Goal: Task Accomplishment & Management: Manage account settings

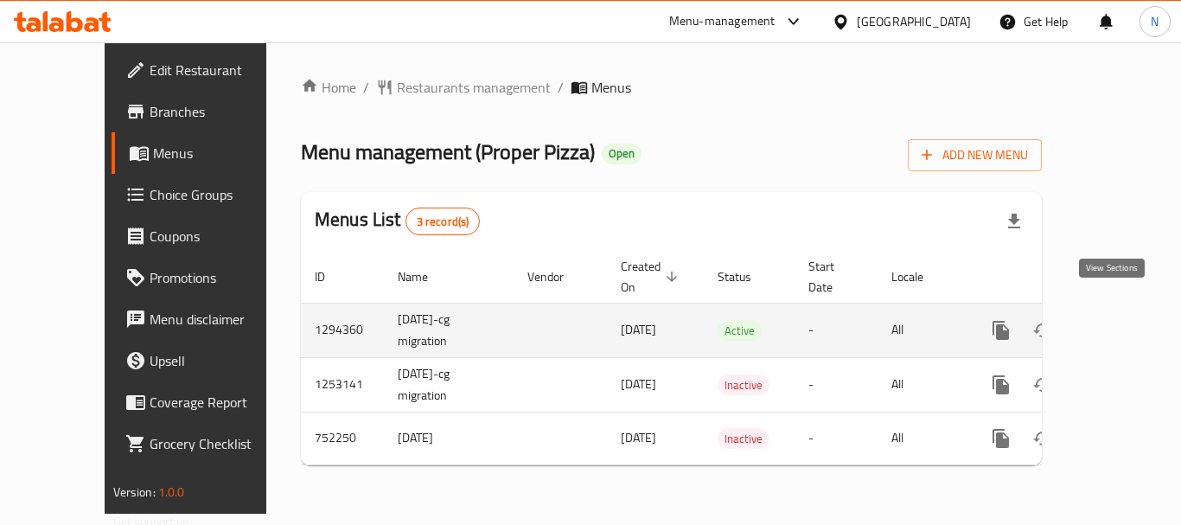
click at [1115, 320] on icon "enhanced table" at bounding box center [1125, 330] width 21 height 21
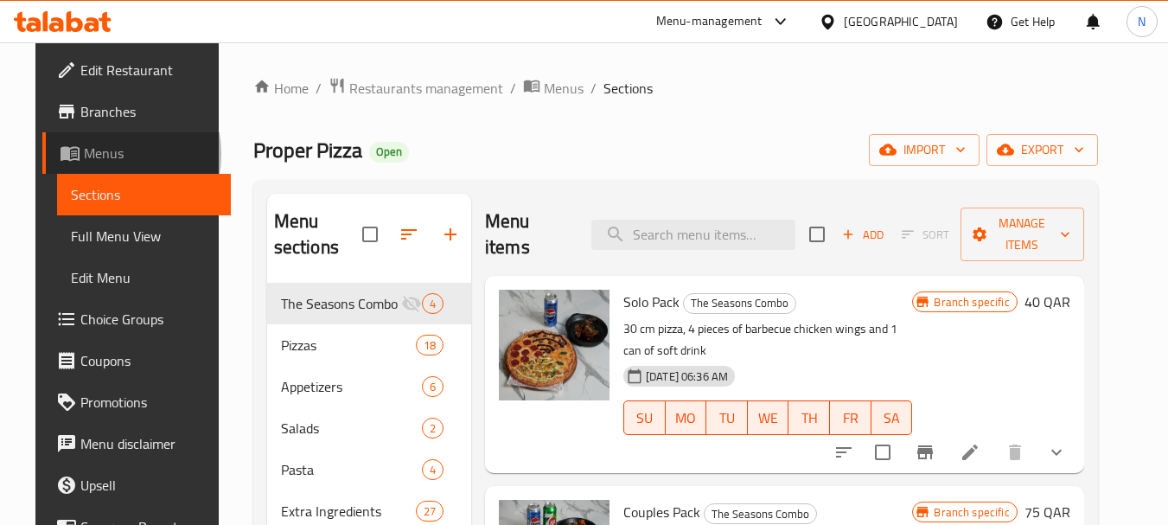
click at [84, 152] on span "Menus" at bounding box center [150, 153] width 133 height 21
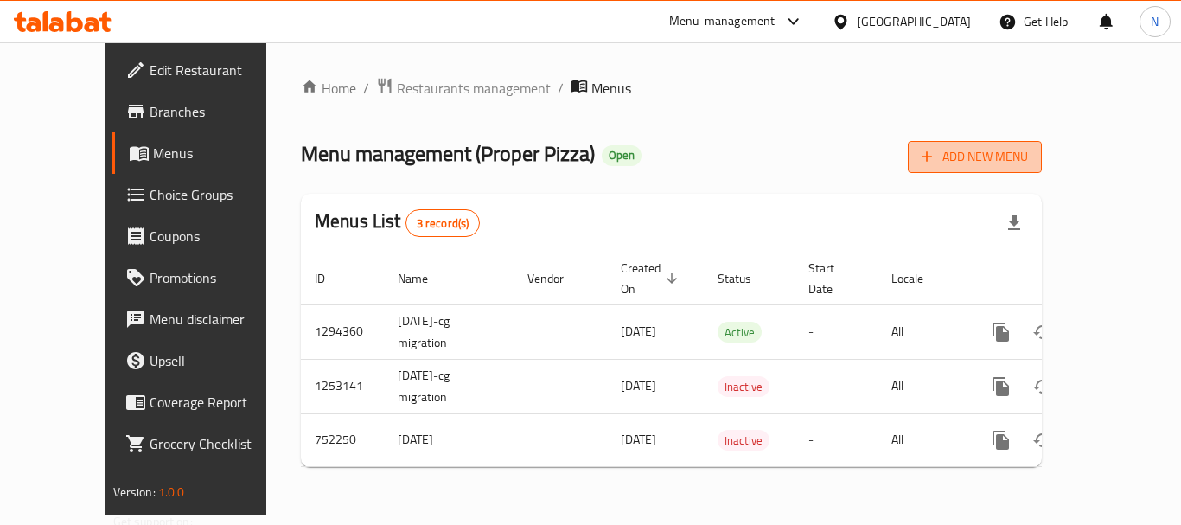
click at [1028, 146] on span "Add New Menu" at bounding box center [974, 157] width 106 height 22
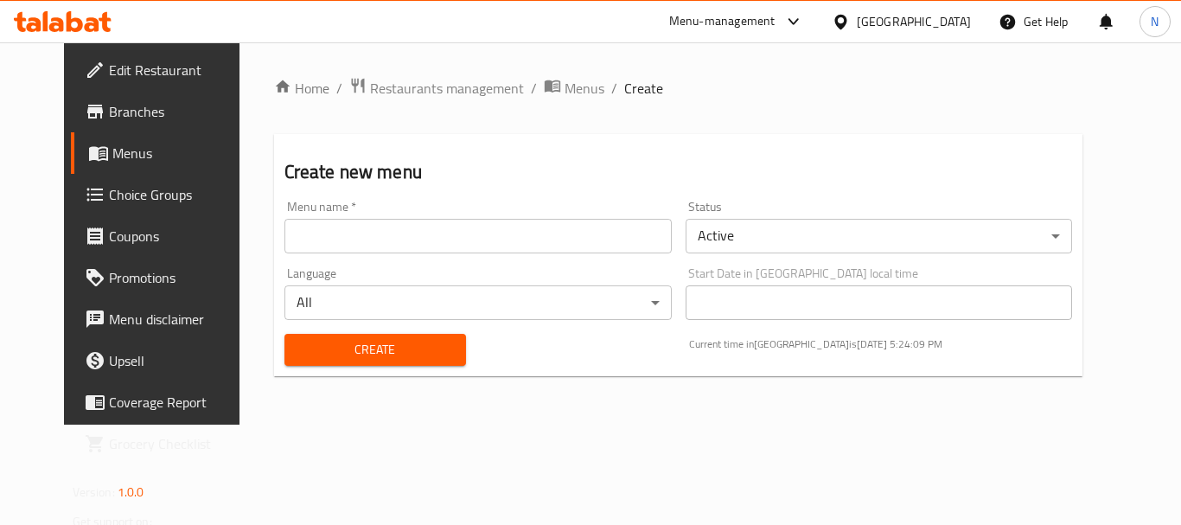
click at [613, 239] on input "text" at bounding box center [477, 236] width 387 height 35
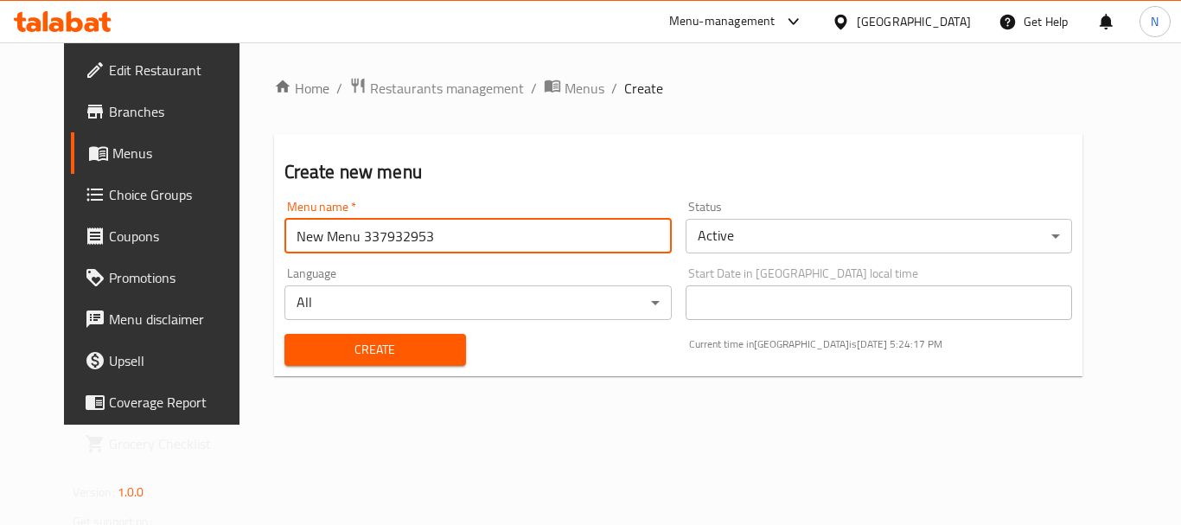
click at [349, 229] on input "New Menu 337932953" at bounding box center [477, 236] width 387 height 35
paste input "40703481"
type input "New Menu 340703481"
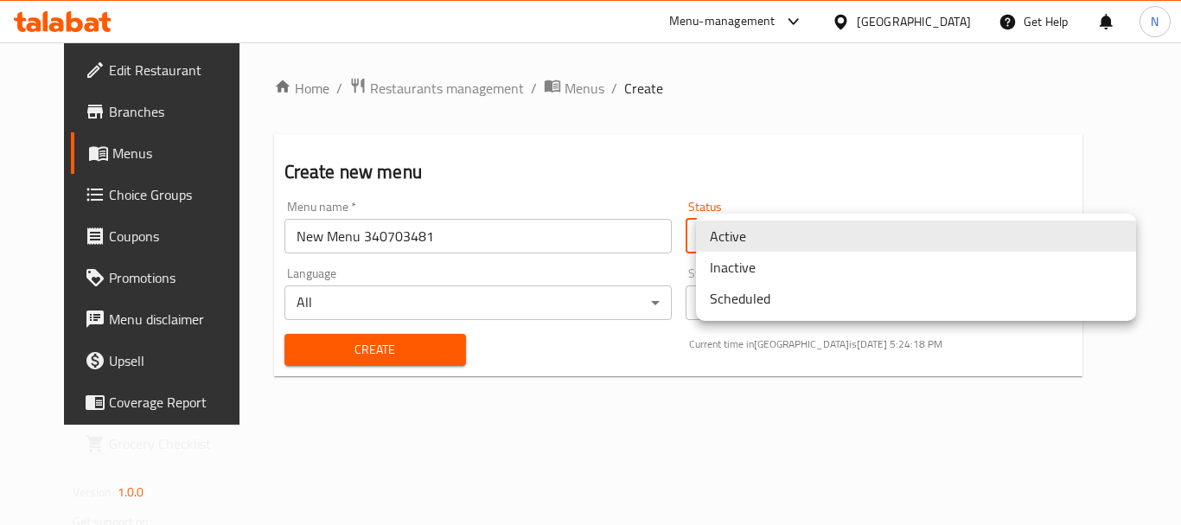
click at [788, 230] on body "​ Menu-management Qatar Get Help N Edit Restaurant Branches Menus Choice Groups…" at bounding box center [590, 283] width 1181 height 482
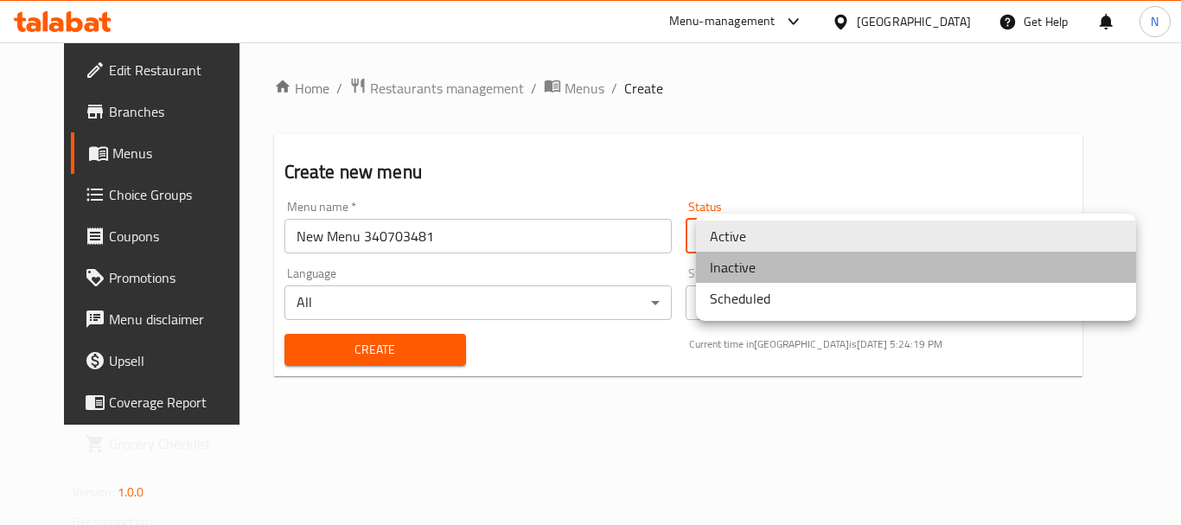
click at [768, 271] on li "Inactive" at bounding box center [916, 267] width 440 height 31
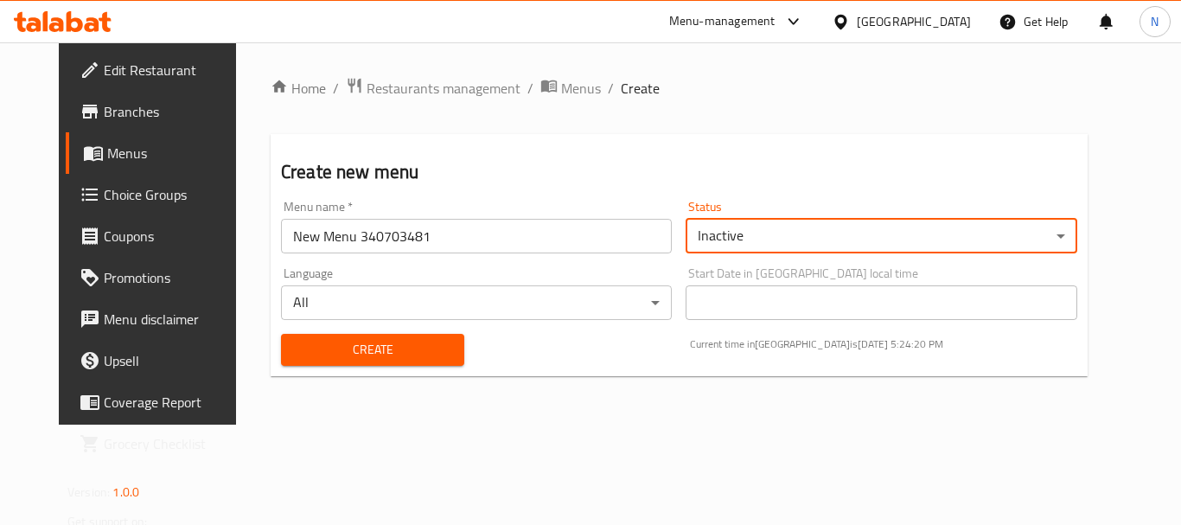
click at [410, 356] on span "Create" at bounding box center [373, 350] width 156 height 22
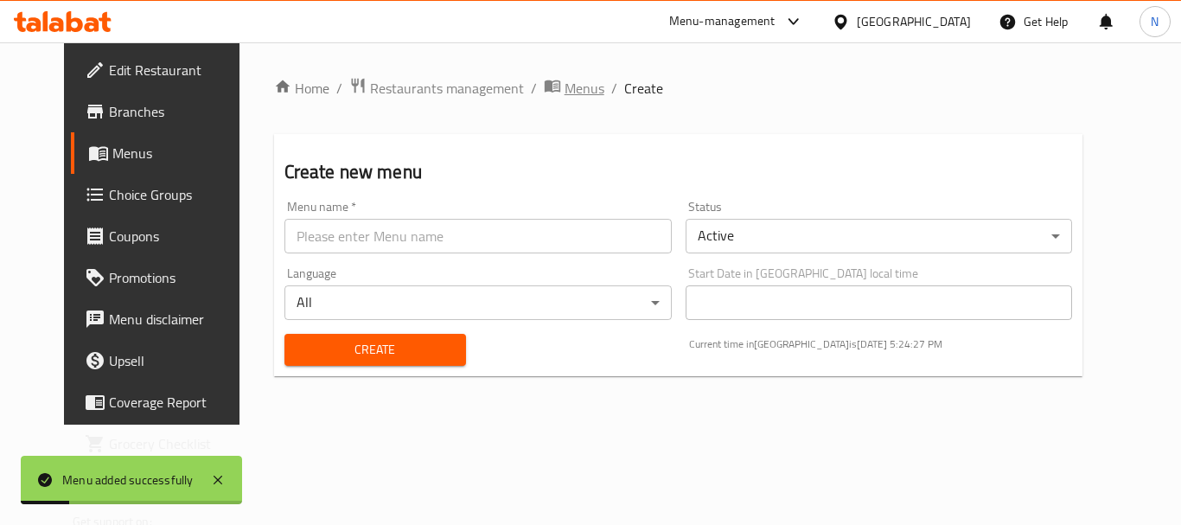
click at [564, 81] on span "Menus" at bounding box center [584, 88] width 40 height 21
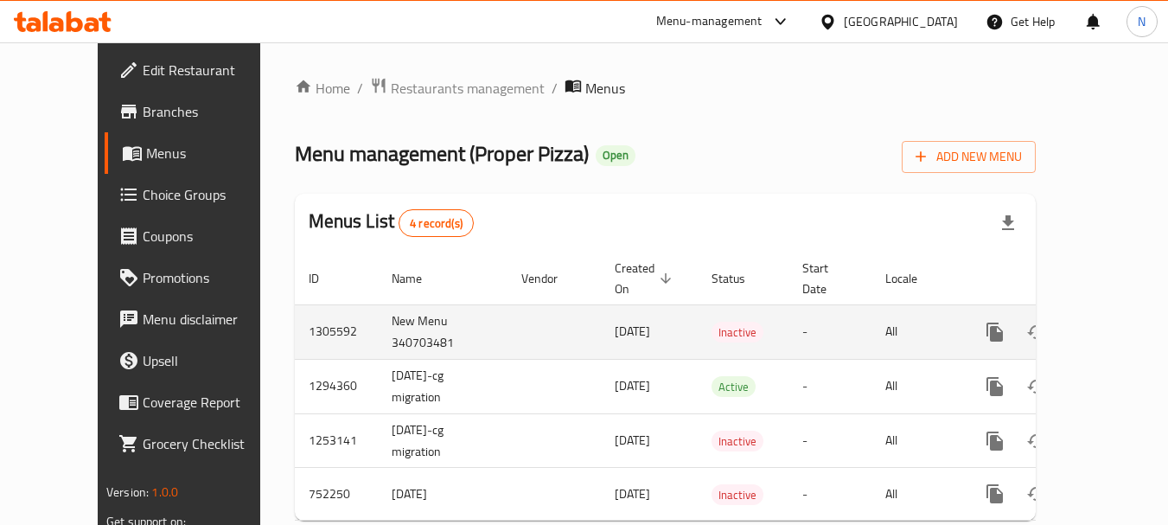
click at [1112, 324] on icon "enhanced table" at bounding box center [1120, 332] width 16 height 16
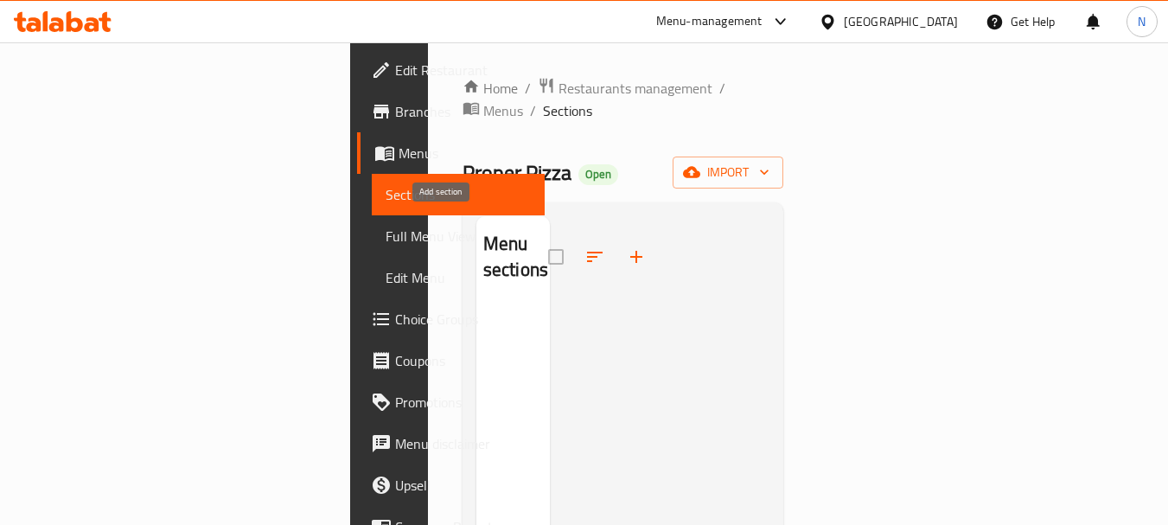
click at [630, 251] on icon "button" at bounding box center [636, 257] width 12 height 12
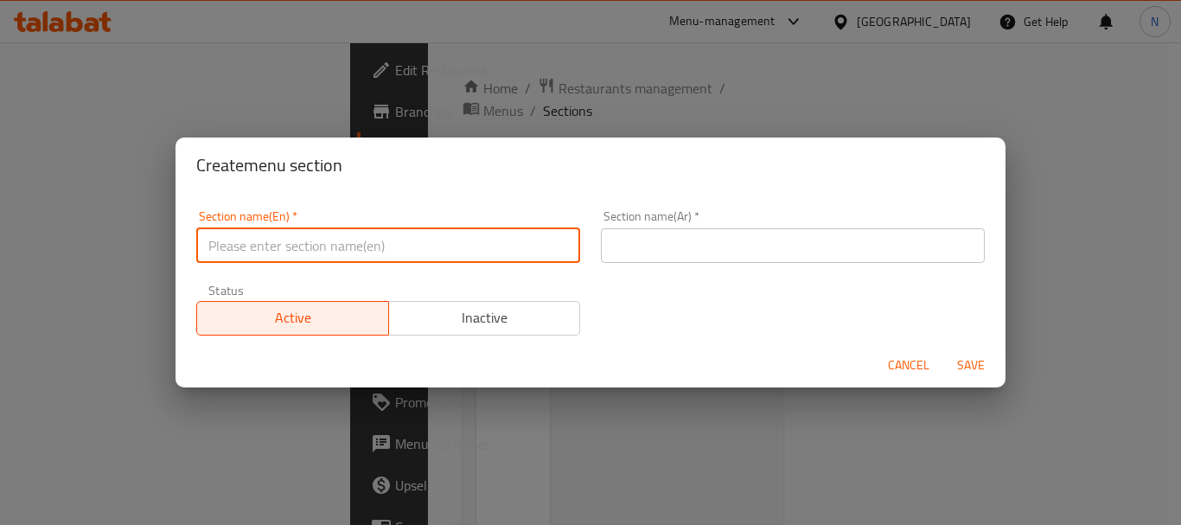
click at [284, 240] on input "text" at bounding box center [388, 245] width 384 height 35
paste input "APPETIZERS"
type input "Appetizers"
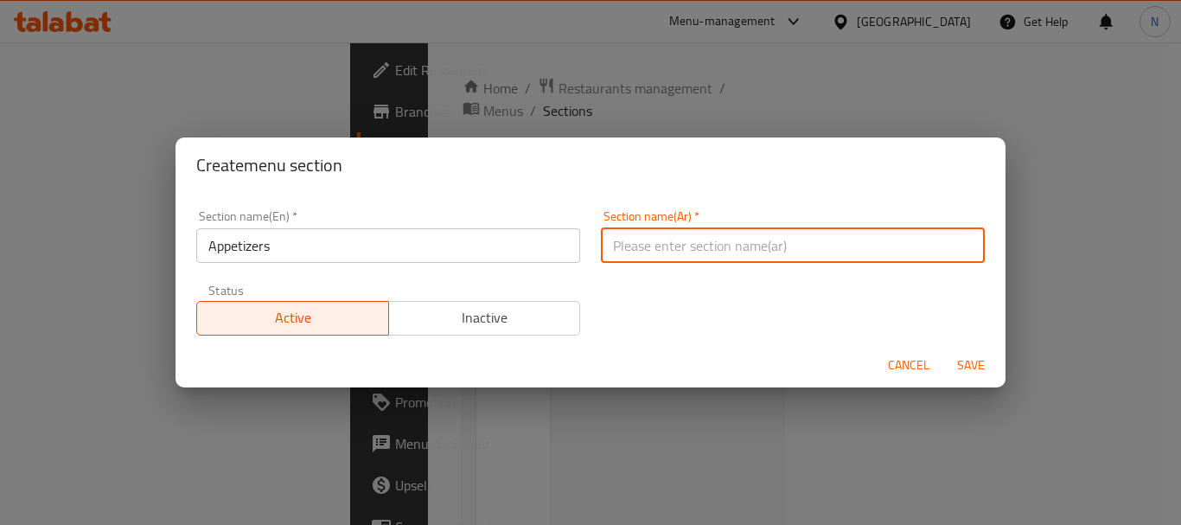
click at [653, 239] on input "text" at bounding box center [793, 245] width 384 height 35
paste input "المقبلات"
type input "المقبلات"
click at [965, 364] on span "Save" at bounding box center [970, 365] width 41 height 22
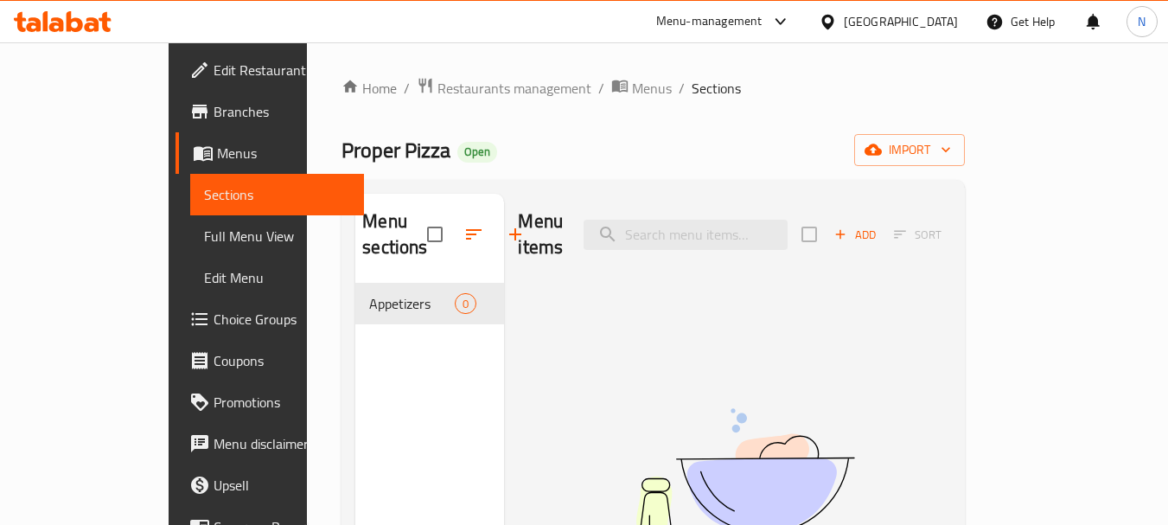
click at [505, 237] on icon "button" at bounding box center [515, 234] width 21 height 21
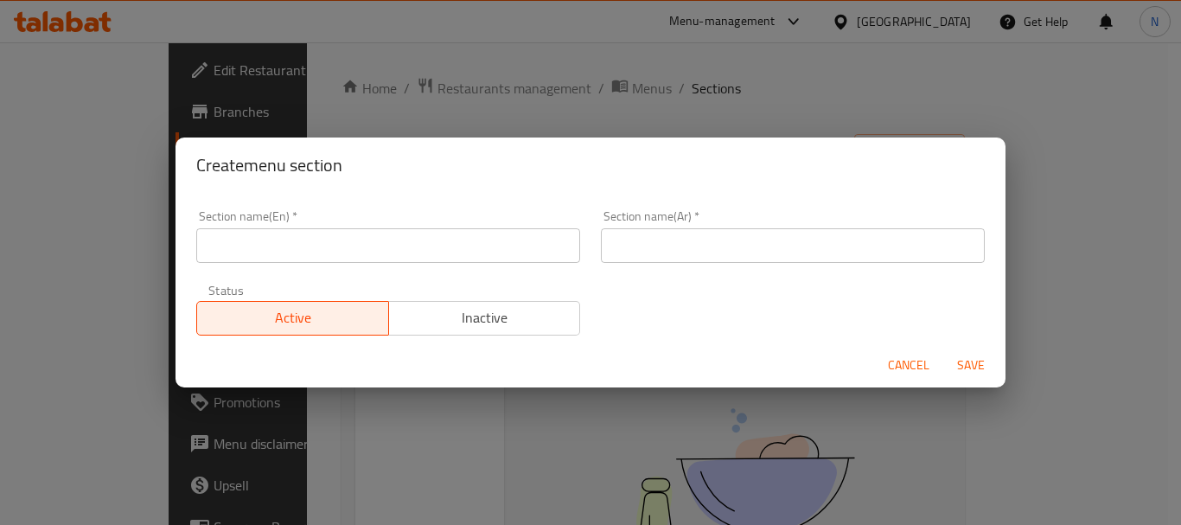
click at [391, 248] on input "text" at bounding box center [388, 245] width 384 height 35
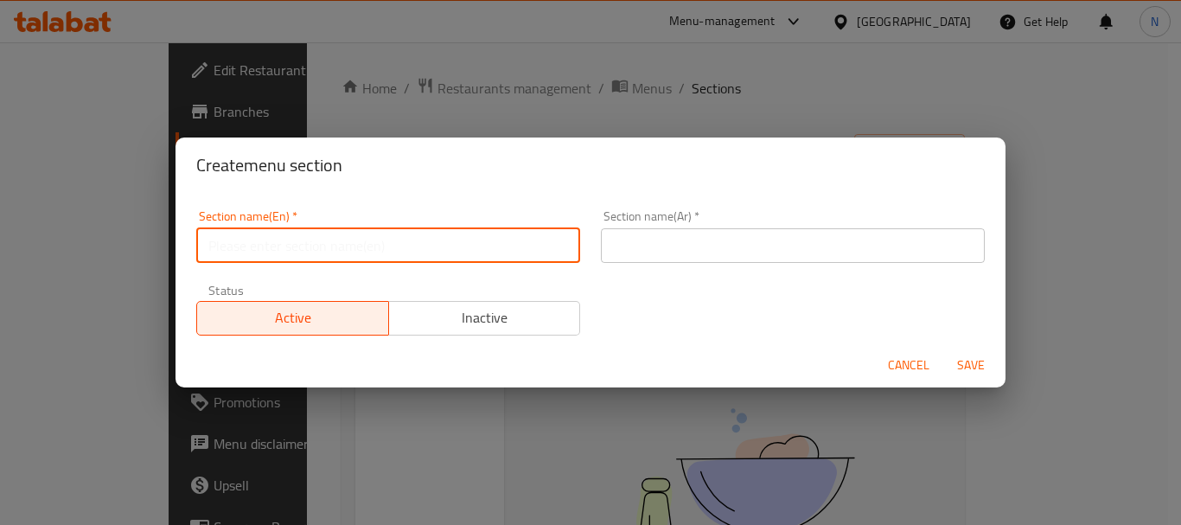
paste input "Salads"
type input "Salads"
click at [733, 228] on input "text" at bounding box center [793, 245] width 384 height 35
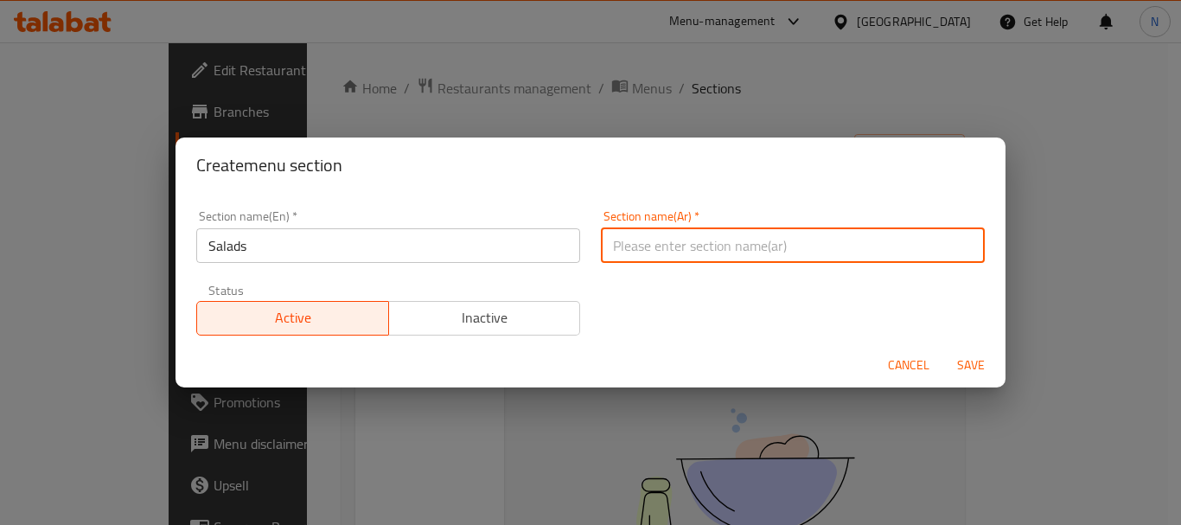
paste input "السلطات"
type input "السلطات"
click at [968, 364] on span "Save" at bounding box center [970, 365] width 41 height 22
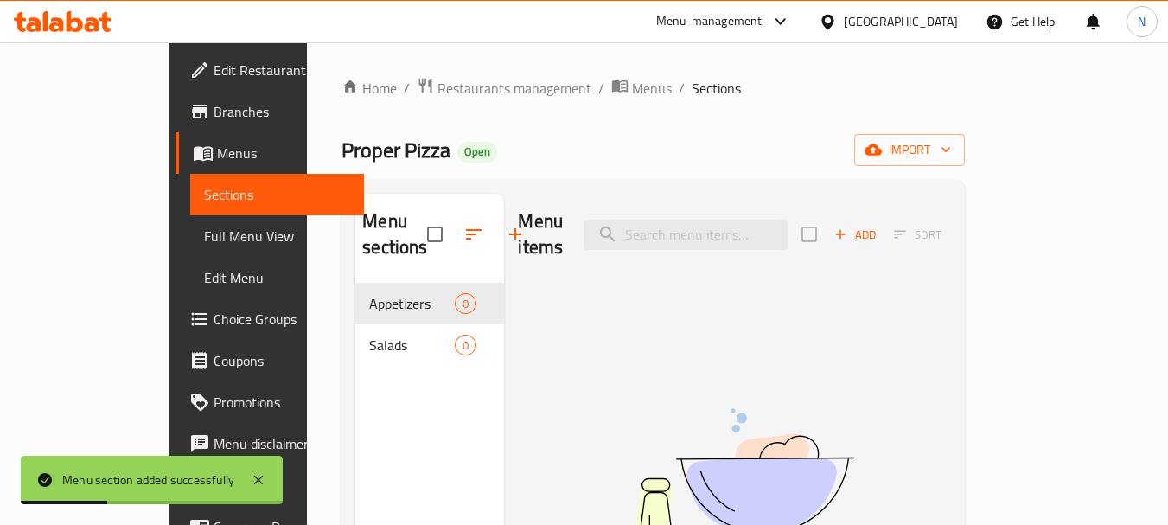
click at [505, 232] on icon "button" at bounding box center [515, 234] width 21 height 21
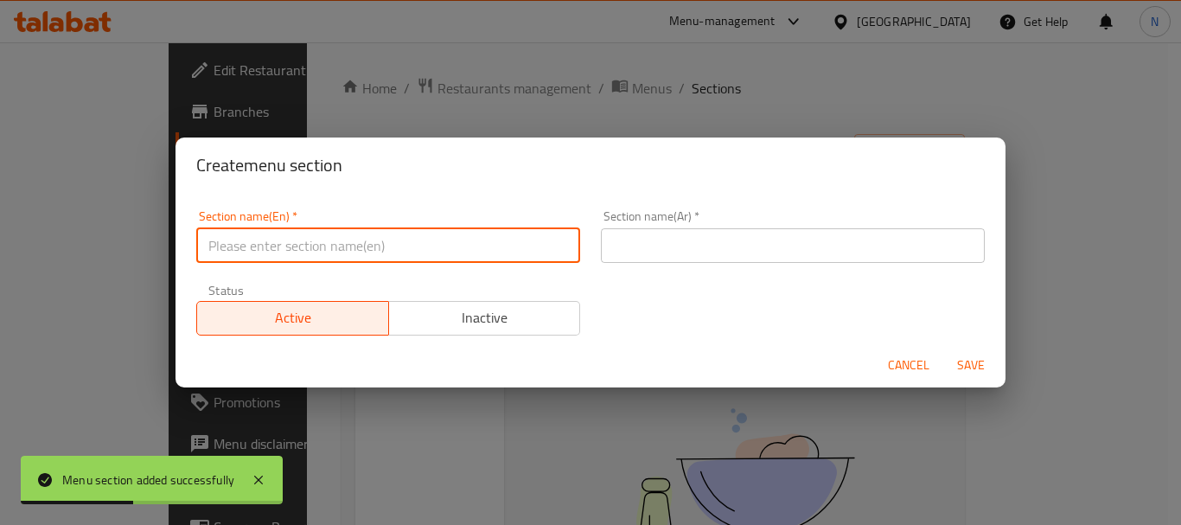
click at [356, 252] on input "text" at bounding box center [388, 245] width 384 height 35
paste input "Pasta"
type input "Pasta"
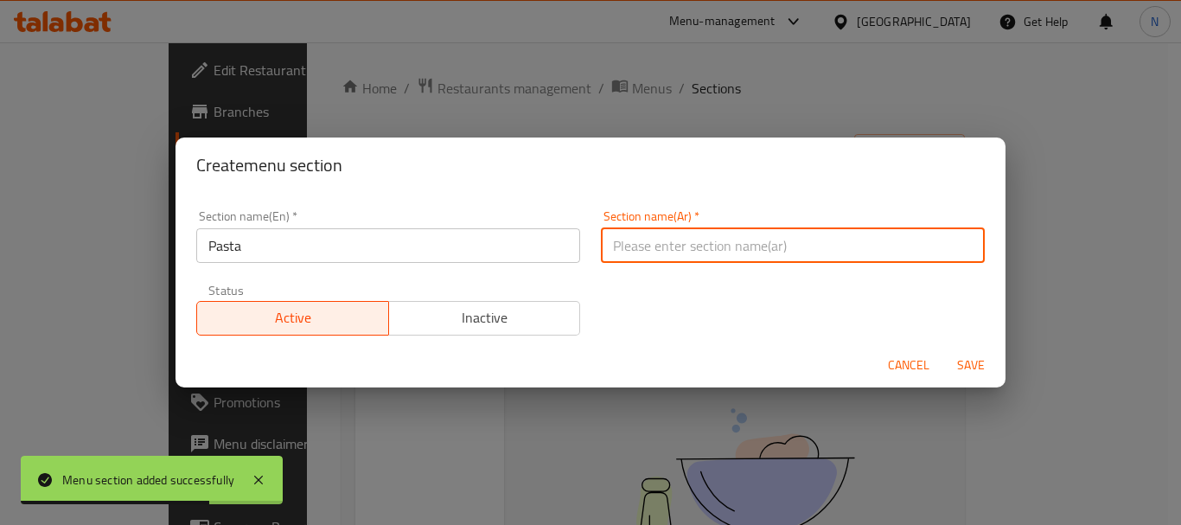
click at [745, 239] on input "text" at bounding box center [793, 245] width 384 height 35
type input "h"
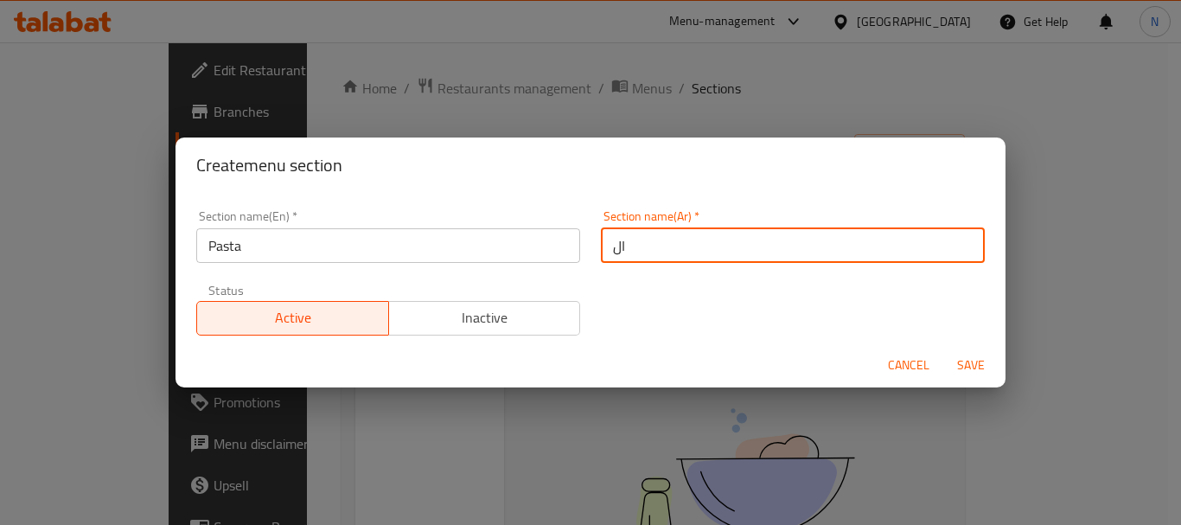
paste input "باستا"
type input "الباستا"
click at [965, 367] on span "Save" at bounding box center [970, 365] width 41 height 22
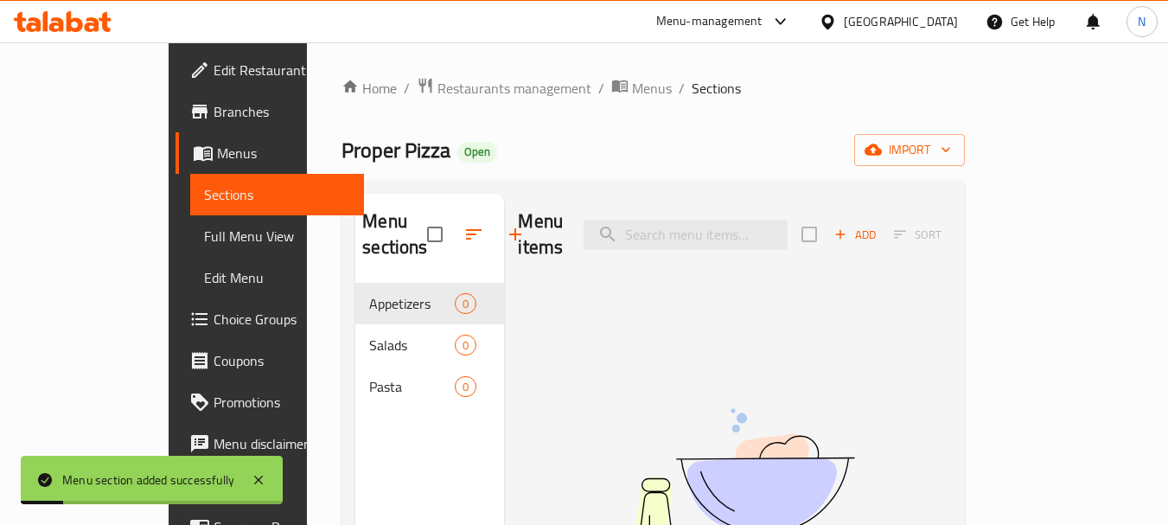
click at [505, 226] on icon "button" at bounding box center [515, 234] width 21 height 21
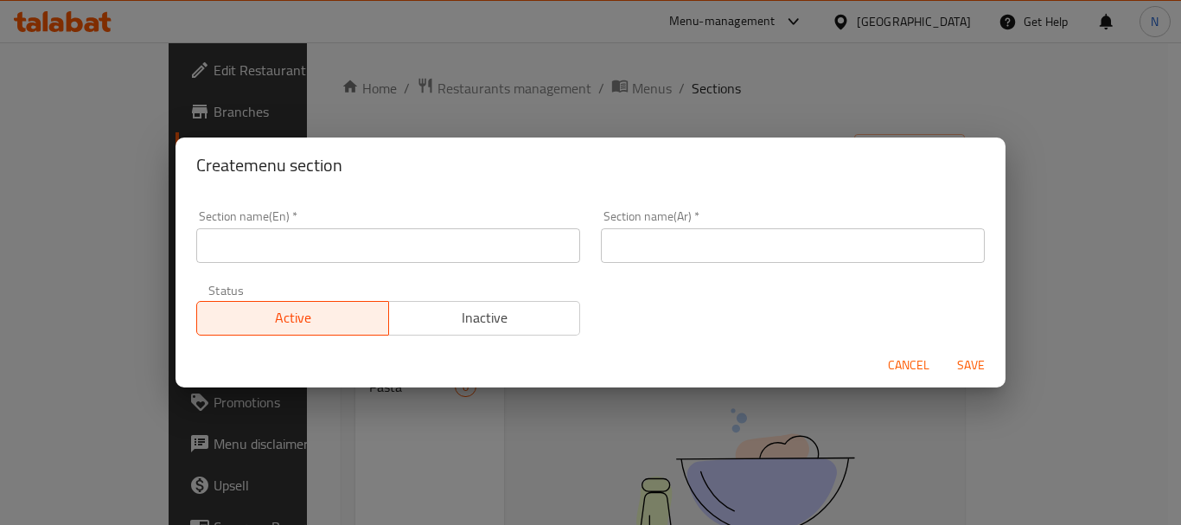
click at [357, 264] on div "Section name(En)   * Section name(En) *" at bounding box center [388, 236] width 405 height 73
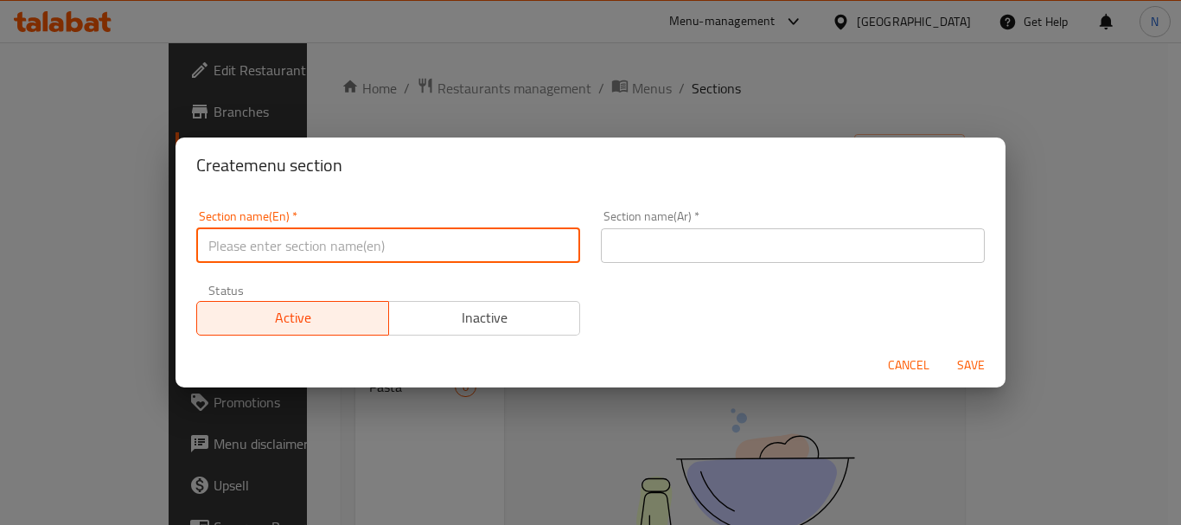
click at [359, 247] on input "text" at bounding box center [388, 245] width 384 height 35
paste input "Pizzas"
type input "Pizza"
click at [690, 253] on input "text" at bounding box center [793, 245] width 384 height 35
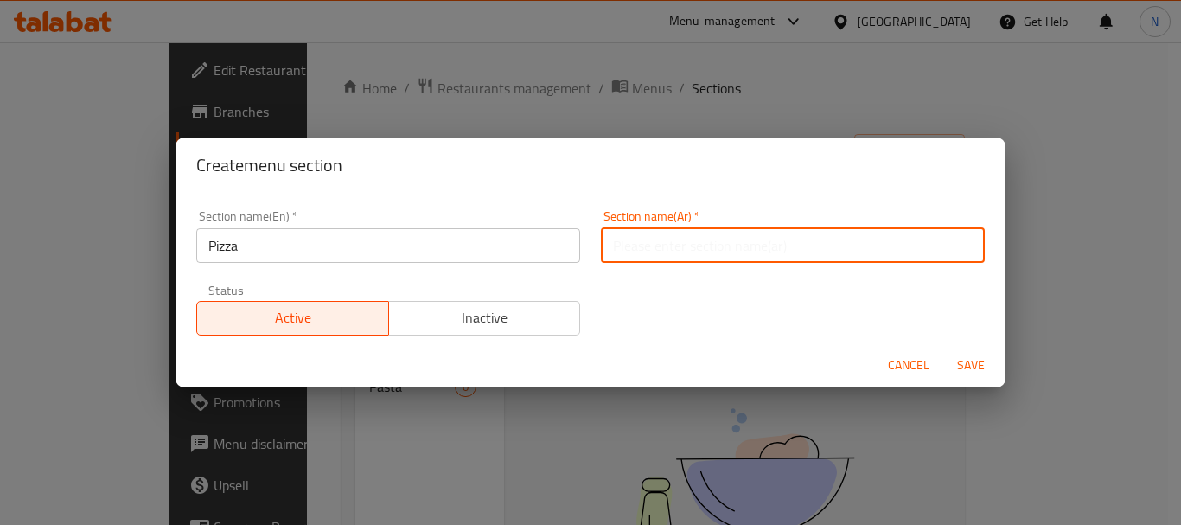
paste input "البيتزا"
type input "البيتزا"
click at [978, 365] on span "Save" at bounding box center [970, 365] width 41 height 22
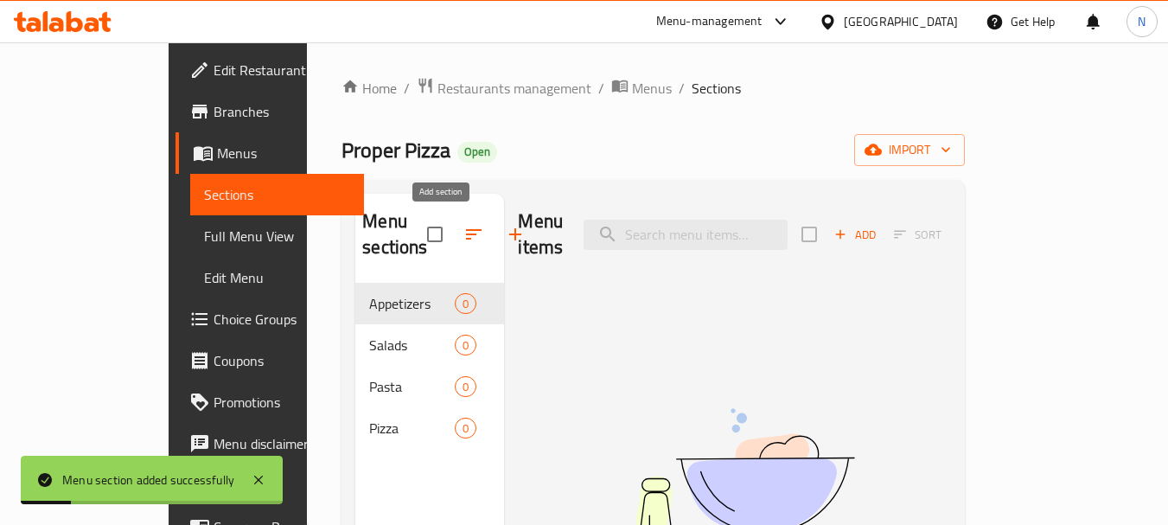
click at [505, 236] on icon "button" at bounding box center [515, 234] width 21 height 21
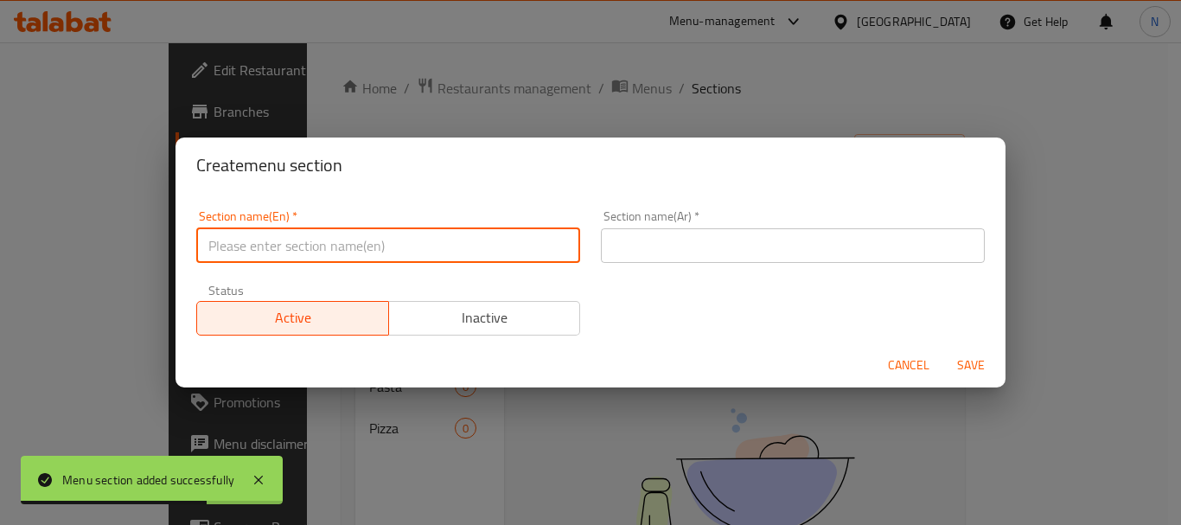
click at [356, 246] on input "text" at bounding box center [388, 245] width 384 height 35
type input "س"
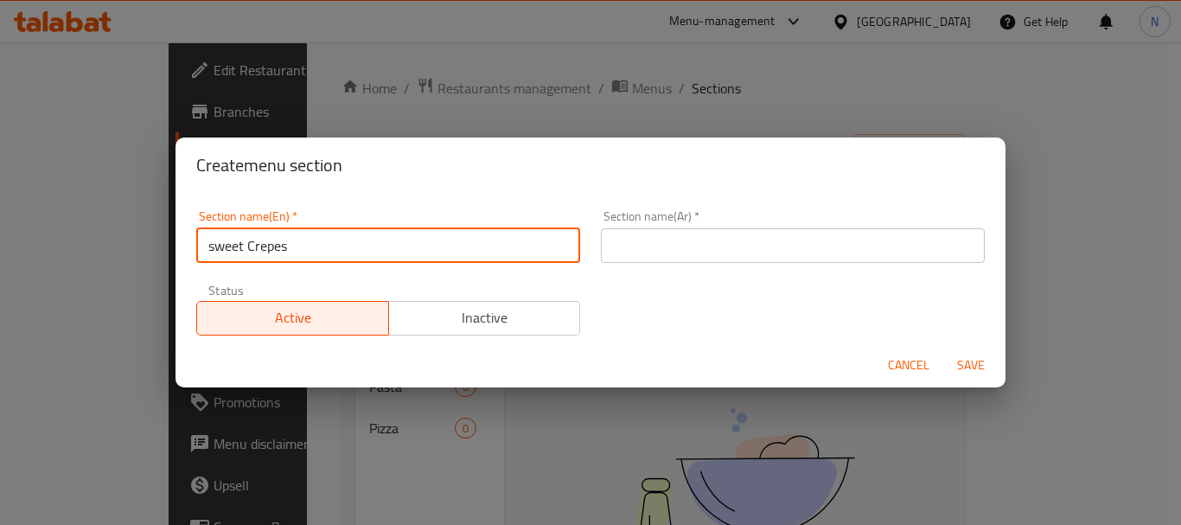
click at [265, 251] on input "sweet Crepes" at bounding box center [388, 245] width 384 height 35
paste input "Pizzas"
click at [231, 253] on input "sweet Pizza" at bounding box center [388, 245] width 384 height 35
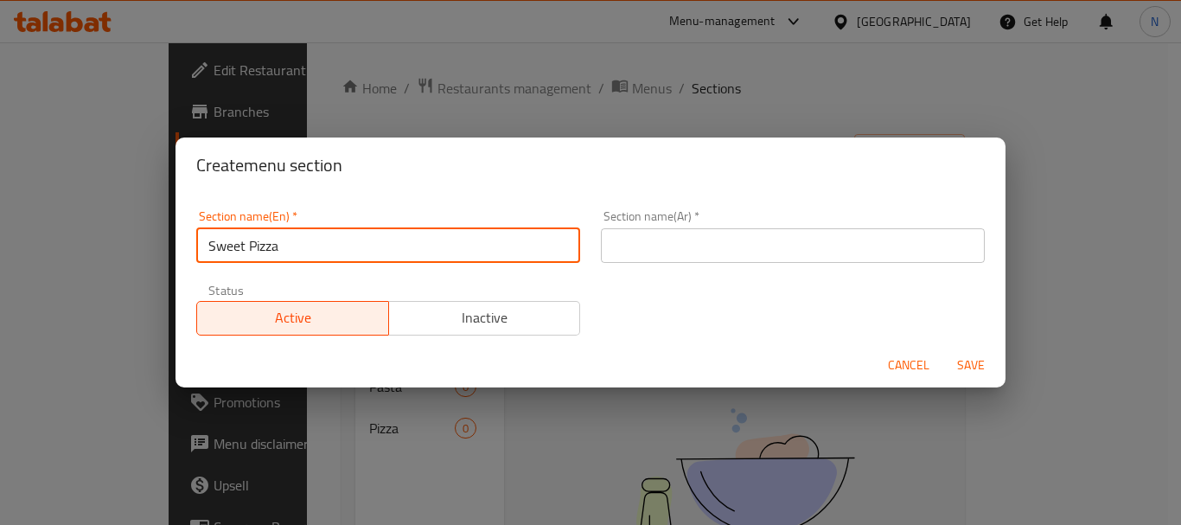
click at [236, 252] on input "Sweet Pizza" at bounding box center [388, 245] width 384 height 35
type input "Sweet Pizza"
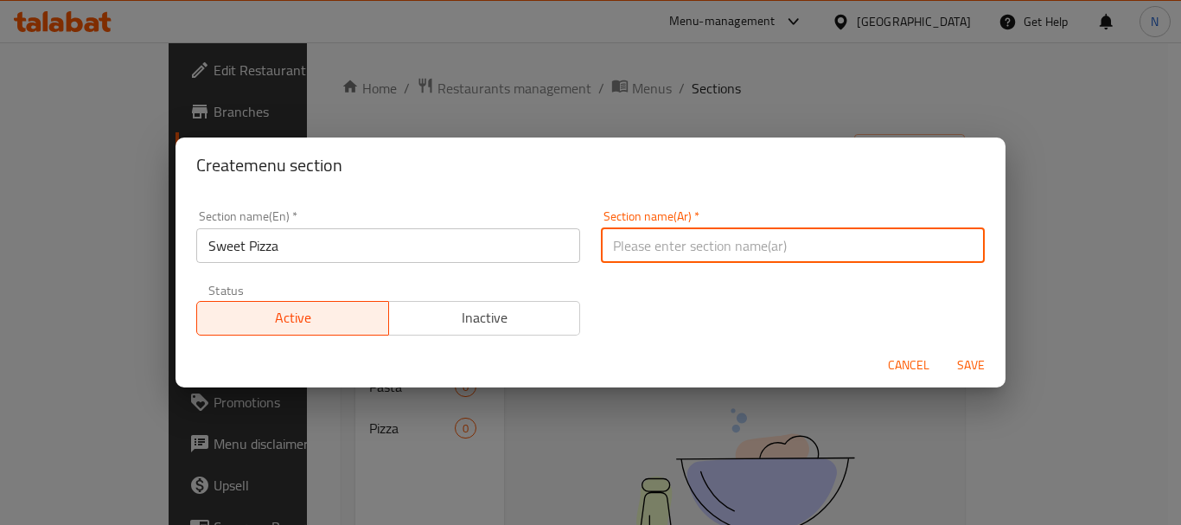
click at [656, 231] on input "text" at bounding box center [793, 245] width 384 height 35
paste input "بيتزا حلوة"
drag, startPoint x: 615, startPoint y: 248, endPoint x: 603, endPoint y: 249, distance: 12.1
click at [603, 249] on input "بيتزا حلوة" at bounding box center [793, 245] width 384 height 35
type input "بيتزا حلو"
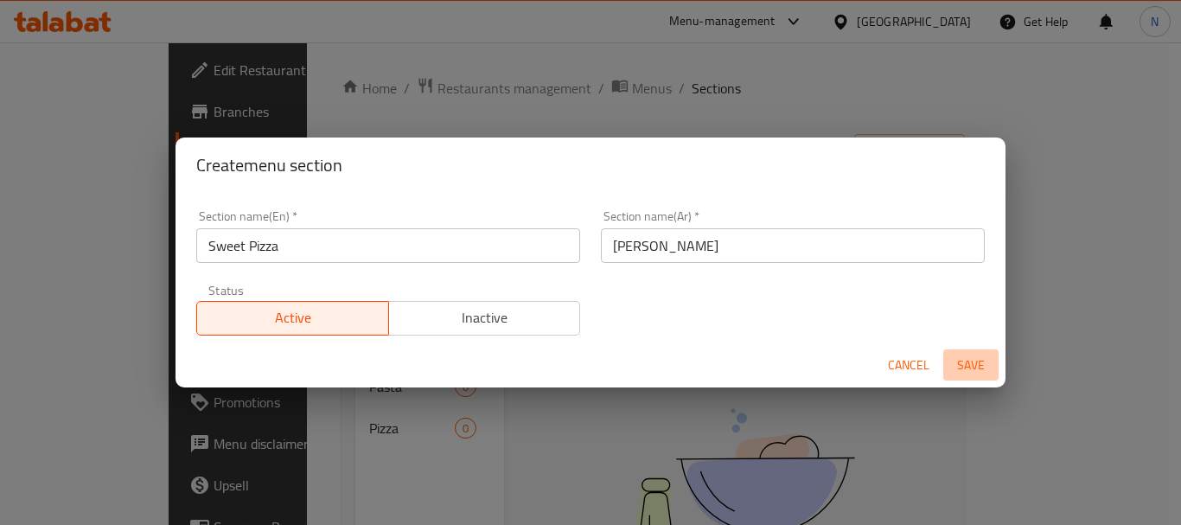
click at [963, 364] on span "Save" at bounding box center [970, 365] width 41 height 22
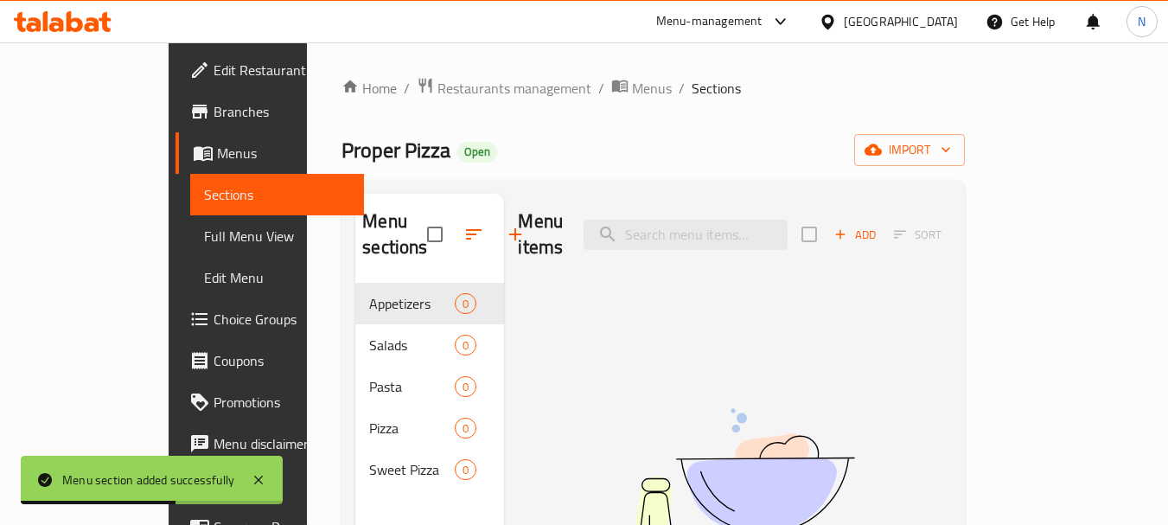
click at [505, 235] on icon "button" at bounding box center [515, 234] width 21 height 21
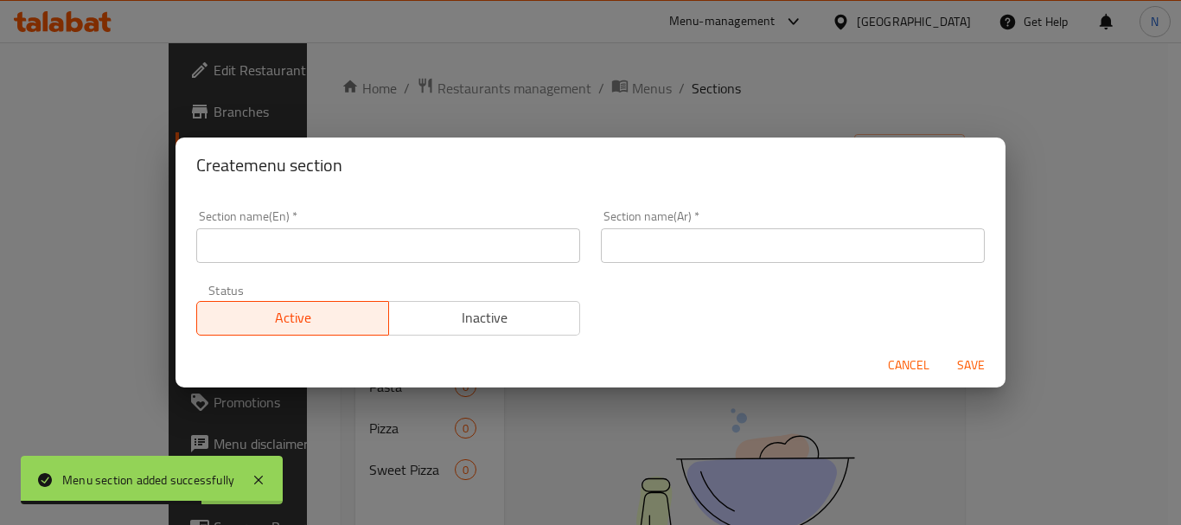
click at [403, 248] on input "text" at bounding box center [388, 245] width 384 height 35
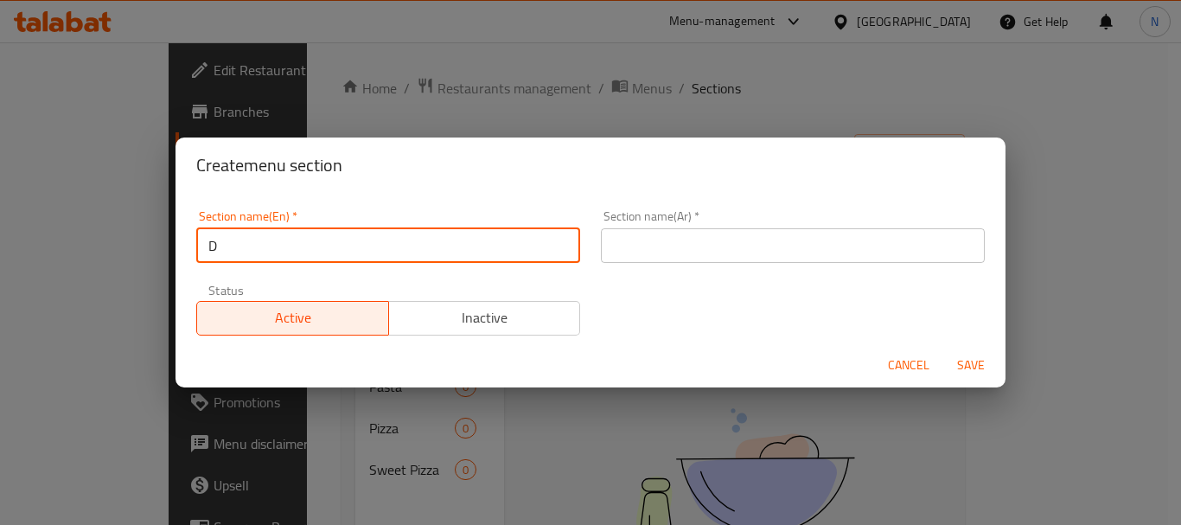
type input "Drinks"
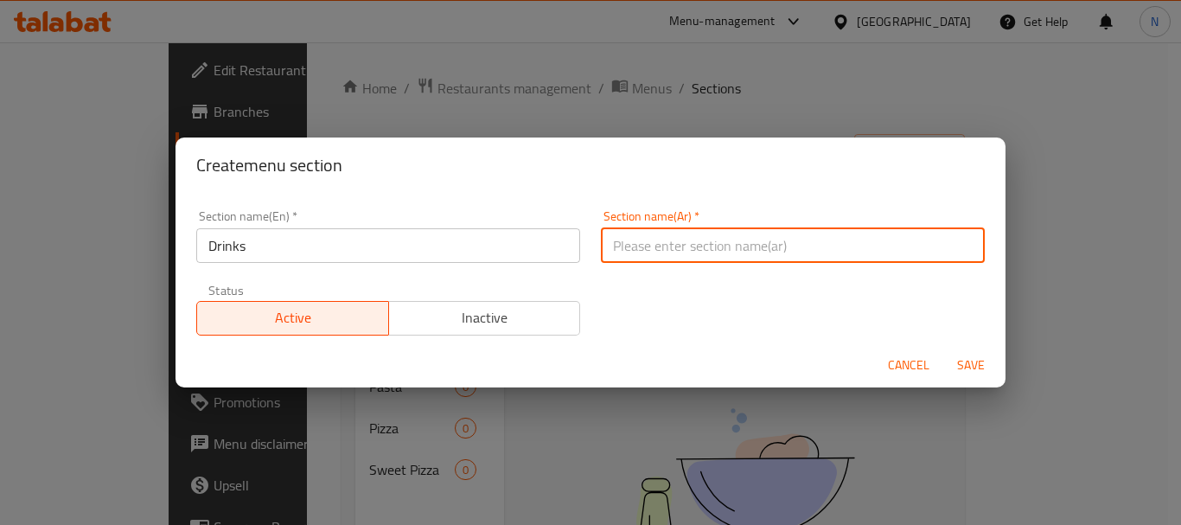
click at [773, 248] on input "text" at bounding box center [793, 245] width 384 height 35
type input "المشروبات"
click at [970, 364] on span "Save" at bounding box center [970, 365] width 41 height 22
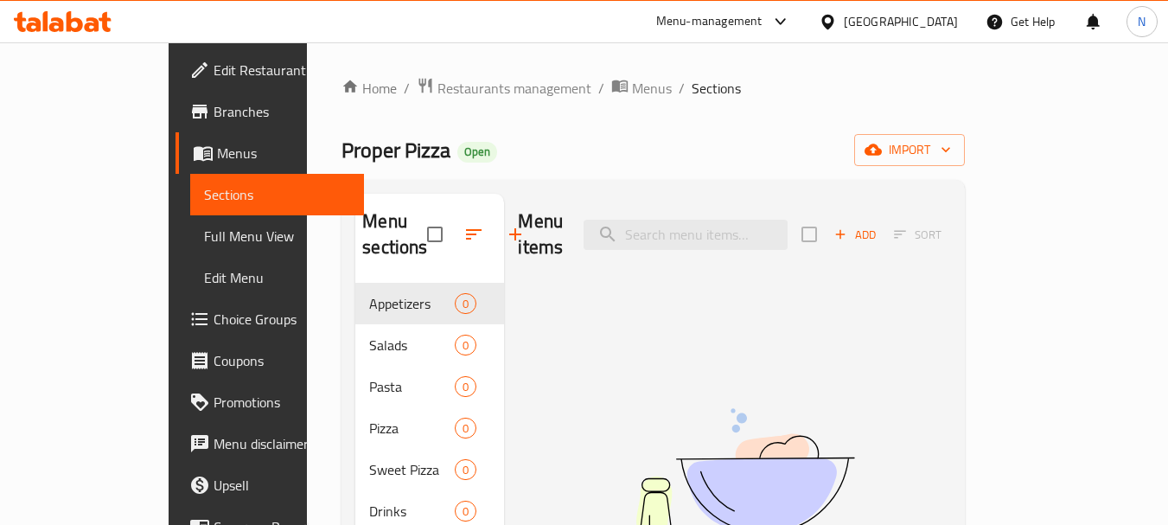
click at [504, 235] on div "Menu items Add Sort No Items found" at bounding box center [727, 456] width 446 height 525
click at [505, 242] on icon "button" at bounding box center [515, 234] width 21 height 21
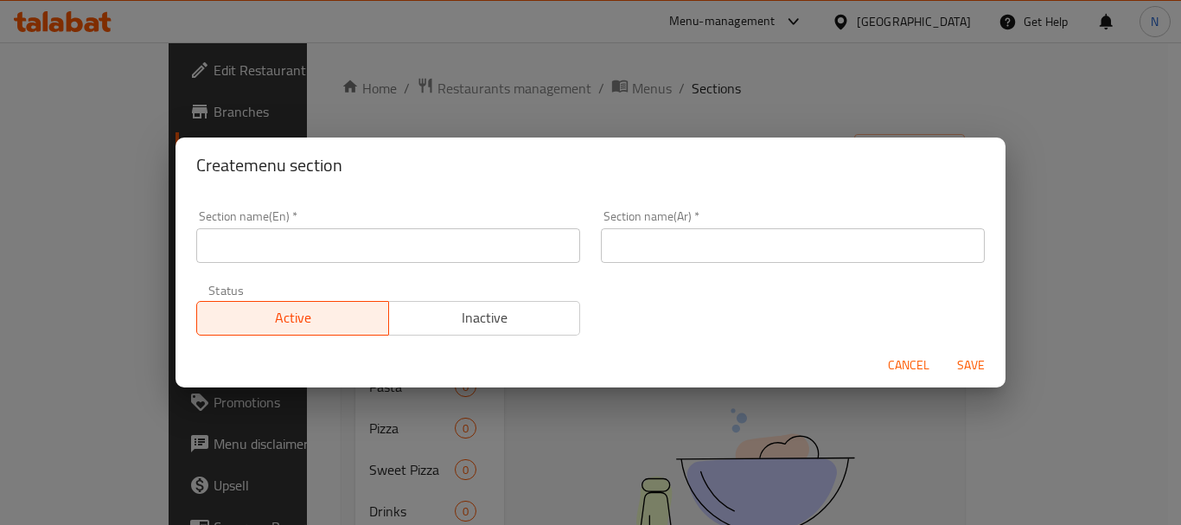
click at [411, 249] on input "text" at bounding box center [388, 245] width 384 height 35
paste input "Juices"
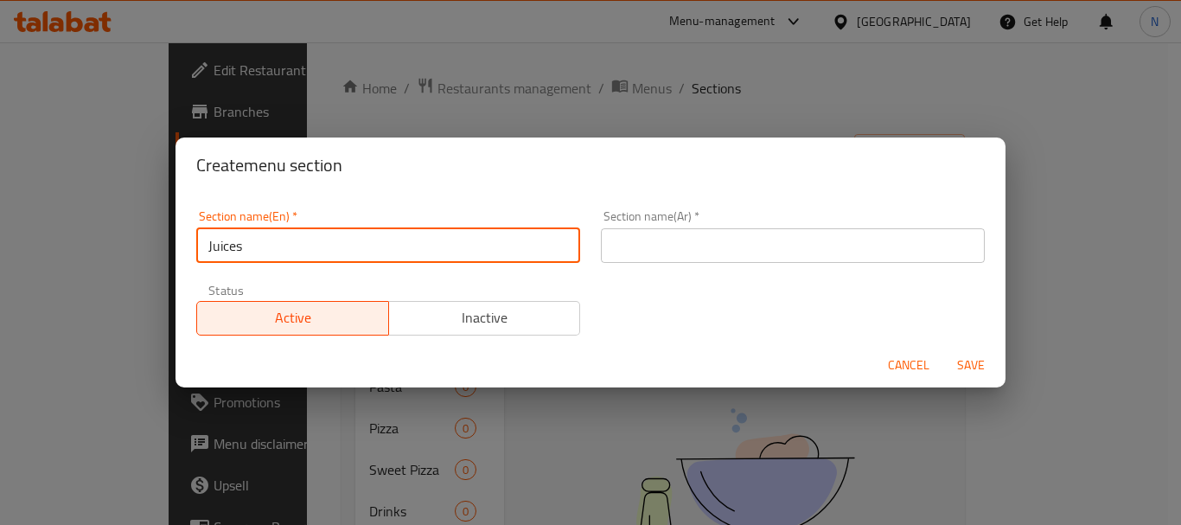
click at [377, 243] on input "Juices" at bounding box center [388, 245] width 384 height 35
paste input "FRESHLY SQUEEZED عصير طازج / JUICES"
drag, startPoint x: 405, startPoint y: 243, endPoint x: 386, endPoint y: 244, distance: 18.2
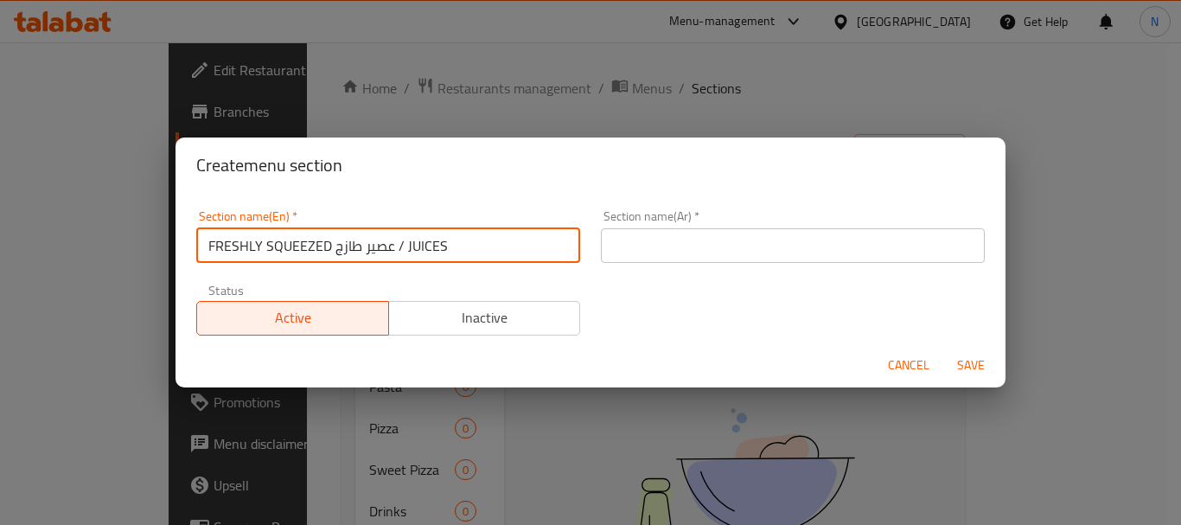
click at [386, 244] on input "FRESHLY SQUEEZED عصير طازج / JUICES" at bounding box center [388, 245] width 384 height 35
click at [348, 248] on input "FRESHLY SQUEEZED JUICES" at bounding box center [388, 245] width 384 height 35
click at [328, 251] on input "Freshly Squeezed Juices" at bounding box center [388, 245] width 384 height 35
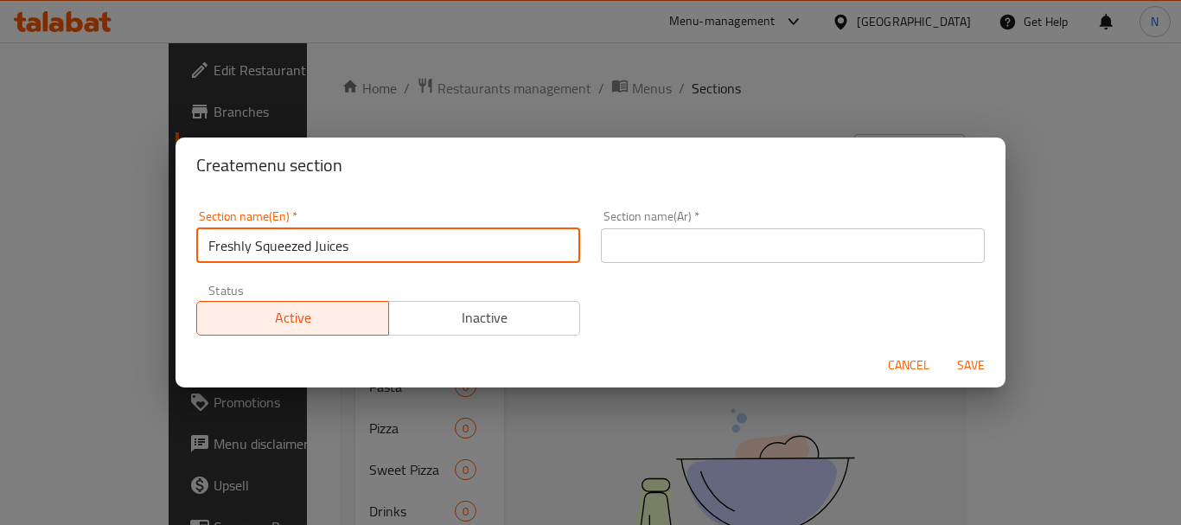
click at [328, 251] on input "Freshly Squeezed Juices" at bounding box center [388, 245] width 384 height 35
type input "Freshly Squeezed Juices"
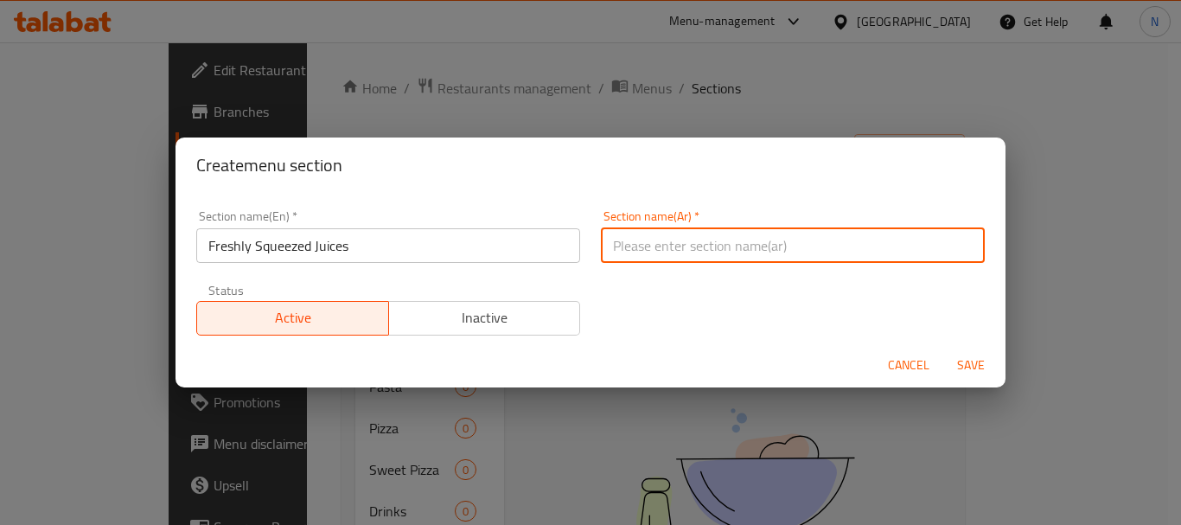
click at [650, 249] on input "text" at bounding box center [793, 245] width 384 height 35
paste input "عصائر طازجة"
type input "عصائر طازجة"
click at [965, 360] on span "Save" at bounding box center [970, 365] width 41 height 22
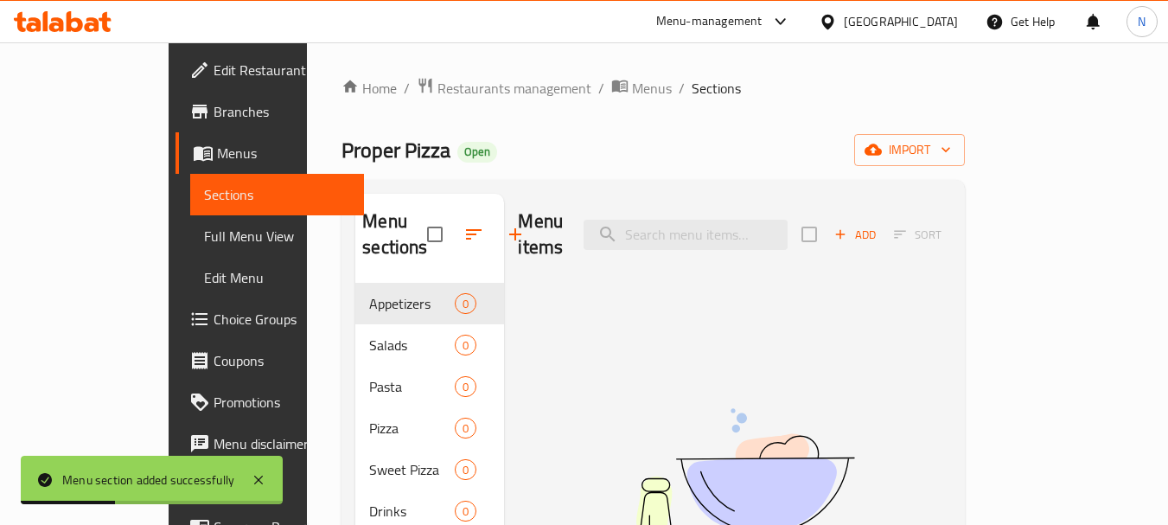
click at [509, 235] on icon "button" at bounding box center [515, 234] width 12 height 12
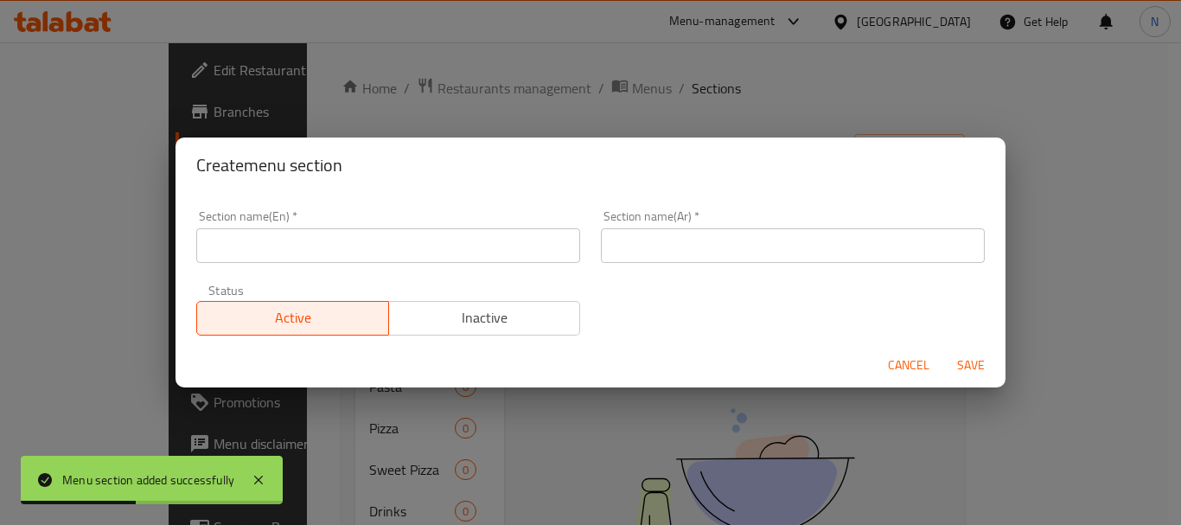
click at [715, 237] on input "text" at bounding box center [793, 245] width 384 height 35
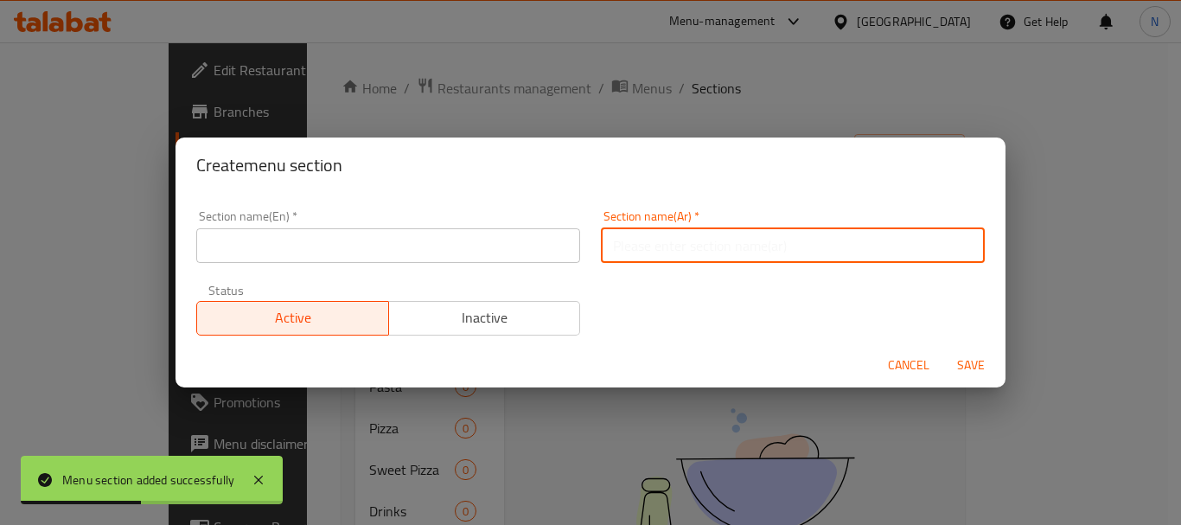
paste input "مياه طبيعية"
type input "مياه طبيعية"
click at [380, 244] on input "text" at bounding box center [388, 245] width 384 height 35
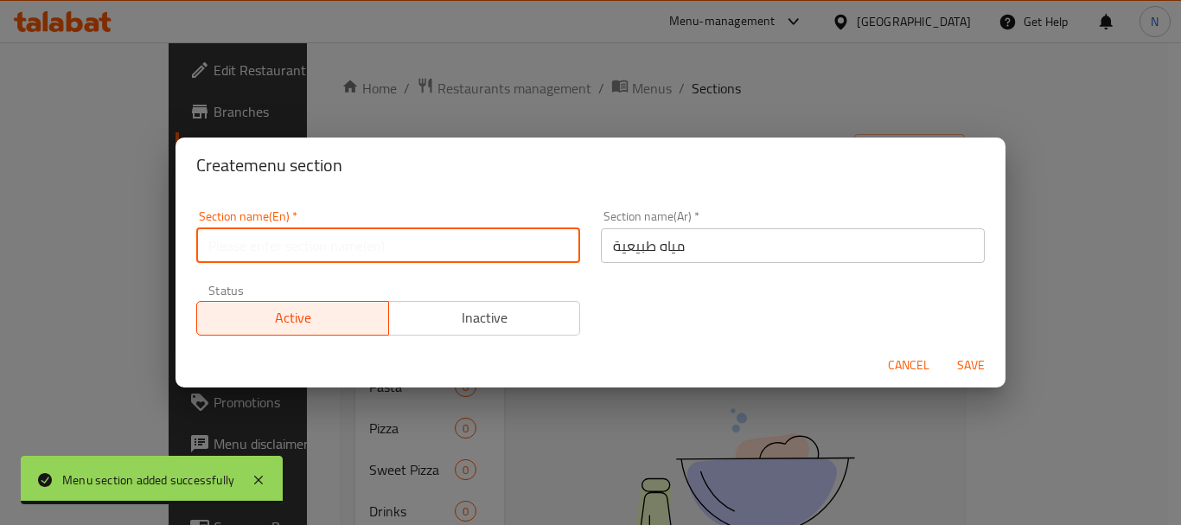
paste input "WATER"
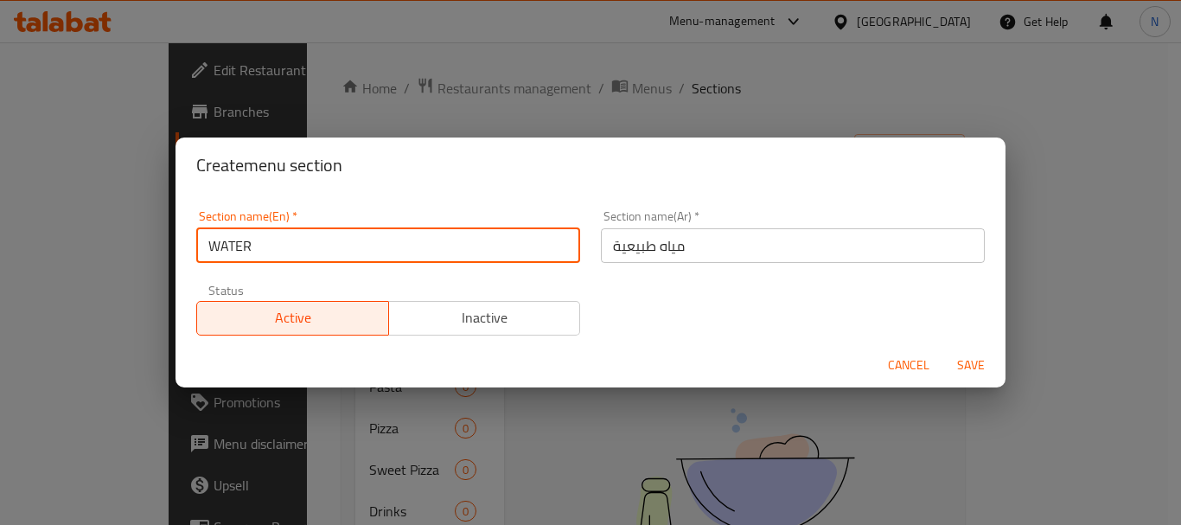
click at [242, 246] on input "WATER" at bounding box center [388, 245] width 384 height 35
click at [657, 261] on input "مياه طبيعية" at bounding box center [793, 245] width 384 height 35
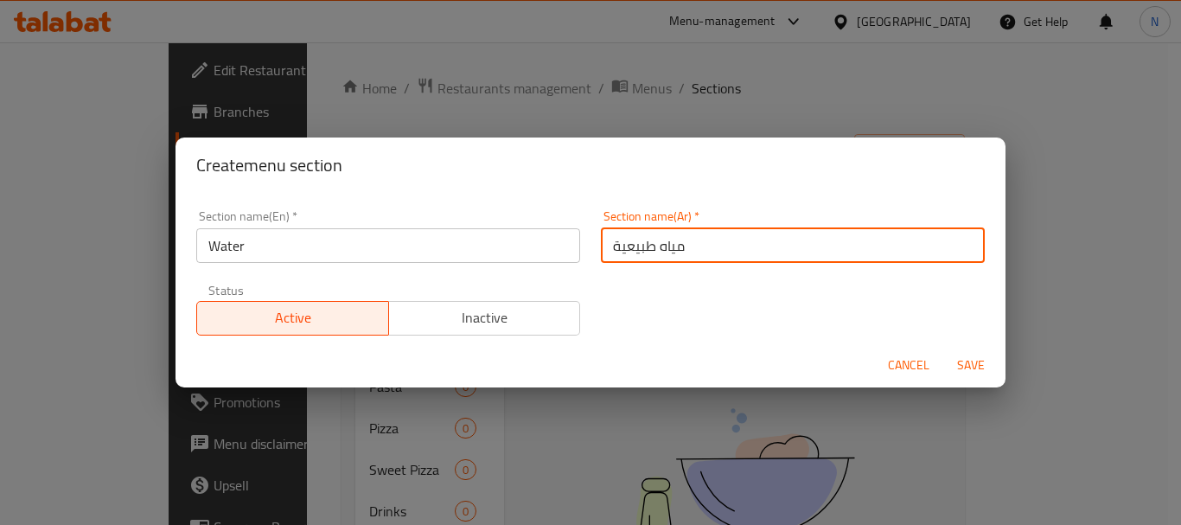
click at [657, 261] on input "مياه طبيعية" at bounding box center [793, 245] width 384 height 35
click at [213, 260] on input "Water" at bounding box center [388, 245] width 384 height 35
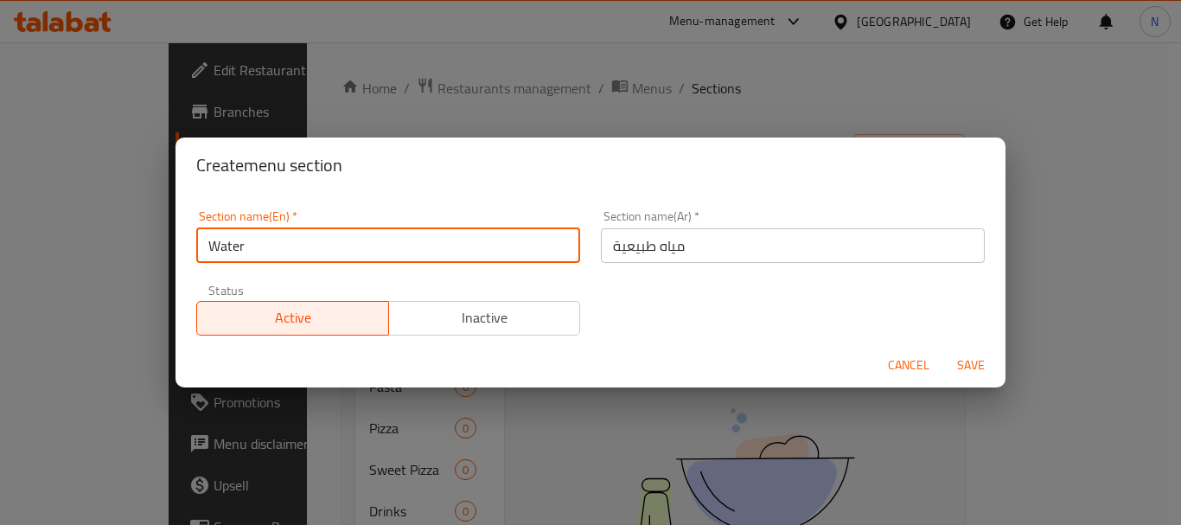
paste input "natural"
click at [214, 238] on input "natural Water" at bounding box center [388, 245] width 384 height 35
type input "Natural Water"
click at [971, 367] on span "Save" at bounding box center [970, 365] width 41 height 22
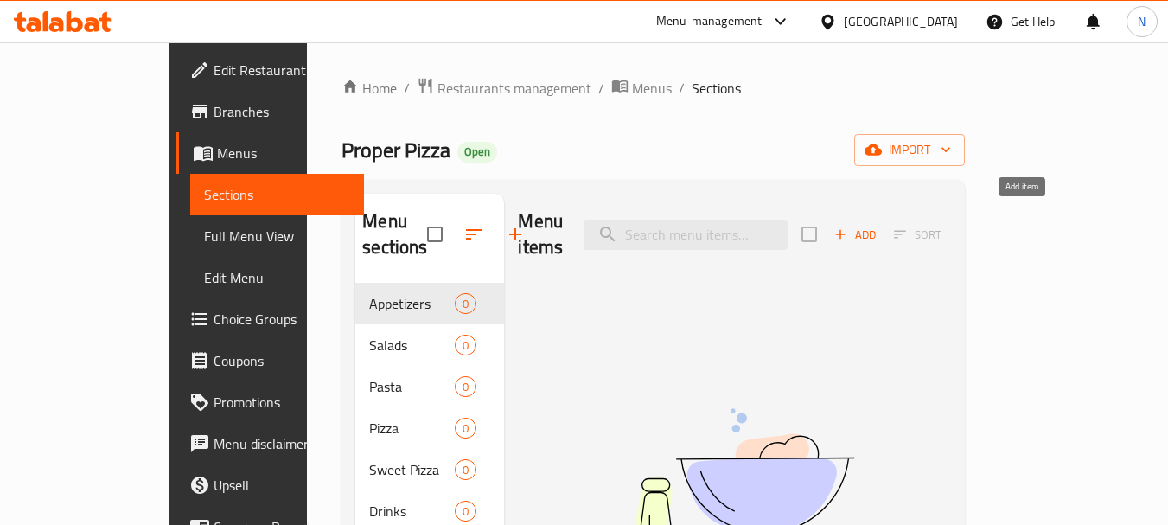
click at [878, 225] on span "Add" at bounding box center [855, 235] width 47 height 20
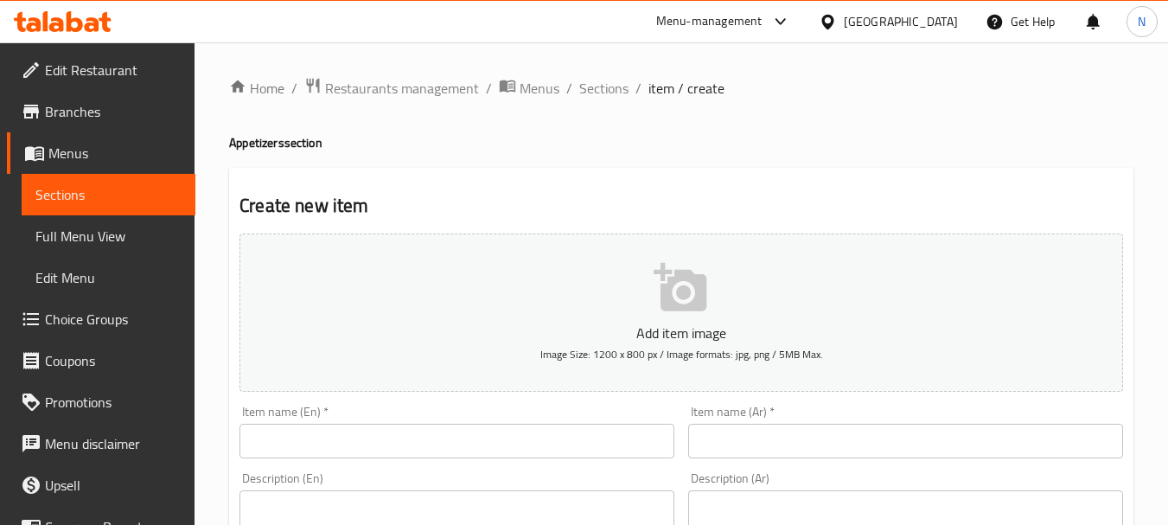
click at [575, 445] on input "text" at bounding box center [456, 441] width 435 height 35
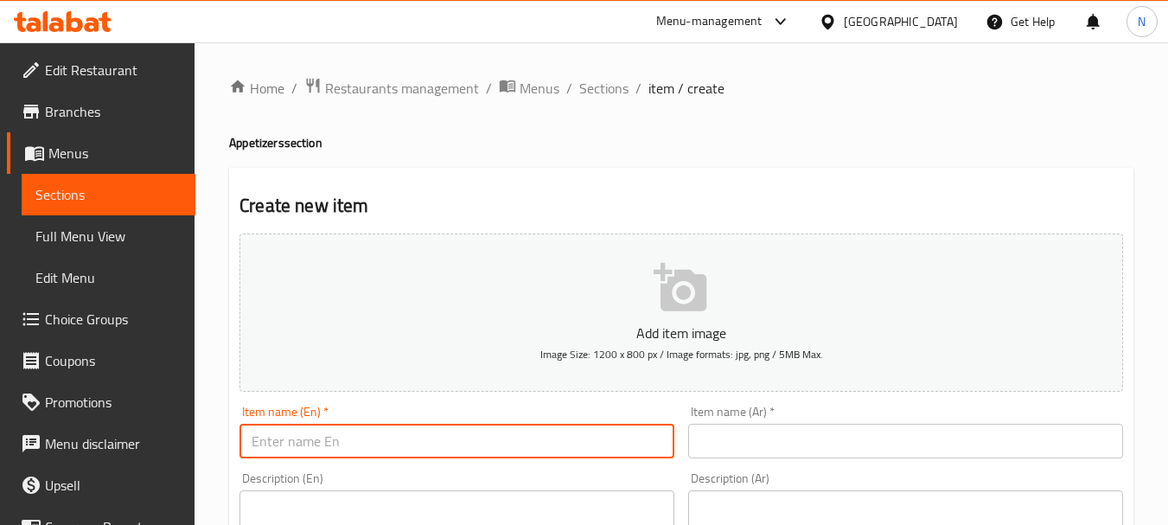
paste input "FRENCH FRIES"
type input "French Fries"
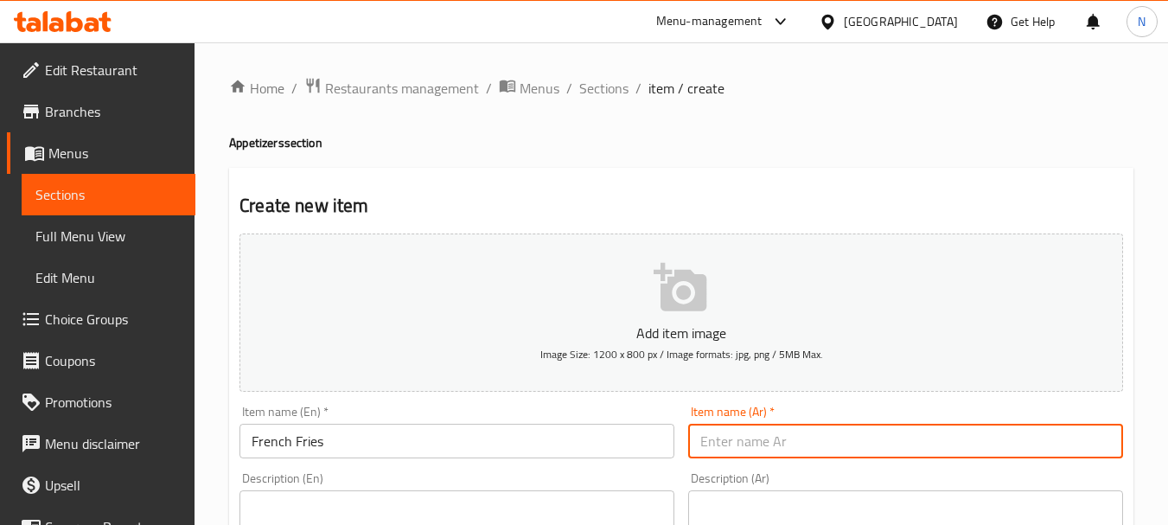
click at [733, 436] on input "text" at bounding box center [905, 441] width 435 height 35
paste input "بطاطس"
click at [726, 449] on input "بطاطس" at bounding box center [905, 441] width 435 height 35
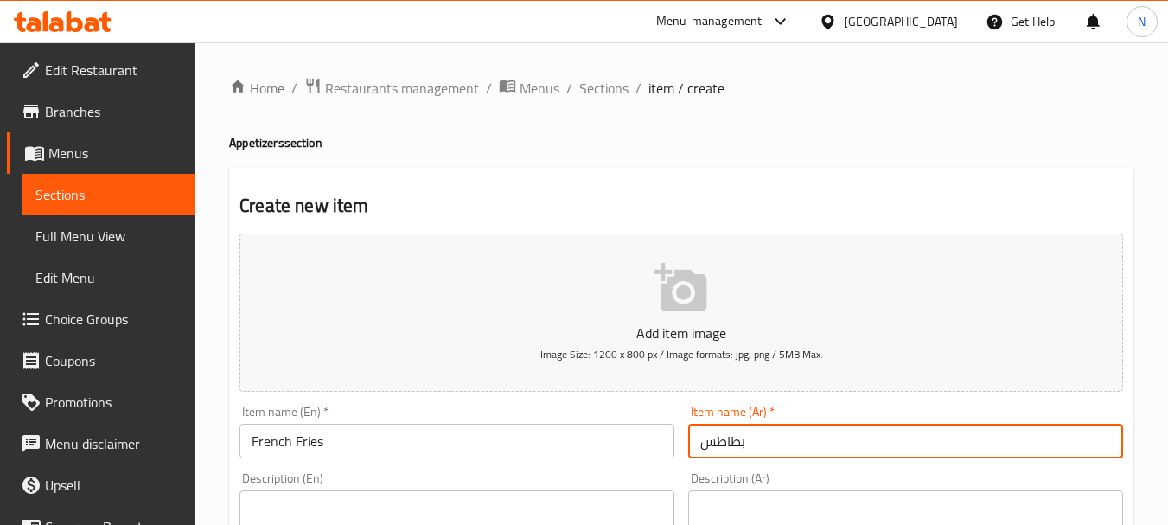
paste input "مقلية"
click at [749, 447] on input "بطاطس مقلية" at bounding box center [905, 441] width 435 height 35
click at [757, 441] on input "بطاطس مقلية" at bounding box center [905, 441] width 435 height 35
type input "بطاطا مقلية"
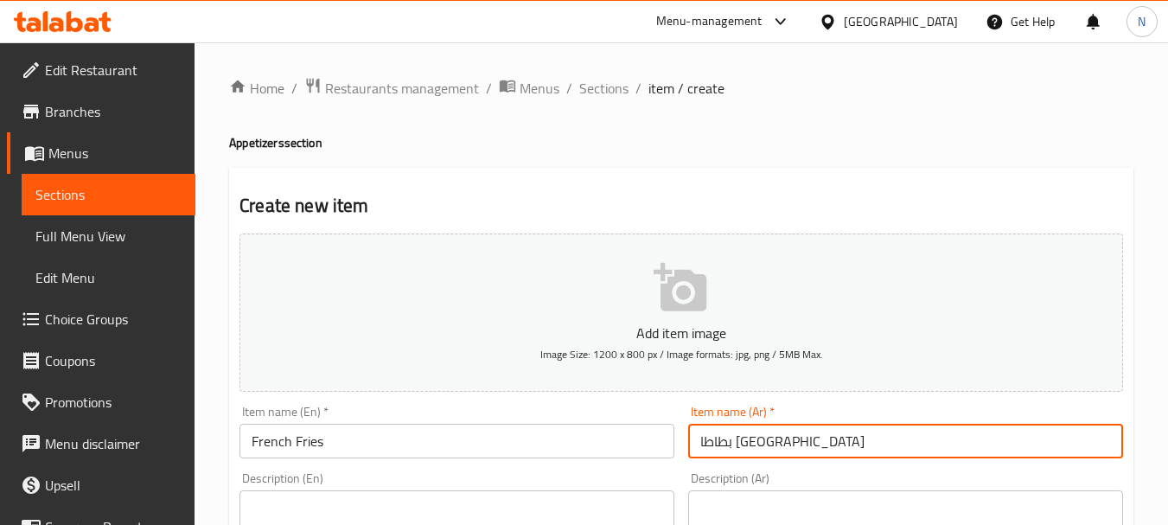
scroll to position [459, 0]
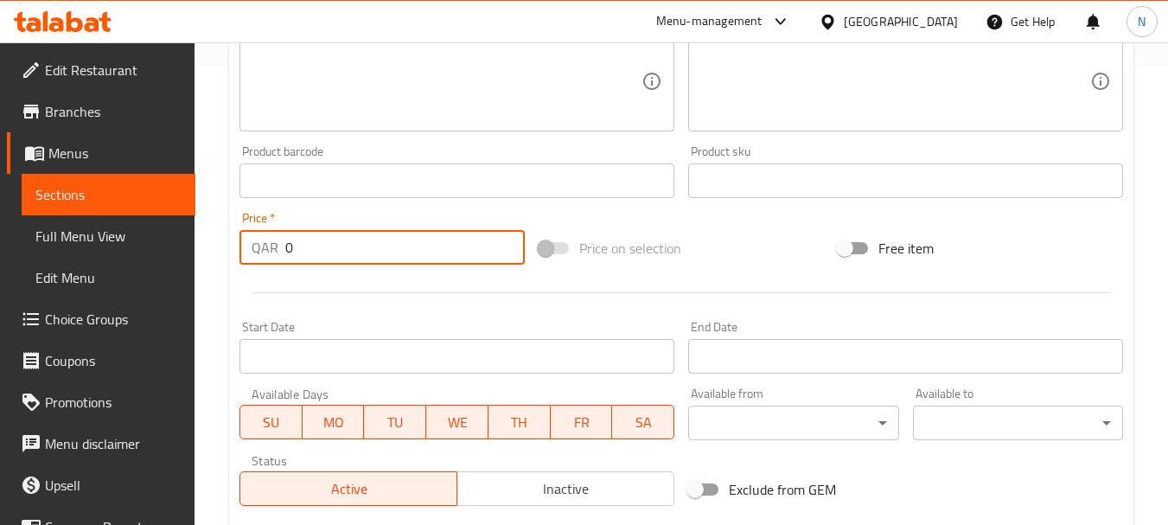
drag, startPoint x: 385, startPoint y: 254, endPoint x: 284, endPoint y: 252, distance: 100.3
click at [285, 252] on input "0" at bounding box center [404, 247] width 239 height 35
type input "20"
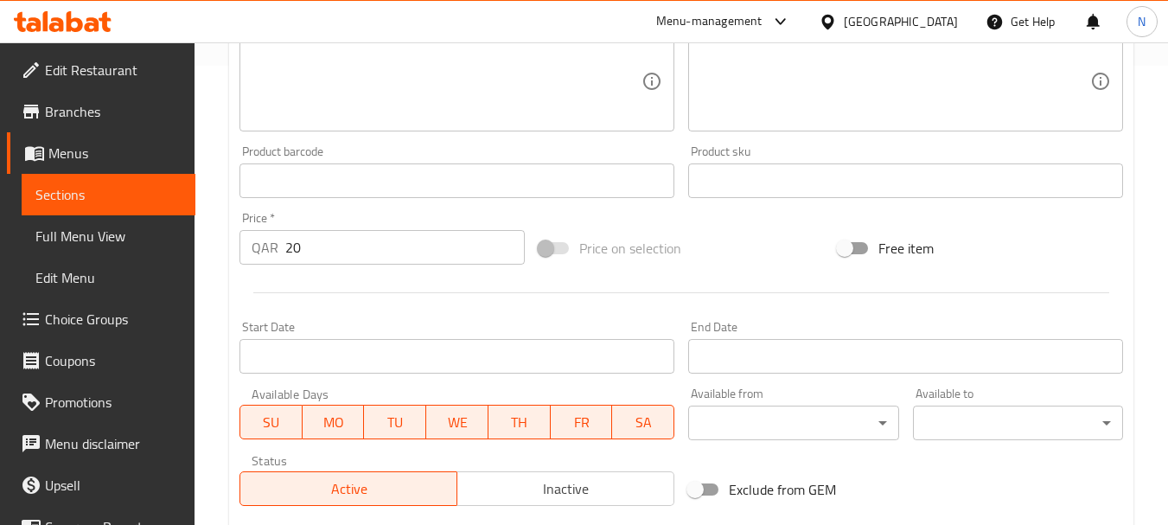
click at [736, 222] on div "Add item image Image Size: 1200 x 800 px / Image formats: jpg, png / 5MB Max. I…" at bounding box center [681, 139] width 897 height 745
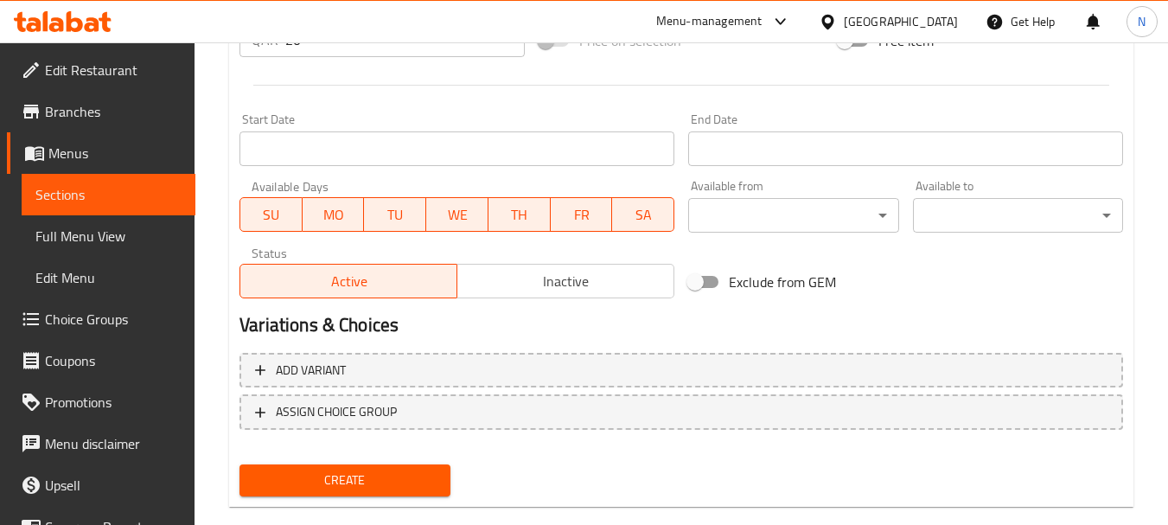
scroll to position [697, 0]
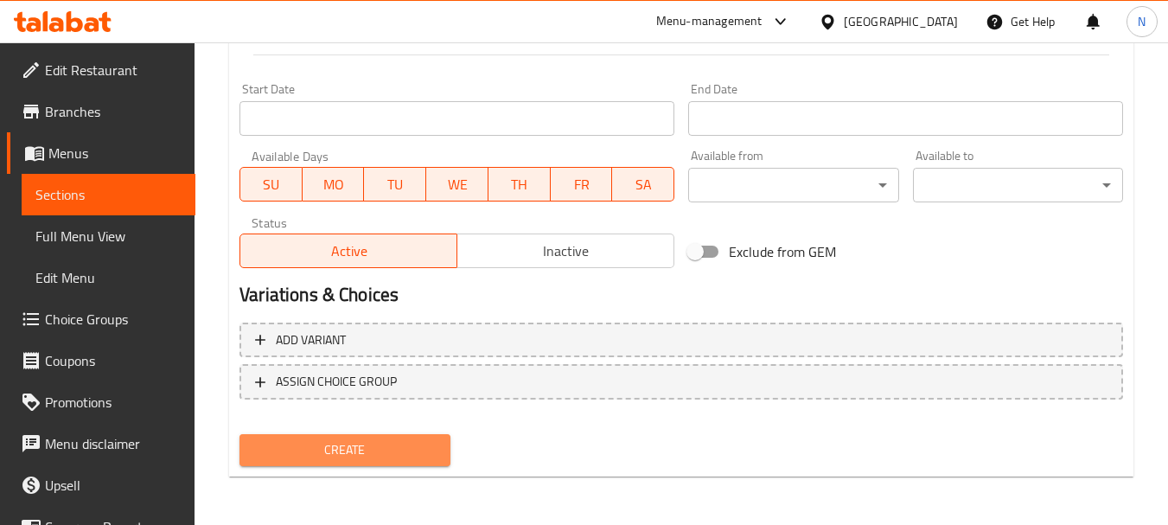
click at [386, 449] on span "Create" at bounding box center [344, 450] width 182 height 22
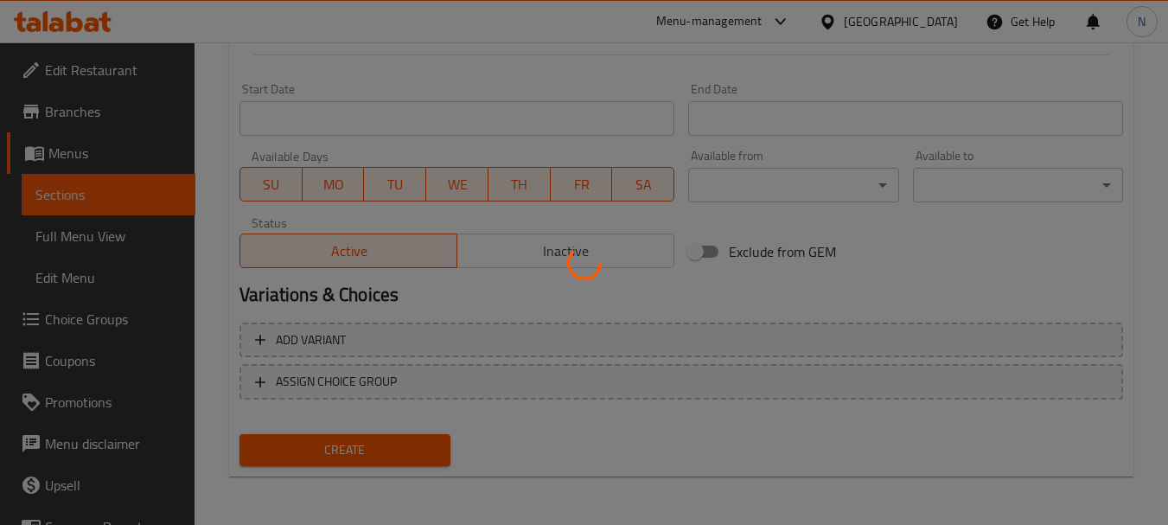
scroll to position [0, 0]
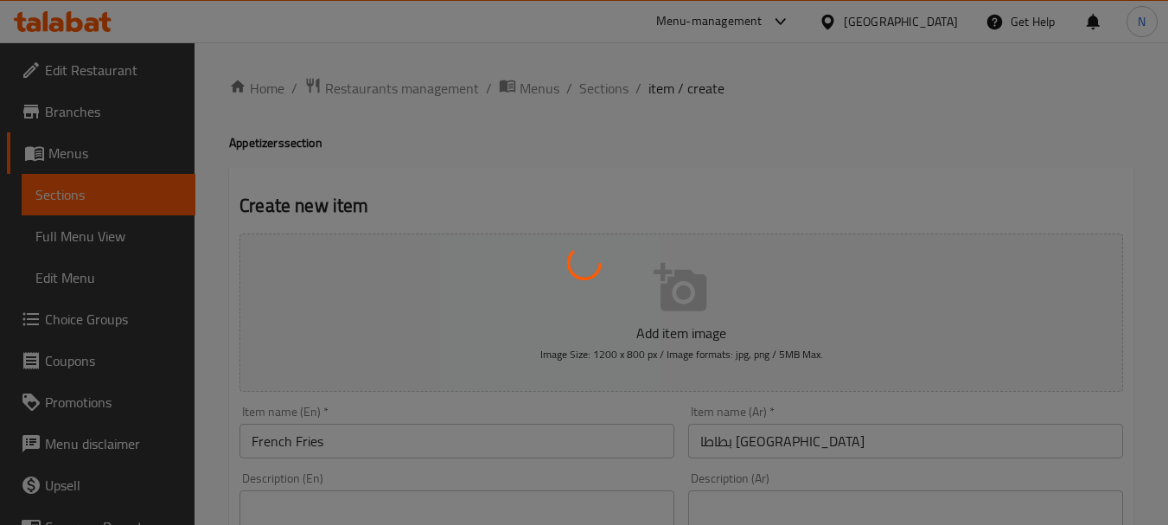
type input "0"
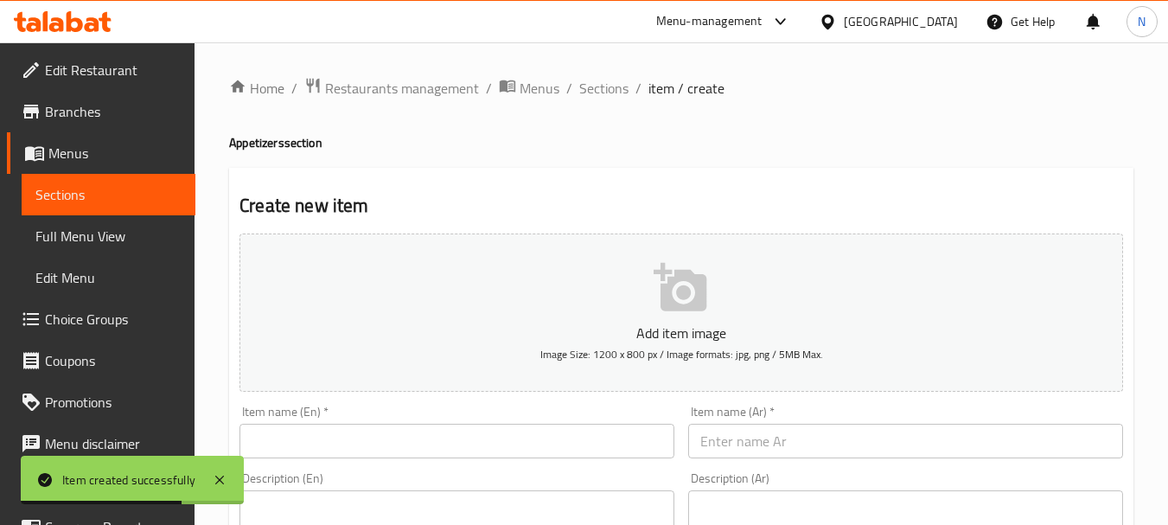
click at [379, 439] on input "text" at bounding box center [456, 441] width 435 height 35
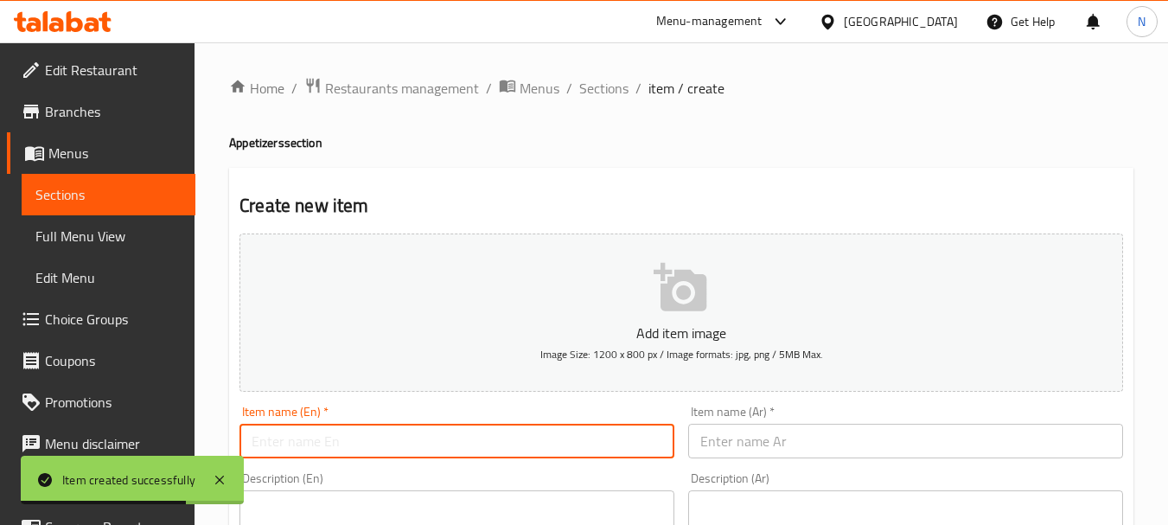
paste input "MOZZARELLA STICKS (6)"
click at [382, 440] on input "MOZZARELLA STICKS (6" at bounding box center [456, 441] width 435 height 35
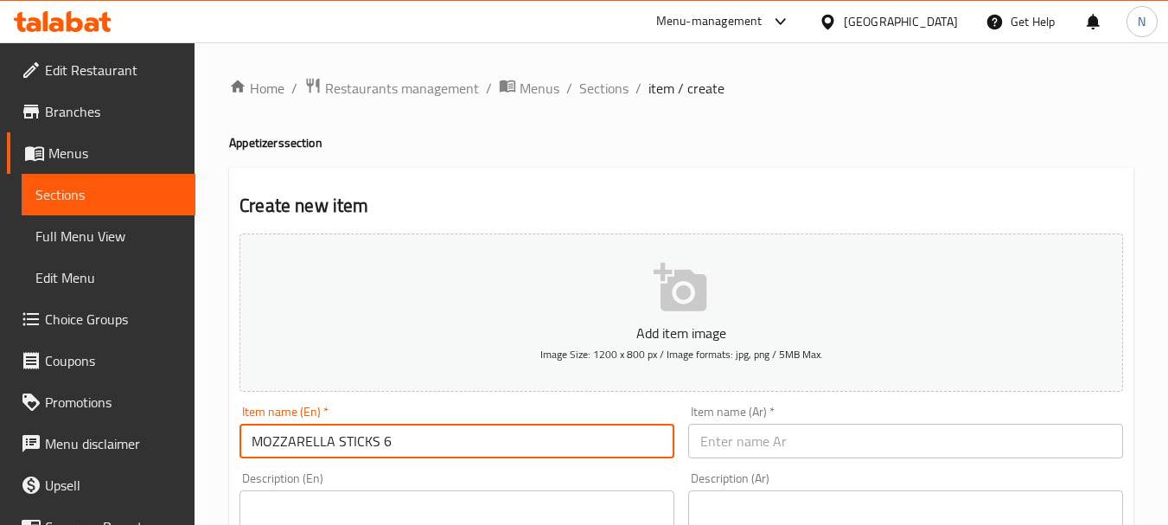
click at [358, 441] on input "MOZZARELLA STICKS 6" at bounding box center [456, 441] width 435 height 35
click at [357, 440] on input "MOZZARELLA STICKS 6" at bounding box center [456, 441] width 435 height 35
type input "Mozzarella Sticks 6"
click at [757, 443] on input "text" at bounding box center [905, 441] width 435 height 35
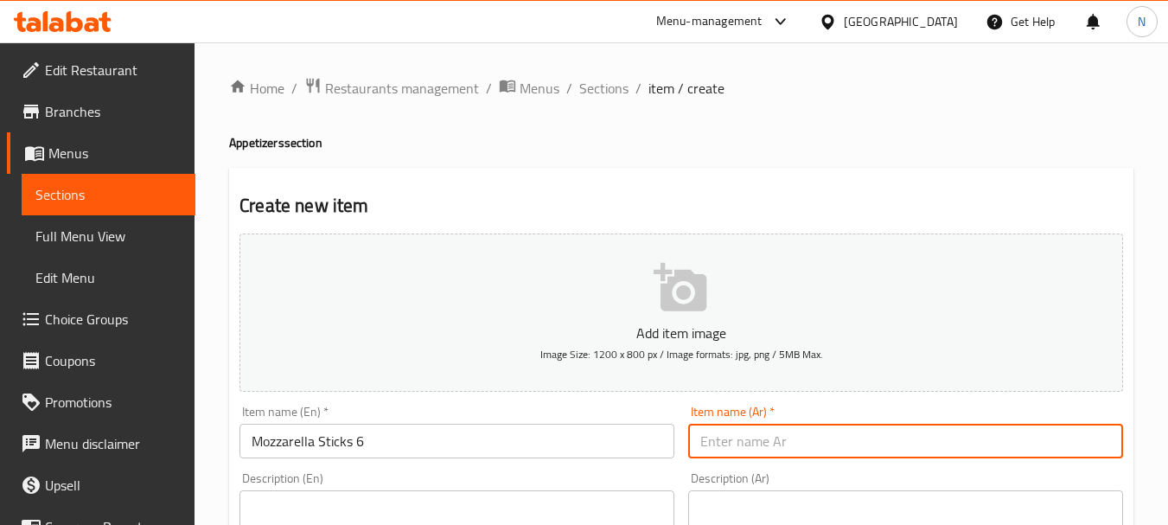
paste input "أصابع الموزاريلا (1)"
drag, startPoint x: 715, startPoint y: 443, endPoint x: 700, endPoint y: 438, distance: 15.3
click at [700, 438] on input "أصابع الموزاريلا (1)" at bounding box center [905, 441] width 435 height 35
type input "أصابع الموزاريلا 6"
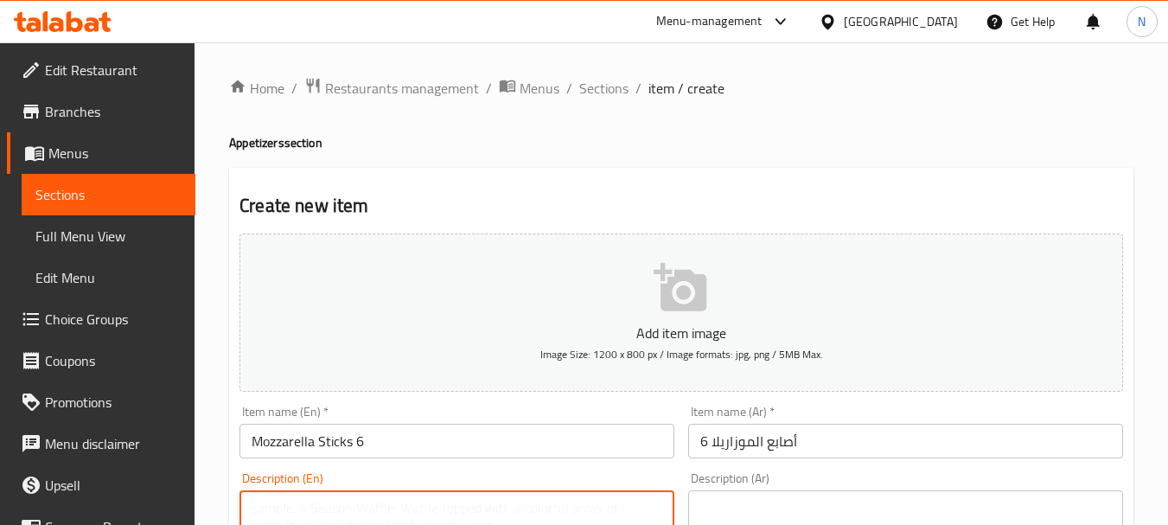
paste textarea "SERVED WITH TOMATO SALSA, GARLIC AIOLI"
type textarea "SERVED WITH TOMATO SALSA, GARLIC AIOLI"
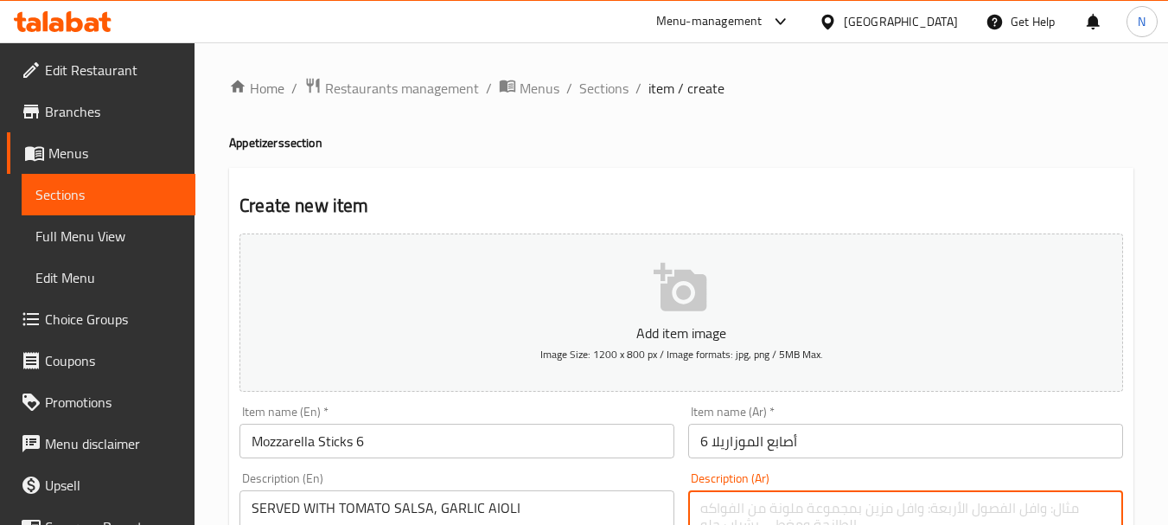
paste textarea "تقدم مع صلصة الطماطم وثوم أيولي"
type textarea "تقدم مع صلصة الطماطم وثوم أيولي"
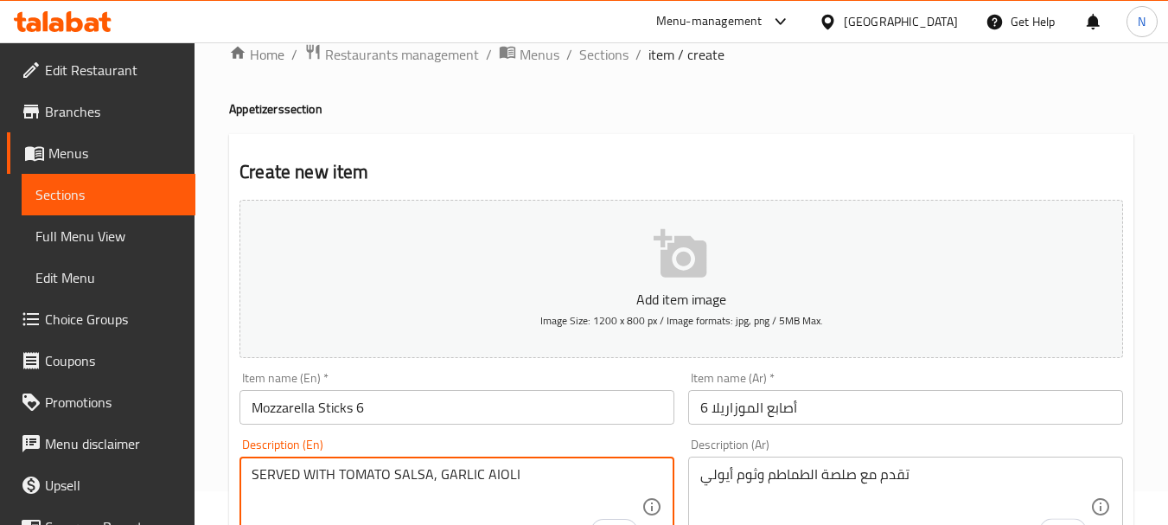
scroll to position [43, 0]
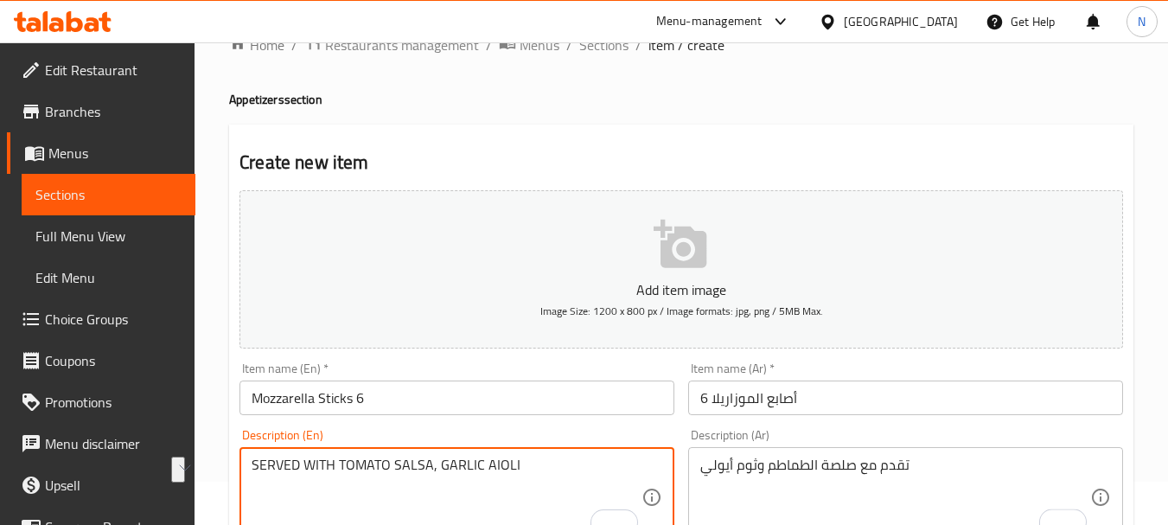
drag, startPoint x: 258, startPoint y: 506, endPoint x: 526, endPoint y: 472, distance: 269.2
type textarea "Served with tomato salsa, garlic aioli"
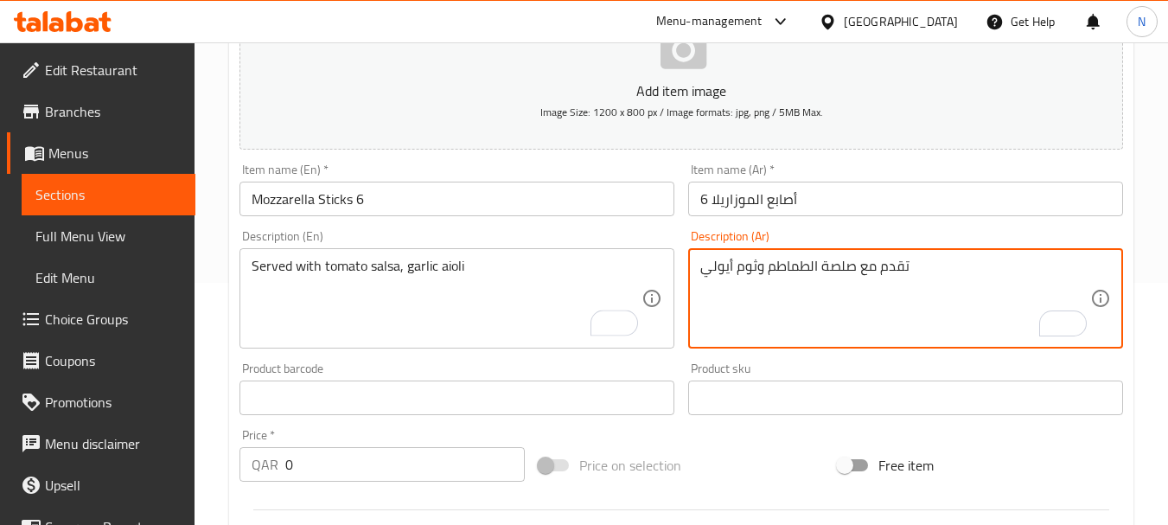
scroll to position [248, 0]
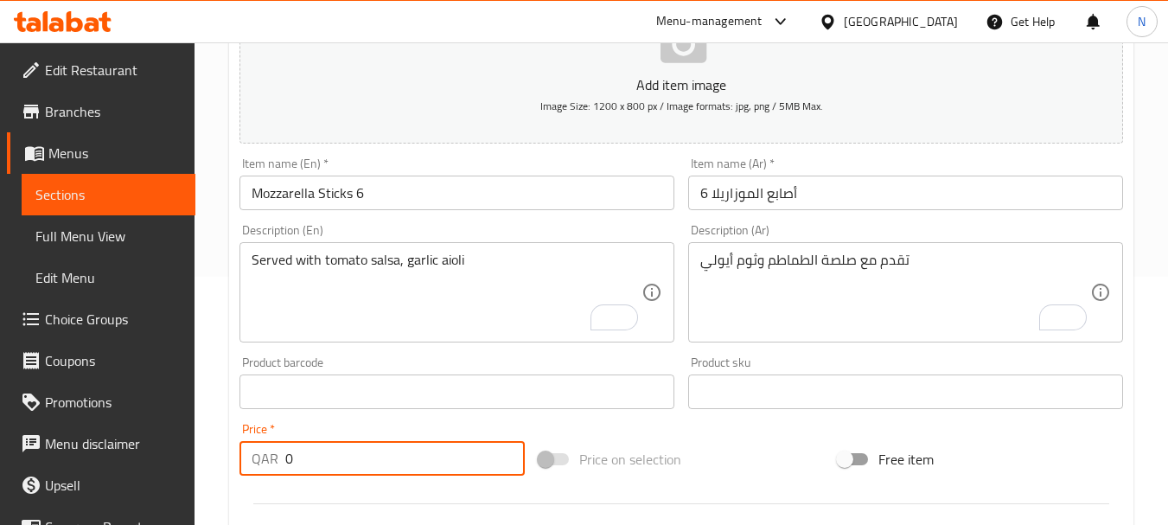
drag, startPoint x: 299, startPoint y: 462, endPoint x: 270, endPoint y: 459, distance: 29.5
click at [270, 459] on div "QAR 0 Price *" at bounding box center [381, 458] width 285 height 35
type input "35"
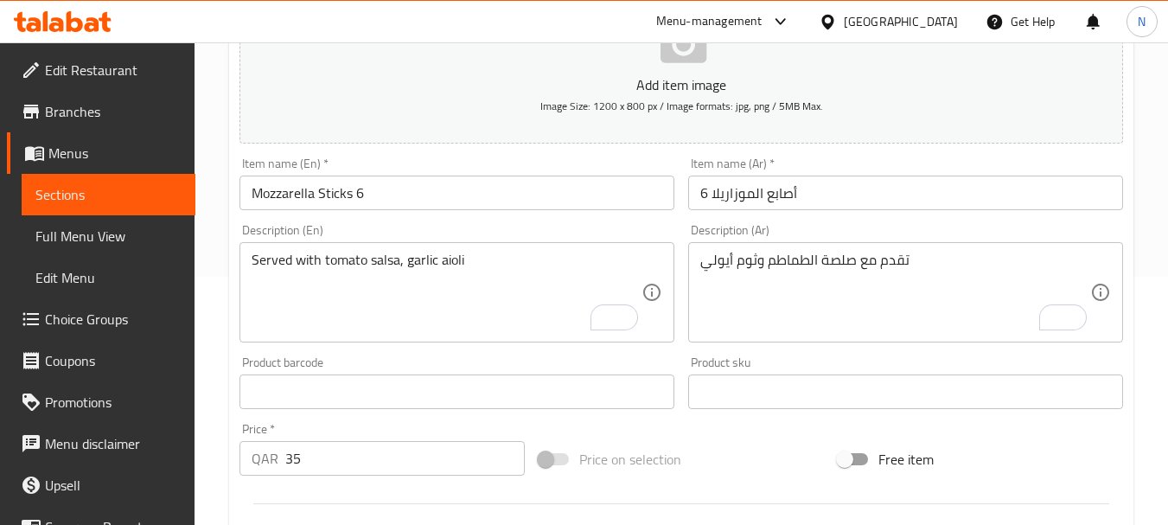
click at [717, 449] on div "Price on selection" at bounding box center [681, 459] width 299 height 47
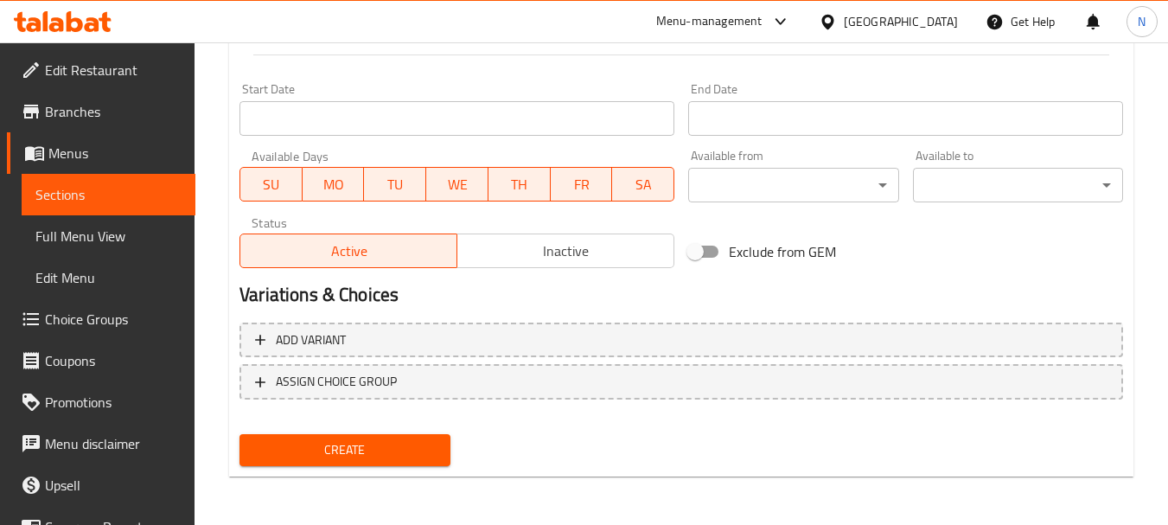
click at [290, 456] on span "Create" at bounding box center [344, 450] width 182 height 22
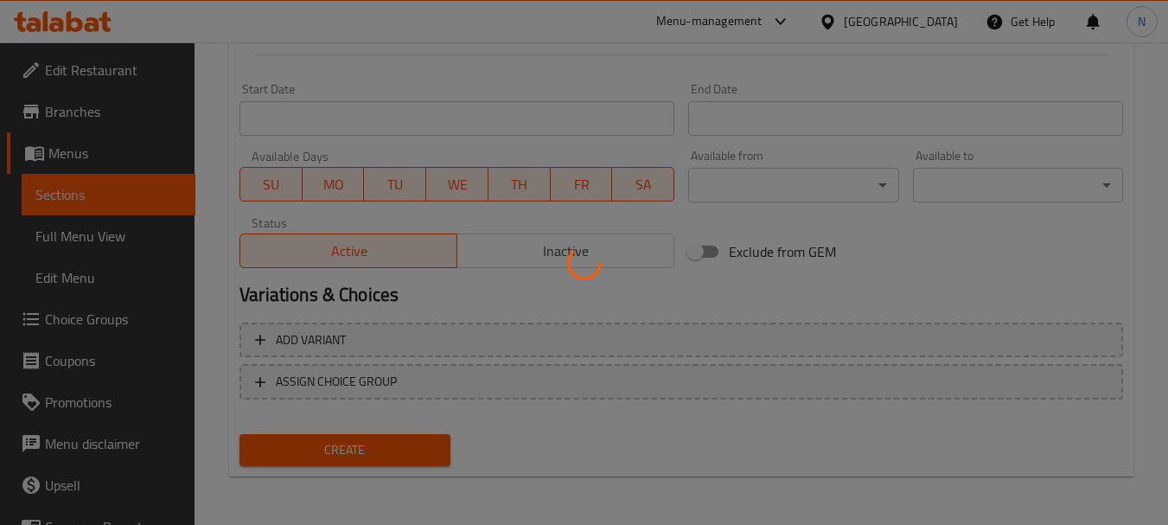
type input "0"
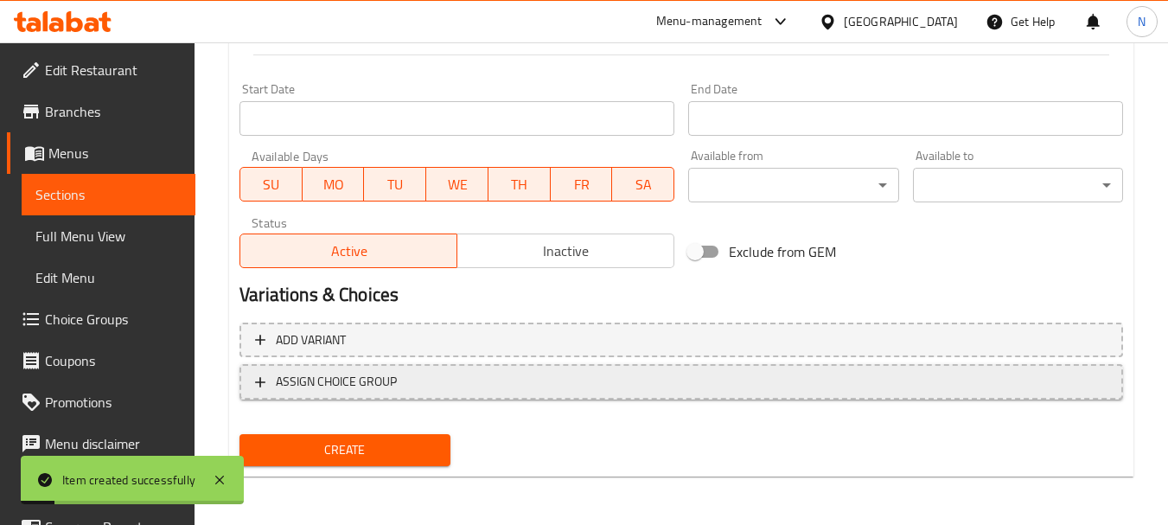
scroll to position [0, 0]
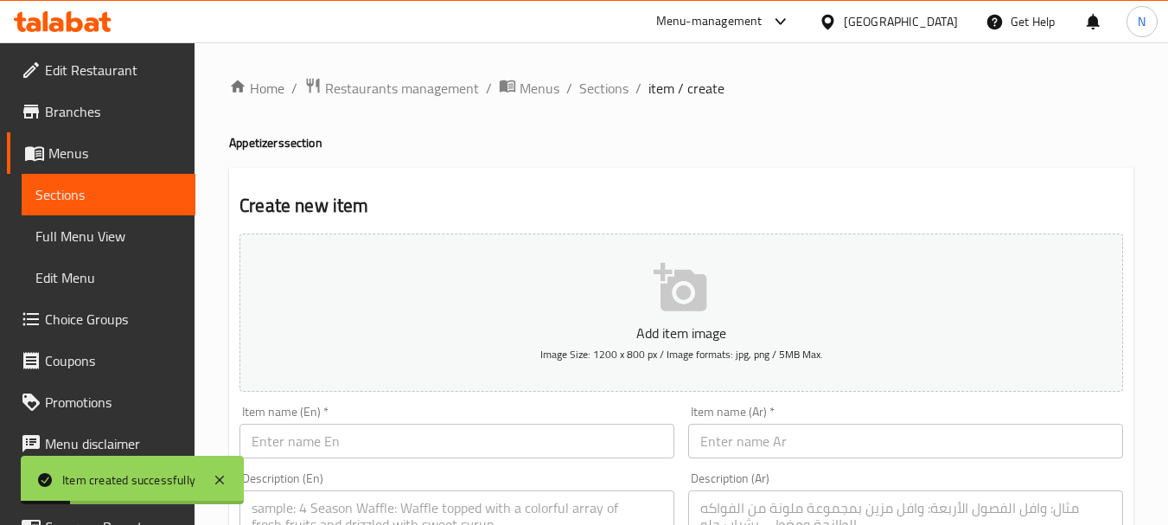
click at [343, 431] on input "text" at bounding box center [456, 441] width 435 height 35
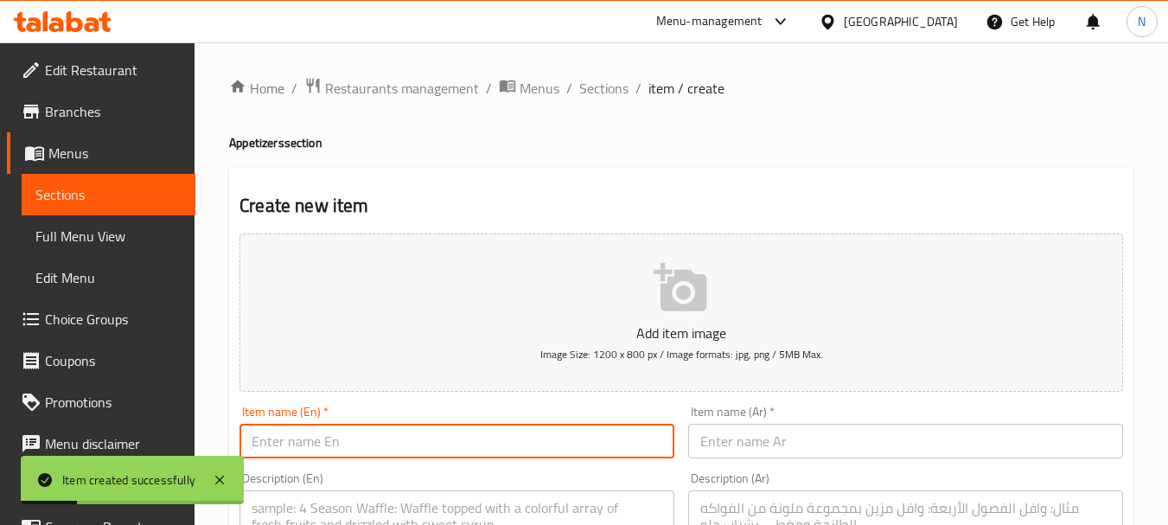
paste input "POTATO CHEESE BALLS (6)"
click at [398, 438] on input "POTATO CHEESE BALLS (6" at bounding box center [456, 441] width 435 height 35
click at [260, 446] on input "POTATO CHEESE BALLS 6" at bounding box center [456, 441] width 435 height 35
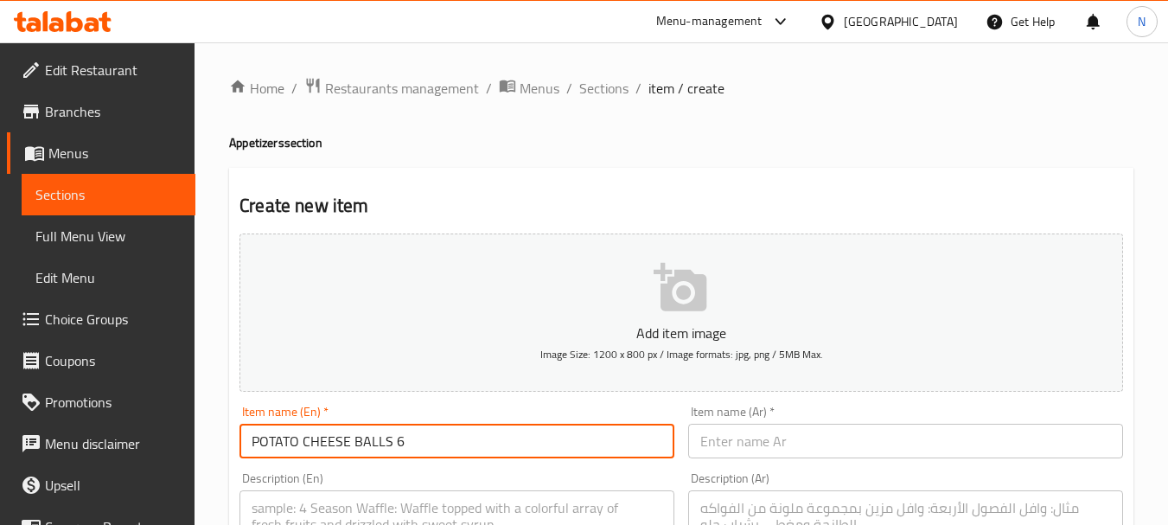
click at [260, 439] on input "POTATO CHEESE BALLS 6" at bounding box center [456, 441] width 435 height 35
click at [264, 442] on input "POTATO CHEESE BALLS 6" at bounding box center [456, 441] width 435 height 35
type input "Potato Cheese Balls 6"
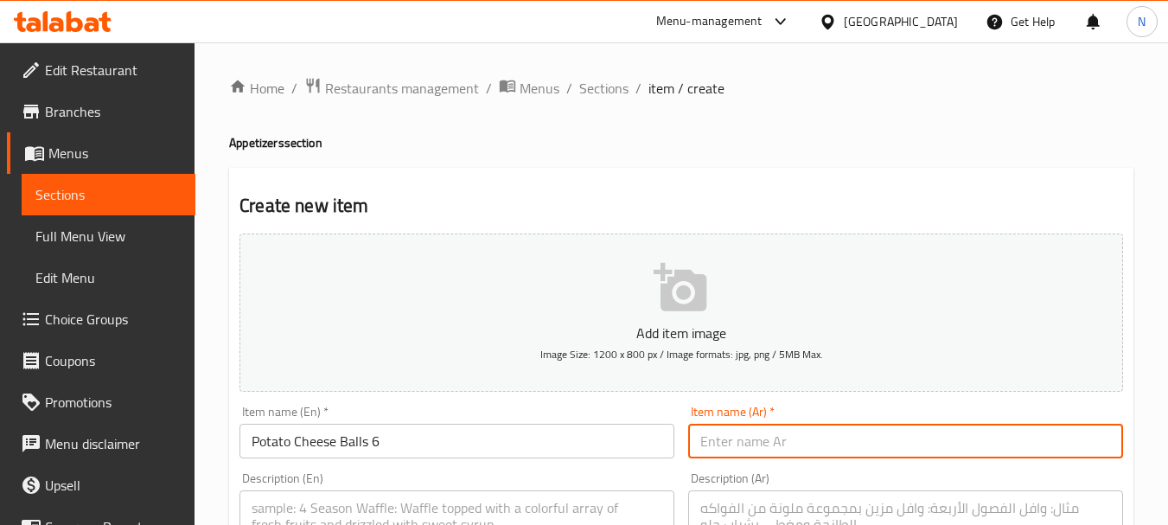
click at [867, 456] on input "text" at bounding box center [905, 441] width 435 height 35
paste input "كرات البطاطا بالجبنة (1)"
type input "كرات البطاطا بالجبنة 6"
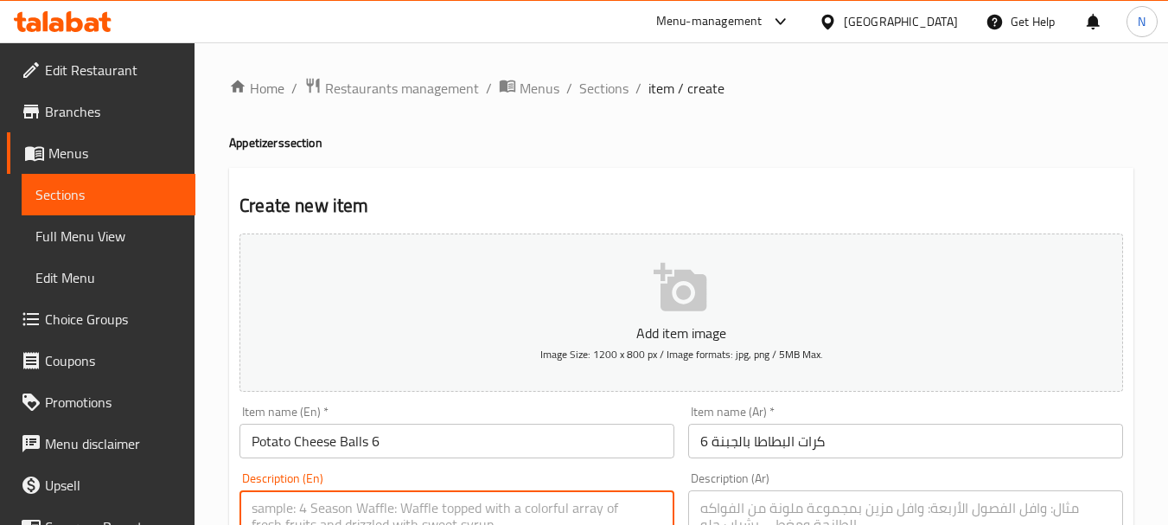
paste textarea "SERVED WITH TOMATO SALSA, GARLIC AIOLI"
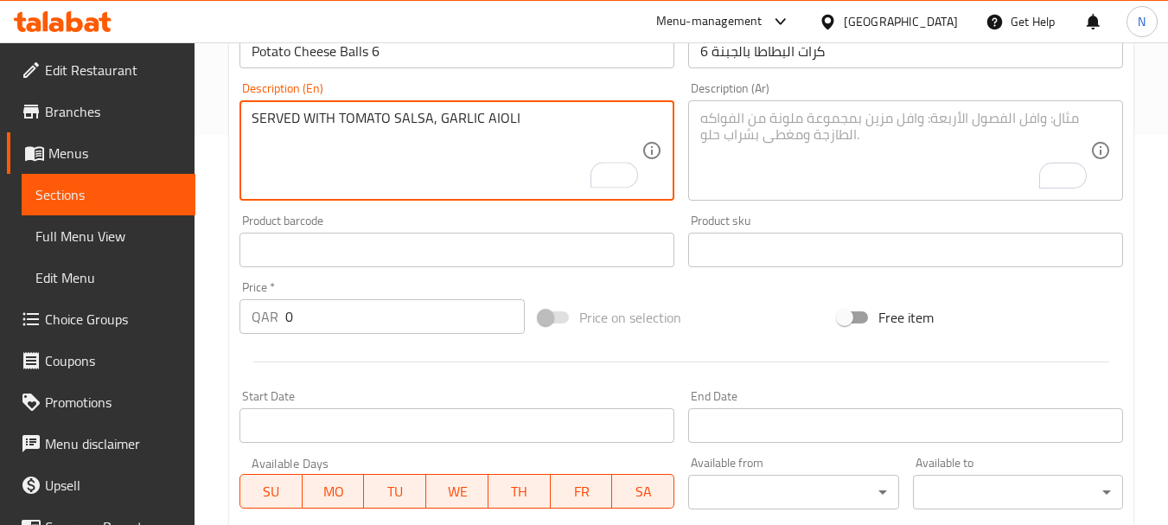
scroll to position [355, 0]
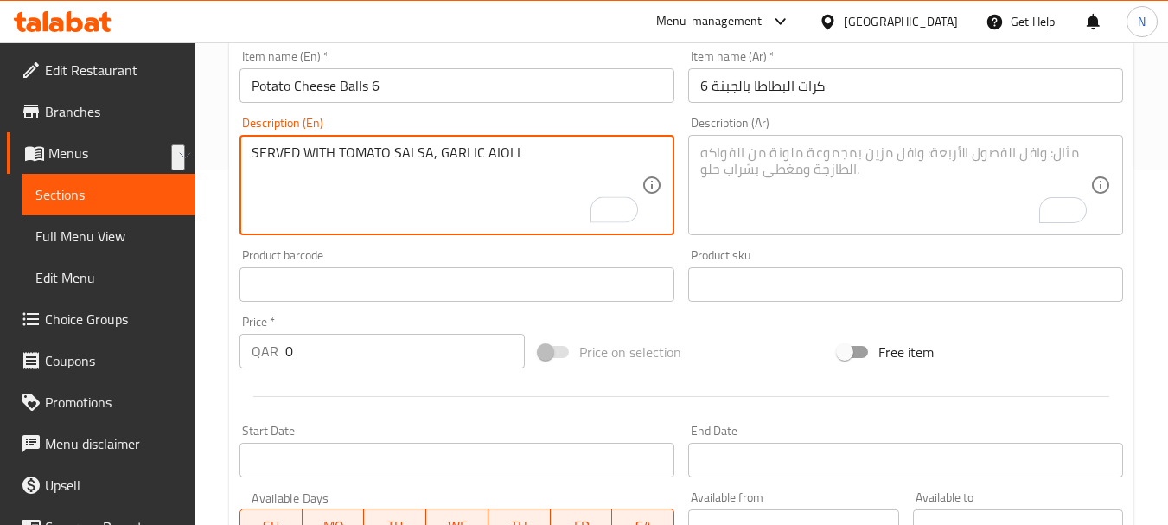
drag, startPoint x: 259, startPoint y: 158, endPoint x: 513, endPoint y: 151, distance: 253.4
click at [513, 151] on textarea "SERVED WITH TOMATO SALSA, GARLIC AIOLI" at bounding box center [447, 185] width 390 height 82
click at [322, 188] on textarea "Served with tomato salsa, garlic aioli" at bounding box center [447, 185] width 390 height 82
click at [456, 163] on textarea "Served with tomato salsa, garlic aioli" at bounding box center [447, 185] width 390 height 82
click at [470, 155] on textarea "Served with tomato salsa, garlic aioli" at bounding box center [447, 185] width 390 height 82
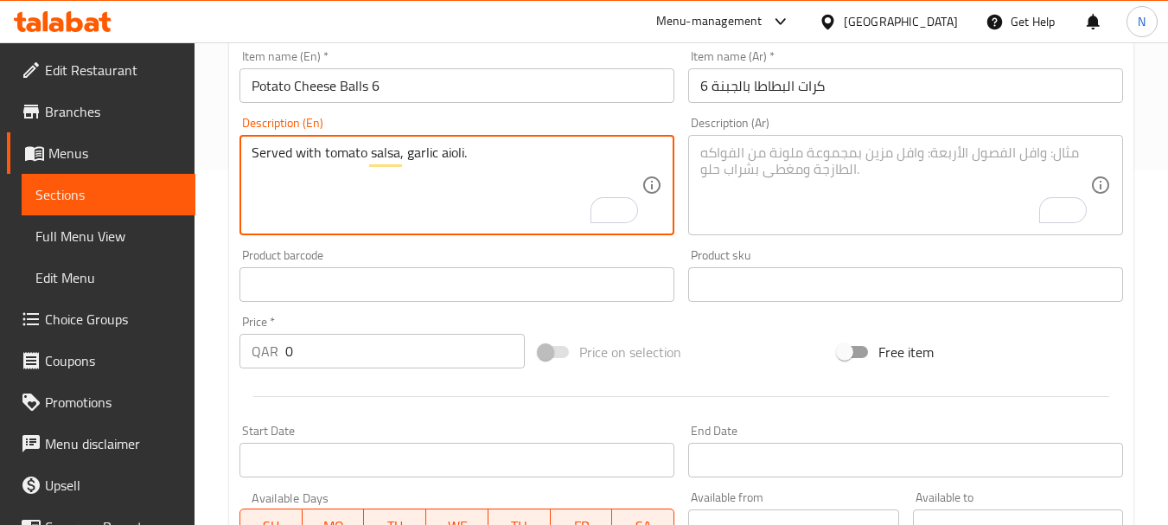
type textarea "Served with tomato salsa, garlic aioli."
click at [1029, 179] on textarea "To enrich screen reader interactions, please activate Accessibility in Grammarl…" at bounding box center [895, 185] width 390 height 82
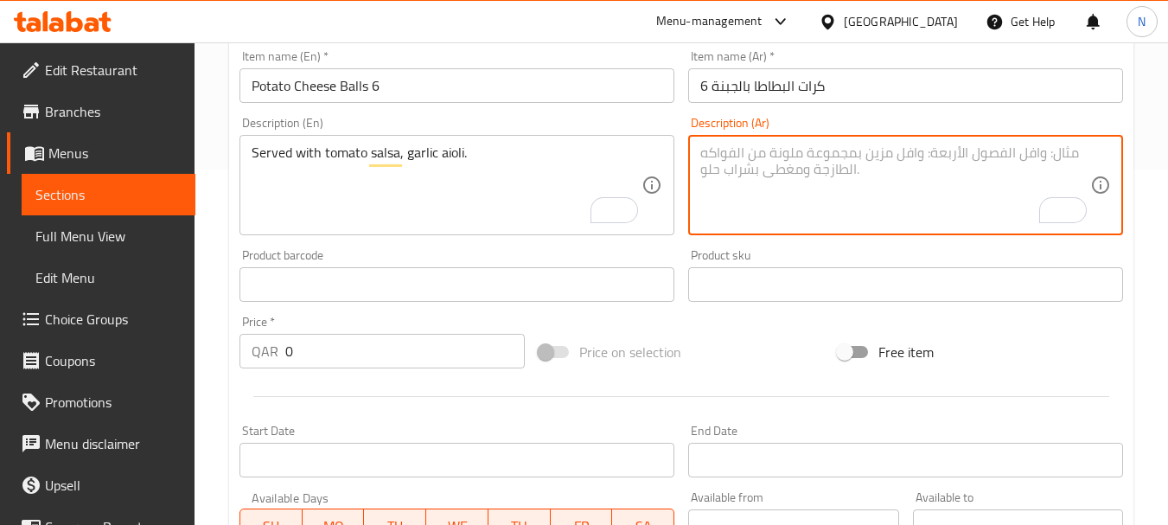
paste textarea "تقدم مع صلصة الطماطم وثوم أيولي"
type textarea "تقدم مع صلصة الطماطم وثوم أيولي."
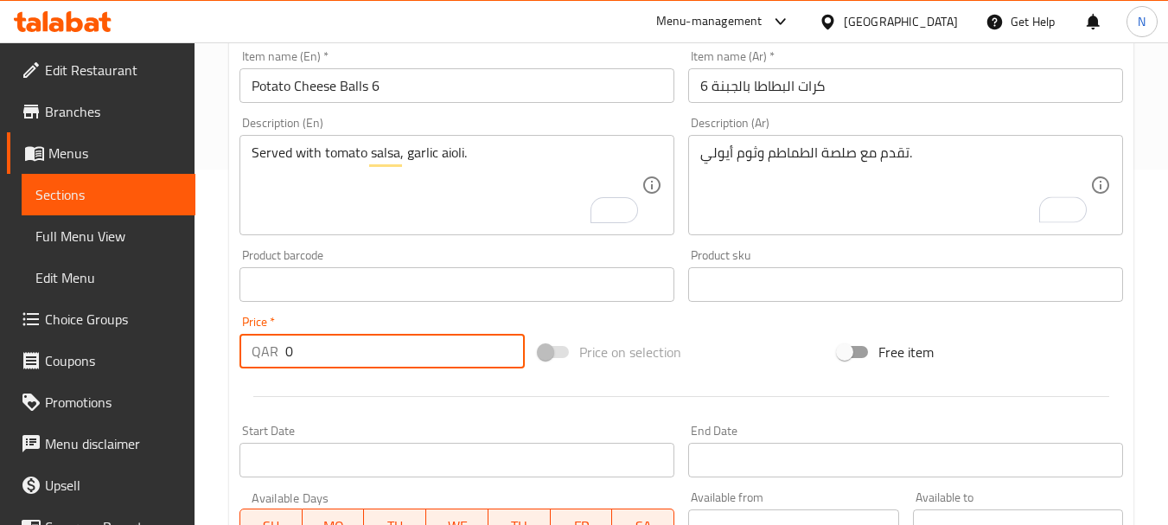
drag, startPoint x: 296, startPoint y: 352, endPoint x: 278, endPoint y: 351, distance: 17.3
click at [278, 351] on div "QAR 0 Price *" at bounding box center [381, 351] width 285 height 35
type input "26"
click at [761, 336] on div "Price on selection" at bounding box center [681, 351] width 299 height 47
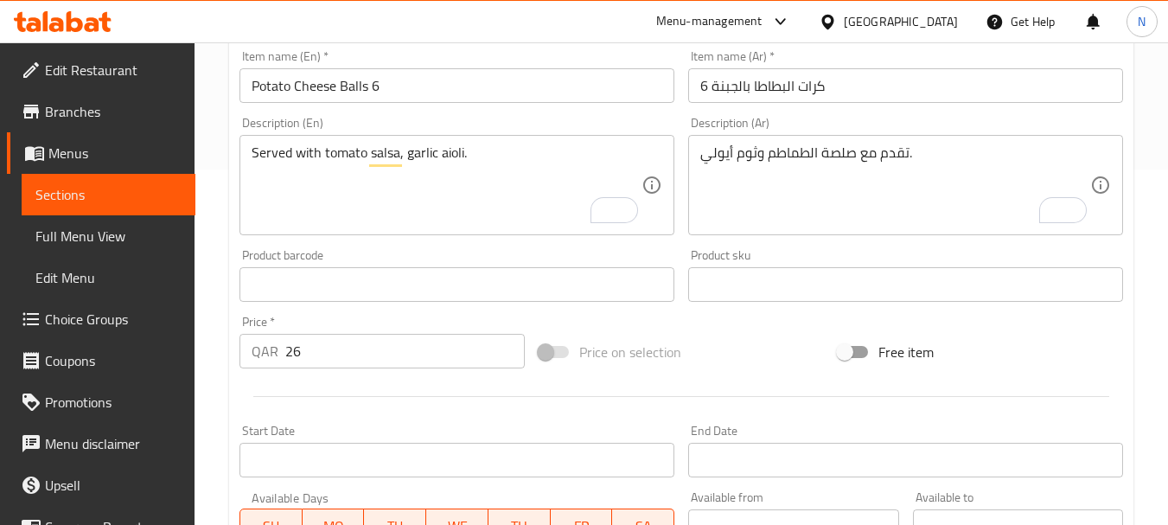
click at [757, 346] on div "Price on selection" at bounding box center [681, 351] width 299 height 47
click at [730, 347] on div "Price on selection" at bounding box center [681, 351] width 299 height 47
click at [746, 341] on div "Price on selection" at bounding box center [681, 351] width 299 height 47
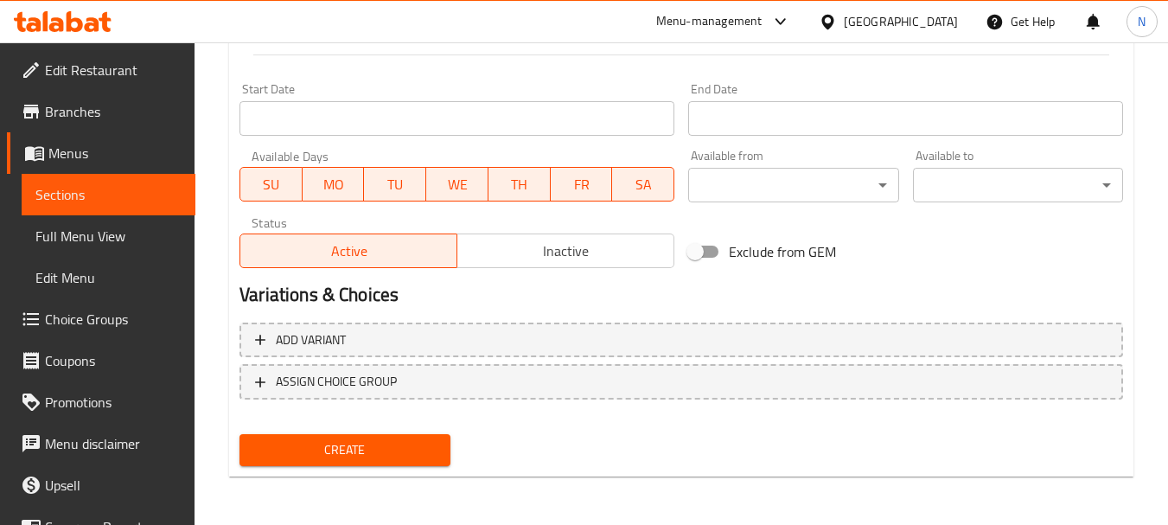
click at [384, 448] on span "Create" at bounding box center [344, 450] width 182 height 22
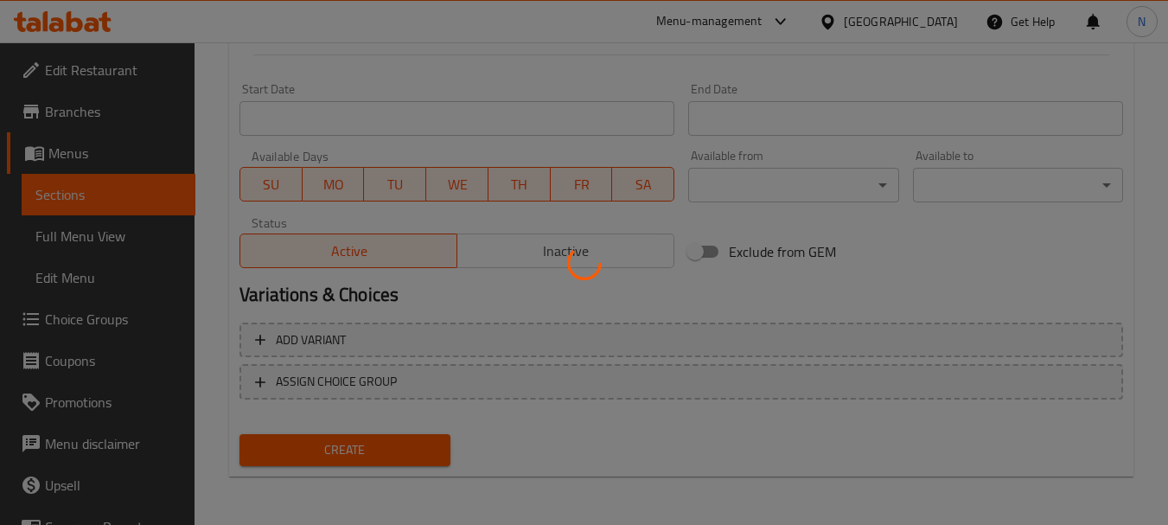
type input "0"
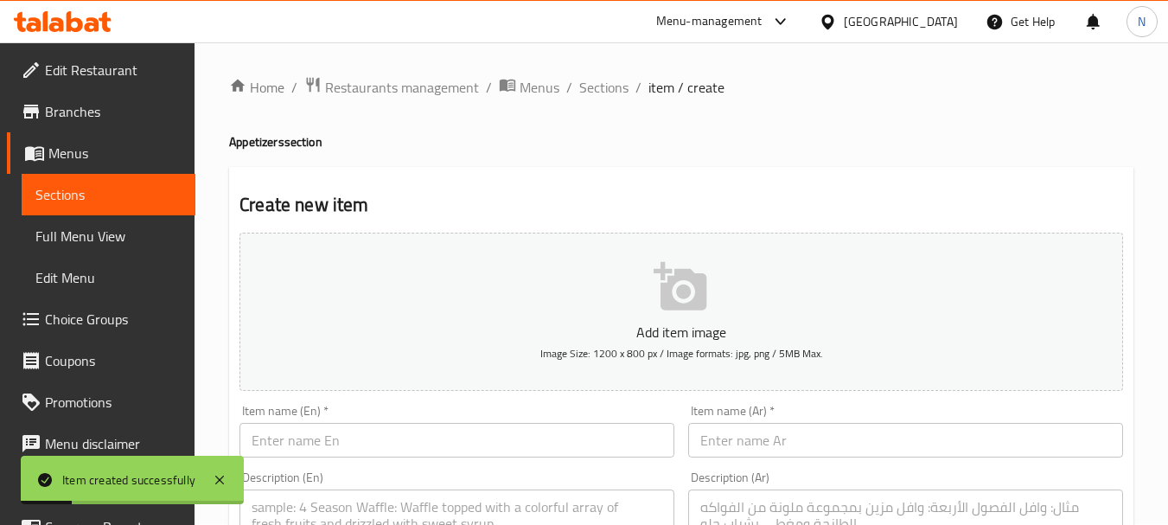
scroll to position [0, 0]
click at [449, 437] on input "text" at bounding box center [456, 441] width 435 height 35
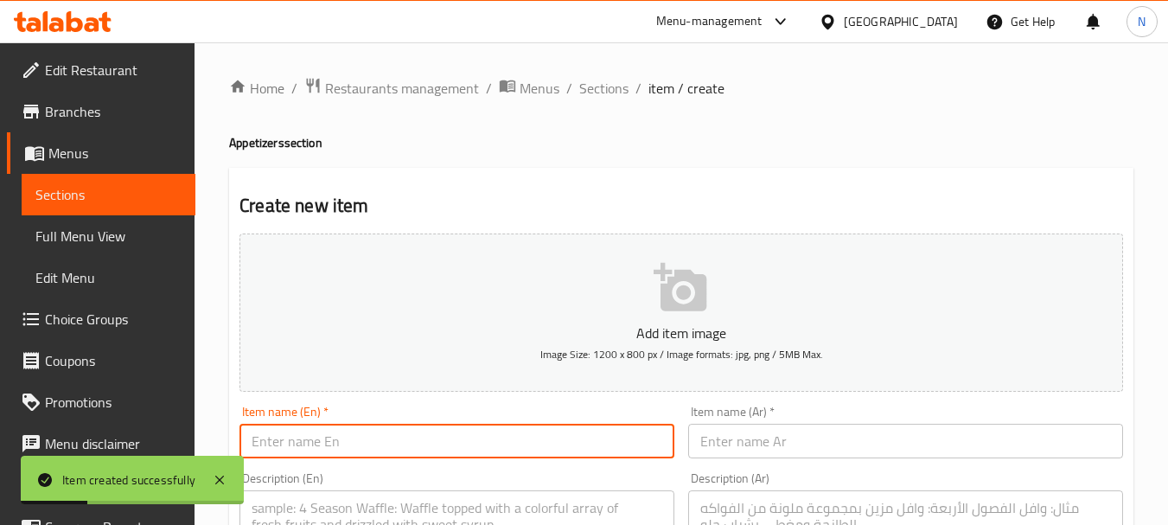
paste input "CHICKEN TENDERS (6)"
click at [373, 441] on input "CHICKEN TENDERS (6" at bounding box center [456, 441] width 435 height 35
click at [373, 441] on input "CHICKEN TENDERS 6" at bounding box center [456, 441] width 435 height 35
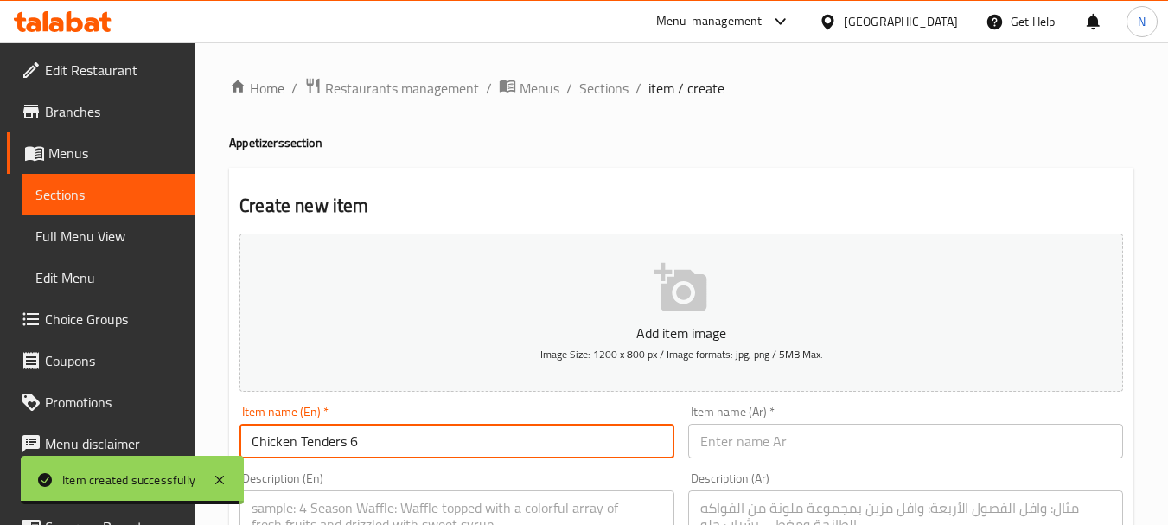
type input "Chicken Tenders 6"
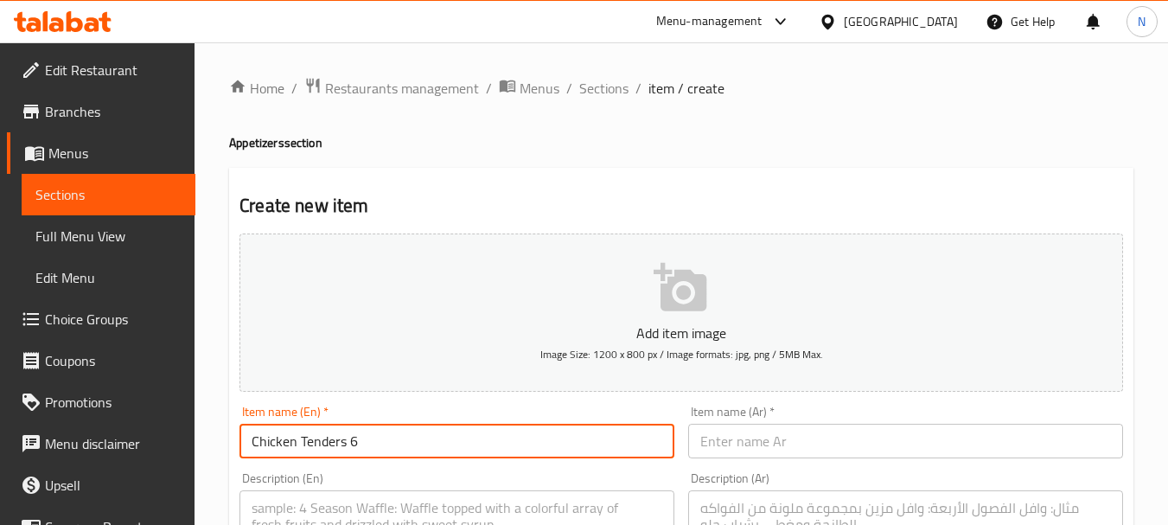
click at [755, 442] on input "text" at bounding box center [905, 441] width 435 height 35
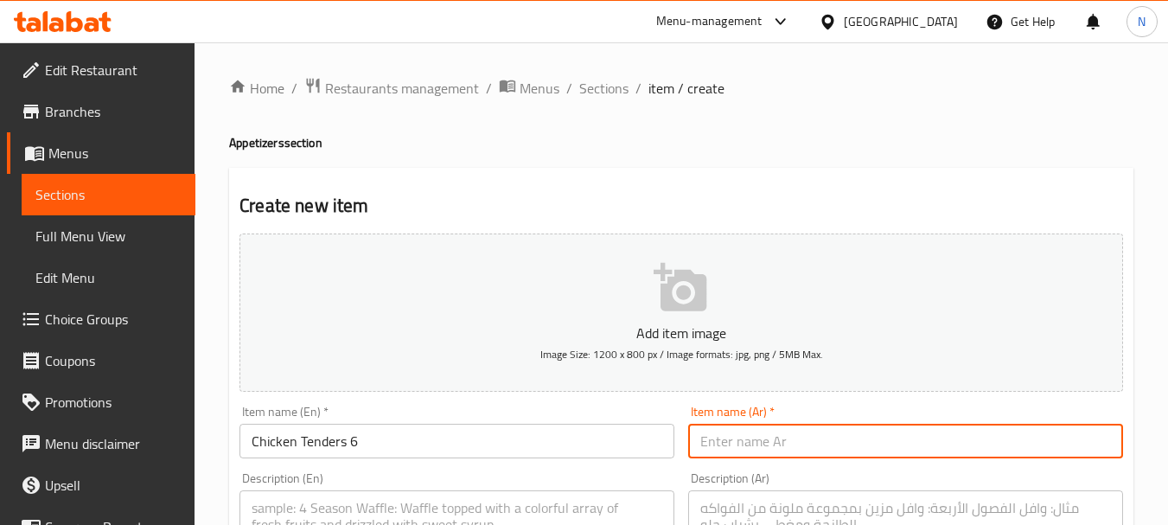
paste input "قطع دجاج مقلية (1"
click at [344, 444] on input "Chicken Tenders 6" at bounding box center [456, 441] width 435 height 35
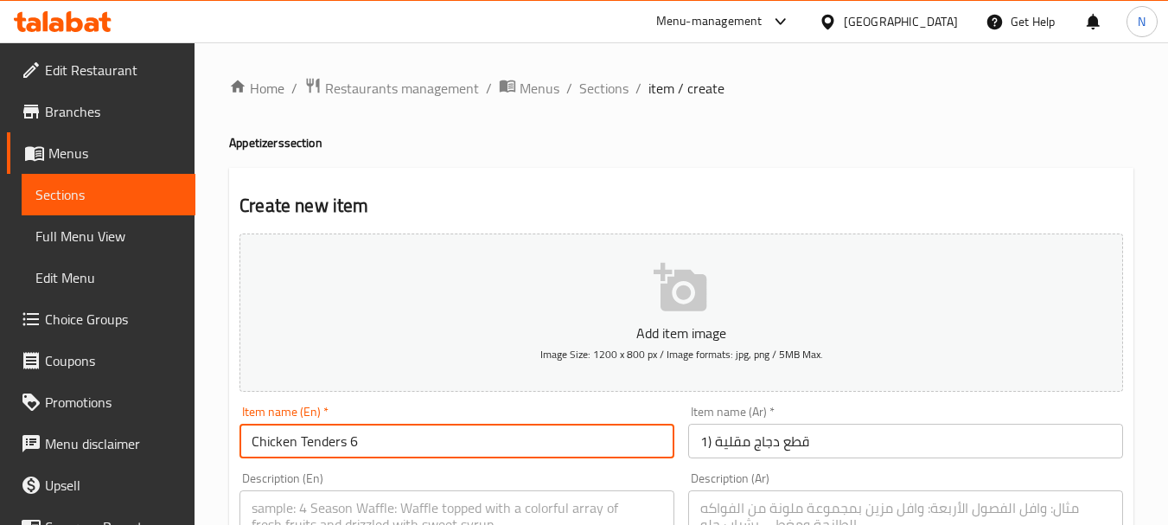
click at [344, 444] on input "Chicken Tenders 6" at bounding box center [456, 441] width 435 height 35
click at [833, 448] on input "قطع دجاج مقلية (1" at bounding box center [905, 441] width 435 height 35
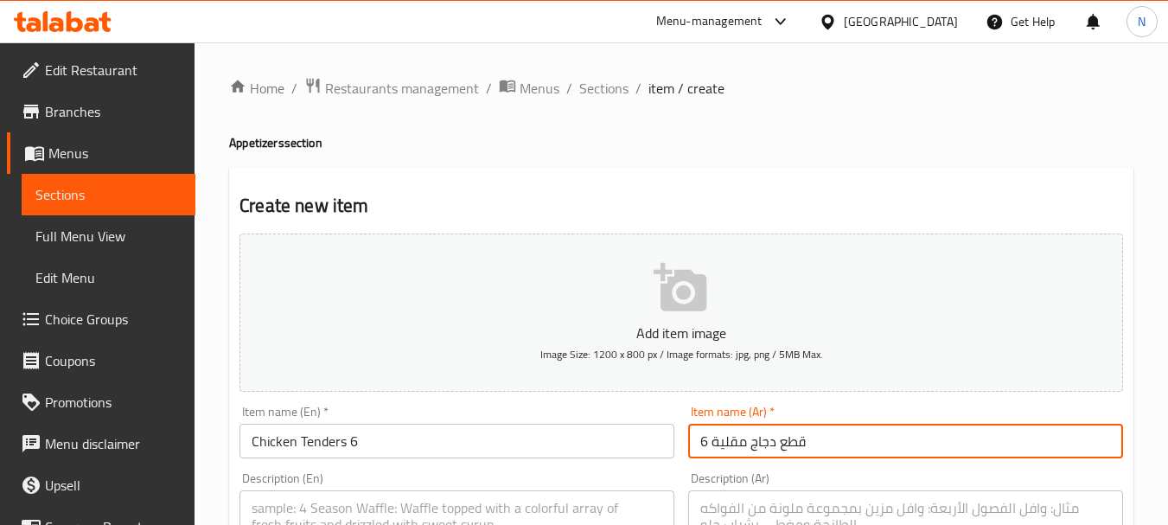
click at [753, 445] on input "قطع دجاج مقلية 6" at bounding box center [905, 441] width 435 height 35
type input "قطع دجاج مقلية 6"
click at [252, 448] on input "Chicken Tenders 6" at bounding box center [456, 441] width 435 height 35
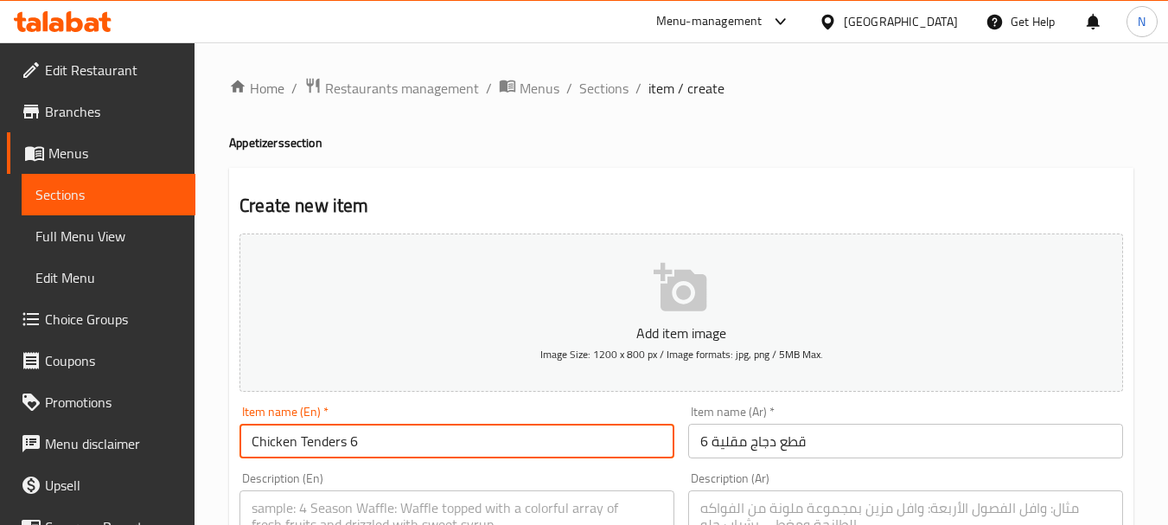
paste input "fried"
click at [260, 440] on input "fried Chicken Tenders 6" at bounding box center [456, 441] width 435 height 35
type input "Fried Chicken Tenders 6"
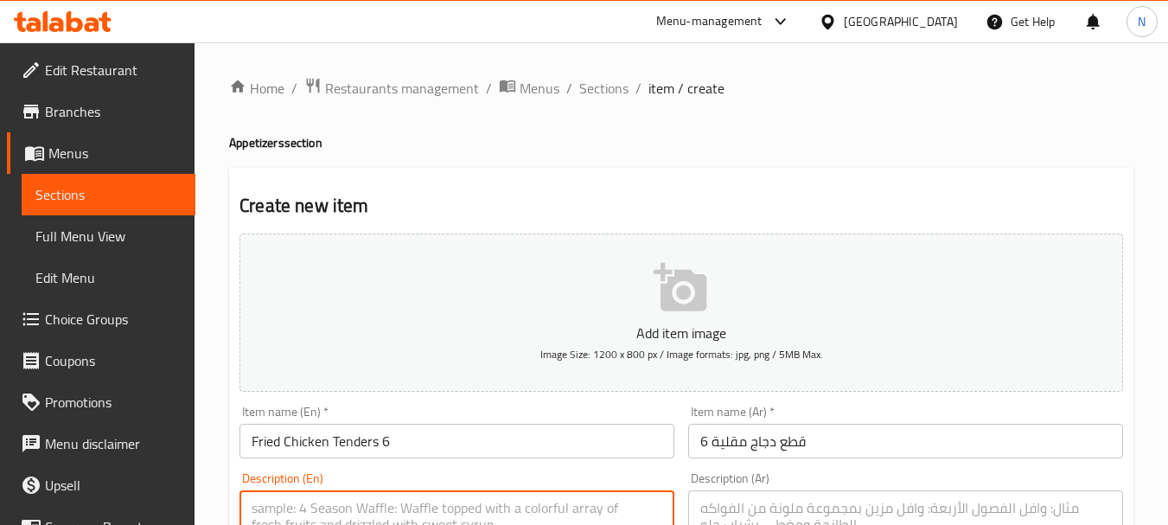
paste textarea "SERVED WITH TOMATO SALSA, GARLIC AIOLI"
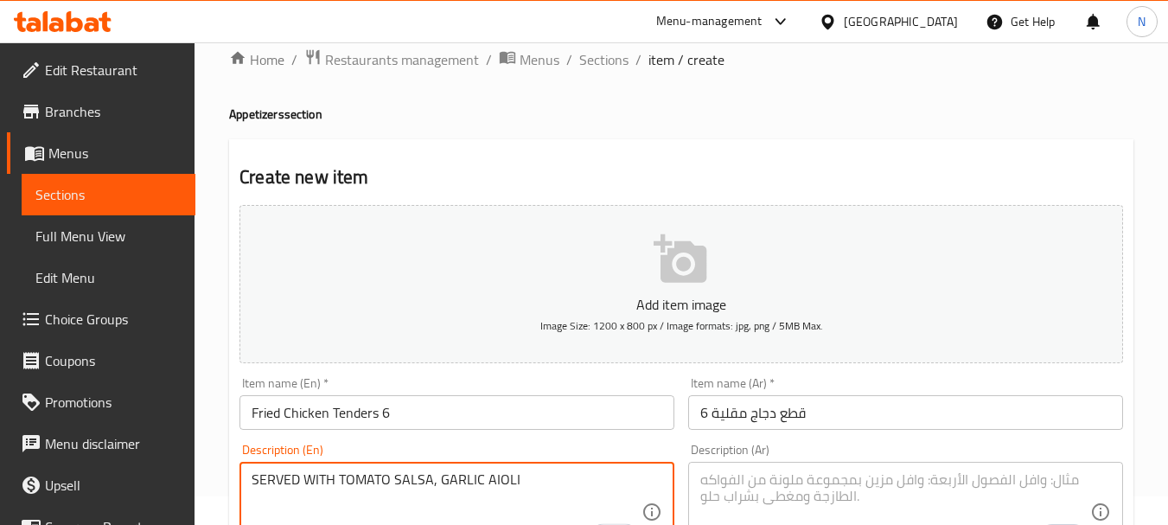
scroll to position [39, 0]
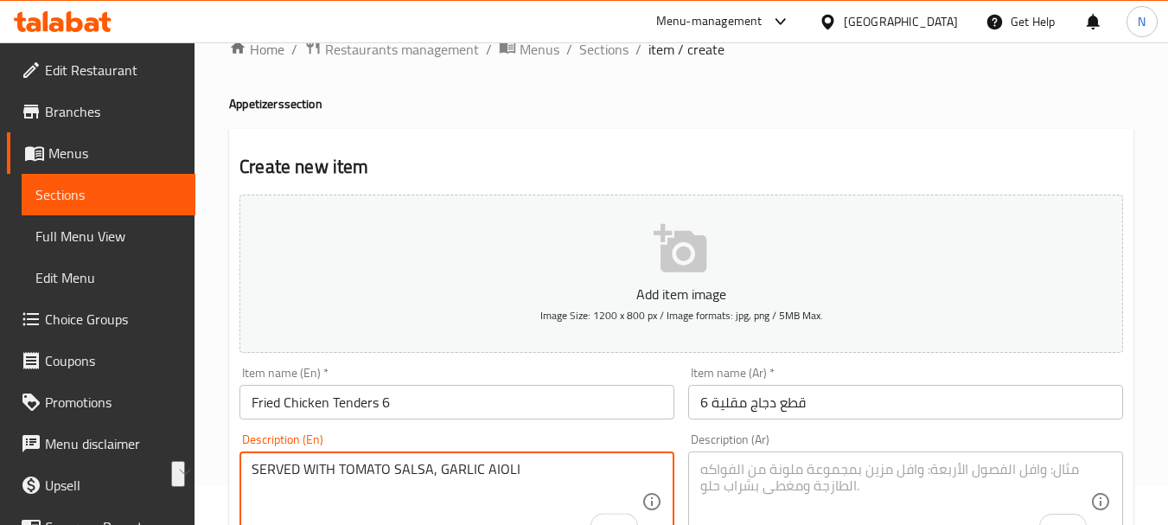
drag, startPoint x: 257, startPoint y: 508, endPoint x: 528, endPoint y: 477, distance: 273.2
click at [528, 477] on textarea "SERVED WITH TOMATO SALSA, GARLIC AIOLI" at bounding box center [447, 502] width 390 height 82
click at [535, 468] on textarea "Served with tomato salsa, garlic aioli" at bounding box center [447, 502] width 390 height 82
click at [532, 467] on textarea "Served with tomato salsa, garlic aioli" at bounding box center [447, 502] width 390 height 82
type textarea "Served with tomato salsa, garlic aioli."
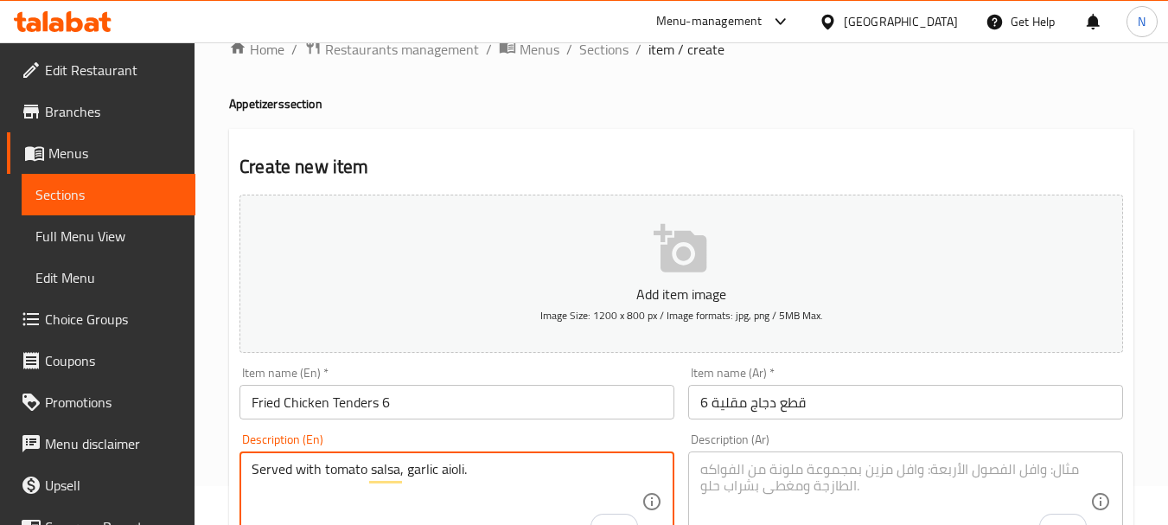
click at [852, 498] on textarea "To enrich screen reader interactions, please activate Accessibility in Grammarl…" at bounding box center [895, 502] width 390 height 82
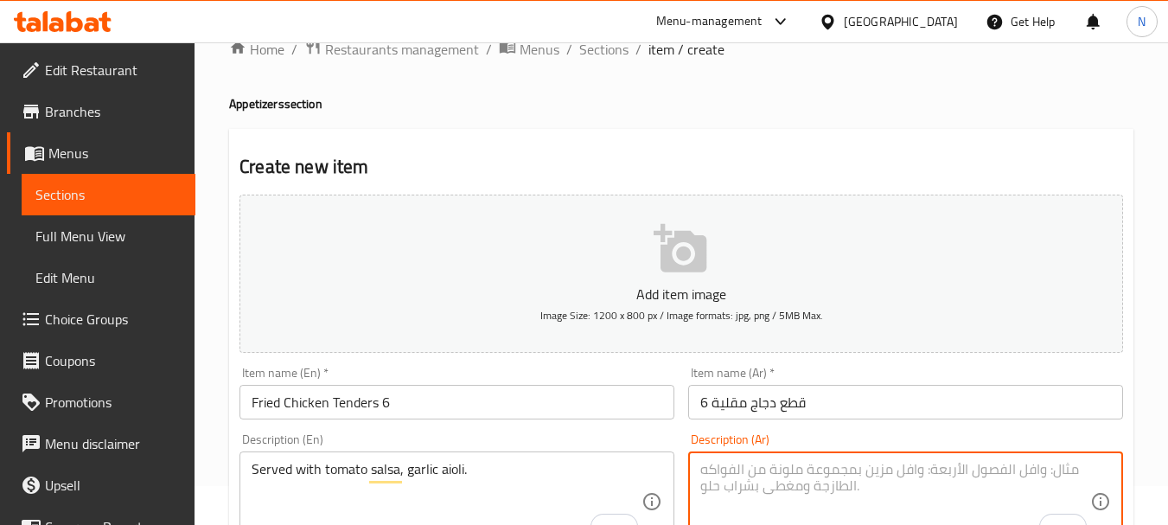
paste textarea "تقدم مع صلصة الطماطم وثوم أيولي"
type textarea "تقدم مع صلصة الطماطم وثوم أيولي."
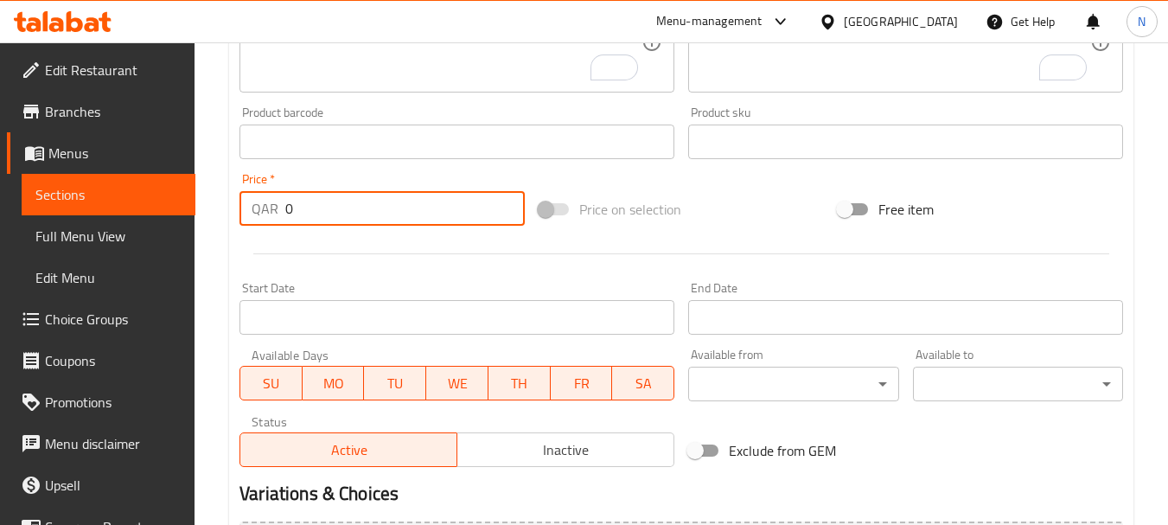
drag, startPoint x: 324, startPoint y: 213, endPoint x: 278, endPoint y: 218, distance: 46.1
click at [278, 218] on div "QAR 0 Price *" at bounding box center [381, 208] width 285 height 35
type input "39"
click at [726, 198] on div "Price on selection" at bounding box center [681, 209] width 299 height 47
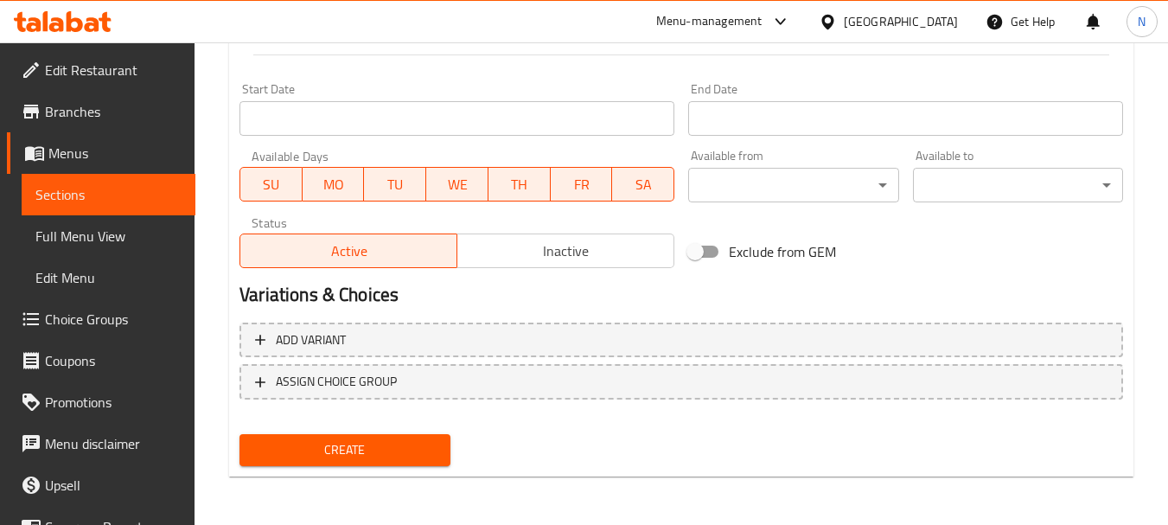
click at [379, 440] on span "Create" at bounding box center [344, 450] width 182 height 22
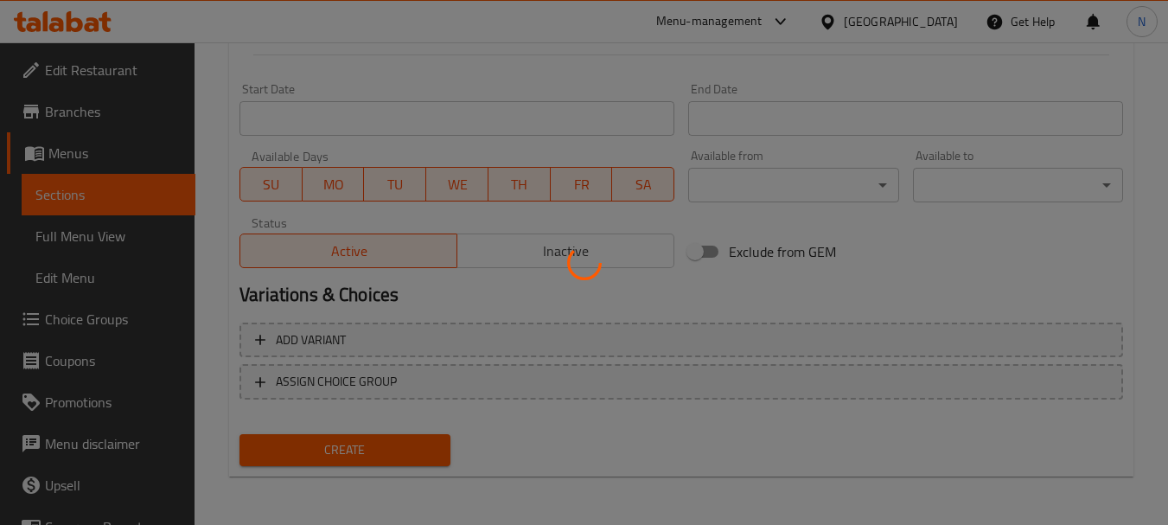
type input "0"
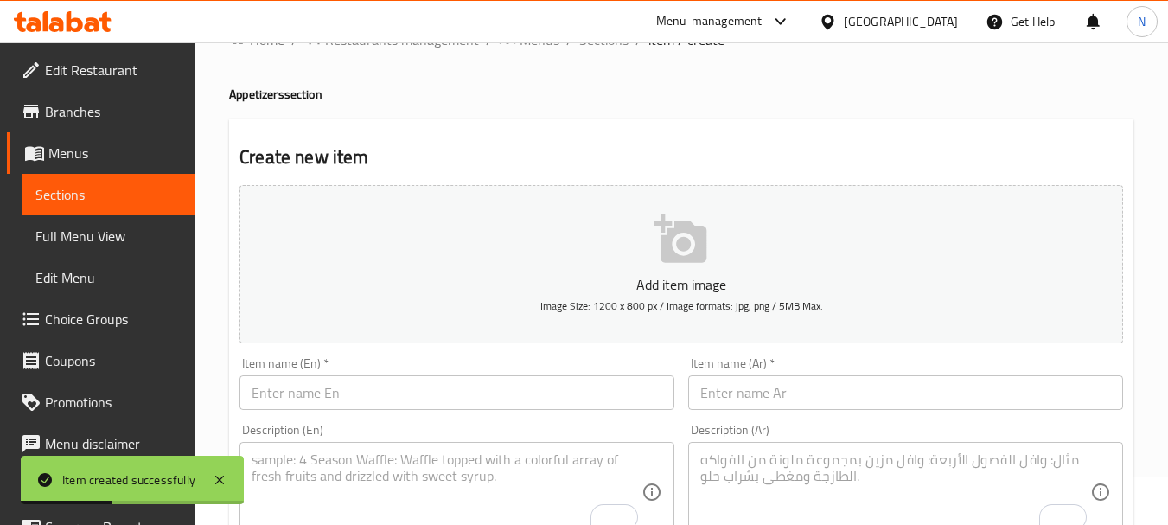
scroll to position [0, 0]
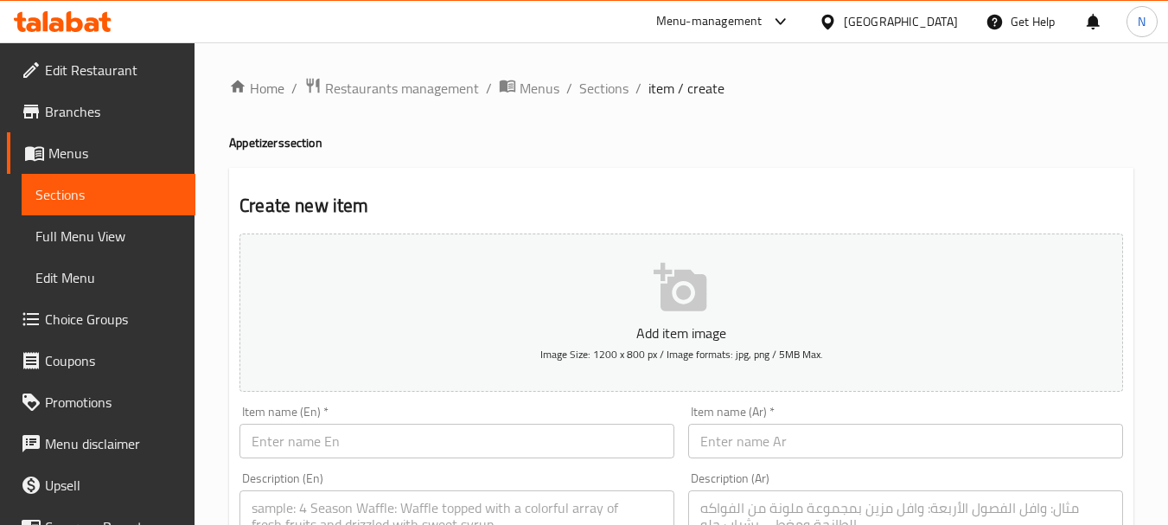
click at [410, 434] on input "text" at bounding box center [456, 441] width 435 height 35
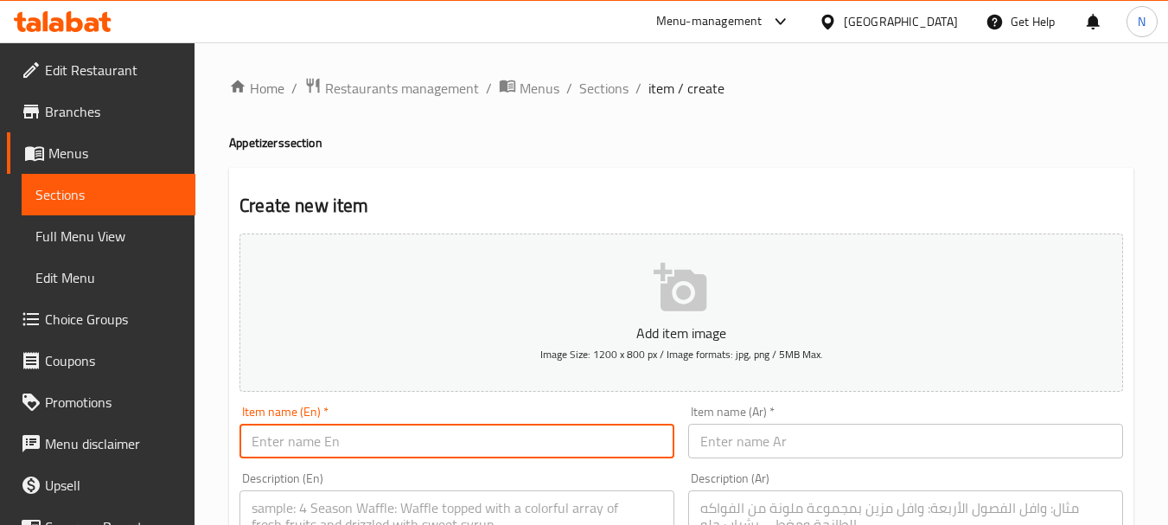
paste input "SPICY CHICKEN WINGS (6)"
click at [396, 436] on input "SPICY CHICKEN WINGS (6" at bounding box center [456, 441] width 435 height 35
click at [380, 440] on input "SPICY CHICKEN WINGS 6" at bounding box center [456, 441] width 435 height 35
click at [379, 440] on input "SPICY CHICKEN WINGS 6" at bounding box center [456, 441] width 435 height 35
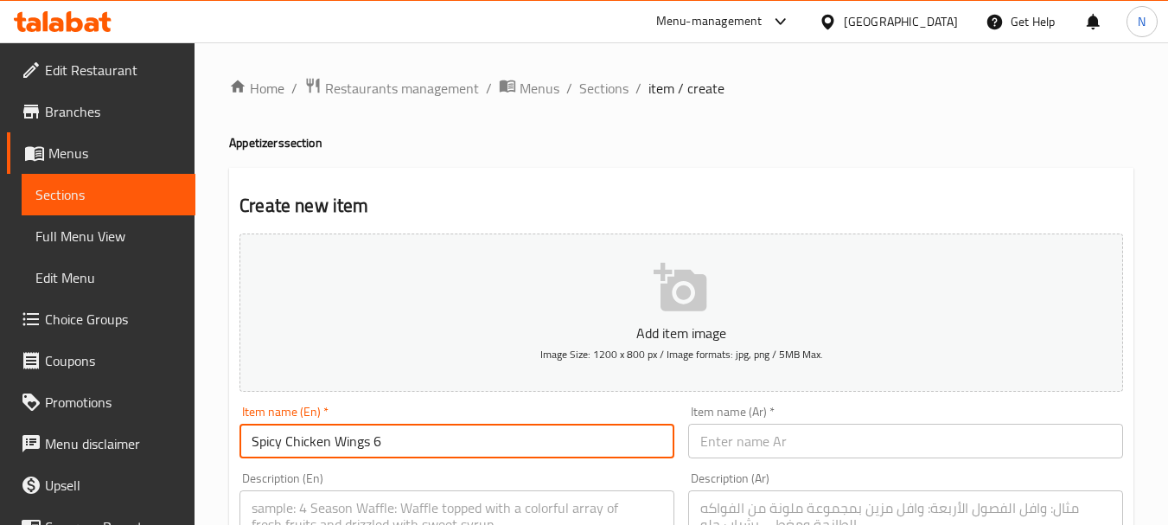
type input "Spicy Chicken Wings 6"
click at [760, 438] on input "text" at bounding box center [905, 441] width 435 height 35
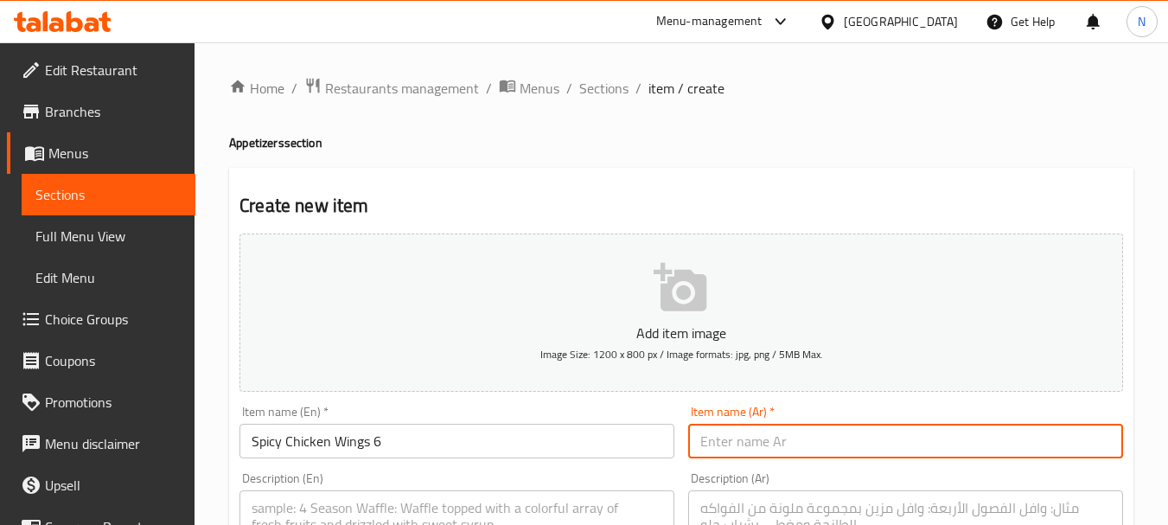
paste input "جوانح الدجاج الحار (1"
type input "جوانح الدجاج الحار 6"
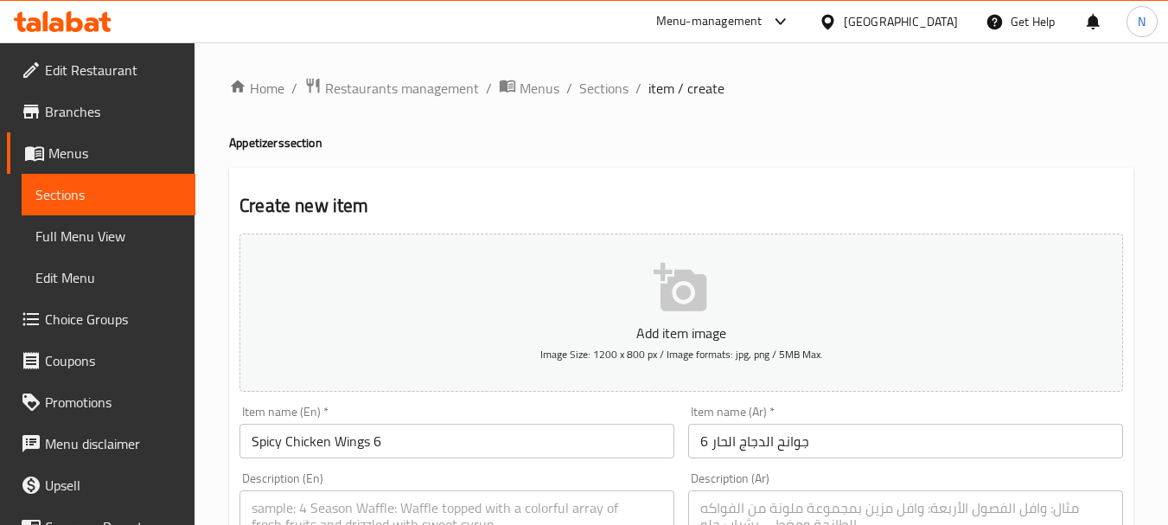
paste textarea "SERVED WITH CHILI SAUCE, GARLIC AIOLI"
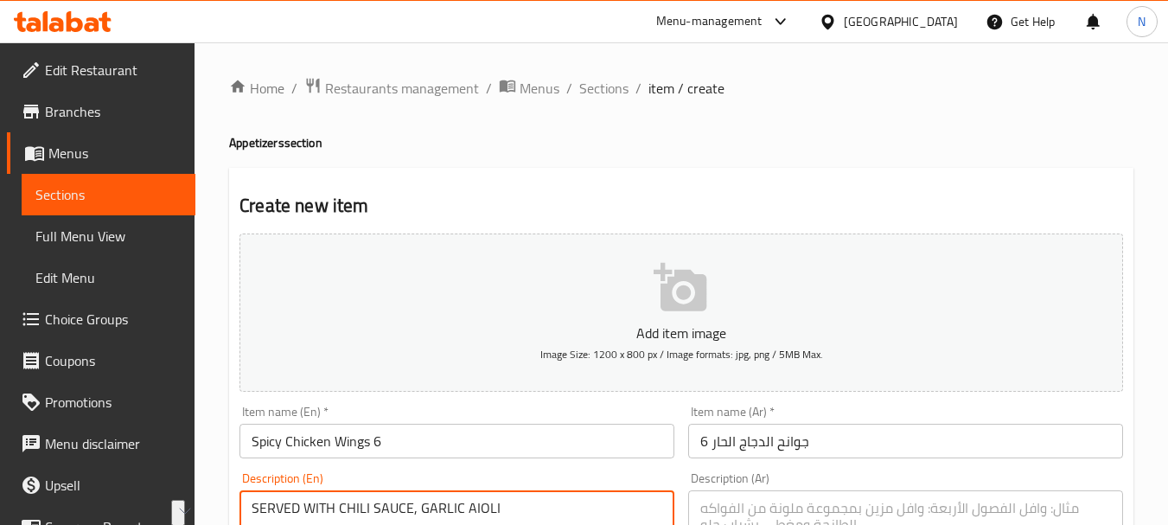
drag, startPoint x: 256, startPoint y: 505, endPoint x: 494, endPoint y: 500, distance: 237.8
type textarea "Served with chili sauce, garlic aioli."
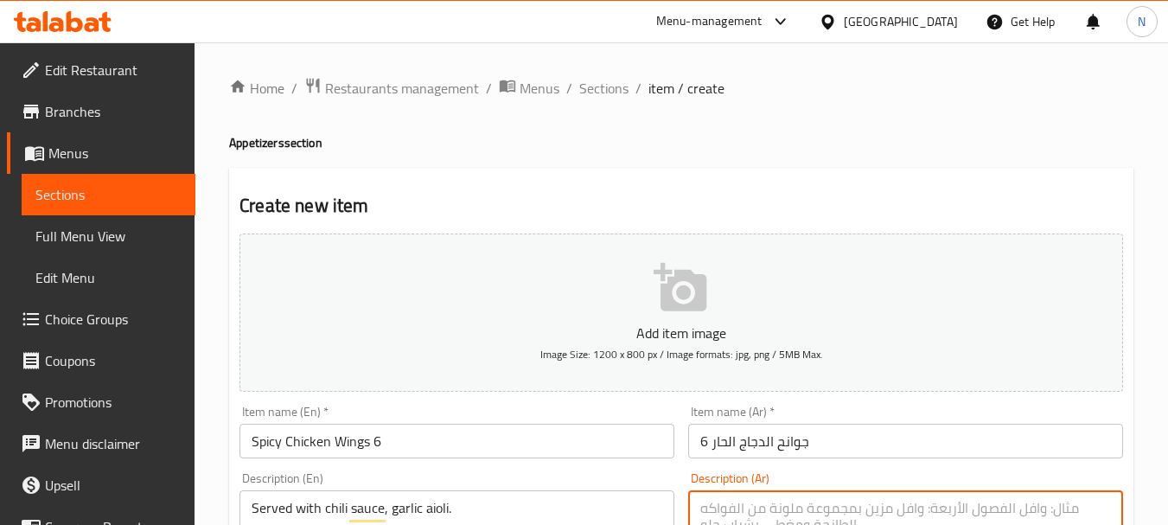
paste textarea "تقدم مع صوص الفلفل الحار وثوم أيولي"
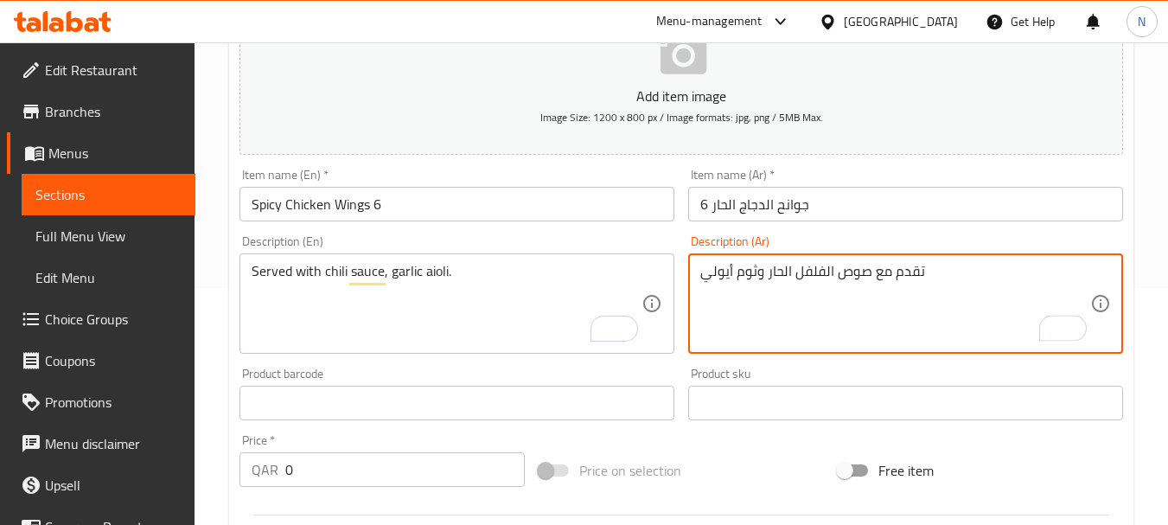
scroll to position [241, 0]
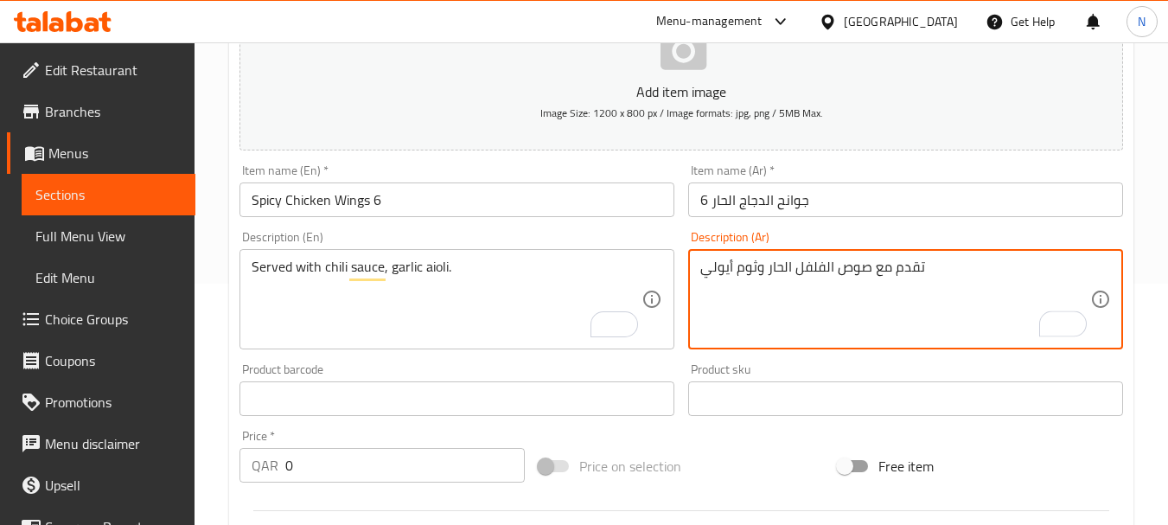
type textarea "تقدم مع صوص الفلفل الحار وثوم أيولي"
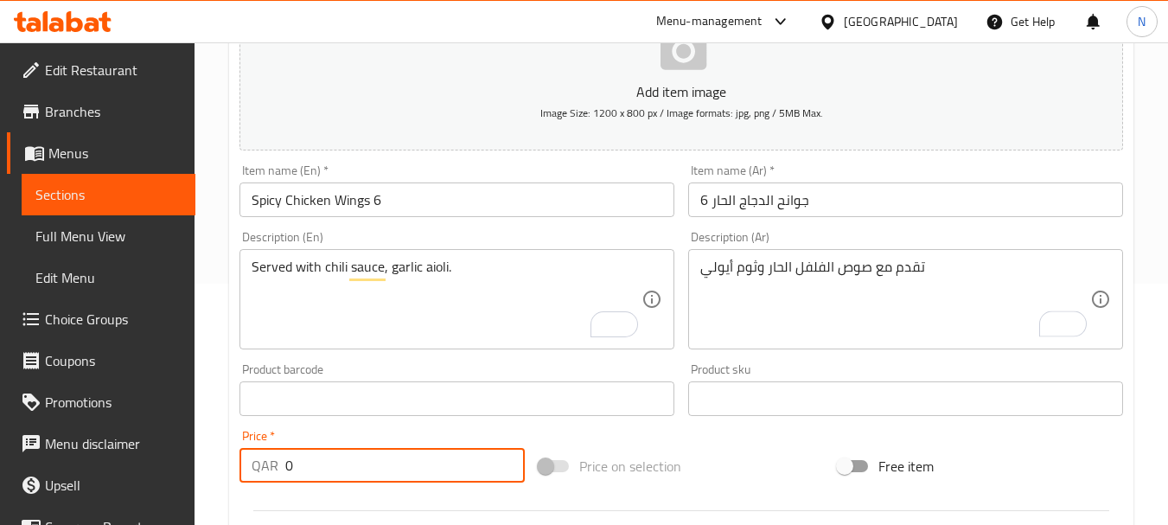
drag, startPoint x: 386, startPoint y: 450, endPoint x: 277, endPoint y: 463, distance: 109.7
click at [277, 463] on div "QAR 0 Price *" at bounding box center [381, 465] width 285 height 35
type input "39"
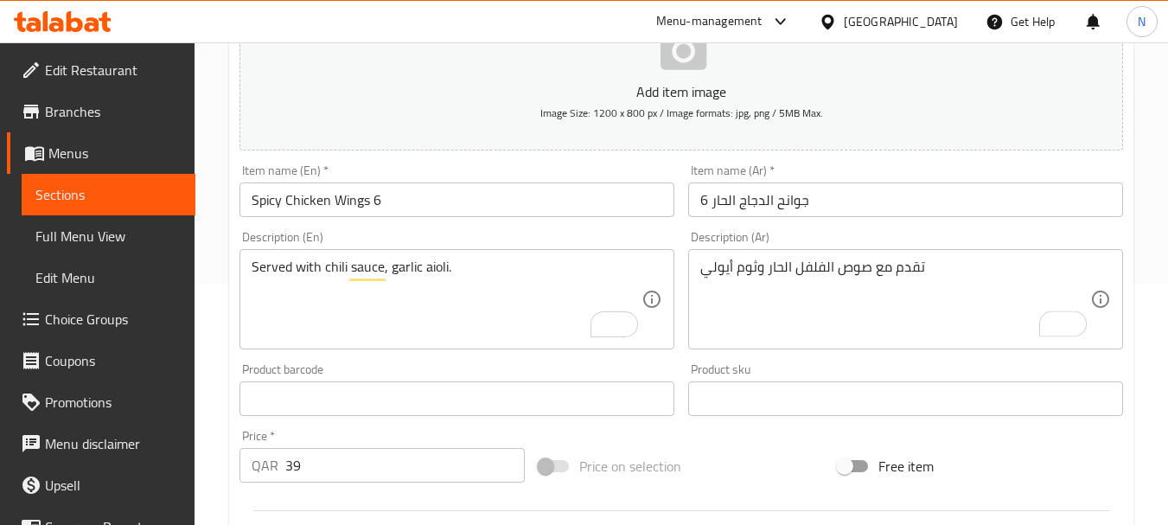
click at [788, 449] on div "Price on selection" at bounding box center [681, 466] width 299 height 47
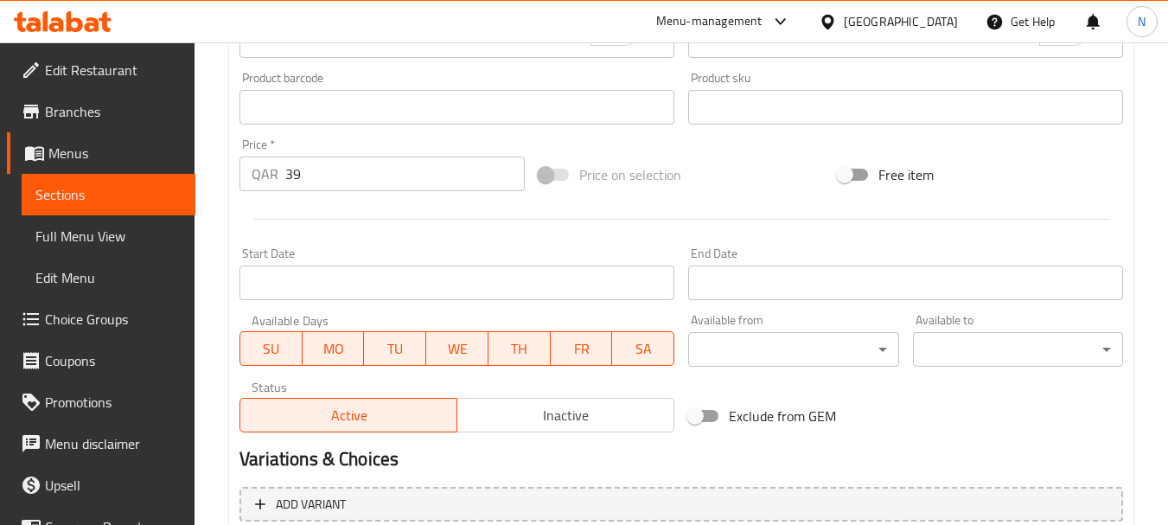
scroll to position [697, 0]
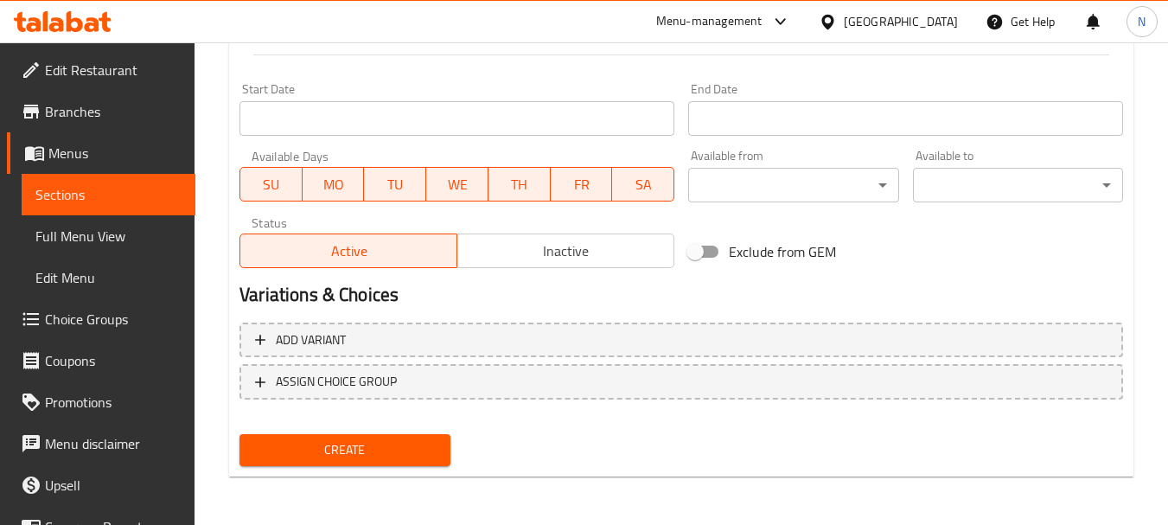
click at [340, 445] on span "Create" at bounding box center [344, 450] width 182 height 22
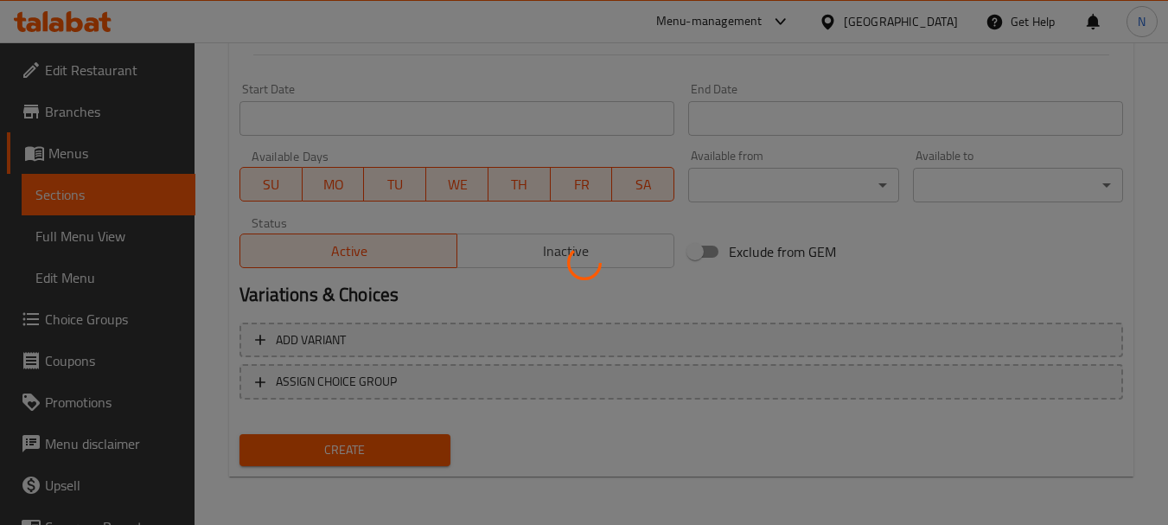
type input "0"
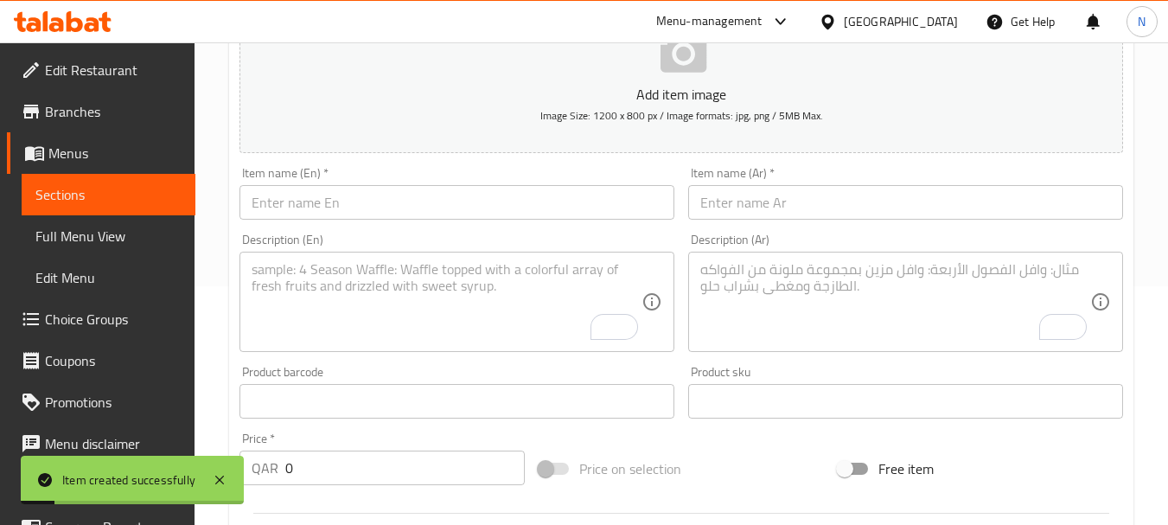
scroll to position [0, 0]
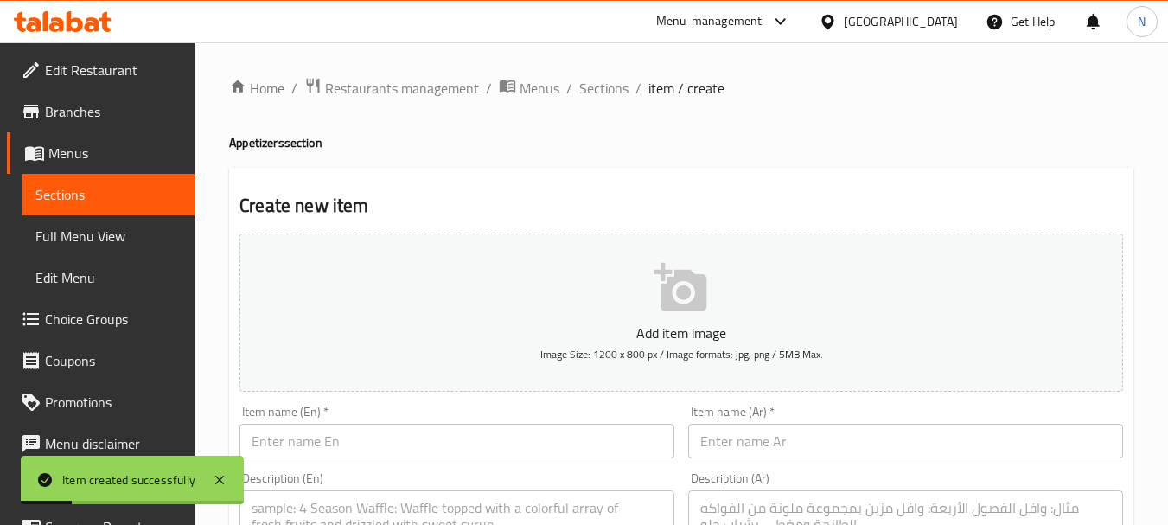
click at [813, 419] on div "Item name (Ar)   * Item name (Ar) *" at bounding box center [905, 431] width 435 height 53
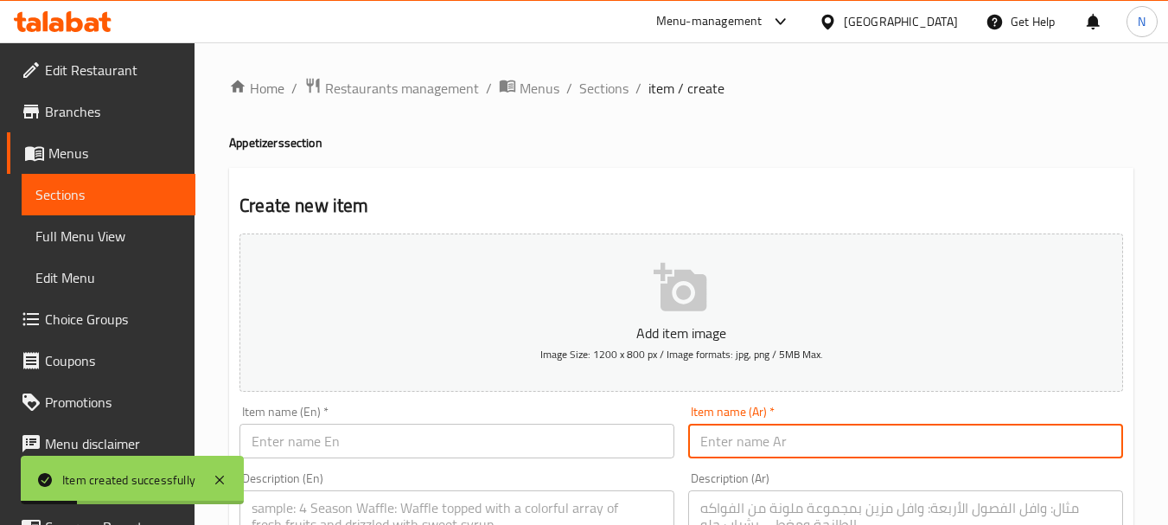
click at [813, 425] on input "text" at bounding box center [905, 441] width 435 height 35
paste input "جوانح مقلية (1)"
type input "جوانح مقلية 6"
click at [361, 437] on input "text" at bounding box center [456, 441] width 435 height 35
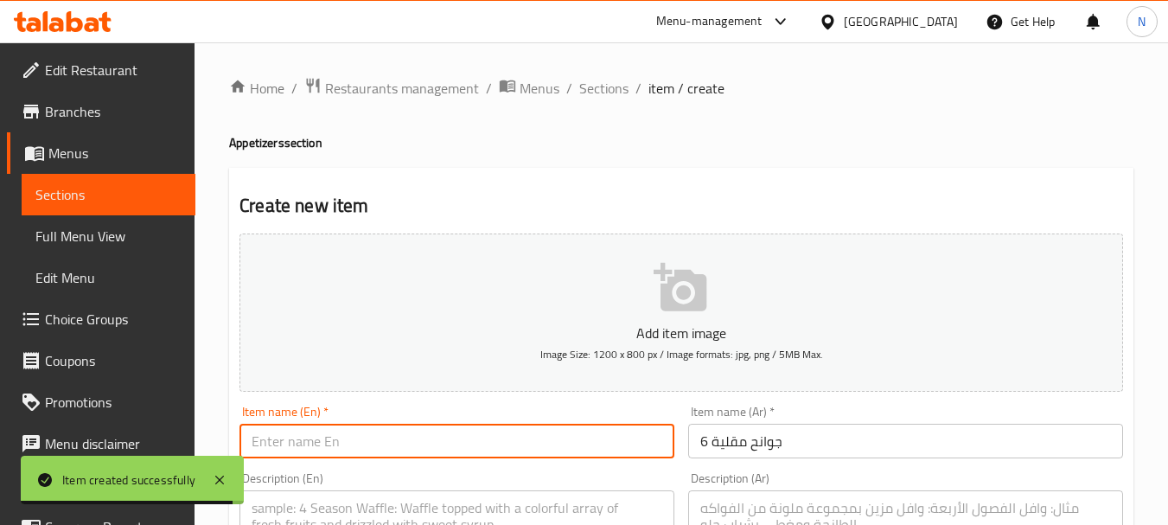
paste input "BUFFALO WINGS (6"
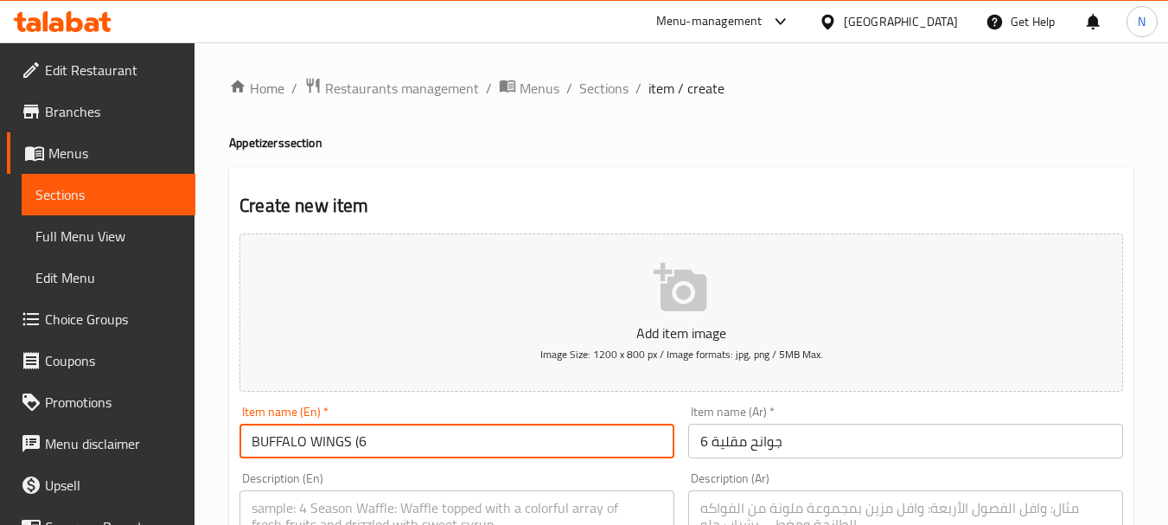
click at [357, 441] on input "BUFFALO WINGS (6" at bounding box center [456, 441] width 435 height 35
click at [348, 449] on input "BUFFALO WINGS 6" at bounding box center [456, 441] width 435 height 35
type input "Buffalo Wings 6"
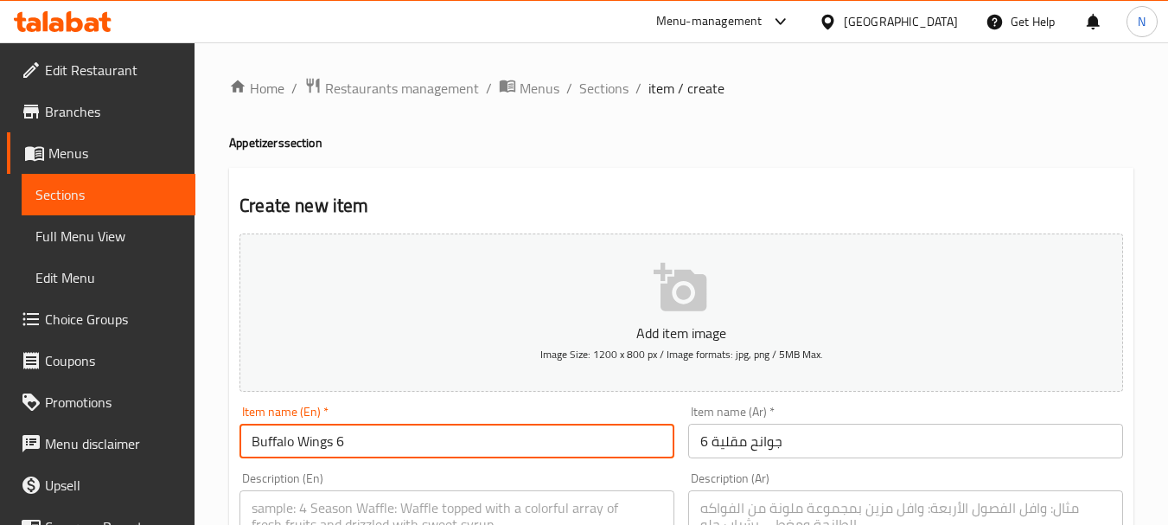
click at [295, 441] on input "Buffalo Wings 6" at bounding box center [456, 441] width 435 height 35
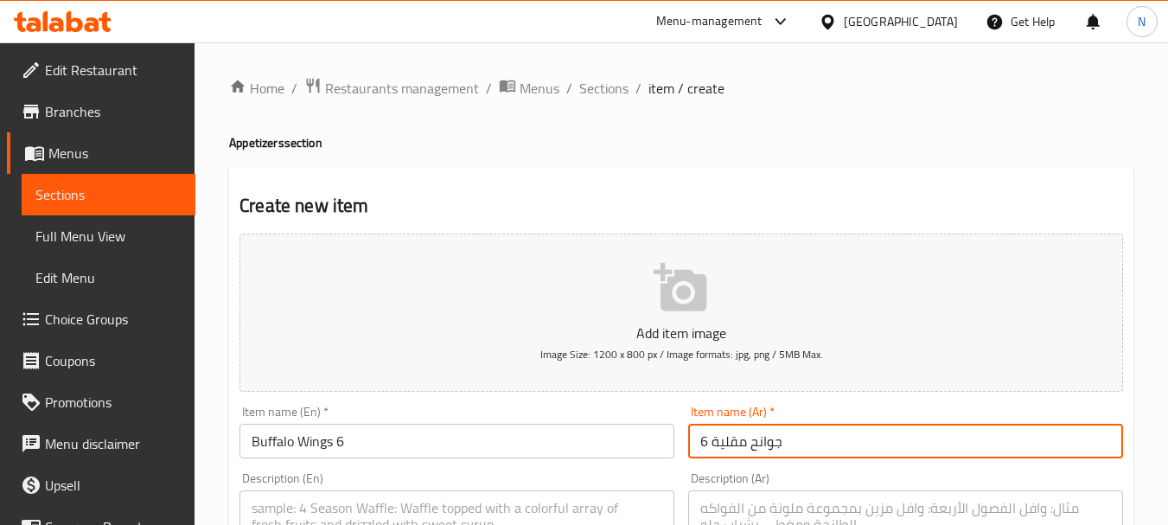
click at [733, 448] on input "جوانح مقلية 6" at bounding box center [905, 441] width 435 height 35
click at [767, 443] on input "جوانح مقلية 6" at bounding box center [905, 441] width 435 height 35
click at [725, 443] on input "جوانح مقلية 6" at bounding box center [905, 441] width 435 height 35
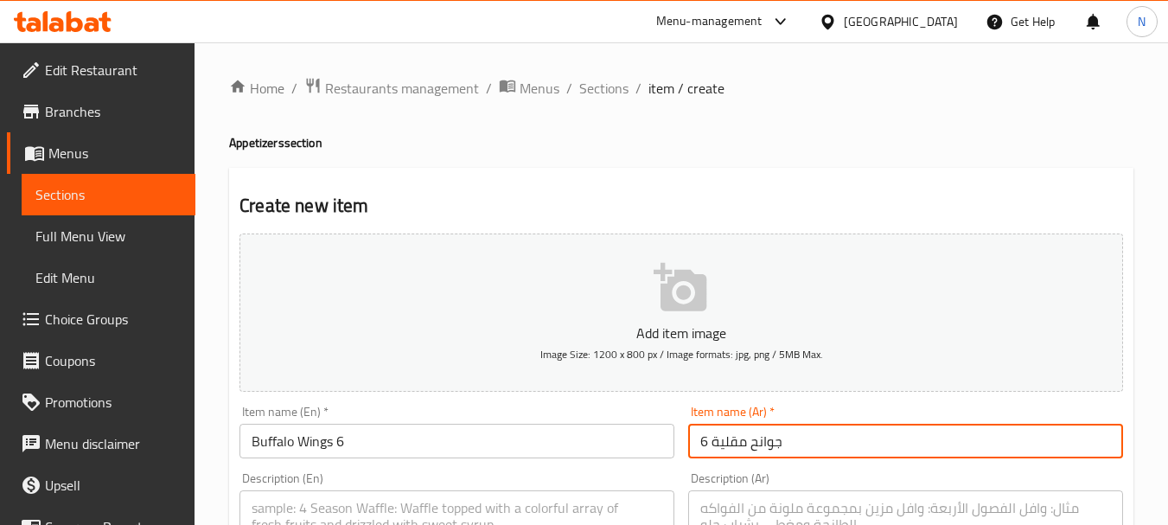
click at [725, 443] on input "جوانح مقلية 6" at bounding box center [905, 441] width 435 height 35
paste input "بافلو"
click at [793, 448] on input "جوانح بافلو 6" at bounding box center [905, 441] width 435 height 35
click at [694, 443] on input "جوانح بافلو مقلية" at bounding box center [905, 441] width 435 height 35
click at [701, 425] on input "6 جوانح بافلو مقلية" at bounding box center [905, 441] width 435 height 35
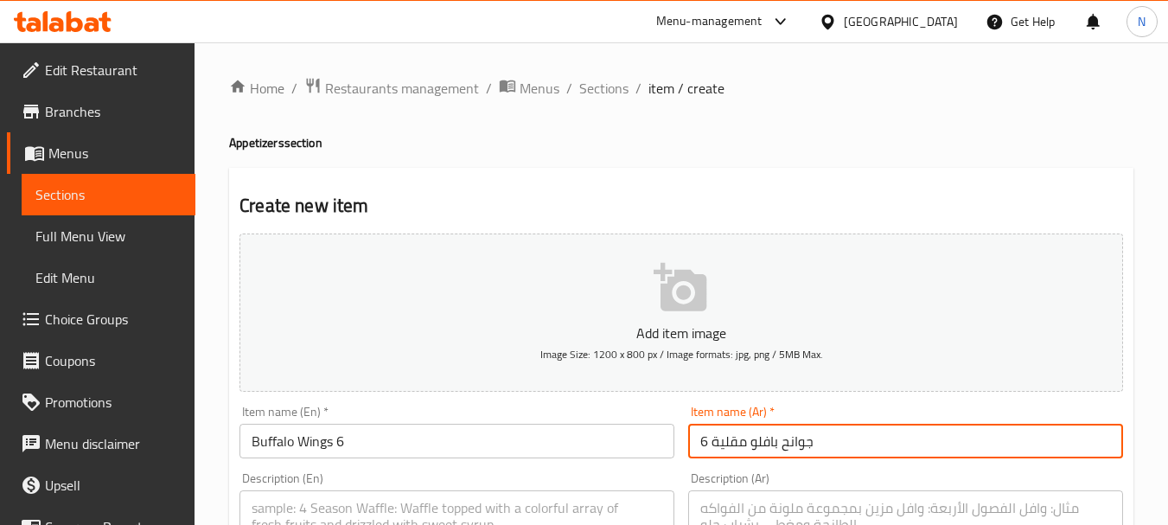
click at [715, 447] on input "6 جوانح بافلو مقلية" at bounding box center [905, 441] width 435 height 35
type input "6 جوانح بافلو مقلية"
click at [250, 437] on input "Buffalo Wings 6" at bounding box center [456, 441] width 435 height 35
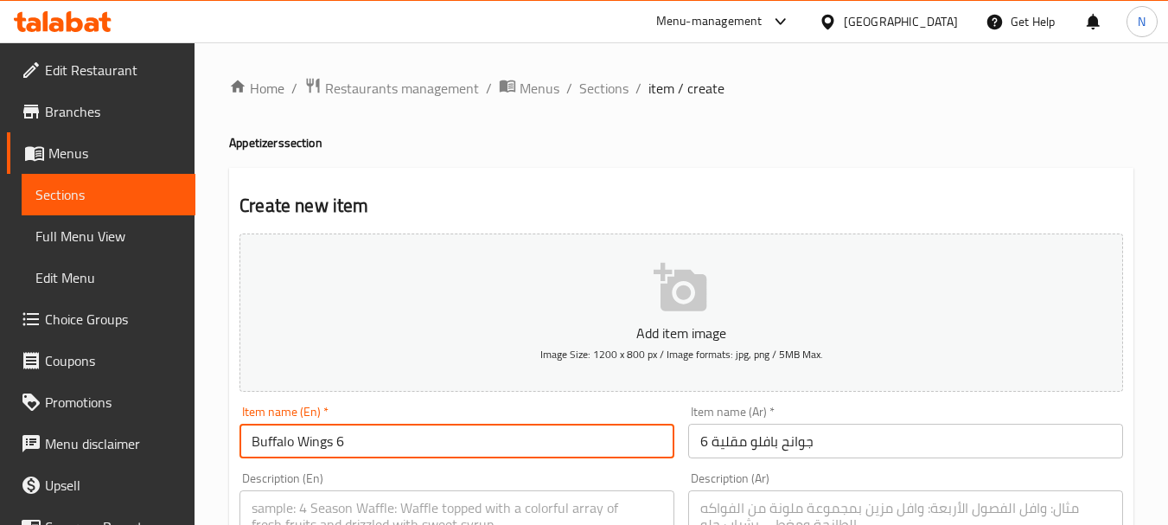
paste input "fried"
click at [269, 446] on input "fried Buffalo Wings 6" at bounding box center [456, 441] width 435 height 35
type input "Fried Buffalo Wings 6"
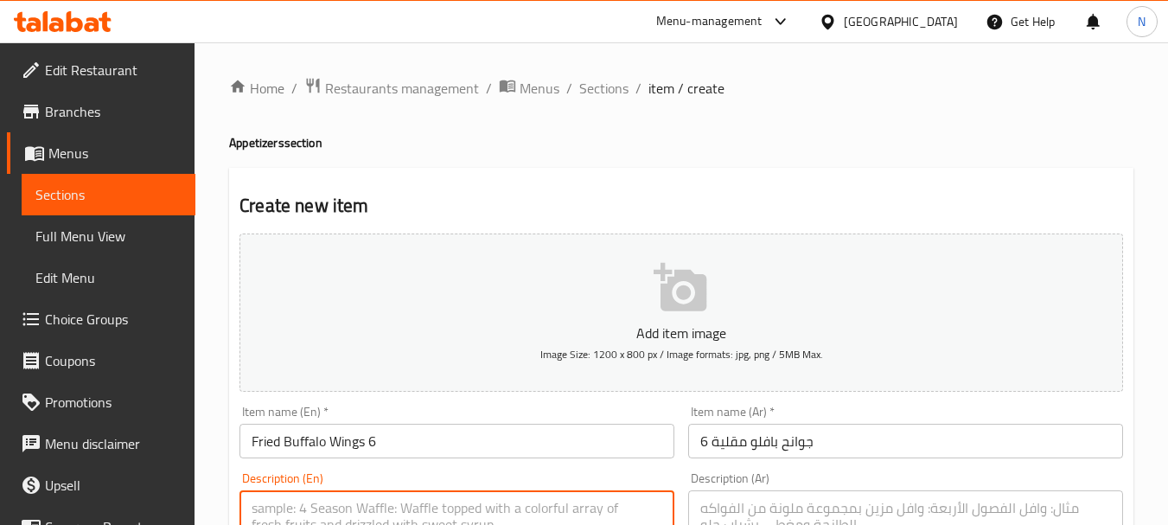
paste textarea "SERVED WITH BLUE CHEESE SAUCE, TOMATO SALSA"
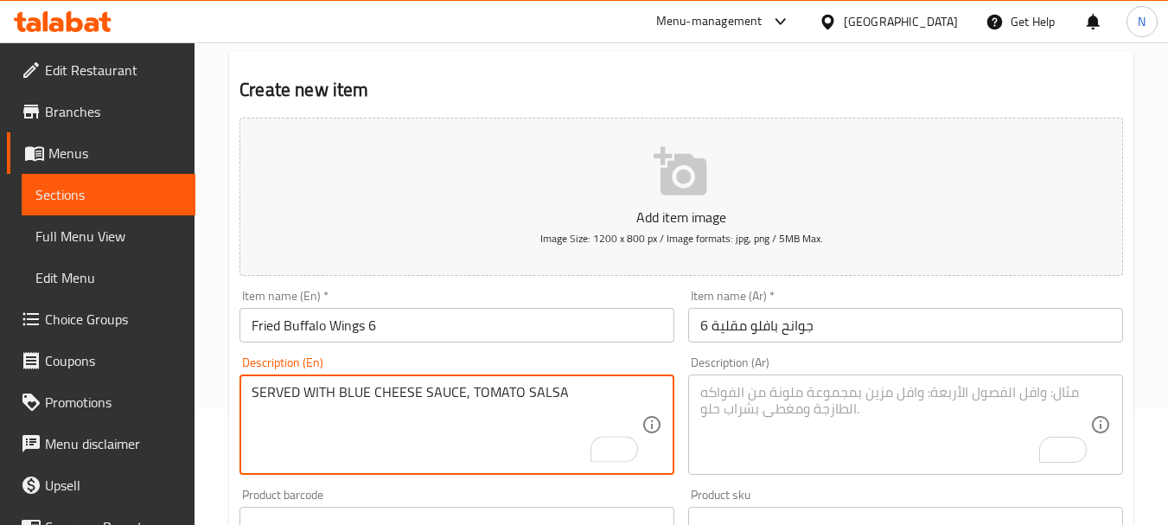
scroll to position [163, 0]
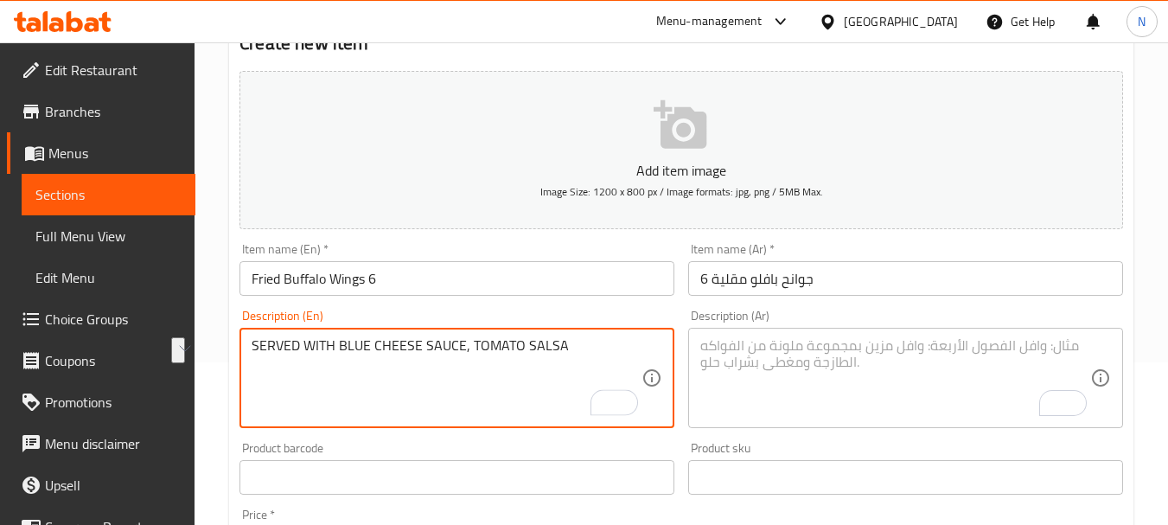
drag, startPoint x: 258, startPoint y: 506, endPoint x: 571, endPoint y: 382, distance: 336.4
click at [571, 382] on textarea "SERVED WITH BLUE CHEESE SAUCE, TOMATO SALSA" at bounding box center [447, 378] width 390 height 82
click at [323, 369] on textarea "Served with blue cheese sauce, tomato salsa" at bounding box center [447, 378] width 390 height 82
click at [515, 341] on textarea "Served with blue cheese sauce, tomato salsa" at bounding box center [447, 378] width 390 height 82
type textarea "Served with blue cheese sauce, tomato salsa."
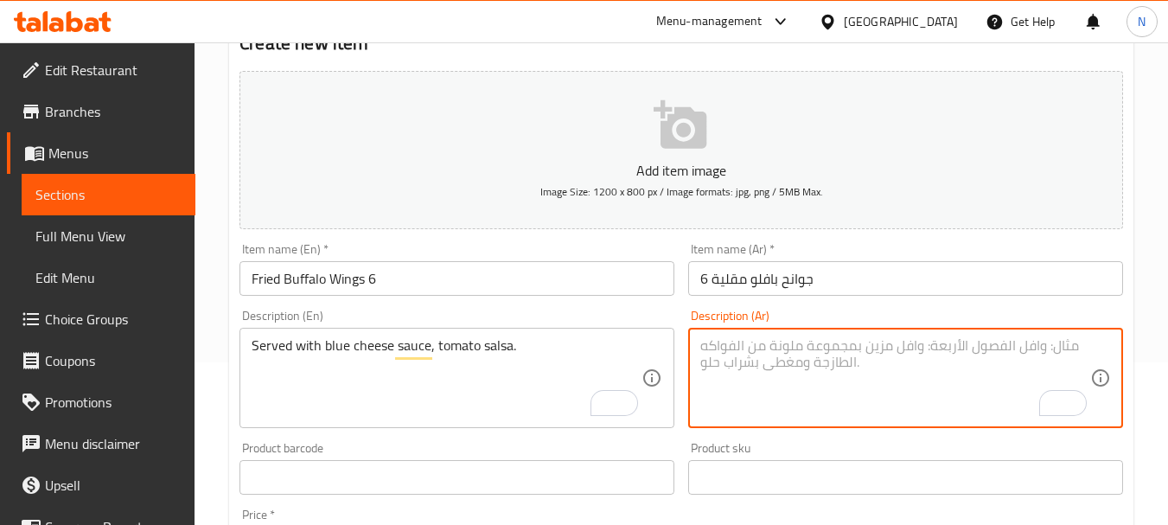
click at [781, 363] on textarea "To enrich screen reader interactions, please activate Accessibility in Grammarl…" at bounding box center [895, 378] width 390 height 82
paste textarea "تقدم مع صوص الجبنة الزرقاء وصلصة الطماطم"
type textarea "تقدم مع صوص الجبنة الزرقاء وصلصة الطماطم"
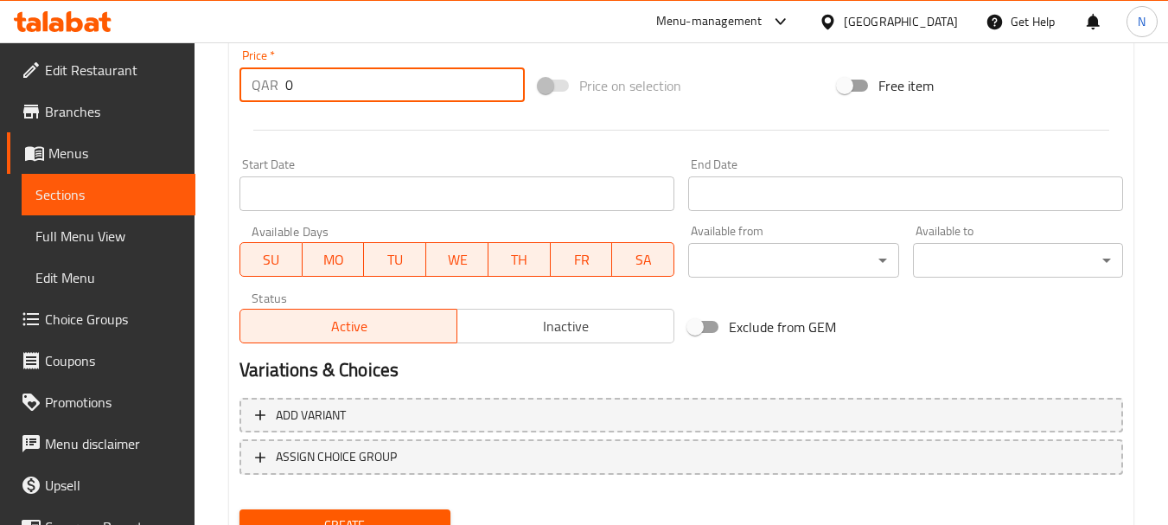
drag, startPoint x: 307, startPoint y: 91, endPoint x: 276, endPoint y: 89, distance: 31.2
click at [276, 89] on div "QAR 0 Price *" at bounding box center [381, 84] width 285 height 35
type input "39"
click at [733, 125] on div at bounding box center [681, 130] width 897 height 42
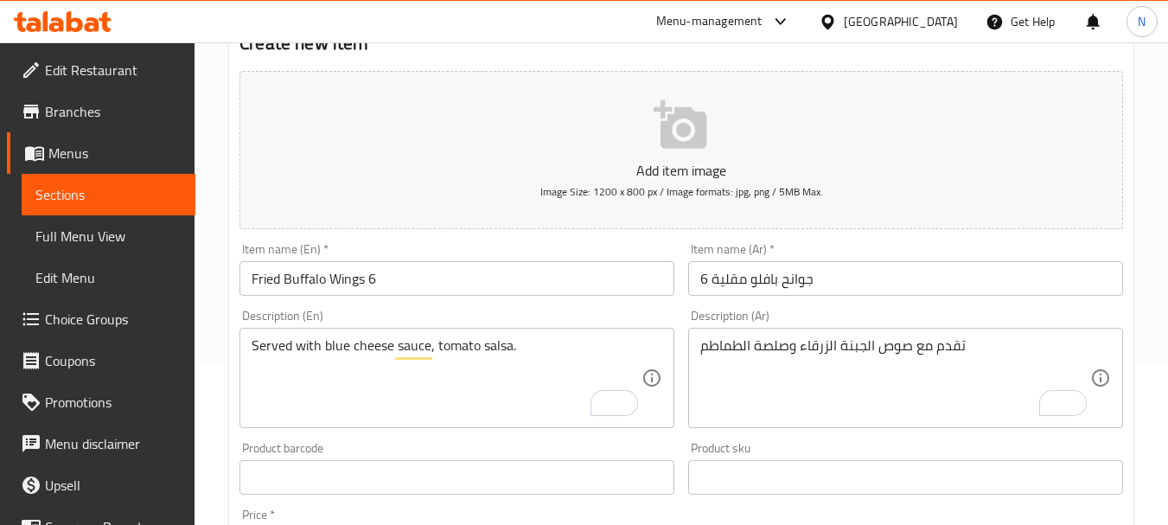
scroll to position [697, 0]
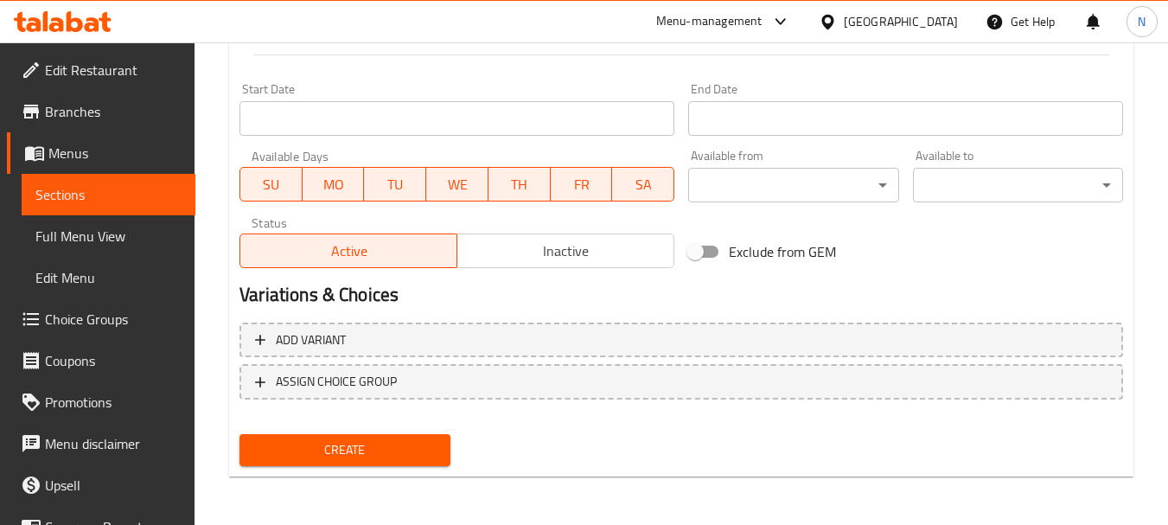
click at [322, 457] on span "Create" at bounding box center [344, 450] width 182 height 22
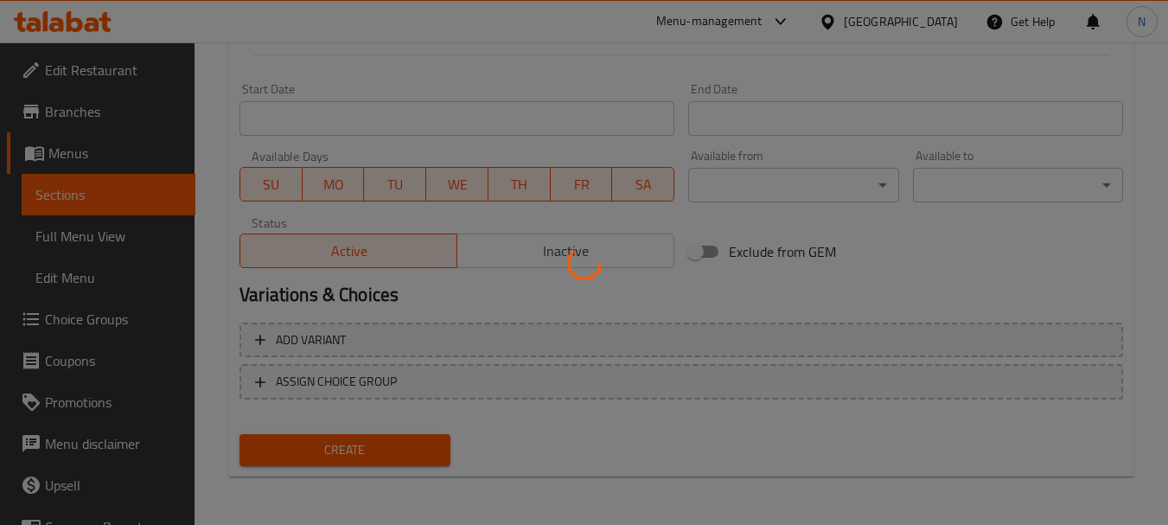
type input "0"
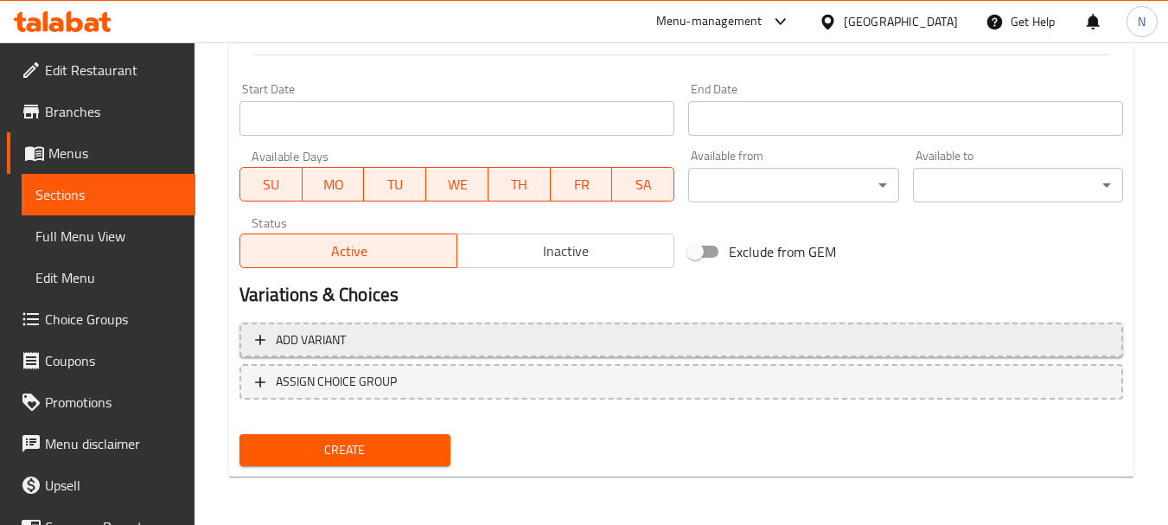
scroll to position [0, 0]
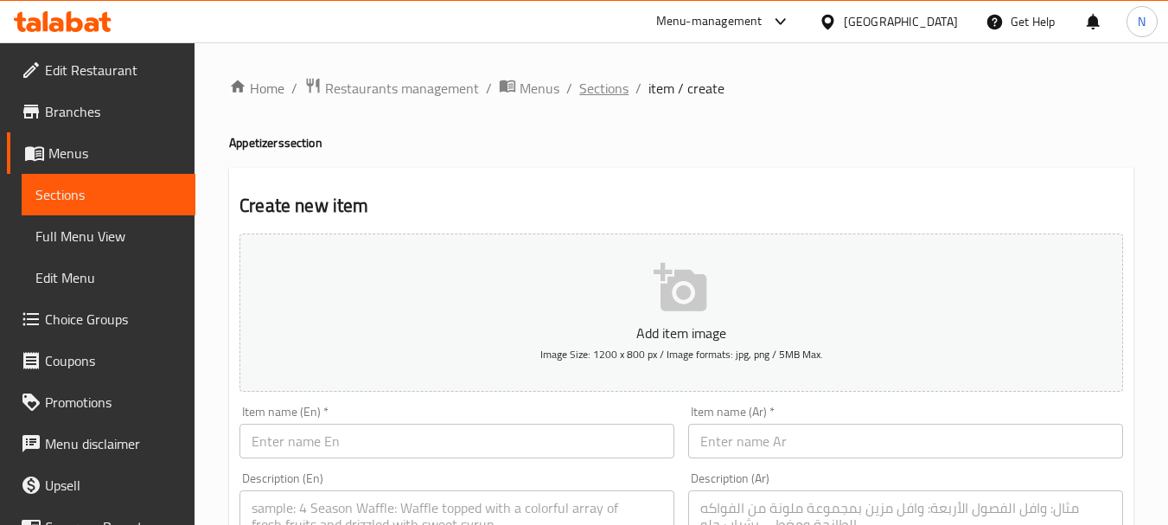
click at [609, 99] on span "Sections" at bounding box center [603, 88] width 49 height 21
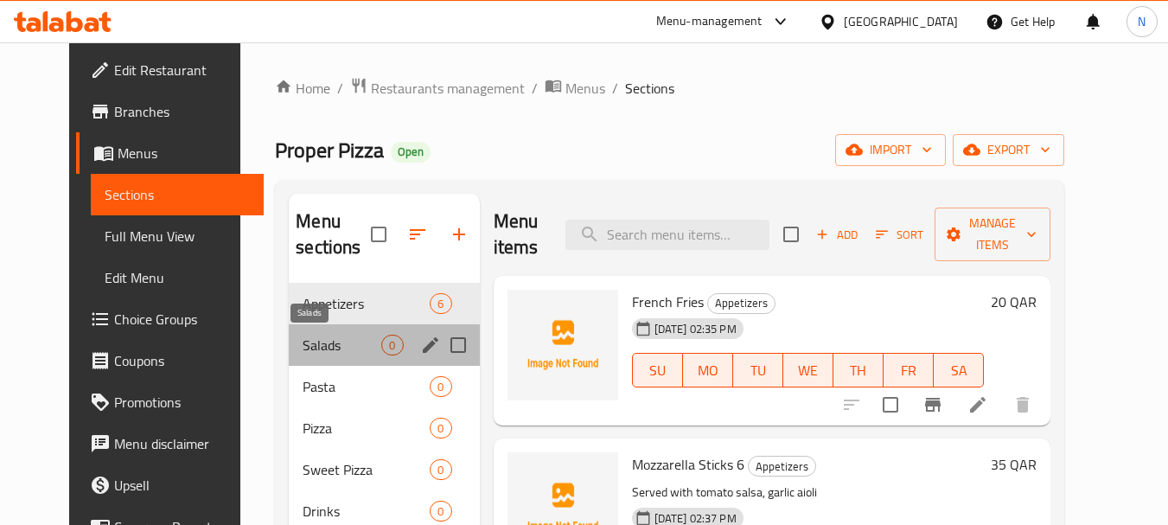
click at [354, 338] on span "Salads" at bounding box center [342, 345] width 79 height 21
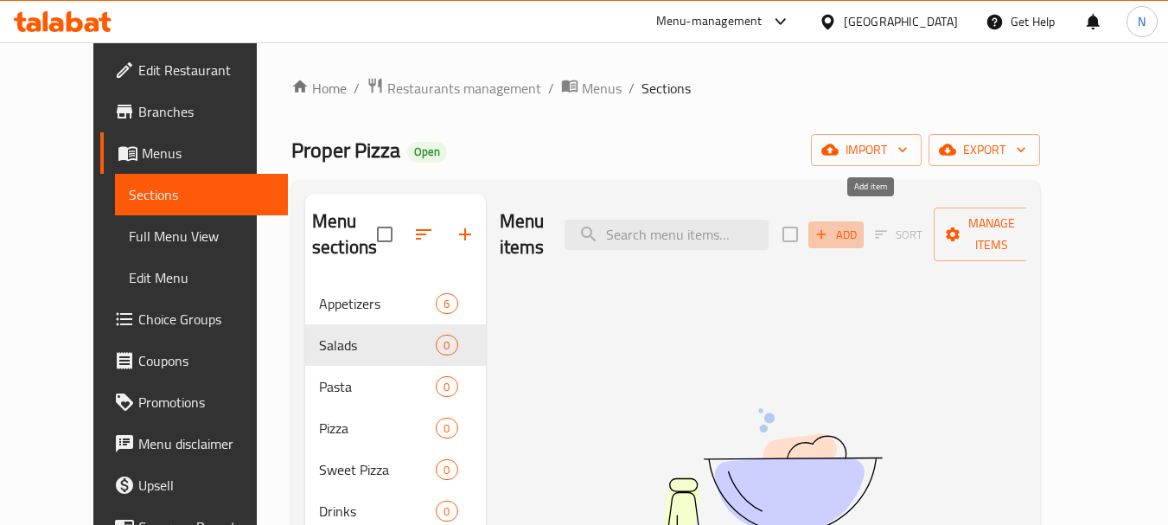
click at [829, 226] on icon "button" at bounding box center [821, 234] width 16 height 16
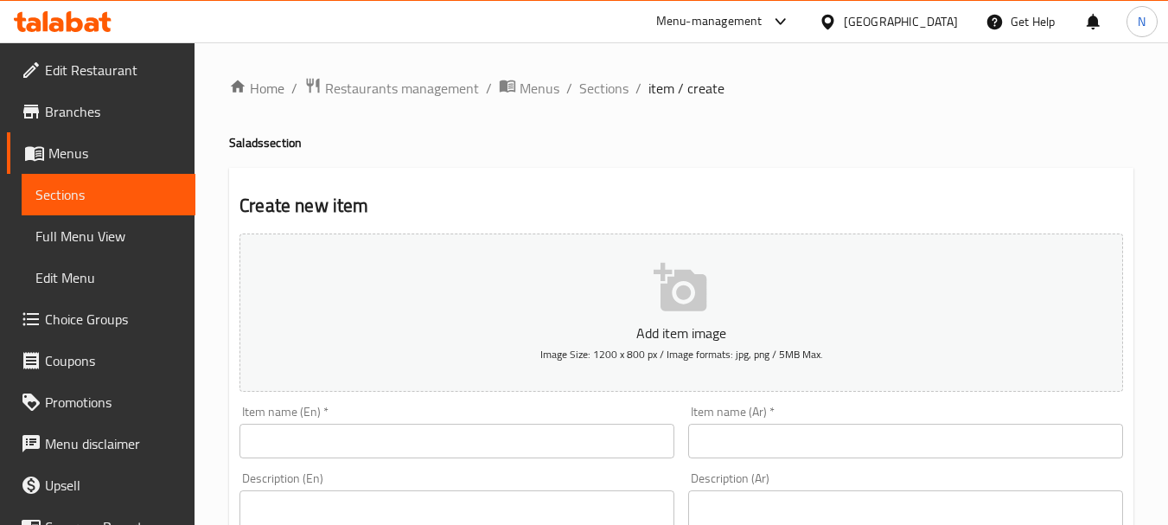
click at [513, 430] on input "text" at bounding box center [456, 441] width 435 height 35
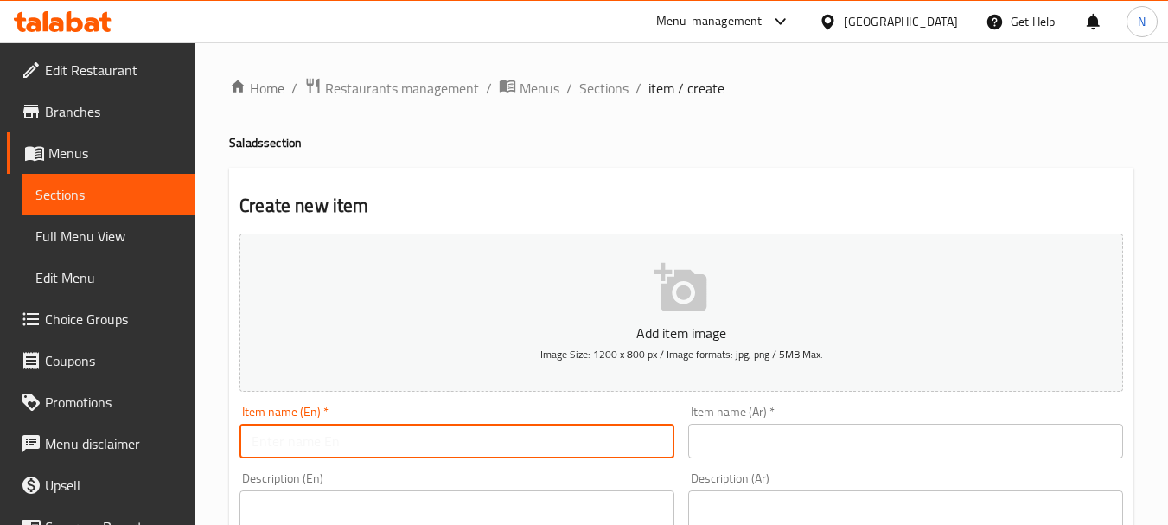
paste input "GREEK SALAD"
type input "Greek Salad"
click at [759, 434] on input "text" at bounding box center [905, 441] width 435 height 35
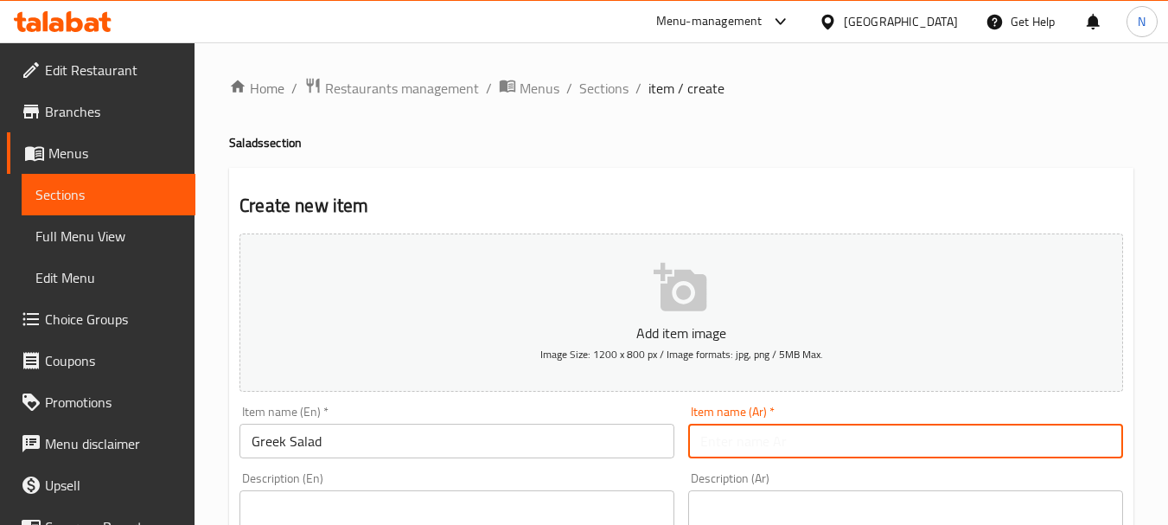
paste input "سلطة يونانية"
type input "سلطة يونانية"
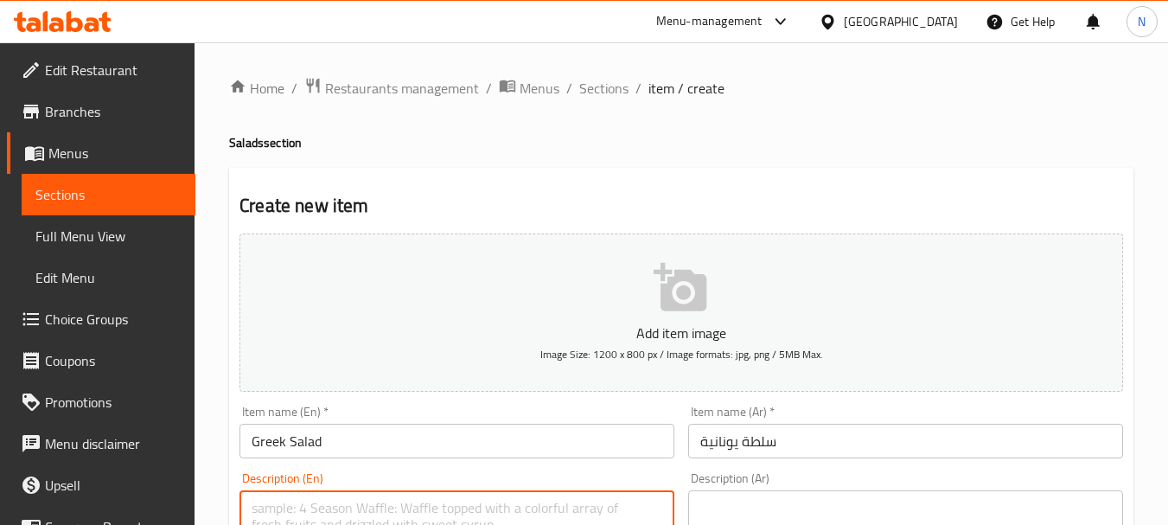
paste textarea "CHERRY TOMATO CUCUMBER, RED ONION, KALAMATA OLIVES, FETA CHEESE"
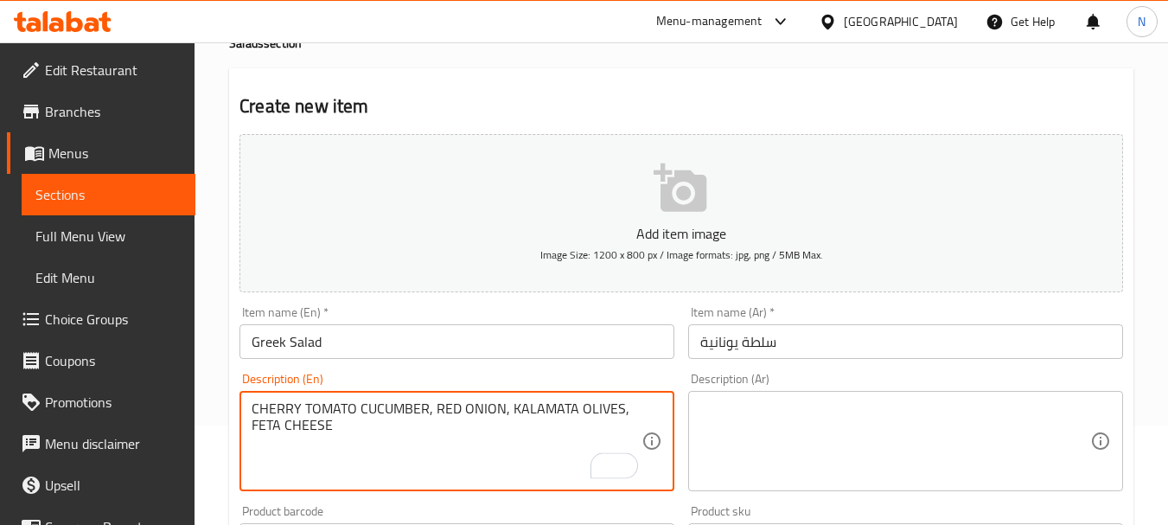
scroll to position [116, 0]
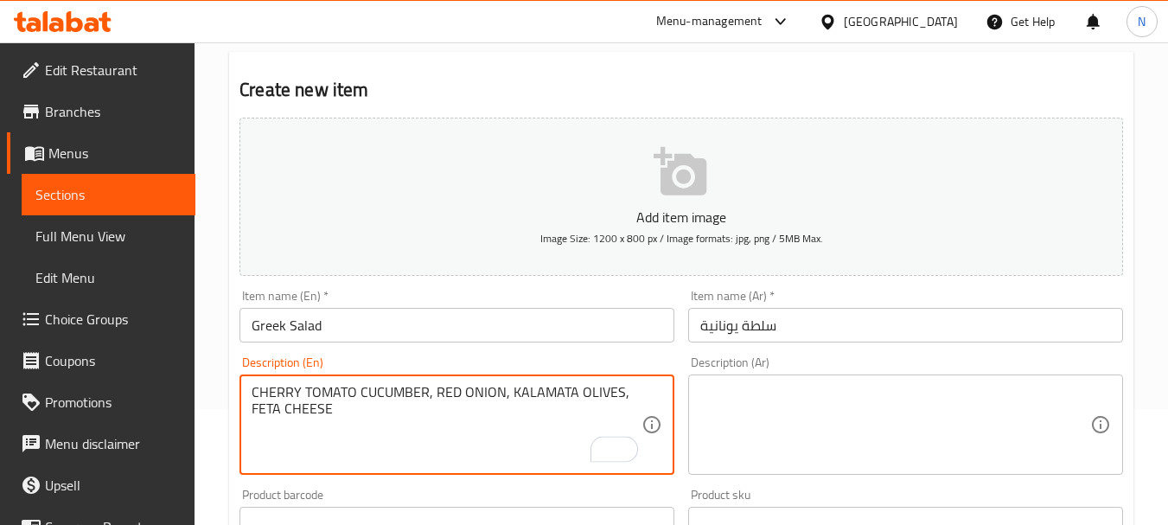
drag, startPoint x: 257, startPoint y: 390, endPoint x: 331, endPoint y: 411, distance: 77.4
click at [331, 411] on textarea "CHERRY TOMATO CUCUMBER, RED ONION, KALAMATA OLIVES, FETA CHEESE" at bounding box center [447, 425] width 390 height 82
click at [353, 428] on textarea "Cherry tomato cucumber, red onion, kalamata olives, feta cheese" at bounding box center [447, 425] width 390 height 82
click at [629, 388] on textarea "Cherry tomato cucumber, red onion, kalamata olives, feta cheese" at bounding box center [447, 425] width 390 height 82
type textarea "Cherry tomato cucumber, red onion, kalamata olives, feta cheese."
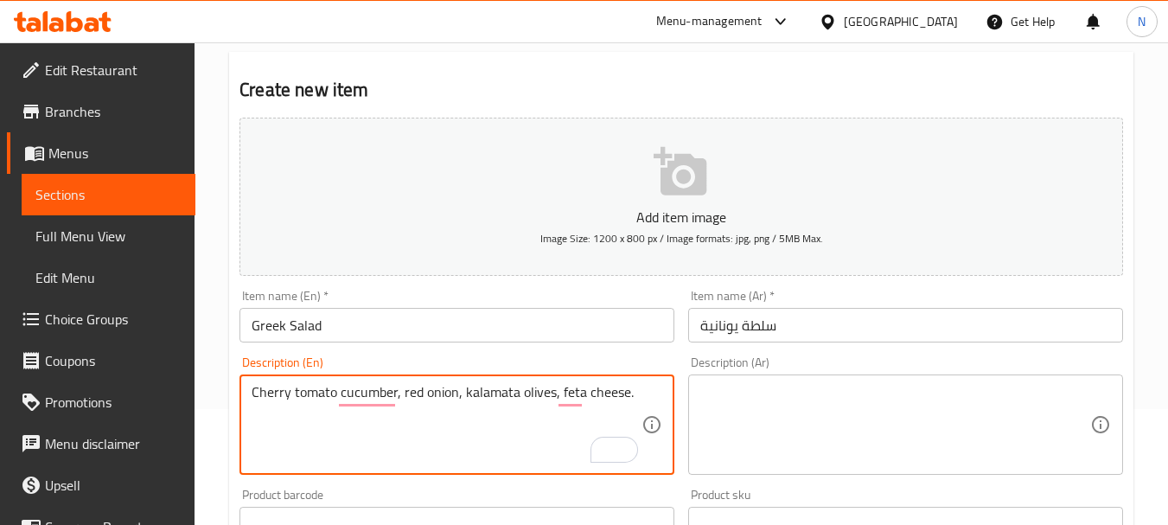
click at [737, 398] on textarea at bounding box center [895, 425] width 390 height 82
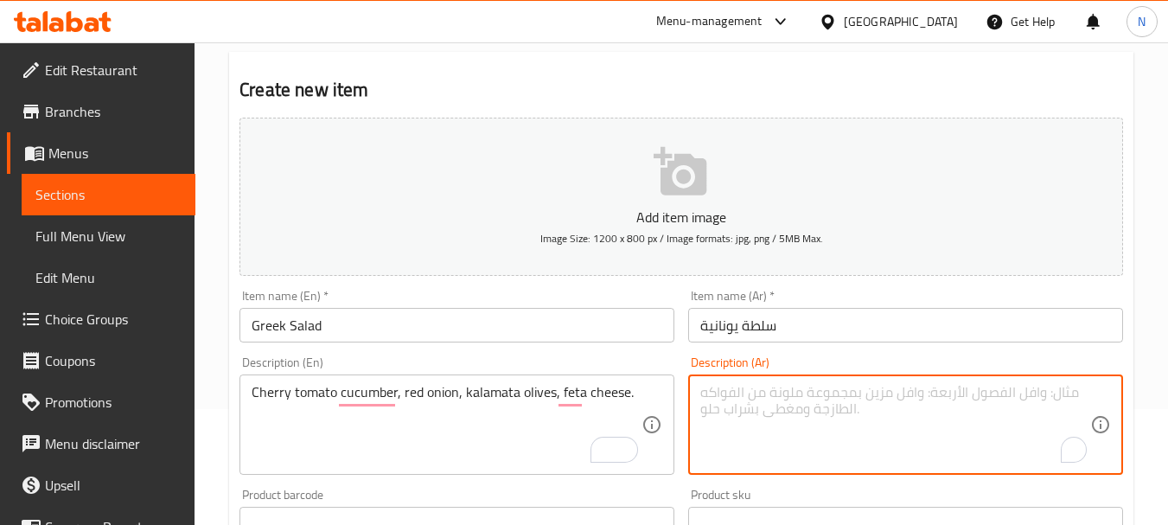
paste textarea "طماطم كرزية - خيار بصل أحمر - زيت كالاماتا جبنة فيتا"
type textarea "طماطم كرزية - خيار بصل أحمر - زيت كالاماتا جبنة فيتا"
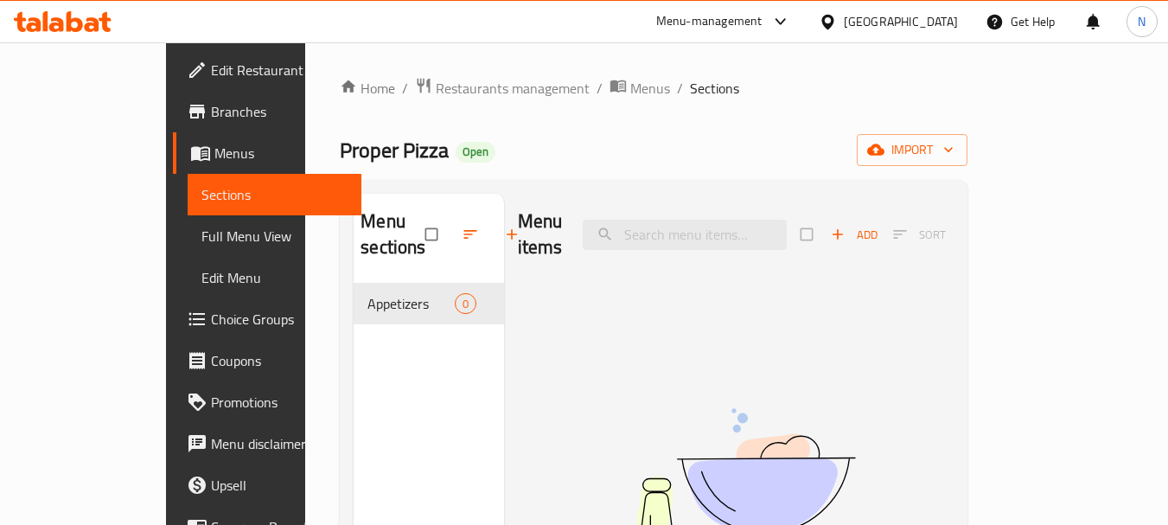
click at [214, 151] on span "Menus" at bounding box center [280, 153] width 133 height 21
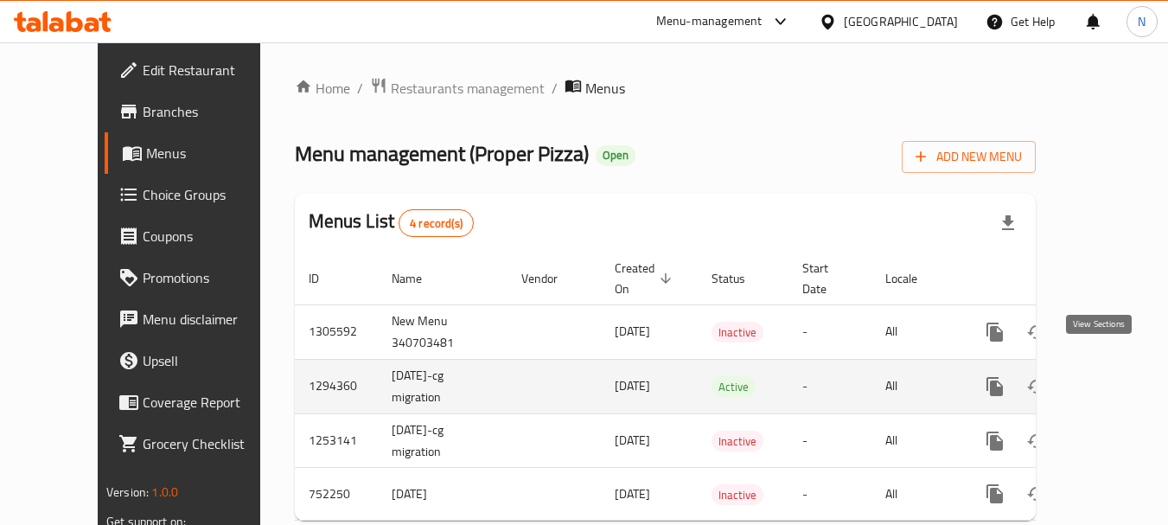
click at [1112, 379] on icon "enhanced table" at bounding box center [1120, 387] width 16 height 16
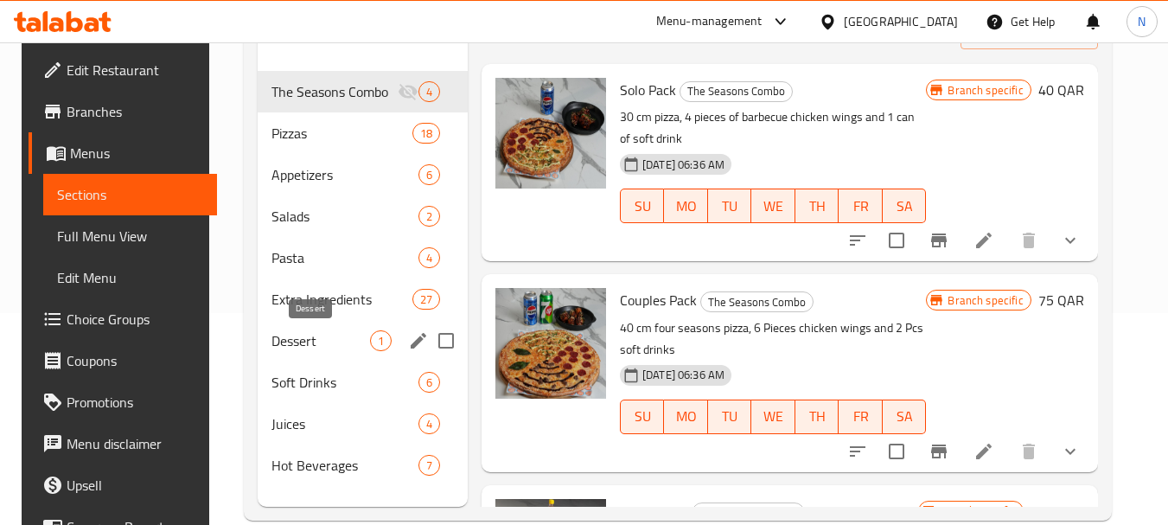
scroll to position [242, 0]
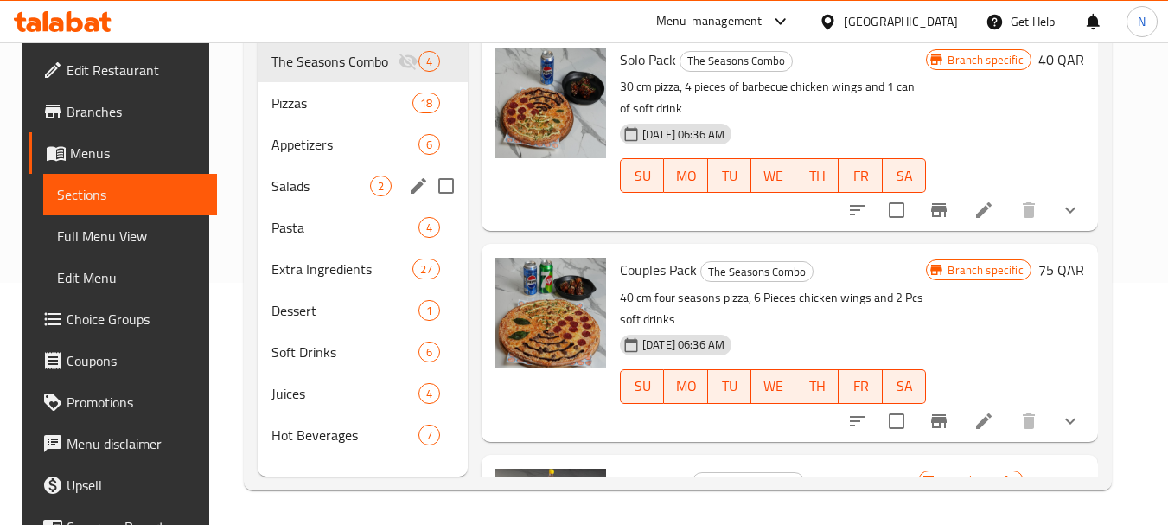
click at [437, 183] on input "Menu sections" at bounding box center [446, 186] width 36 height 36
checkbox input "true"
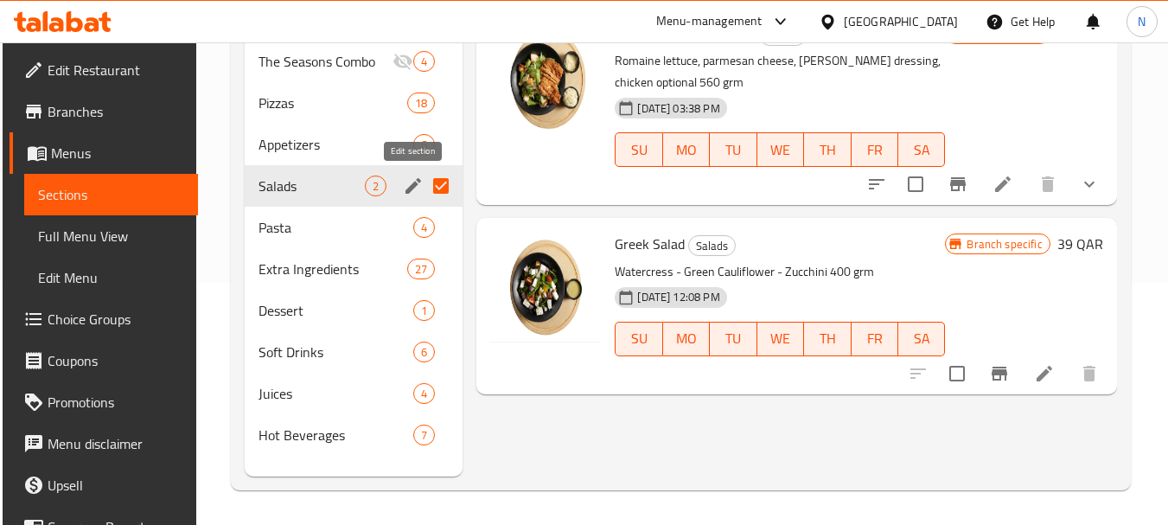
click at [412, 190] on icon "edit" at bounding box center [413, 185] width 21 height 21
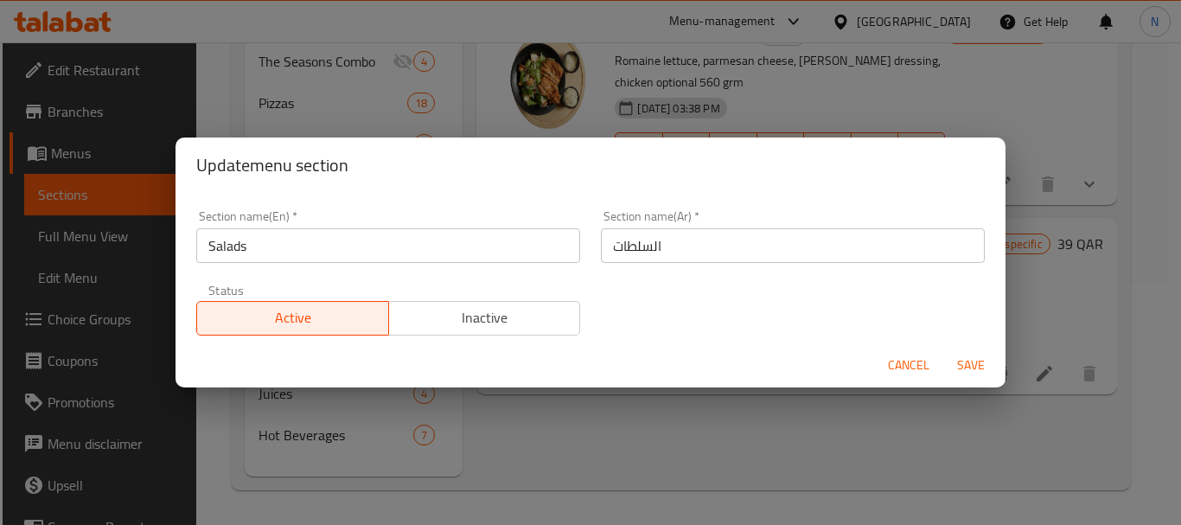
click at [215, 242] on input "Salads" at bounding box center [388, 245] width 384 height 35
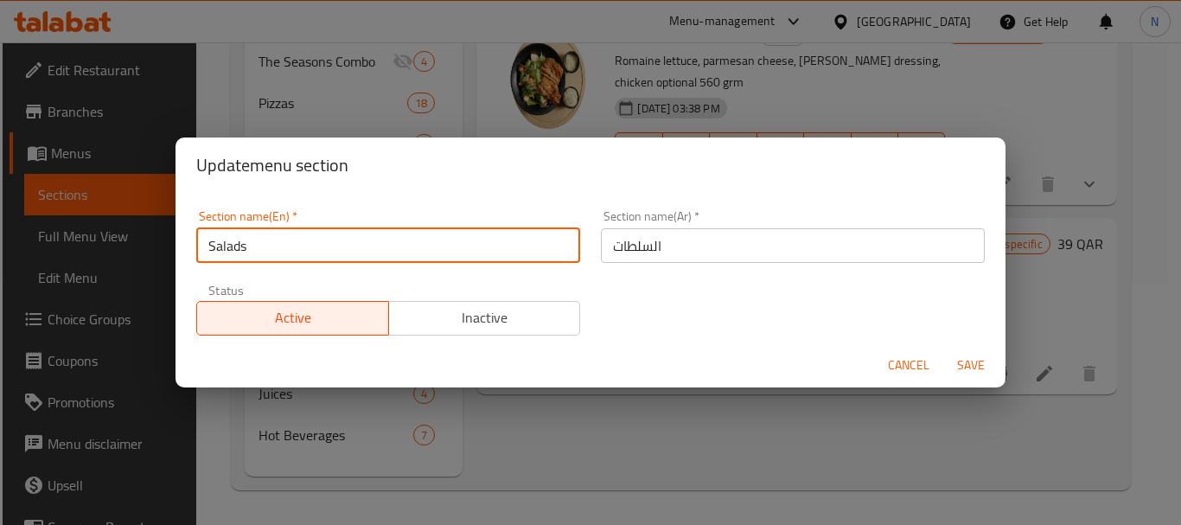
click at [215, 242] on input "Salads" at bounding box center [388, 245] width 384 height 35
click at [636, 240] on input "السلطات" at bounding box center [793, 245] width 384 height 35
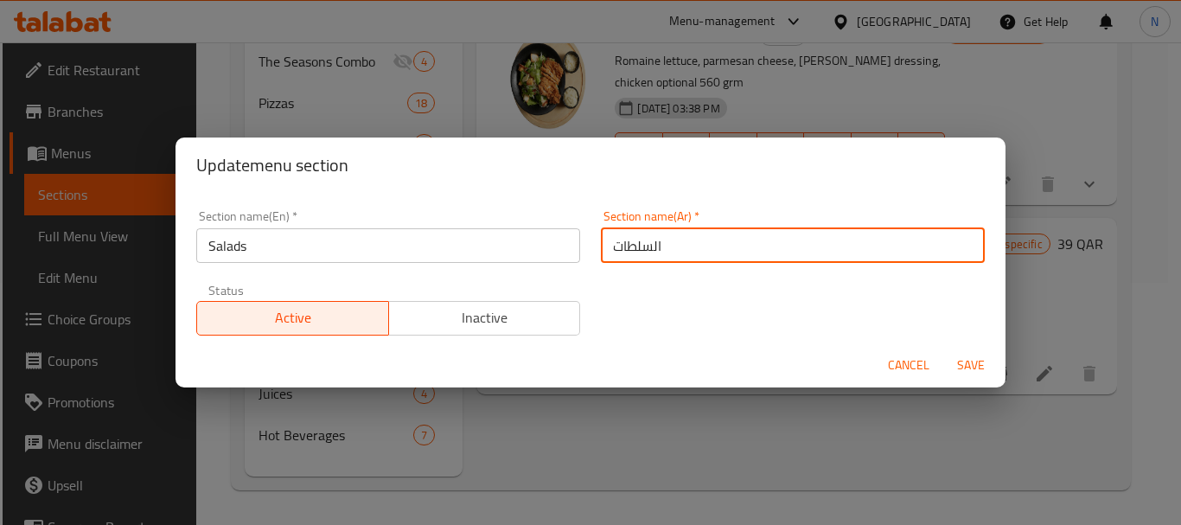
click at [636, 240] on input "السلطات" at bounding box center [793, 245] width 384 height 35
click at [887, 358] on button "Cancel" at bounding box center [908, 365] width 55 height 32
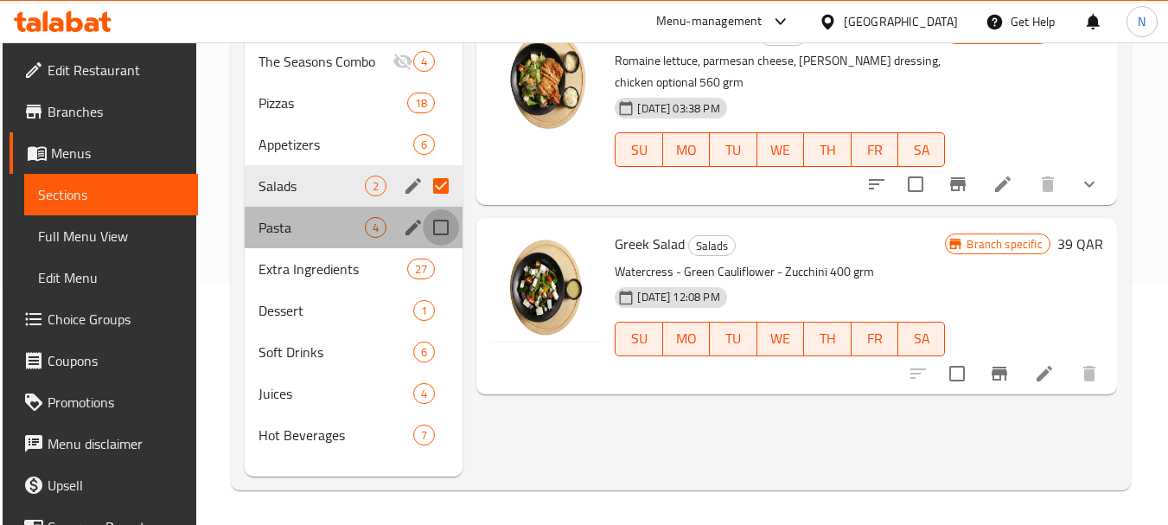
click at [442, 233] on input "Menu sections" at bounding box center [441, 227] width 36 height 36
checkbox input "true"
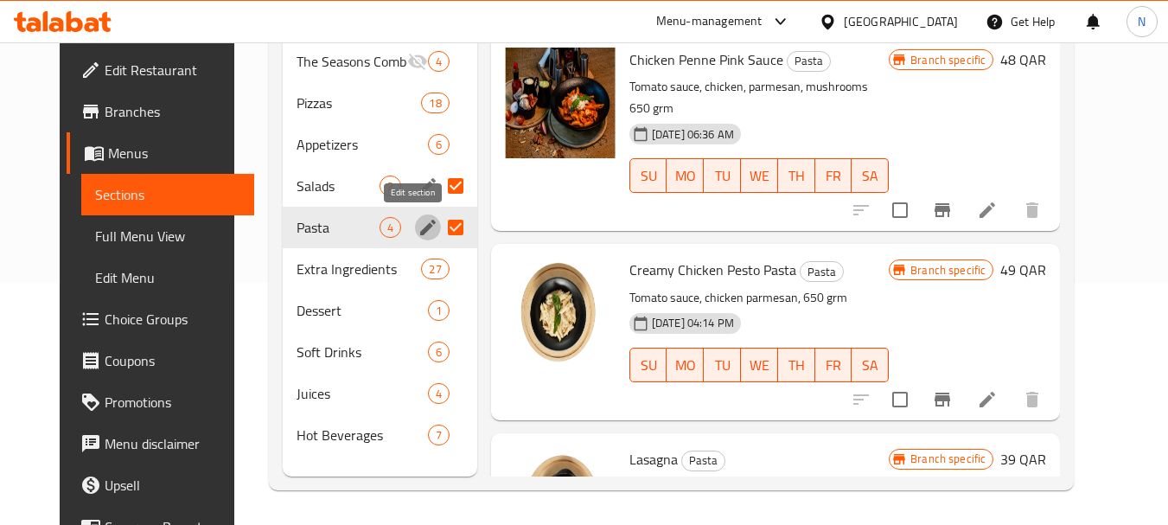
click at [420, 228] on icon "edit" at bounding box center [428, 228] width 16 height 16
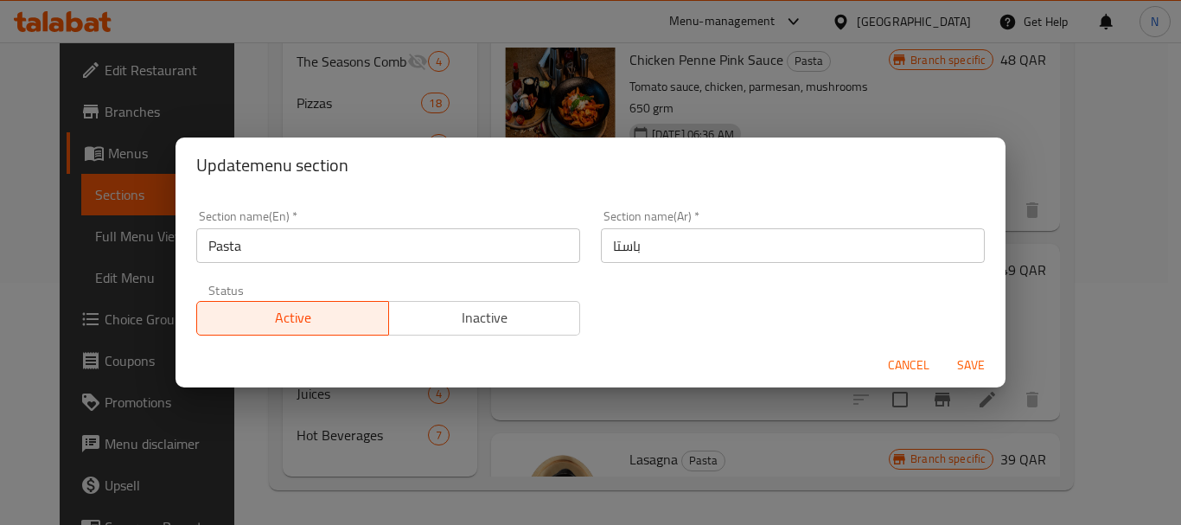
click at [218, 252] on input "Pasta" at bounding box center [388, 245] width 384 height 35
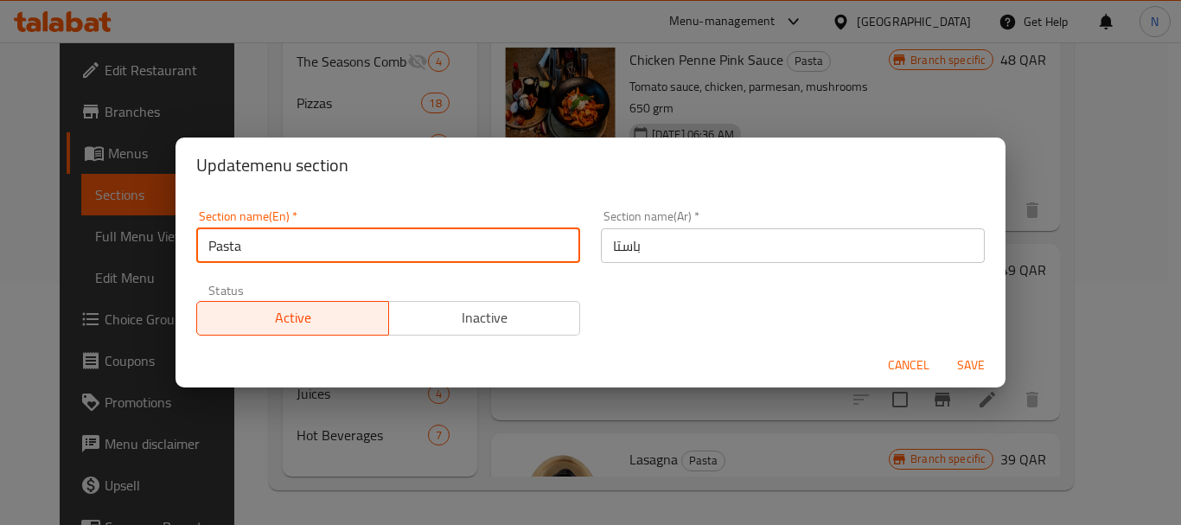
click at [218, 252] on input "Pasta" at bounding box center [388, 245] width 384 height 35
click at [633, 258] on input "باستا" at bounding box center [793, 245] width 384 height 35
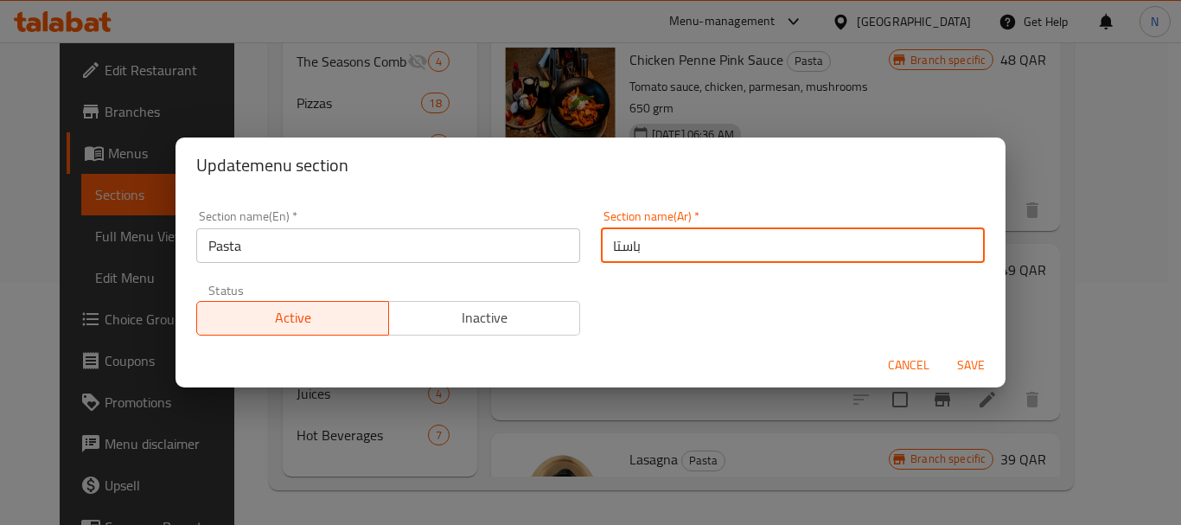
click at [633, 258] on input "باستا" at bounding box center [793, 245] width 384 height 35
click at [899, 360] on span "Cancel" at bounding box center [908, 365] width 41 height 22
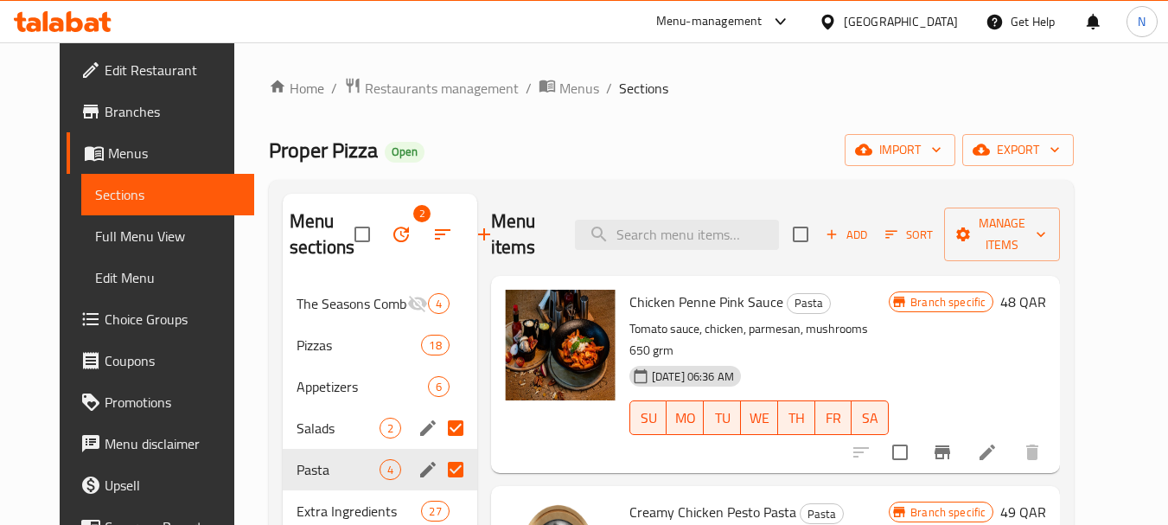
click at [417, 470] on icon "edit" at bounding box center [427, 469] width 21 height 21
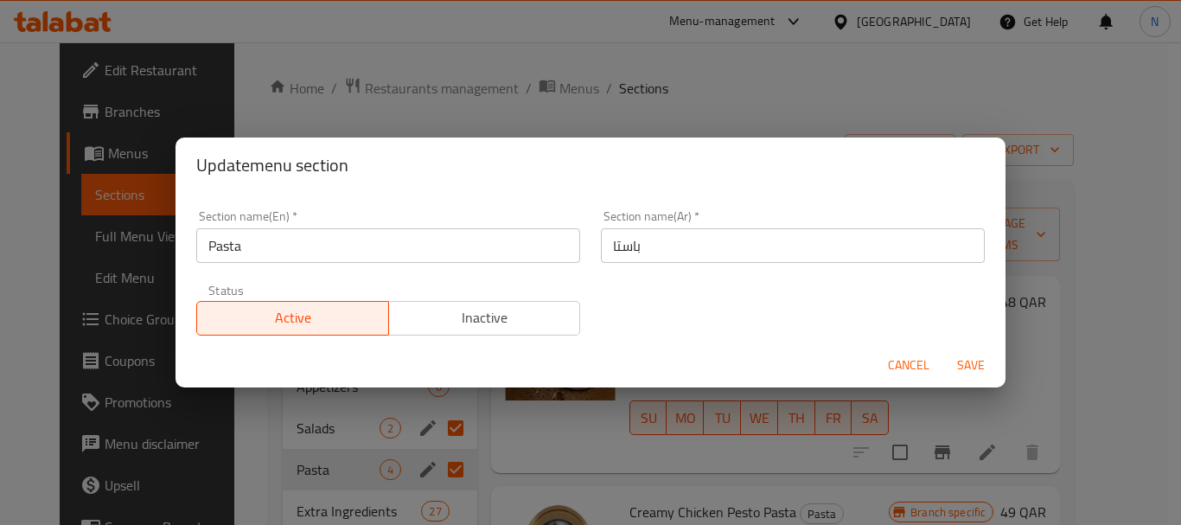
click at [235, 251] on input "Pasta" at bounding box center [388, 245] width 384 height 35
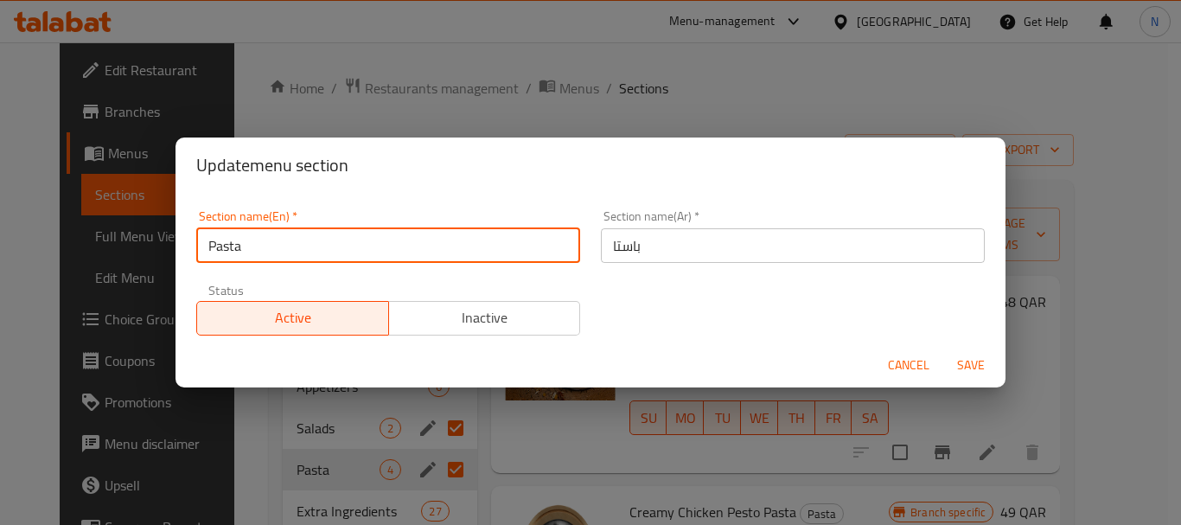
click at [897, 365] on span "Cancel" at bounding box center [908, 365] width 41 height 22
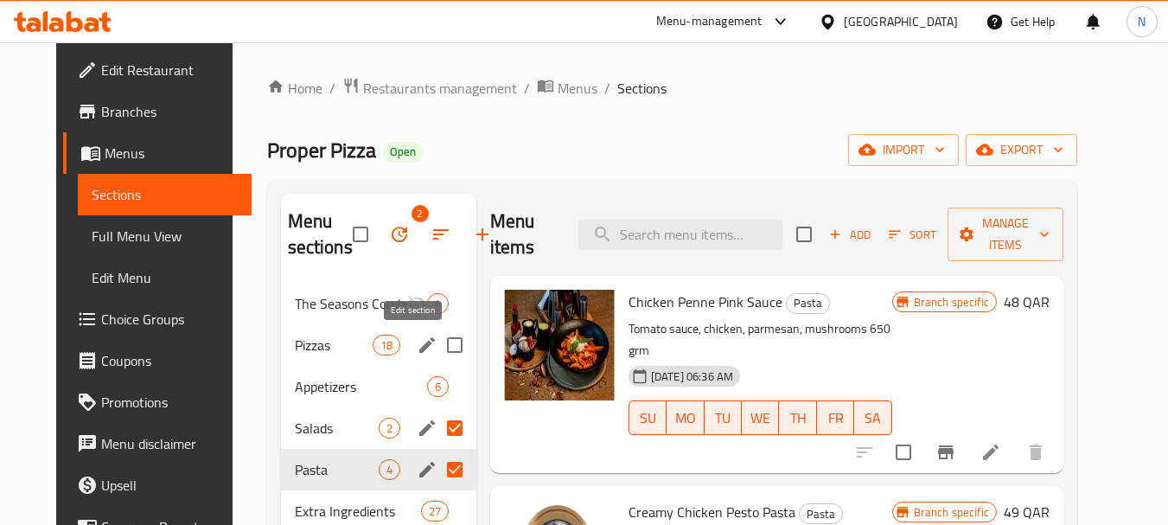
click at [419, 348] on icon "edit" at bounding box center [427, 345] width 16 height 16
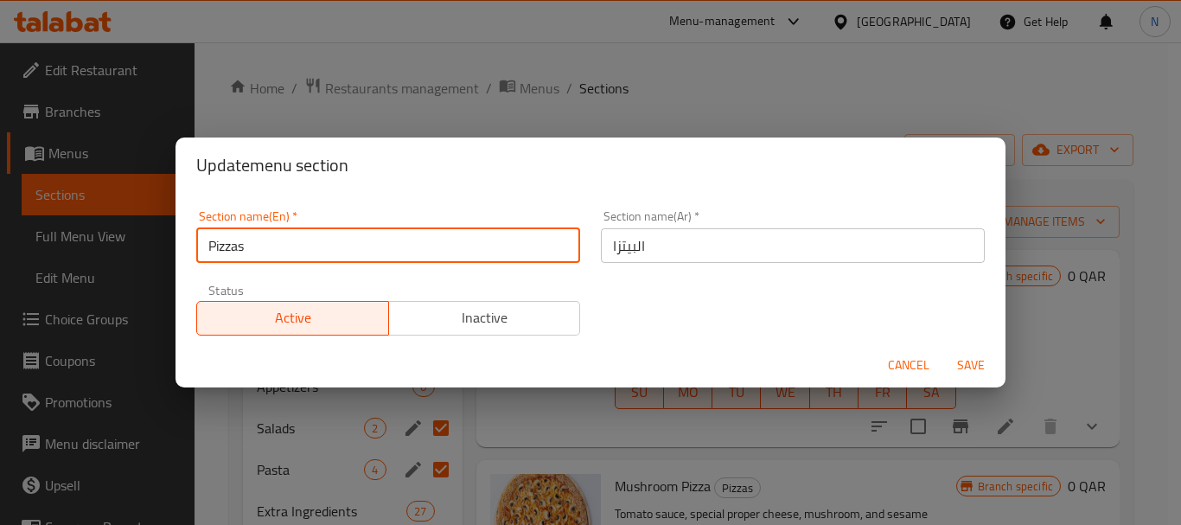
click at [227, 247] on input "Pizzas" at bounding box center [388, 245] width 384 height 35
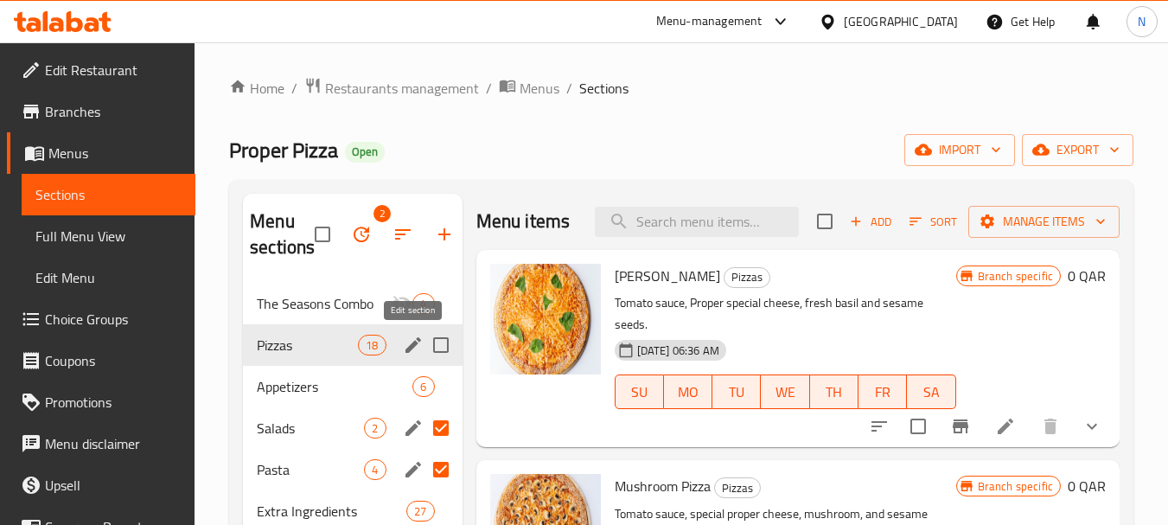
click at [417, 343] on icon "edit" at bounding box center [413, 345] width 16 height 16
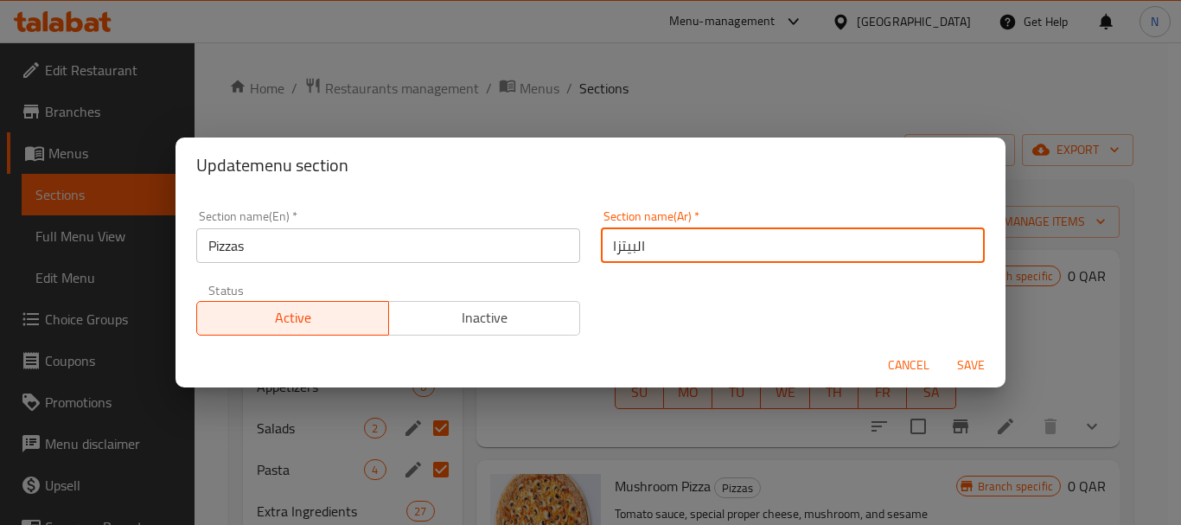
click at [633, 241] on input "البيتزا" at bounding box center [793, 245] width 384 height 35
click at [633, 243] on input "البيتزا" at bounding box center [793, 245] width 384 height 35
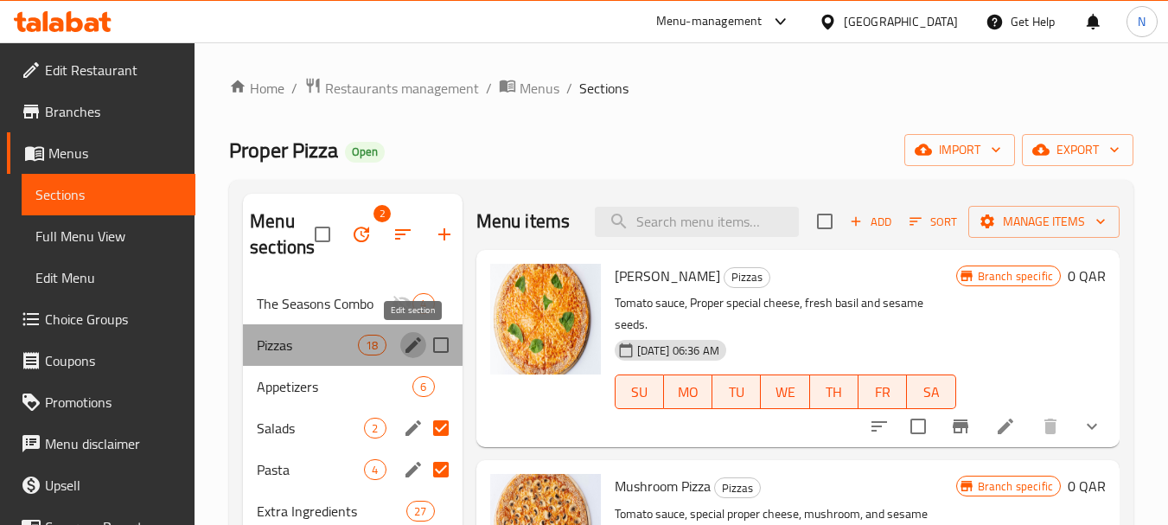
click at [415, 349] on icon "edit" at bounding box center [413, 345] width 21 height 21
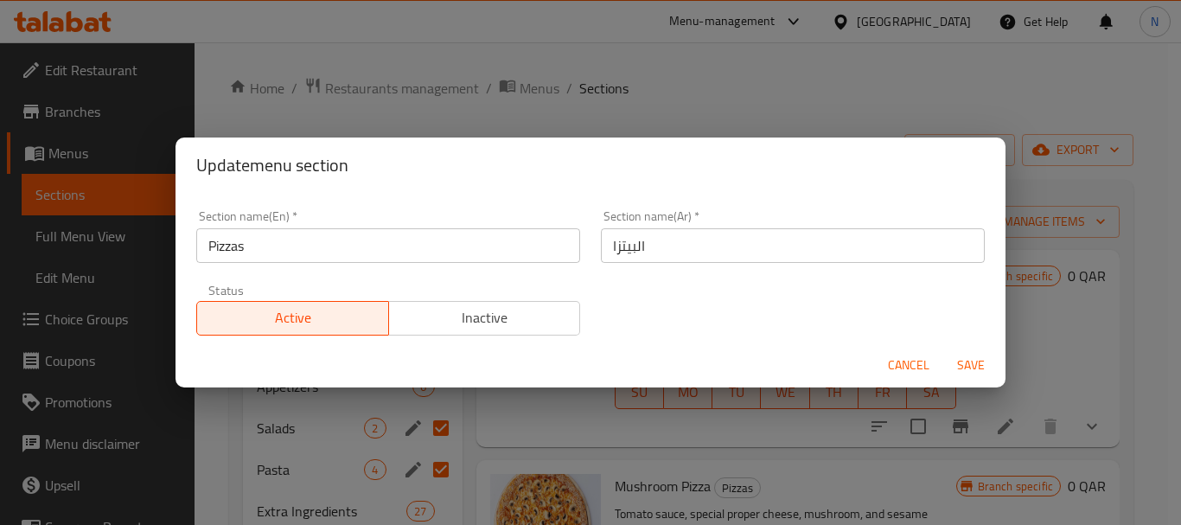
click at [219, 241] on input "Pizzas" at bounding box center [388, 245] width 384 height 35
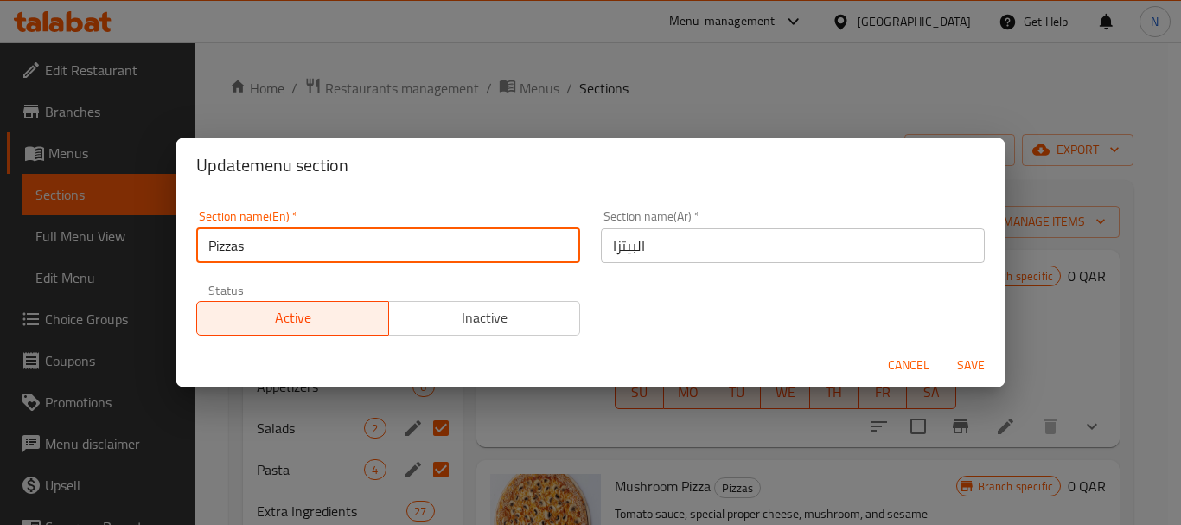
click at [219, 241] on input "Pizzas" at bounding box center [388, 245] width 384 height 35
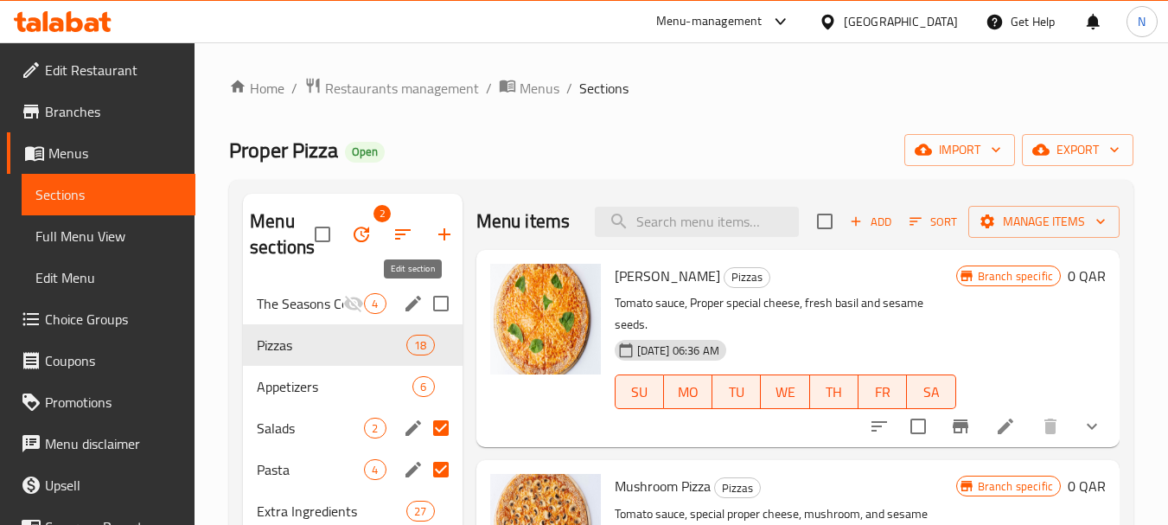
scroll to position [242, 0]
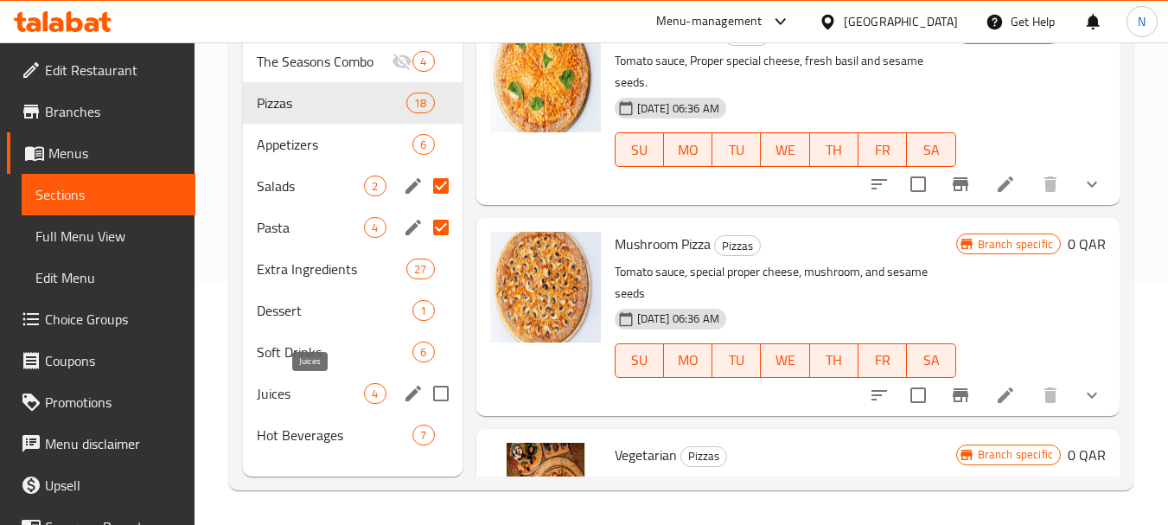
click at [330, 393] on span "Juices" at bounding box center [310, 393] width 107 height 21
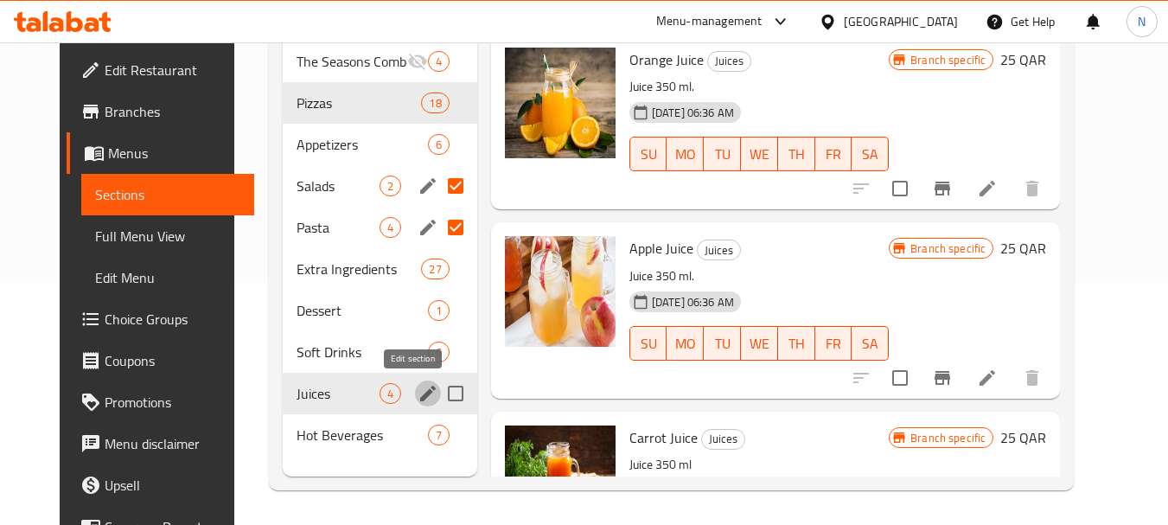
click at [420, 392] on icon "edit" at bounding box center [428, 394] width 16 height 16
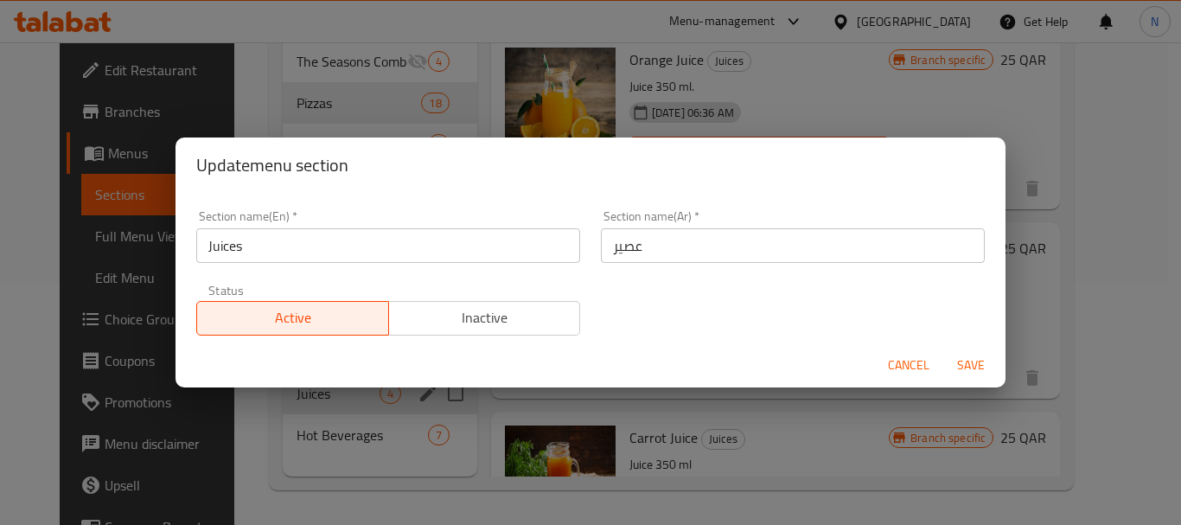
click at [237, 252] on input "Juices" at bounding box center [388, 245] width 384 height 35
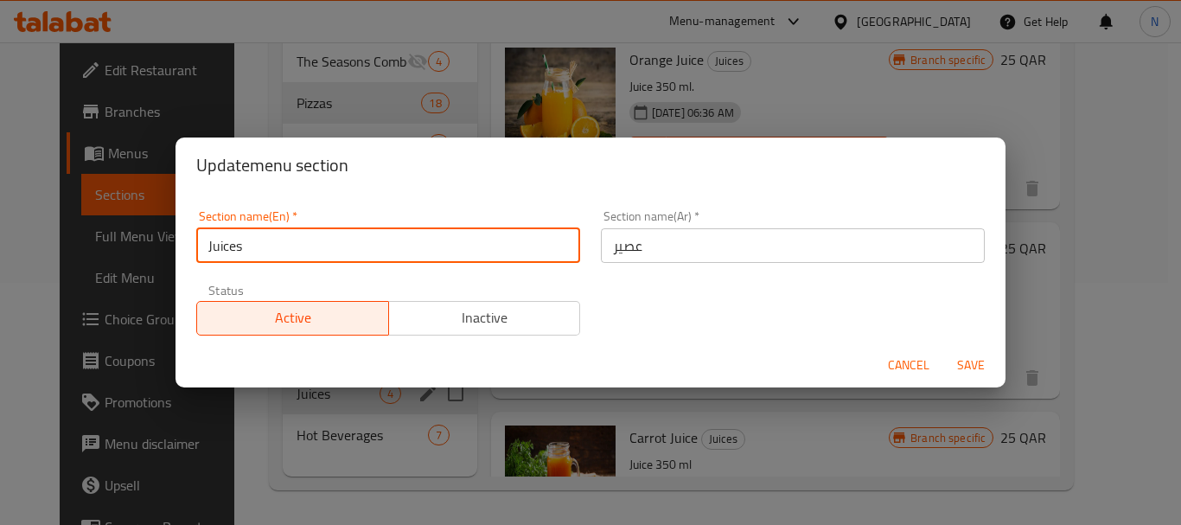
click at [237, 252] on input "Juices" at bounding box center [388, 245] width 384 height 35
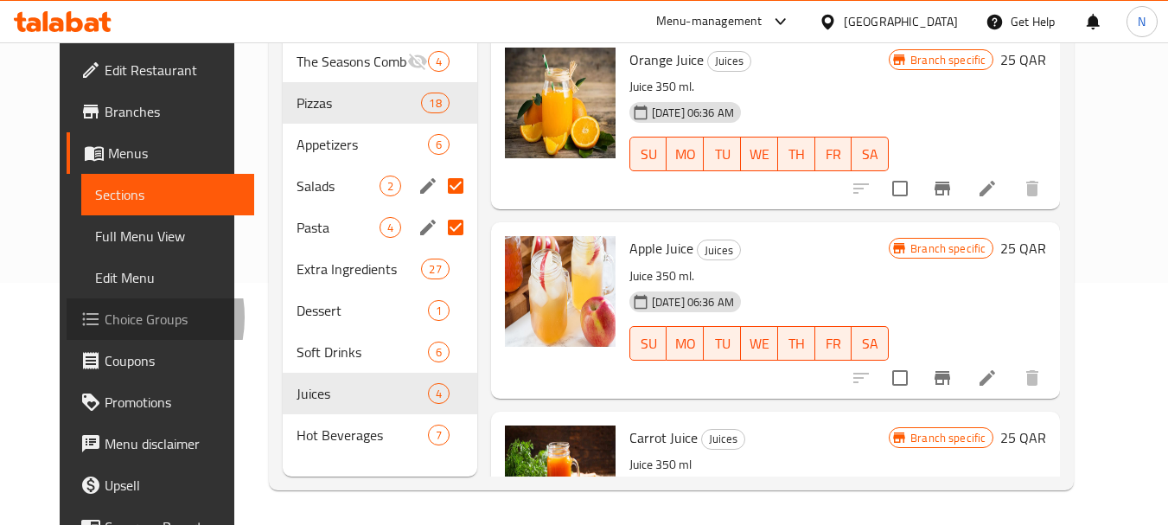
click at [105, 317] on span "Choice Groups" at bounding box center [173, 319] width 137 height 21
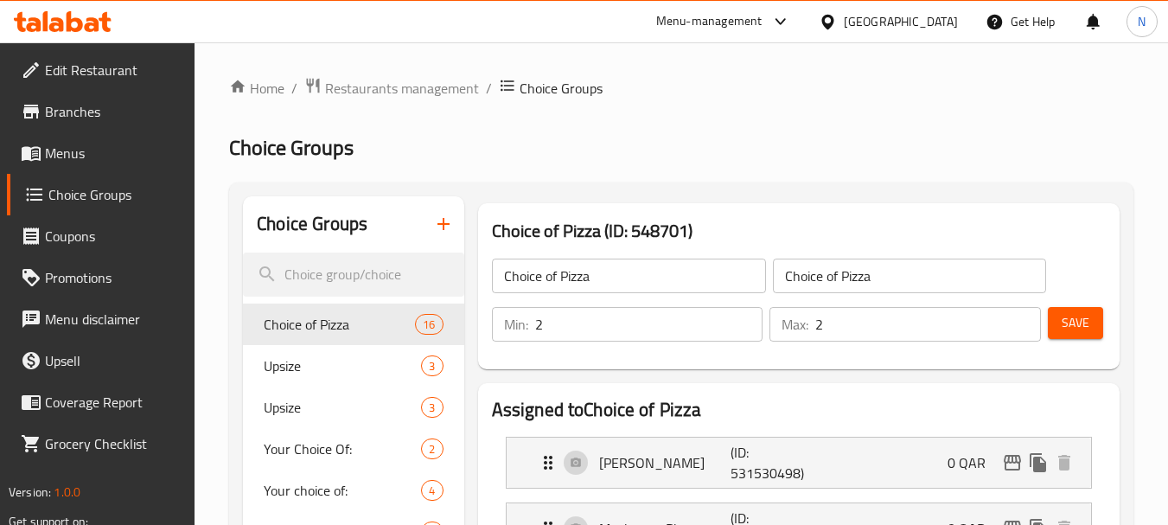
click at [430, 220] on button "button" at bounding box center [443, 223] width 41 height 41
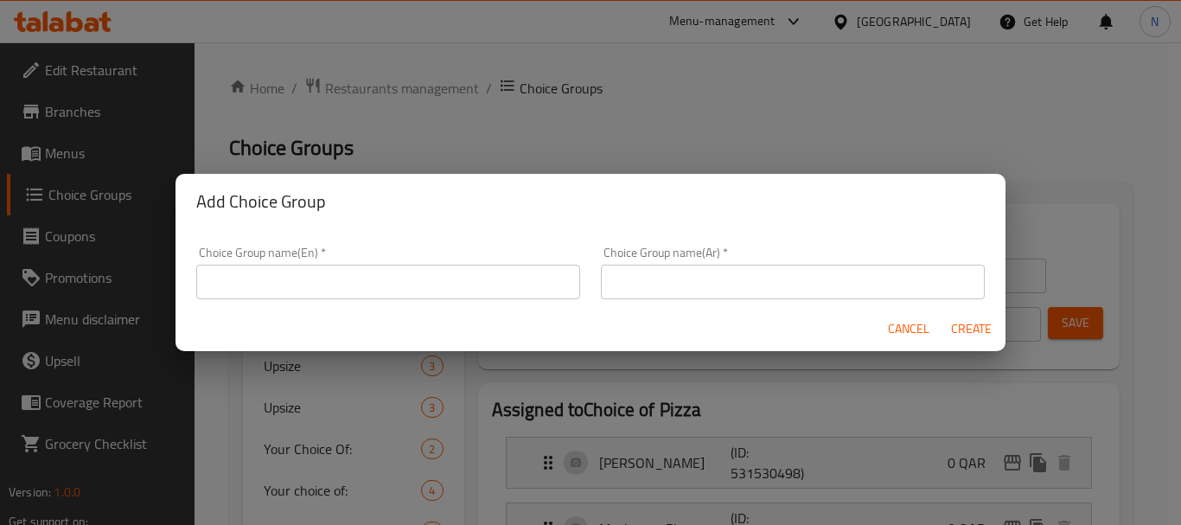
click at [537, 282] on input "text" at bounding box center [388, 281] width 384 height 35
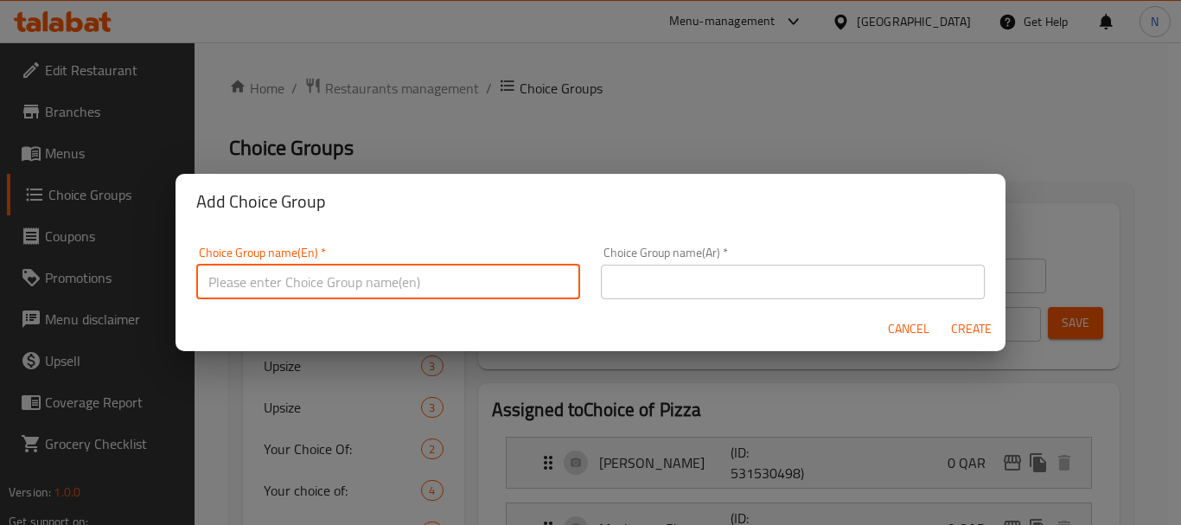
type input "Your Choice Of:"
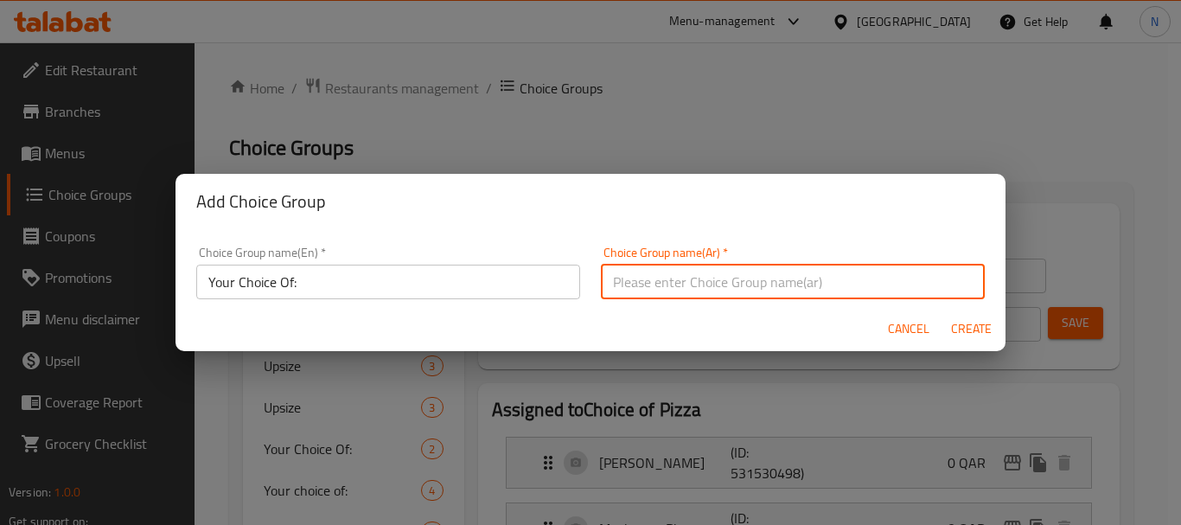
click at [734, 278] on input "text" at bounding box center [793, 281] width 384 height 35
type input "اختيارك من :"
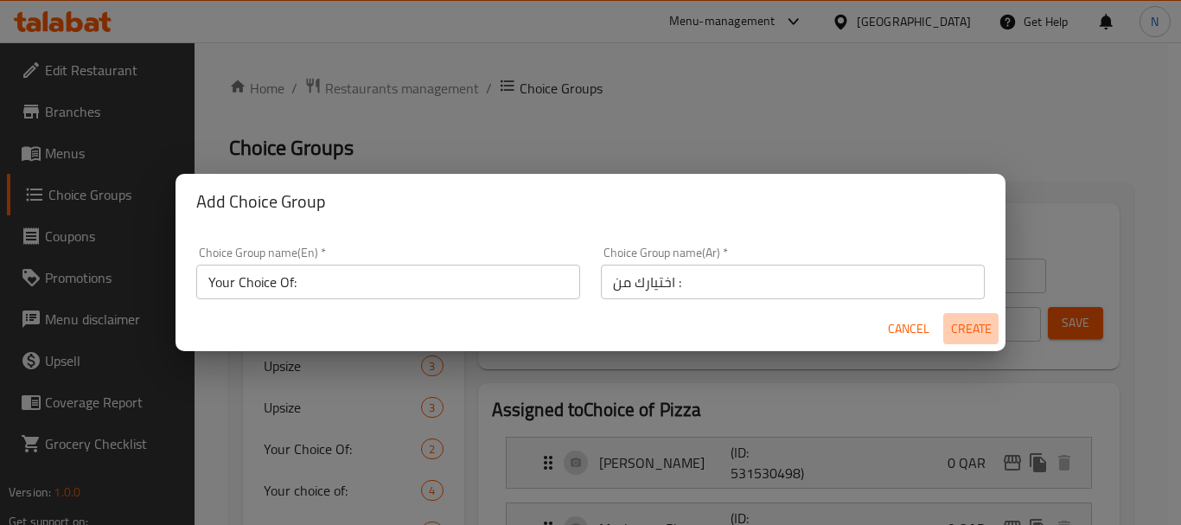
click at [983, 331] on span "Create" at bounding box center [970, 329] width 41 height 22
type input "Your Choice Of:"
type input "اختيارك من :"
type input "0"
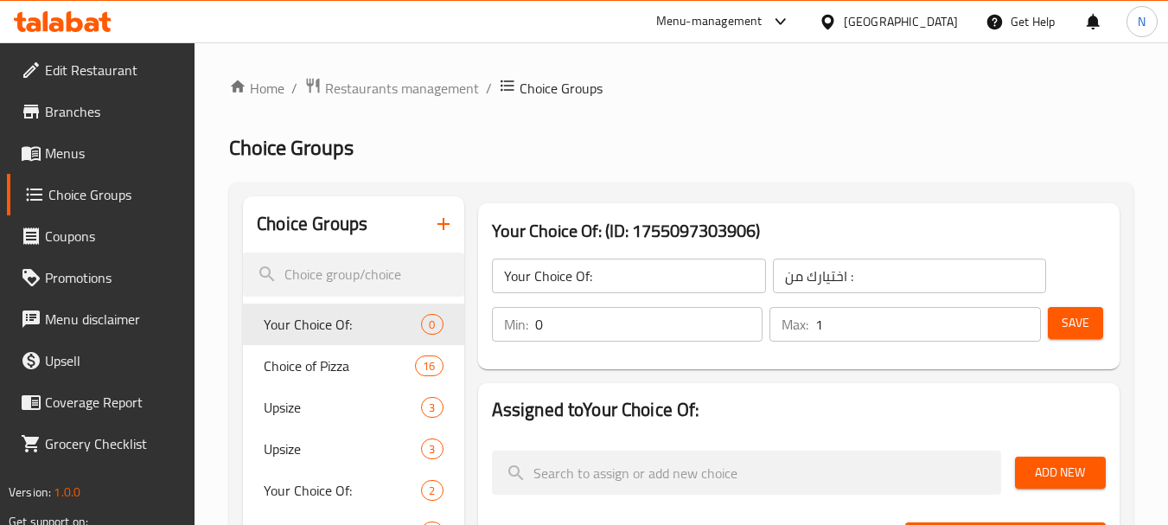
type input "1"
click at [1019, 321] on input "1" at bounding box center [928, 324] width 226 height 35
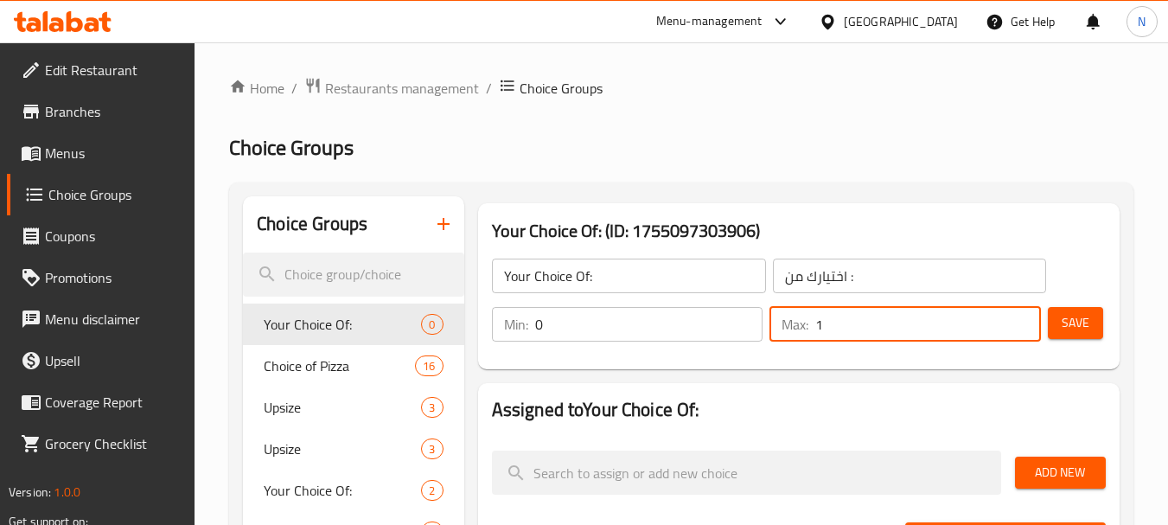
click at [1055, 468] on span "Add New" at bounding box center [1060, 473] width 63 height 22
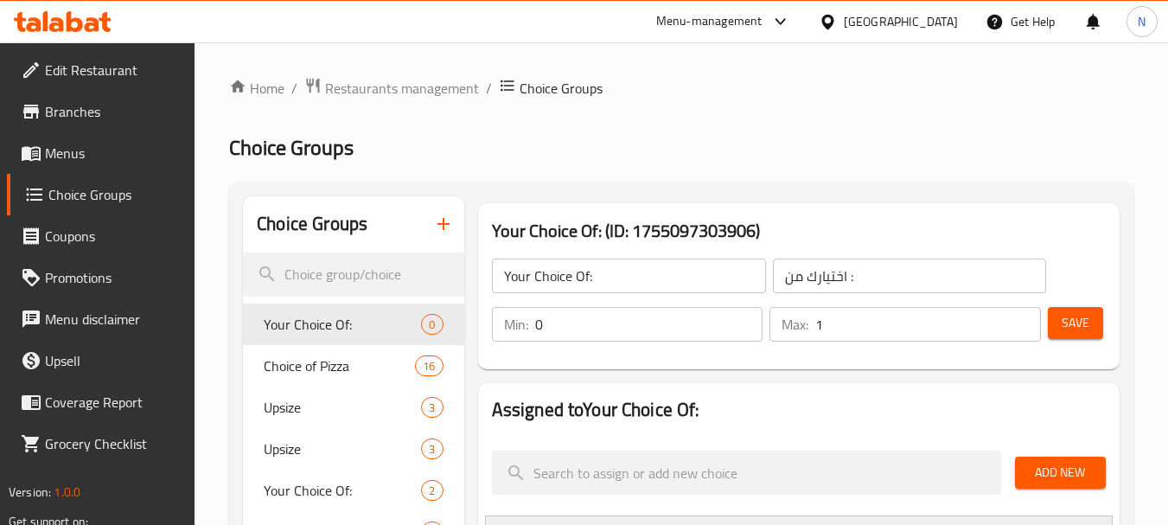
scroll to position [459, 0]
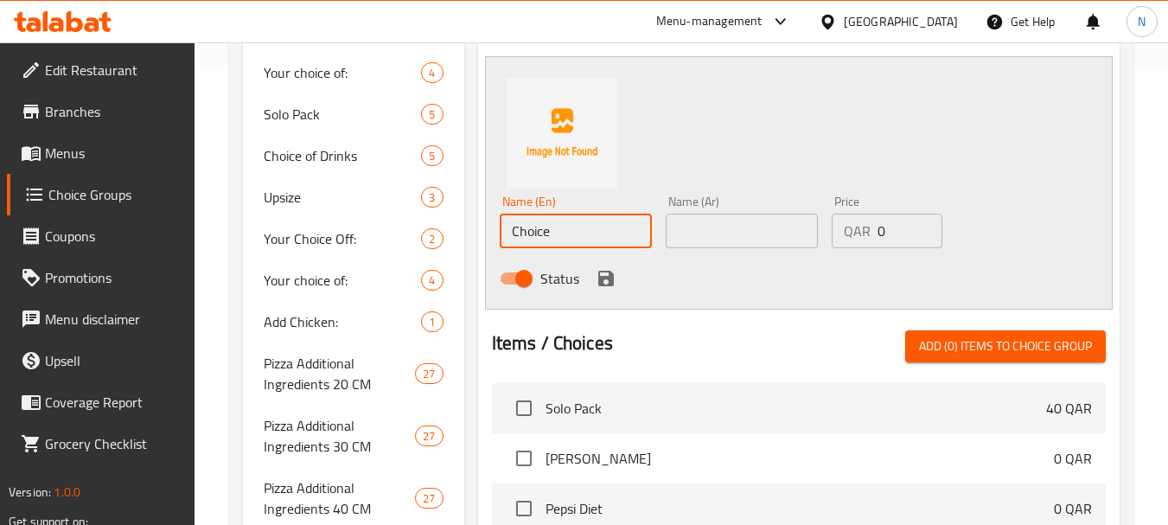
click at [584, 229] on input "Choice" at bounding box center [576, 230] width 152 height 35
paste input "easar dressing chicken"
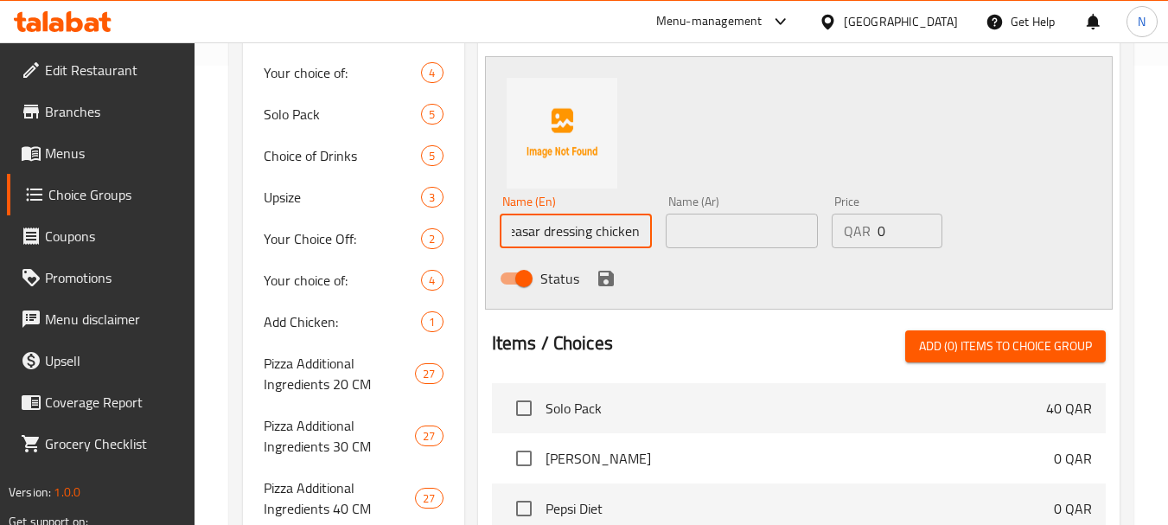
click at [588, 234] on input "easar dressing chicken" at bounding box center [576, 230] width 152 height 35
type input "Easar Dressing Chicken"
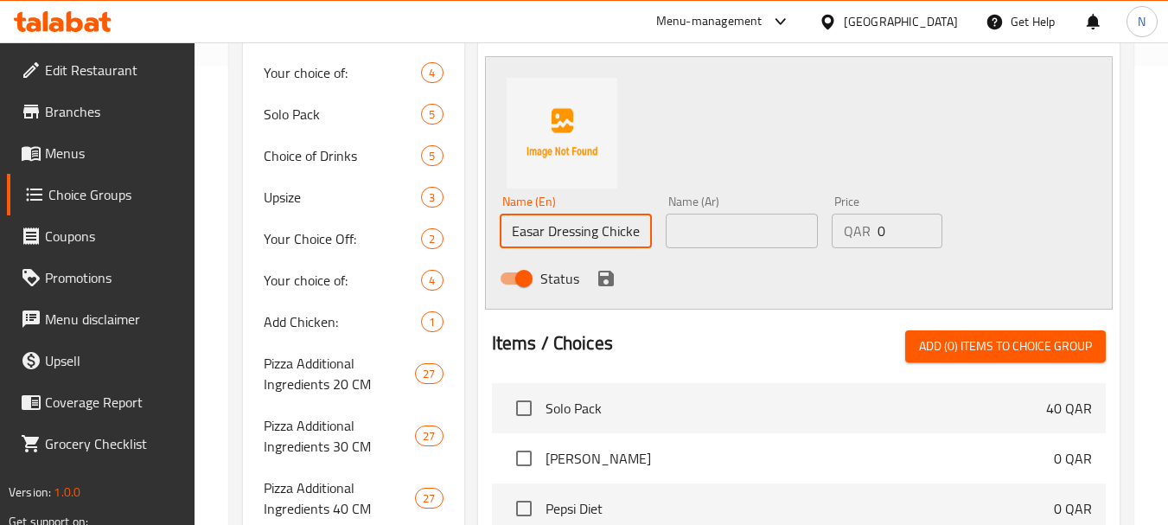
click at [652, 9] on div "Menu-management Qatar Get Help N" at bounding box center [584, 21] width 1168 height 41
click at [716, 227] on input "text" at bounding box center [742, 230] width 152 height 35
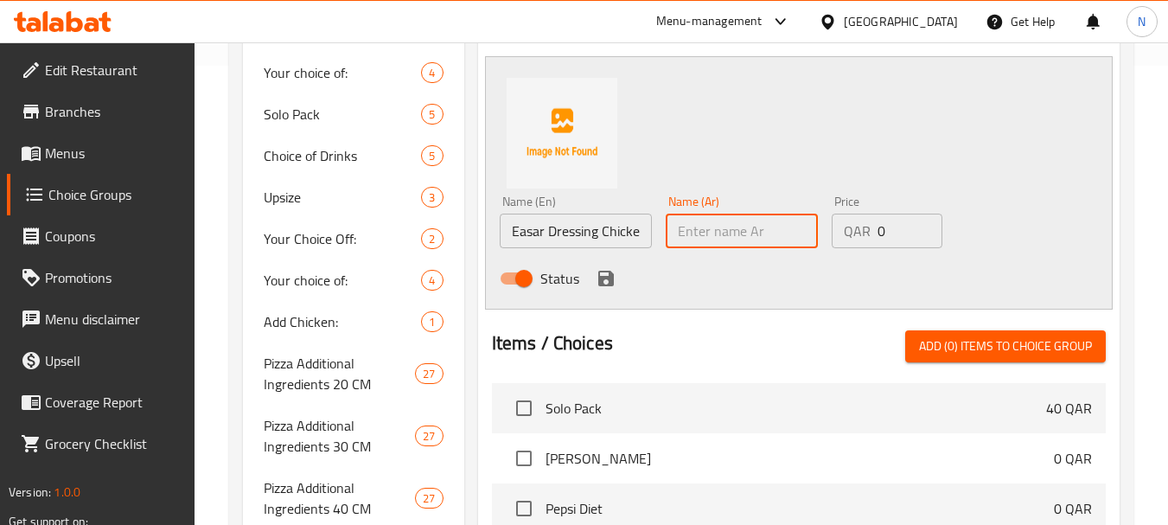
paste input "مزينة بدجاج سيزار"
type input "مزينة بدجاج سيزار"
click at [604, 272] on icon "save" at bounding box center [606, 279] width 16 height 16
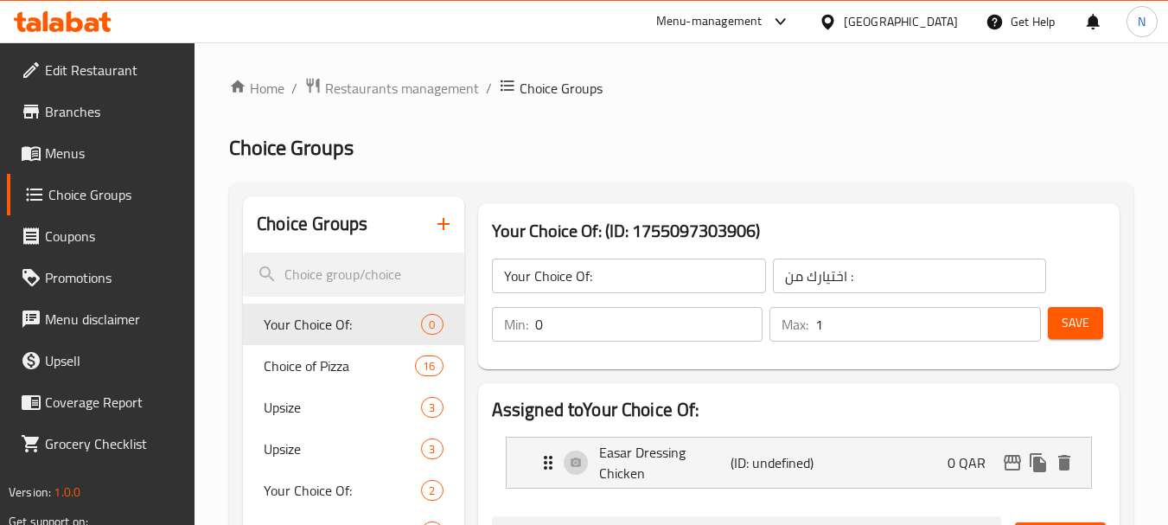
click at [1064, 329] on span "Save" at bounding box center [1075, 323] width 28 height 22
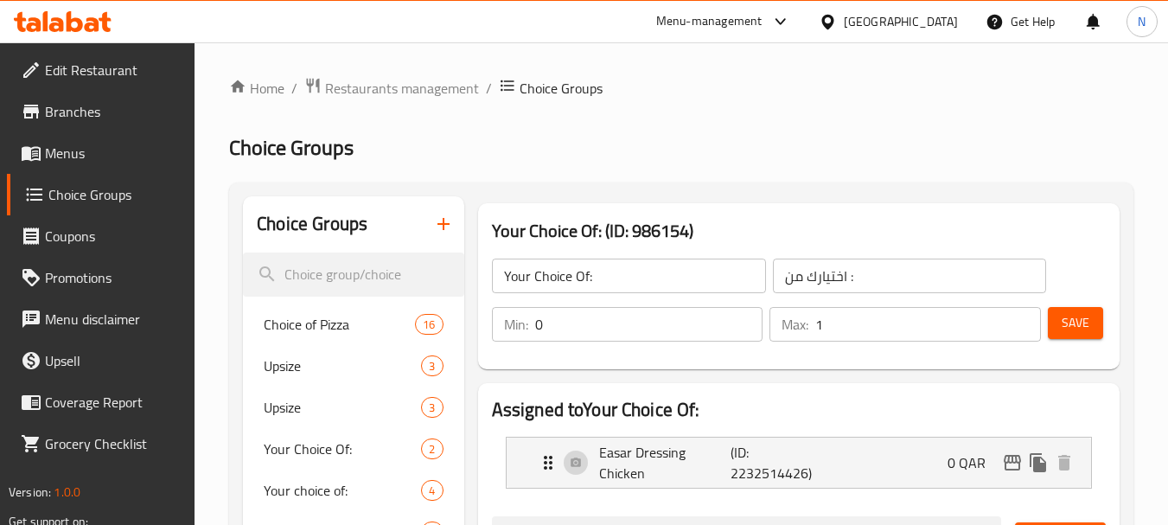
click at [429, 235] on button "button" at bounding box center [443, 223] width 41 height 41
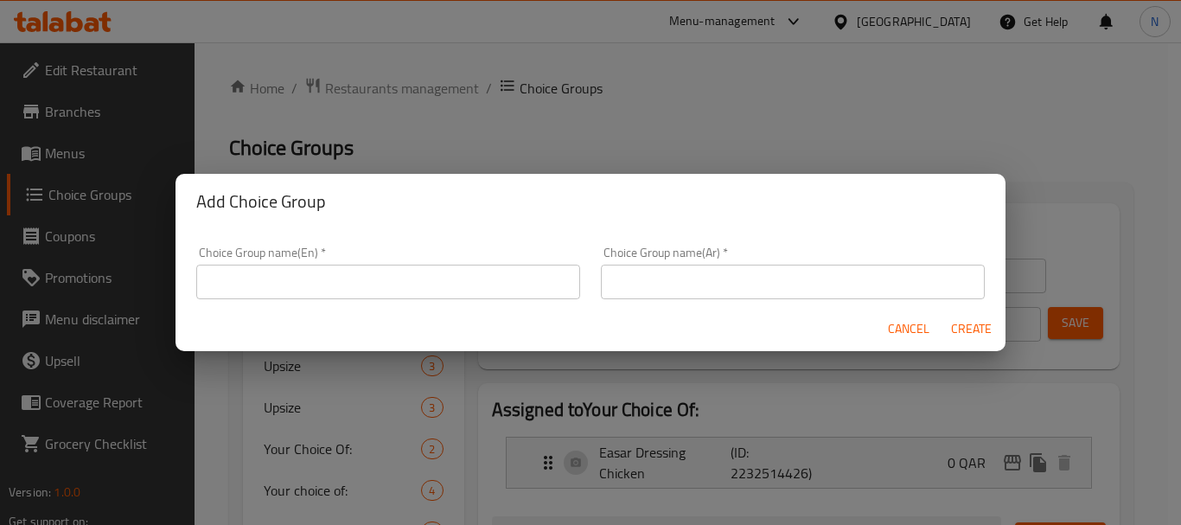
click at [409, 274] on input "text" at bounding box center [388, 281] width 384 height 35
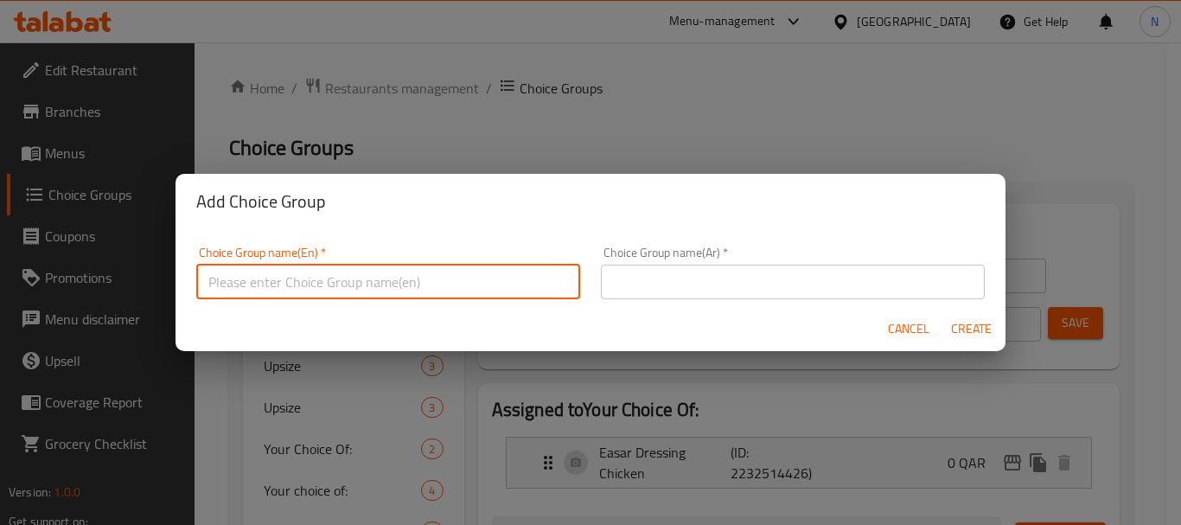
type input "Add-Ons"
click at [646, 280] on input "text" at bounding box center [793, 281] width 384 height 35
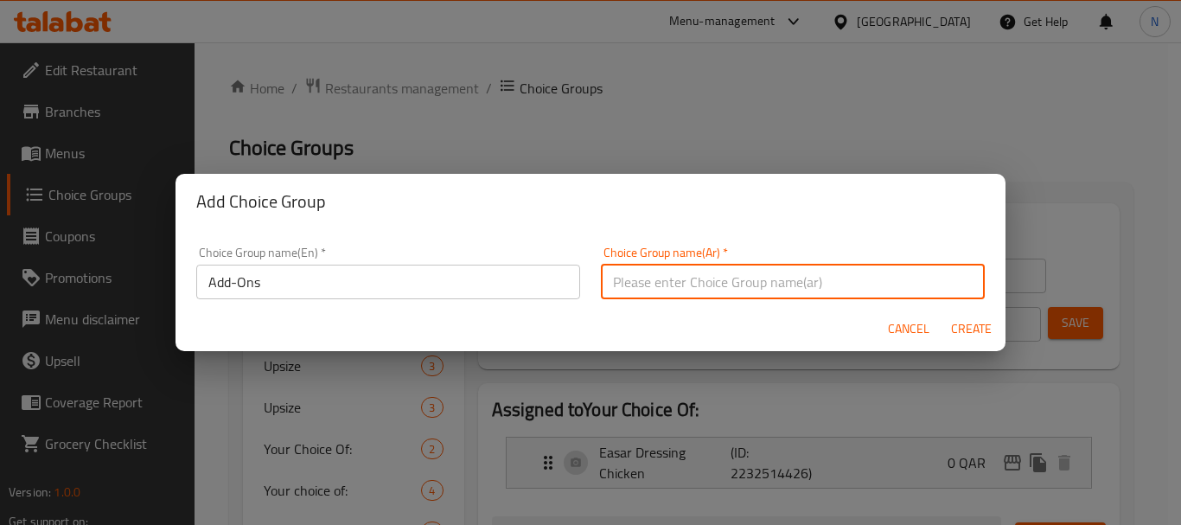
type input "الاضافات:"
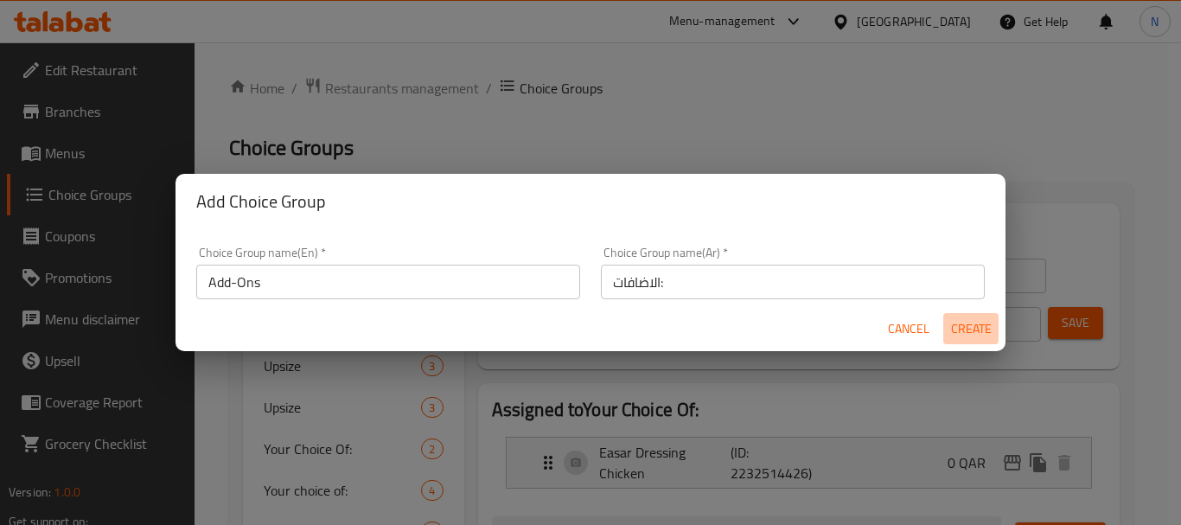
click at [981, 325] on span "Create" at bounding box center [970, 329] width 41 height 22
type input "Add-Ons"
type input "الاضافات:"
type input "0"
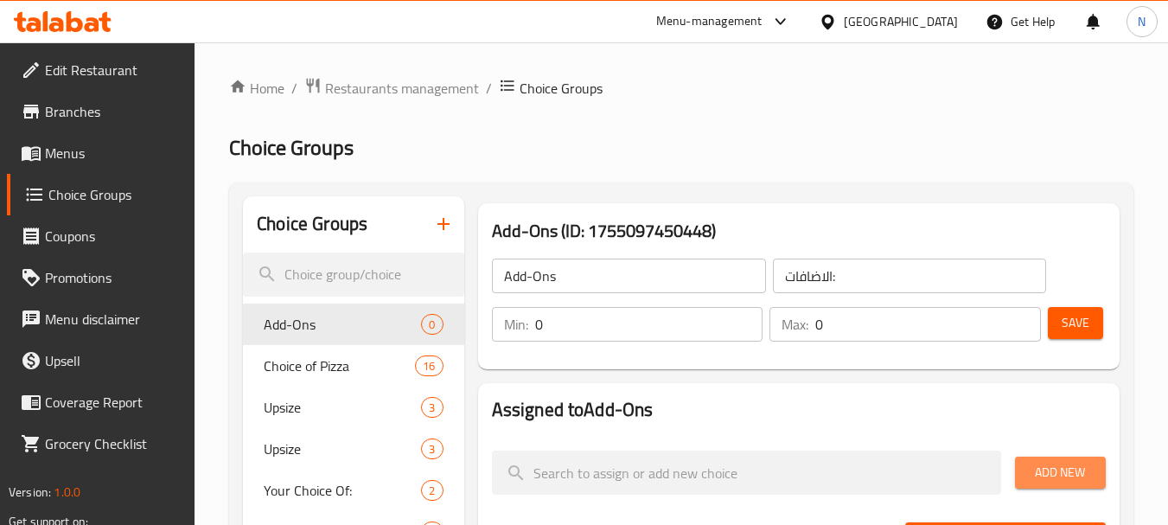
click at [1029, 462] on span "Add New" at bounding box center [1060, 473] width 63 height 22
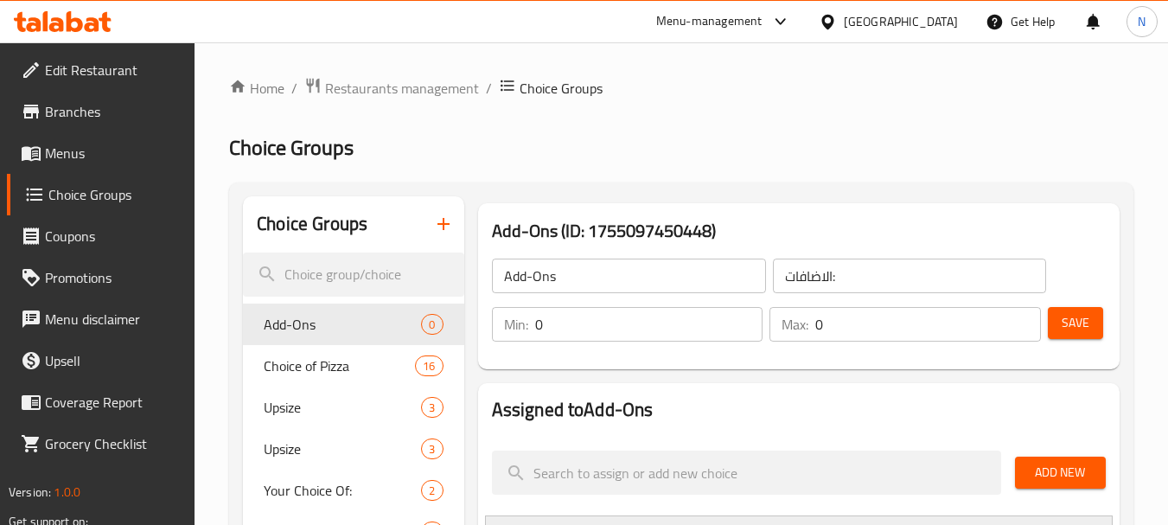
scroll to position [459, 0]
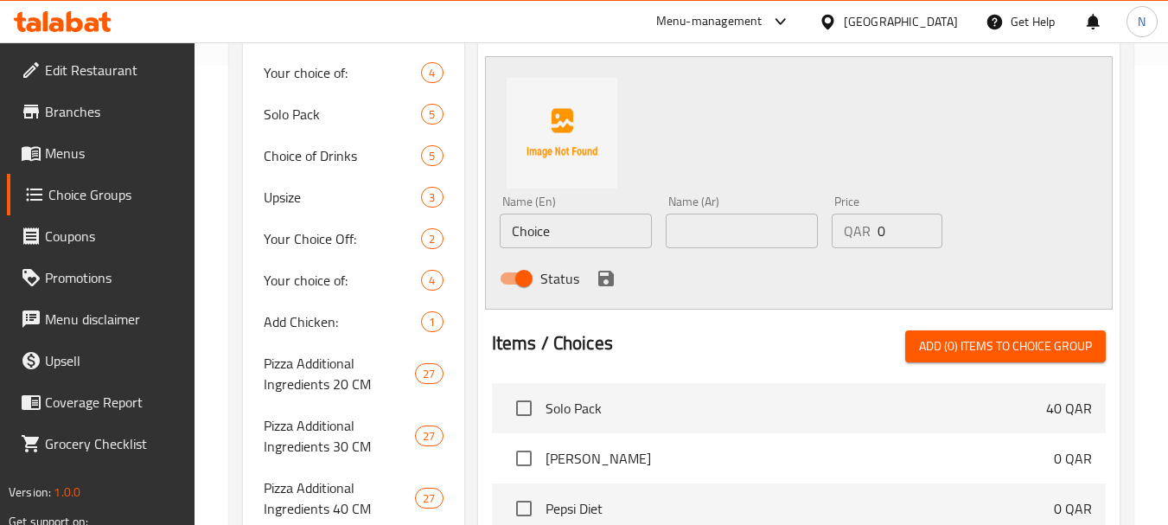
click at [543, 250] on div "Name (En) Choice Name (En)" at bounding box center [576, 221] width 166 height 67
click at [551, 235] on input "Choice" at bounding box center [576, 230] width 152 height 35
paste input "ADD CHICKEN"
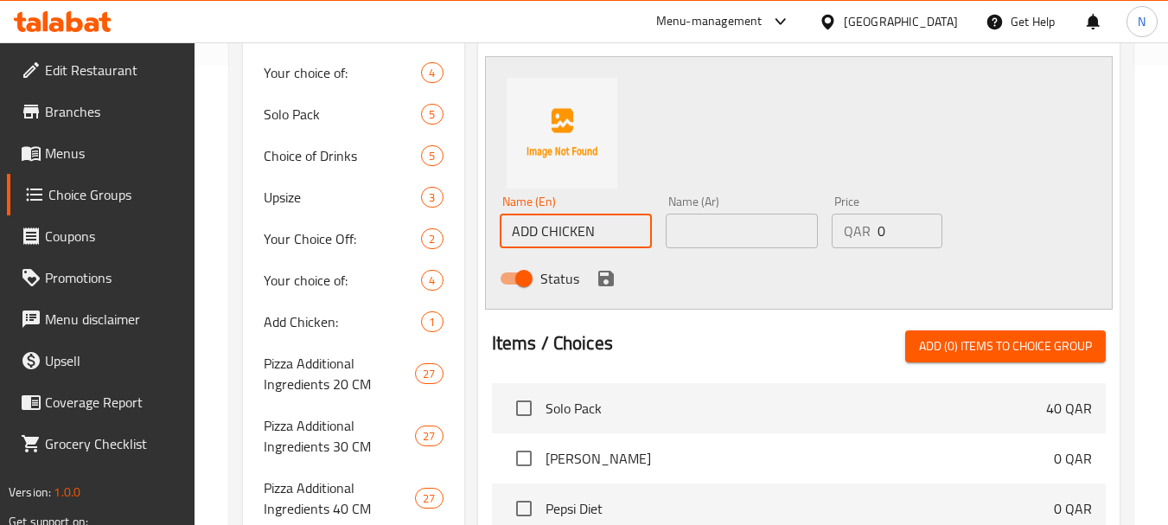
type input "Add Chicken"
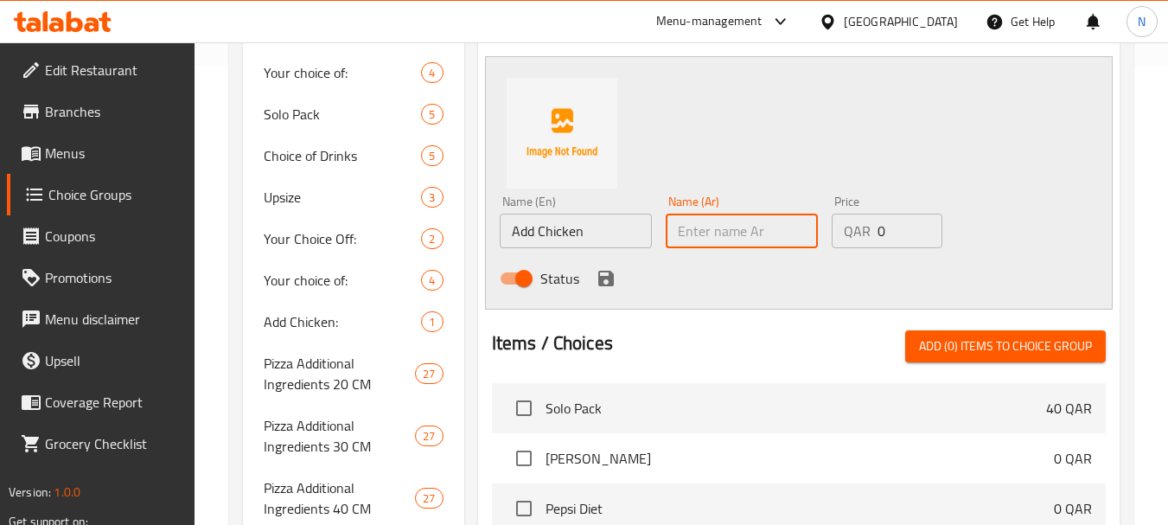
click at [707, 224] on input "text" at bounding box center [742, 230] width 152 height 35
click at [774, 235] on input "text" at bounding box center [742, 230] width 152 height 35
paste input "إضافة دجاج"
type input "إضافة دجاج"
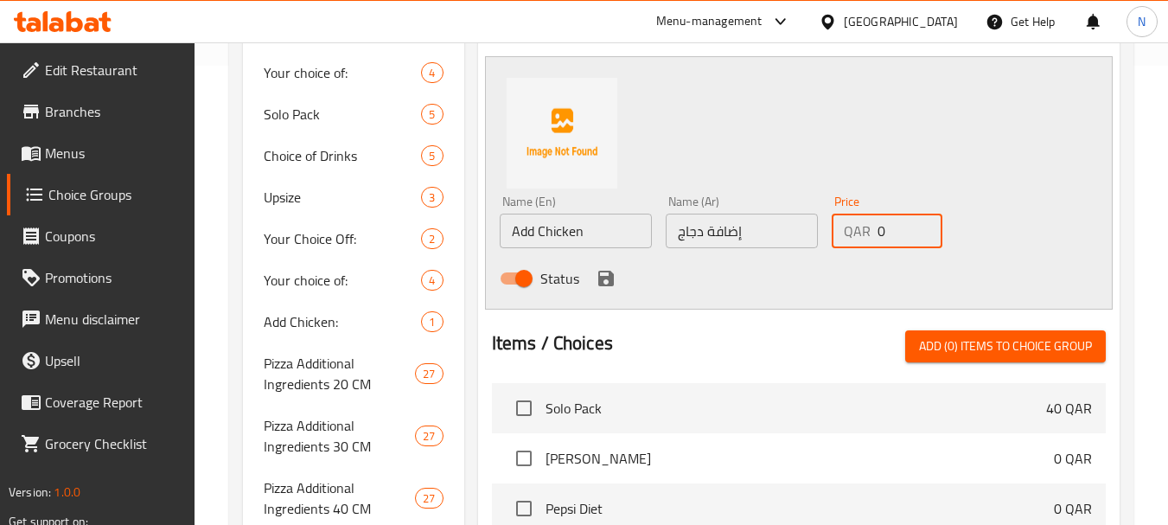
drag, startPoint x: 895, startPoint y: 237, endPoint x: 864, endPoint y: 233, distance: 31.4
click at [864, 233] on div "QAR 0 Price" at bounding box center [887, 230] width 111 height 35
type input "10"
click at [899, 171] on div "Name (En) Add Chicken Name (En) Name (Ar) إضافة دجاج Name (Ar) Price QAR 10 Pri…" at bounding box center [799, 182] width 628 height 253
click at [610, 274] on icon "save" at bounding box center [606, 279] width 16 height 16
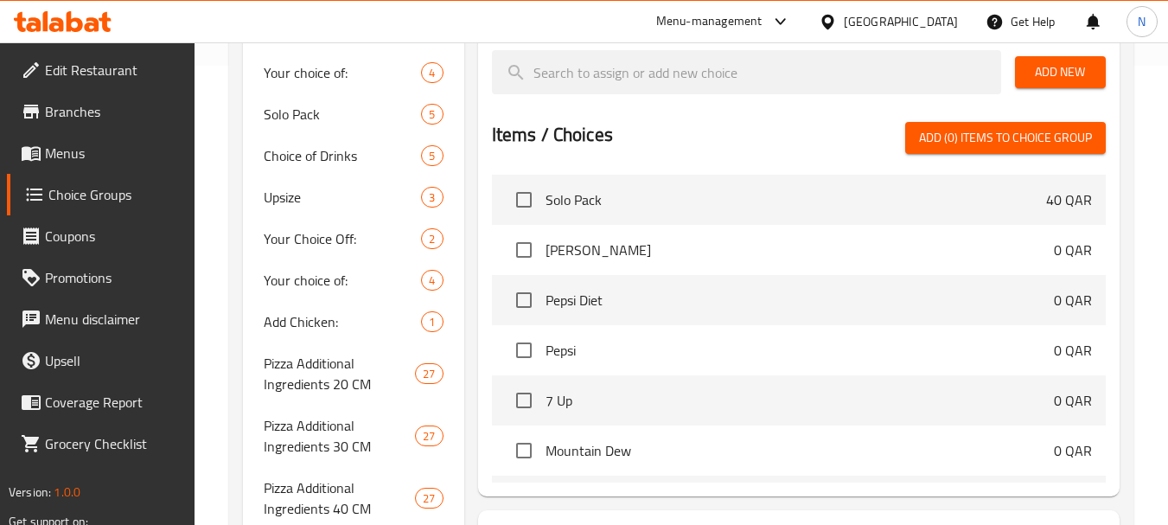
scroll to position [0, 0]
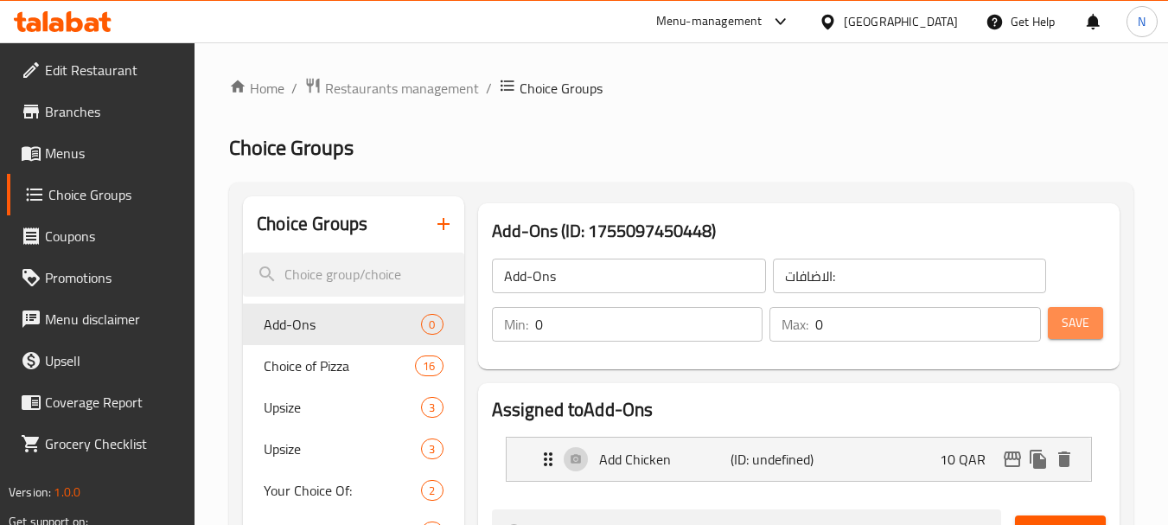
click at [1054, 335] on button "Save" at bounding box center [1075, 323] width 55 height 32
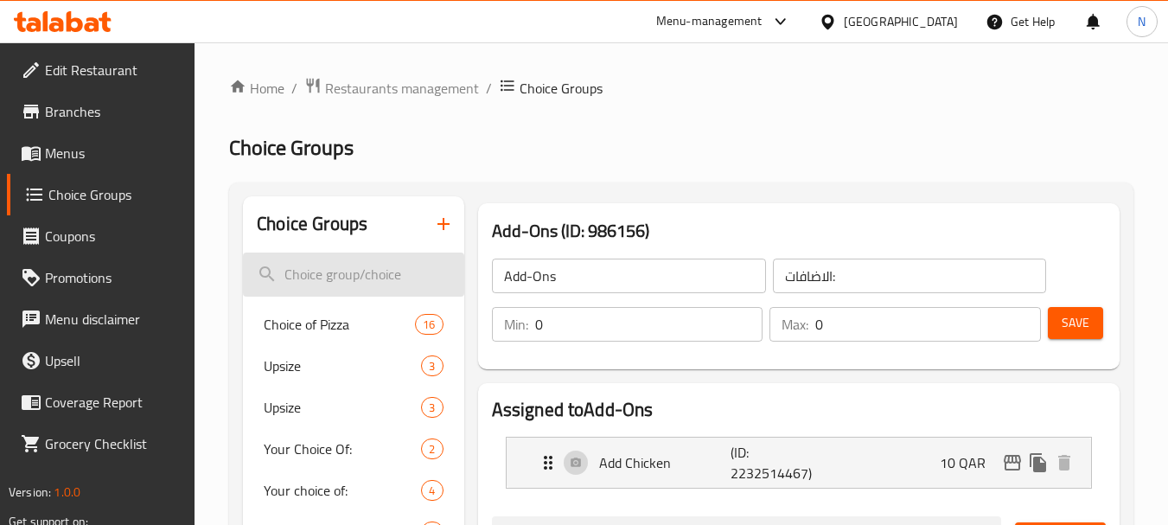
scroll to position [459, 0]
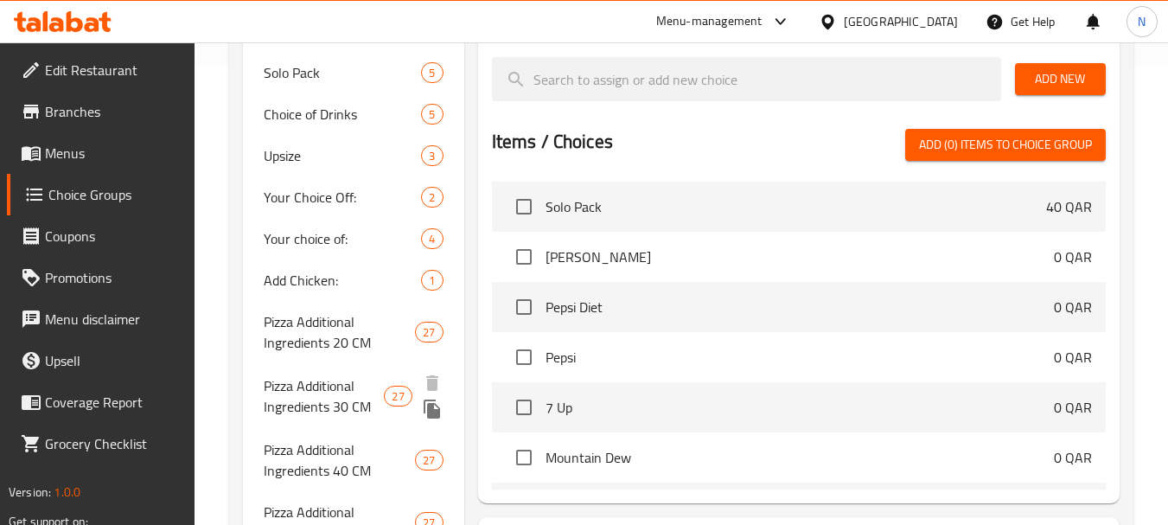
click at [326, 409] on span "Pizza Additional Ingredients 30 CM" at bounding box center [324, 395] width 120 height 41
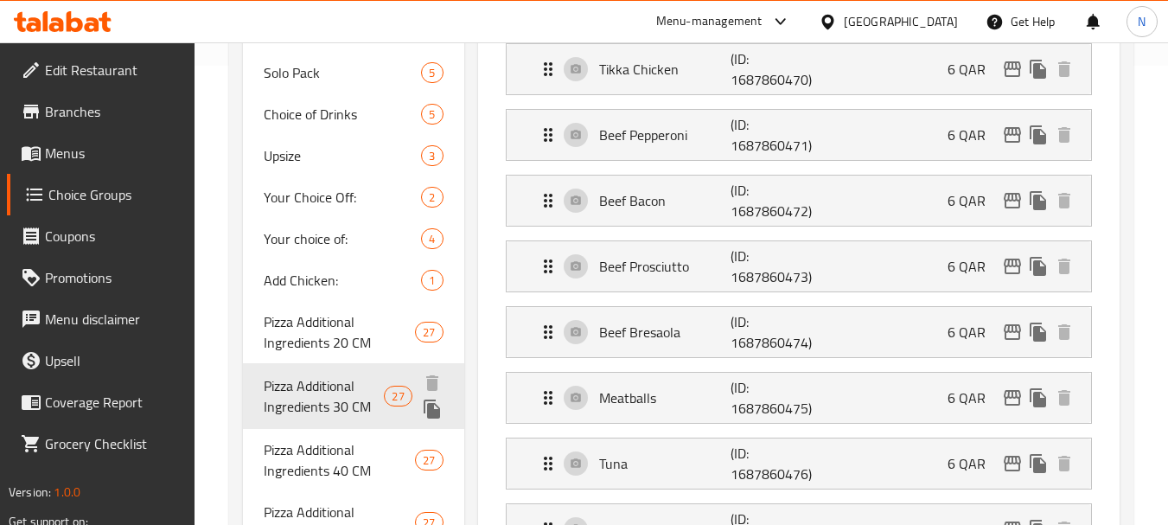
type input "Pizza Additional Ingredients 30 CM"
type input "مكونات إضافية للبيتزا 30 سم"
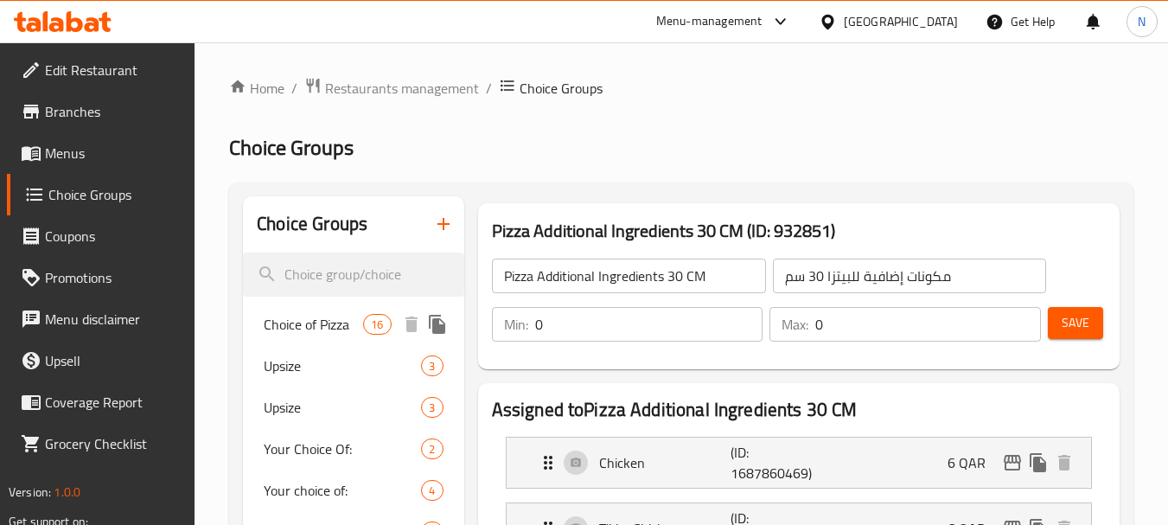
click at [349, 335] on span "Choice of Pizza" at bounding box center [313, 324] width 99 height 21
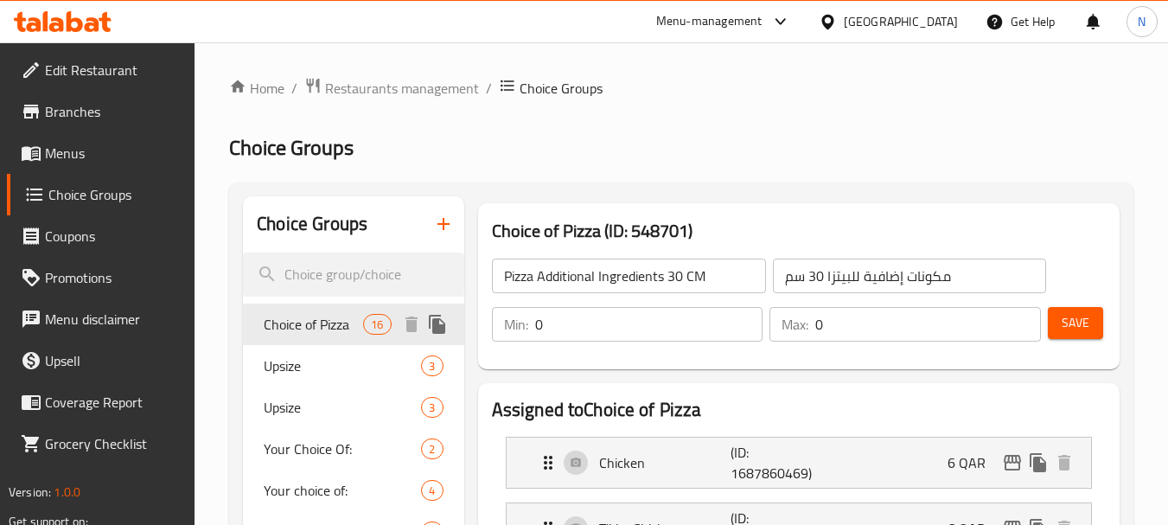
type input "Choice of Pizza"
type input "2"
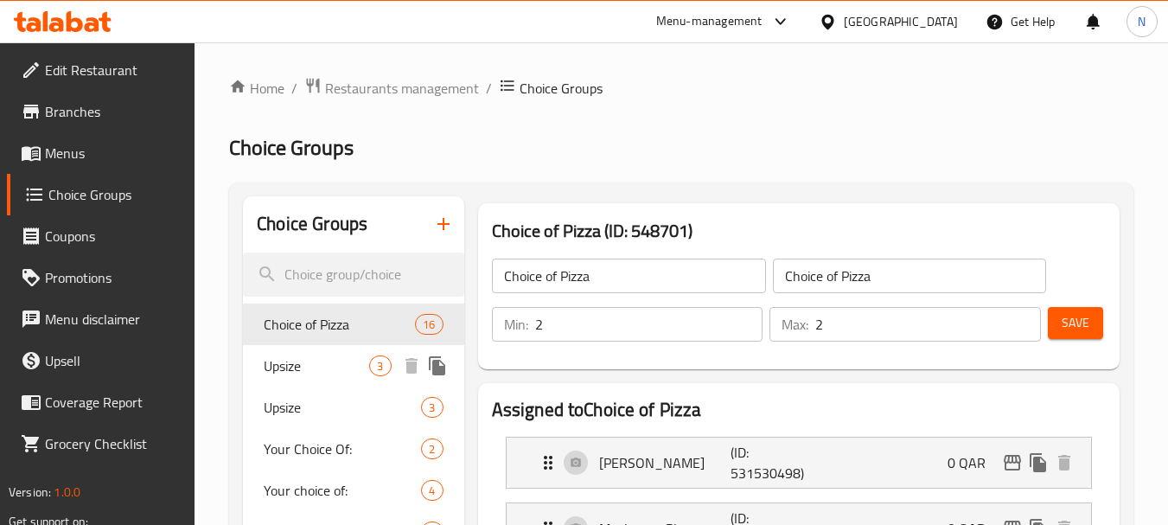
click at [300, 365] on span "Upsize" at bounding box center [316, 365] width 105 height 21
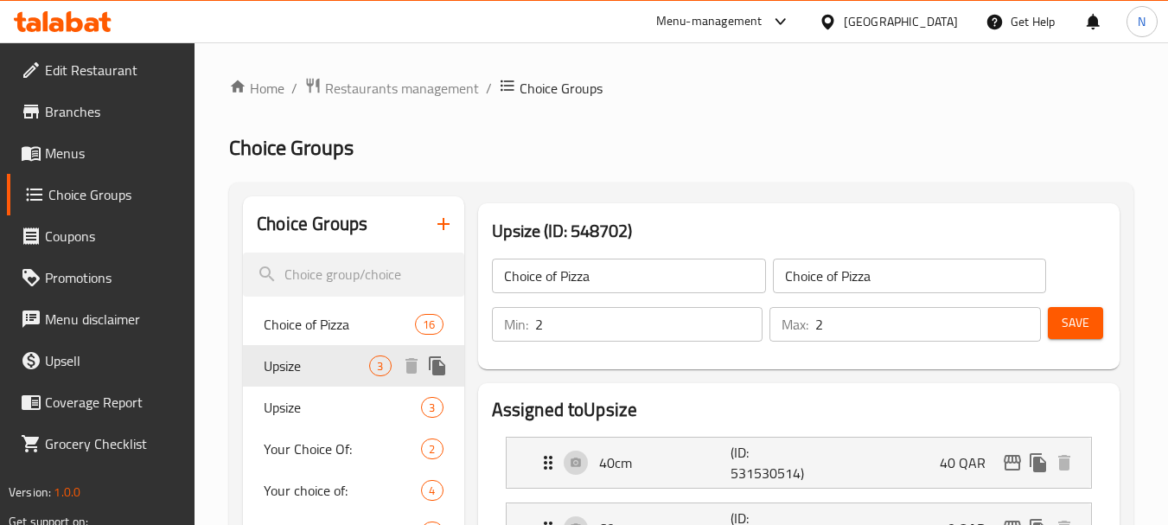
type input "Upsize"
type input "زيادة الحجم"
type input "1"
click at [439, 223] on icon "button" at bounding box center [443, 223] width 21 height 21
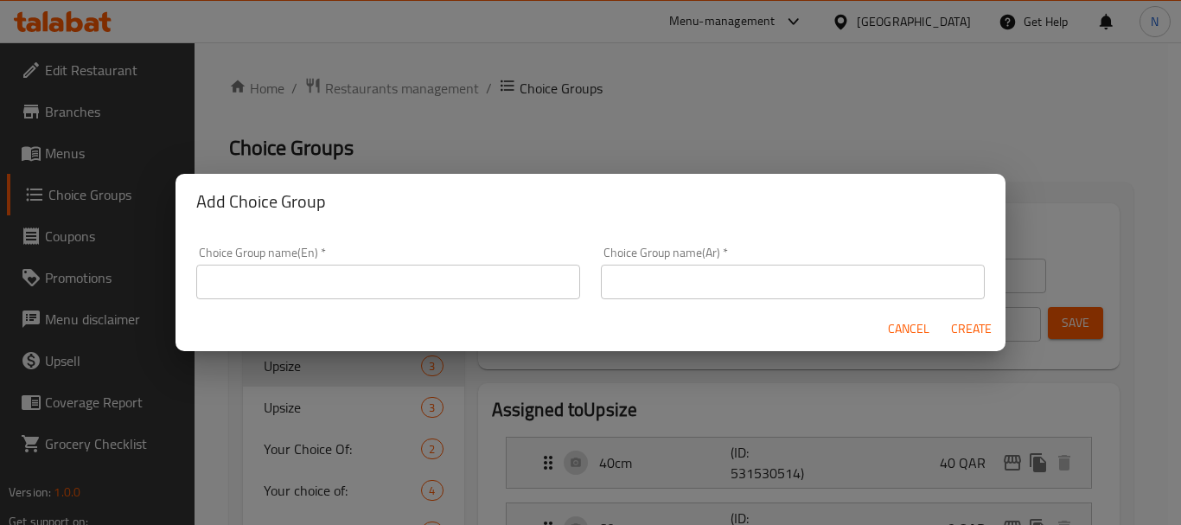
click at [476, 277] on input "text" at bounding box center [388, 281] width 384 height 35
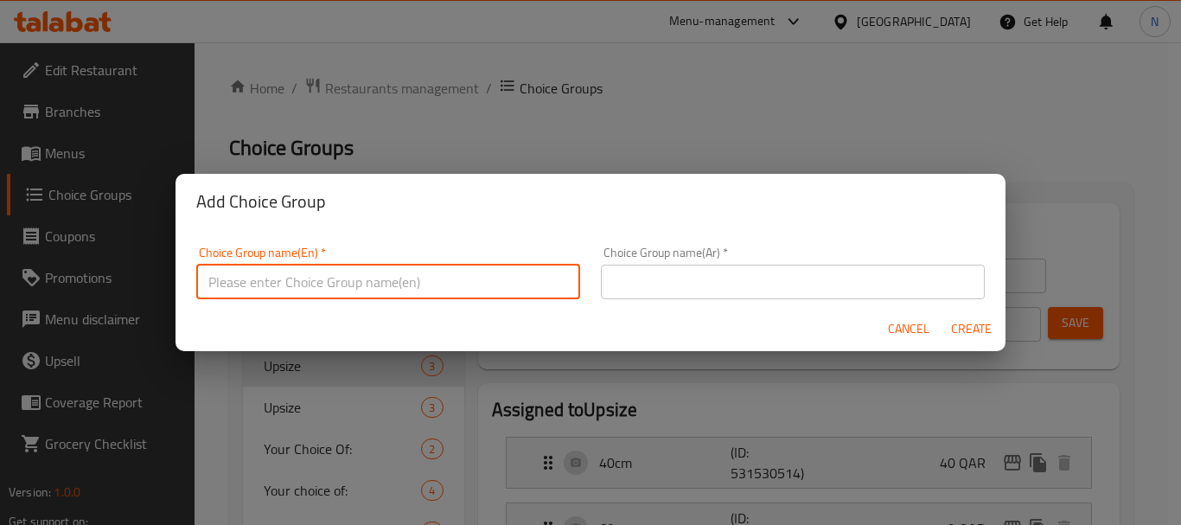
type input "Your Choice Of Size:"
click at [647, 293] on input "text" at bounding box center [793, 281] width 384 height 35
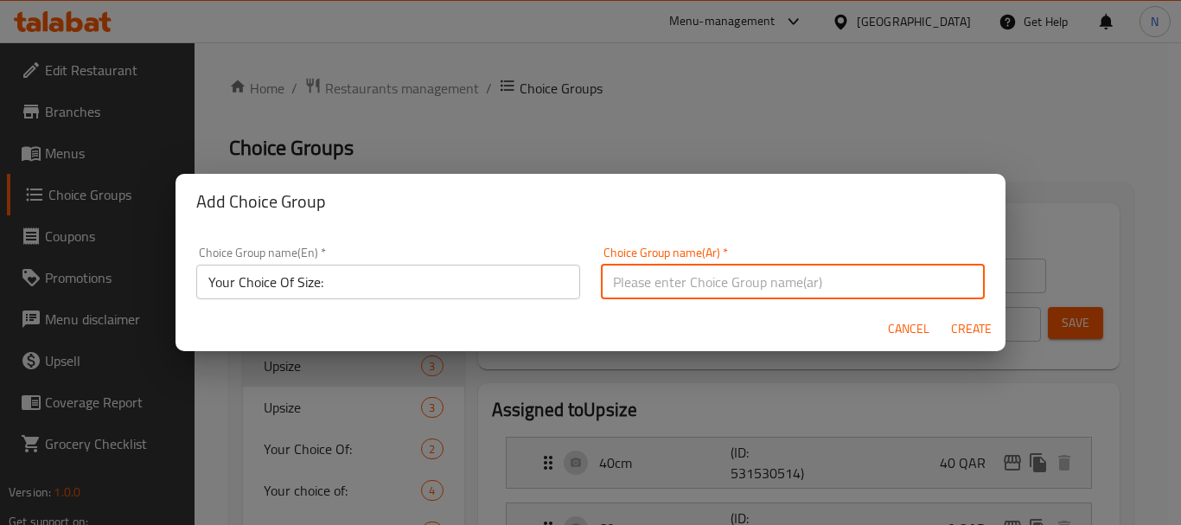
type input "اختيارك من الحجم:"
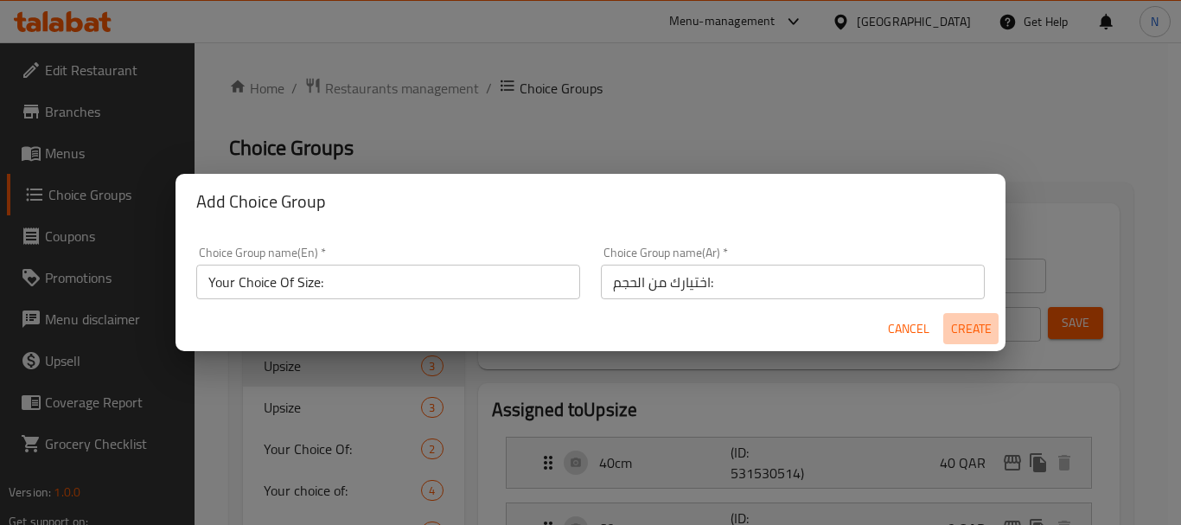
click at [983, 322] on span "Create" at bounding box center [970, 329] width 41 height 22
type input "Your Choice Of Size:"
type input "اختيارك من الحجم:"
type input "0"
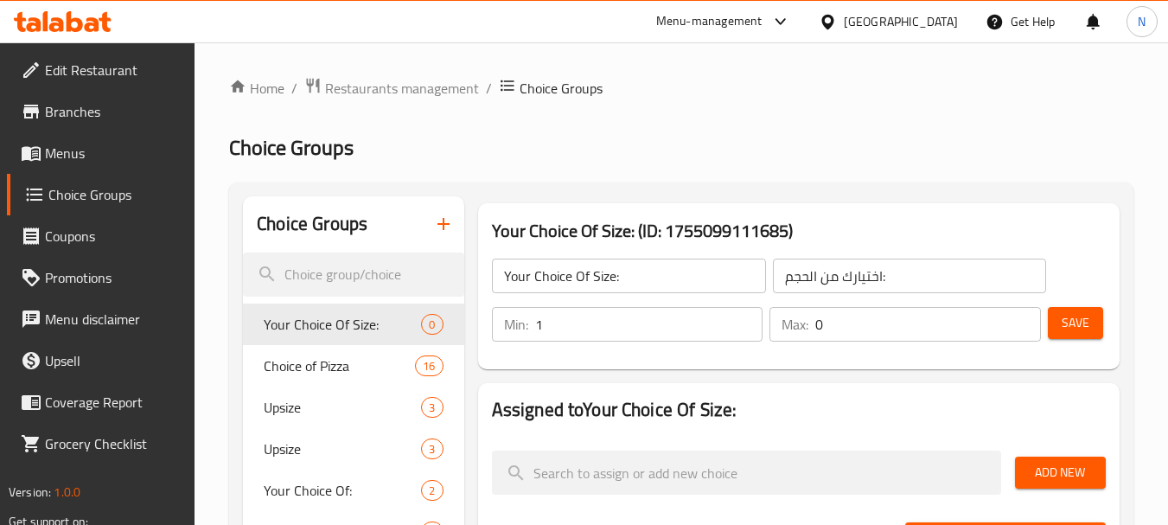
drag, startPoint x: 745, startPoint y: 317, endPoint x: 758, endPoint y: 315, distance: 13.1
type input "1"
click at [746, 315] on input "1" at bounding box center [649, 324] width 228 height 35
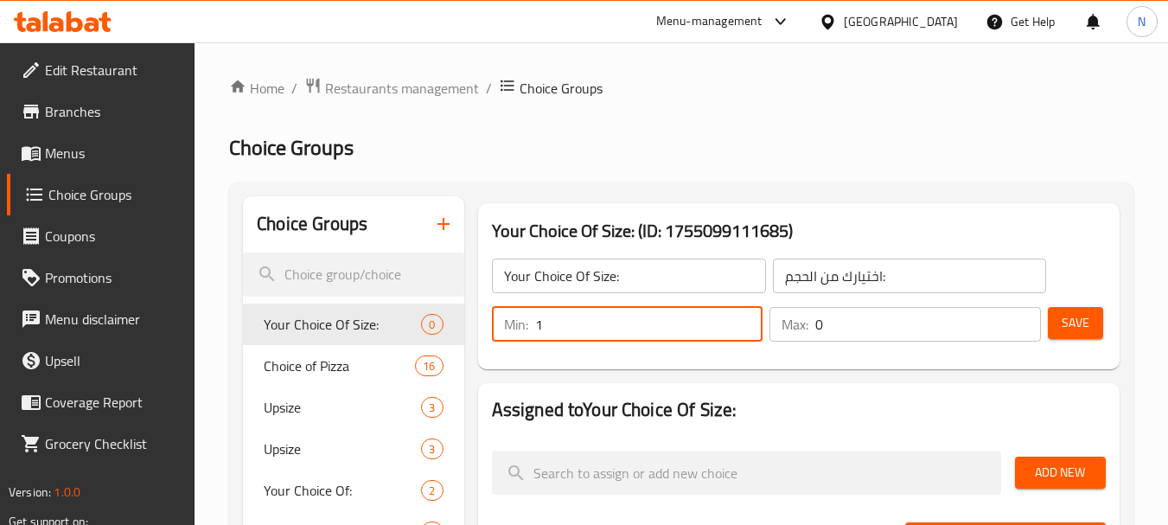
type input "1"
click at [1020, 319] on input "1" at bounding box center [928, 324] width 226 height 35
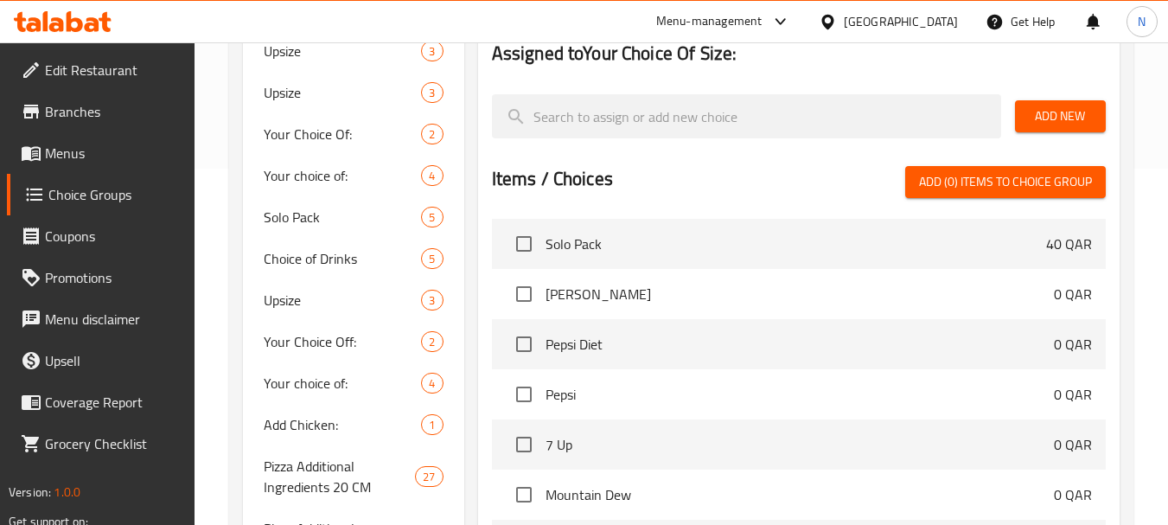
scroll to position [355, 0]
click at [1060, 116] on span "Add New" at bounding box center [1060, 117] width 63 height 22
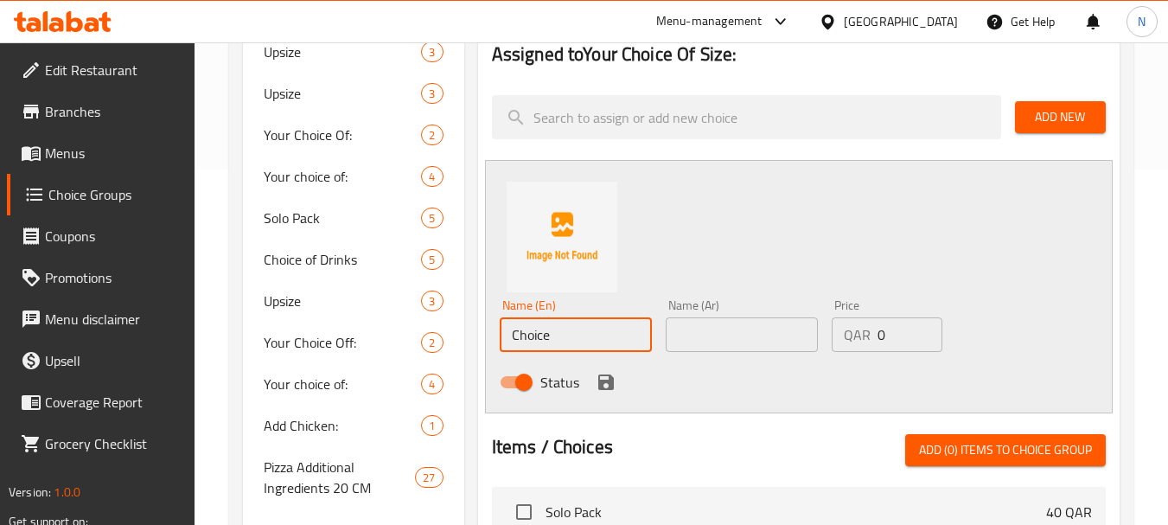
click at [540, 330] on input "Choice" at bounding box center [576, 334] width 152 height 35
paste input "20 CM"
type input "20 CM"
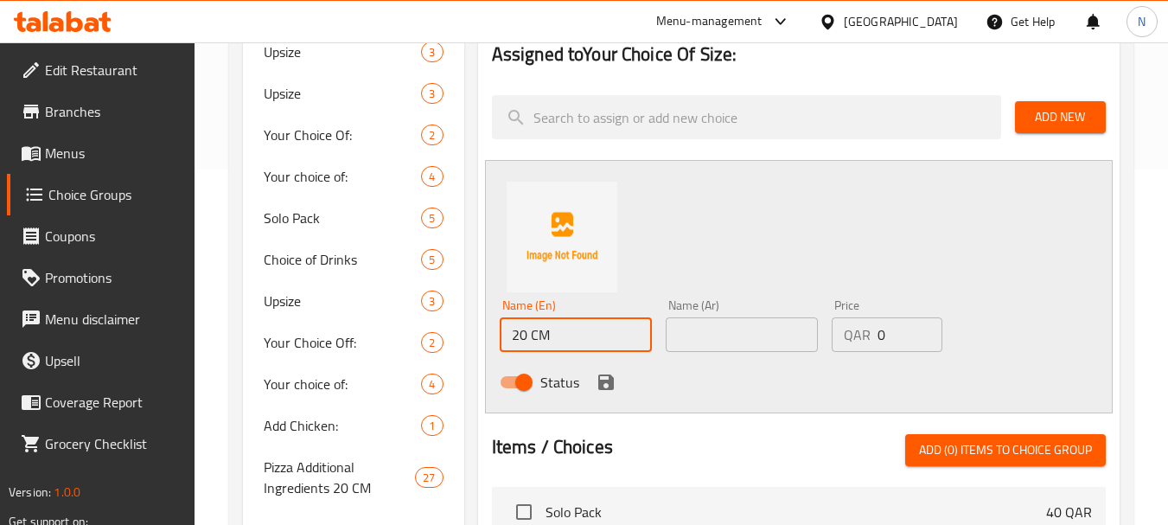
click at [800, 329] on input "text" at bounding box center [742, 334] width 152 height 35
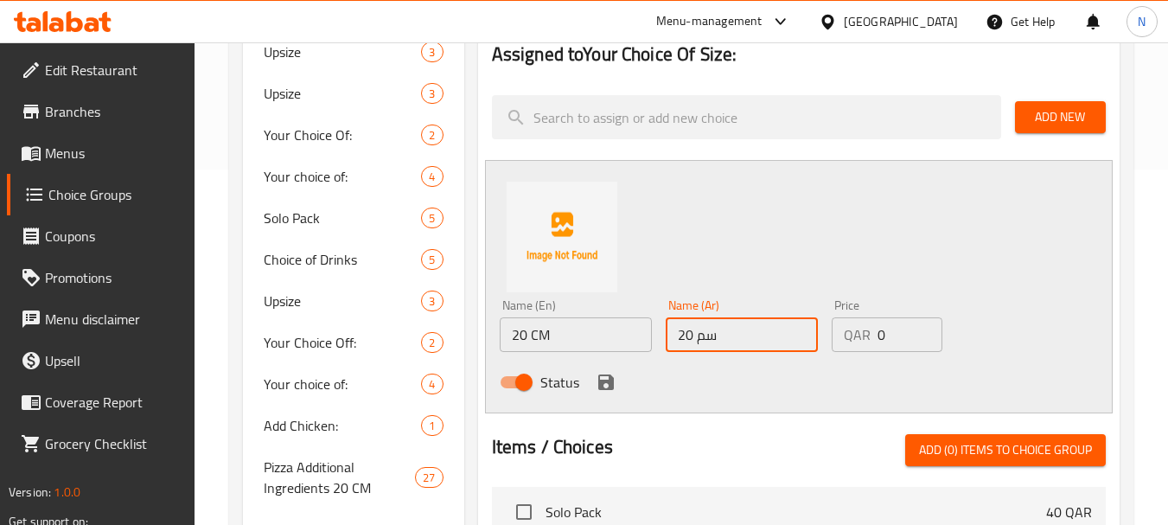
type input "20 سم"
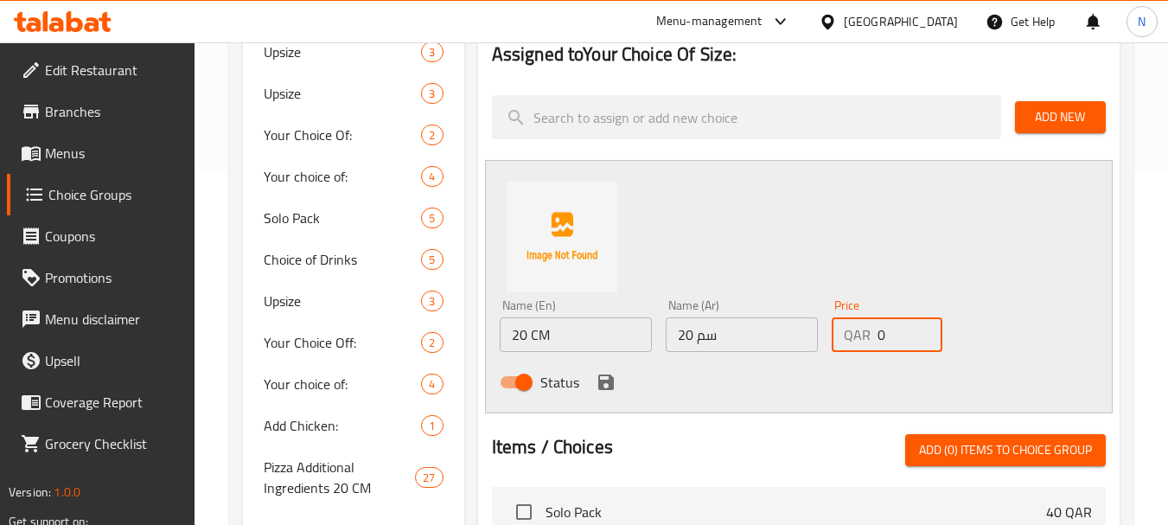
drag, startPoint x: 892, startPoint y: 341, endPoint x: 877, endPoint y: 338, distance: 14.9
click at [877, 338] on input "0" at bounding box center [909, 334] width 65 height 35
type input "29"
click at [607, 375] on icon "save" at bounding box center [606, 382] width 16 height 16
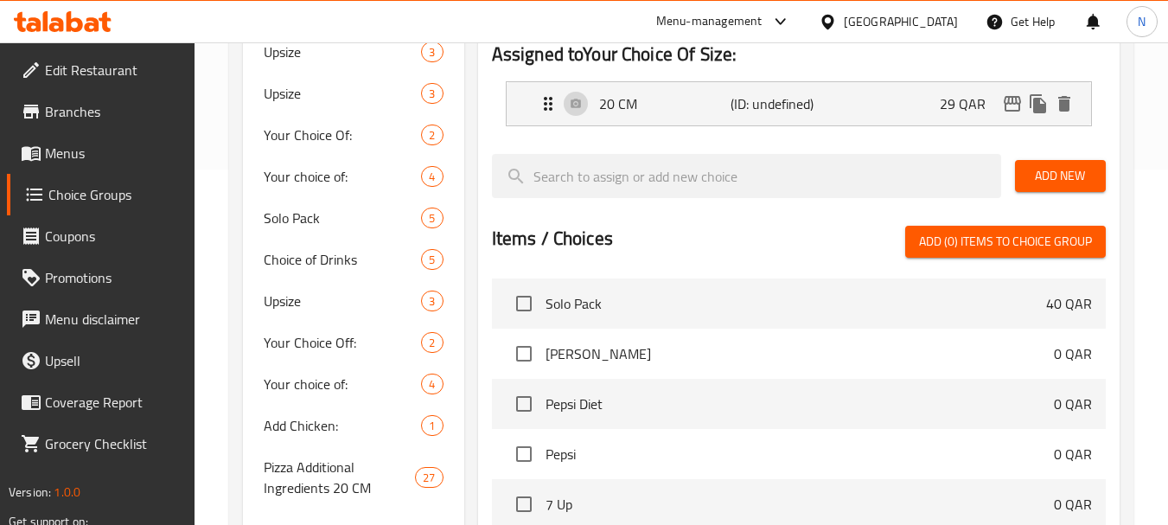
click at [1042, 176] on span "Add New" at bounding box center [1060, 176] width 63 height 22
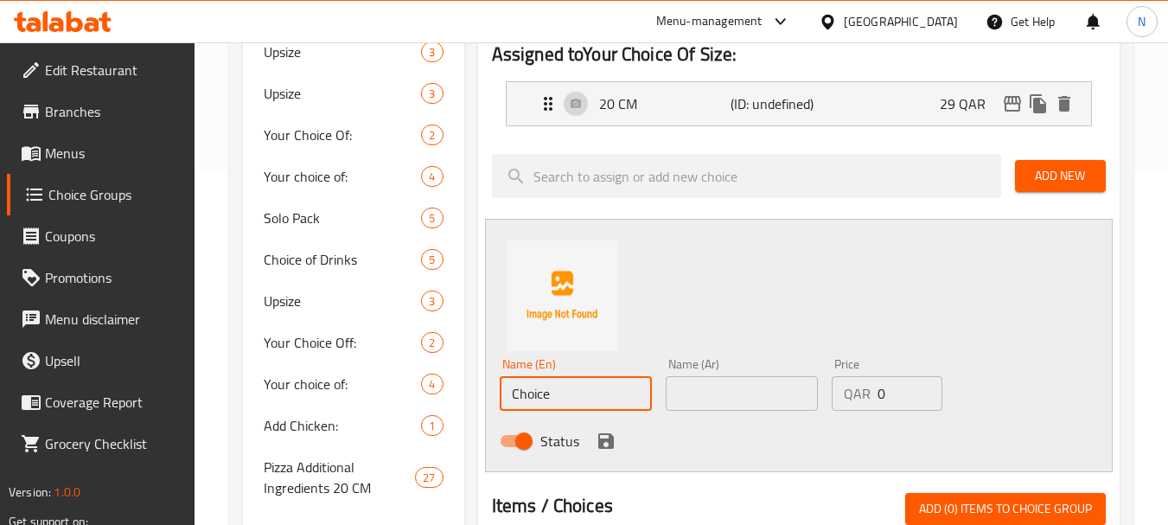
drag, startPoint x: 581, startPoint y: 397, endPoint x: 479, endPoint y: 379, distance: 103.6
click at [479, 379] on div "Assigned to Your Choice Of Size: 20 CM (ID: undefined) 29 QAR Name (En) 20 CM N…" at bounding box center [798, 447] width 641 height 839
type input "30 Cm"
click at [698, 388] on input "text" at bounding box center [742, 393] width 152 height 35
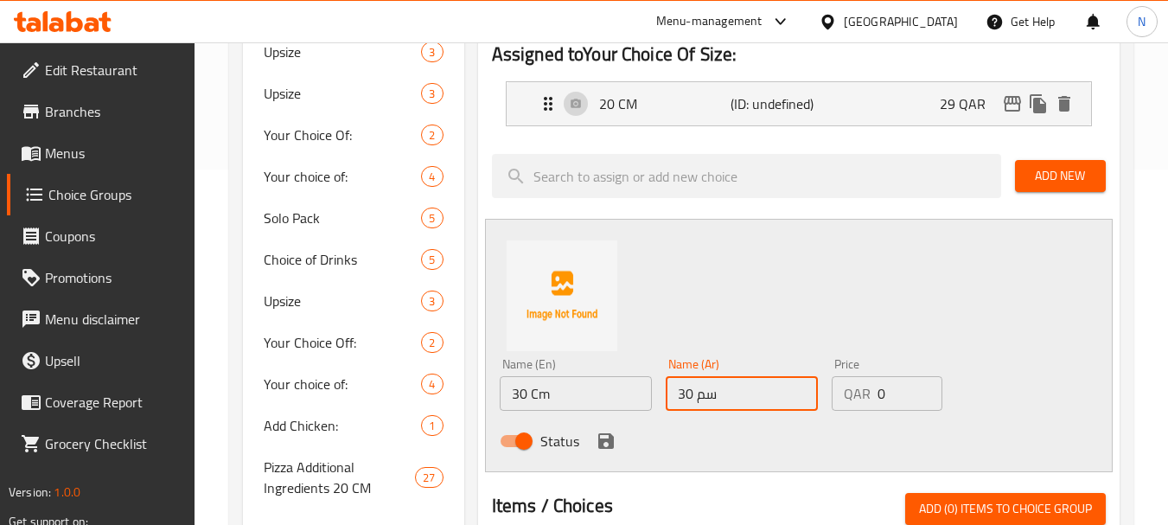
type input "30 سم"
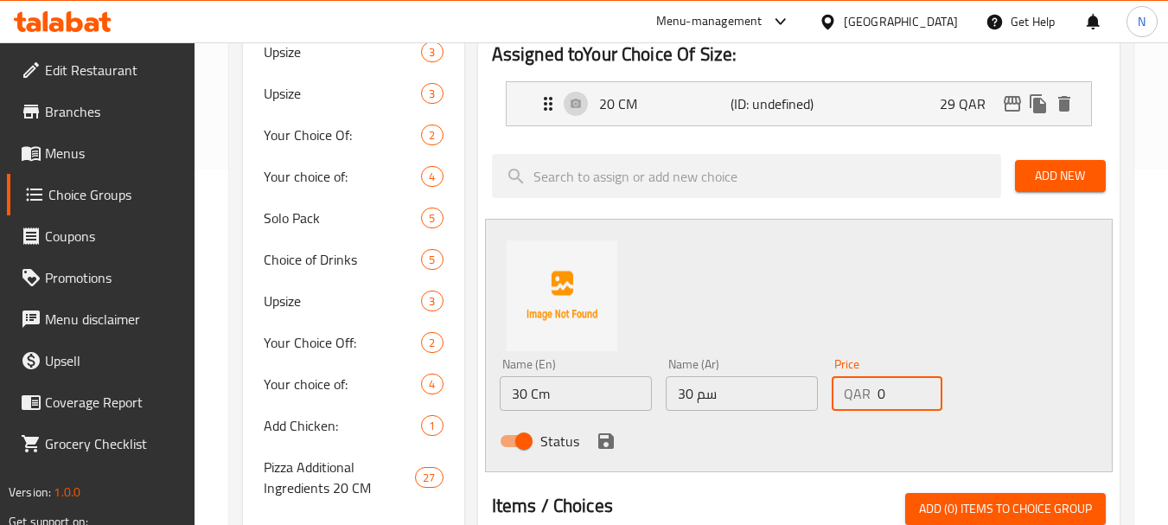
drag, startPoint x: 906, startPoint y: 403, endPoint x: 869, endPoint y: 395, distance: 38.0
click at [869, 395] on div "QAR 0 Price" at bounding box center [887, 393] width 111 height 35
type input "49"
click at [837, 319] on div "Name (En) 30 Cm Name (En) Name (Ar) 30 سم Name (Ar) Price QAR 49 Price Status" at bounding box center [799, 345] width 628 height 253
click at [610, 437] on icon "save" at bounding box center [606, 441] width 16 height 16
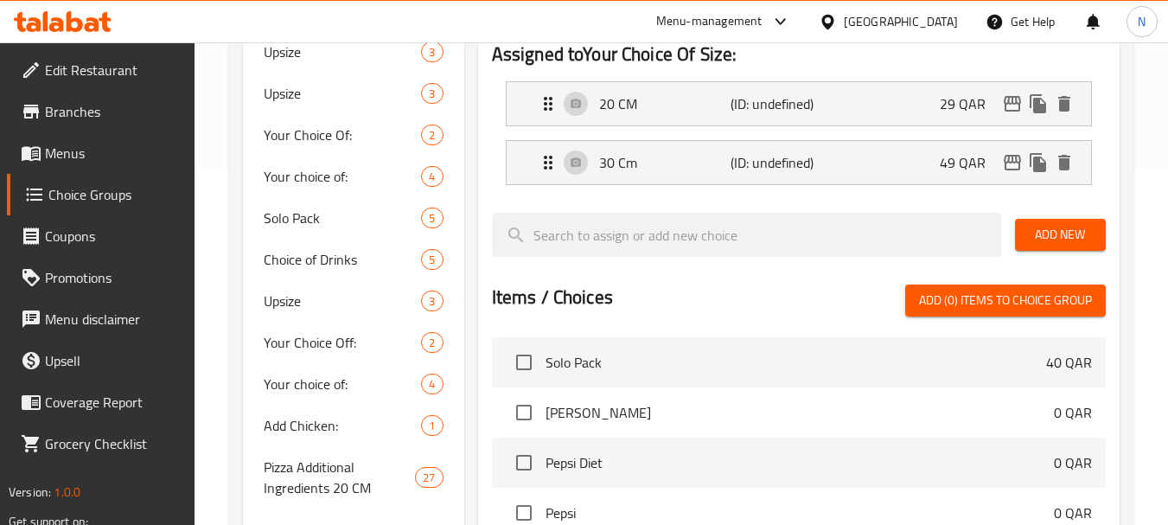
click at [1038, 236] on span "Add New" at bounding box center [1060, 235] width 63 height 22
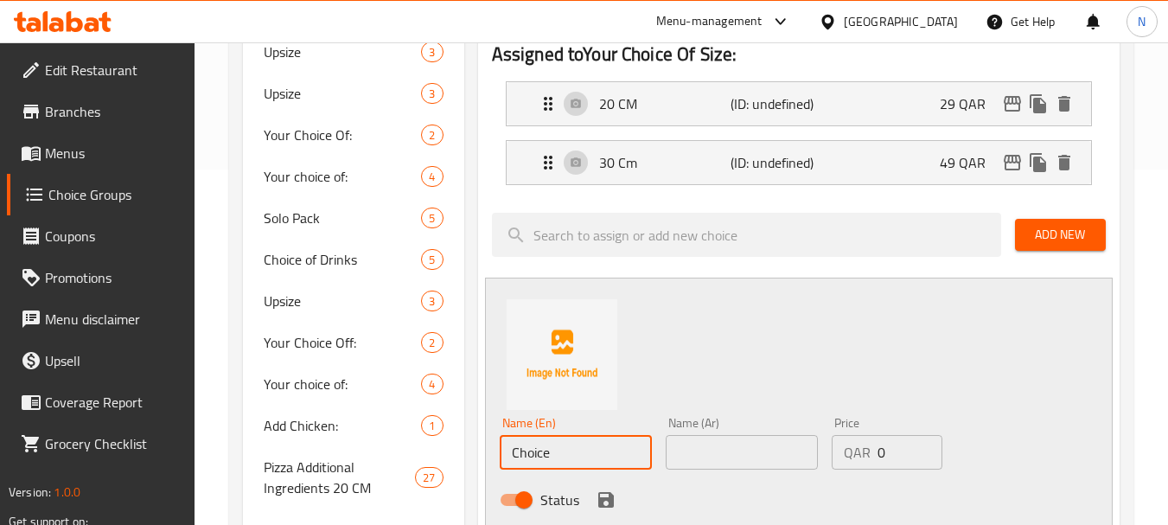
drag, startPoint x: 569, startPoint y: 435, endPoint x: 508, endPoint y: 451, distance: 62.7
click at [508, 451] on input "Choice" at bounding box center [576, 452] width 152 height 35
type input "40 Cm"
click at [691, 450] on input "text" at bounding box center [742, 452] width 152 height 35
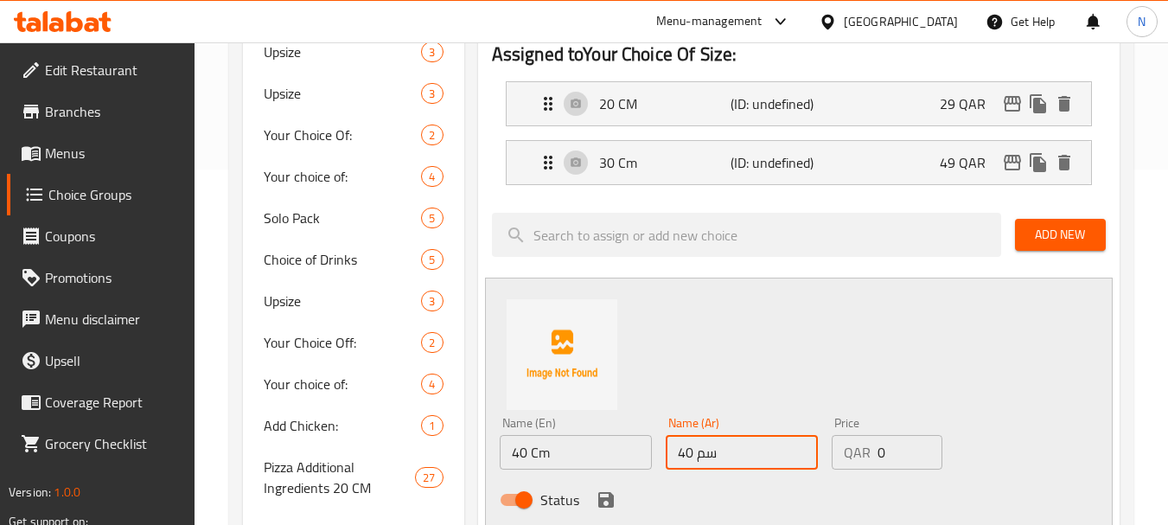
type input "40 سم"
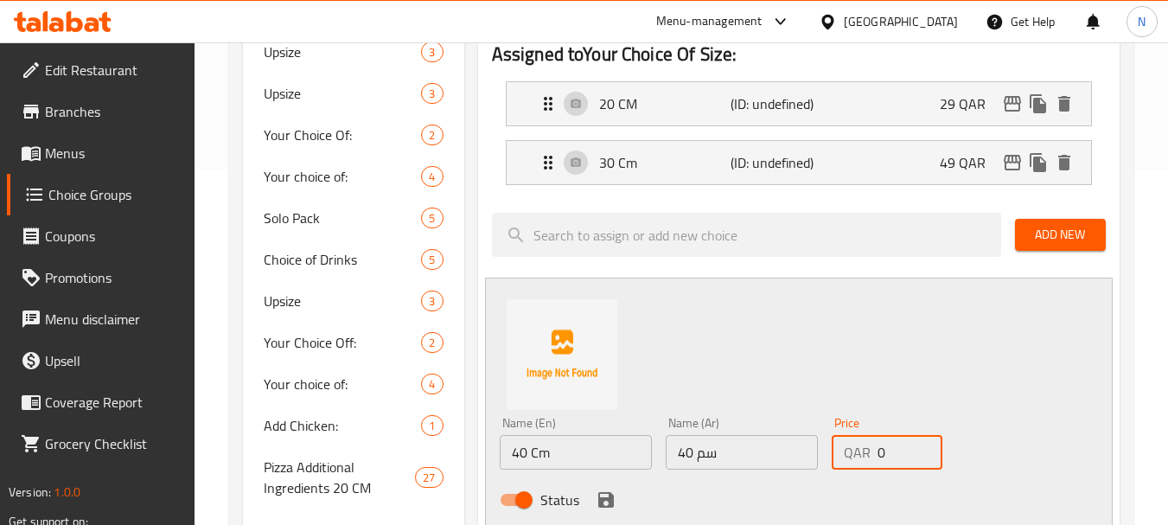
drag, startPoint x: 889, startPoint y: 452, endPoint x: 878, endPoint y: 455, distance: 10.7
click at [878, 455] on input "0" at bounding box center [909, 452] width 65 height 35
type input "99"
click at [604, 504] on icon "save" at bounding box center [606, 499] width 21 height 21
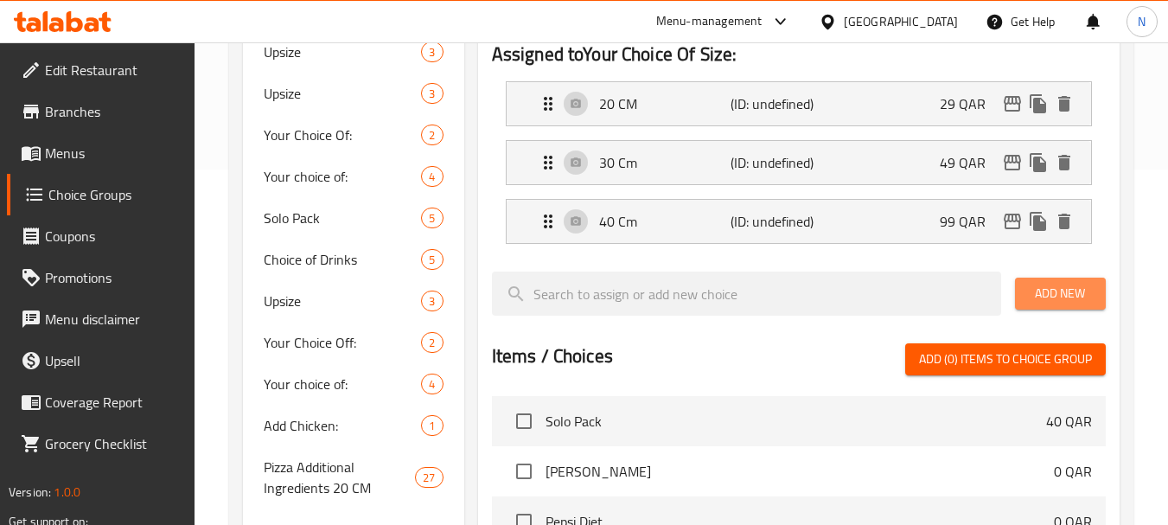
click at [1057, 284] on span "Add New" at bounding box center [1060, 294] width 63 height 22
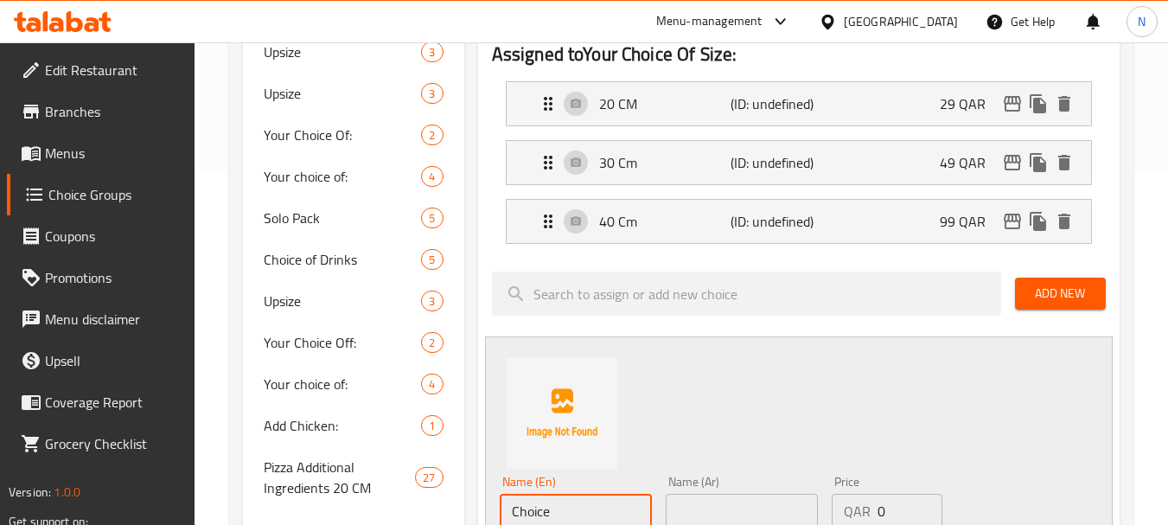
click at [569, 514] on input "Choice" at bounding box center [576, 511] width 152 height 35
click at [569, 514] on div "Name (En) Choice Name (En) Name (Ar) Name (Ar) Price QAR 0 Price Status" at bounding box center [742, 524] width 499 height 113
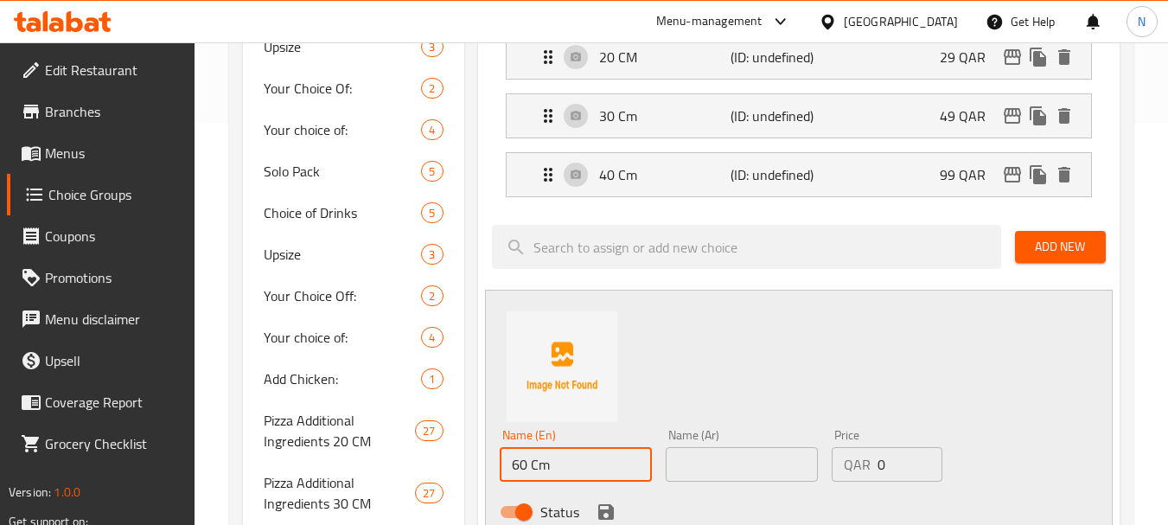
type input "60 Cm"
click at [728, 475] on input "text" at bounding box center [742, 464] width 152 height 35
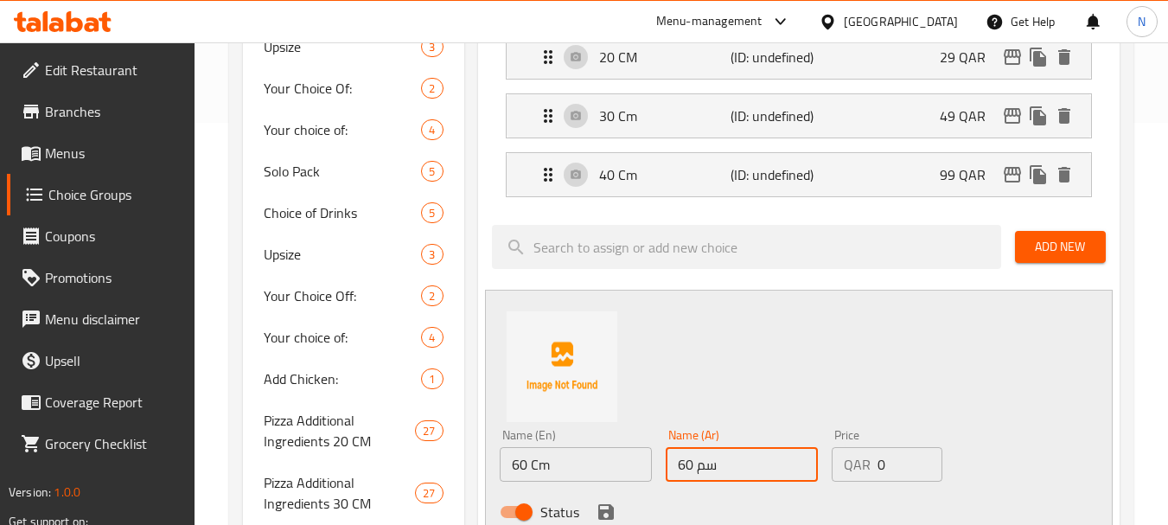
type input "60 سم"
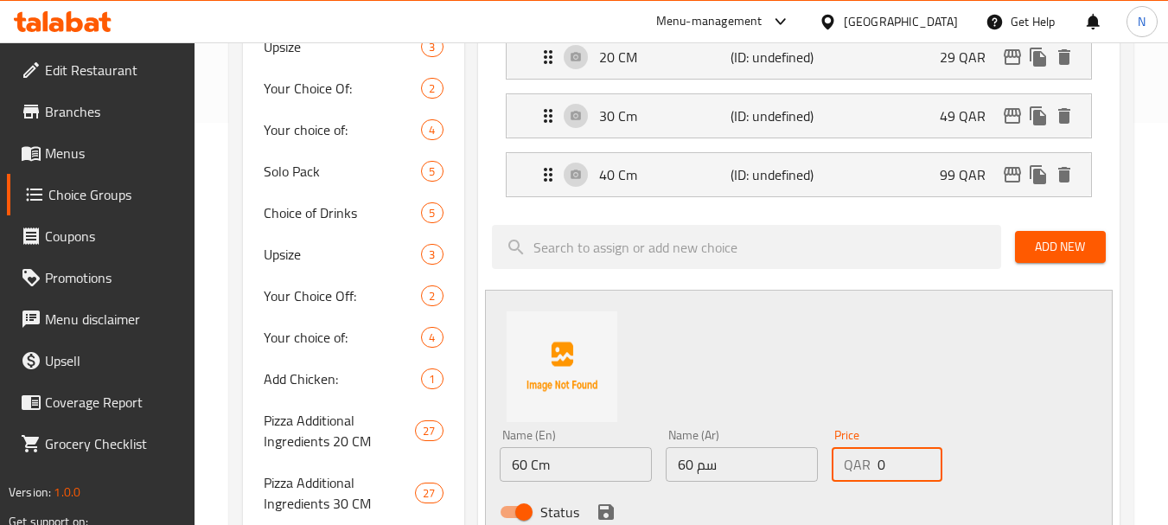
drag, startPoint x: 894, startPoint y: 460, endPoint x: 874, endPoint y: 464, distance: 20.3
click at [874, 464] on div "QAR 0 Price" at bounding box center [887, 464] width 111 height 35
type input "169"
click at [609, 504] on icon "save" at bounding box center [606, 512] width 16 height 16
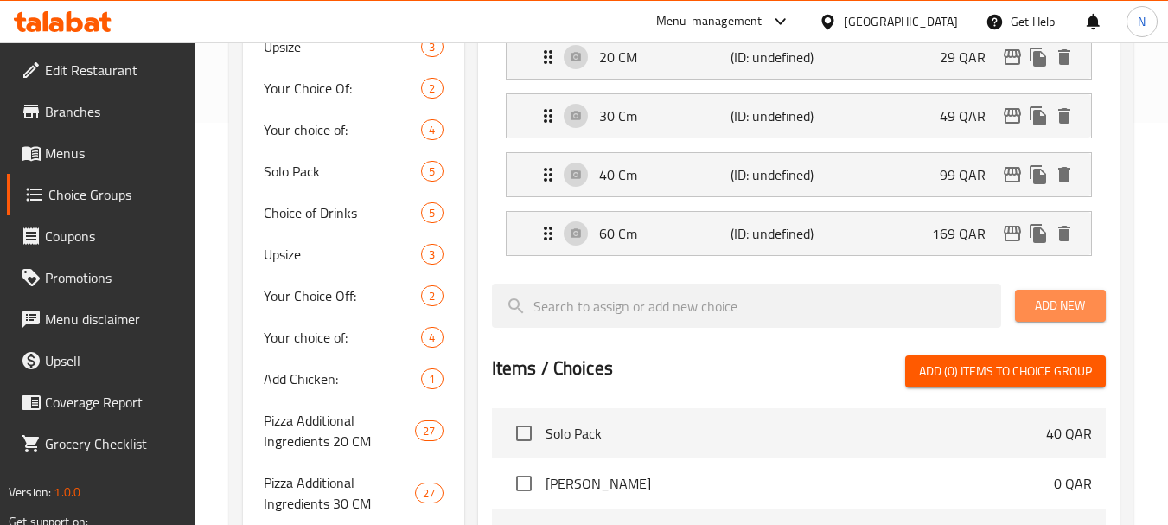
click at [1029, 315] on span "Add New" at bounding box center [1060, 306] width 63 height 22
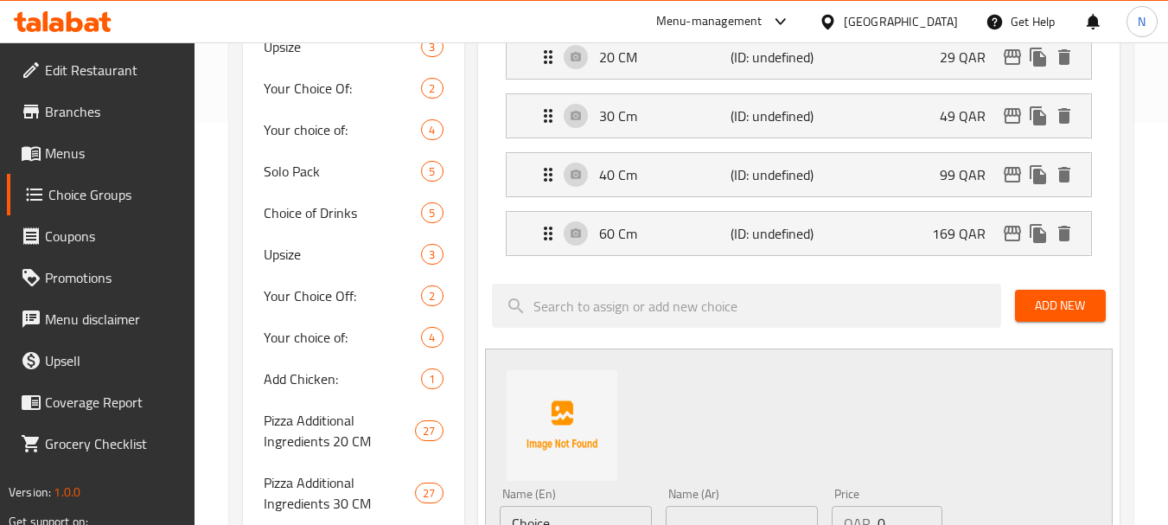
click at [551, 513] on input "Choice" at bounding box center [576, 523] width 152 height 35
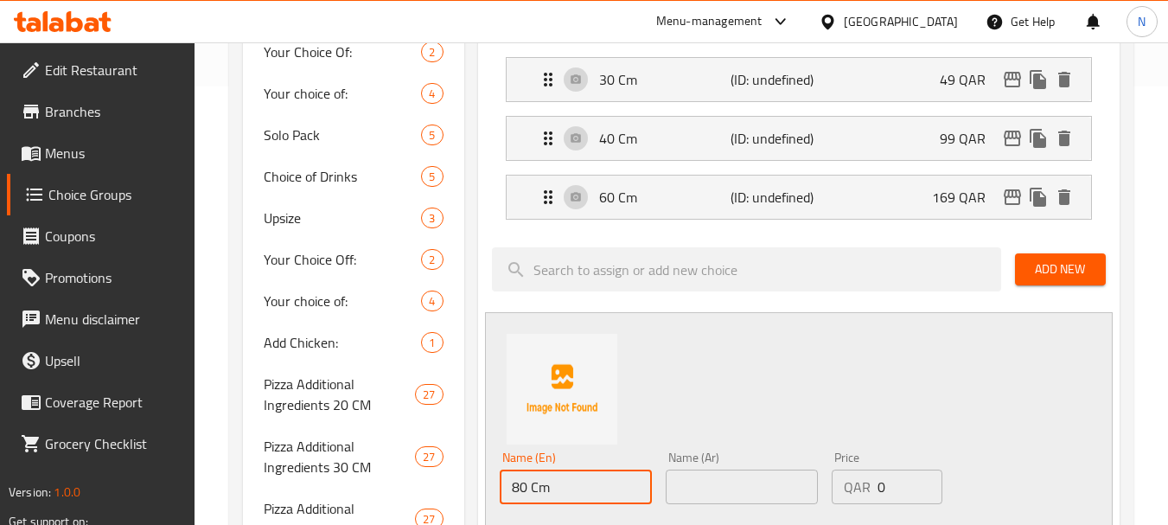
type input "80 Cm"
click at [737, 493] on input "text" at bounding box center [742, 486] width 152 height 35
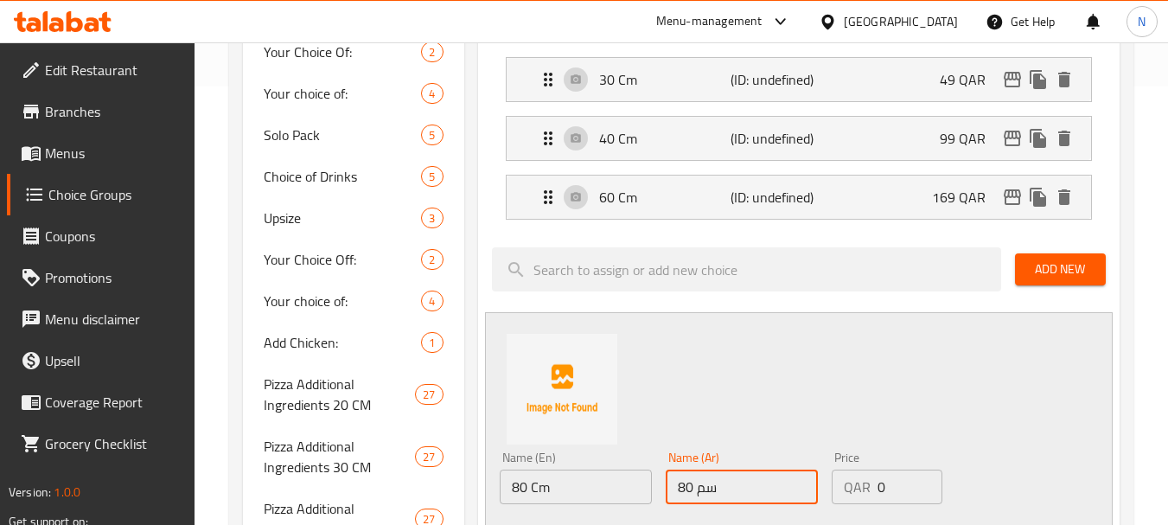
type input "80 سم"
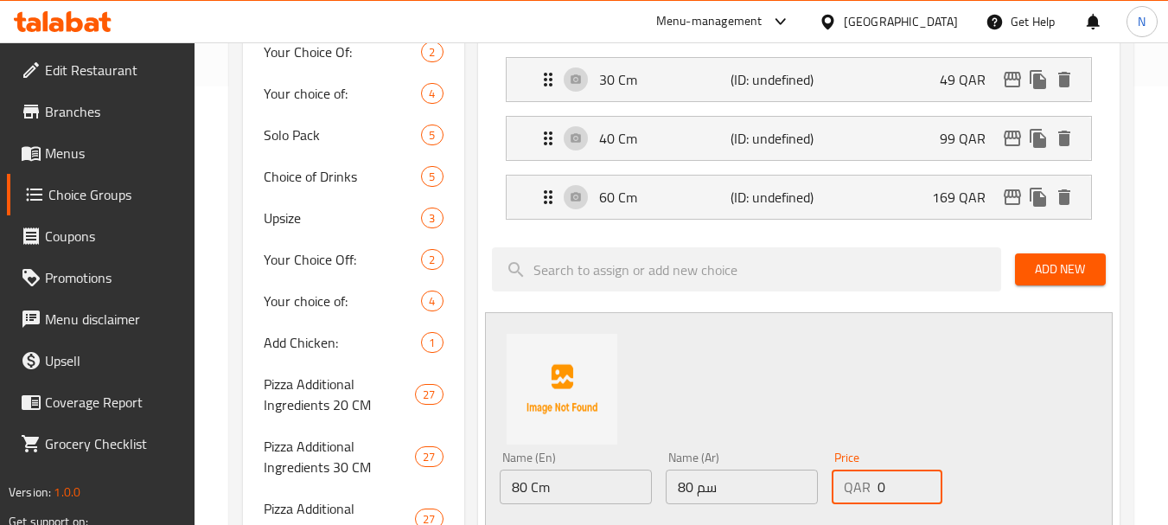
drag, startPoint x: 895, startPoint y: 493, endPoint x: 876, endPoint y: 491, distance: 20.0
click at [876, 491] on div "QAR 0 Price" at bounding box center [887, 486] width 111 height 35
type input "1"
type input "249"
click at [930, 385] on div "Name (En) 80 Cm Name (En) Name (Ar) 80 سم Name (Ar) Price QAR 249 Price Status" at bounding box center [799, 438] width 628 height 253
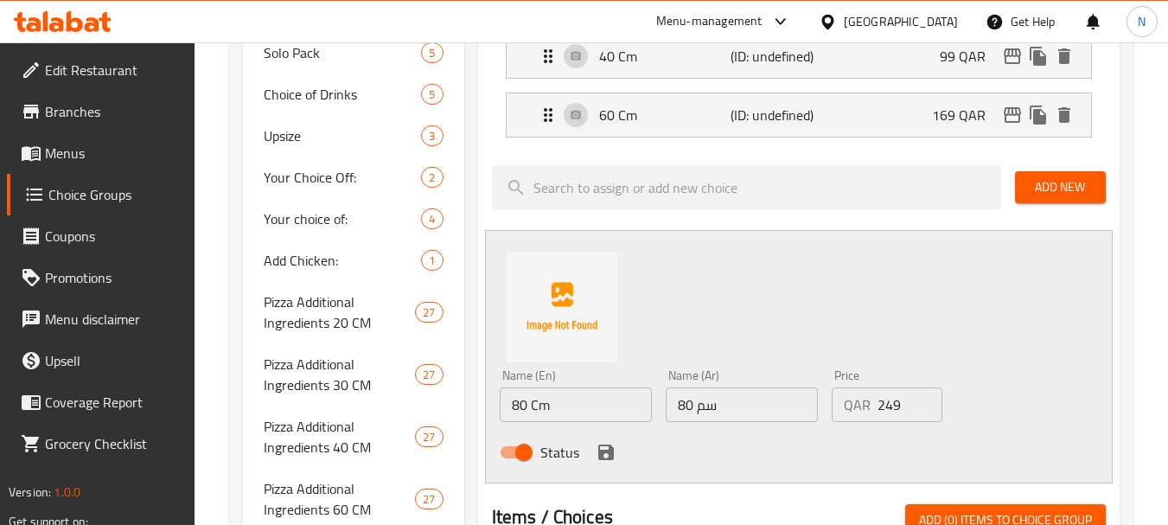
scroll to position [542, 0]
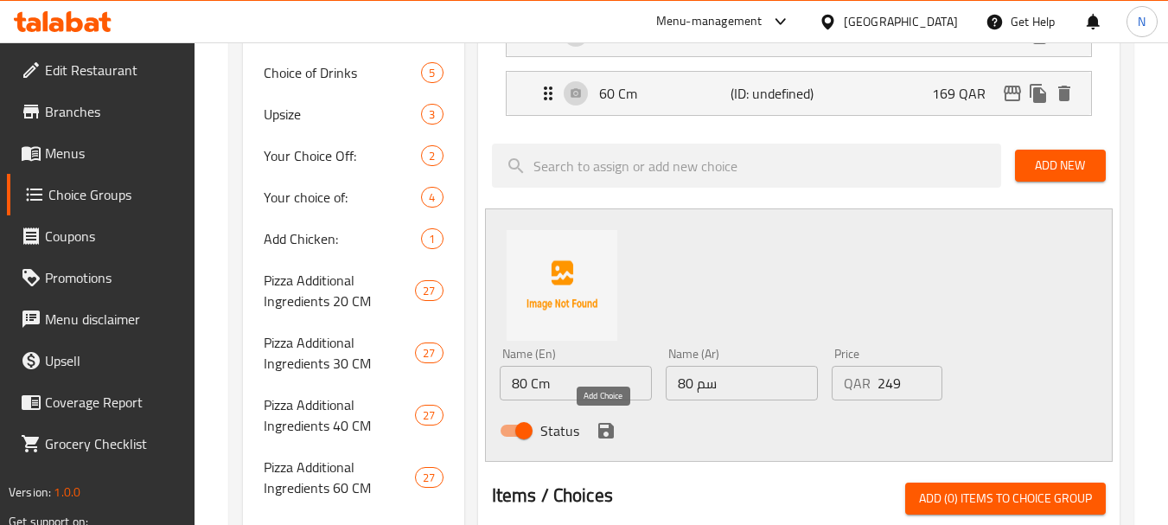
click at [607, 434] on icon "save" at bounding box center [606, 430] width 21 height 21
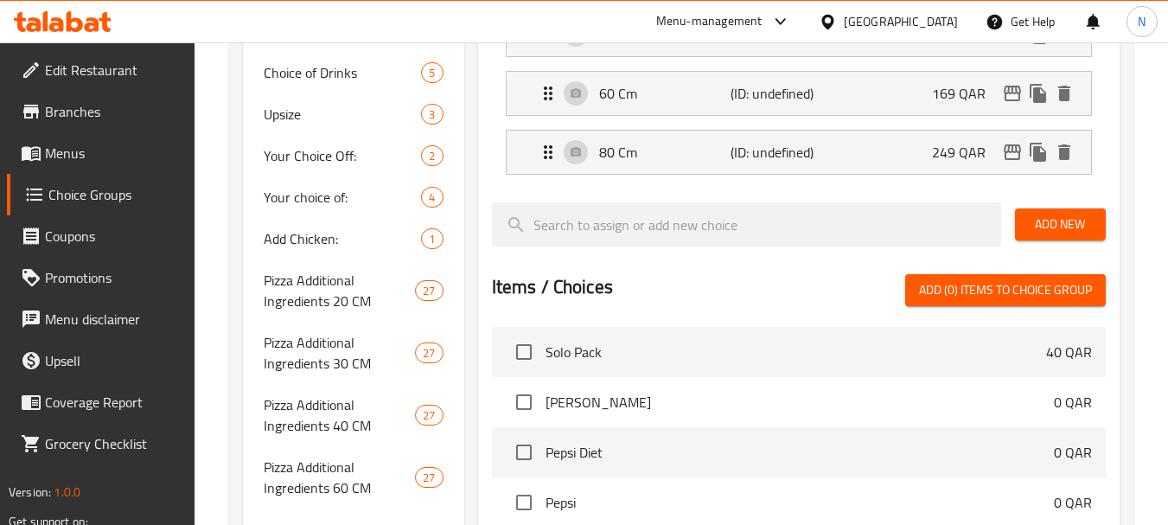
scroll to position [83, 0]
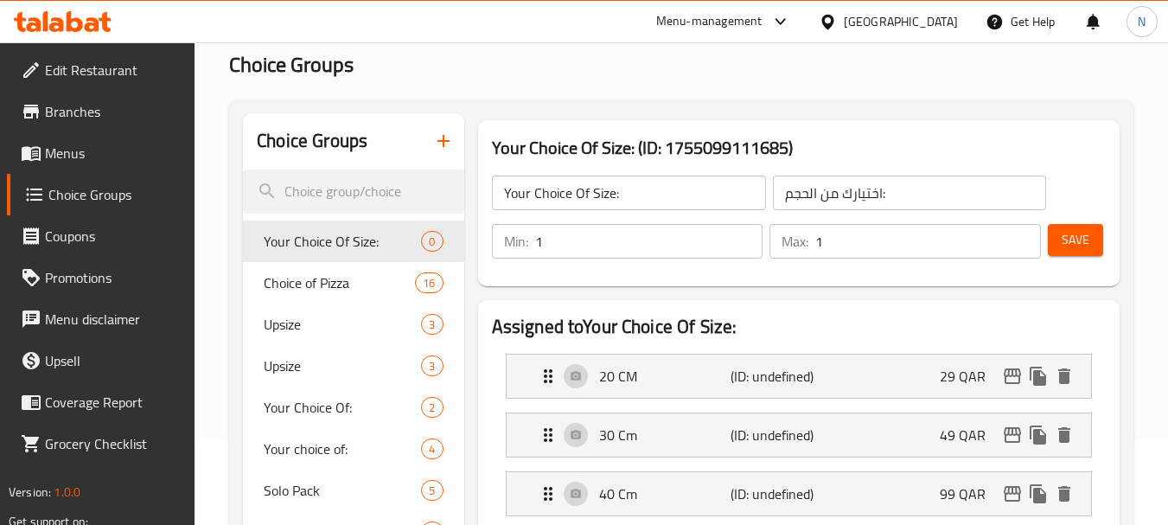
click at [1080, 242] on span "Save" at bounding box center [1075, 240] width 28 height 22
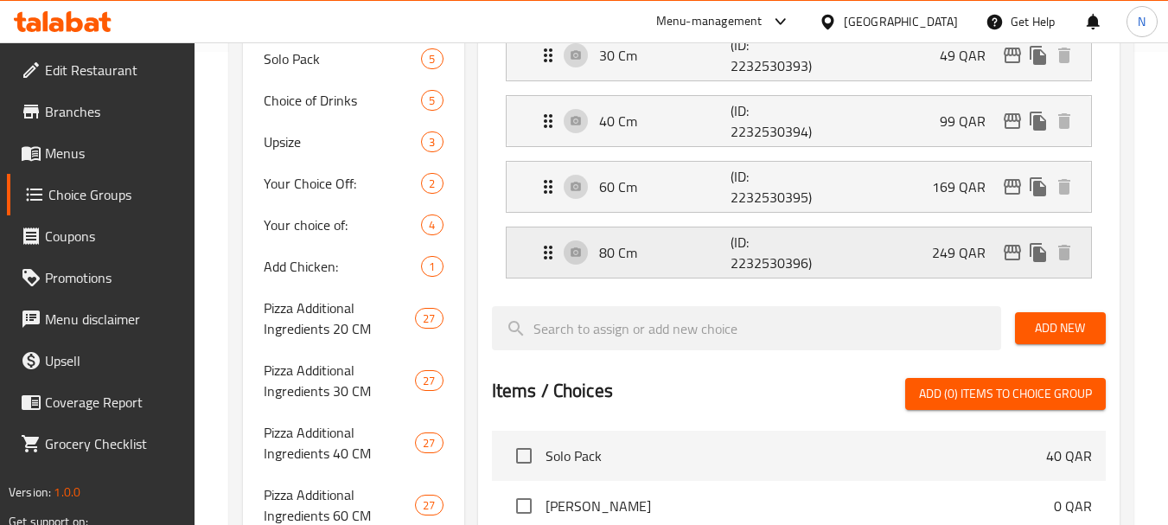
scroll to position [14, 0]
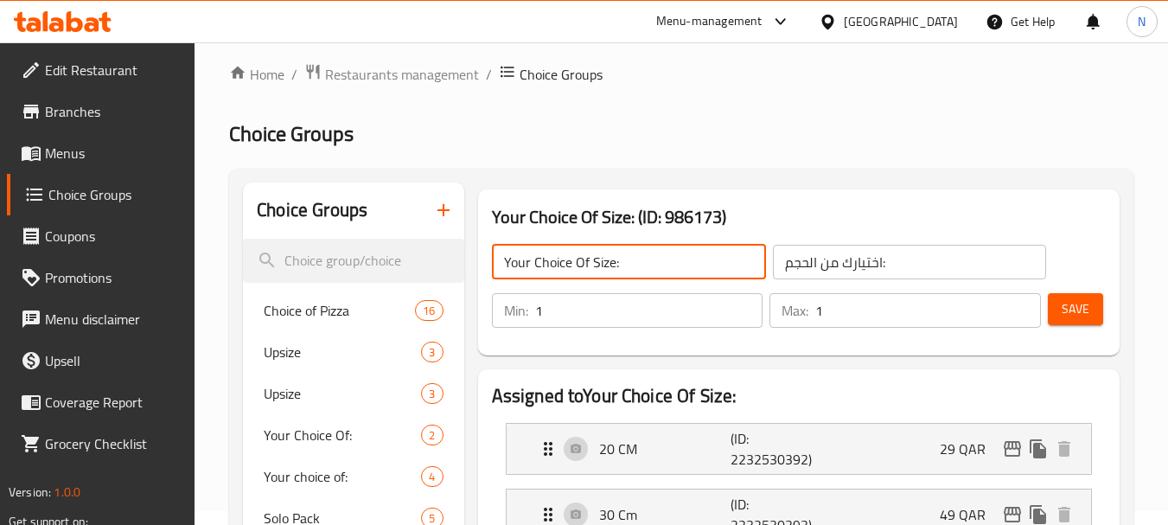
click at [570, 252] on input "Your Choice Of Size:" at bounding box center [629, 262] width 274 height 35
click at [433, 215] on icon "button" at bounding box center [443, 210] width 21 height 21
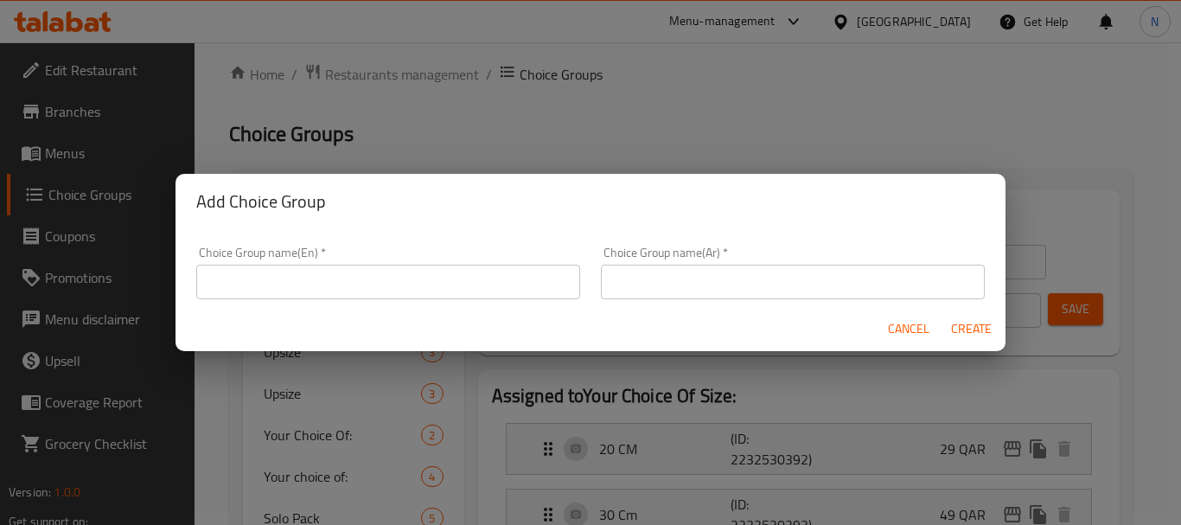
click at [428, 281] on input "text" at bounding box center [388, 281] width 384 height 35
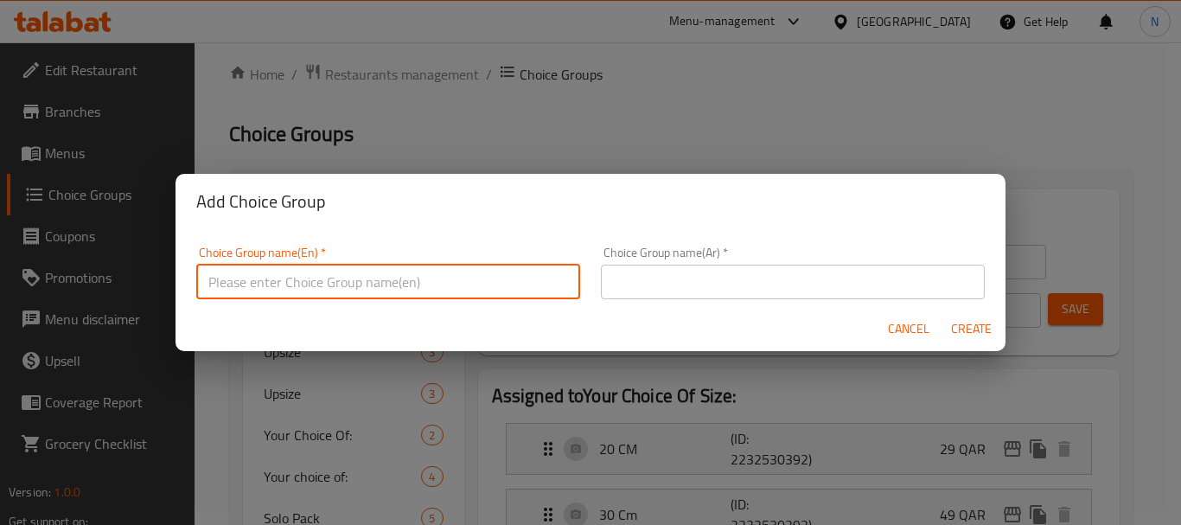
paste input "Your Choice Of Size:"
type input "Your Choice Of Size:"
click at [628, 284] on input "text" at bounding box center [793, 281] width 384 height 35
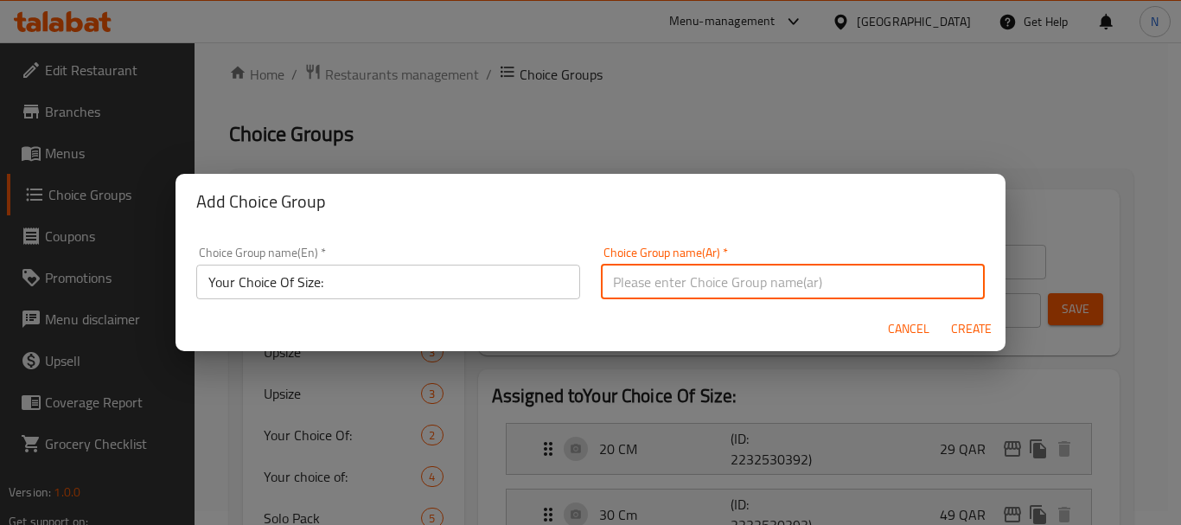
type input "اختيارك من الحجم:"
click at [488, 290] on input "Your Choice Of Size:" at bounding box center [388, 281] width 384 height 35
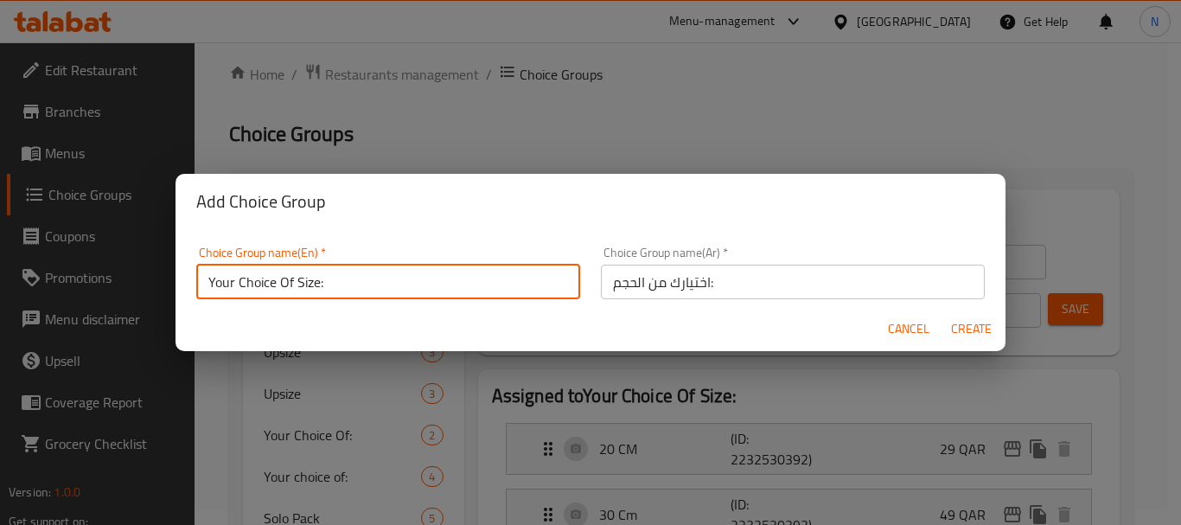
type input "Your Choice Of Size: 1"
click at [957, 329] on span "Create" at bounding box center [970, 329] width 41 height 22
type input "Your Choice Of Size: 1"
type input "0"
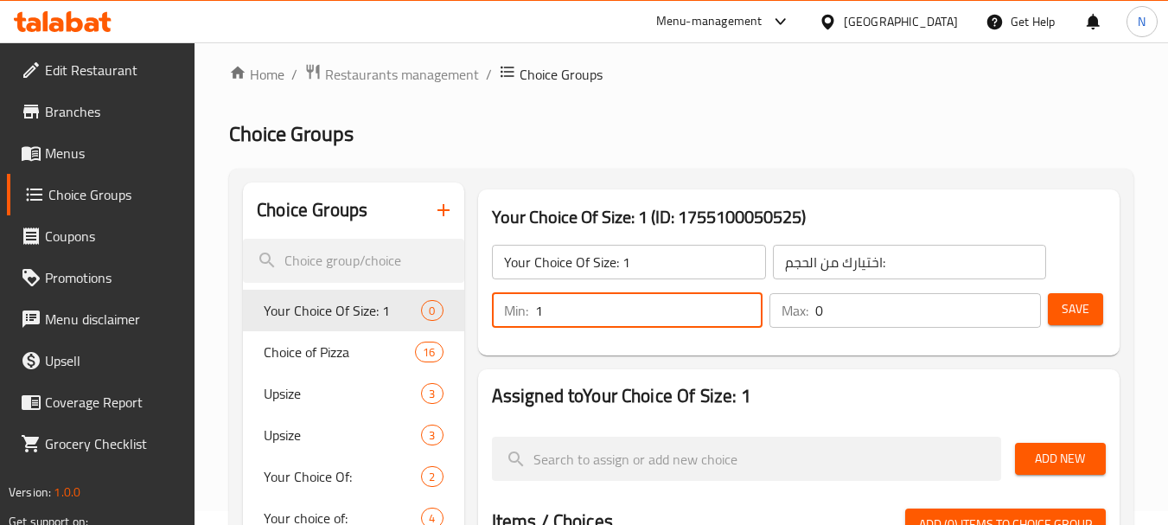
type input "1"
click at [744, 299] on input "1" at bounding box center [649, 310] width 228 height 35
type input "1"
click at [1022, 301] on input "1" at bounding box center [928, 310] width 226 height 35
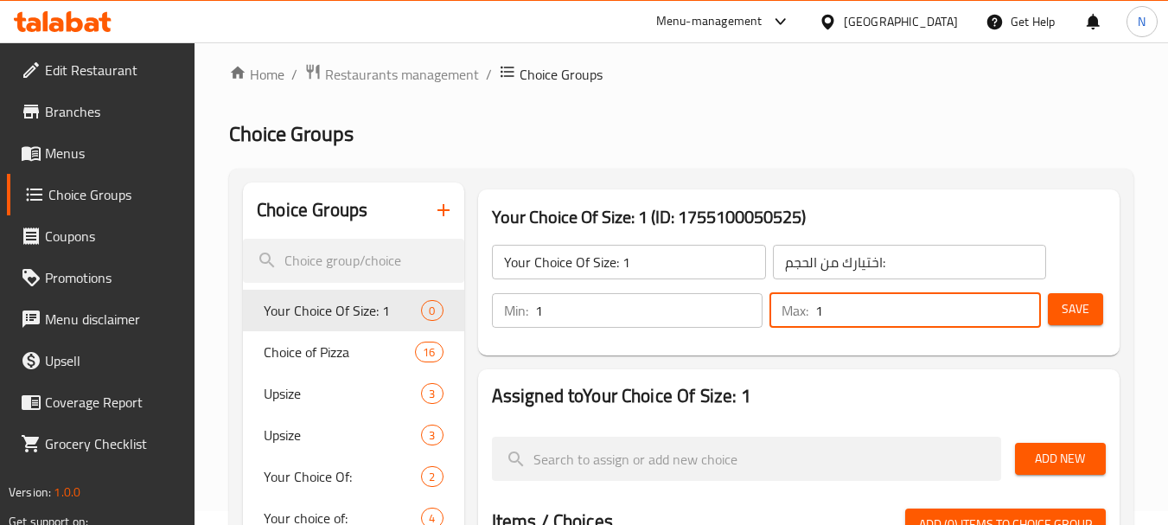
click at [1073, 462] on span "Add New" at bounding box center [1060, 459] width 63 height 22
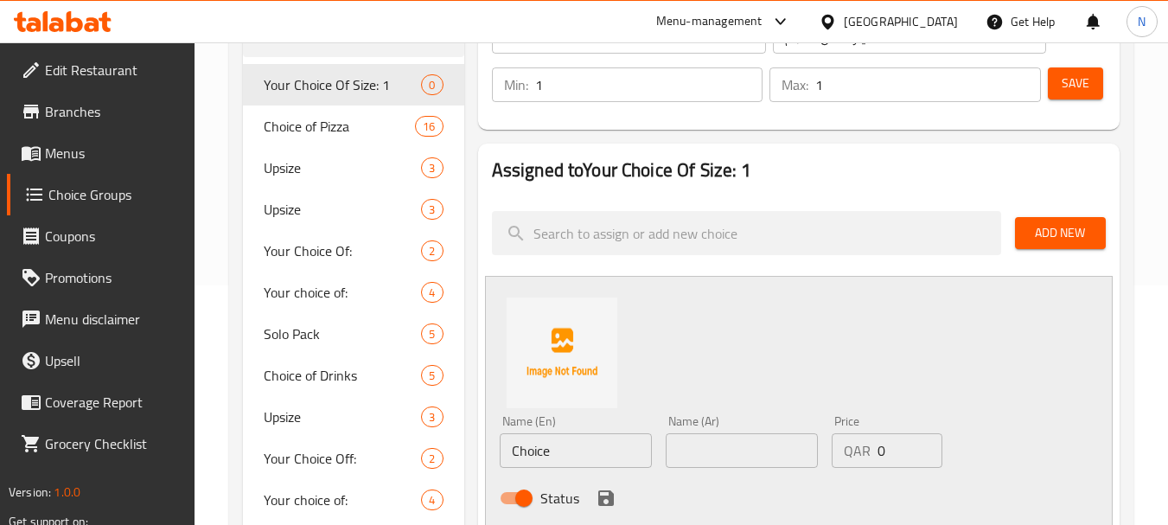
scroll to position [256, 0]
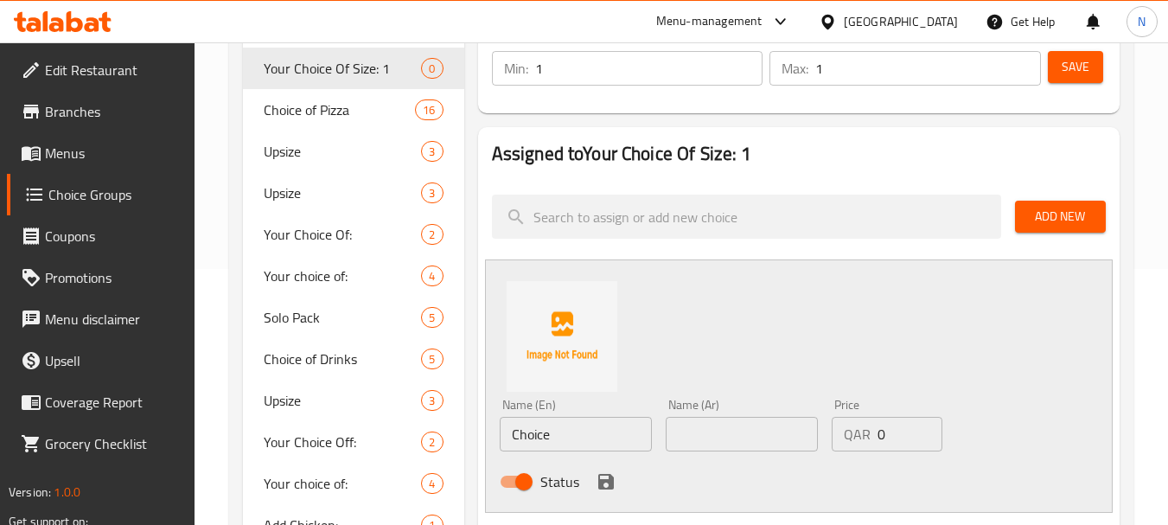
click at [528, 427] on input "Choice" at bounding box center [576, 434] width 152 height 35
type input "20 Cm"
click at [673, 425] on input "text" at bounding box center [742, 434] width 152 height 35
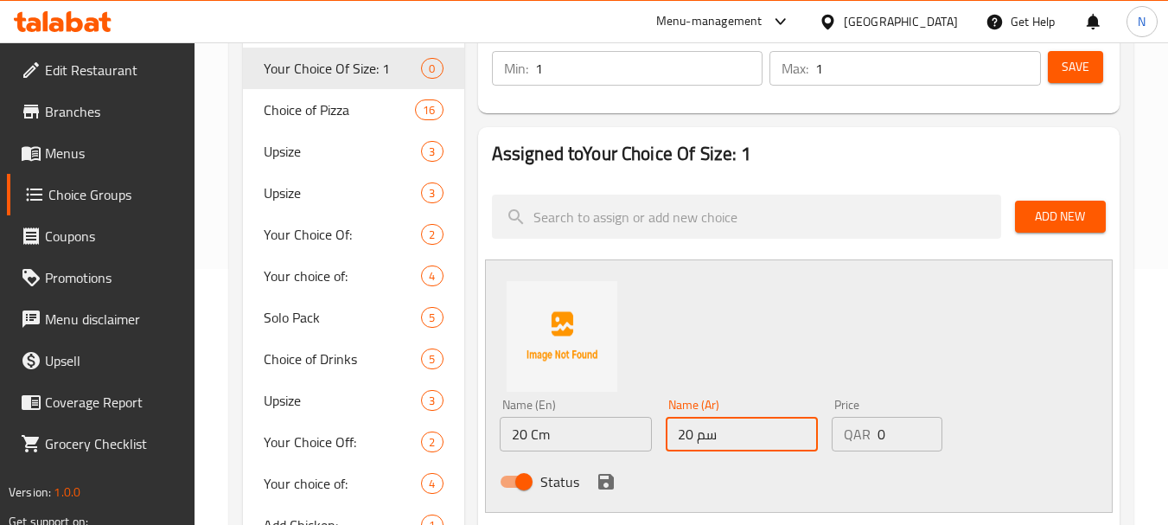
type input "20 سم"
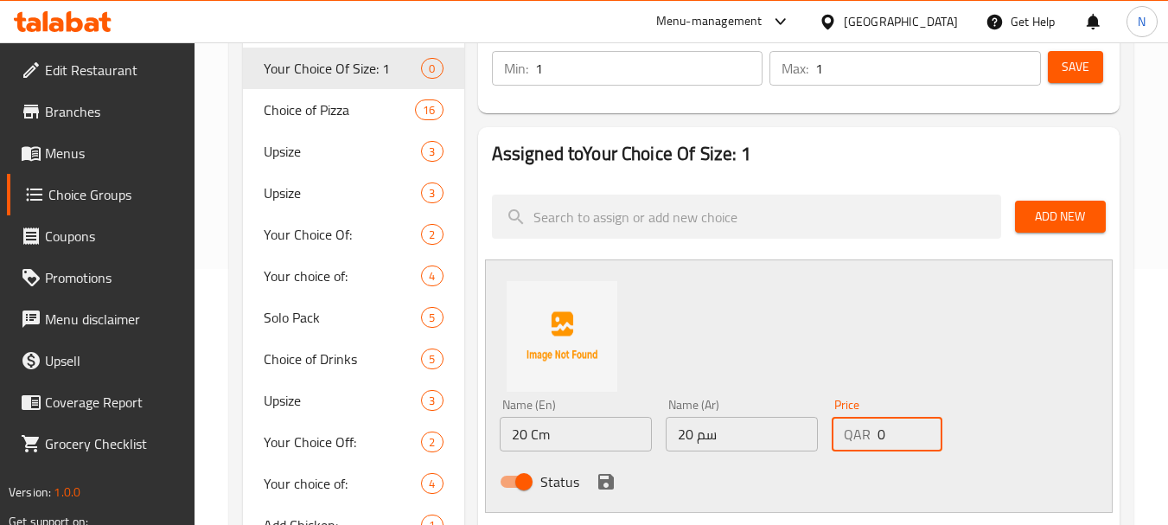
drag, startPoint x: 904, startPoint y: 445, endPoint x: 875, endPoint y: 439, distance: 30.0
click at [875, 439] on div "QAR 0 Price" at bounding box center [887, 434] width 111 height 35
type input "35"
click at [600, 481] on icon "save" at bounding box center [606, 482] width 16 height 16
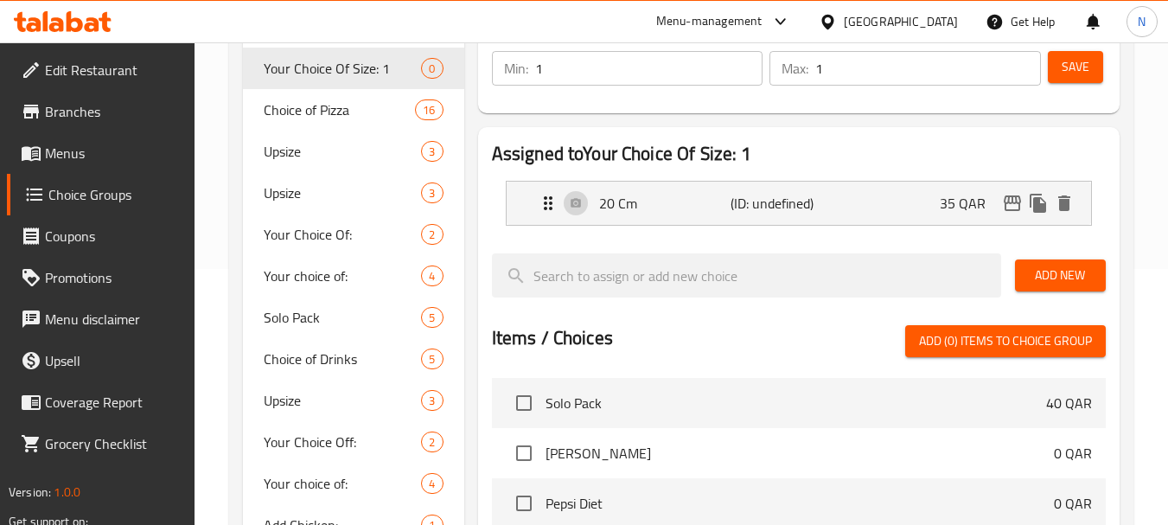
click at [1062, 271] on span "Add New" at bounding box center [1060, 275] width 63 height 22
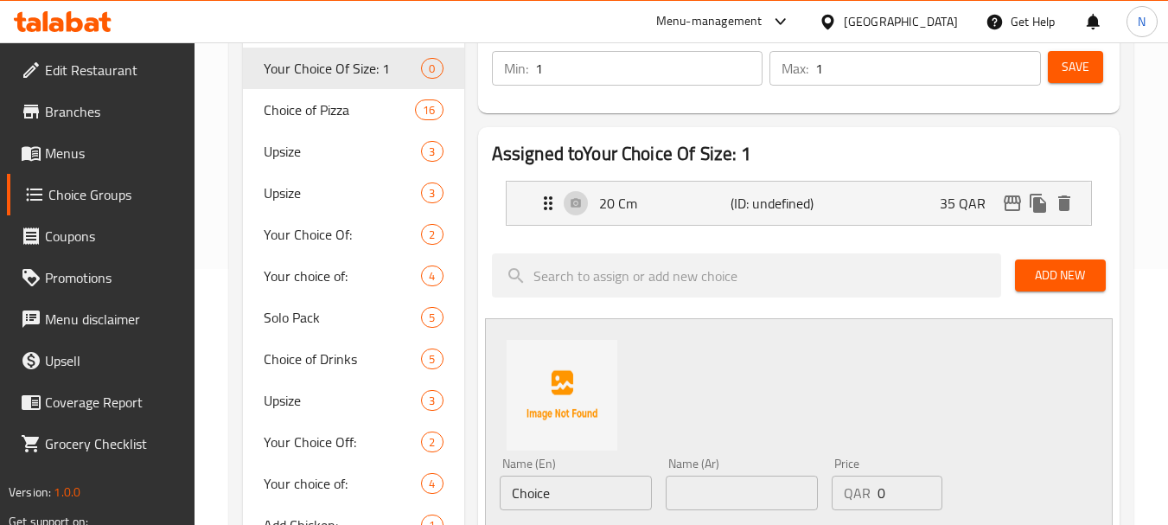
click at [587, 492] on input "Choice" at bounding box center [576, 492] width 152 height 35
click at [586, 492] on input "Choice" at bounding box center [576, 492] width 152 height 35
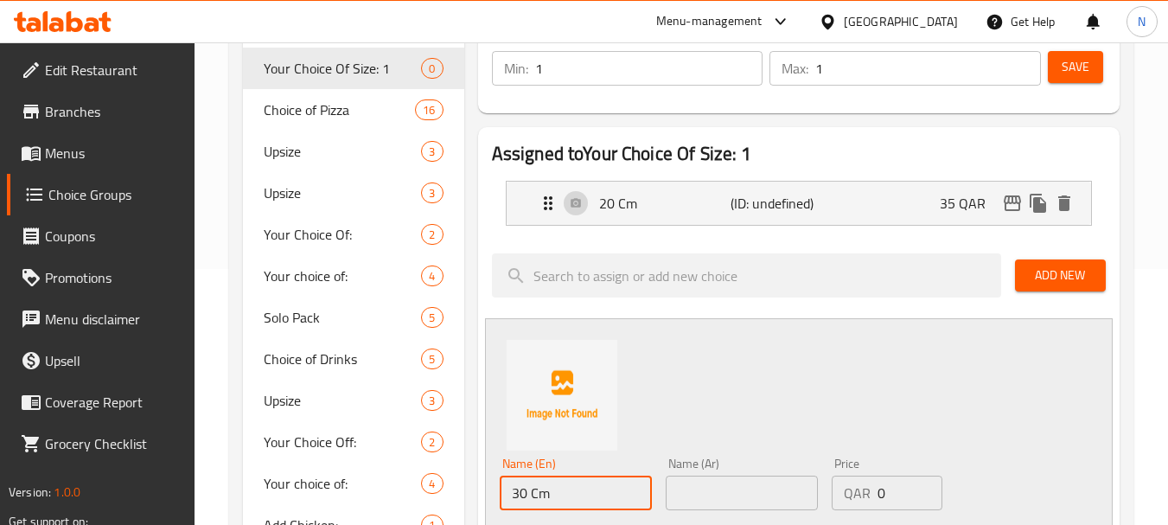
type input "30 Cm"
click at [736, 489] on input "text" at bounding box center [742, 492] width 152 height 35
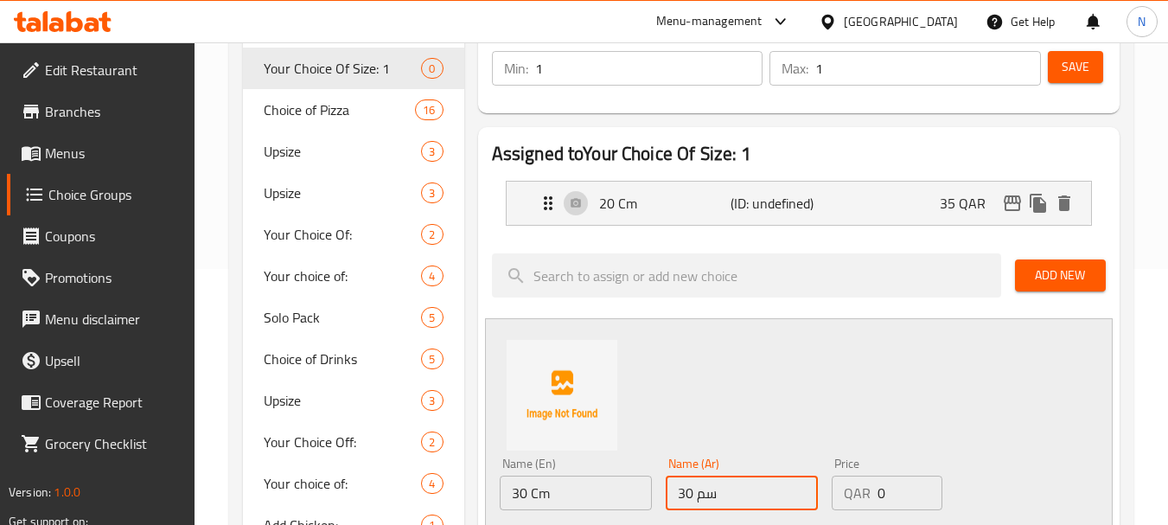
type input "30 سم"
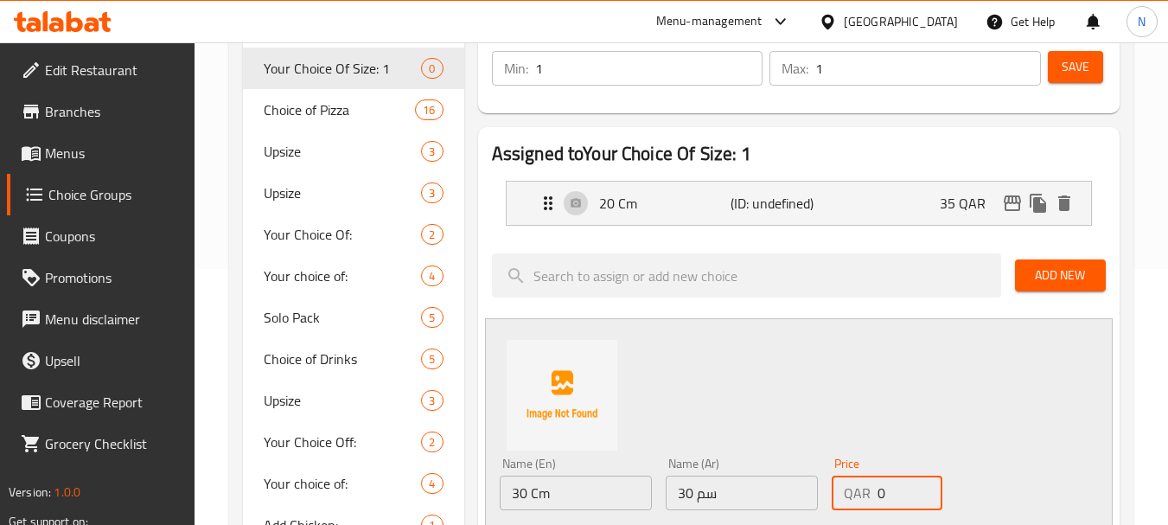
click at [874, 490] on div "QAR 0 Price" at bounding box center [887, 492] width 111 height 35
type input "59"
click at [940, 411] on div "Name (En) 30 Cm Name (En) Name (Ar) 30 سم Name (Ar) Price QAR 59 Price Status" at bounding box center [799, 444] width 628 height 253
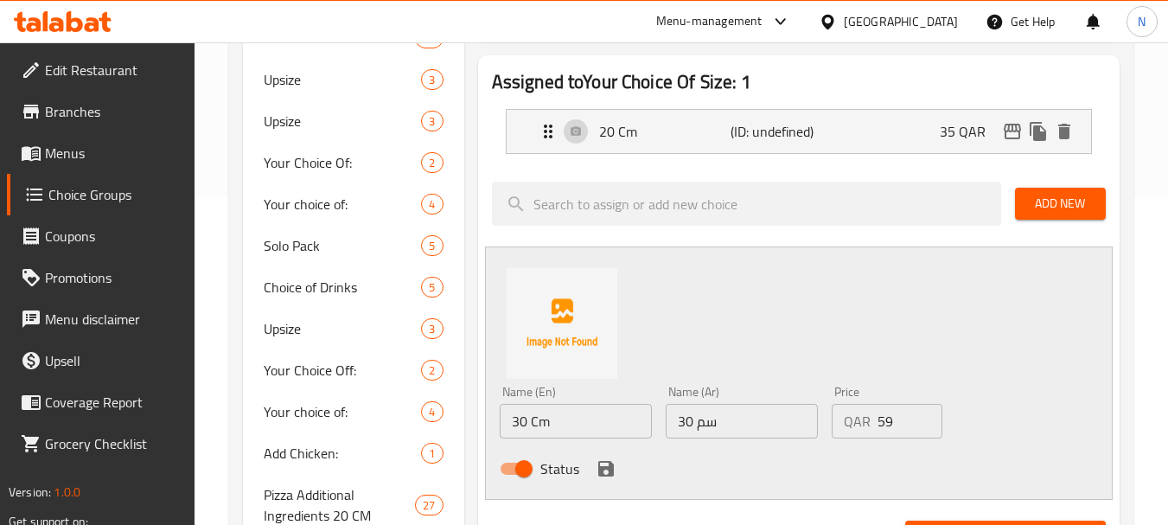
scroll to position [335, 0]
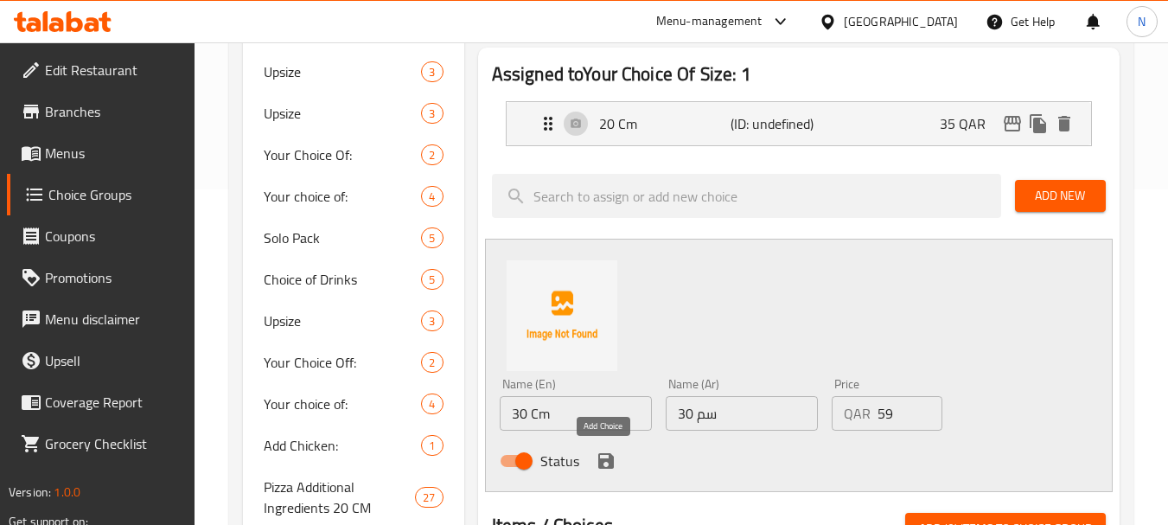
click at [605, 468] on icon "save" at bounding box center [606, 461] width 16 height 16
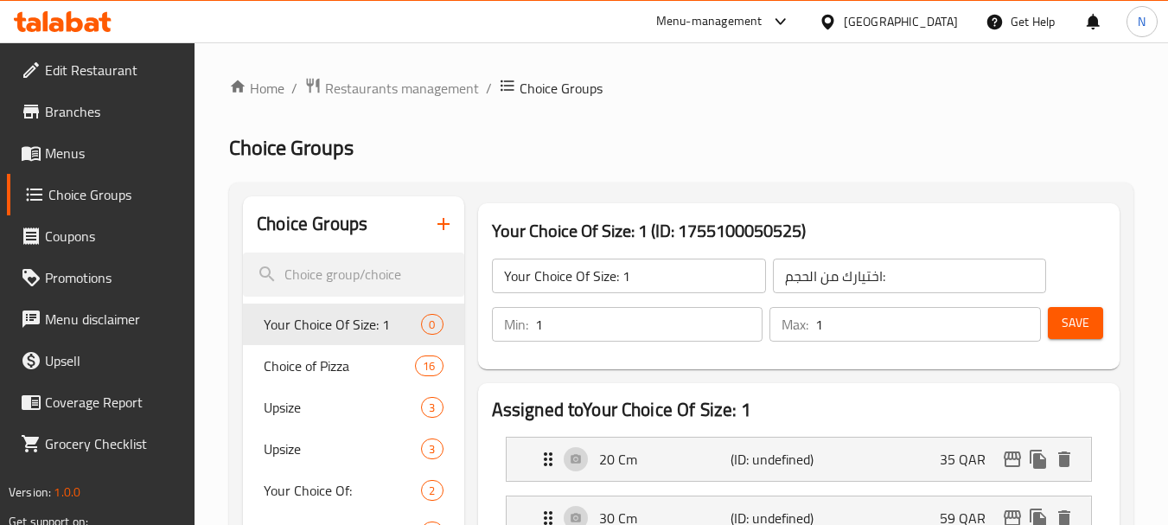
scroll to position [459, 0]
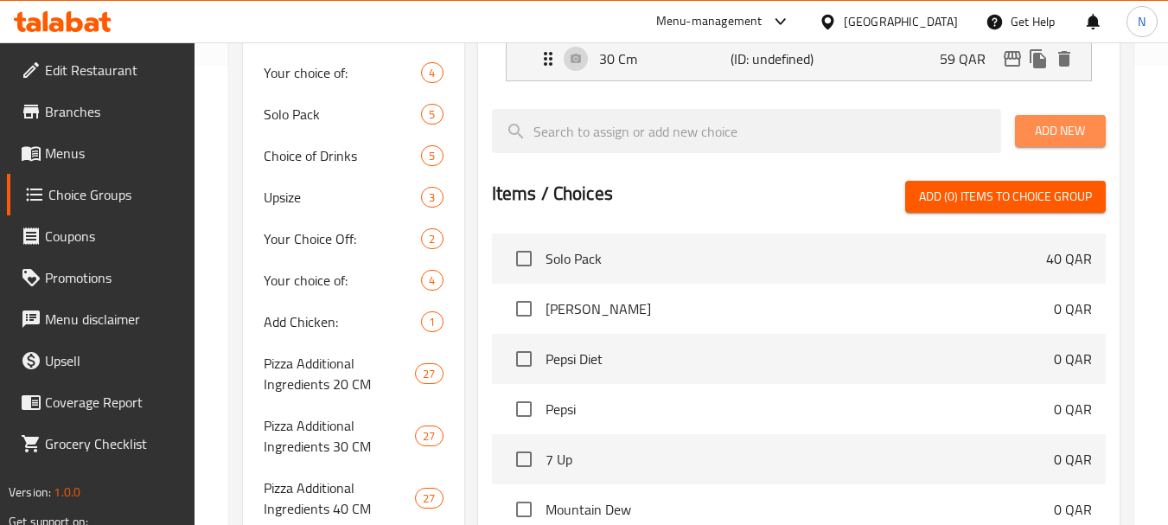
click at [1073, 132] on span "Add New" at bounding box center [1060, 131] width 63 height 22
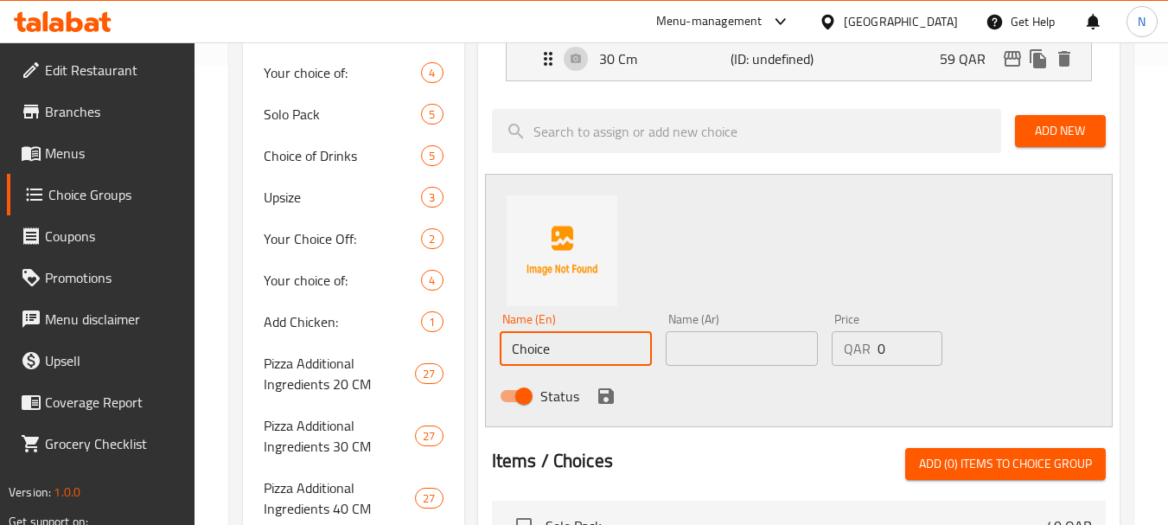
drag, startPoint x: 582, startPoint y: 352, endPoint x: 513, endPoint y: 346, distance: 69.4
click at [513, 346] on input "Choice" at bounding box center [576, 348] width 152 height 35
type input "40 Cm"
click at [762, 352] on input "text" at bounding box center [742, 348] width 152 height 35
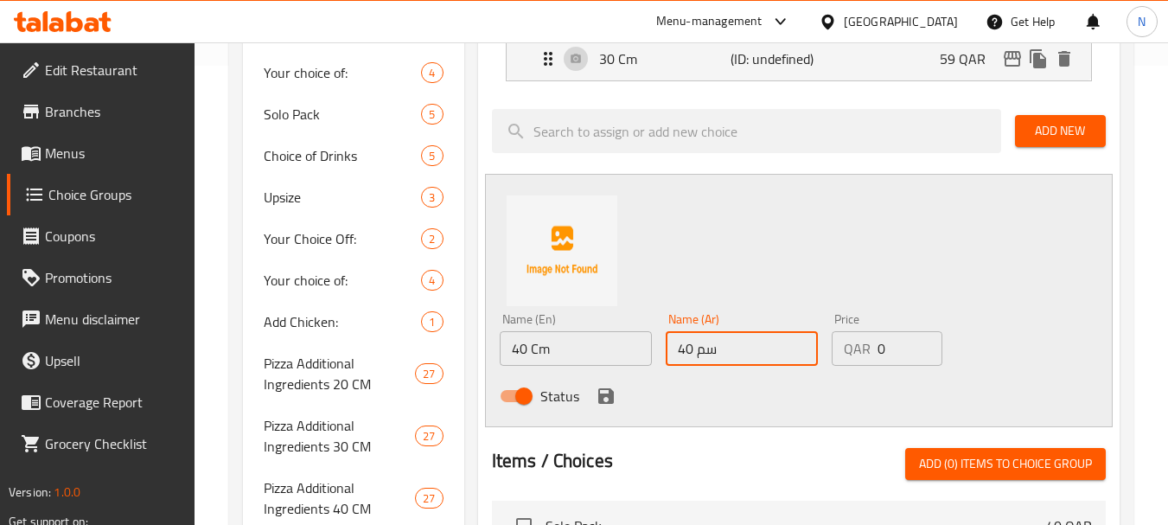
type input "40 سم"
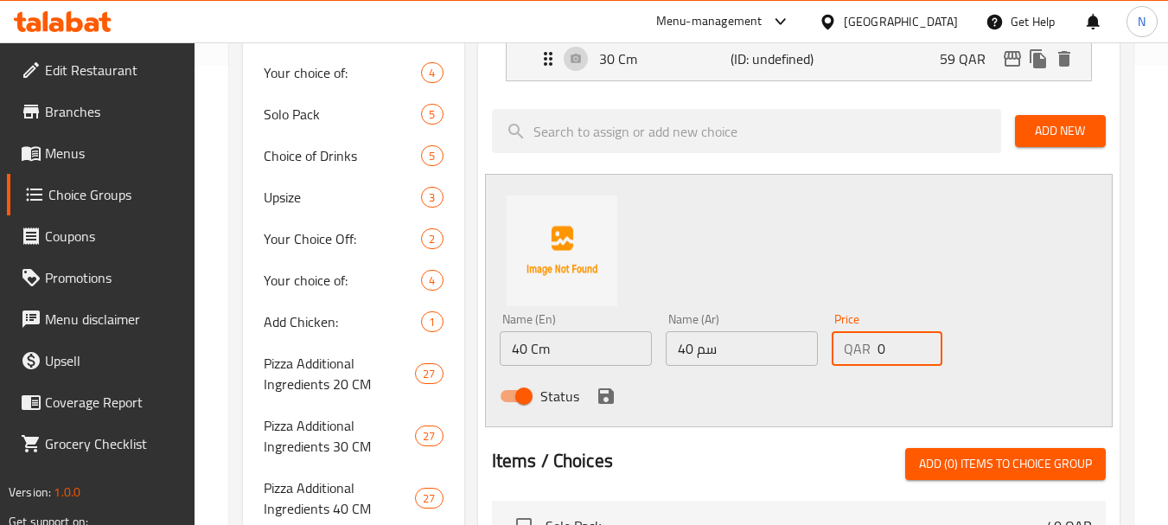
drag, startPoint x: 914, startPoint y: 347, endPoint x: 875, endPoint y: 356, distance: 39.8
click at [875, 356] on div "QAR 0 Price" at bounding box center [887, 348] width 111 height 35
type input "109"
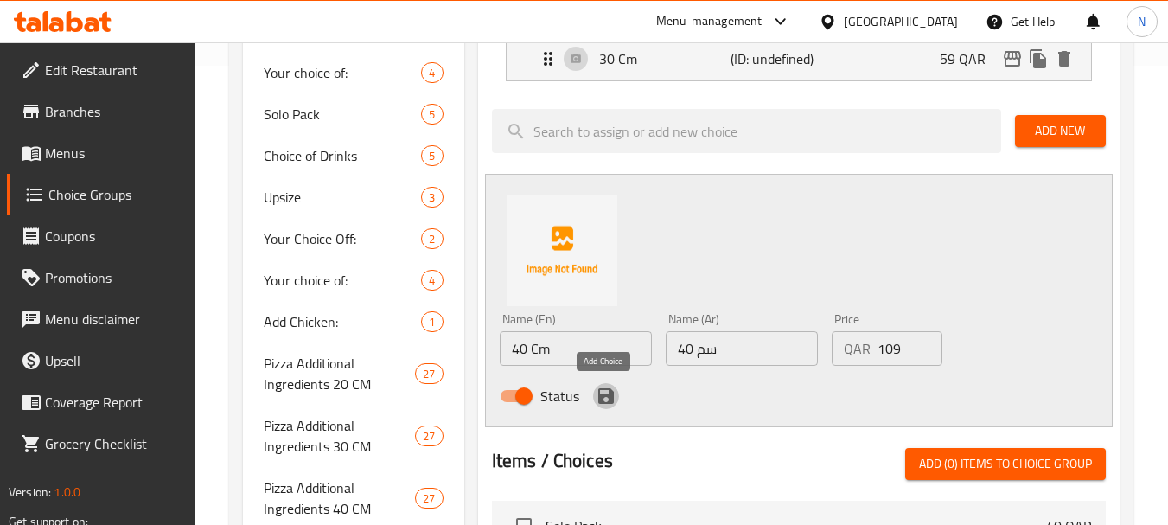
click at [605, 398] on icon "save" at bounding box center [606, 396] width 21 height 21
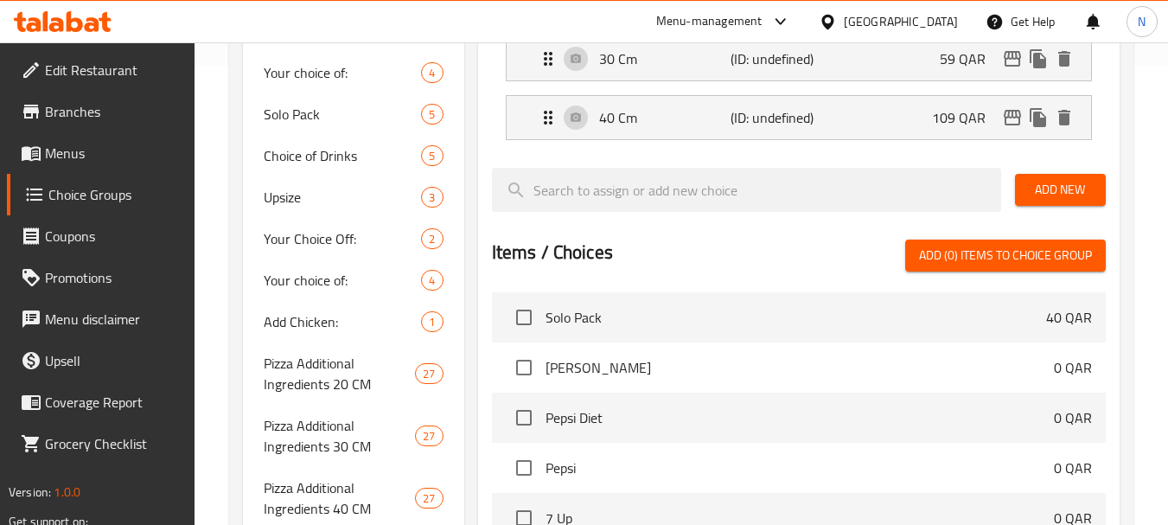
click at [1056, 194] on span "Add New" at bounding box center [1060, 190] width 63 height 22
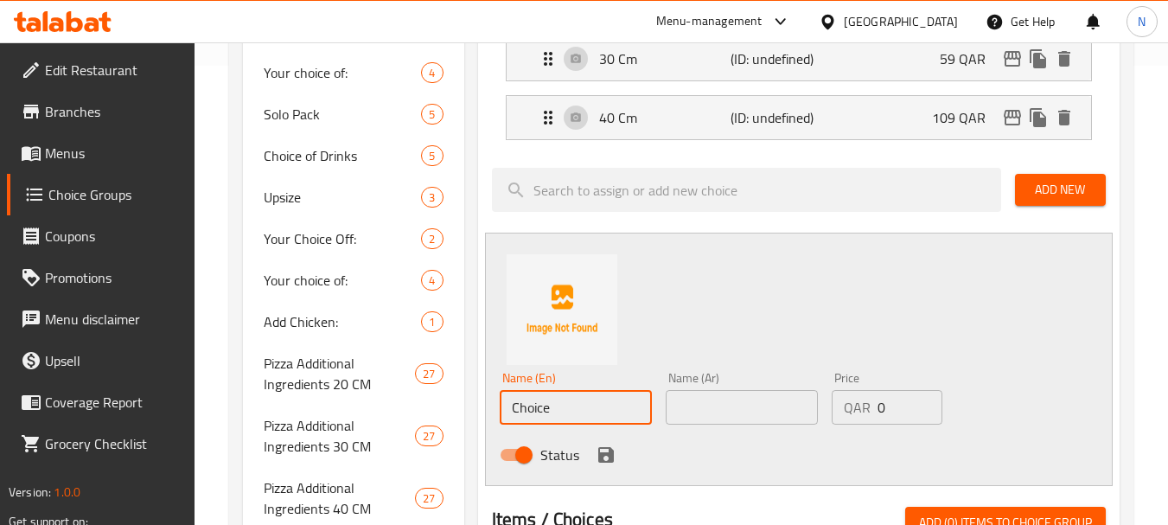
click at [529, 402] on input "Choice" at bounding box center [576, 407] width 152 height 35
type input "60 Cm"
click at [773, 409] on input "text" at bounding box center [742, 407] width 152 height 35
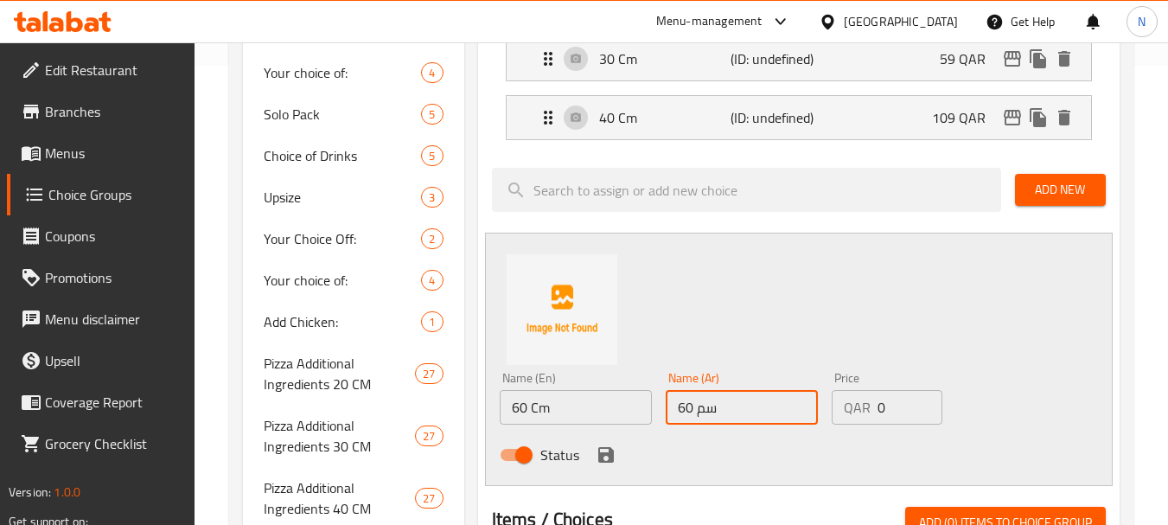
type input "60 سم"
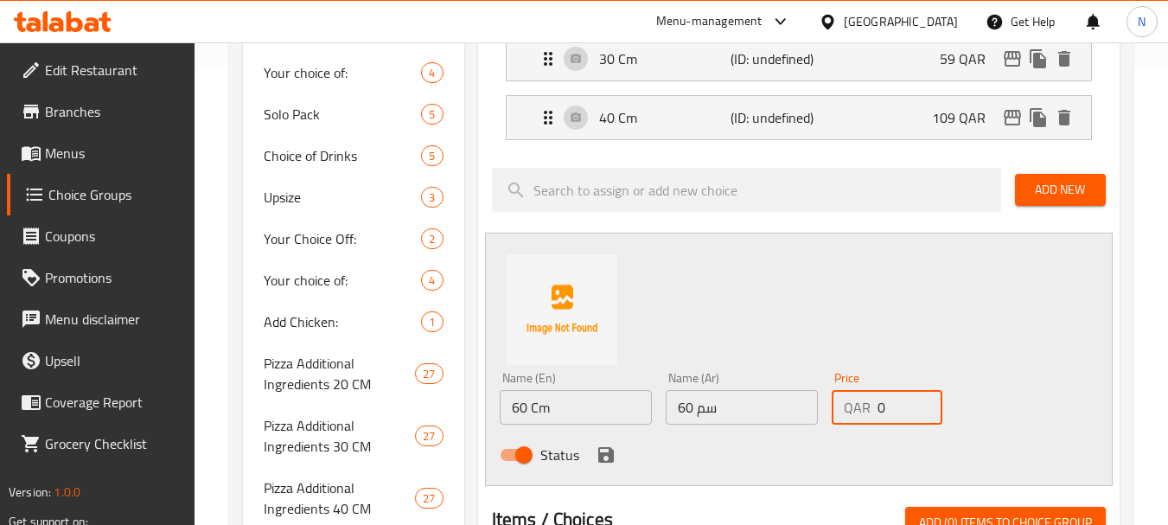
drag, startPoint x: 894, startPoint y: 406, endPoint x: 869, endPoint y: 410, distance: 25.3
click at [869, 410] on div "QAR 0 Price" at bounding box center [887, 407] width 111 height 35
type input "189"
click at [600, 460] on icon "save" at bounding box center [606, 455] width 16 height 16
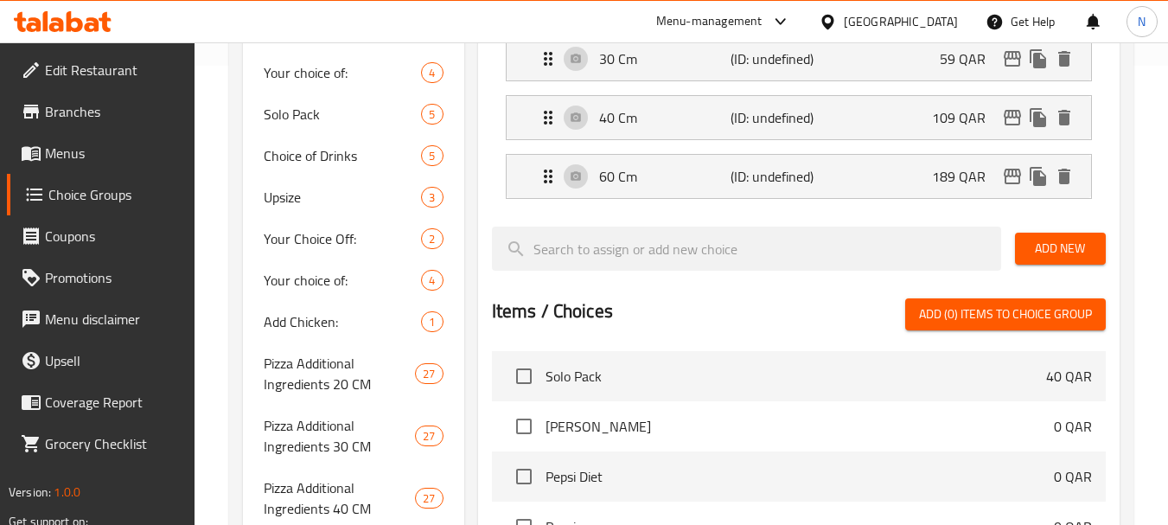
click at [1029, 247] on span "Add New" at bounding box center [1060, 249] width 63 height 22
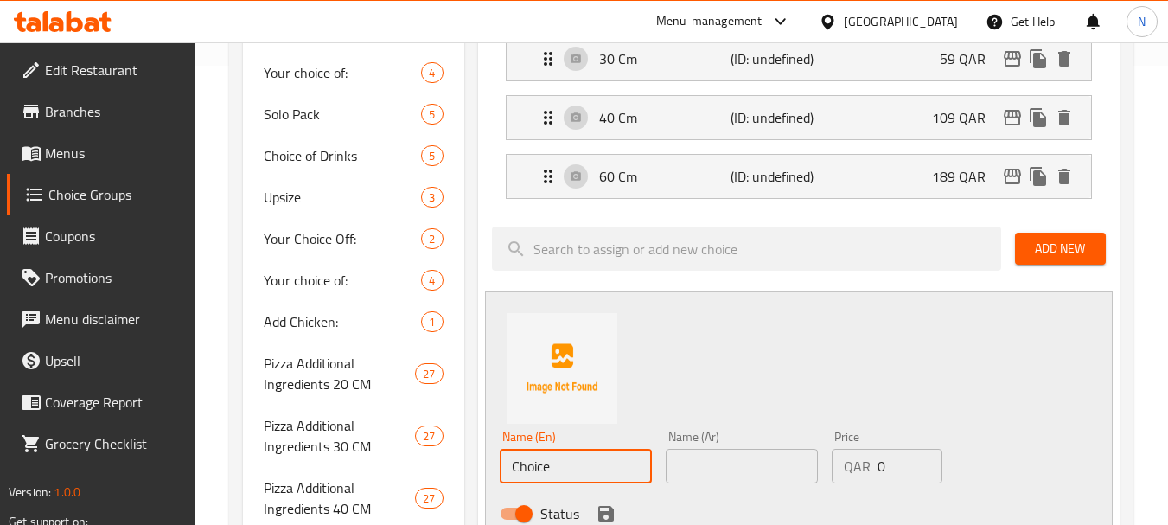
click at [570, 469] on input "Choice" at bounding box center [576, 466] width 152 height 35
type input "80 Cm"
click at [672, 458] on input "text" at bounding box center [742, 466] width 152 height 35
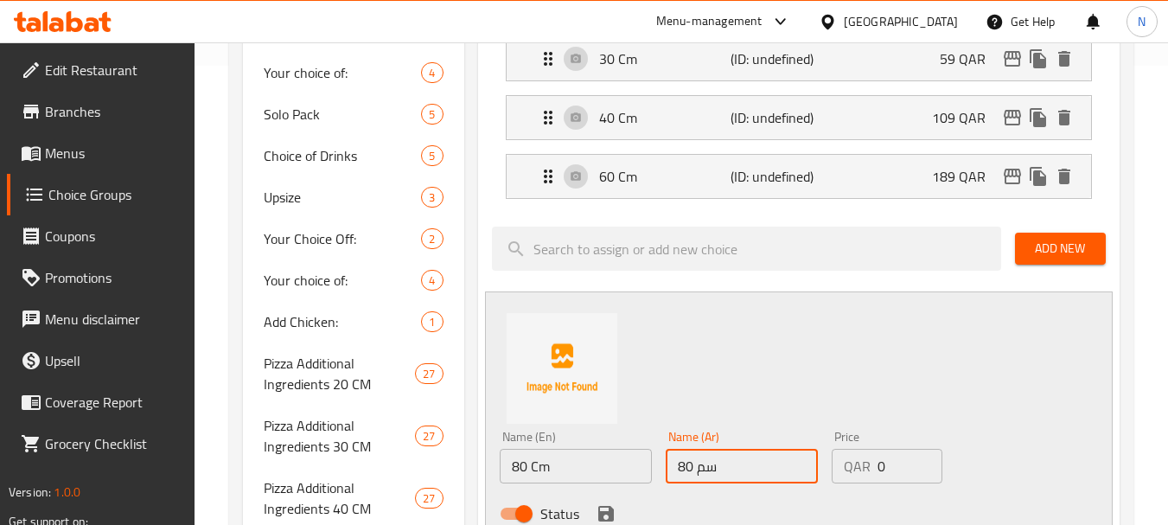
type input "80 سم"
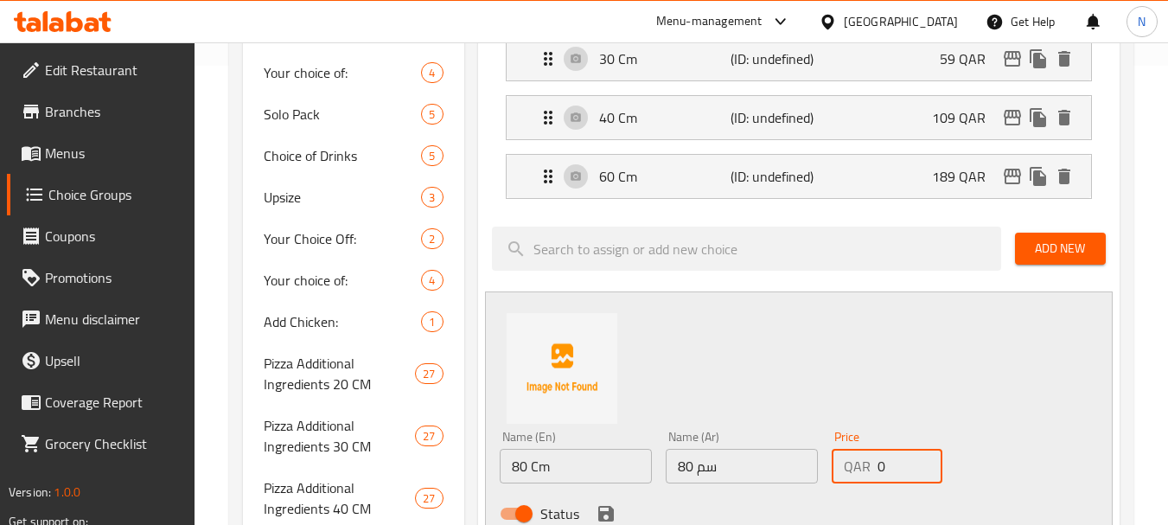
drag, startPoint x: 883, startPoint y: 475, endPoint x: 874, endPoint y: 470, distance: 10.4
click at [874, 470] on div "QAR 0 Price" at bounding box center [887, 466] width 111 height 35
type input "269"
click at [612, 515] on icon "save" at bounding box center [606, 514] width 16 height 16
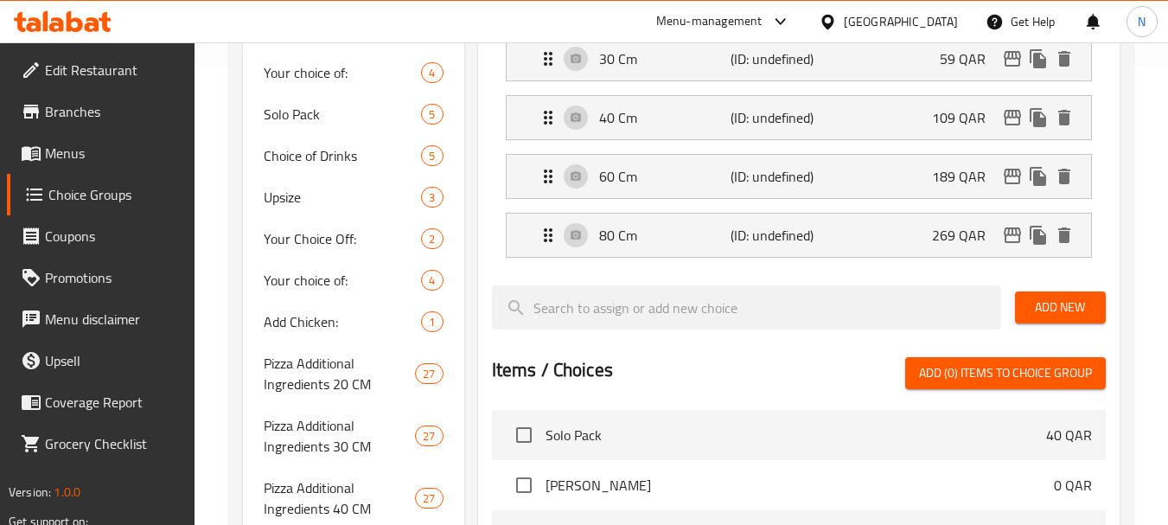
scroll to position [0, 0]
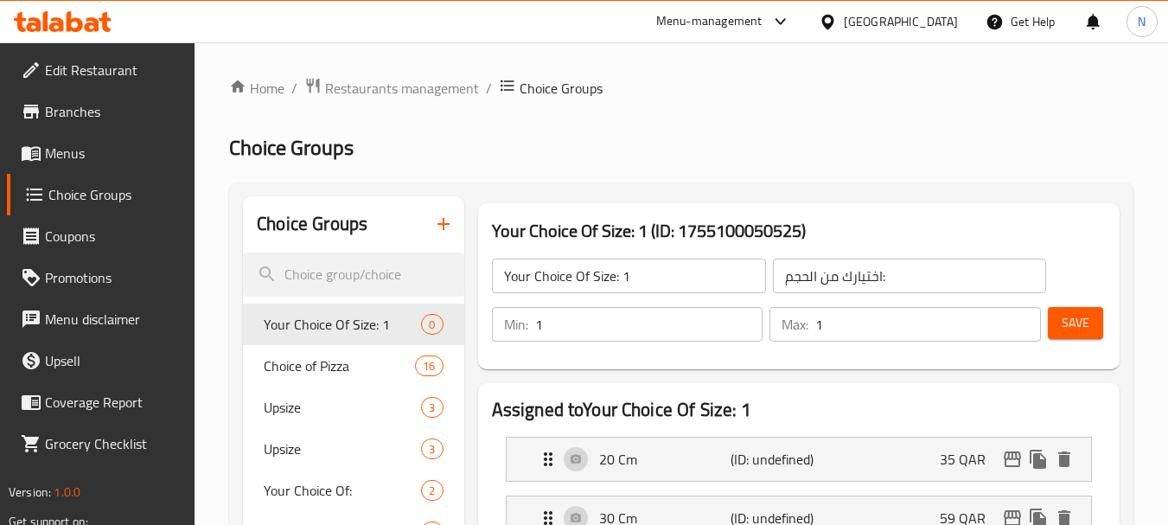
click at [1068, 318] on span "Save" at bounding box center [1075, 323] width 28 height 22
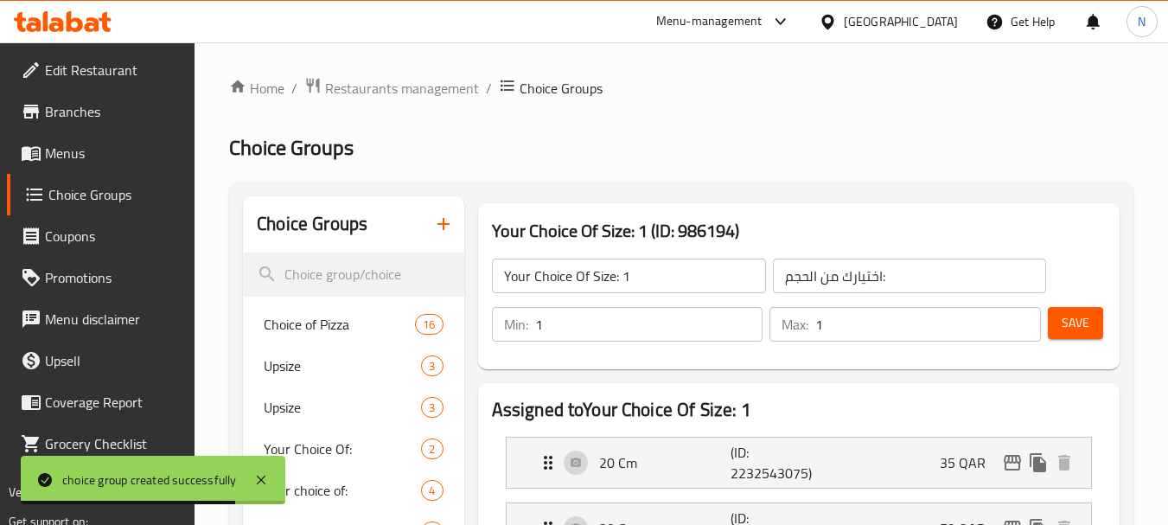
click at [687, 278] on input "Your Choice Of Size: 1" at bounding box center [629, 275] width 274 height 35
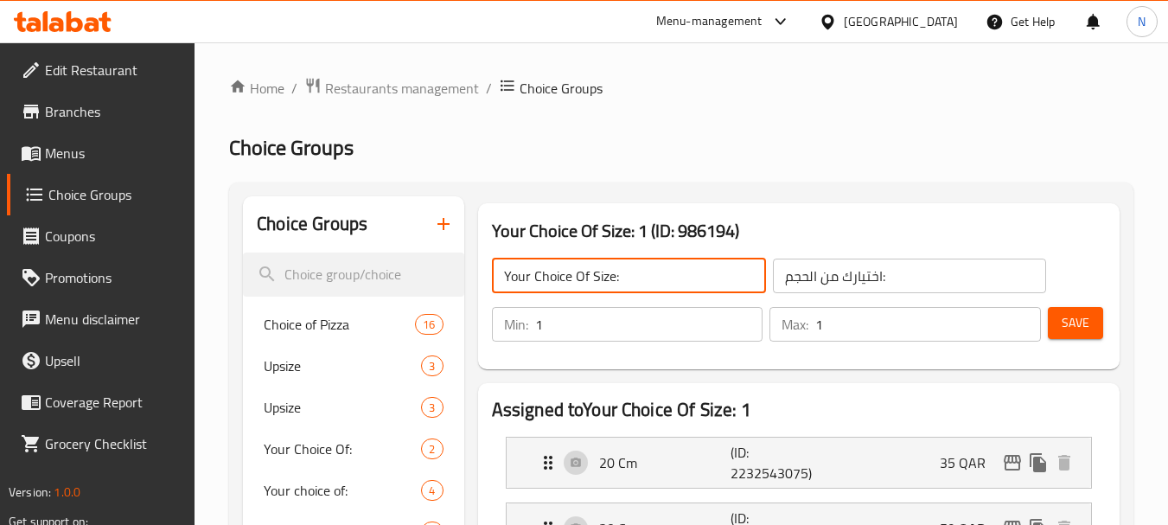
click at [1074, 318] on span "Save" at bounding box center [1075, 323] width 28 height 22
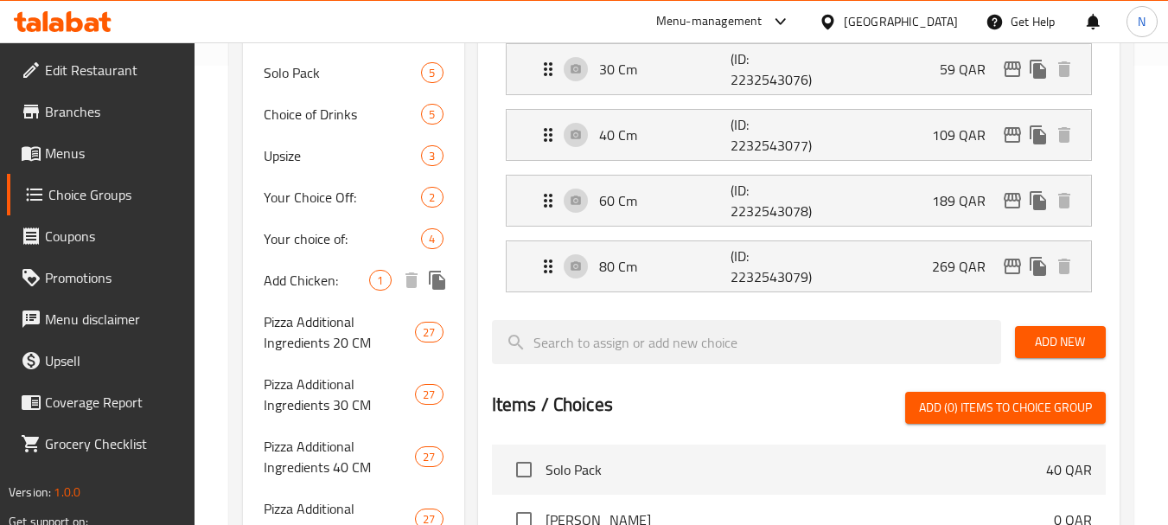
scroll to position [892, 0]
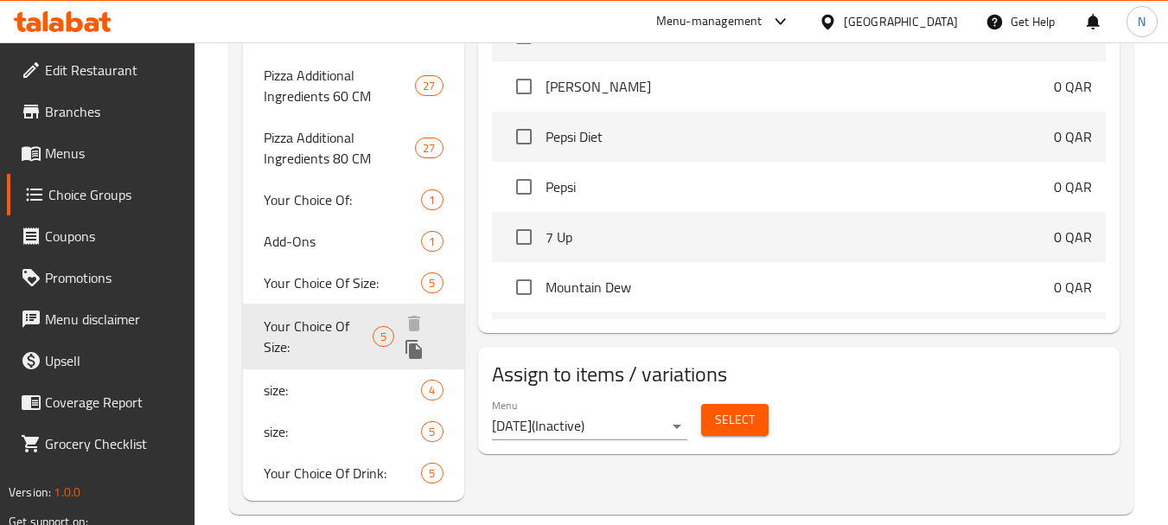
click at [305, 329] on span "Your Choice Of Size:" at bounding box center [318, 335] width 109 height 41
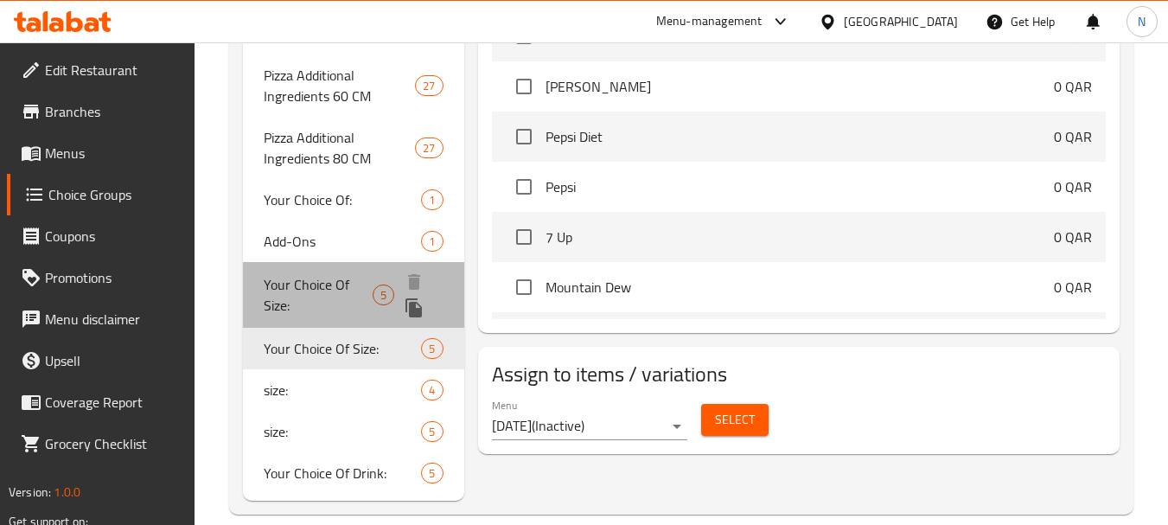
click at [315, 274] on span "Your Choice Of Size:" at bounding box center [318, 294] width 109 height 41
type input "Your Choice Of Size:"
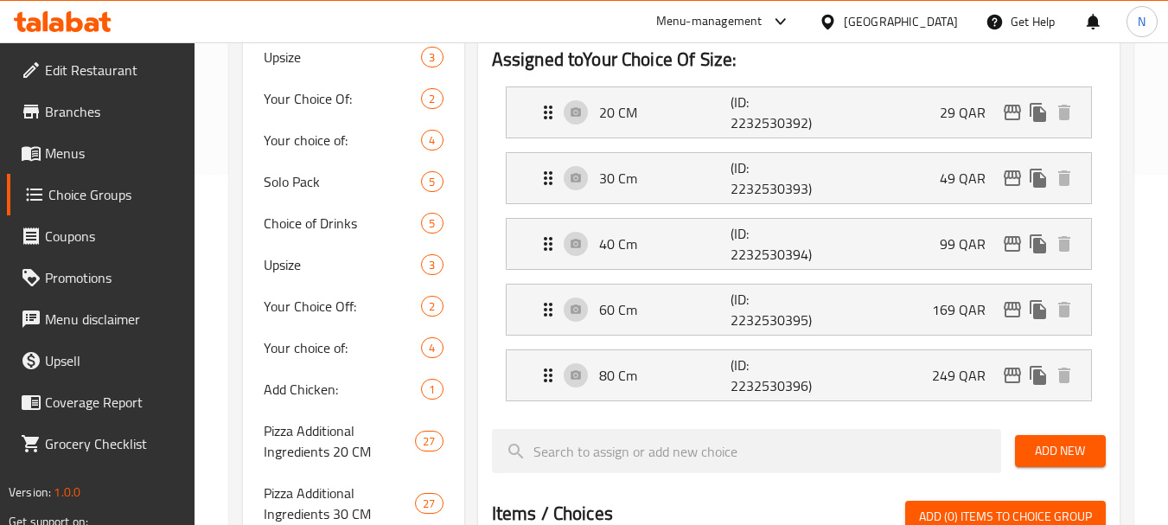
scroll to position [0, 0]
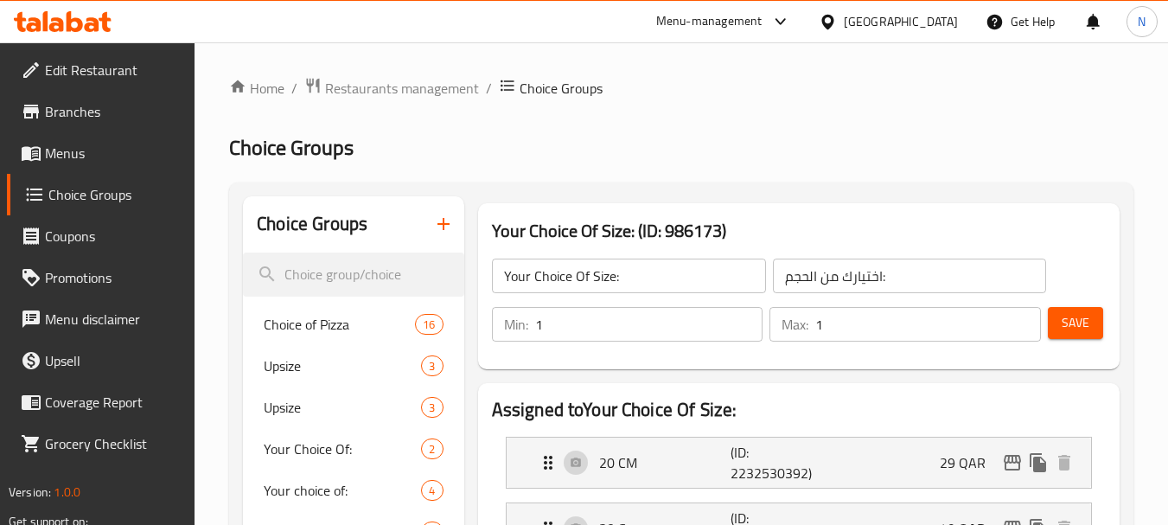
click at [437, 214] on icon "button" at bounding box center [443, 223] width 21 height 21
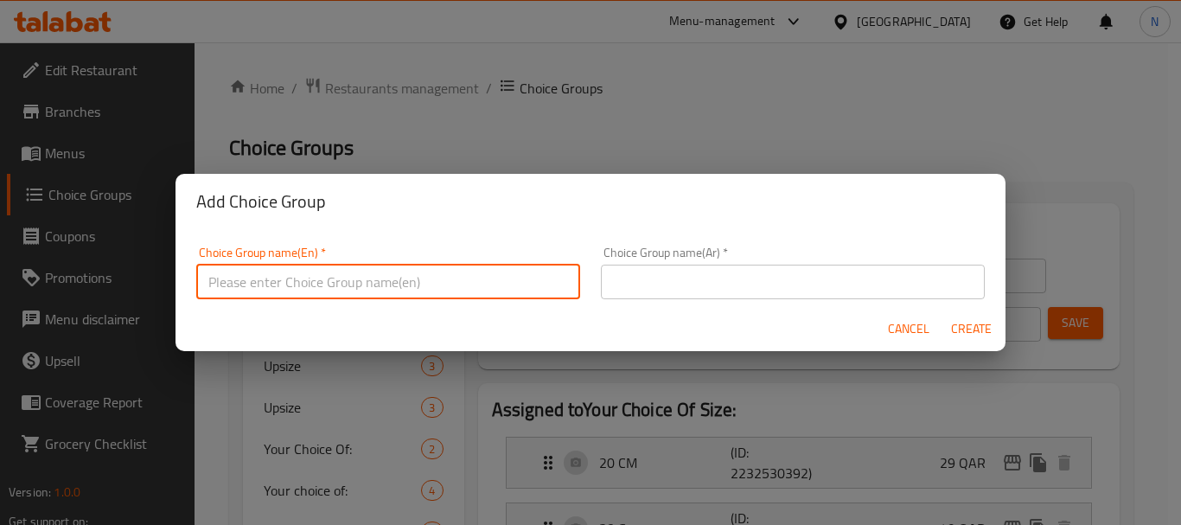
click at [382, 289] on input "text" at bounding box center [388, 281] width 384 height 35
type input "Your Choice Of:"
click at [668, 280] on input "text" at bounding box center [793, 281] width 384 height 35
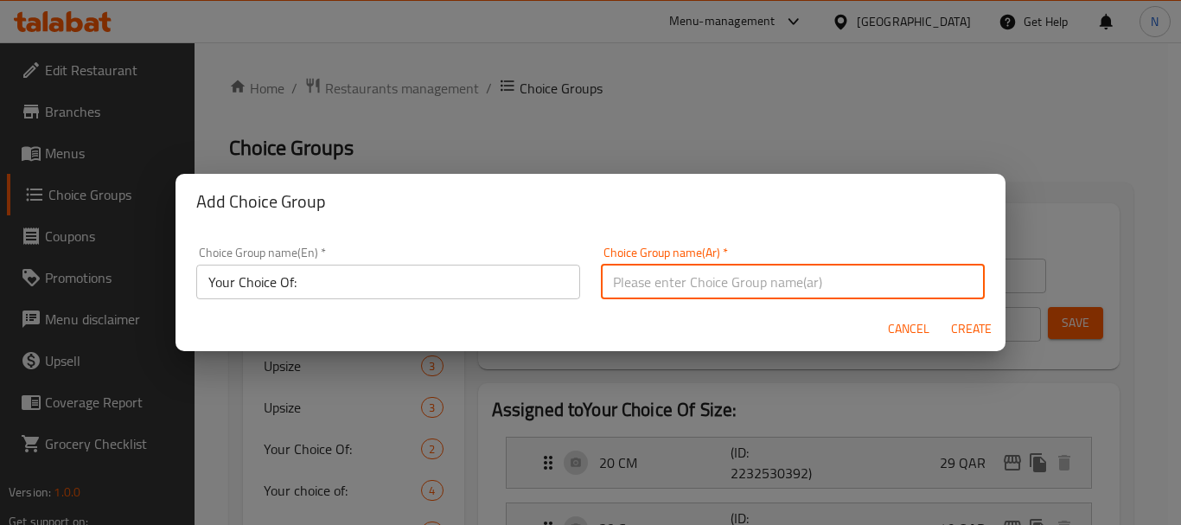
type input "اختيارك من :"
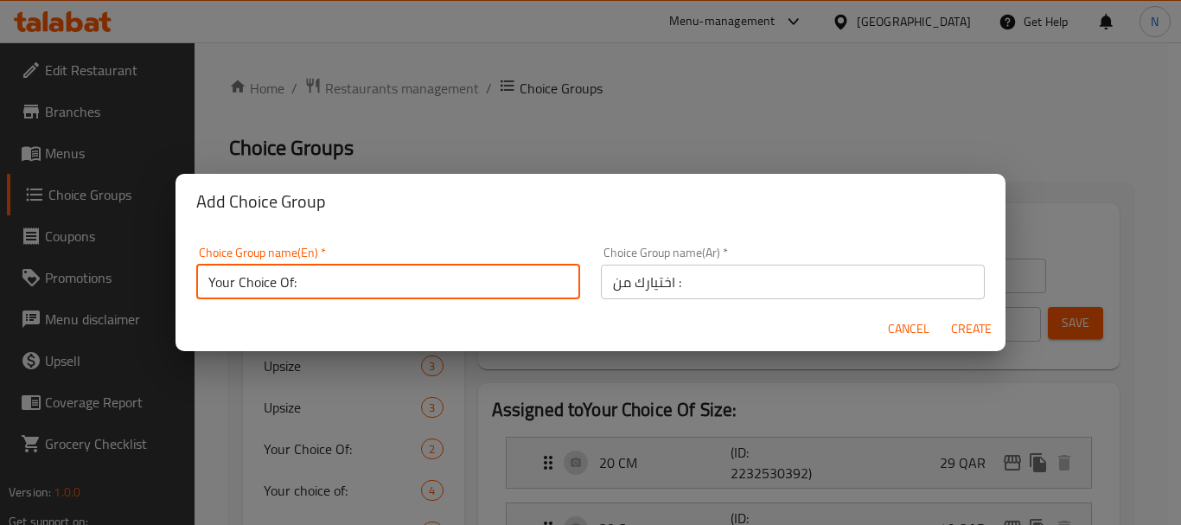
click at [536, 277] on input "Your Choice Of:" at bounding box center [388, 281] width 384 height 35
type input "Your Choice Of: 1"
click at [981, 332] on span "Create" at bounding box center [970, 329] width 41 height 22
type input "Your Choice Of: 1"
type input "اختيارك من :"
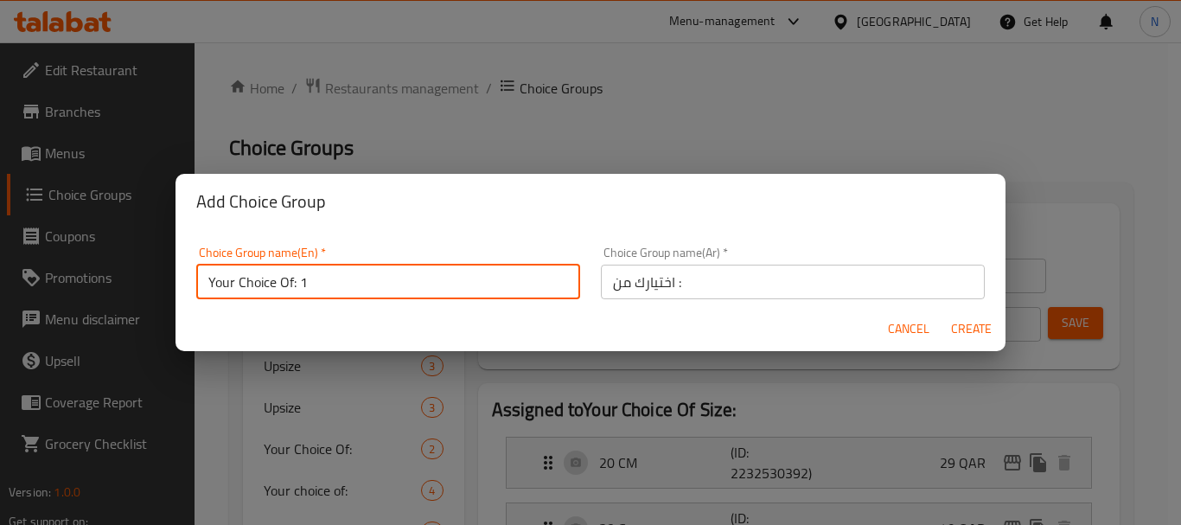
type input "0"
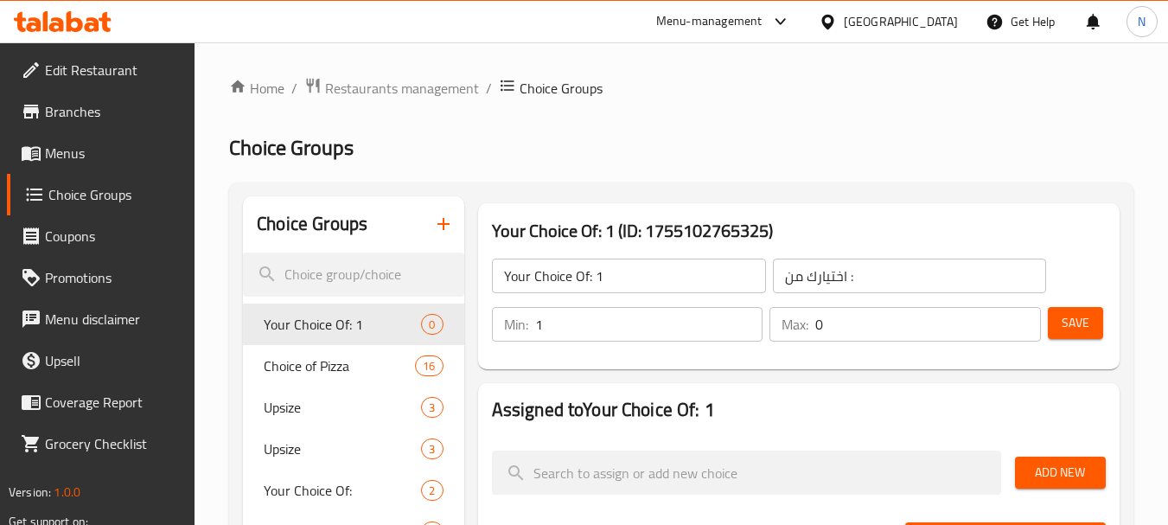
type input "1"
click at [749, 318] on input "1" at bounding box center [649, 324] width 228 height 35
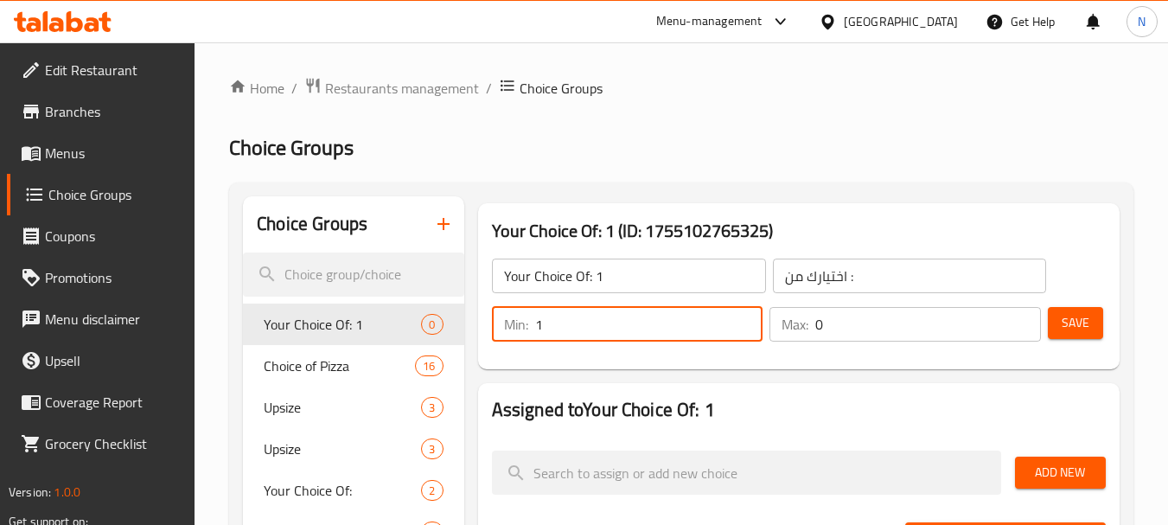
type input "1"
click at [1021, 318] on input "1" at bounding box center [928, 324] width 226 height 35
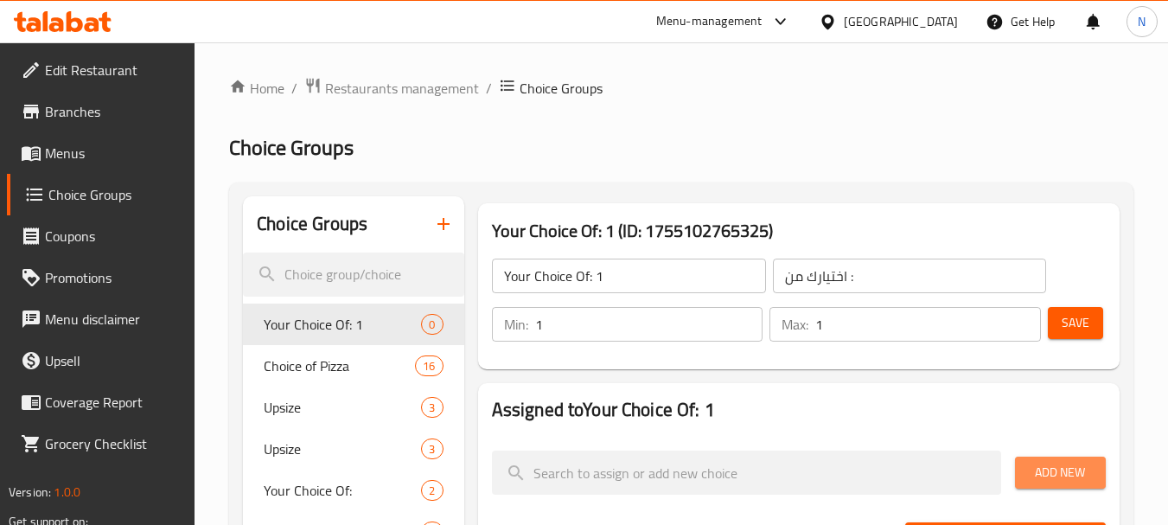
click at [1080, 473] on span "Add New" at bounding box center [1060, 473] width 63 height 22
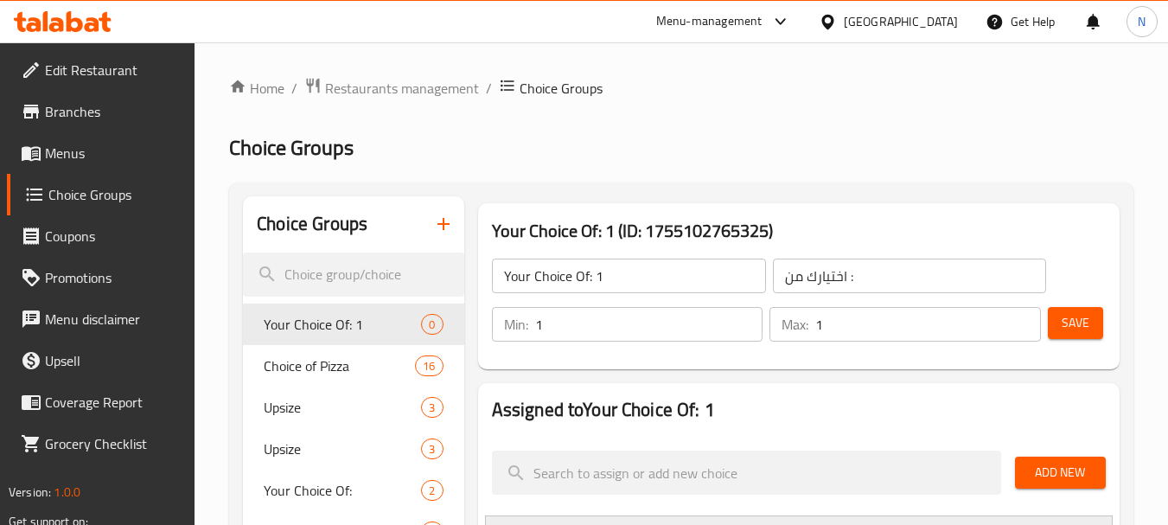
scroll to position [459, 0]
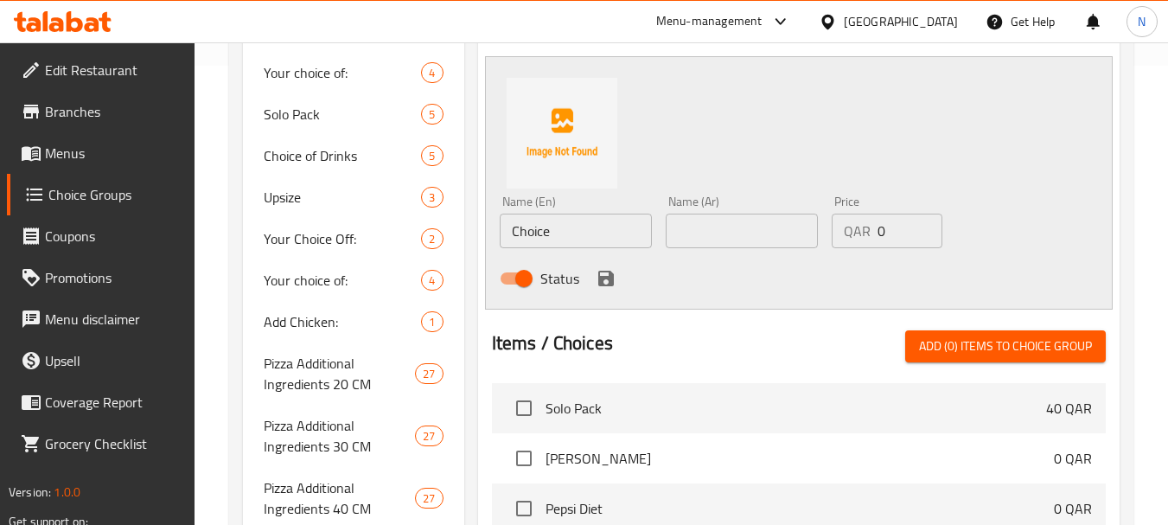
click at [589, 231] on input "Choice" at bounding box center [576, 230] width 152 height 35
click at [573, 233] on input "text" at bounding box center [576, 230] width 152 height 35
type input "ؤ"
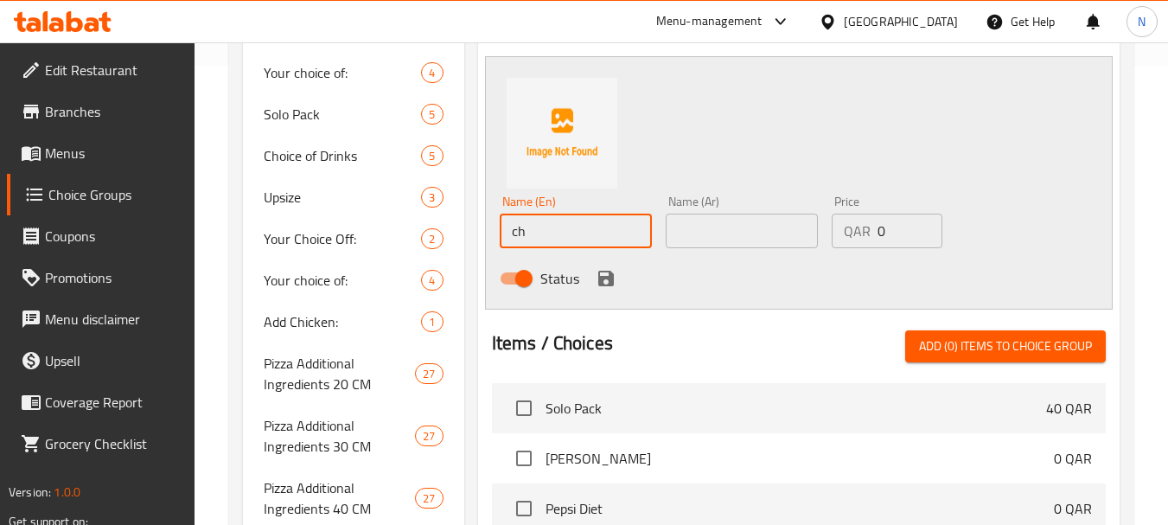
type input "Chicken"
click at [727, 232] on input "text" at bounding box center [742, 230] width 152 height 35
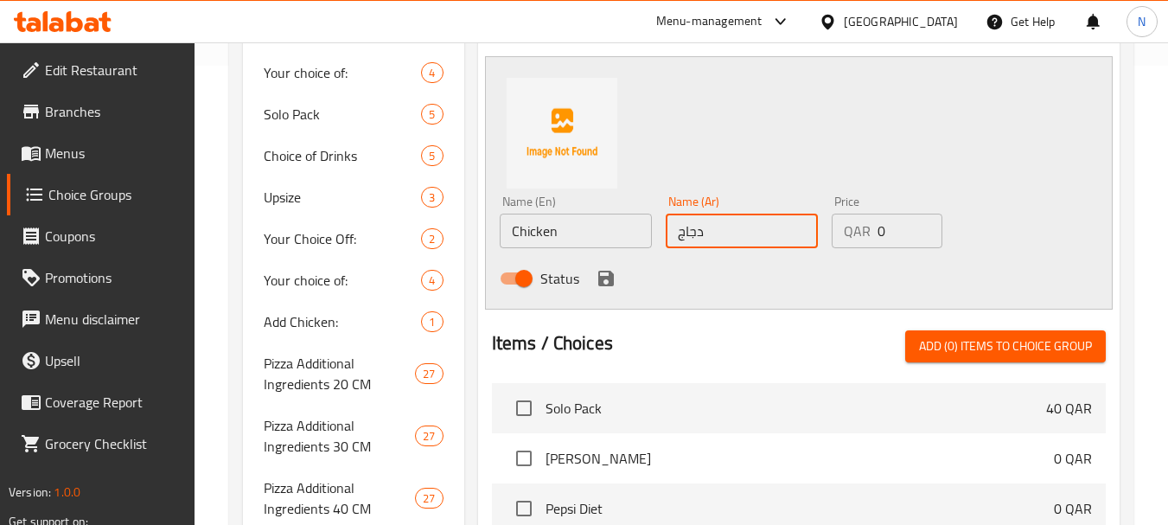
type input "دجاج"
click at [610, 275] on icon "save" at bounding box center [606, 279] width 16 height 16
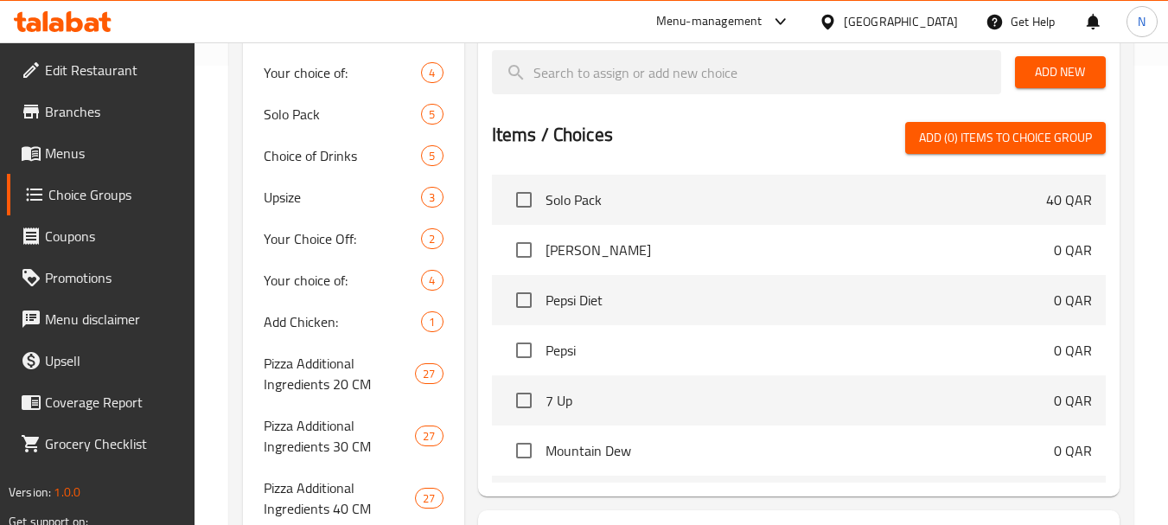
click at [1054, 73] on span "Add New" at bounding box center [1060, 72] width 63 height 22
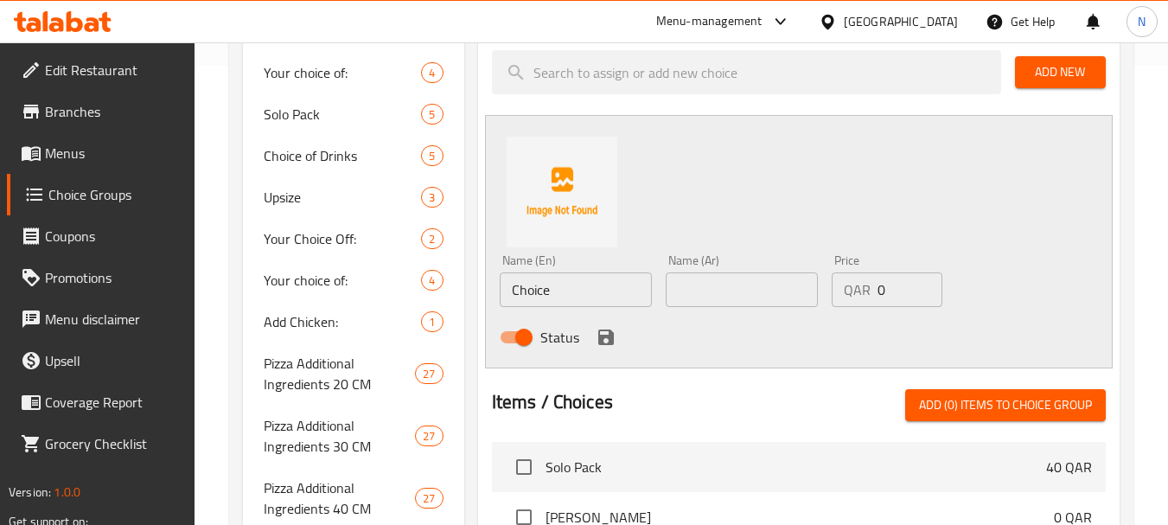
click at [737, 290] on input "text" at bounding box center [742, 289] width 152 height 35
type input "كرات لحم"
click at [569, 289] on input "Choice" at bounding box center [576, 289] width 152 height 35
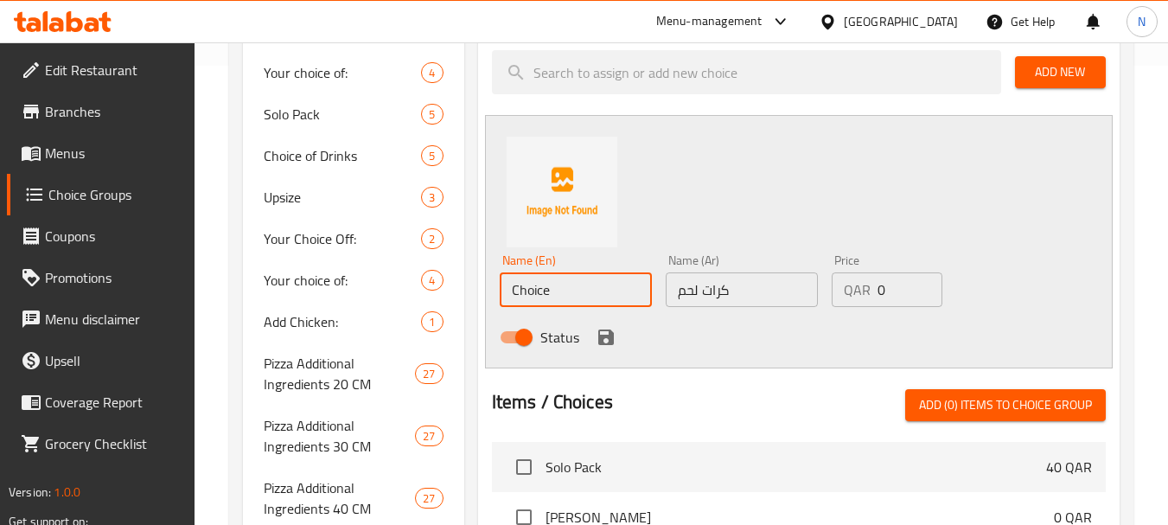
paste input "meatballs"
click at [550, 290] on input "meatballs" at bounding box center [576, 289] width 152 height 35
type input "Meatballs"
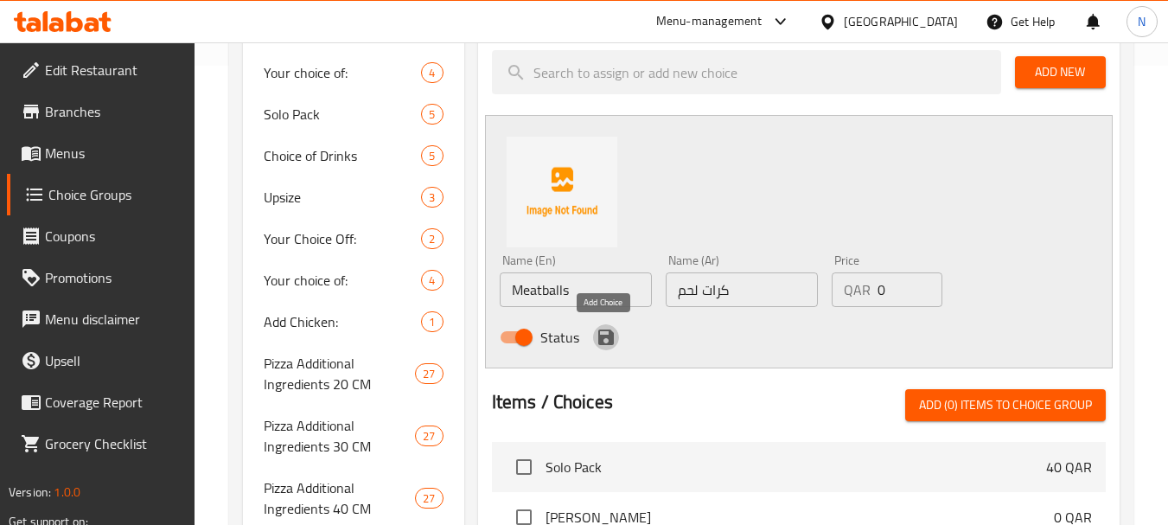
click at [609, 340] on icon "save" at bounding box center [606, 337] width 16 height 16
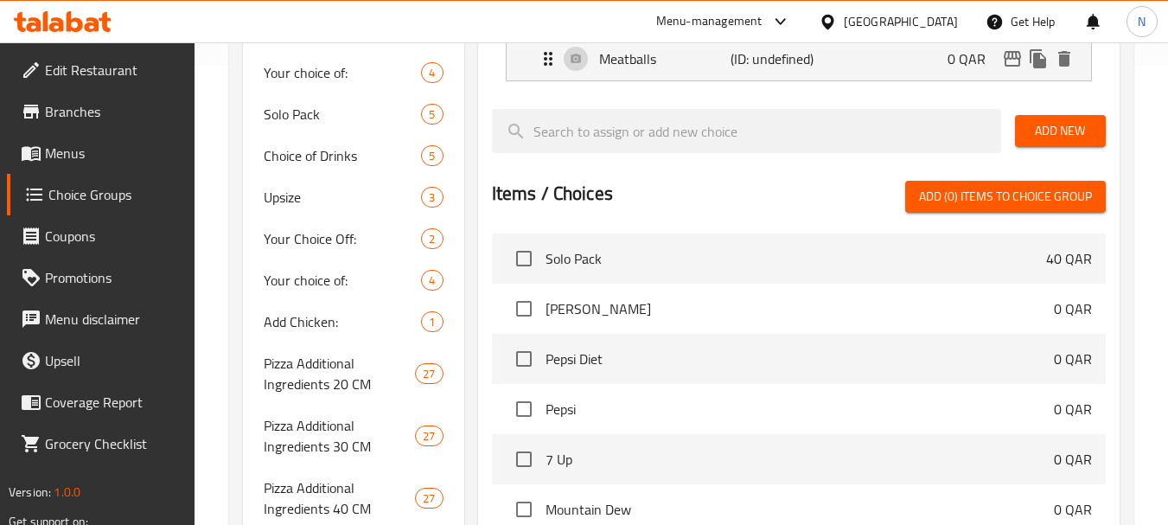
scroll to position [0, 0]
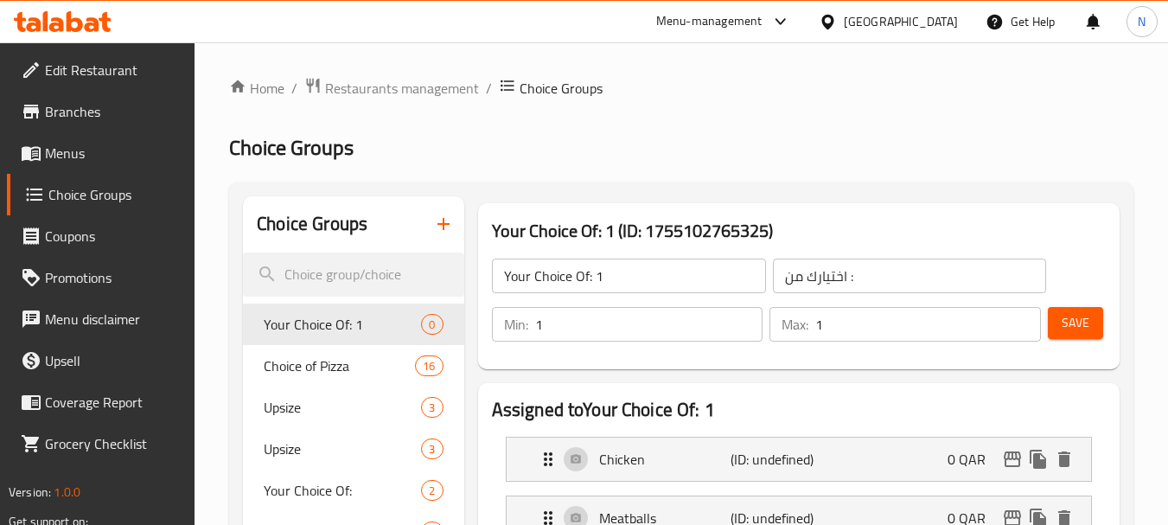
click at [1075, 328] on span "Save" at bounding box center [1075, 323] width 28 height 22
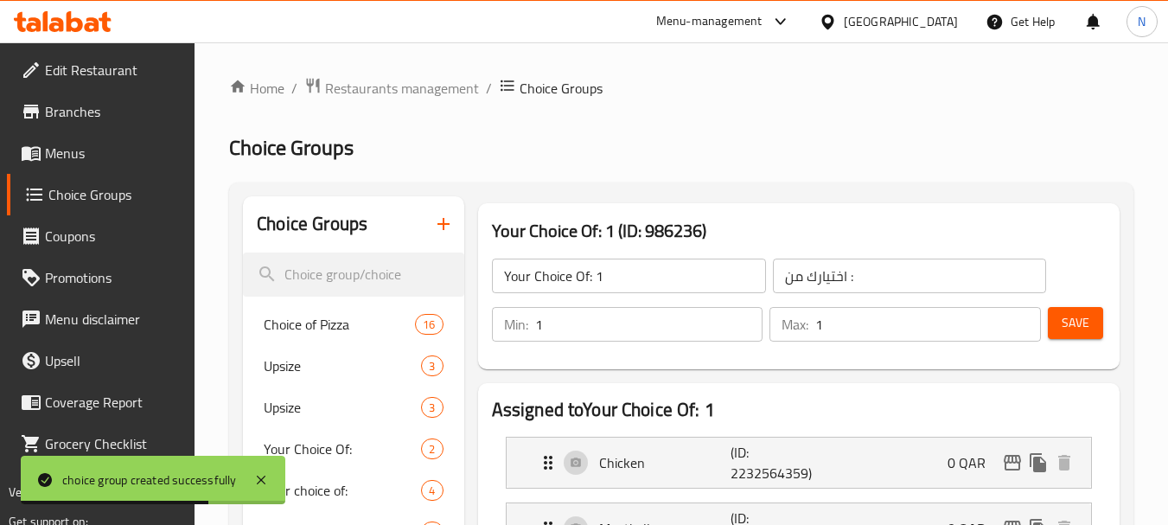
click at [658, 284] on input "Your Choice Of: 1" at bounding box center [629, 275] width 274 height 35
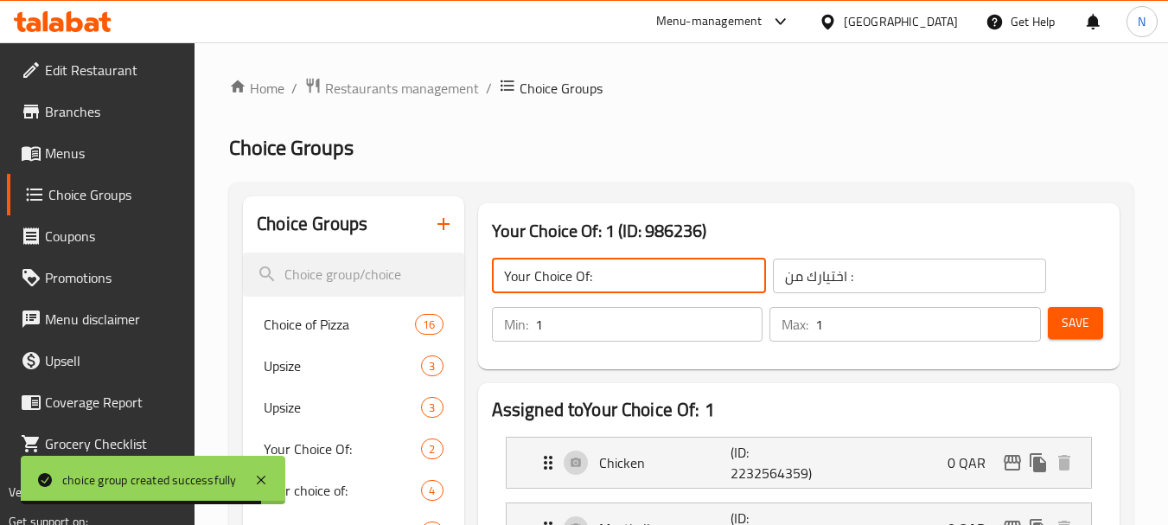
type input "Your Choice Of:"
drag, startPoint x: 1069, startPoint y: 329, endPoint x: 376, endPoint y: 21, distance: 758.8
click at [1069, 329] on span "Save" at bounding box center [1075, 323] width 28 height 22
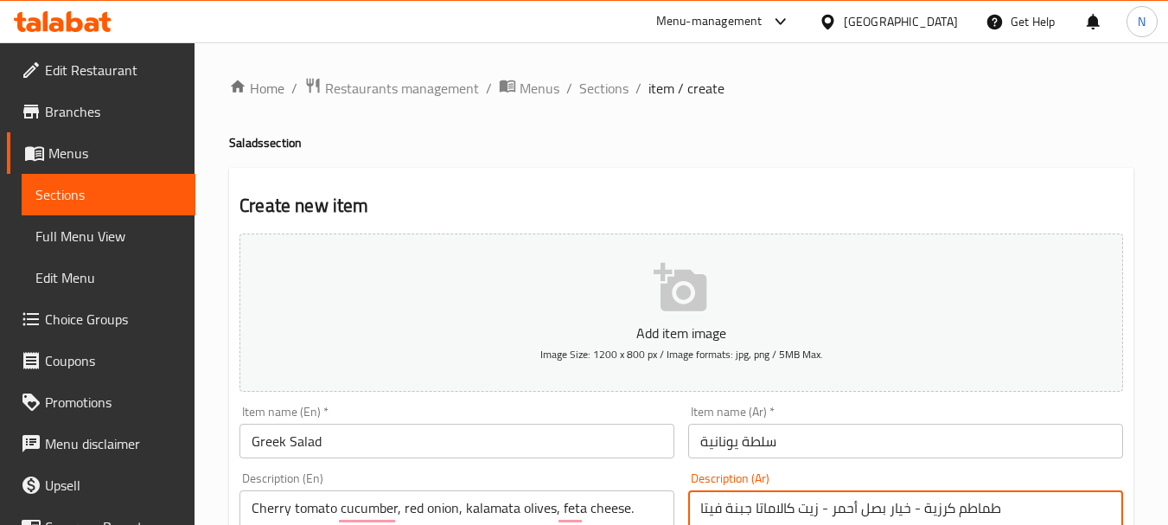
scroll to position [116, 0]
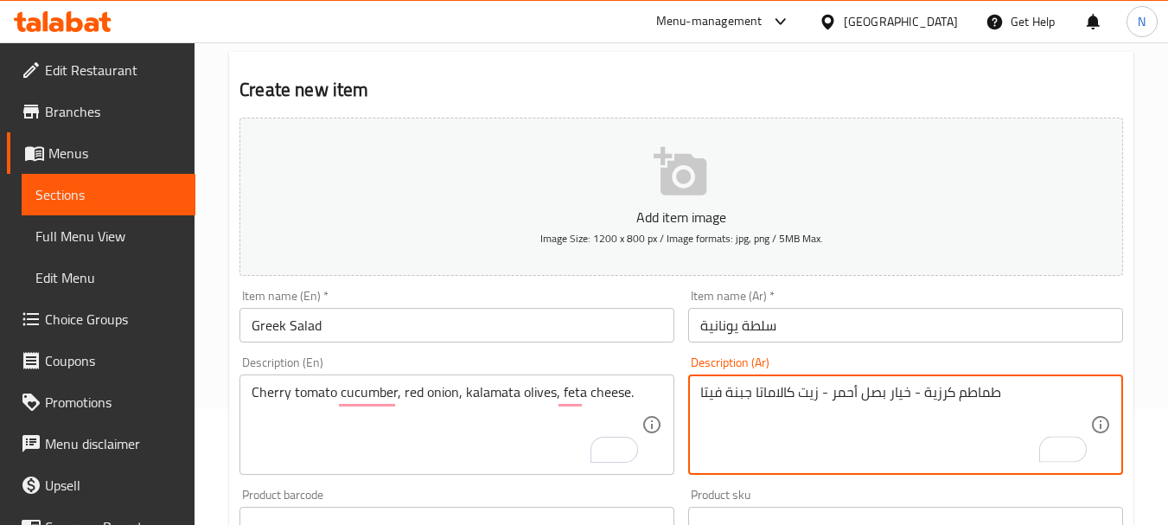
click at [910, 394] on textarea "طماطم كرزية - خيار بصل أحمر - زيت كالاماتا جبنة فيتا" at bounding box center [895, 425] width 390 height 82
type textarea "طماطم كرزية، خيار بصل أحمر - زيت كالاماتا جبنة فيتا"
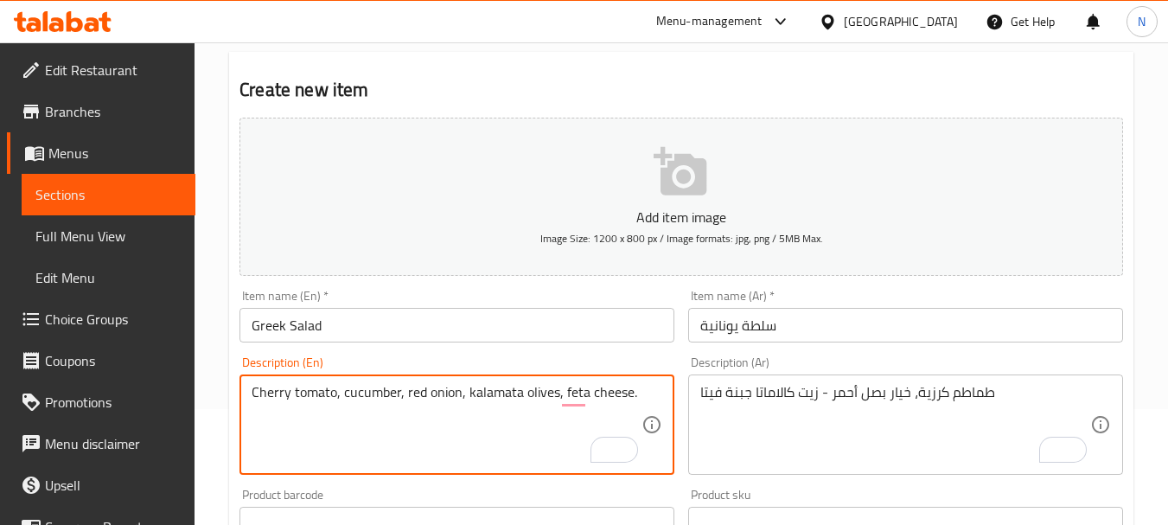
type textarea "Cherry tomato, cucumber, red onion, kalamata olives, feta cheese."
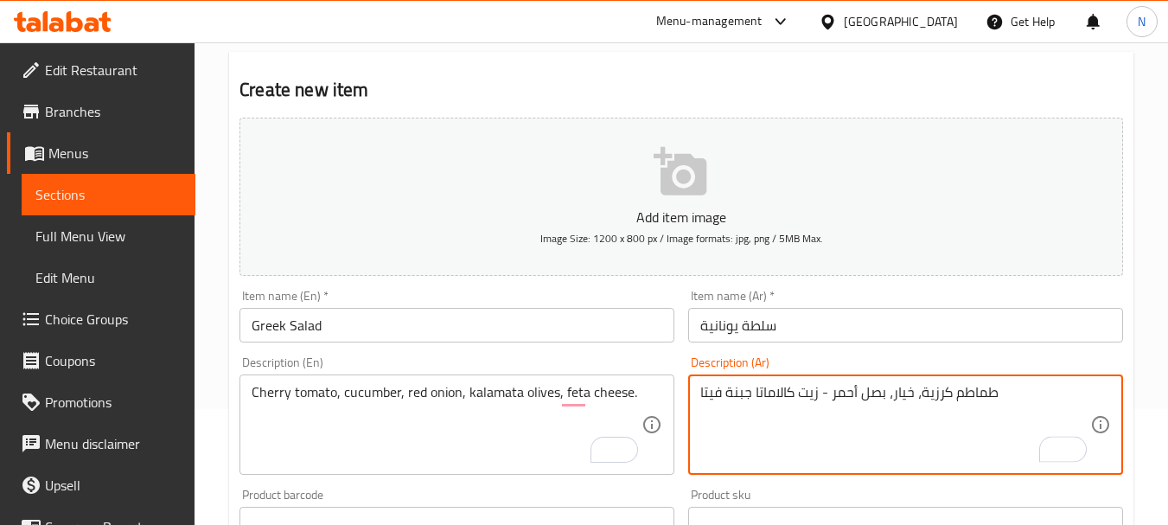
click at [822, 395] on textarea "طماطم كرزية، خيار، بصل أحمر - زيت كالاماتا جبنة فيتا" at bounding box center [895, 425] width 390 height 82
click at [751, 396] on textarea "طماطم كرزية، خيار، بصل أحمر، زيت كالاماتا جبنة فيتا" at bounding box center [895, 425] width 390 height 82
type textarea "طماطم كرزية، خيار، بصل أحمر، زيت كالاماتا وجبنة فيتا"
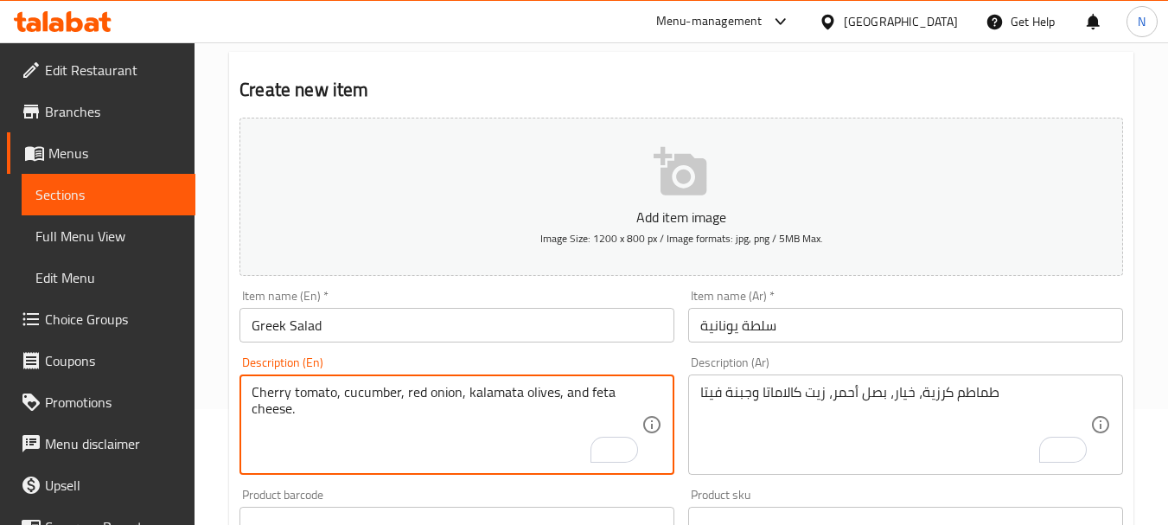
type textarea "Cherry tomato, cucumber, red onion, kalamata olives, and feta cheese."
click at [347, 406] on textarea "Cherry tomato, cucumber, red onion, kalamata olives, and feta cheese." at bounding box center [447, 425] width 390 height 82
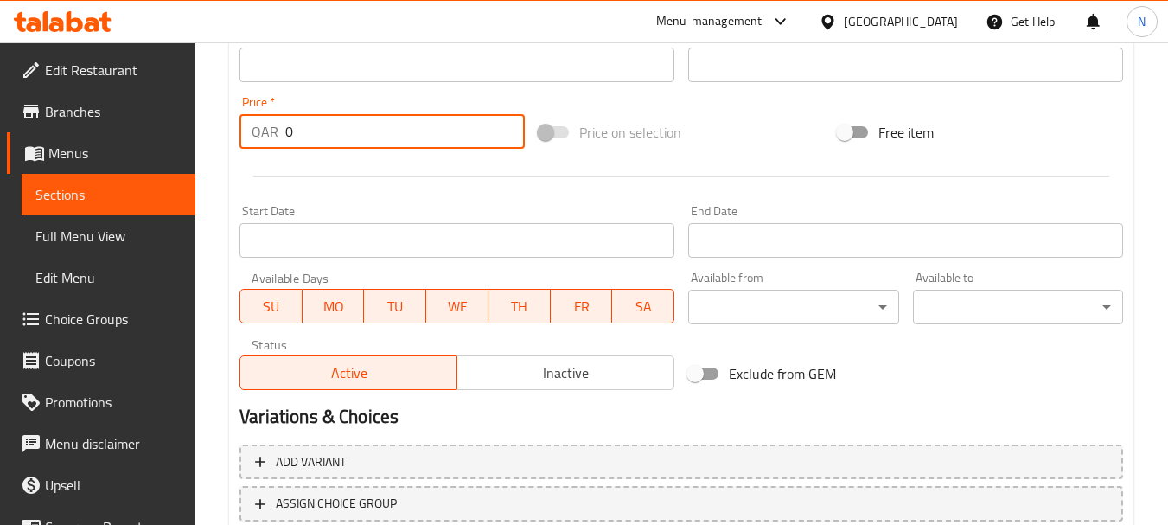
drag, startPoint x: 309, startPoint y: 131, endPoint x: 271, endPoint y: 132, distance: 38.1
click at [271, 132] on div "QAR 0 Price *" at bounding box center [381, 131] width 285 height 35
type input "39"
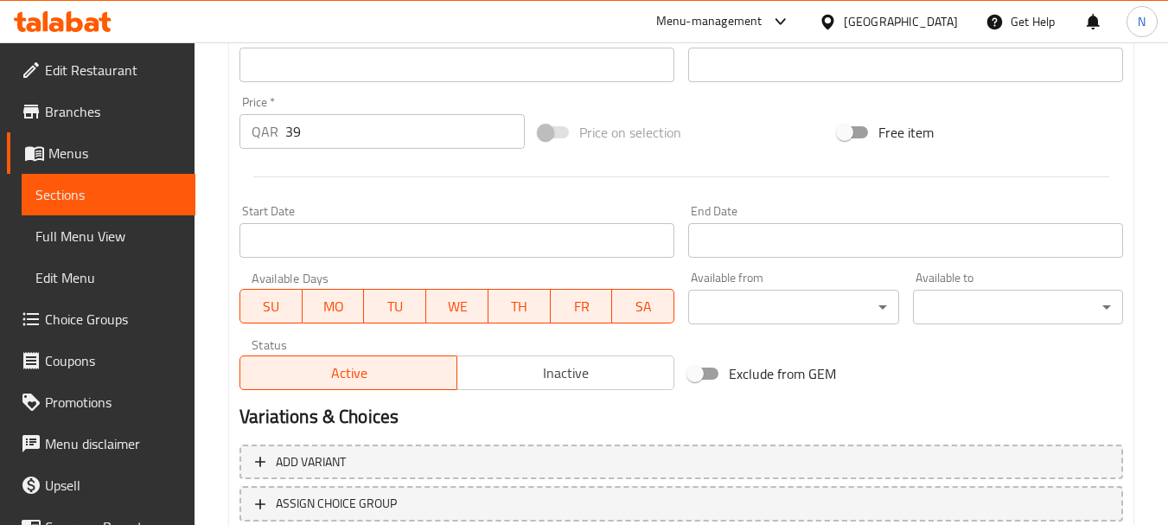
click at [685, 139] on div "Price on selection" at bounding box center [681, 132] width 299 height 47
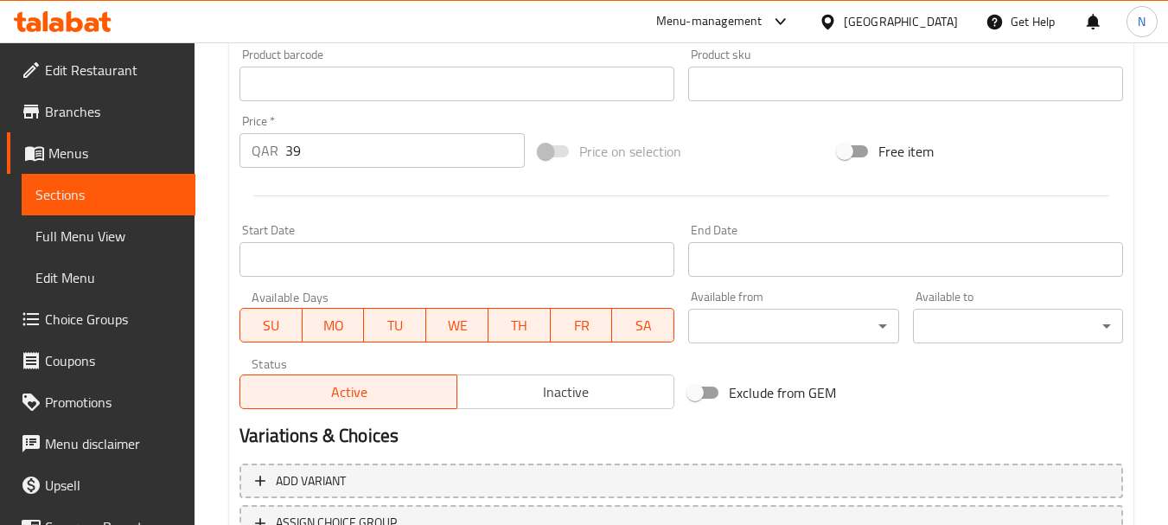
scroll to position [641, 0]
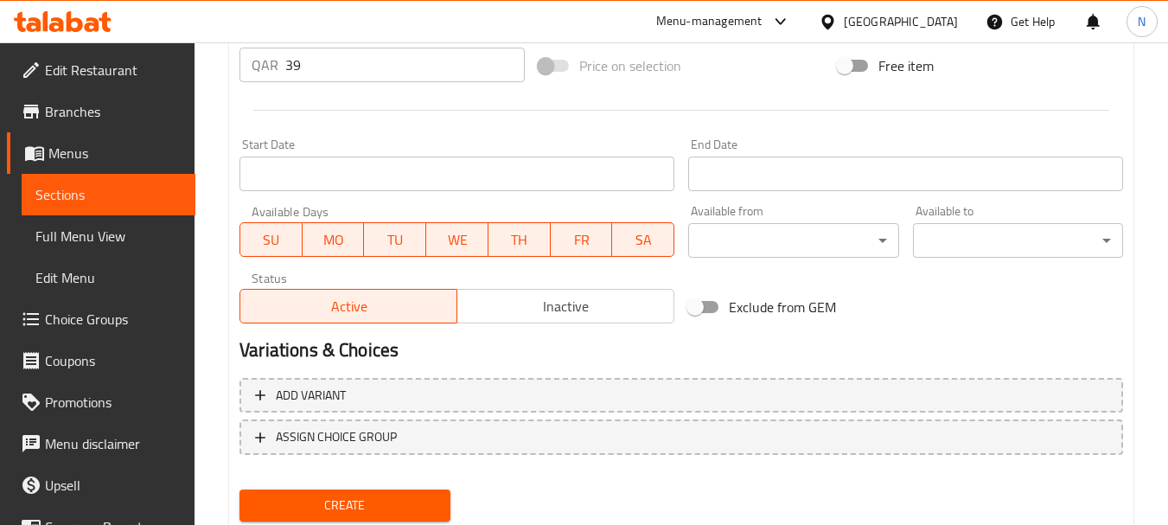
type textarea "طماطم كرزية، خيار، بصل أحمر، زيت كالاماتا وجبنة فيتا."
click at [384, 502] on span "Create" at bounding box center [344, 505] width 182 height 22
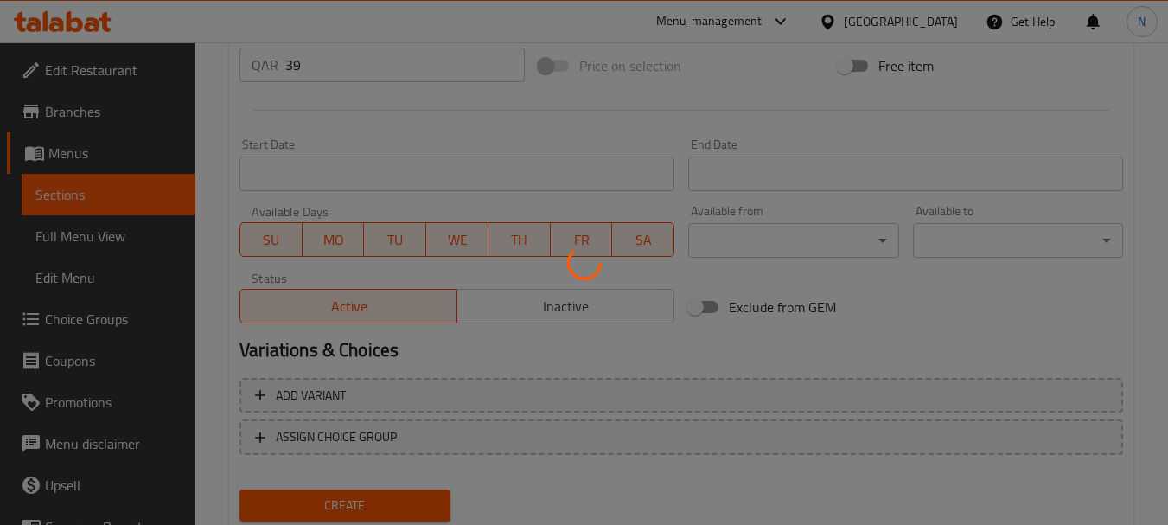
type input "0"
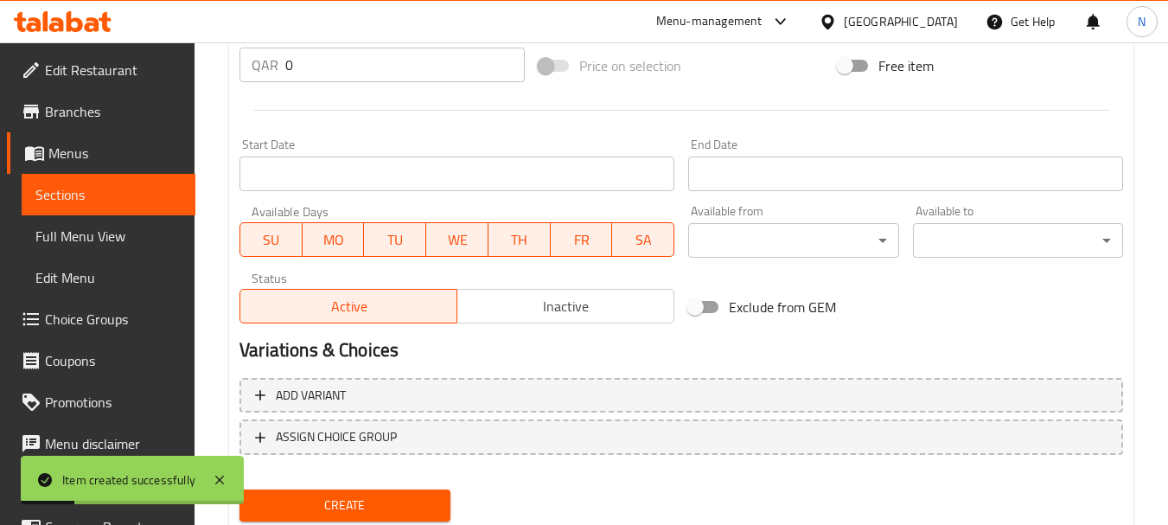
scroll to position [182, 0]
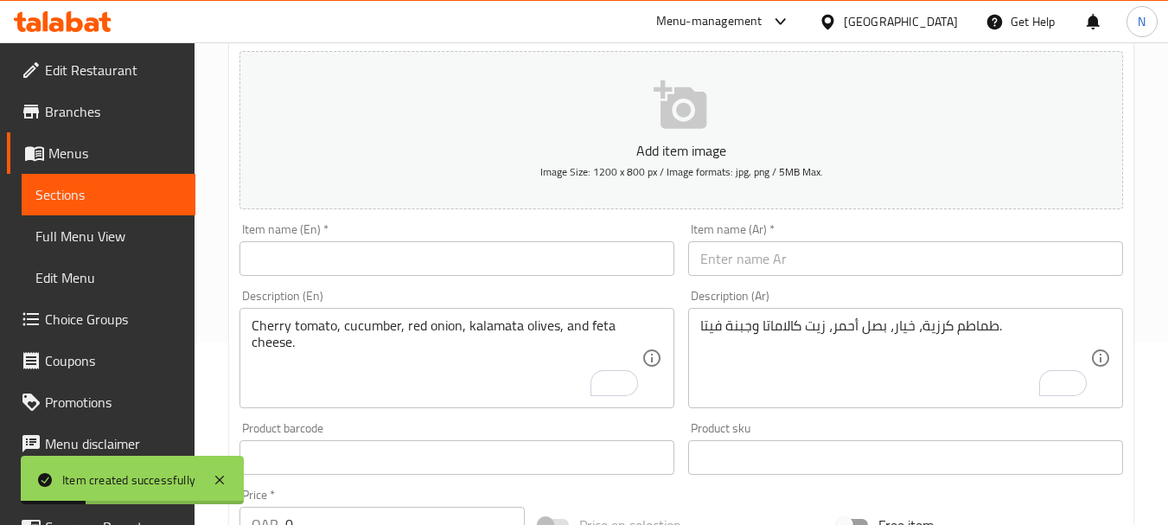
click at [387, 250] on input "text" at bounding box center [456, 258] width 435 height 35
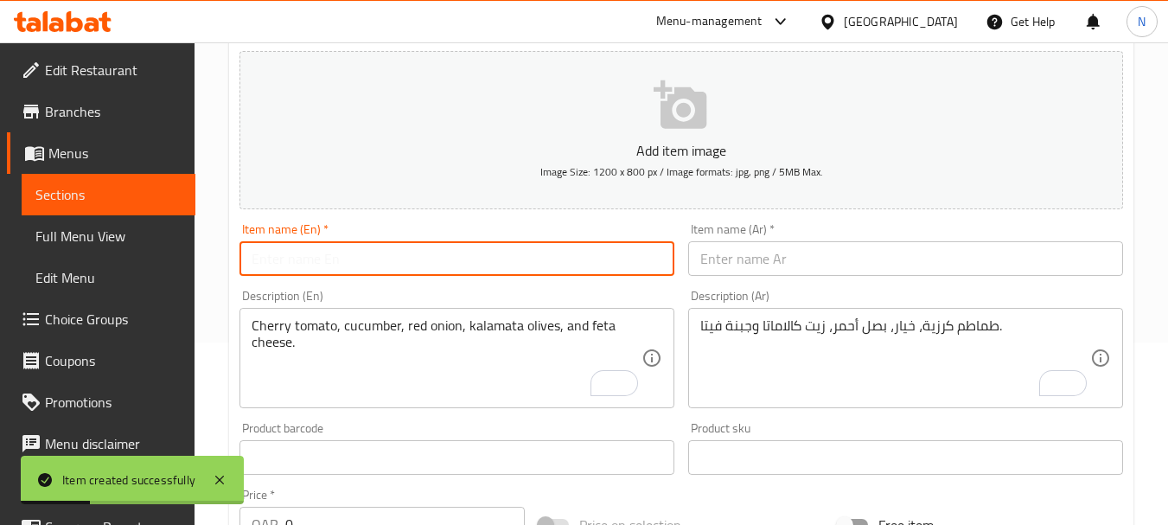
paste input "CEASAR SALAD"
click at [328, 259] on input "CEASAR SALAD" at bounding box center [456, 258] width 435 height 35
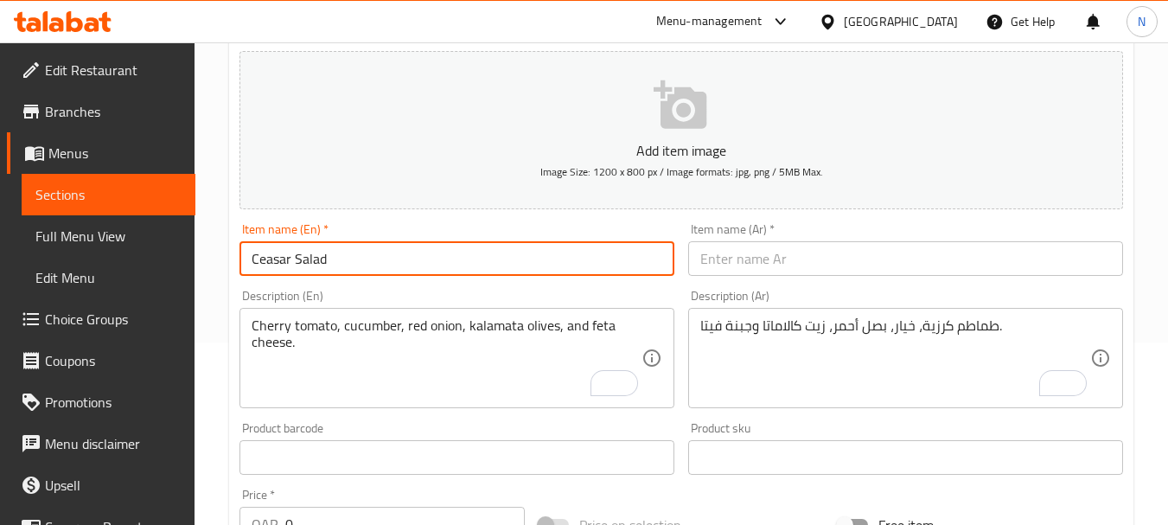
type input "[PERSON_NAME] Salad"
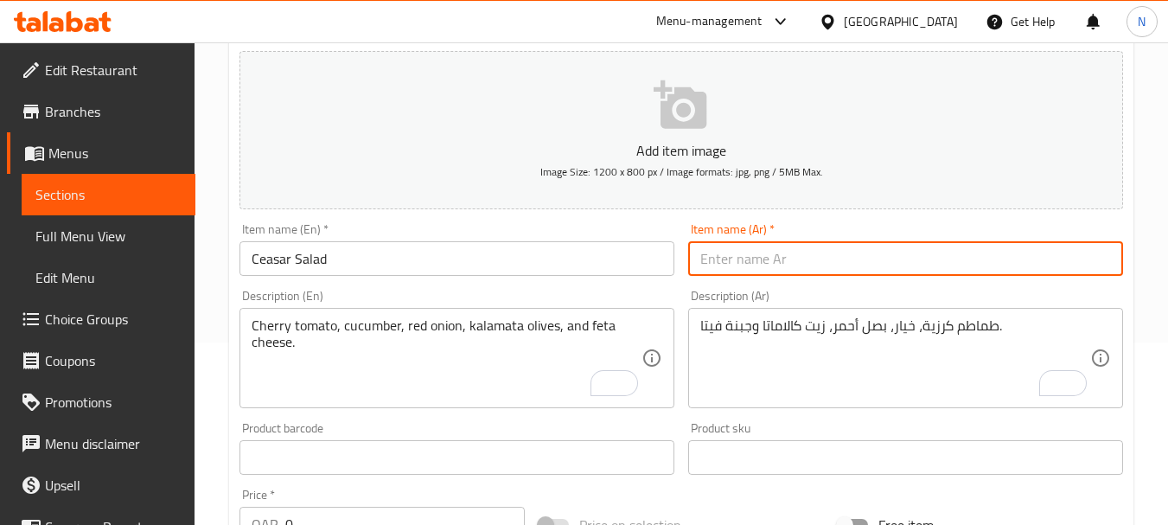
click at [760, 263] on input "text" at bounding box center [905, 258] width 435 height 35
paste input "سلطة سيزار"
type input "سلطة سيزار"
click at [429, 354] on textarea "Cherry tomato, cucumber, red onion, kalamata olives, and feta cheese." at bounding box center [447, 358] width 390 height 82
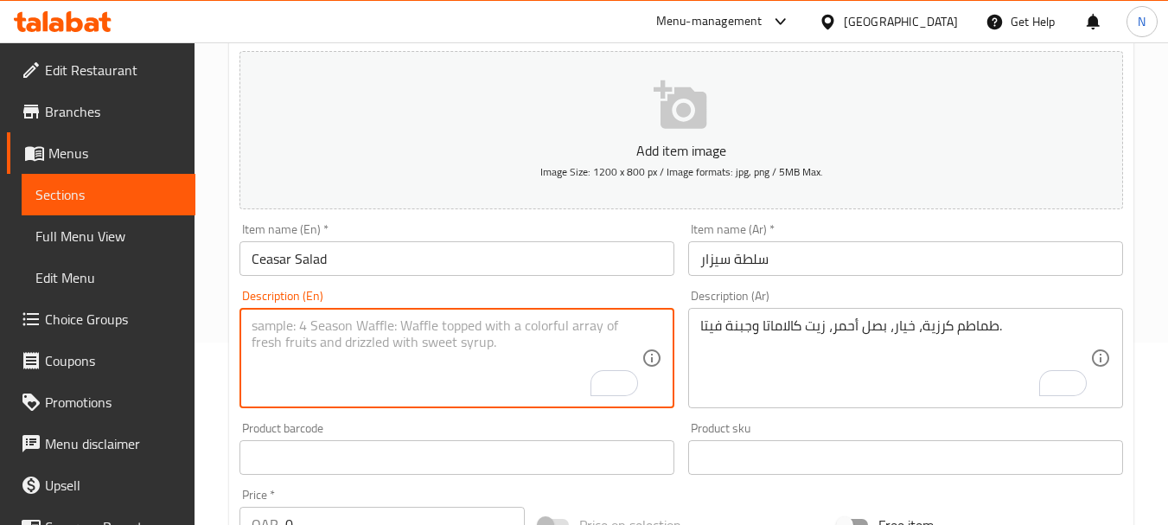
paste textarea "ROMAINE LETTUCE PARMESAN CHEESE CEASAR DRESSING CHICKEN (OPTIONAL)"
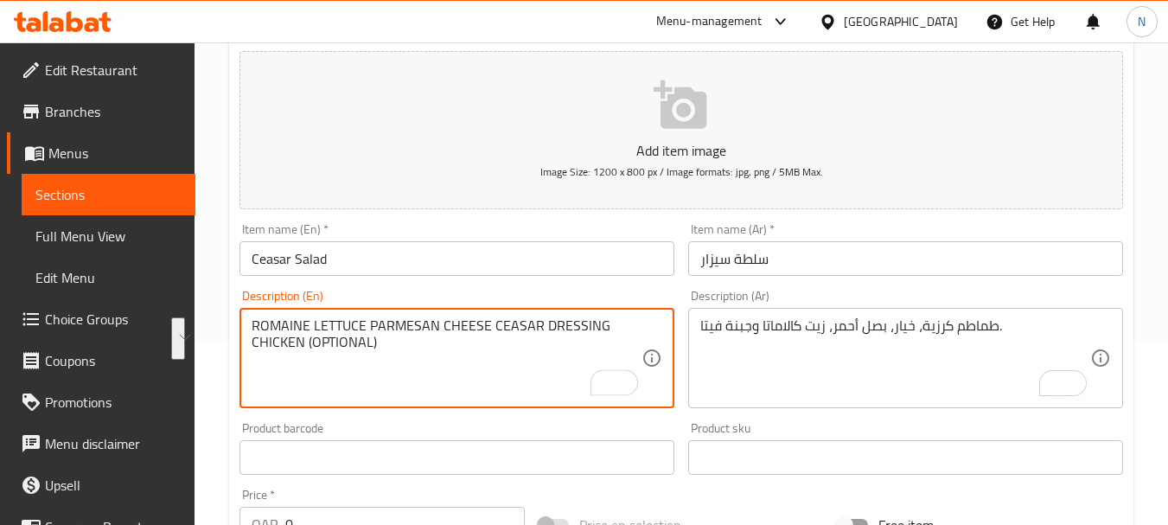
drag, startPoint x: 258, startPoint y: 324, endPoint x: 382, endPoint y: 353, distance: 127.7
click at [382, 353] on textarea "ROMAINE LETTUCE PARMESAN CHEESE CEASAR DRESSING CHICKEN (OPTIONAL)" at bounding box center [447, 358] width 390 height 82
type textarea "Romaine lettuce parmesan cheese ceasar dressing chicken (optional)"
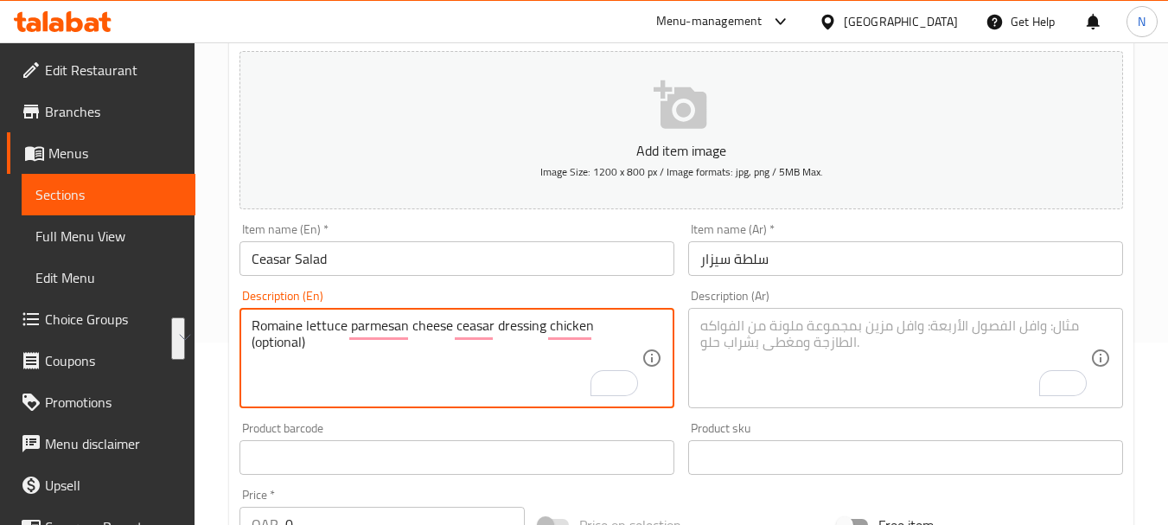
click at [788, 323] on textarea "To enrich screen reader interactions, please activate Accessibility in Grammarl…" at bounding box center [895, 358] width 390 height 82
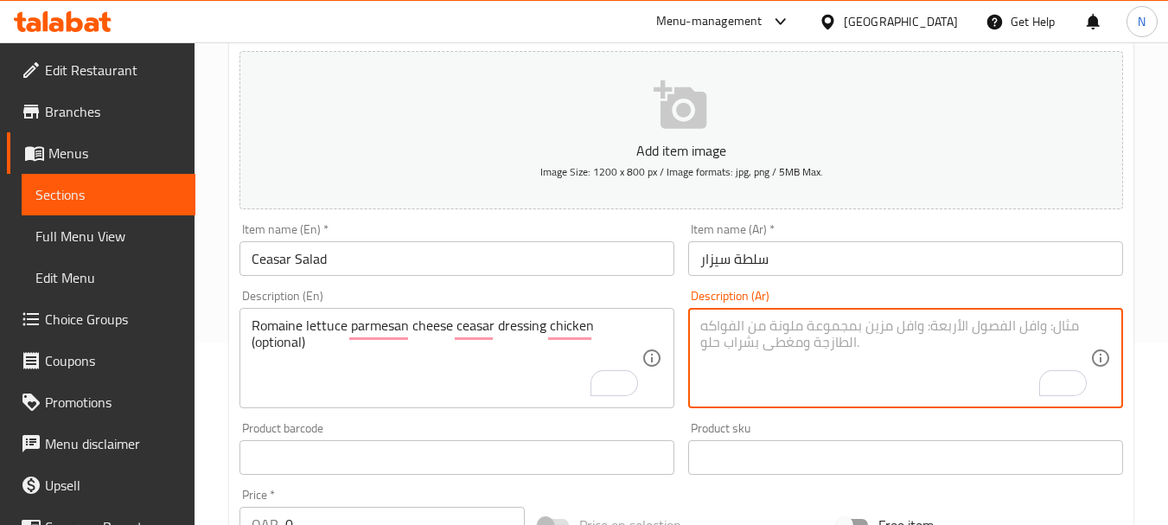
paste textarea "خس روماني - جبنة بارميزان مزينة بدجاج سيزار (إختياري)"
click at [934, 329] on textarea "خس روماني - جبنة بارميزان مزينة بدجاج سيزار (إختياري)" at bounding box center [895, 358] width 390 height 82
type textarea "خس روماني، جبنة بارميزان مزينة بدجاج سيزار (إختياري)"
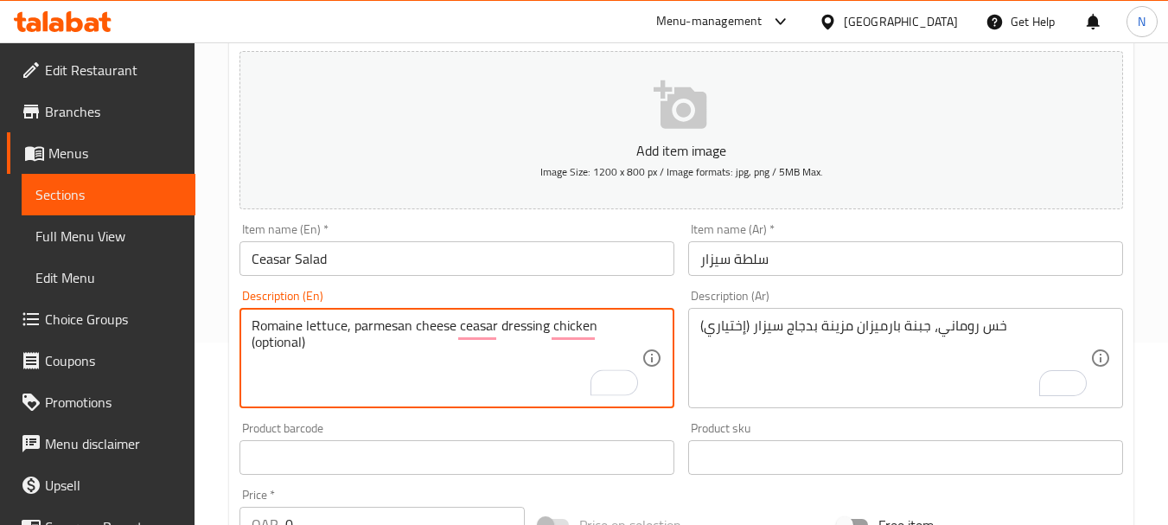
click at [456, 328] on textarea "Romaine lettuce, parmesan cheese ceasar dressing chicken (optional)" at bounding box center [447, 358] width 390 height 82
type textarea "Romaine lettuce, parmesan cheese, ceasar dressing chicken (optional)"
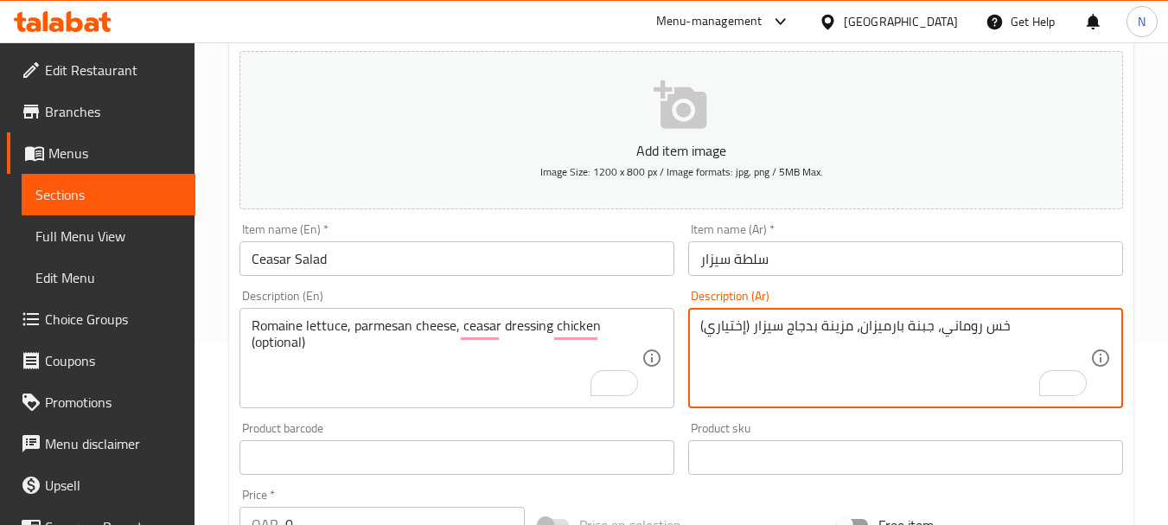
type textarea "خس روماني، جبنة بارميزان، مزينة بدجاج سيزار (إختياري)"
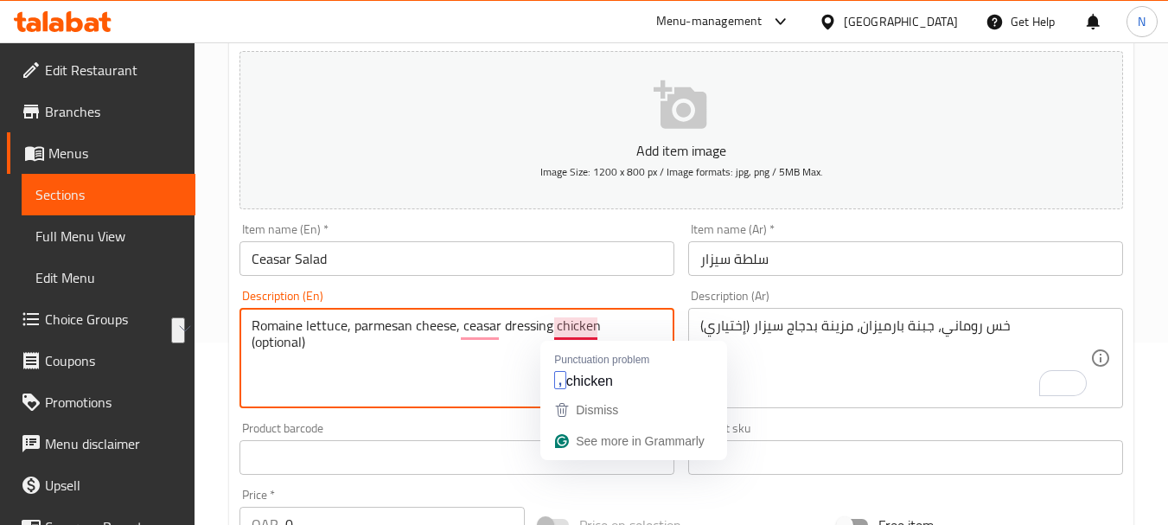
drag, startPoint x: 464, startPoint y: 328, endPoint x: 606, endPoint y: 327, distance: 141.8
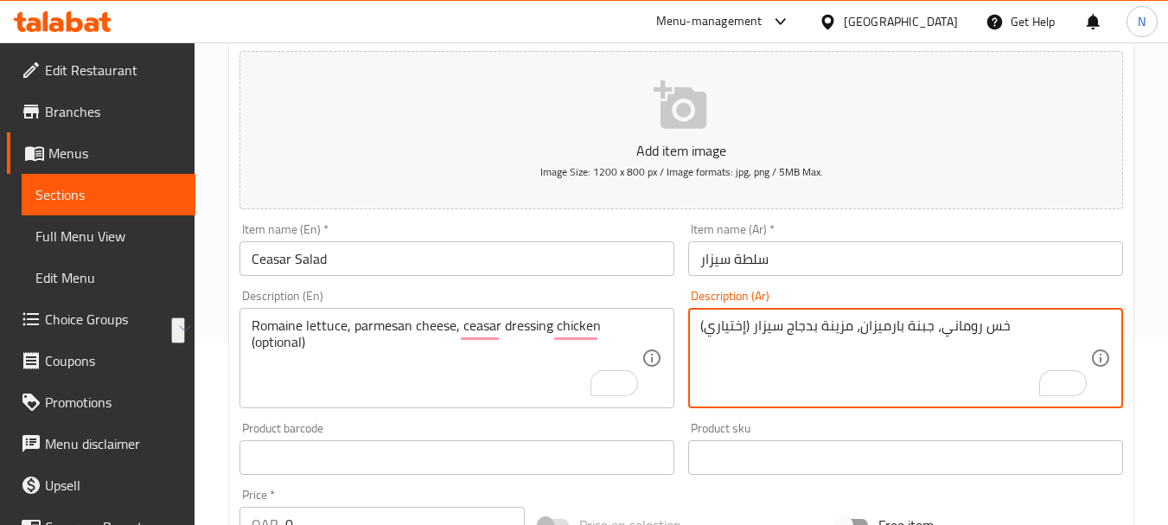
drag, startPoint x: 850, startPoint y: 327, endPoint x: 754, endPoint y: 328, distance: 95.9
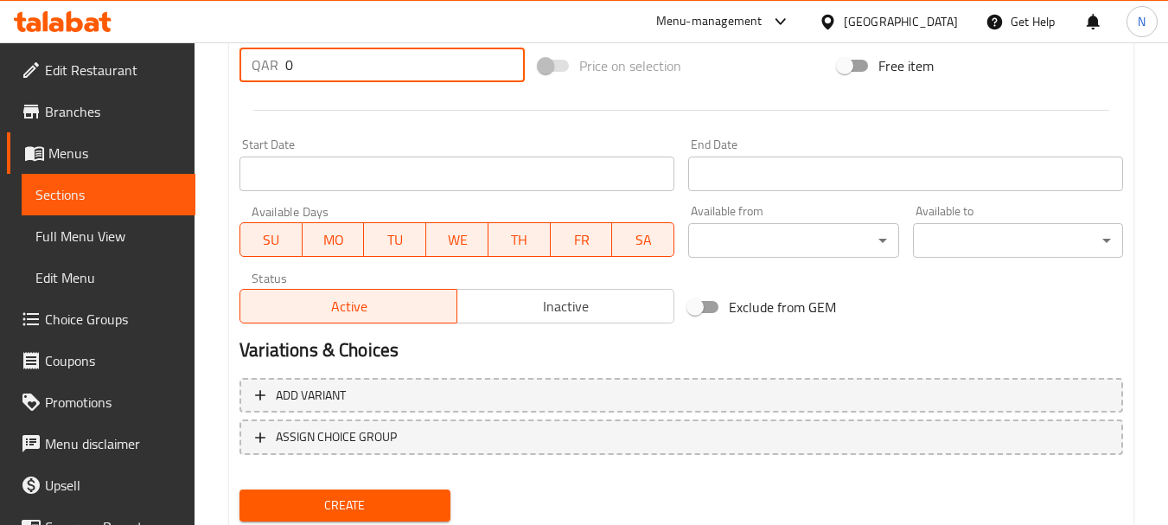
drag, startPoint x: 306, startPoint y: 63, endPoint x: 283, endPoint y: 70, distance: 24.3
click at [283, 70] on div "QAR 0 Price *" at bounding box center [381, 65] width 285 height 35
click at [294, 70] on input ".39" at bounding box center [404, 65] width 239 height 35
click at [290, 69] on input ".39" at bounding box center [404, 65] width 239 height 35
type input "39"
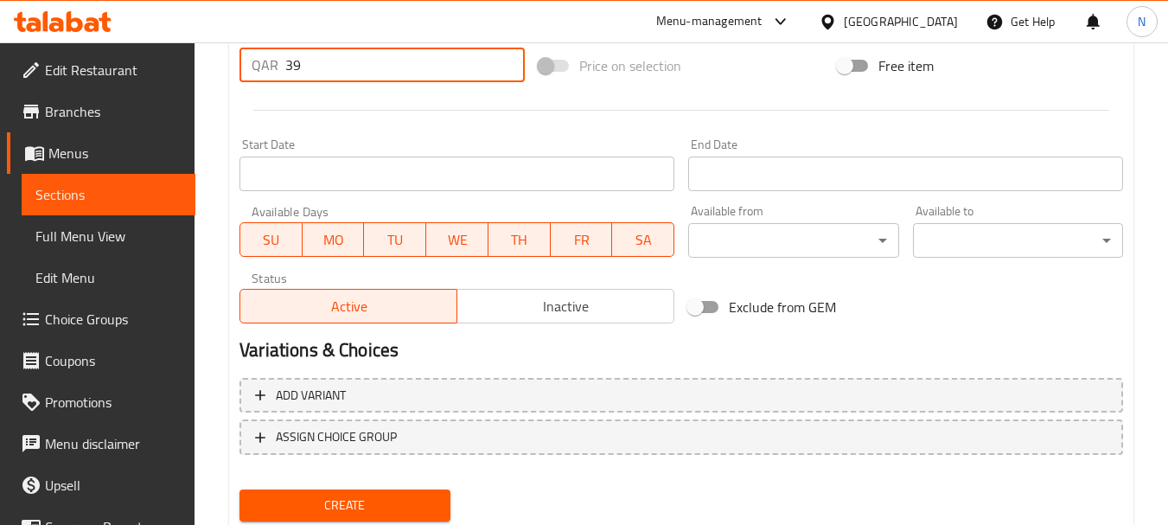
click at [737, 80] on div "Price on selection" at bounding box center [681, 65] width 299 height 47
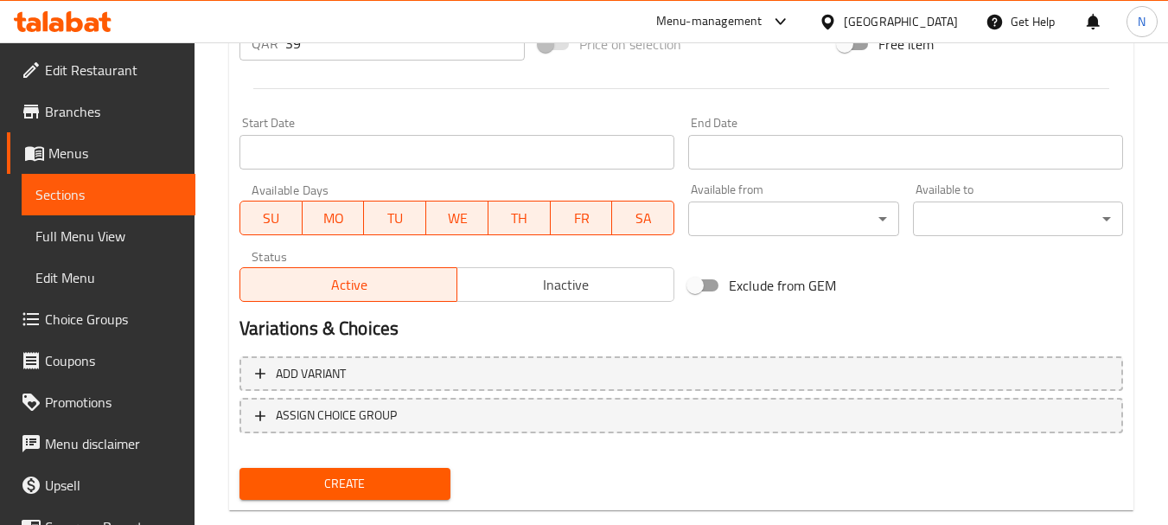
scroll to position [697, 0]
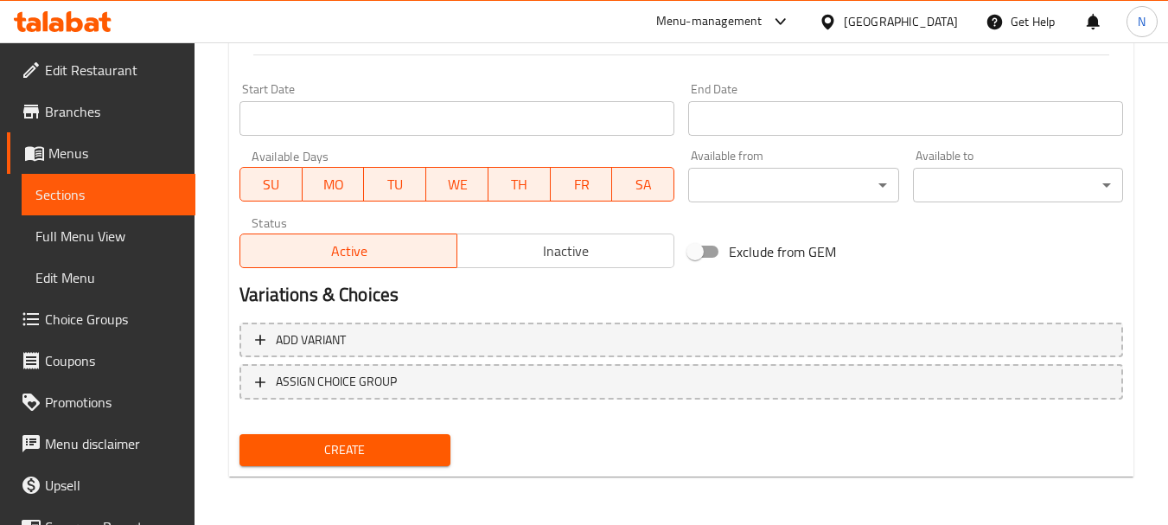
click at [347, 460] on span "Create" at bounding box center [344, 450] width 182 height 22
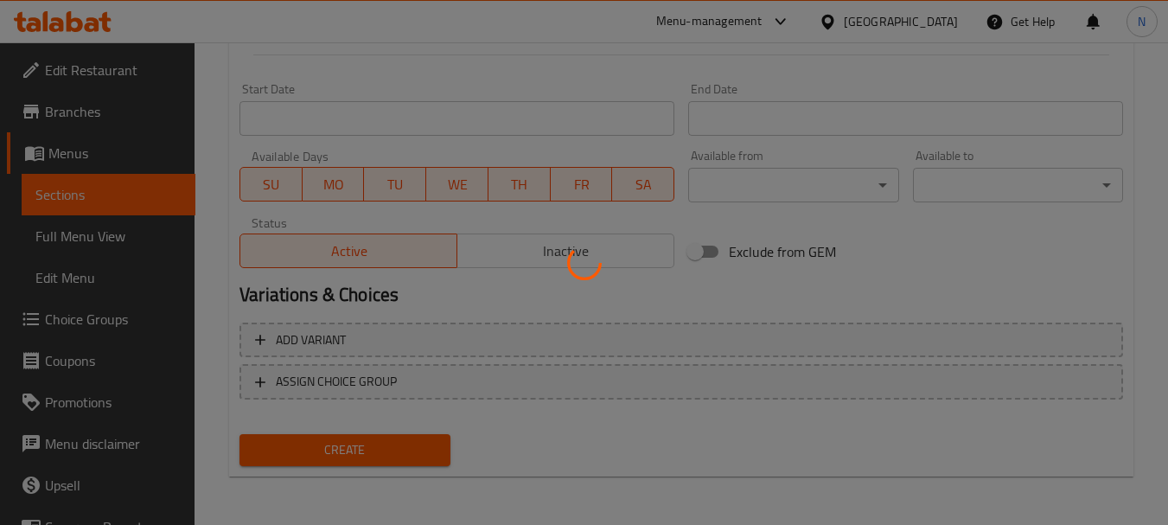
scroll to position [0, 0]
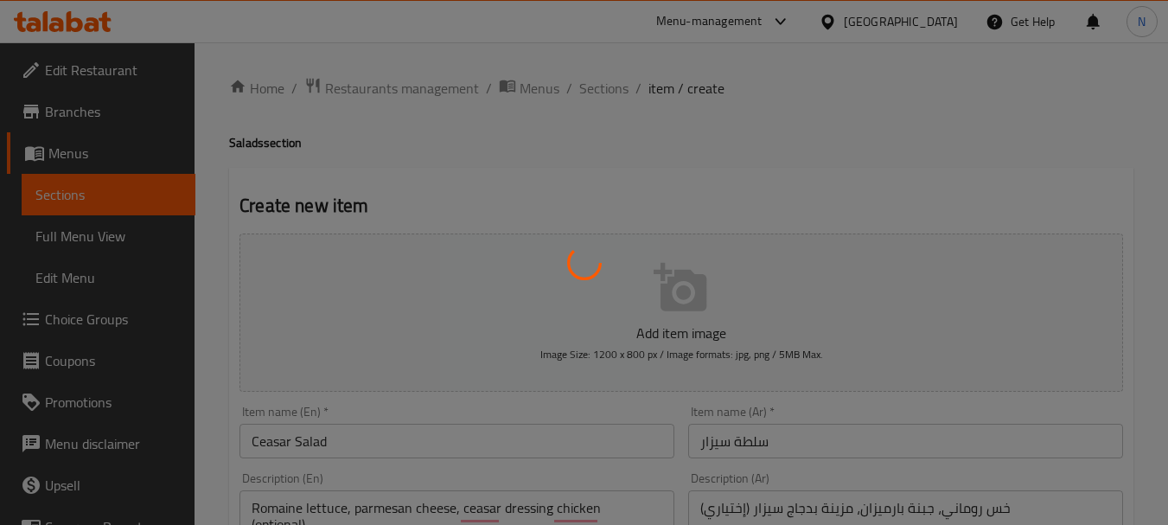
type input "0"
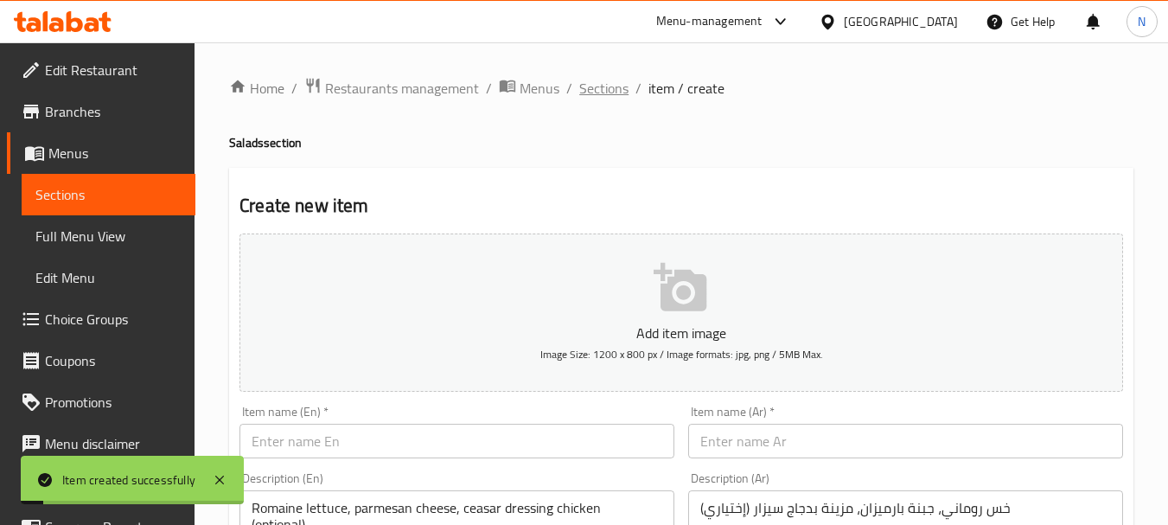
click at [589, 85] on span "Sections" at bounding box center [603, 88] width 49 height 21
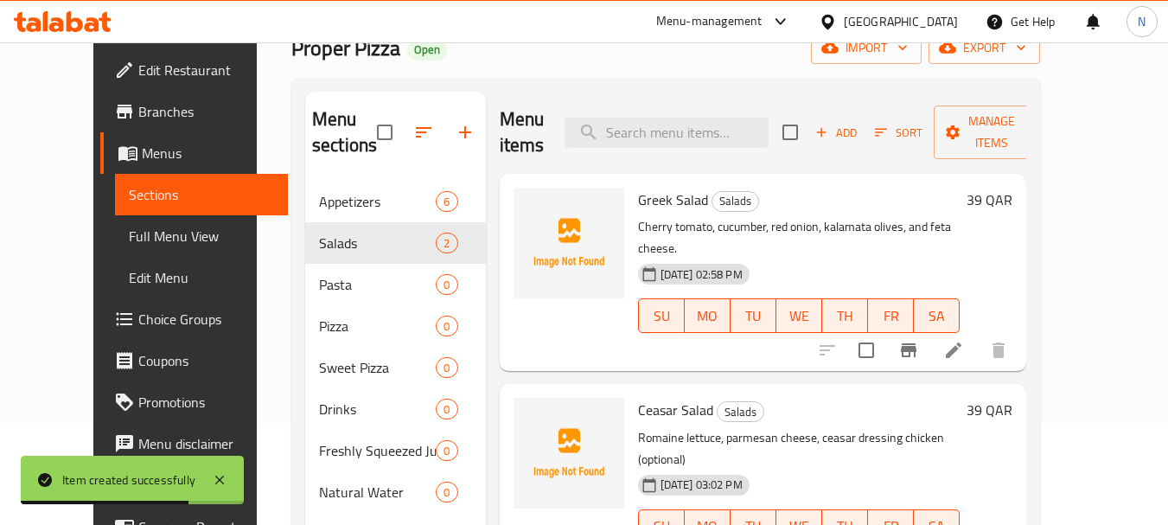
scroll to position [121, 0]
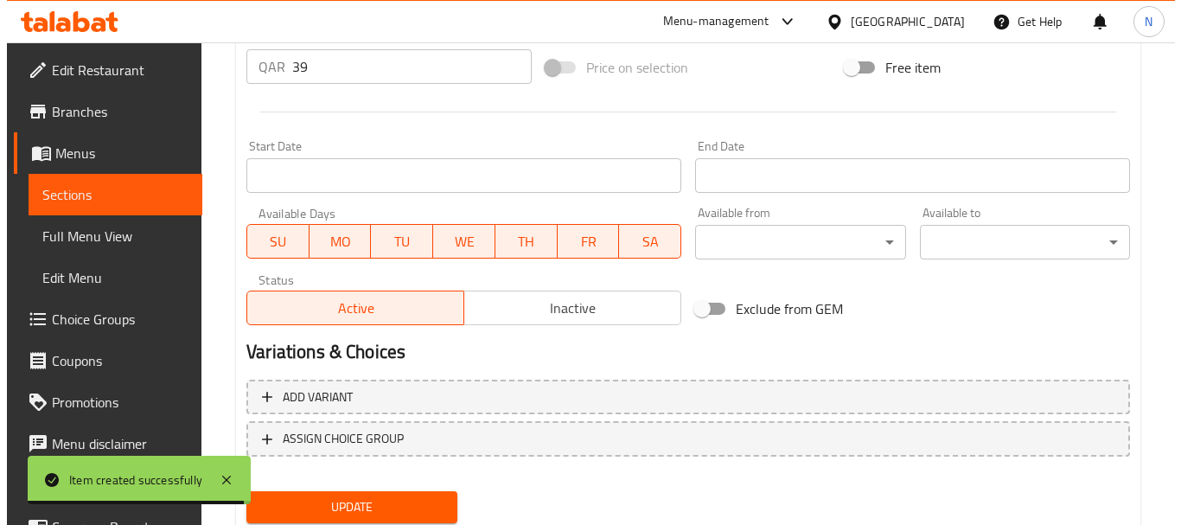
scroll to position [697, 0]
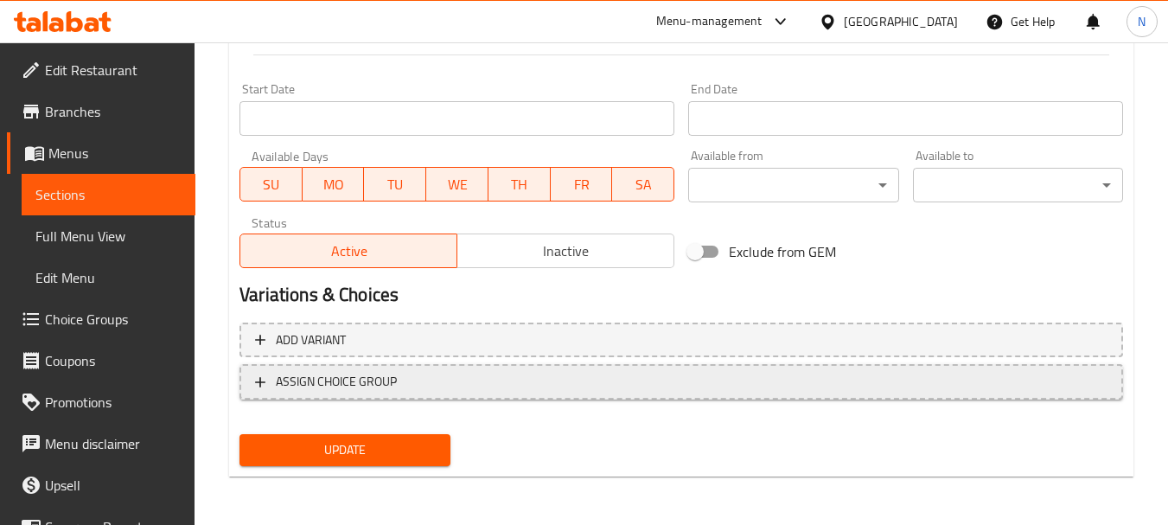
click at [414, 383] on span "ASSIGN CHOICE GROUP" at bounding box center [681, 382] width 852 height 22
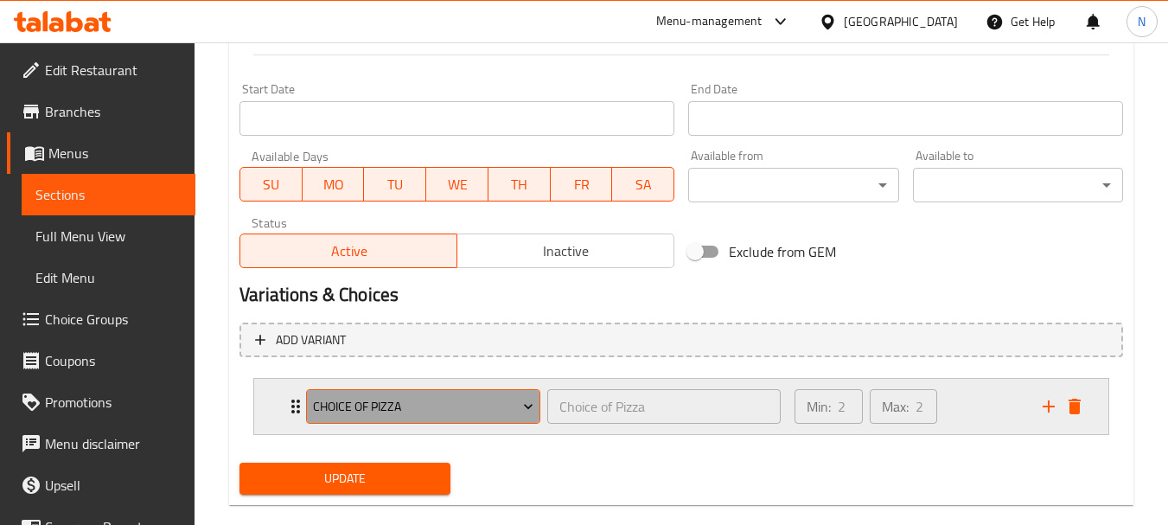
click at [408, 406] on span "Choice of Pizza" at bounding box center [423, 407] width 221 height 22
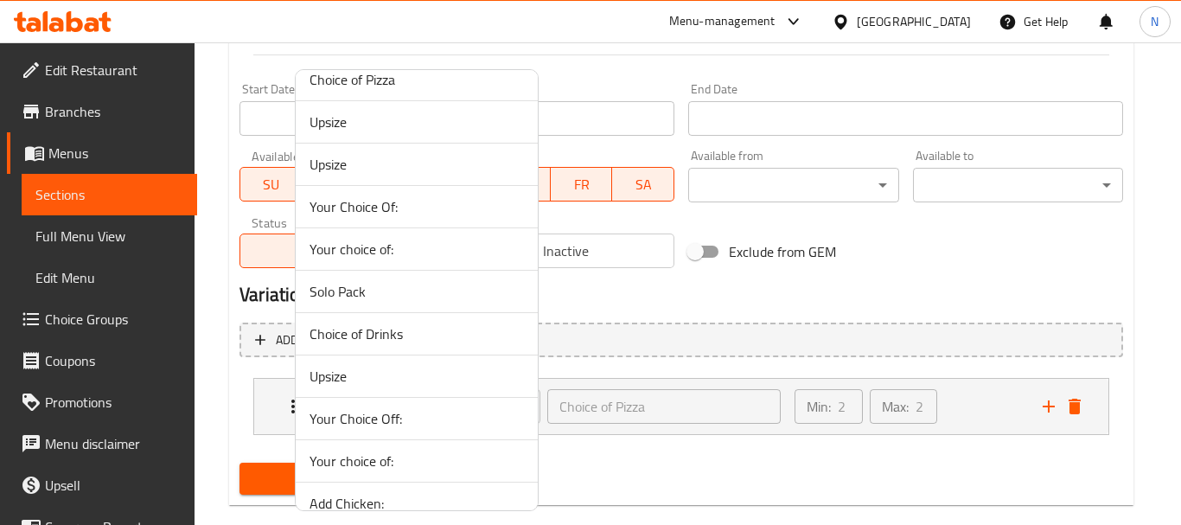
scroll to position [0, 0]
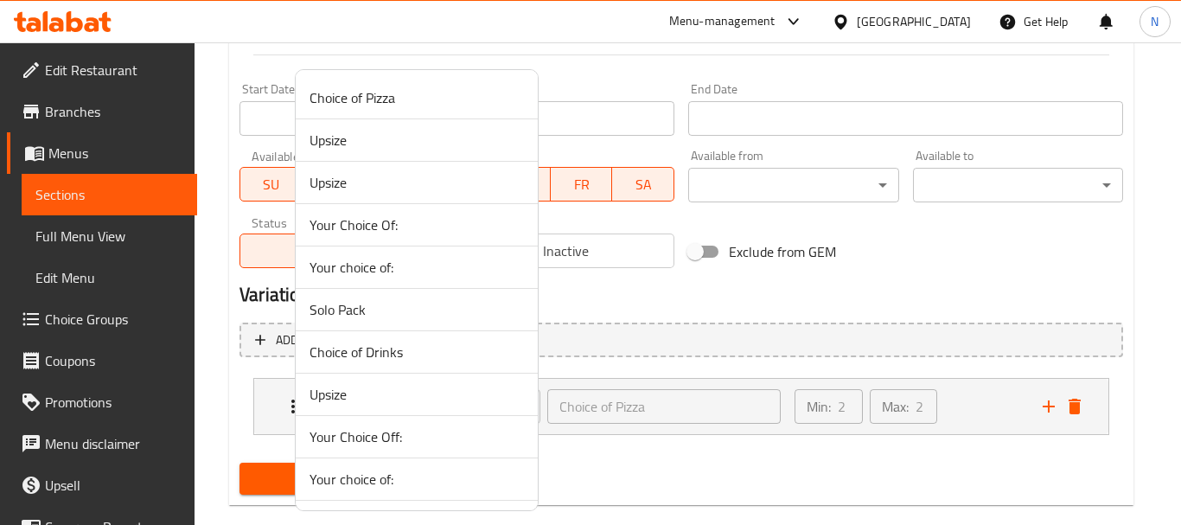
click at [418, 220] on span "Your Choice Of:" at bounding box center [416, 224] width 214 height 21
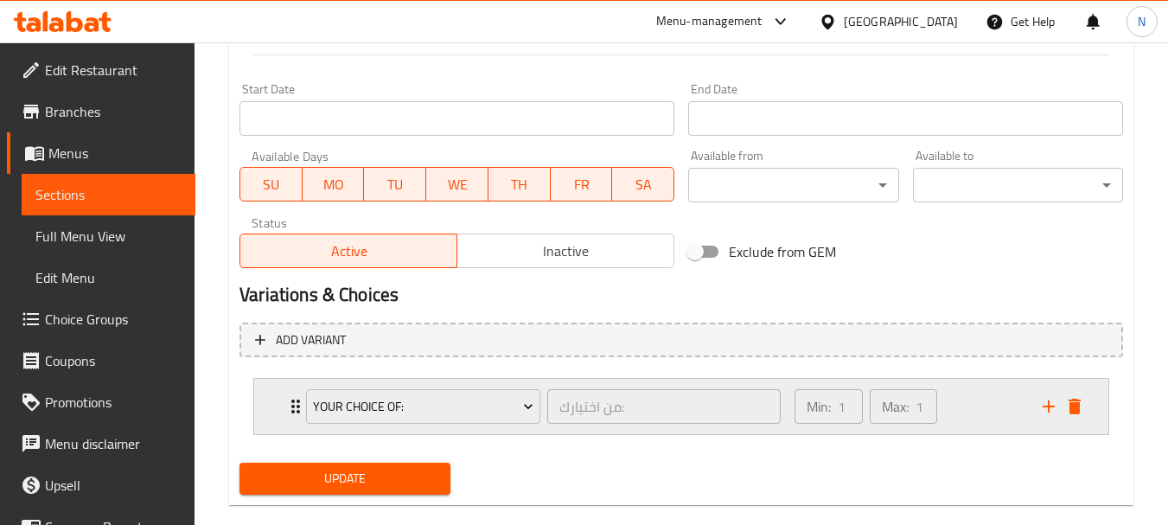
click at [993, 399] on div "Min: 1 ​ Max: 1 ​" at bounding box center [908, 406] width 248 height 55
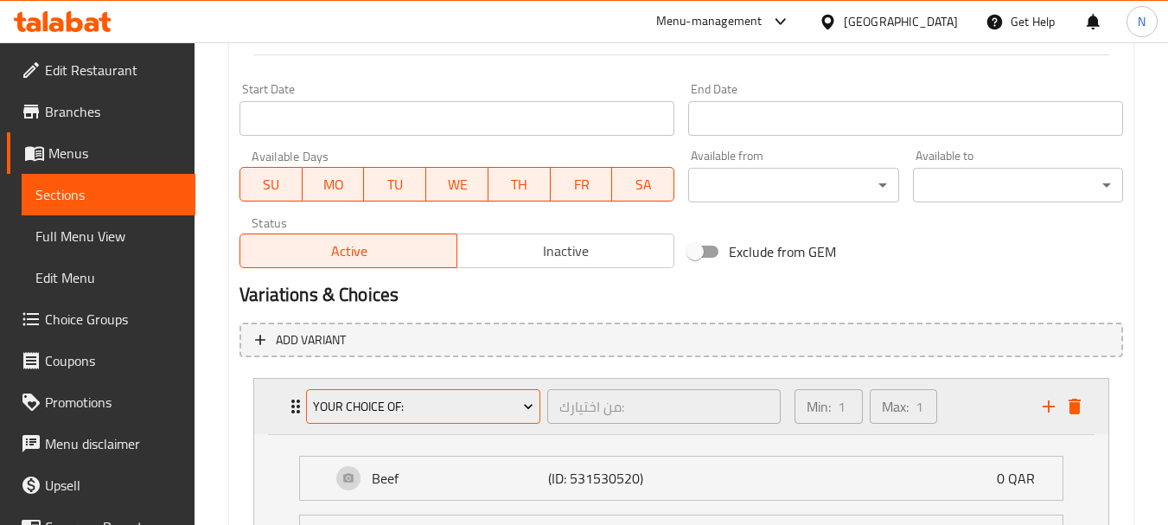
click at [379, 405] on span "Your Choice Of:" at bounding box center [423, 407] width 221 height 22
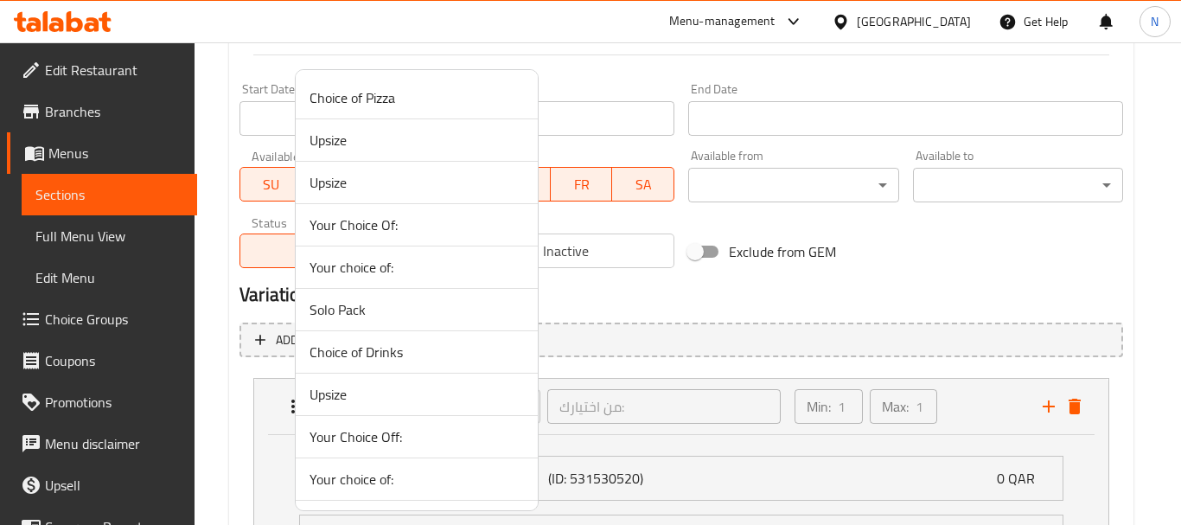
click at [412, 274] on span "Your choice of:" at bounding box center [416, 267] width 214 height 21
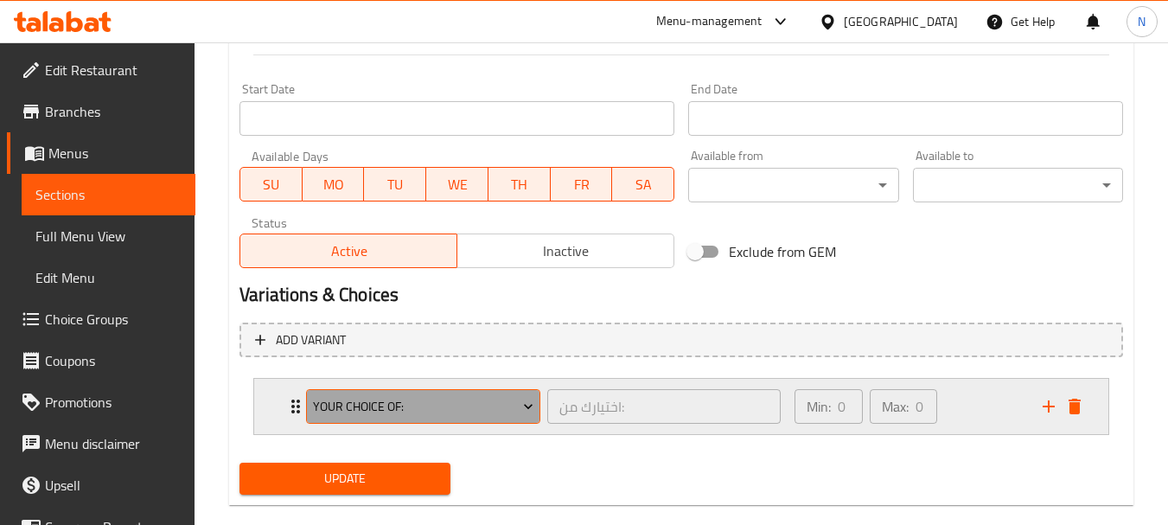
click at [485, 411] on span "Your choice of:" at bounding box center [423, 407] width 221 height 22
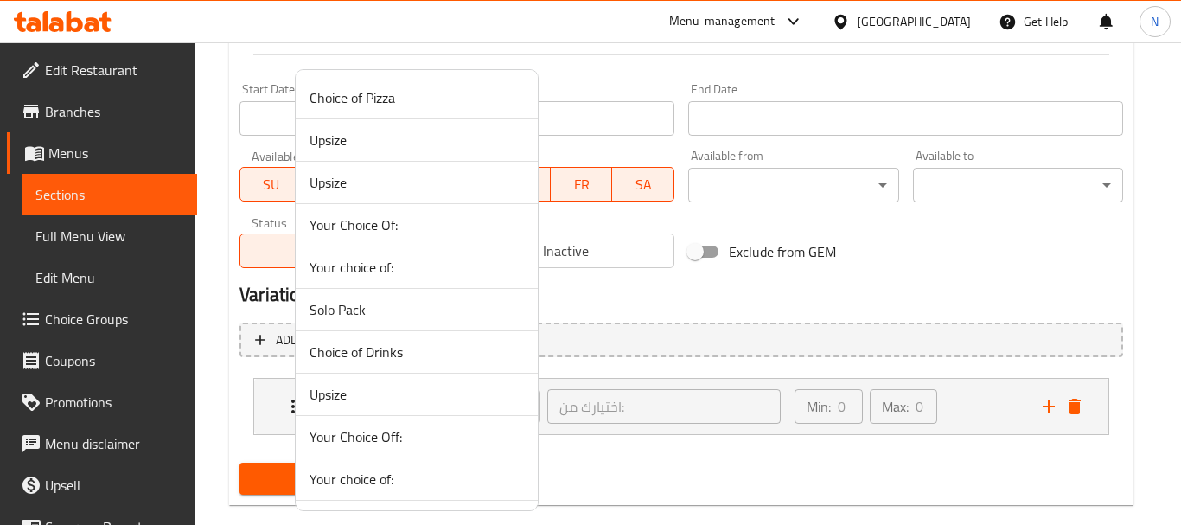
click at [408, 472] on span "Your choice of:" at bounding box center [416, 478] width 214 height 21
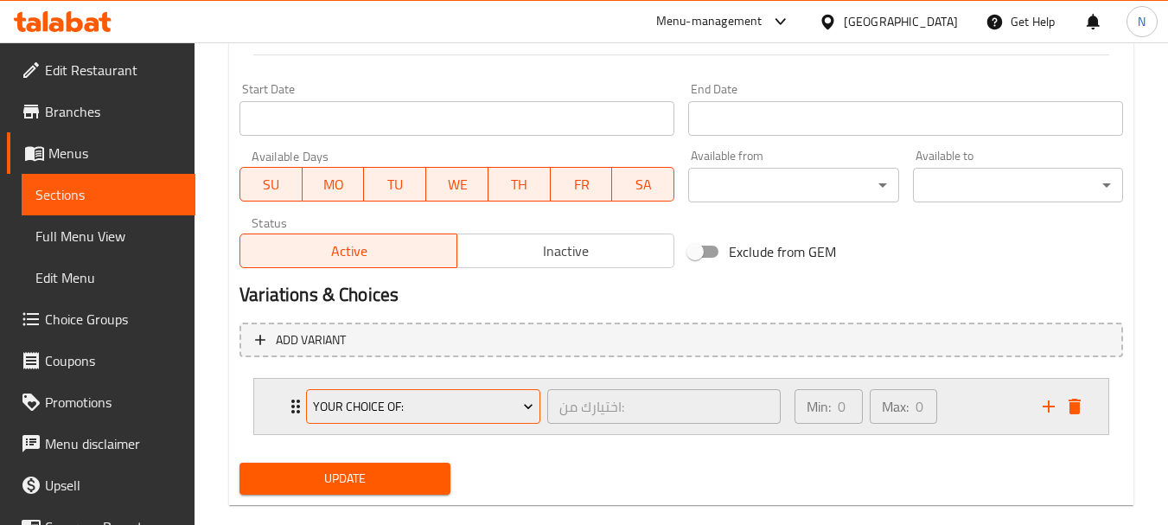
click at [410, 414] on span "Your choice of:" at bounding box center [423, 407] width 221 height 22
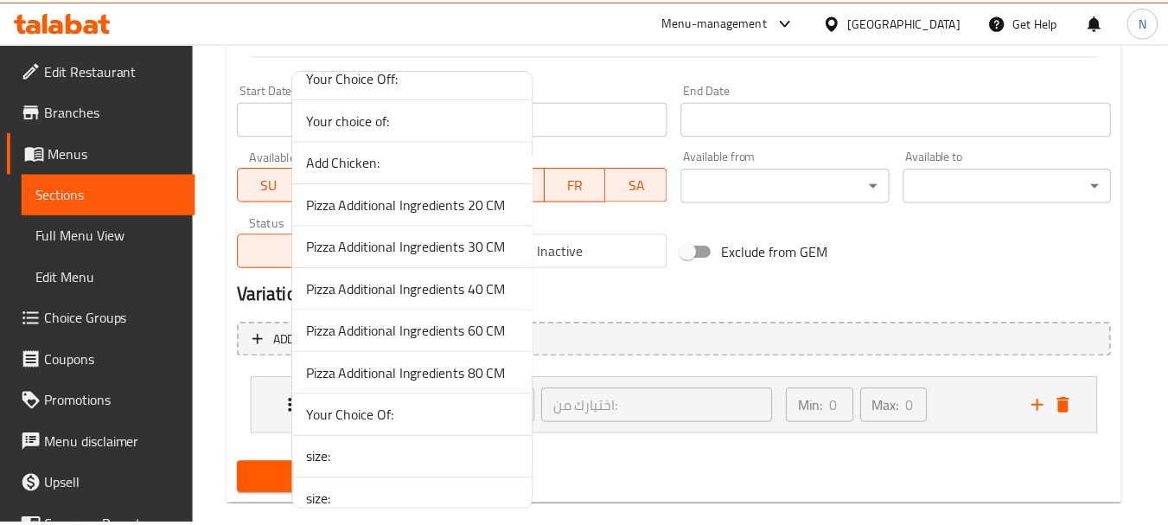
scroll to position [380, 0]
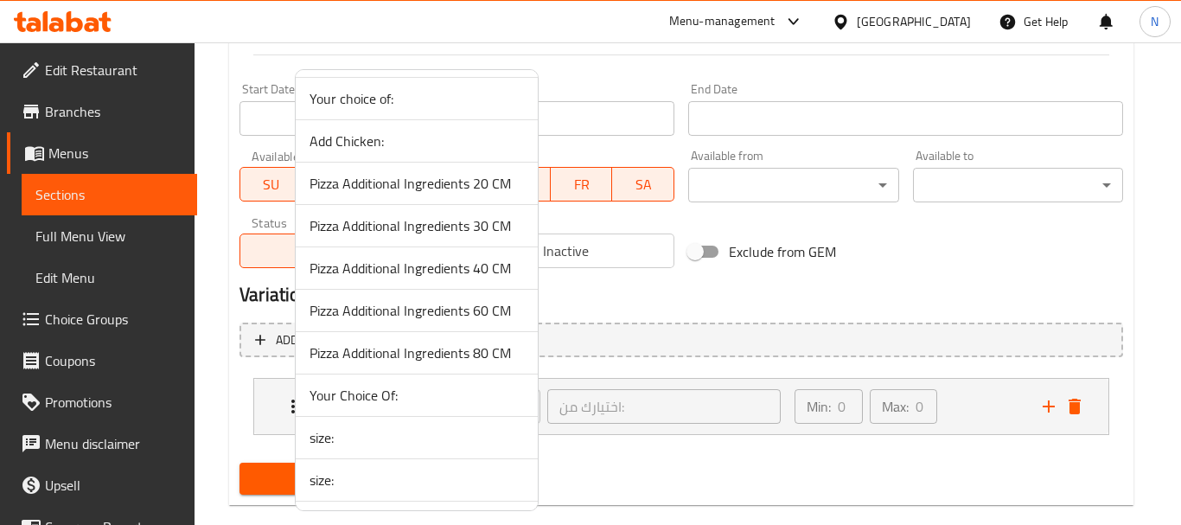
click at [407, 395] on span "Your Choice Of:" at bounding box center [416, 395] width 214 height 21
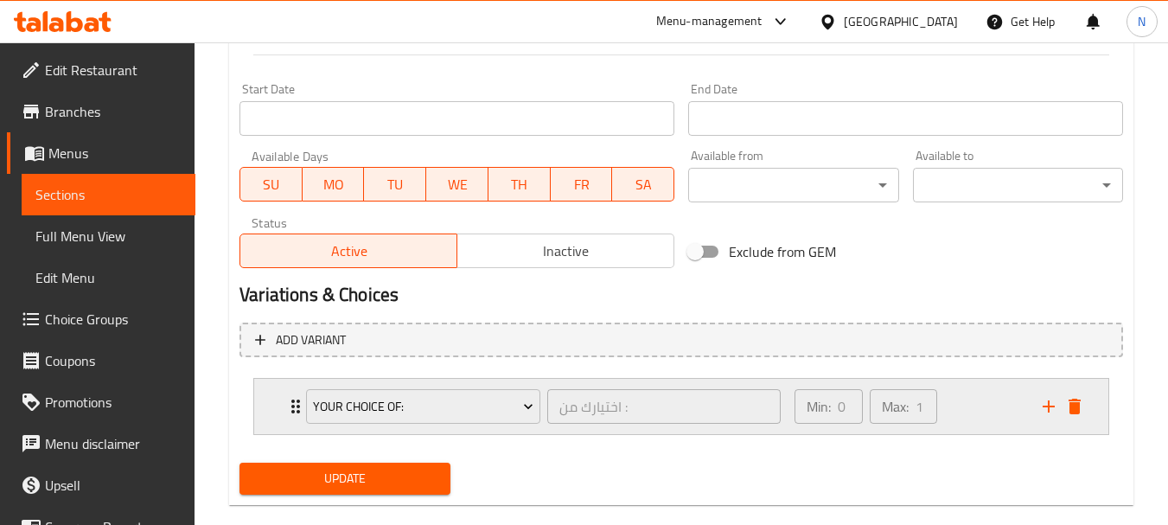
click at [995, 398] on div "Min: 0 ​ Max: 1 ​" at bounding box center [908, 406] width 248 height 55
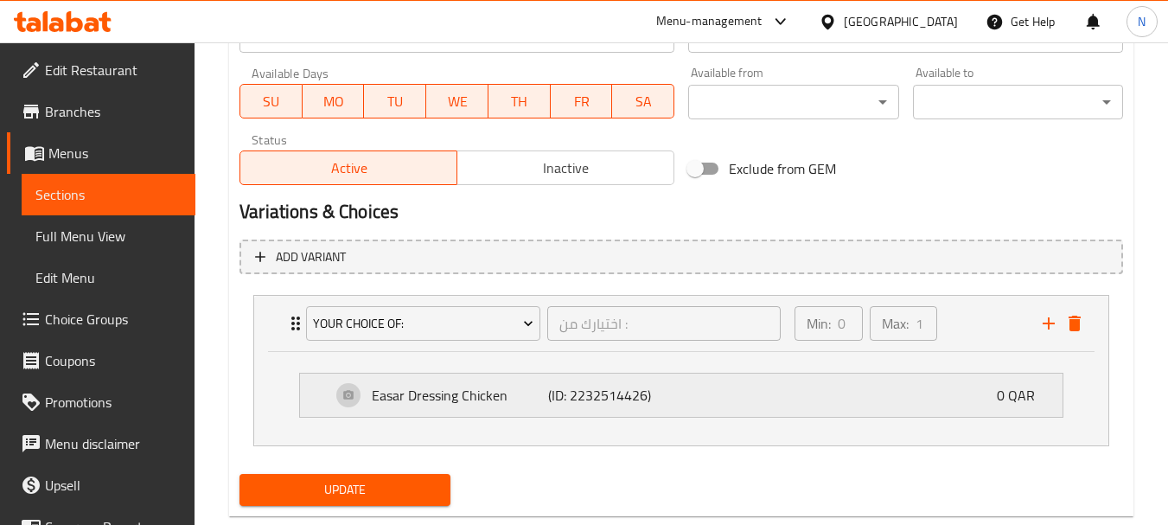
scroll to position [819, 0]
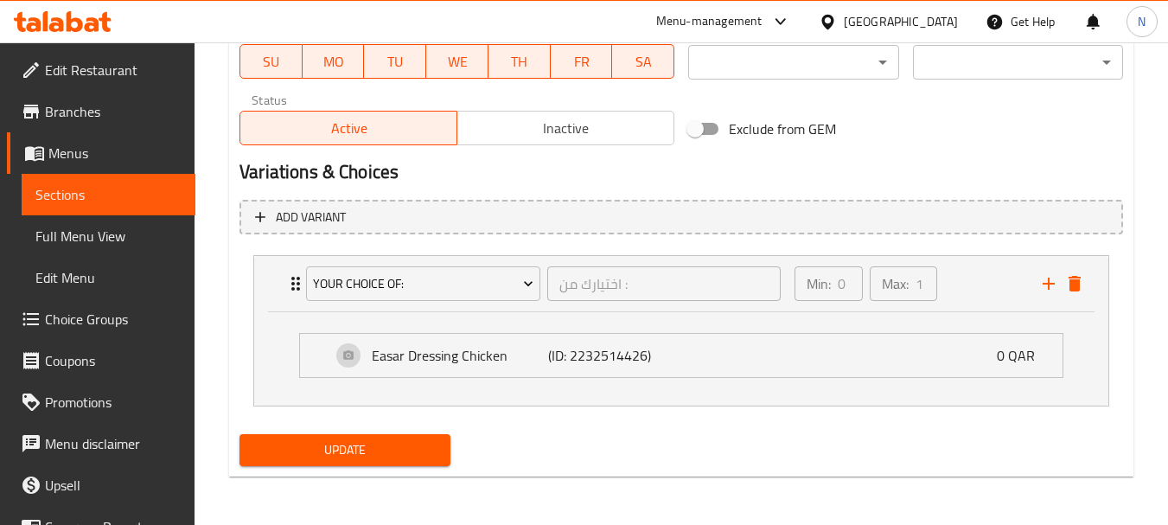
click at [402, 452] on span "Update" at bounding box center [344, 450] width 182 height 22
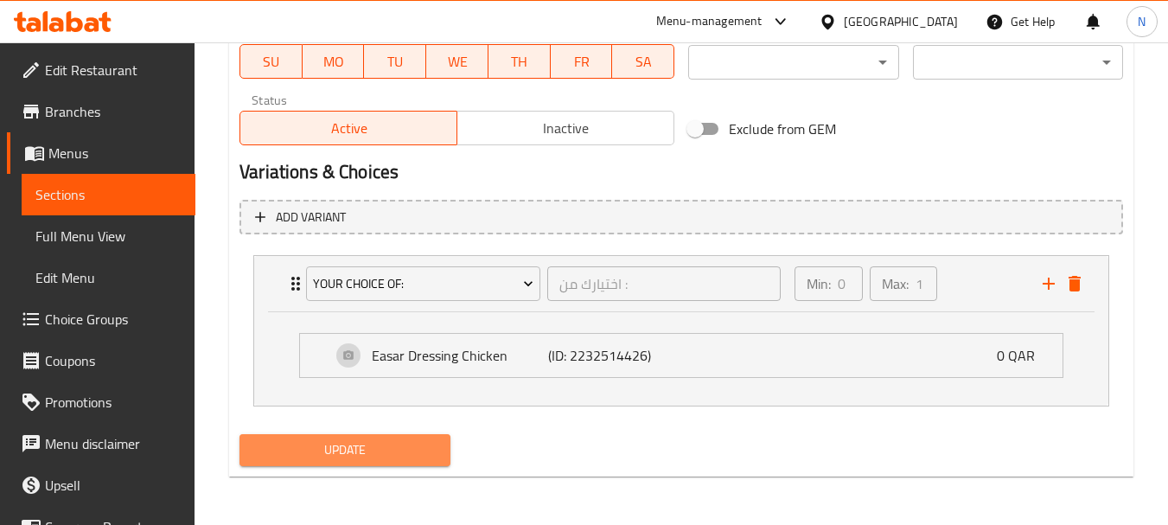
click at [317, 456] on span "Update" at bounding box center [344, 450] width 182 height 22
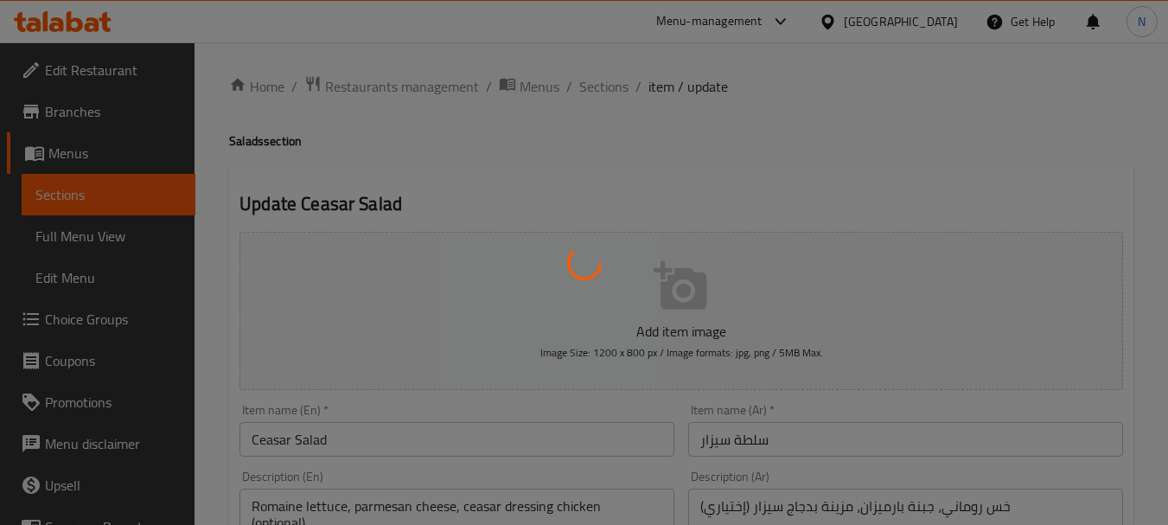
scroll to position [0, 0]
type input "اختيارك من :"
type input "0"
type input "1"
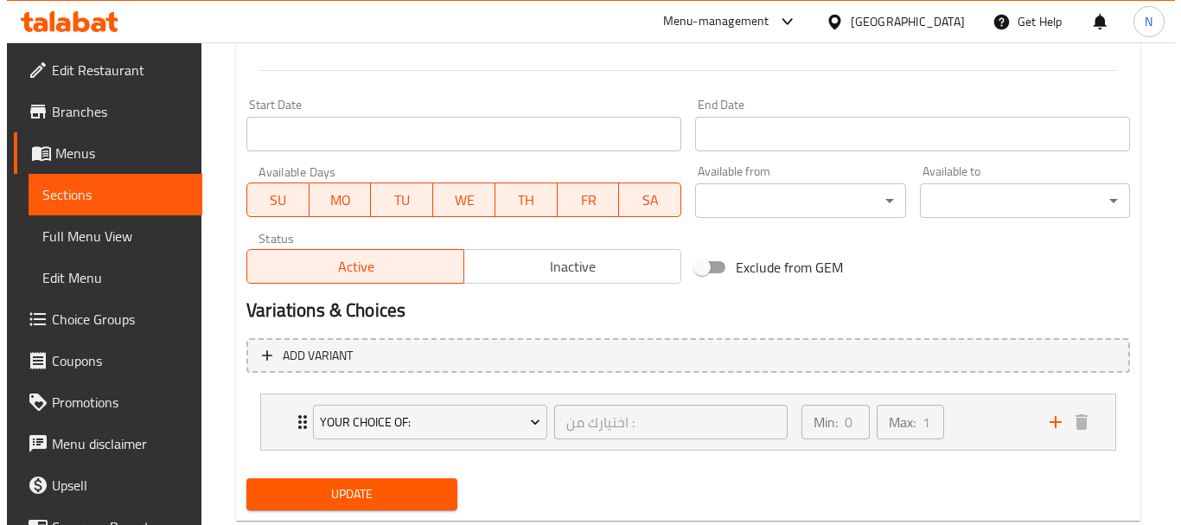
scroll to position [725, 0]
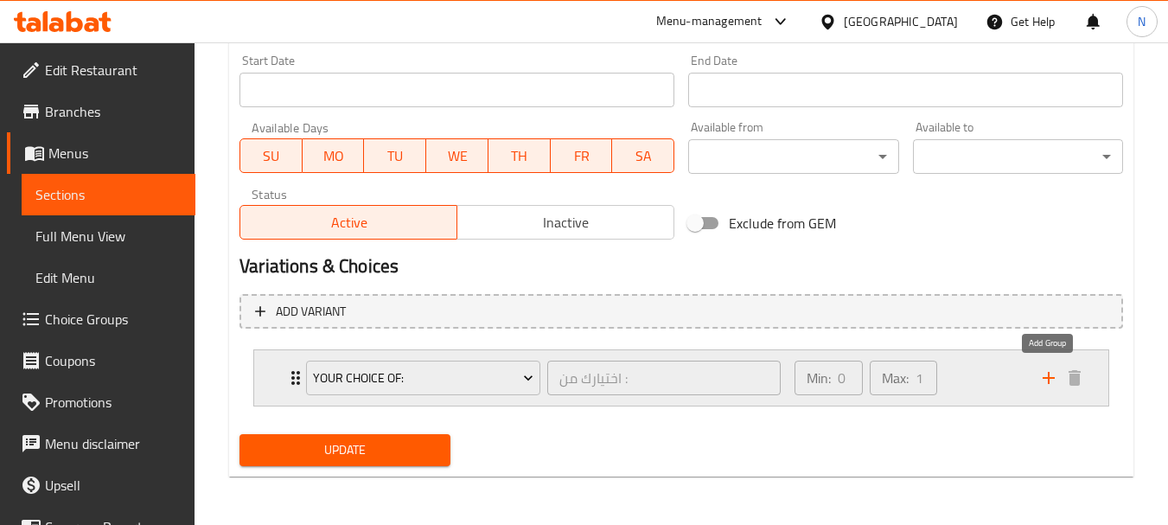
click at [1050, 383] on icon "add" at bounding box center [1048, 377] width 21 height 21
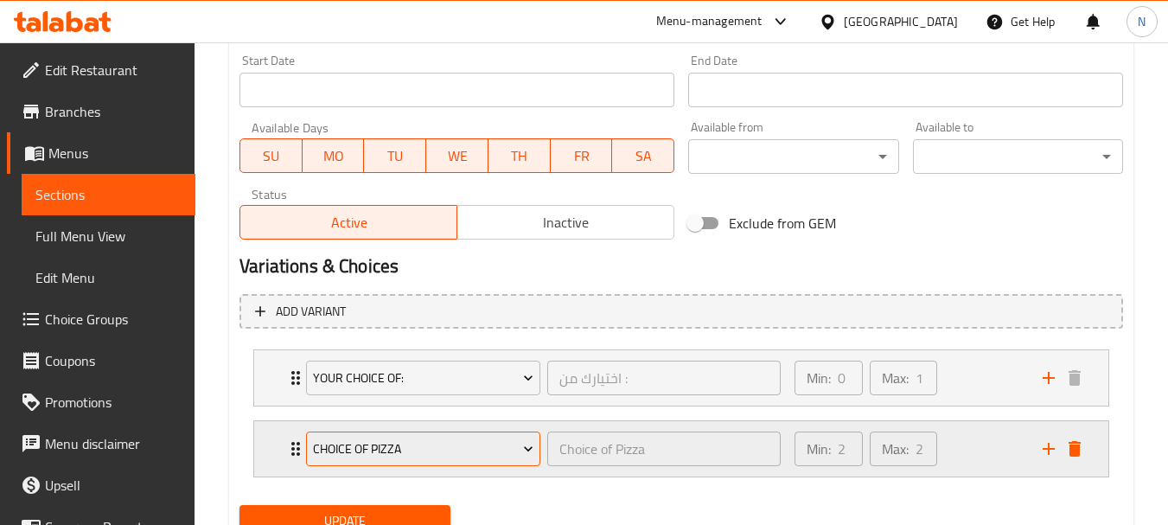
click at [454, 443] on span "Choice of Pizza" at bounding box center [423, 449] width 221 height 22
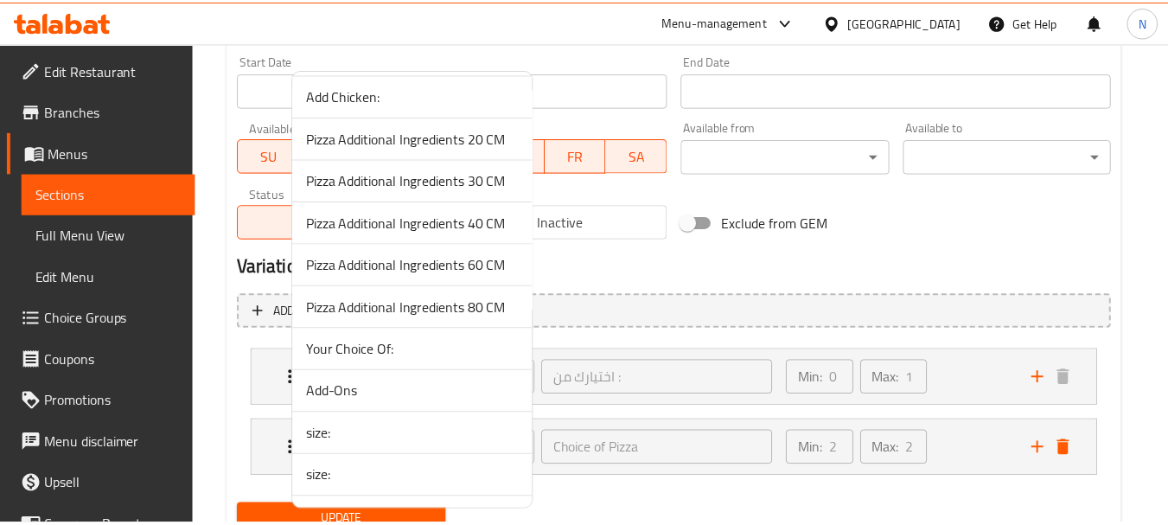
scroll to position [462, 0]
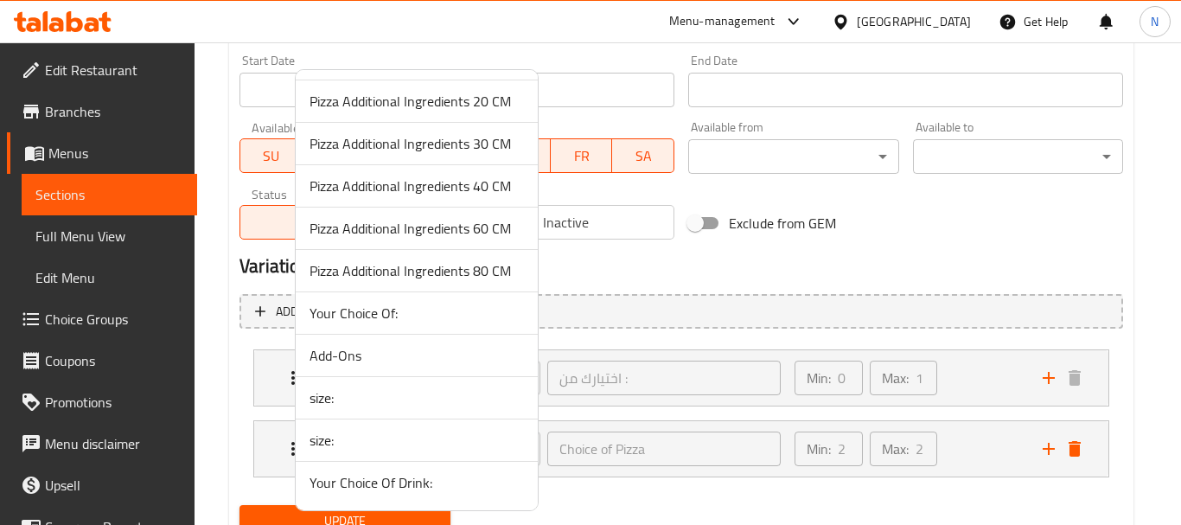
click at [424, 347] on span "Add-Ons" at bounding box center [416, 355] width 214 height 21
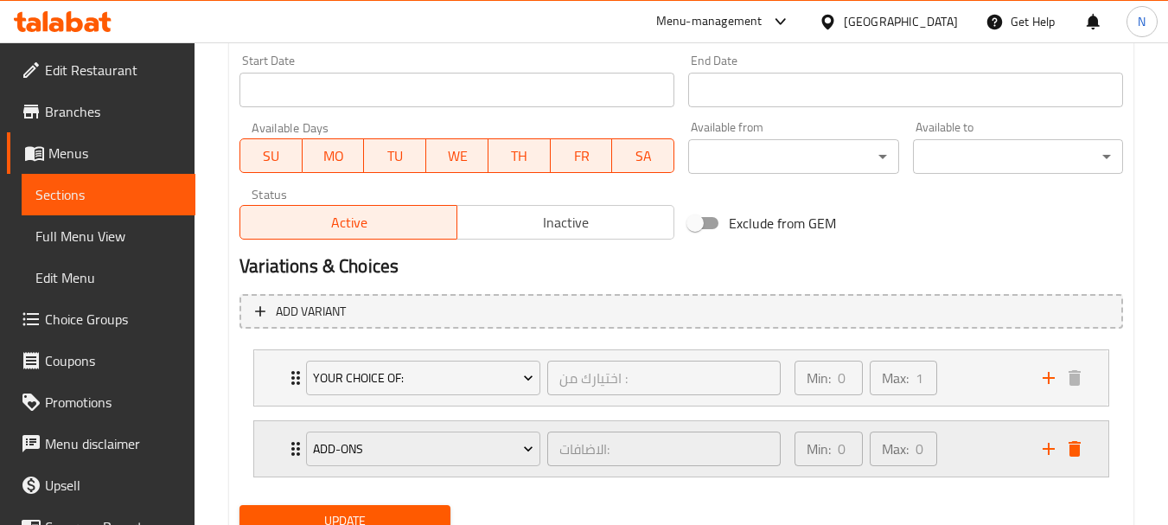
click at [1002, 449] on div "Min: 0 ​ Max: 0 ​" at bounding box center [908, 448] width 248 height 55
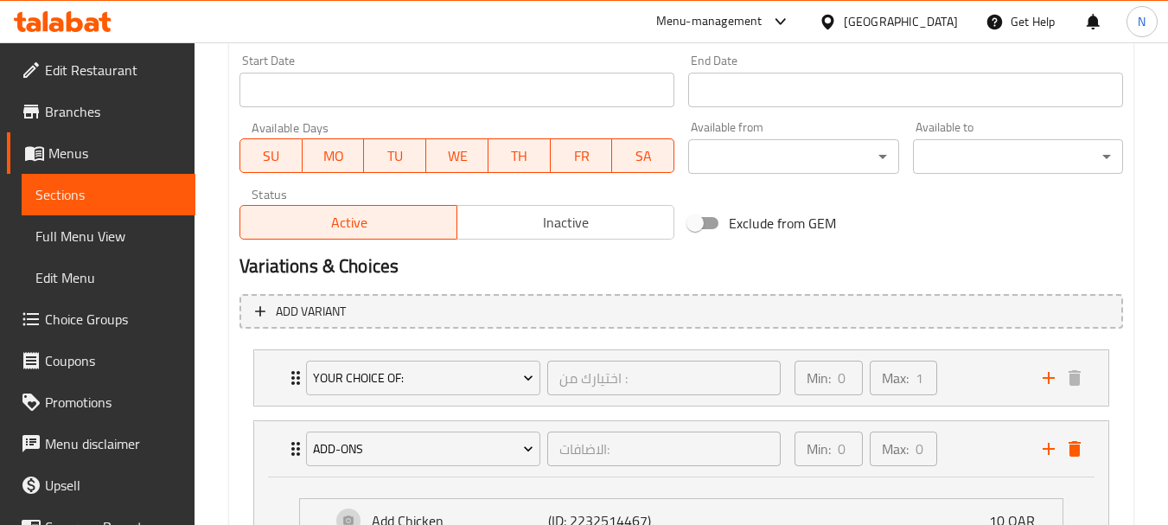
scroll to position [890, 0]
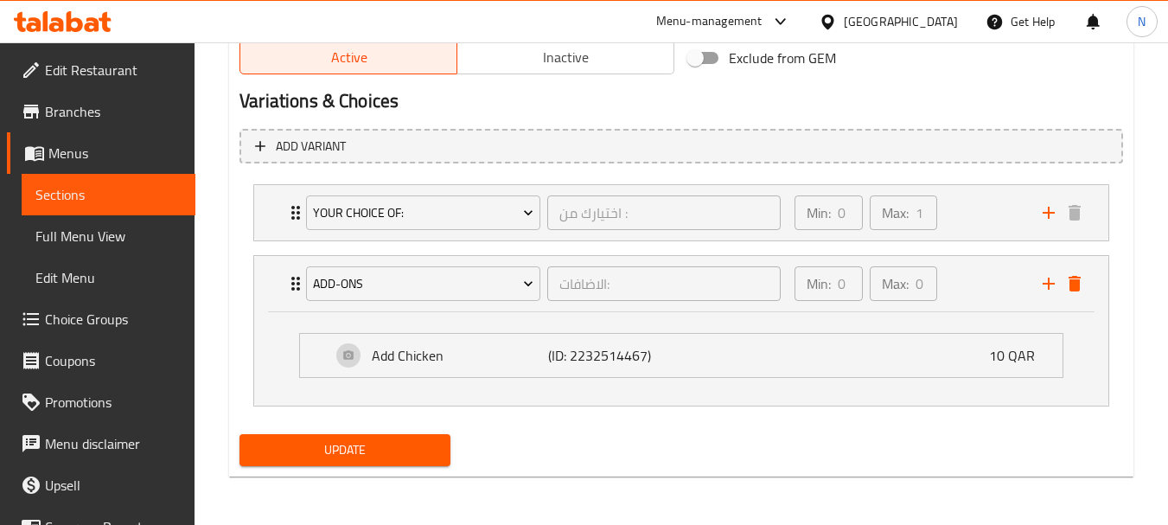
click at [385, 455] on span "Update" at bounding box center [344, 450] width 182 height 22
click at [373, 455] on span "Update" at bounding box center [344, 450] width 182 height 22
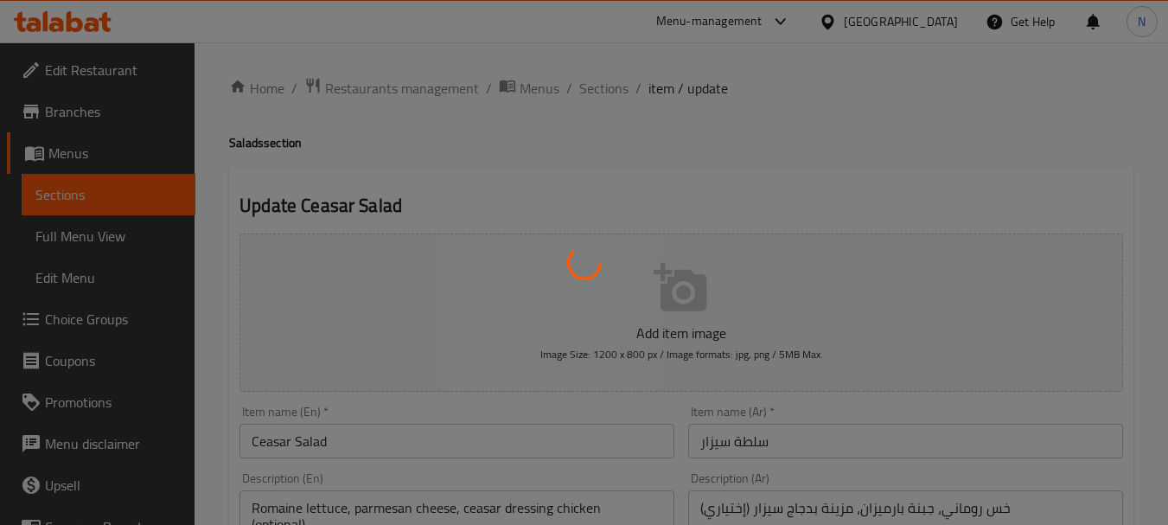
type input "اختيارك من :"
type input "0"
type input "1"
type input "الاضافات:"
type input "0"
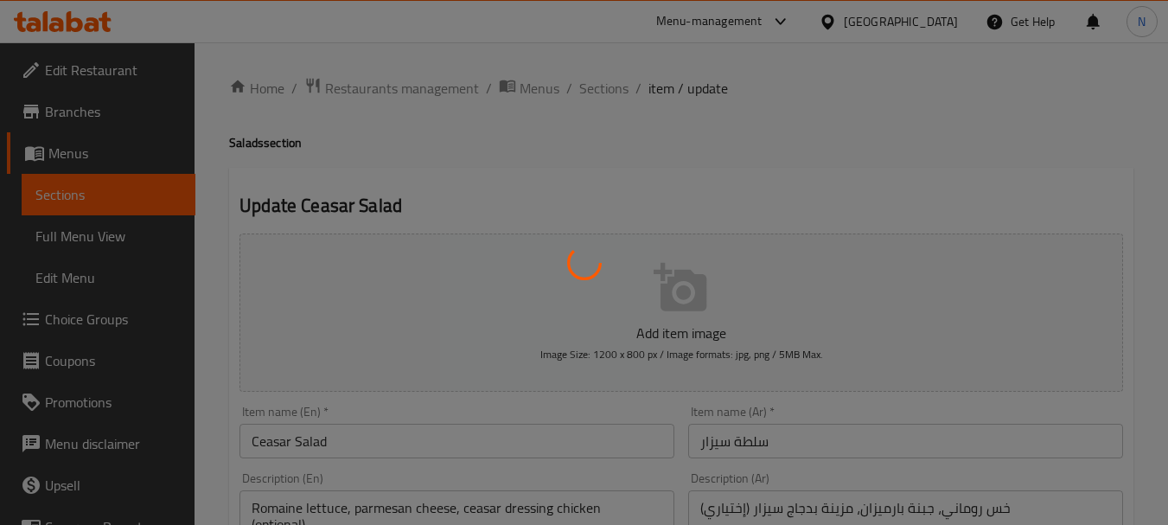
type input "0"
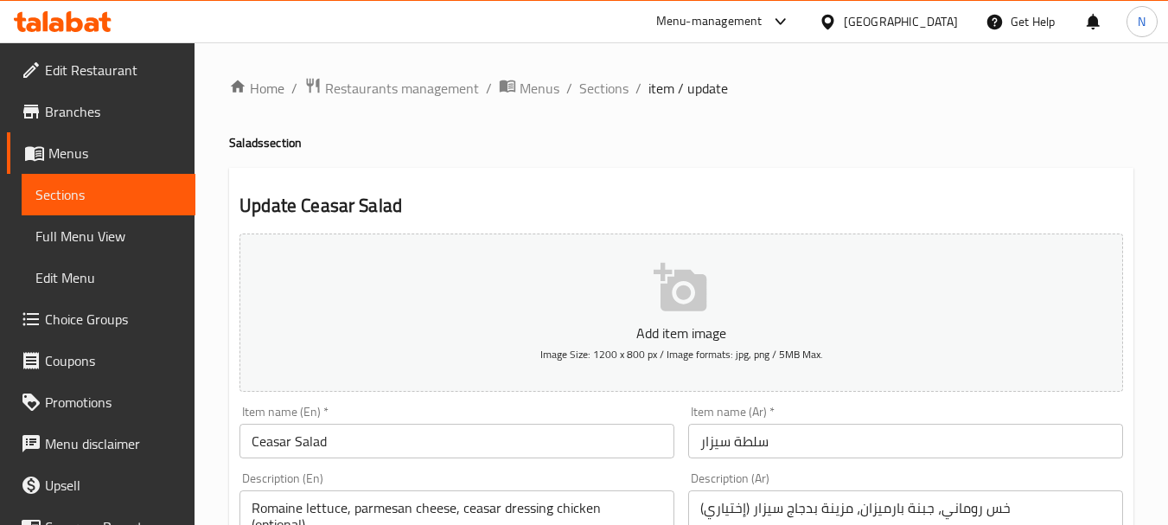
scroll to position [796, 0]
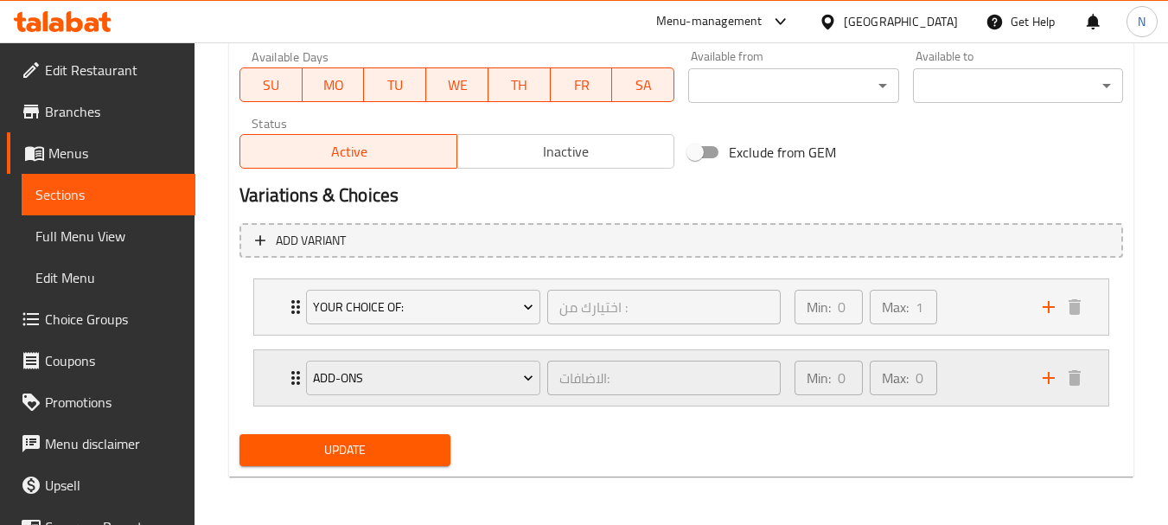
click at [975, 386] on div "Min: 0 ​ Max: 0 ​" at bounding box center [908, 377] width 248 height 55
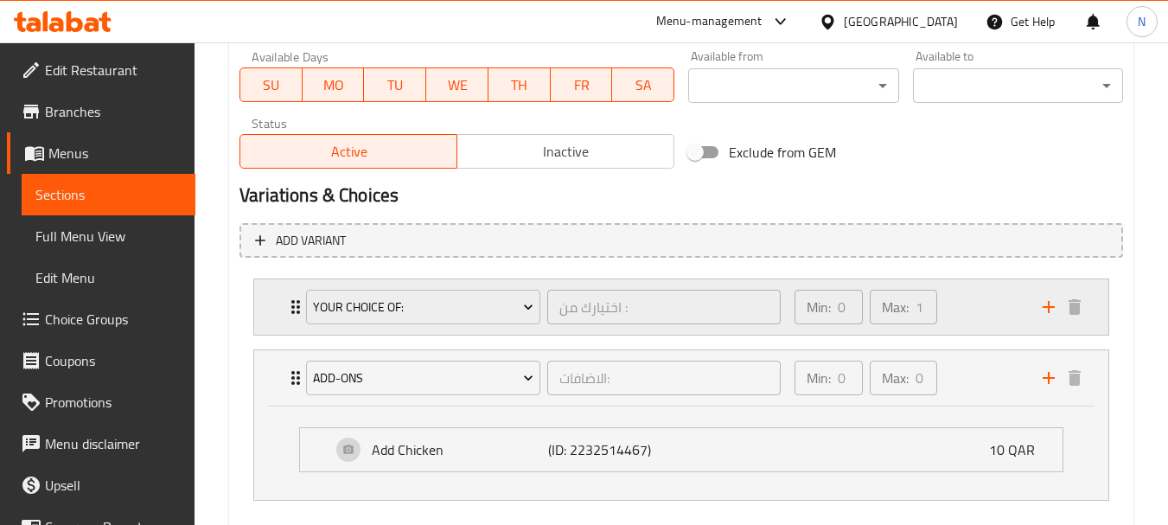
click at [979, 300] on div "Min: 0 ​ Max: 1 ​" at bounding box center [908, 306] width 248 height 55
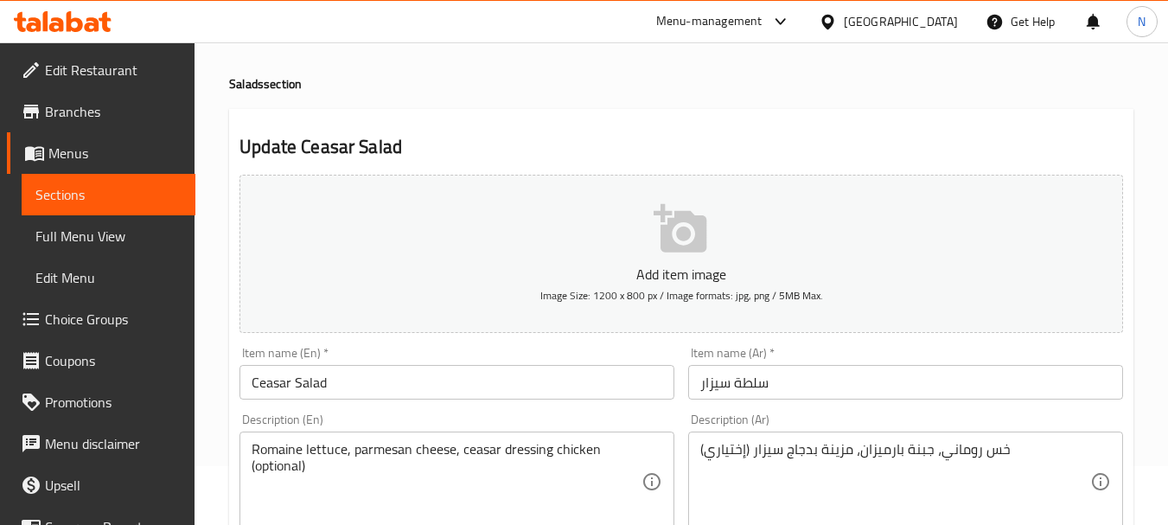
scroll to position [0, 0]
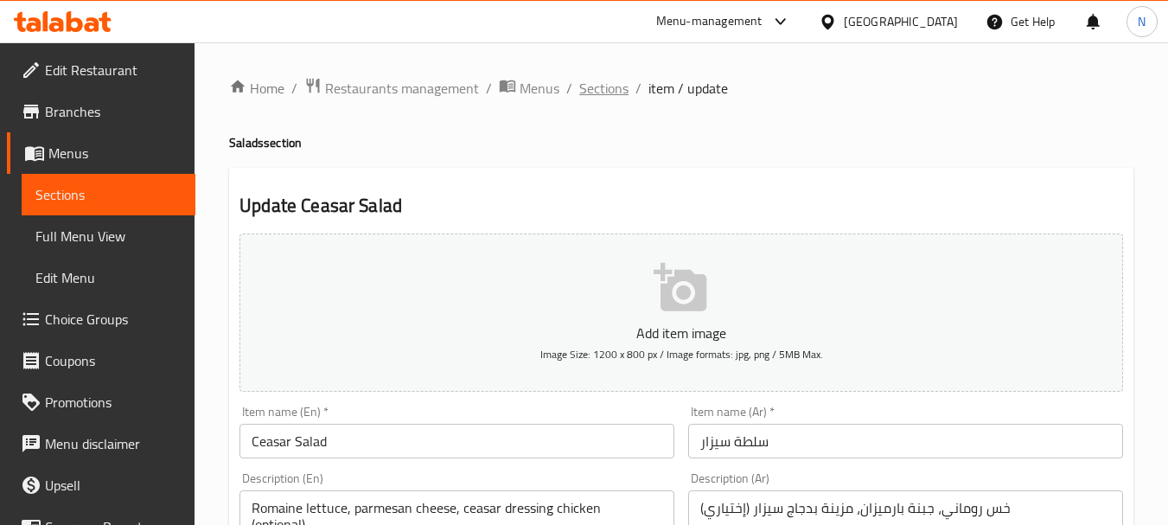
click at [594, 93] on span "Sections" at bounding box center [603, 88] width 49 height 21
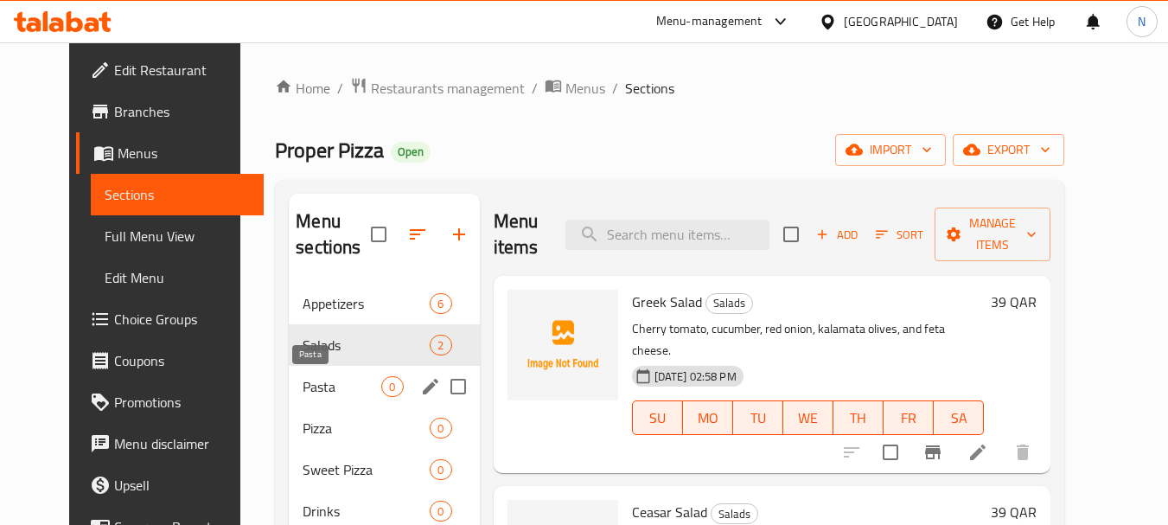
click at [303, 380] on span "Pasta" at bounding box center [342, 386] width 79 height 21
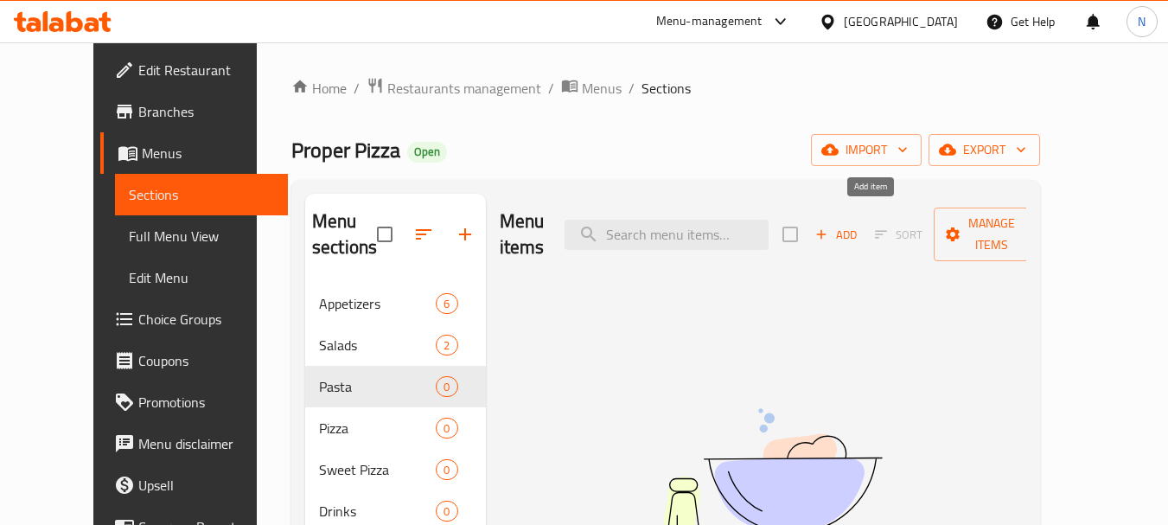
click at [859, 225] on span "Add" at bounding box center [836, 235] width 47 height 20
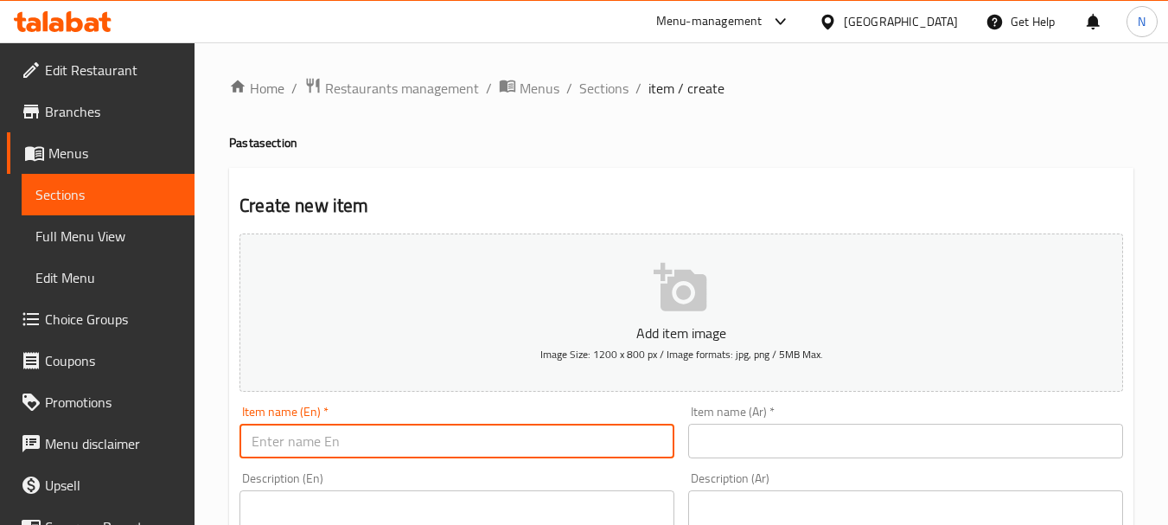
click at [461, 451] on input "text" at bounding box center [456, 441] width 435 height 35
paste input "CHICKEN PENNE PINK SAUCE"
click at [389, 450] on input "CHICKEN PENNE PINK SAUCE" at bounding box center [456, 441] width 435 height 35
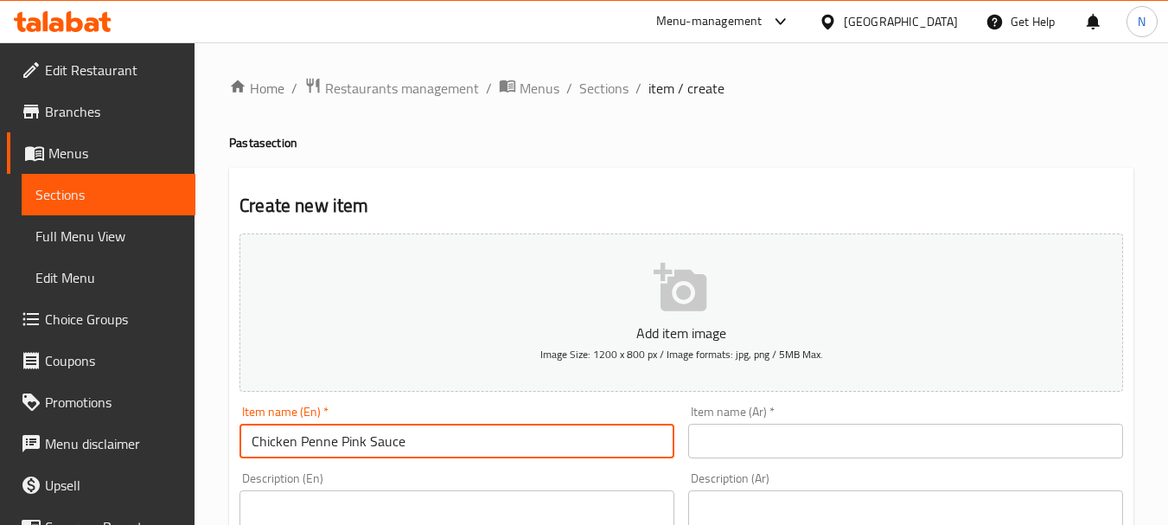
type input "Chicken Penne Pink Sauce"
click at [768, 437] on input "text" at bounding box center [905, 441] width 435 height 35
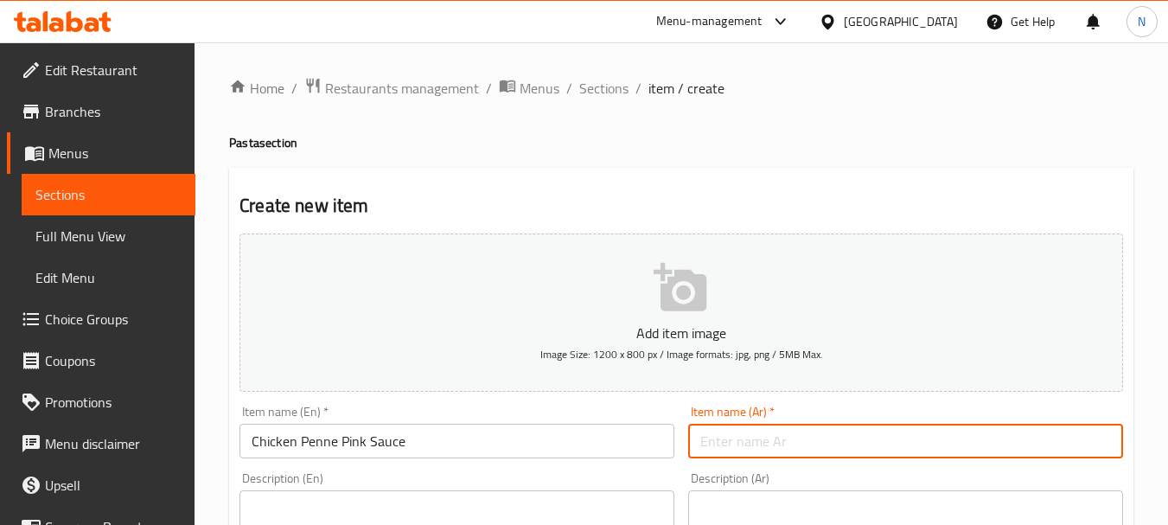
paste input "بيني دجاج بالصلصة الوردية"
type input "بيني دجاج بالصلصة الوردية"
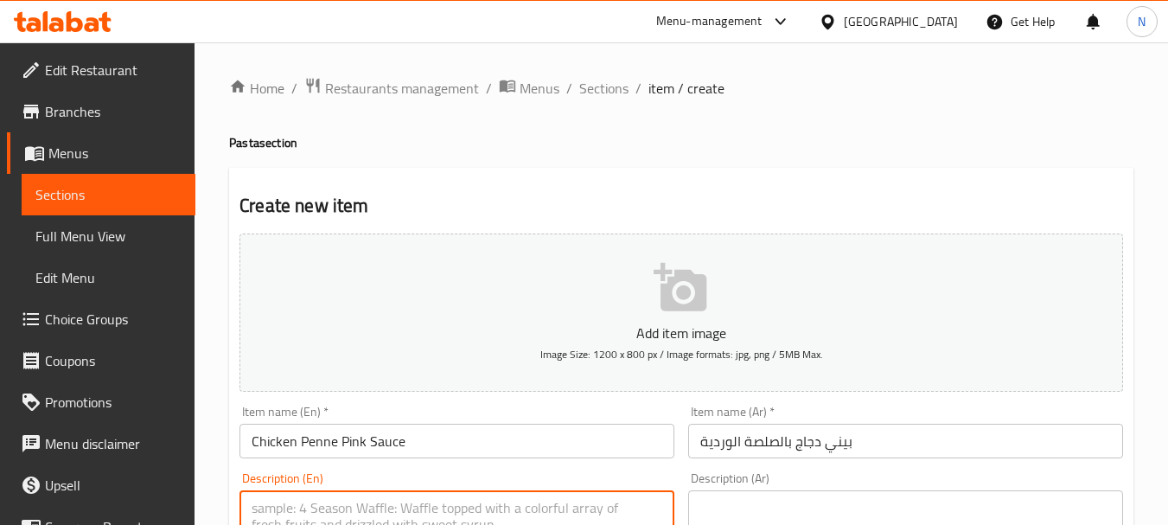
paste textarea "TOMATO SAUCE CHICKEN PARMESAN MUSHROOM"
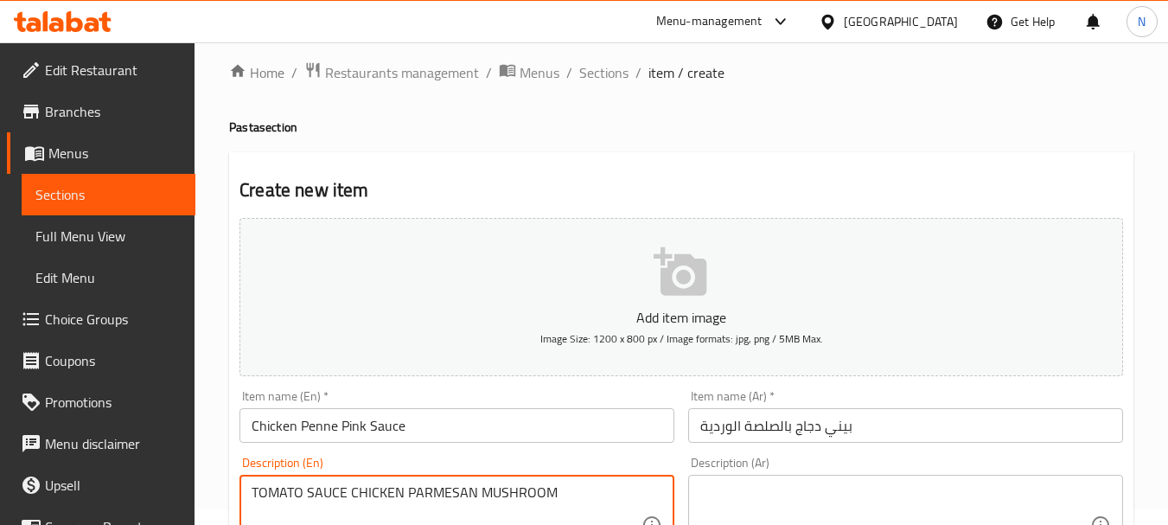
drag, startPoint x: 262, startPoint y: 511, endPoint x: 549, endPoint y: 492, distance: 287.6
click at [549, 492] on textarea "TOMATO SAUCE CHICKEN PARMESAN MUSHROOM" at bounding box center [447, 525] width 390 height 82
type textarea "Tomato sauce chicken parmesan mushroom"
click at [800, 484] on textarea at bounding box center [895, 525] width 390 height 82
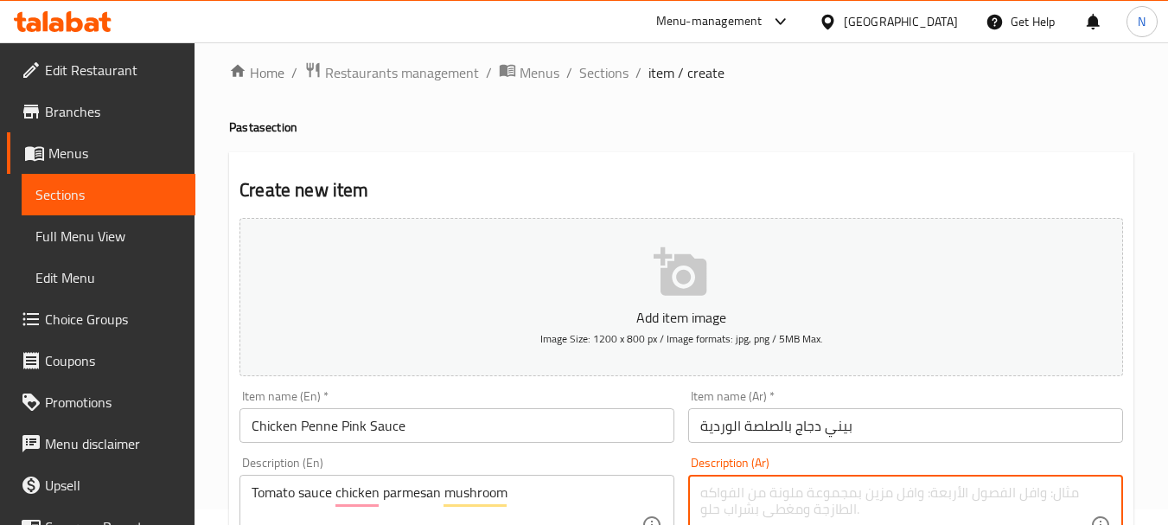
paste textarea "صوص الطماطم دجاج - بارميزان فطر"
click at [773, 493] on textarea "صوص الطماطم دجاج - بارميزان فطر" at bounding box center [895, 525] width 390 height 82
type textarea "صوص الطماطم دجاج وبارميزان فطر"
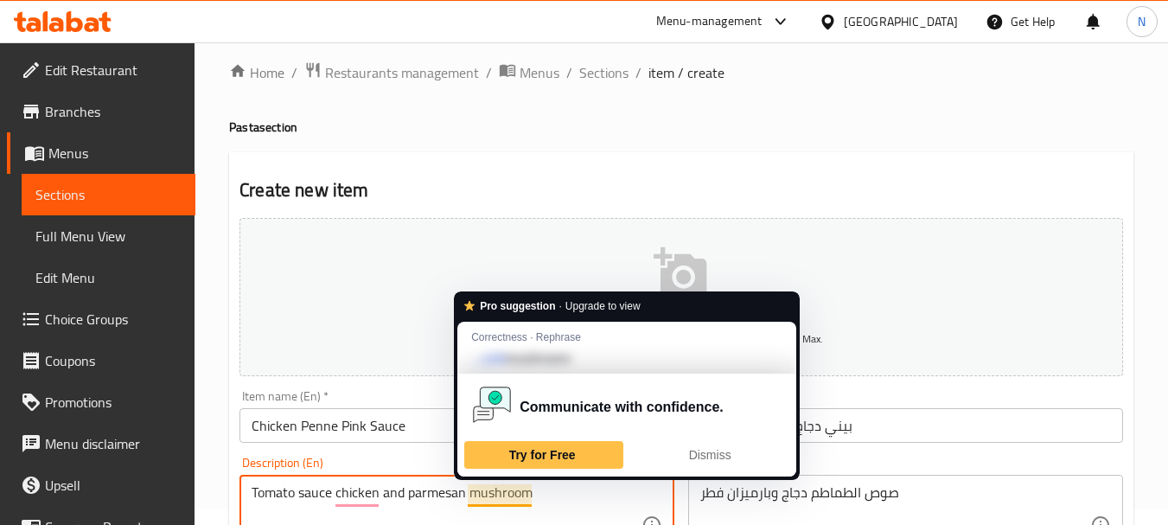
click at [528, 491] on textarea "Tomato sauce chicken and parmesan mushroom" at bounding box center [447, 525] width 390 height 82
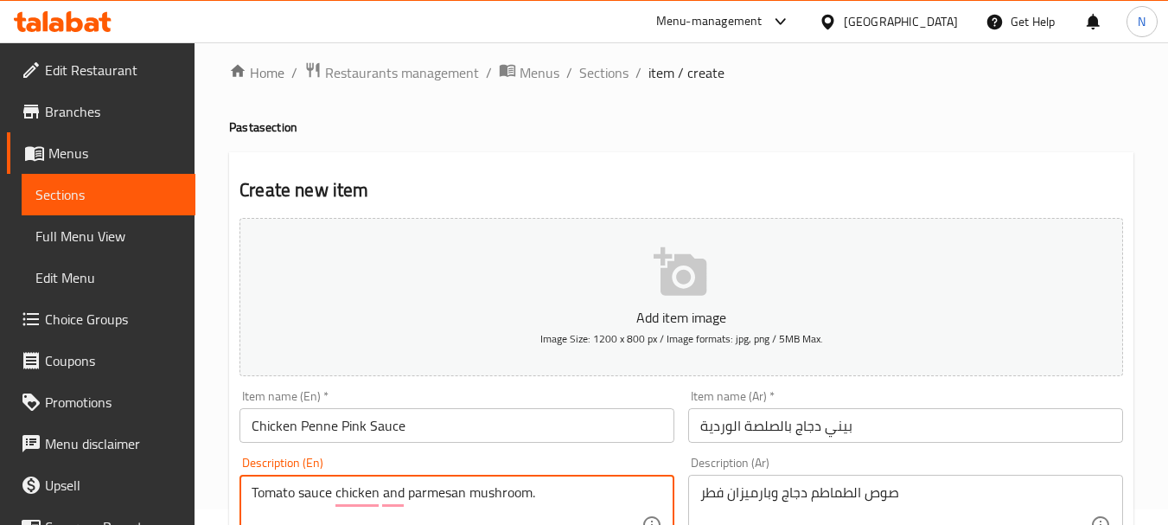
type textarea "Tomato sauce chicken and parmesan mushroom."
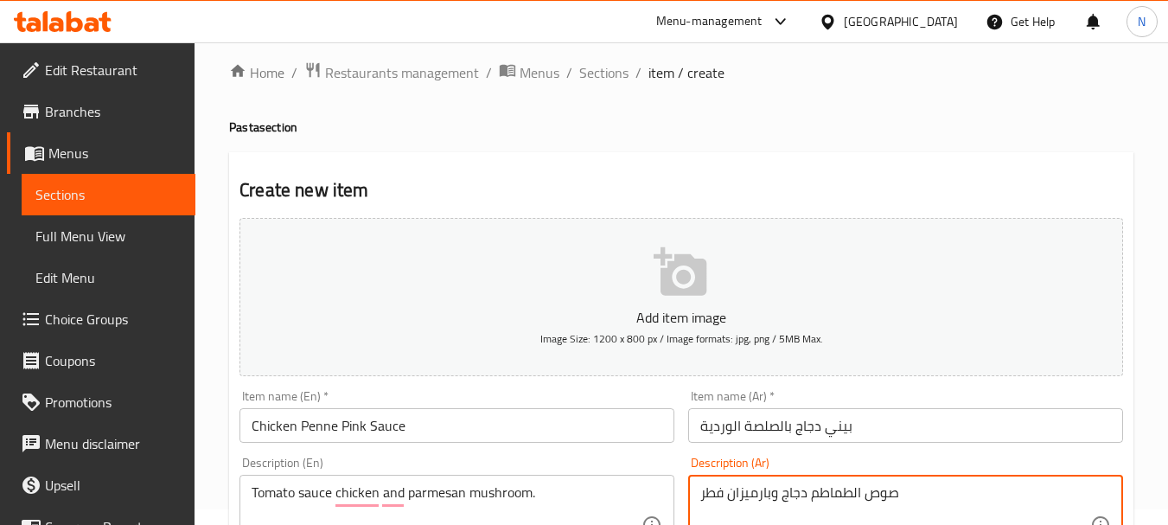
click at [899, 495] on textarea "صوص الطماطم دجاج وبارميزان فطر" at bounding box center [895, 525] width 390 height 82
type textarea "صوص الطماطم دجاج وبارميزان فطر."
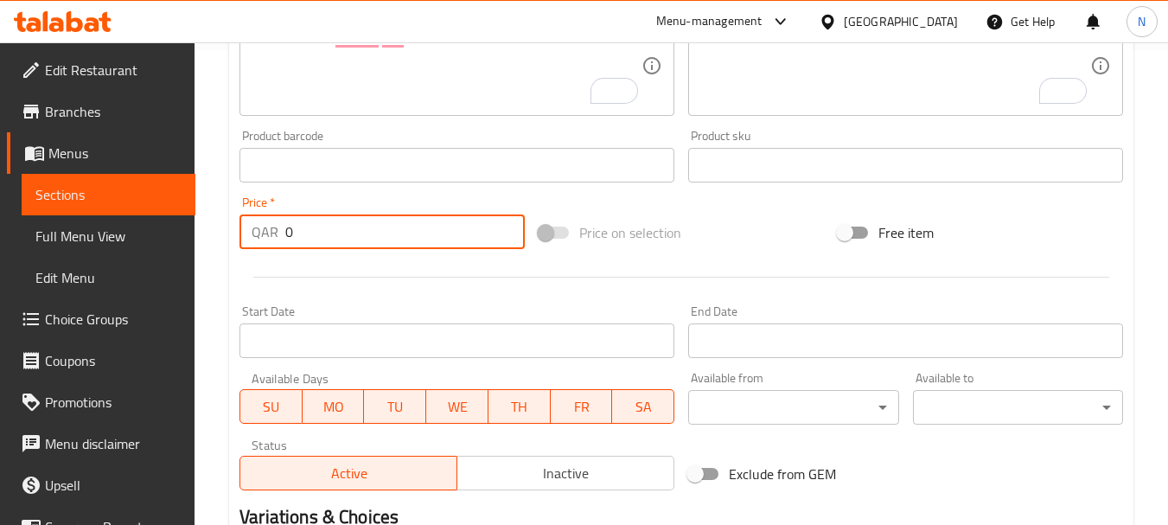
drag, startPoint x: 331, startPoint y: 244, endPoint x: 270, endPoint y: 240, distance: 61.5
click at [270, 240] on div "QAR 0 Price *" at bounding box center [381, 231] width 285 height 35
type input "39"
click at [752, 270] on div at bounding box center [681, 277] width 897 height 42
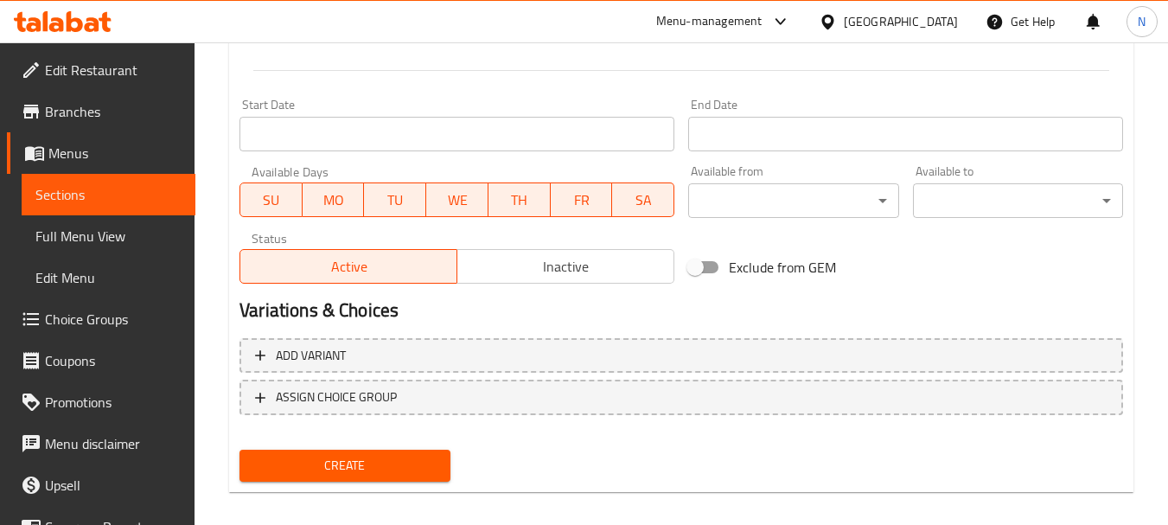
scroll to position [697, 0]
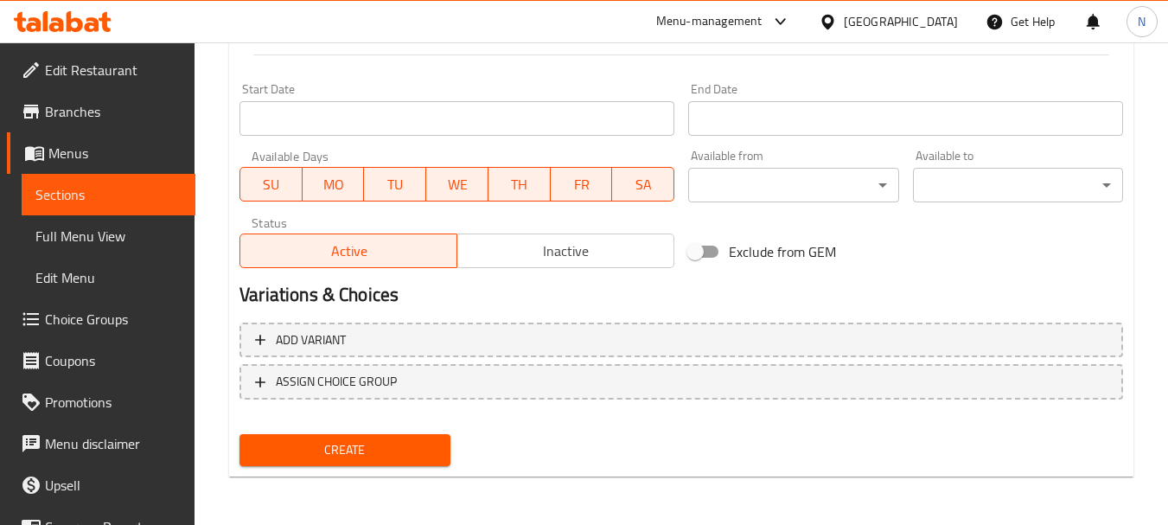
click at [354, 450] on span "Create" at bounding box center [344, 450] width 182 height 22
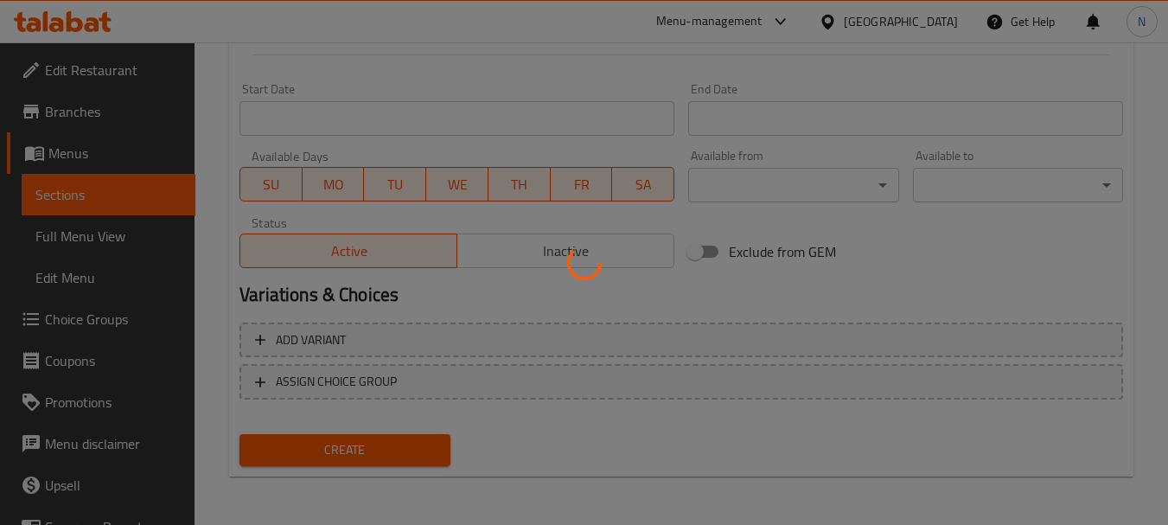
type input "0"
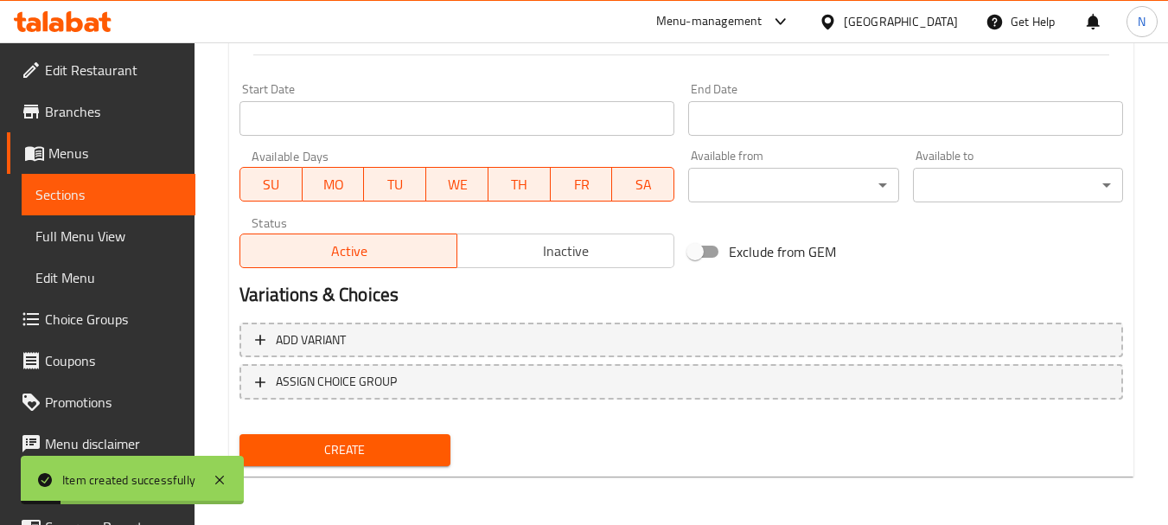
scroll to position [238, 0]
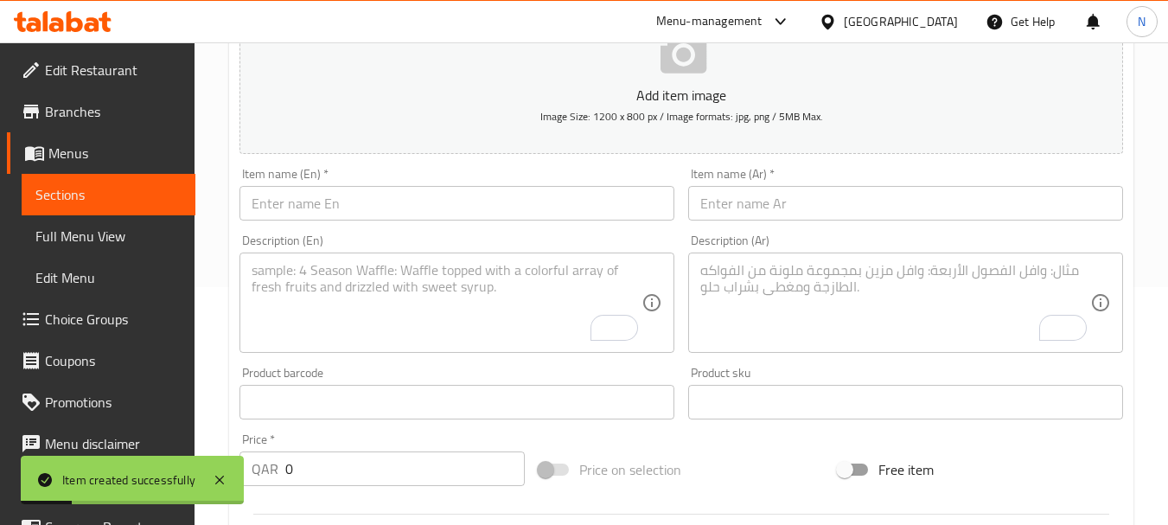
click at [800, 201] on input "text" at bounding box center [905, 203] width 435 height 35
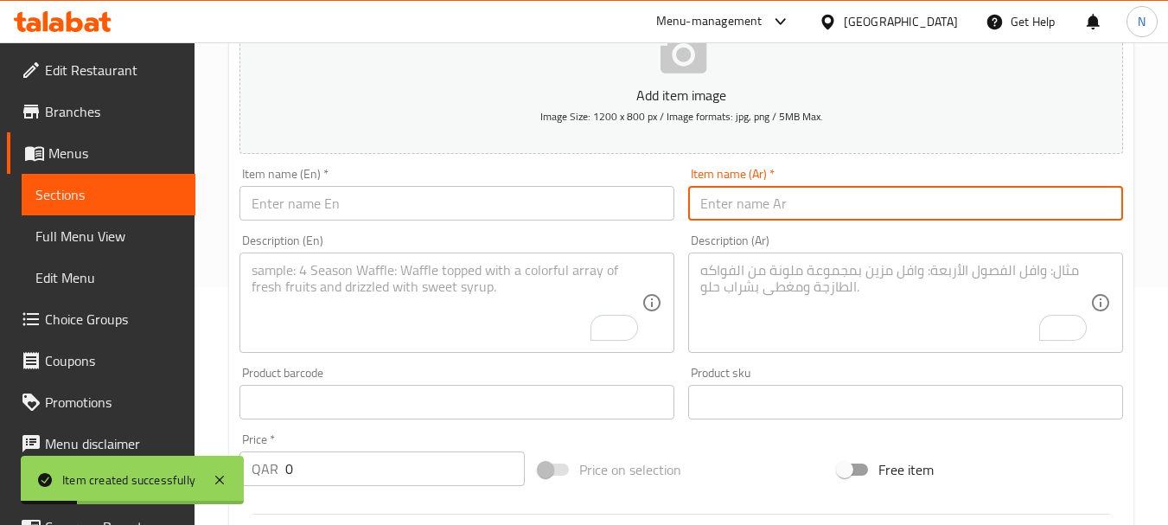
paste input "دجاج بيستو بالكريمة"
type input "دجاج بيستو بالكريمة"
click at [427, 196] on input "text" at bounding box center [456, 203] width 435 height 35
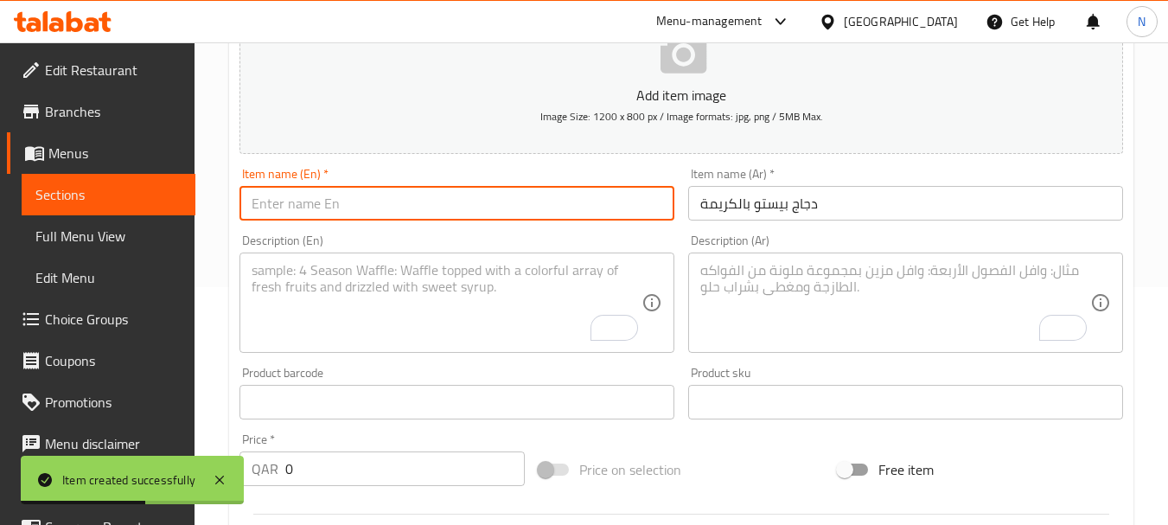
paste input "CREAMY CHICKEN PESTO"
click at [366, 203] on input "CREAMY CHICKEN PESTO" at bounding box center [456, 203] width 435 height 35
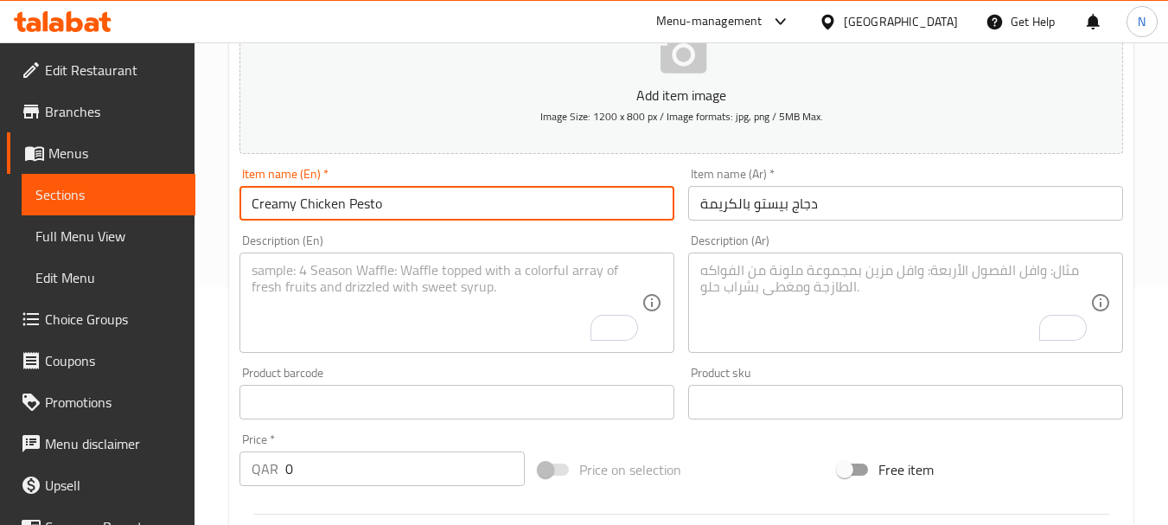
type input "Creamy Chicken Pesto"
click at [305, 294] on textarea "To enrich screen reader interactions, please activate Accessibility in Grammarl…" at bounding box center [447, 303] width 390 height 82
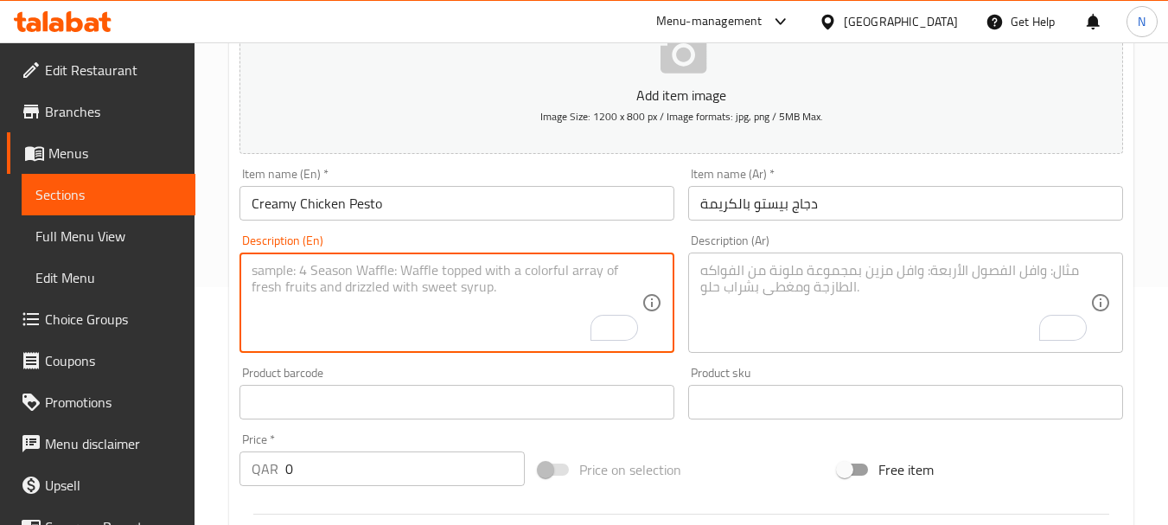
paste textarea "PENNE PASTA CHICKEN CHEESE SAUCE, PESTO (PINE) FRESH BASIL"
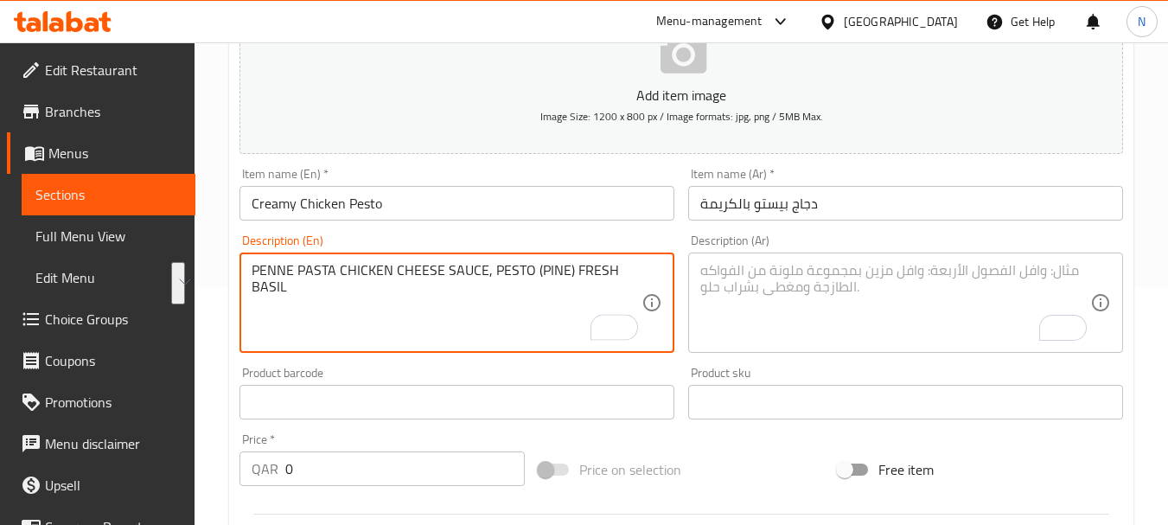
drag, startPoint x: 259, startPoint y: 266, endPoint x: 296, endPoint y: 290, distance: 43.9
click at [296, 290] on textarea "PENNE PASTA CHICKEN CHEESE SAUCE, PESTO (PINE) FRESH BASIL" at bounding box center [447, 303] width 390 height 82
click at [324, 318] on textarea "Penne pasta chicken cheese sauce, pesto (pine) fresh basil" at bounding box center [447, 303] width 390 height 82
click at [591, 270] on textarea "Penne pasta chicken cheese sauce, pesto (pine) fresh basil" at bounding box center [447, 303] width 390 height 82
type textarea "Penne pasta chicken cheese sauce, pesto (pine) fresh basil."
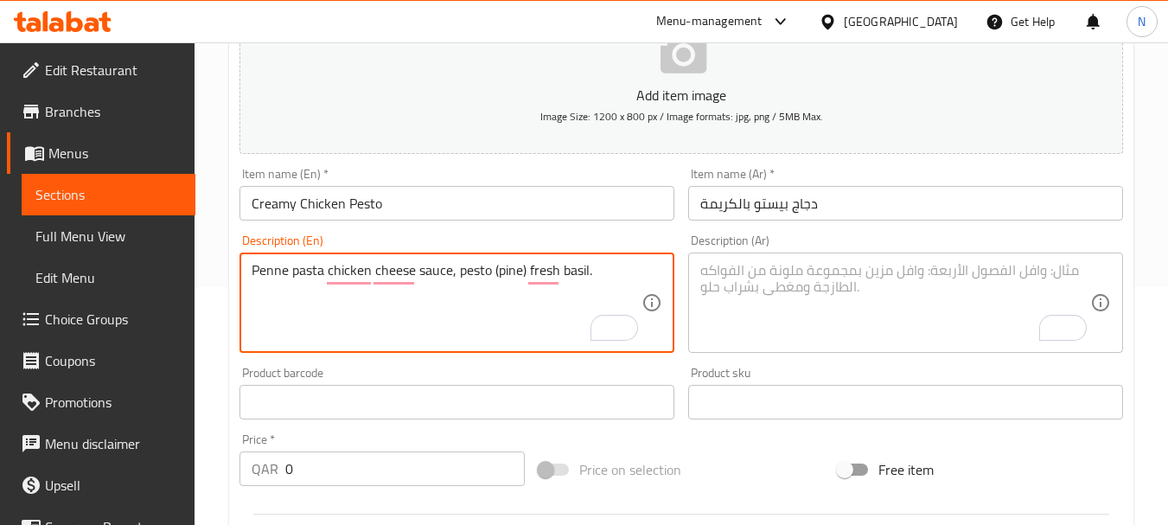
click at [808, 286] on textarea "To enrich screen reader interactions, please activate Accessibility in Grammarl…" at bounding box center [895, 303] width 390 height 82
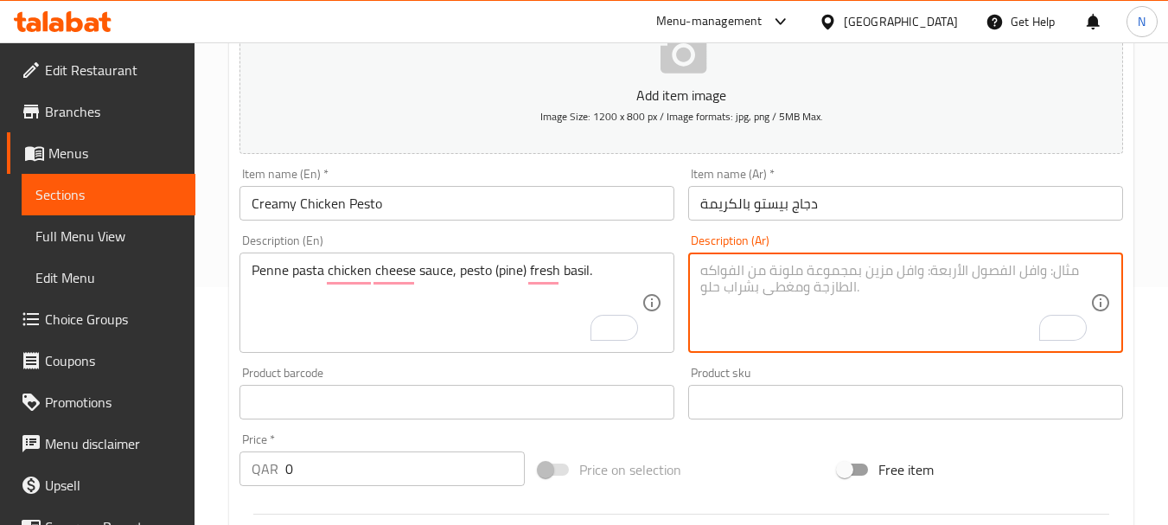
paste textarea "بيني باستا - دجاج صلصة الجبن البيستو (الصنوبر) حبق طازج"
click at [956, 269] on textarea "بيني باستا - دجاج صلصة الجبن البيستو (الصنوبر) حبق طازج" at bounding box center [895, 303] width 390 height 82
click at [857, 279] on textarea "بيني باستا، دجاج صلصة الجبن البيستو (الصنوبر) حبق طازج" at bounding box center [895, 303] width 390 height 82
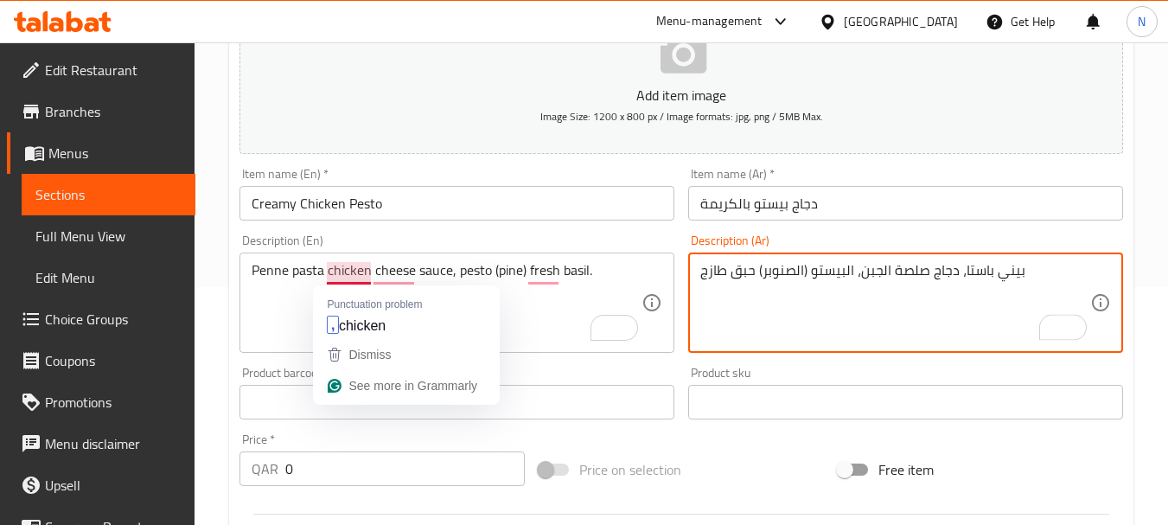
type textarea "بيني باستا، دجاج صلصة الجبن، البيستو (الصنوبر) حبق طازج"
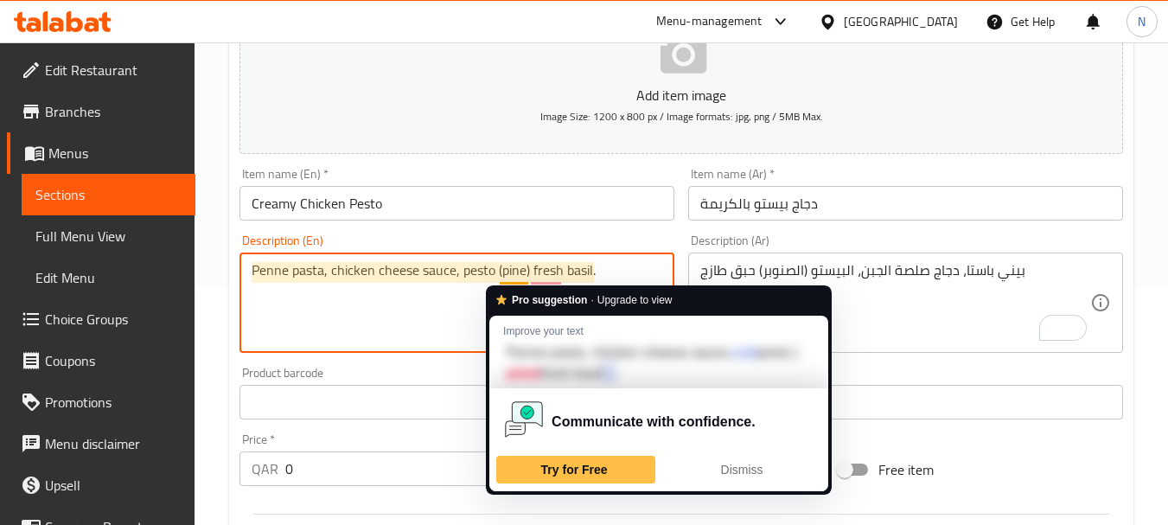
click at [512, 279] on textarea "Penne pasta, chicken cheese sauce, pesto (pine) fresh basil." at bounding box center [447, 303] width 390 height 82
click at [513, 274] on textarea "Penne pasta, chicken cheese sauce, pesto (pine) fresh basil." at bounding box center [447, 303] width 390 height 82
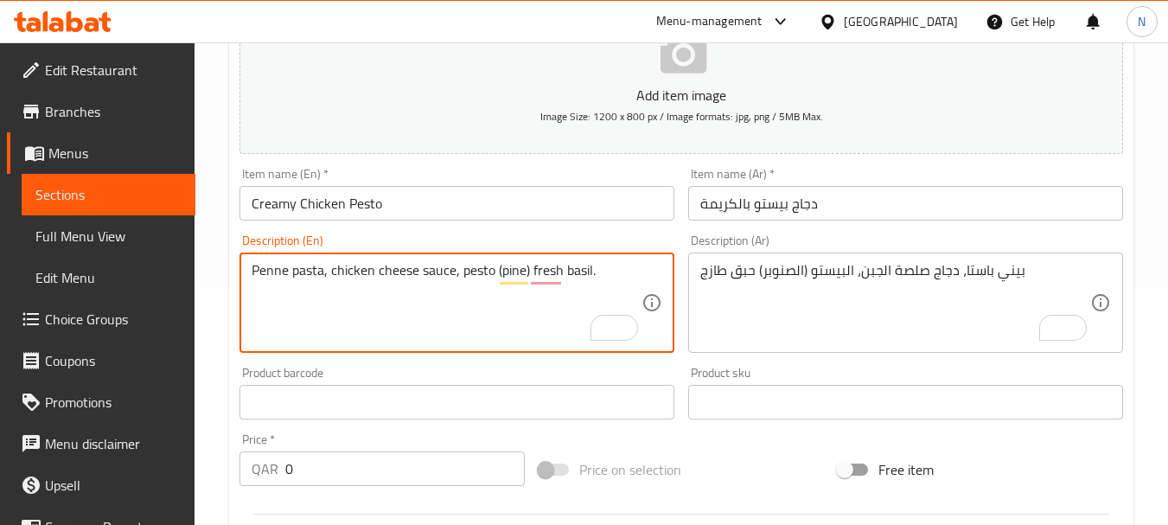
type textarea "Penne pasta, chicken cheese sauce, pesto (pine) fresh basil."
click at [581, 268] on textarea "Penne pasta, chicken cheese sauce, pesto (pine) fresh basil." at bounding box center [447, 303] width 390 height 82
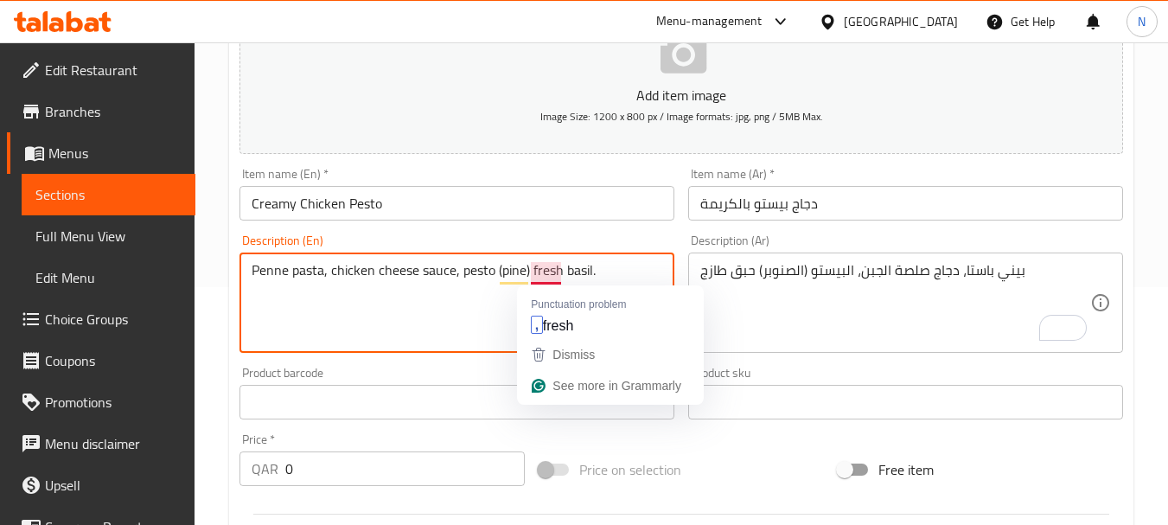
click at [532, 279] on textarea "Penne pasta, chicken cheese sauce, pesto (pine) fresh basil." at bounding box center [447, 303] width 390 height 82
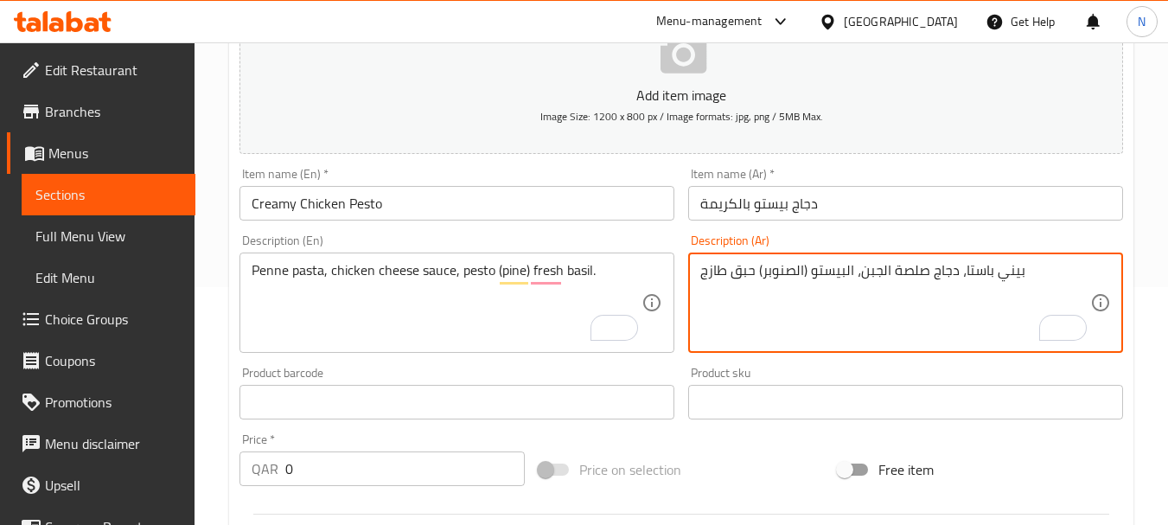
drag, startPoint x: 745, startPoint y: 271, endPoint x: 725, endPoint y: 273, distance: 20.0
click at [725, 273] on textarea "بيني باستا، دجاج صلصة الجبن، البيستو (الصنوبر) حبق طازج" at bounding box center [895, 303] width 390 height 82
click at [747, 271] on textarea "بيني باستا، دجاج صلصة الجبن، البيستو (الصنوبر) حبق طازج" at bounding box center [895, 303] width 390 height 82
drag, startPoint x: 747, startPoint y: 271, endPoint x: 722, endPoint y: 268, distance: 25.3
click at [717, 269] on textarea "بيني باستا، دجاج صلصة الجبن، البيستو (الصنوبر) حبق طازج" at bounding box center [895, 303] width 390 height 82
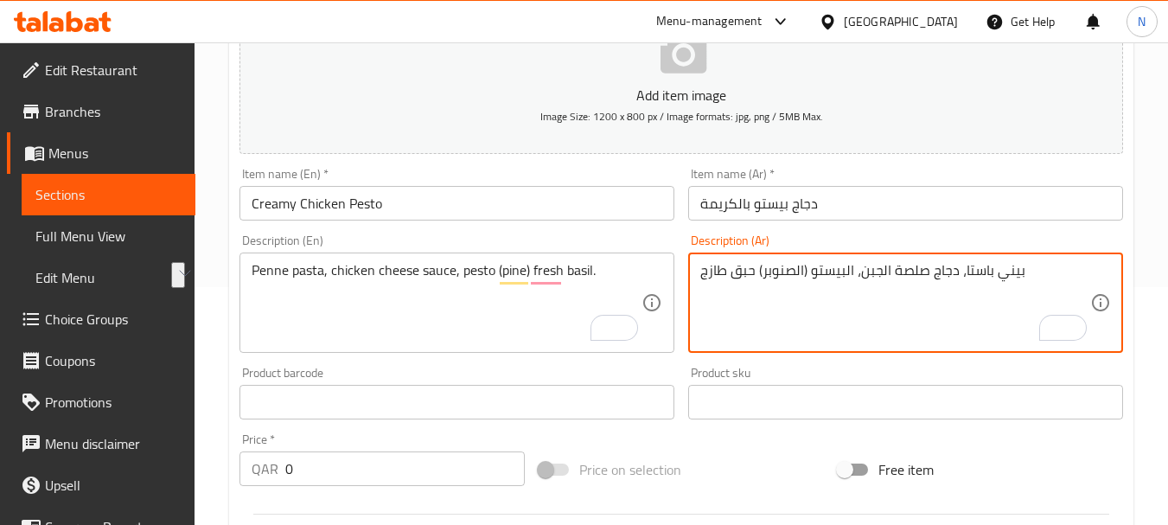
click at [735, 269] on textarea "بيني باستا، دجاج صلصة الجبن، البيستو (الصنوبر) حبق طازج" at bounding box center [895, 303] width 390 height 82
click at [736, 269] on textarea "بيني باستا، دجاج صلصة الجبن، البيستو (الصنوبر) حبق طازج" at bounding box center [895, 303] width 390 height 82
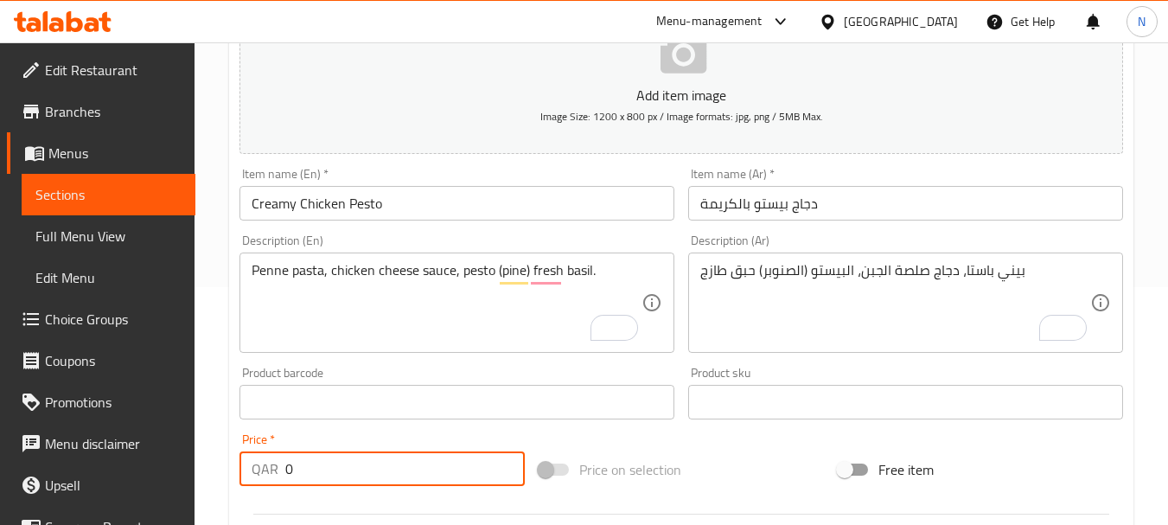
drag, startPoint x: 339, startPoint y: 471, endPoint x: 277, endPoint y: 468, distance: 61.5
click at [277, 468] on div "QAR 0 Price *" at bounding box center [381, 468] width 285 height 35
type input "49"
click at [719, 460] on div "Price on selection" at bounding box center [681, 469] width 299 height 47
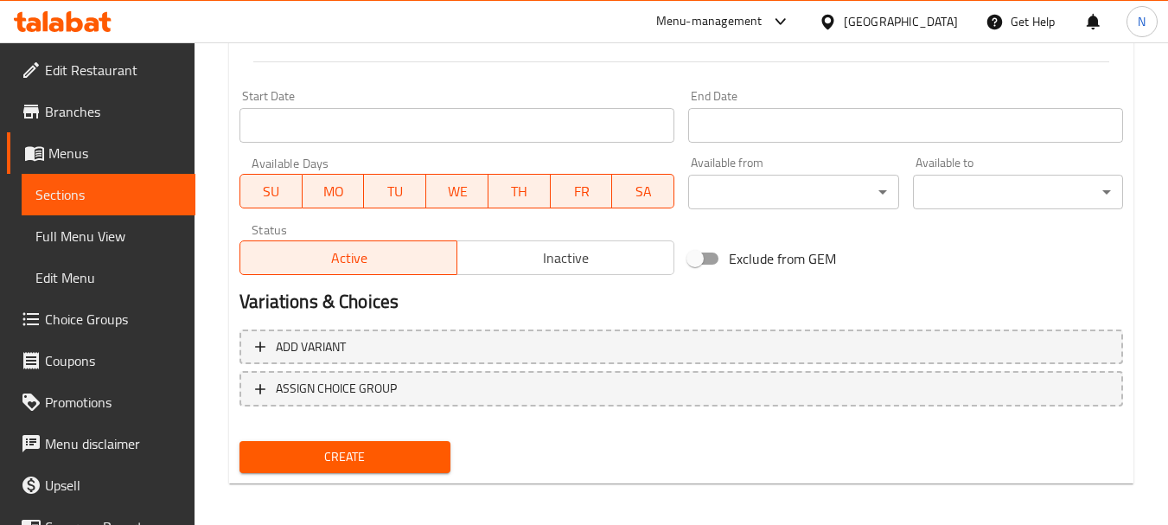
scroll to position [697, 0]
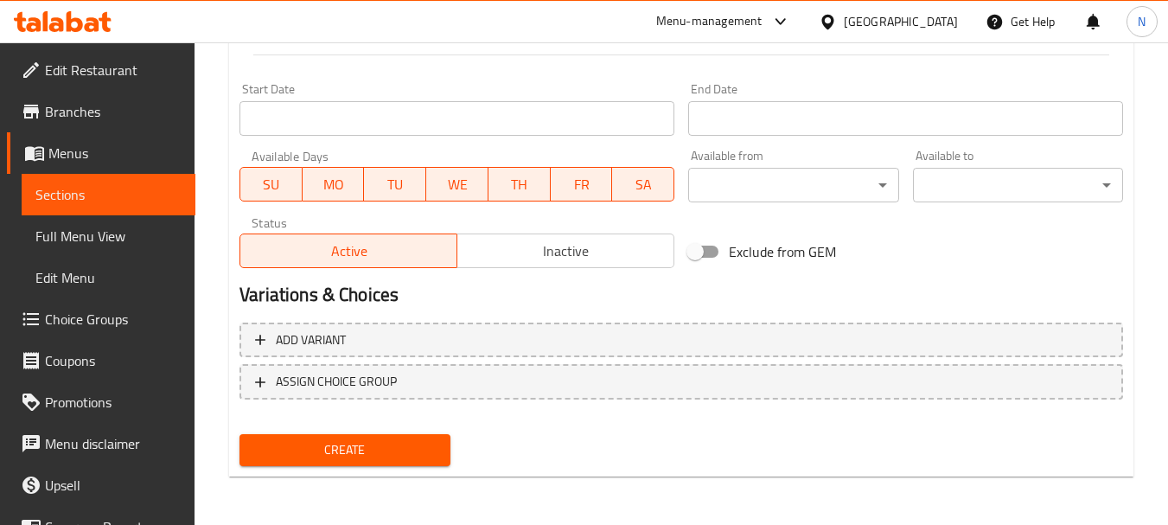
click at [339, 448] on span "Create" at bounding box center [344, 450] width 182 height 22
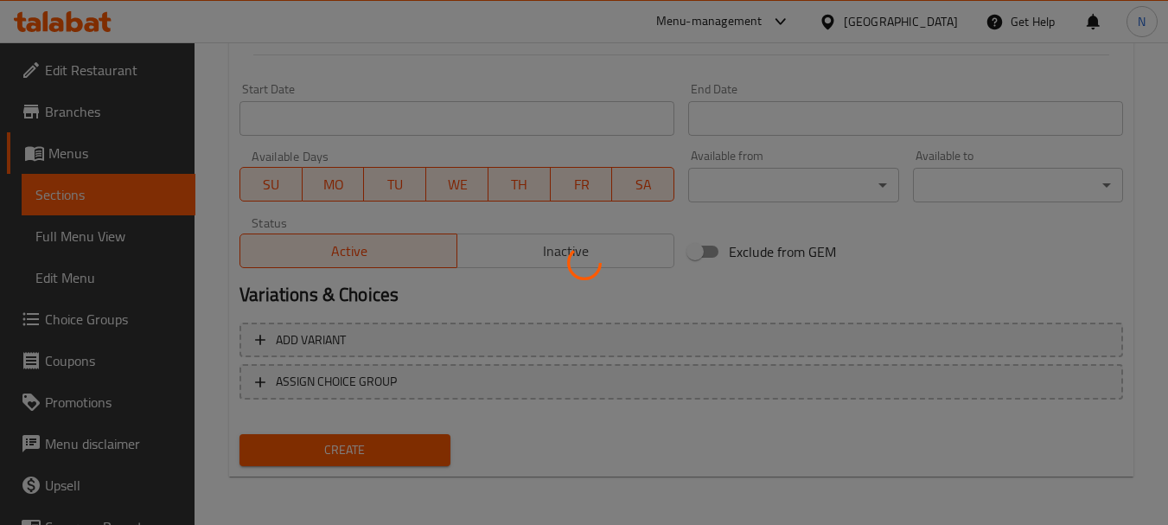
type input "0"
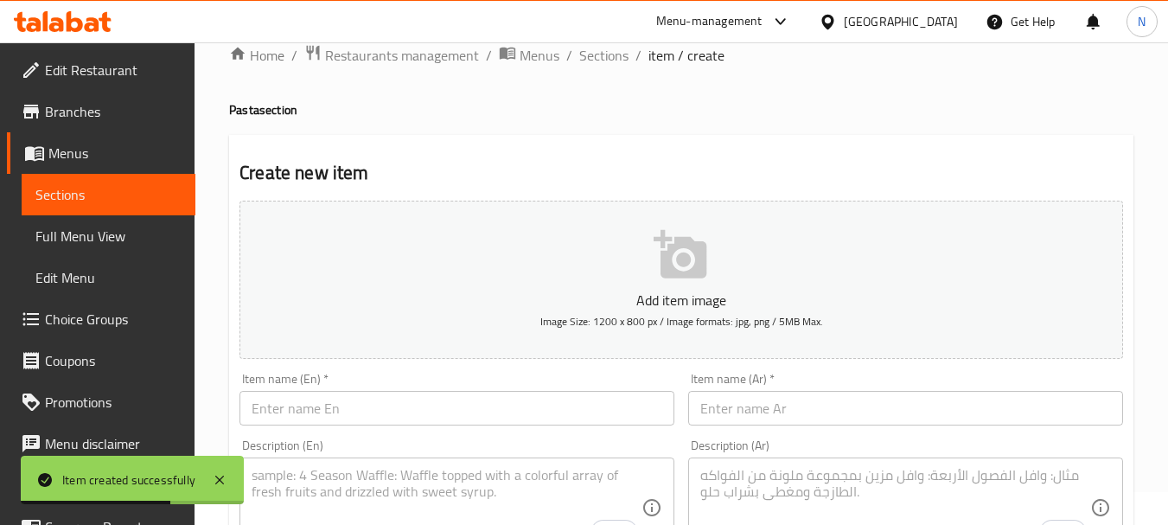
scroll to position [0, 0]
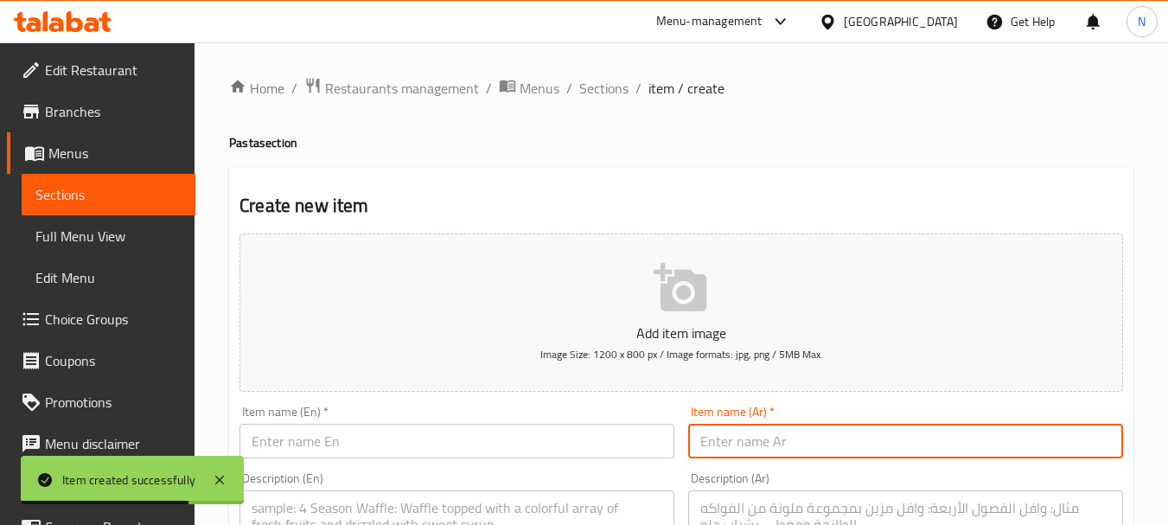
click at [774, 440] on input "text" at bounding box center [905, 441] width 435 height 35
paste input "باجيتي بولونيز"
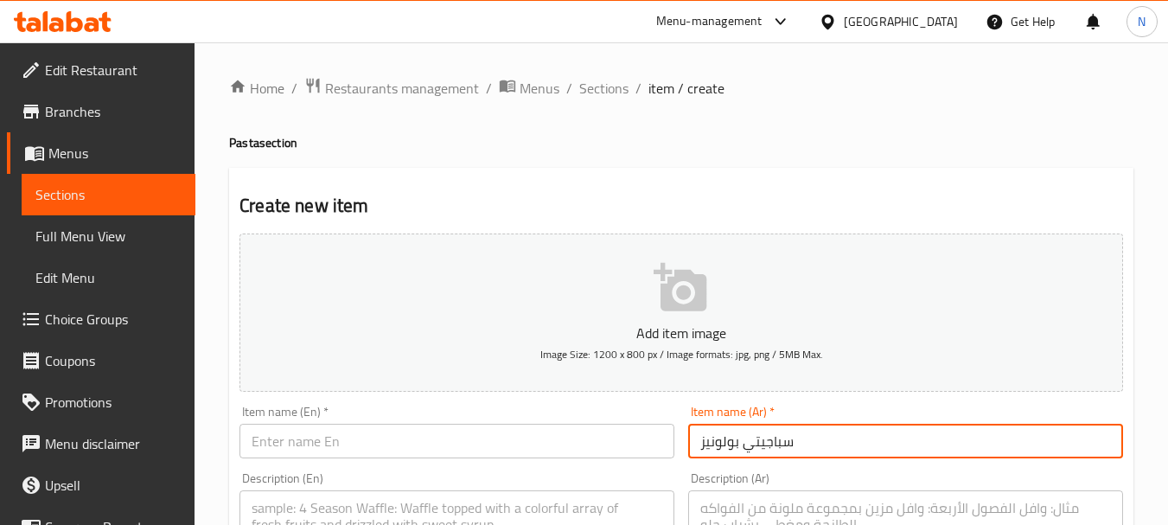
type input "سباجيتي بولونيز"
click at [360, 438] on input "text" at bounding box center [456, 441] width 435 height 35
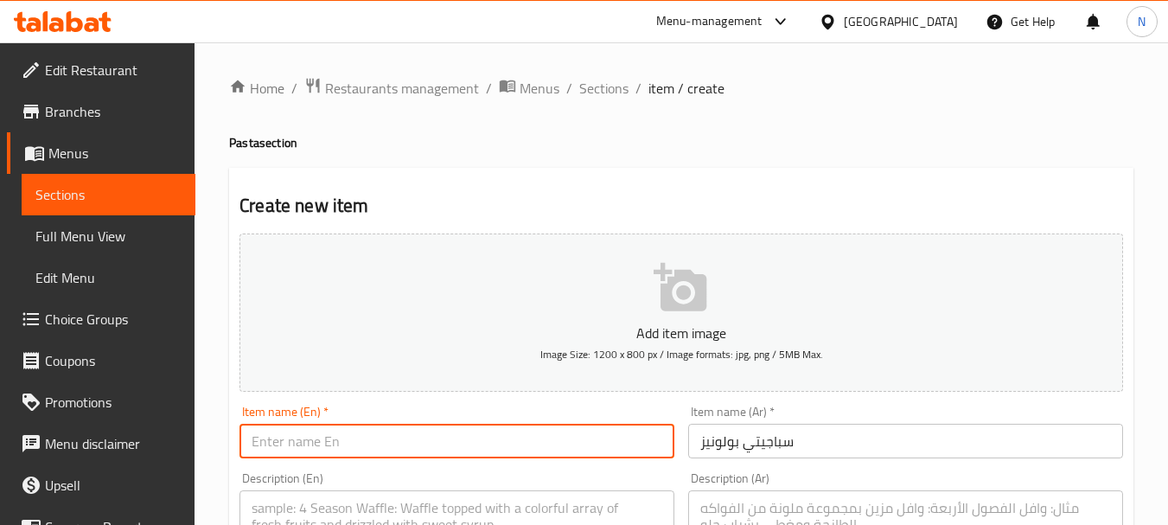
paste input "SPAGHETTI BOLOGNESE"
type input "Spaghetti Bolognese"
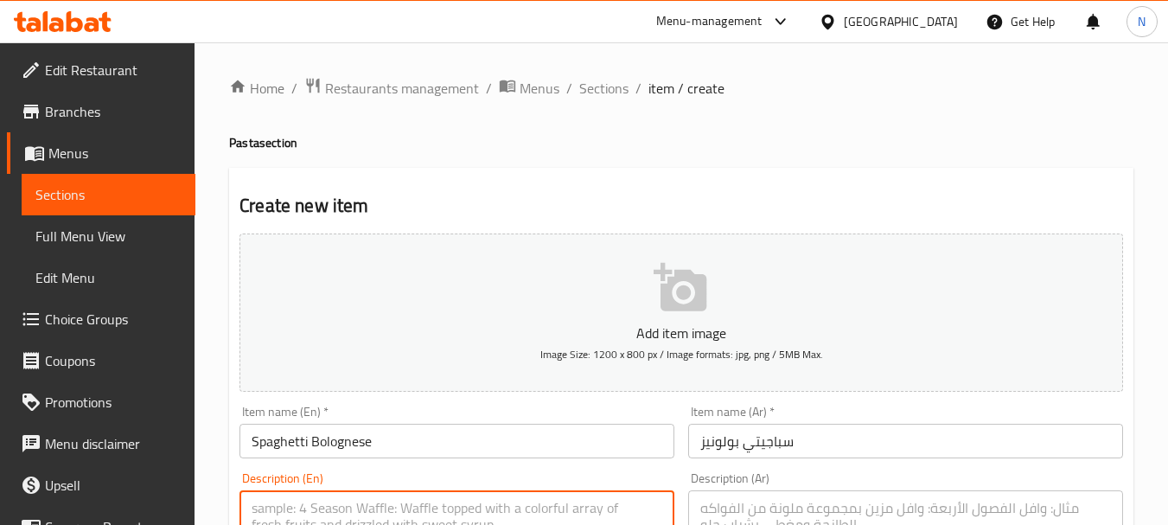
paste textarea "BEEF BOLOGNESE SPAGHETTI PASTA"
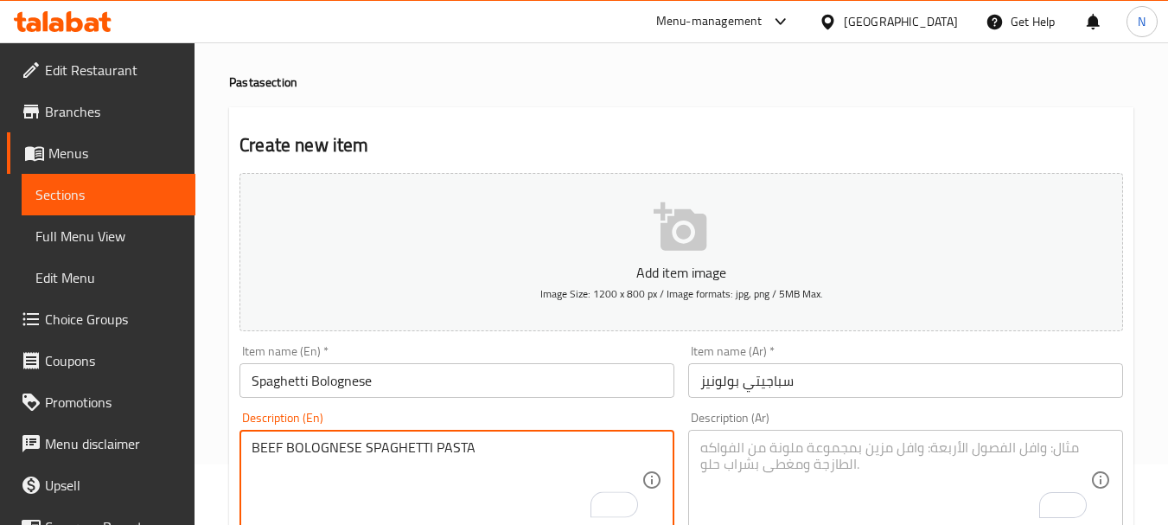
scroll to position [88, 0]
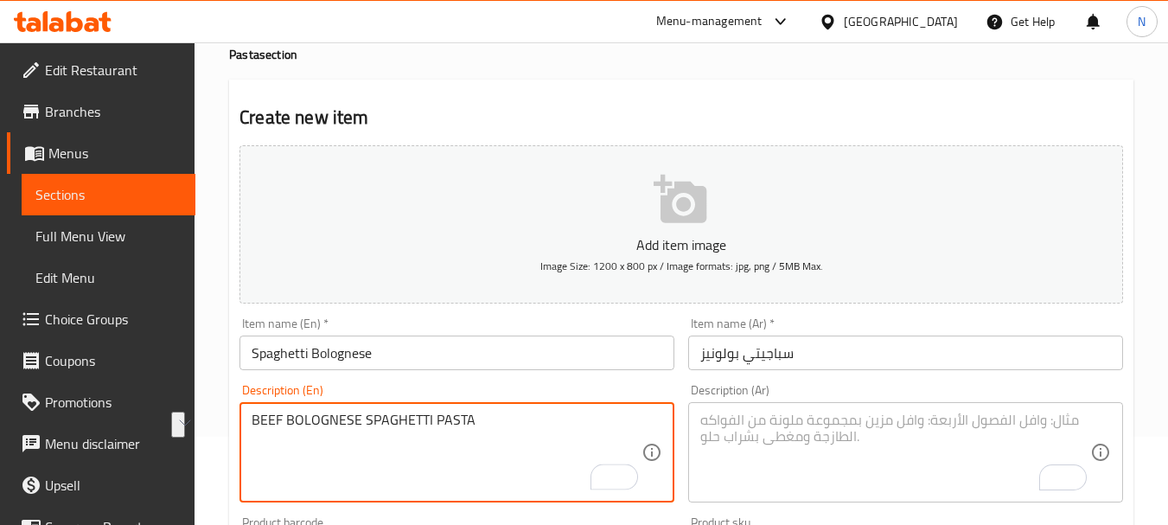
drag, startPoint x: 262, startPoint y: 511, endPoint x: 476, endPoint y: 443, distance: 224.7
click at [476, 443] on textarea "BEEF BOLOGNESE SPAGHETTI PASTA" at bounding box center [447, 452] width 390 height 82
click at [458, 416] on textarea "Beef bolognese spaghetti pasta" at bounding box center [447, 452] width 390 height 82
type textarea "Beef bolognese spaghetti pasta"
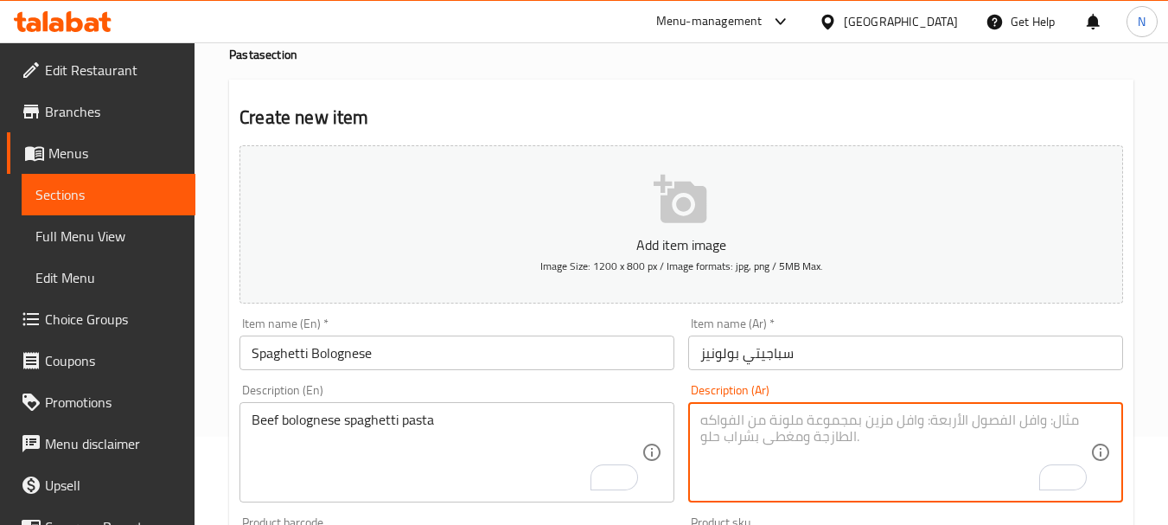
click at [800, 457] on textarea "To enrich screen reader interactions, please activate Accessibility in Grammarl…" at bounding box center [895, 452] width 390 height 82
paste textarea "لحم بولونيز سباجيتي باستا"
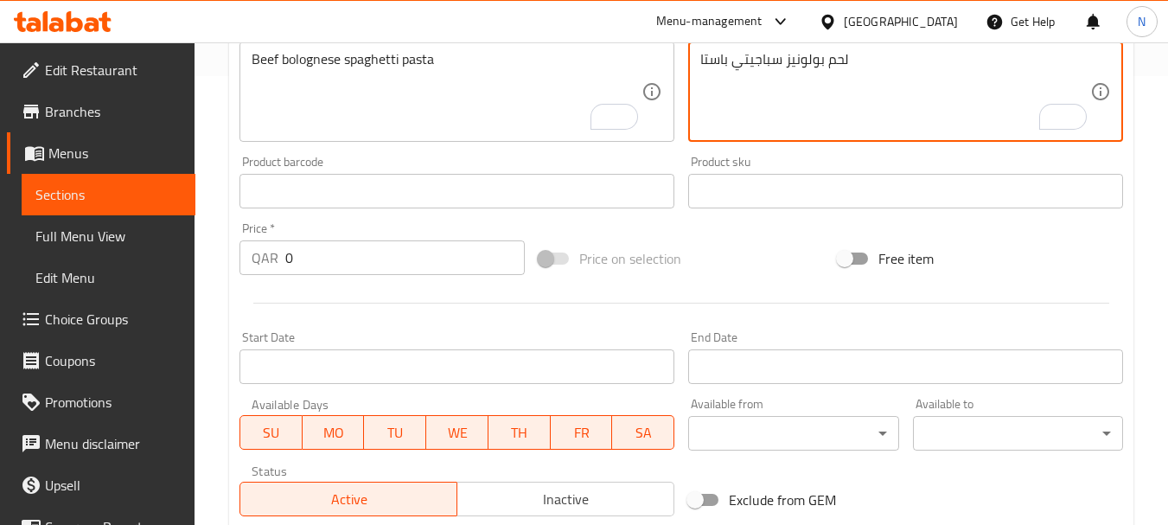
scroll to position [547, 0]
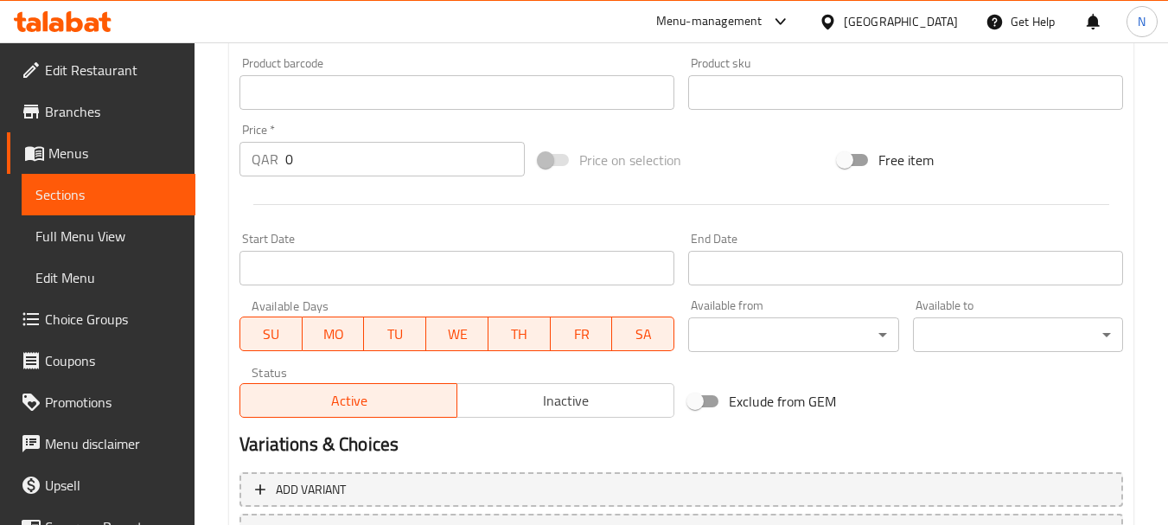
type textarea "لحم بولونيز سباجيتي باستا"
drag, startPoint x: 315, startPoint y: 173, endPoint x: 271, endPoint y: 163, distance: 45.1
click at [271, 163] on div "QAR 0 Price *" at bounding box center [381, 159] width 285 height 35
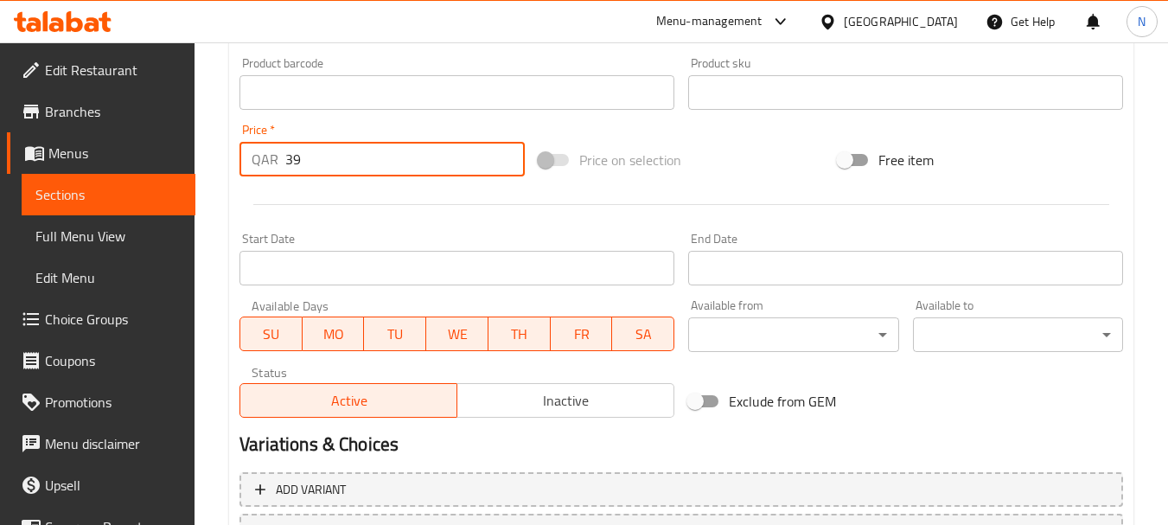
type input "39"
click at [736, 148] on div "Price on selection" at bounding box center [681, 160] width 299 height 47
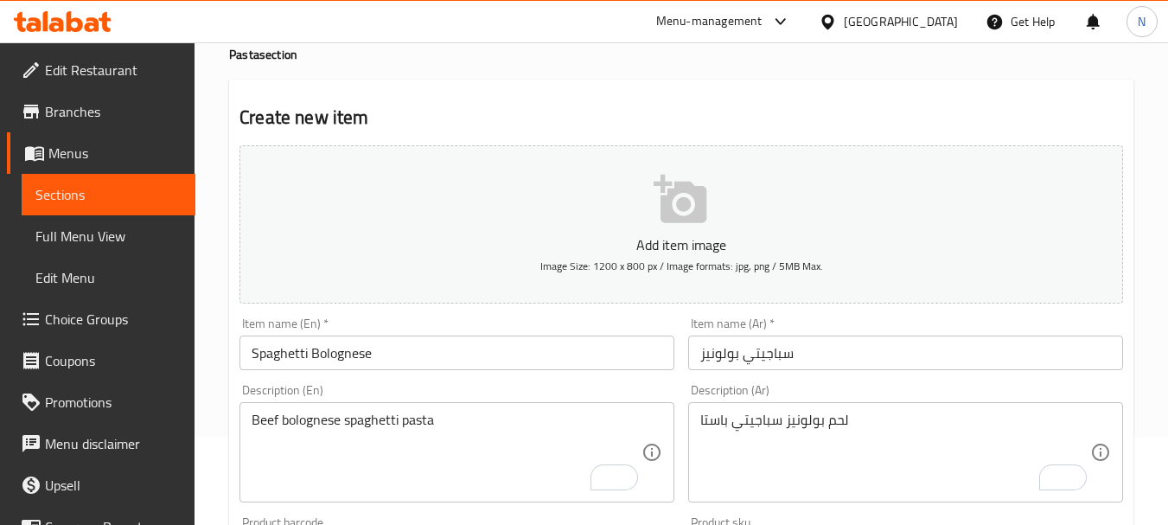
scroll to position [697, 0]
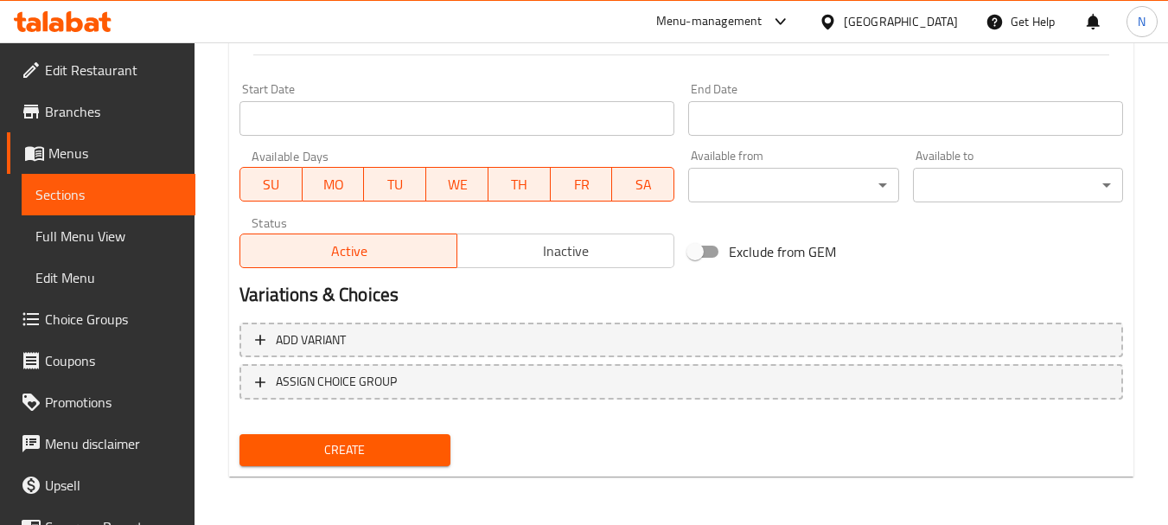
click at [309, 455] on span "Create" at bounding box center [344, 450] width 182 height 22
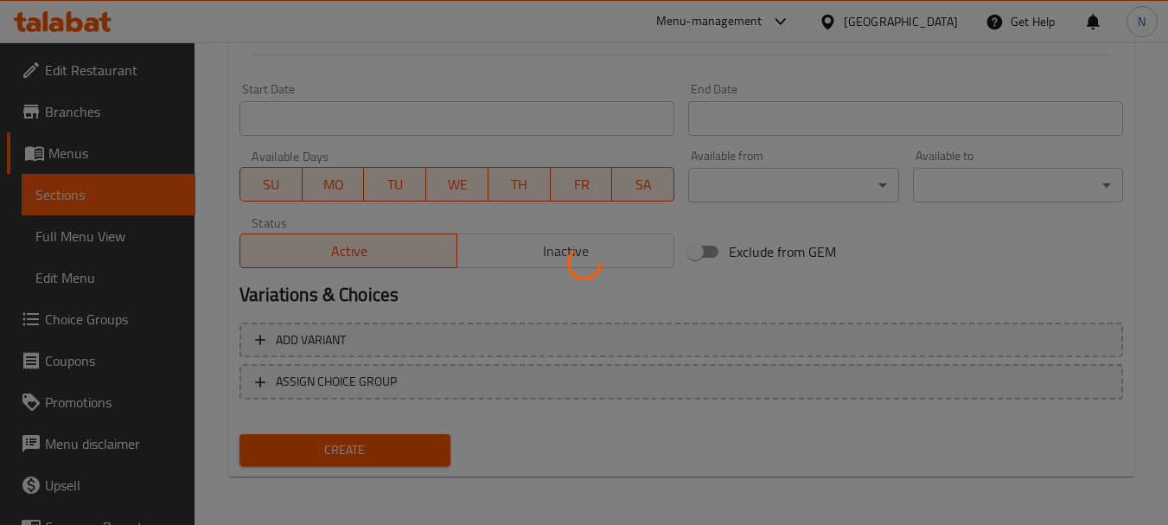
type input "0"
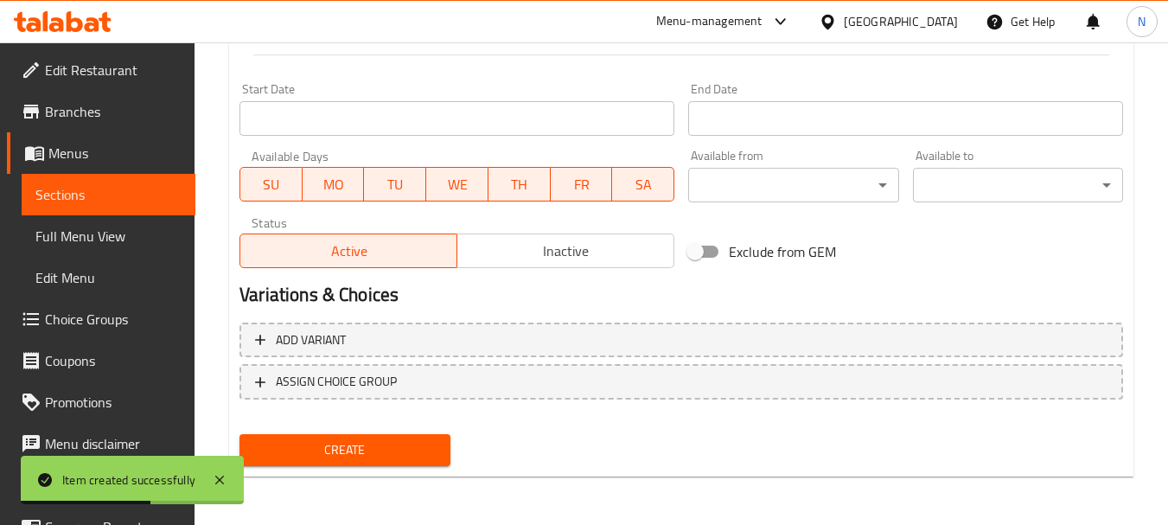
scroll to position [0, 0]
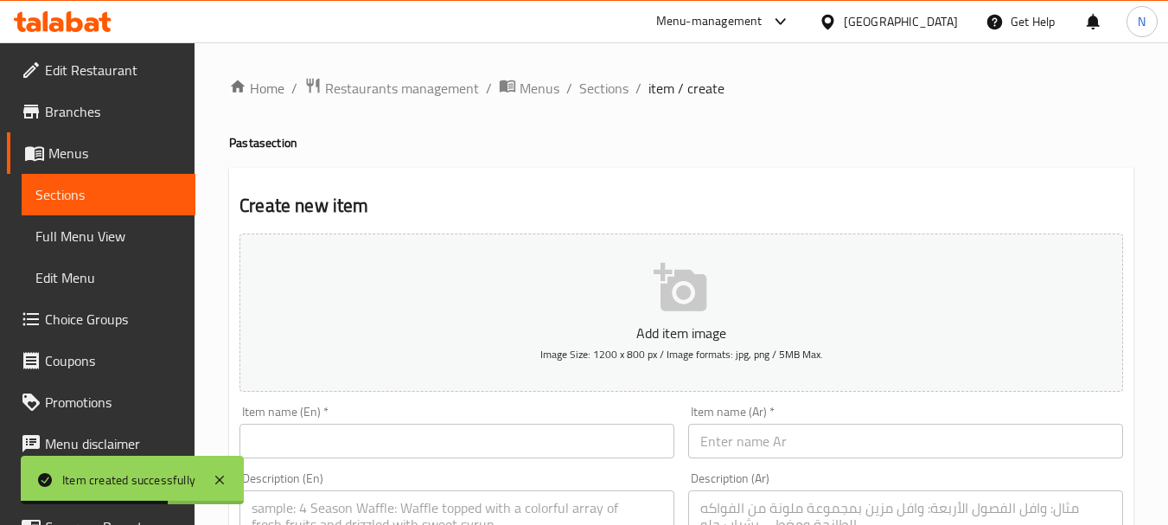
click at [867, 437] on input "text" at bounding box center [905, 441] width 435 height 35
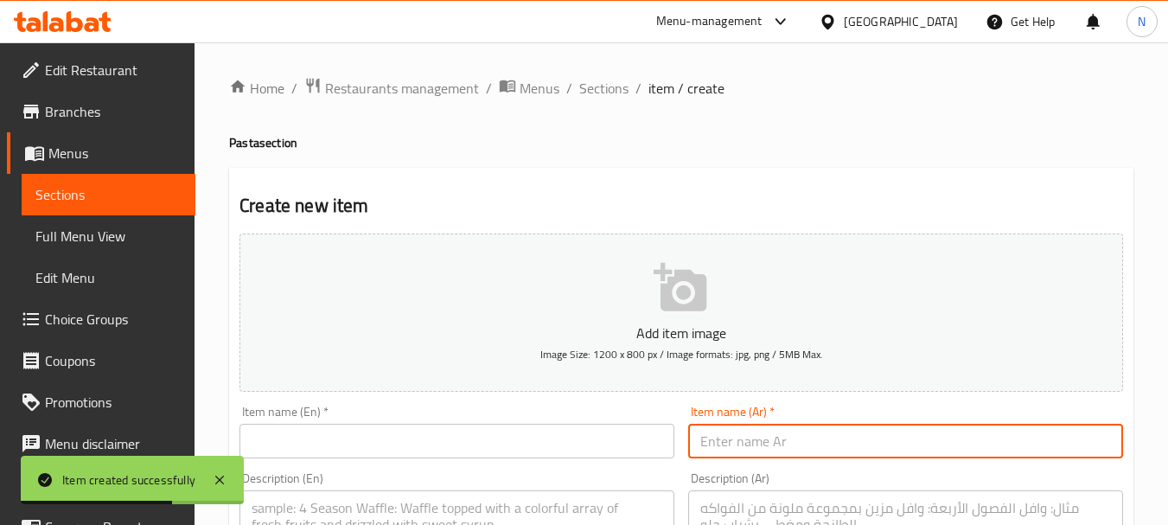
paste input "لزانيا"
type input "لزانيا"
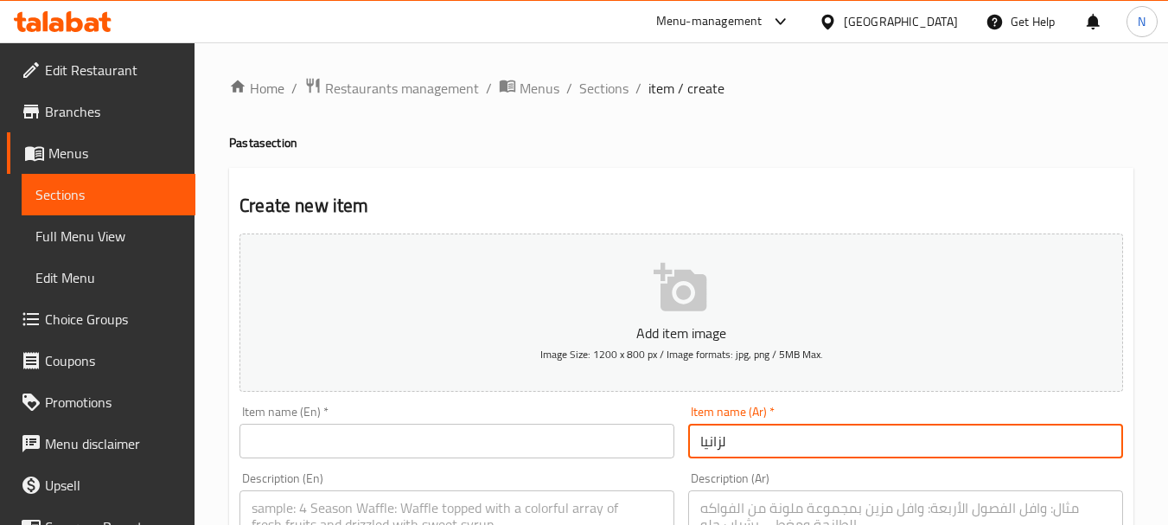
click at [306, 430] on input "text" at bounding box center [456, 441] width 435 height 35
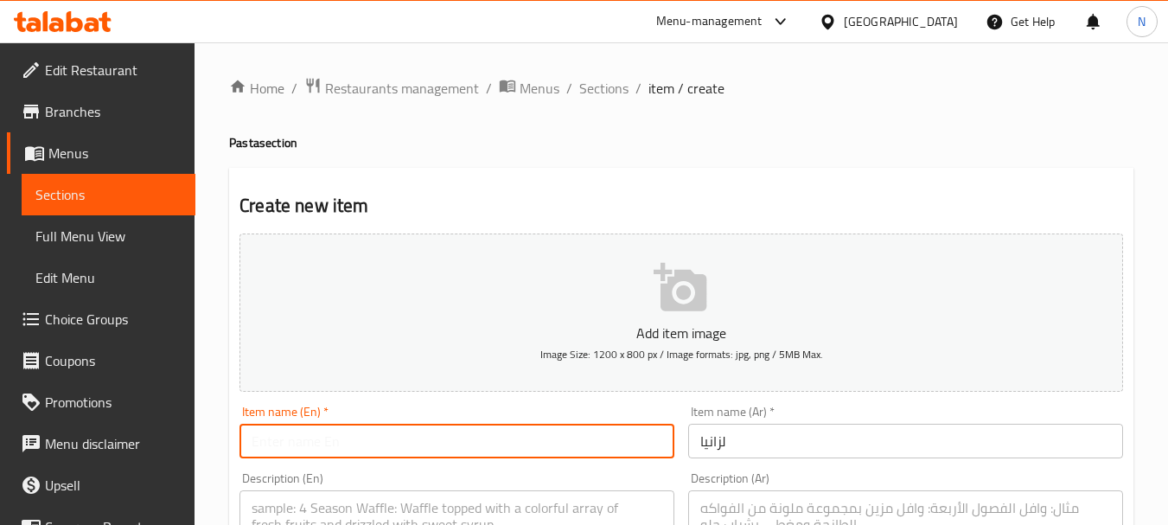
paste input "LASAGNA"
type input "LASAGNA"
click at [718, 439] on input "لزانيا" at bounding box center [905, 441] width 435 height 35
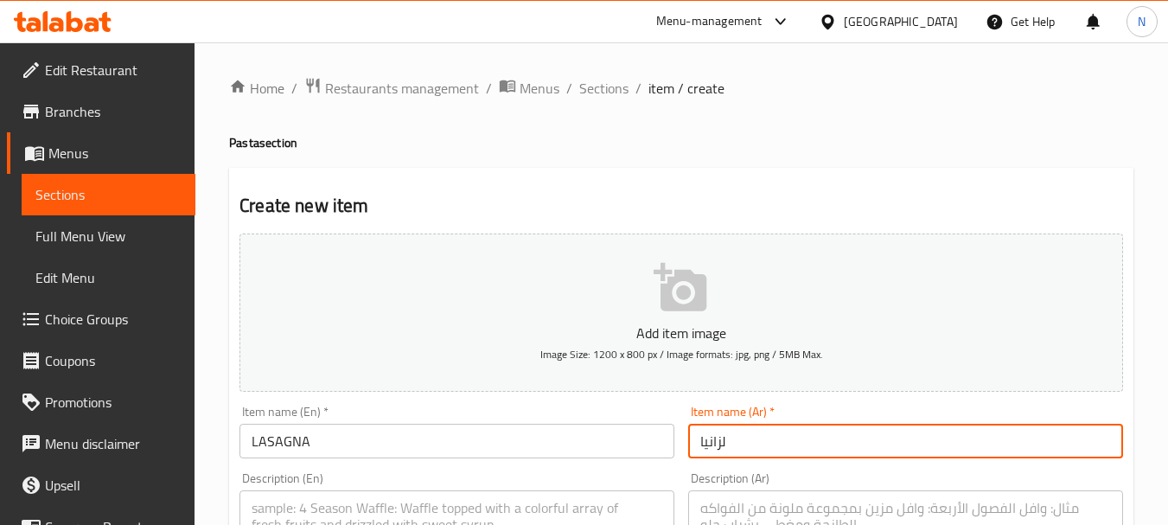
click at [718, 439] on input "لزانيا" at bounding box center [905, 441] width 435 height 35
click at [707, 442] on input "لزانيا" at bounding box center [905, 441] width 435 height 35
paste input "text"
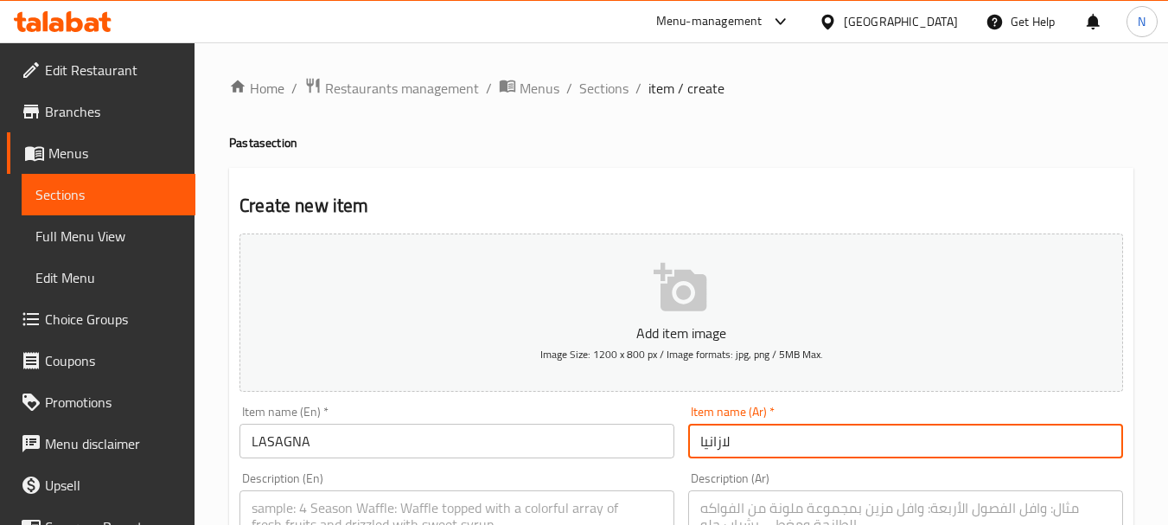
type input "لازانيا"
click at [318, 453] on input "LASAGNA" at bounding box center [456, 441] width 435 height 35
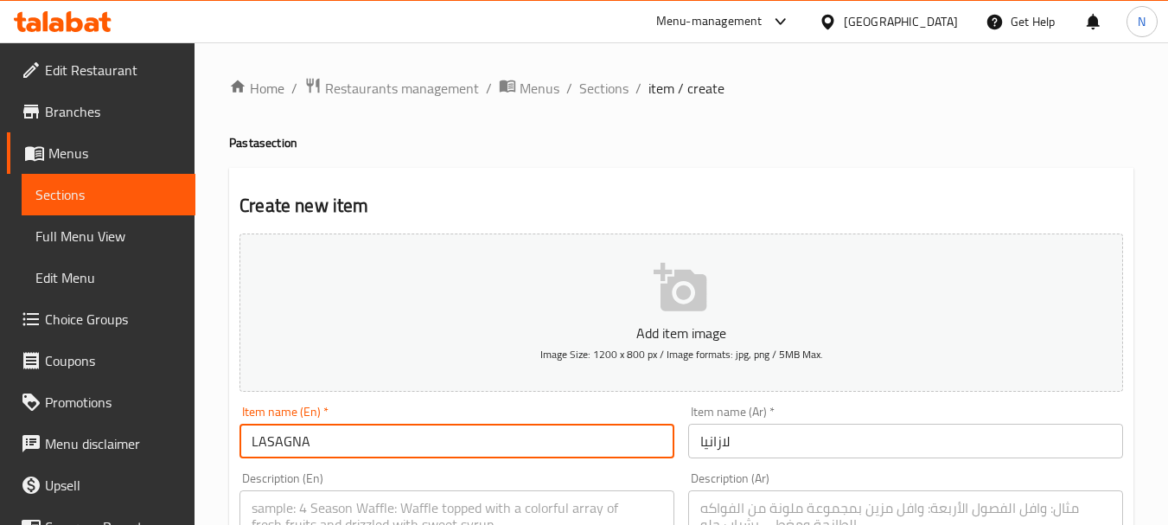
click at [318, 453] on input "LASAGNA" at bounding box center [456, 441] width 435 height 35
paste input "asagna"
type input "Lasagna"
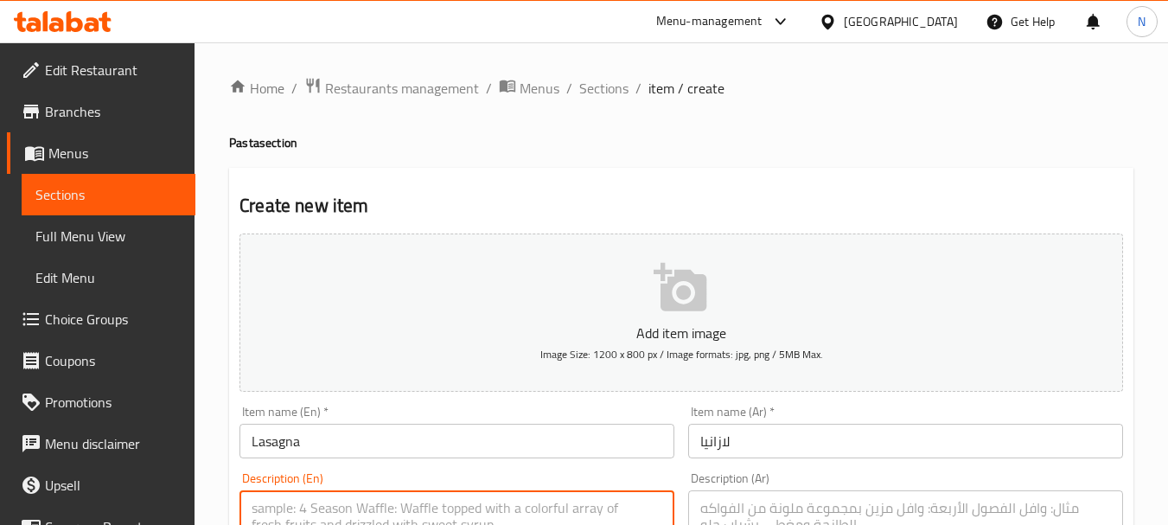
paste textarea "BEEF BOLOGNESE BACHEMEL SAUCE LAYERS OF PASTA"
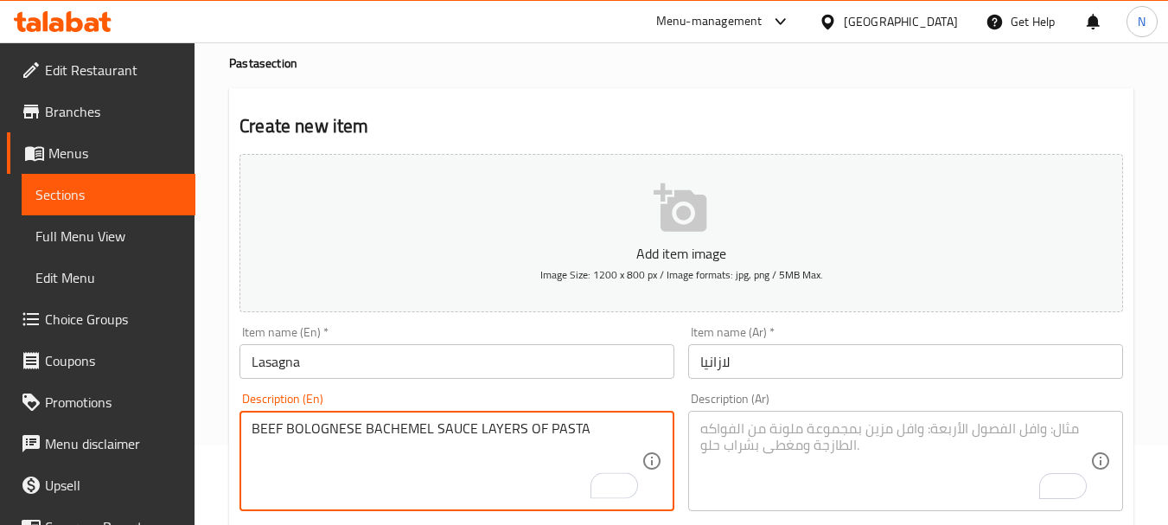
scroll to position [135, 0]
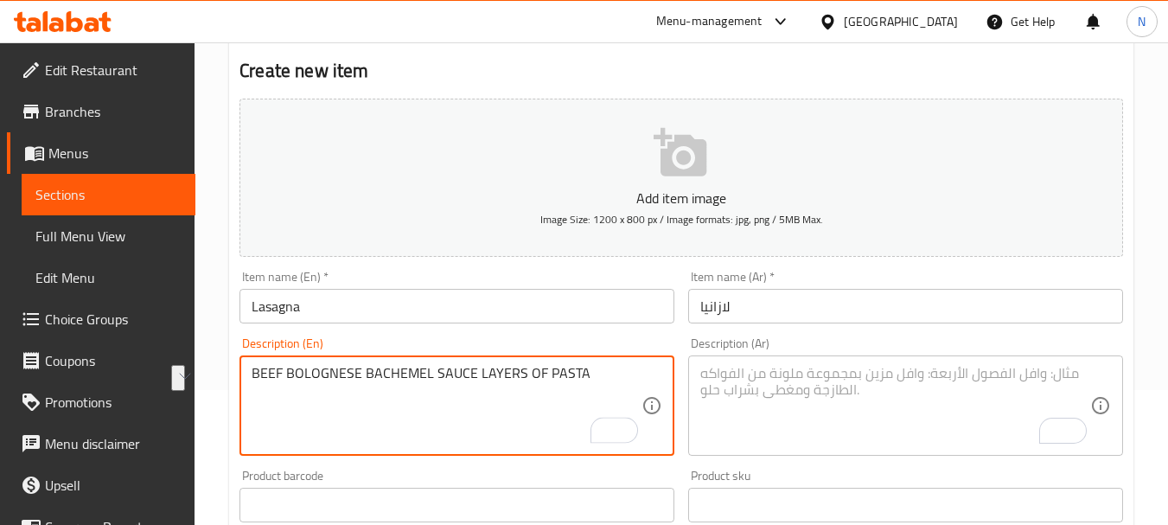
drag, startPoint x: 261, startPoint y: 504, endPoint x: 605, endPoint y: 404, distance: 358.3
click at [605, 404] on textarea "BEEF BOLOGNESE BACHEMEL SAUCE LAYERS OF PASTA" at bounding box center [447, 406] width 390 height 82
click at [339, 412] on textarea "Beef bolognese bachemel sauce layers of pasta" at bounding box center [447, 406] width 390 height 82
type textarea "Beef bolognese bachemel sauce layers of pasta"
click at [782, 402] on textarea "To enrich screen reader interactions, please activate Accessibility in Grammarl…" at bounding box center [895, 406] width 390 height 82
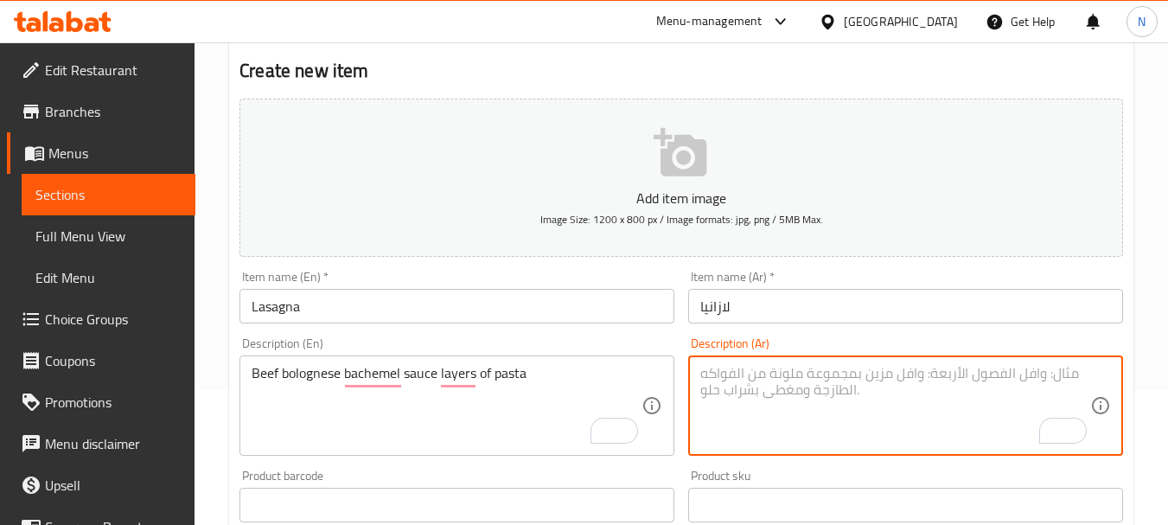
paste textarea "لحم بولونيز صوص بشاميل باستا طبقات"
type textarea "لحم بولونيز صوص بشاميل باستا طبقات"
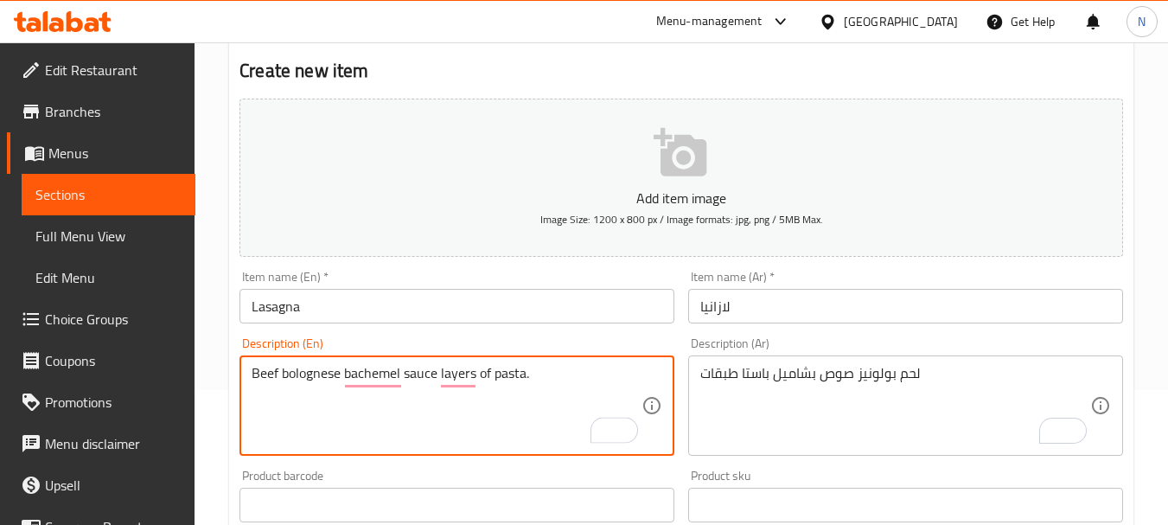
type textarea "Beef bolognese bachemel sauce layers of pasta."
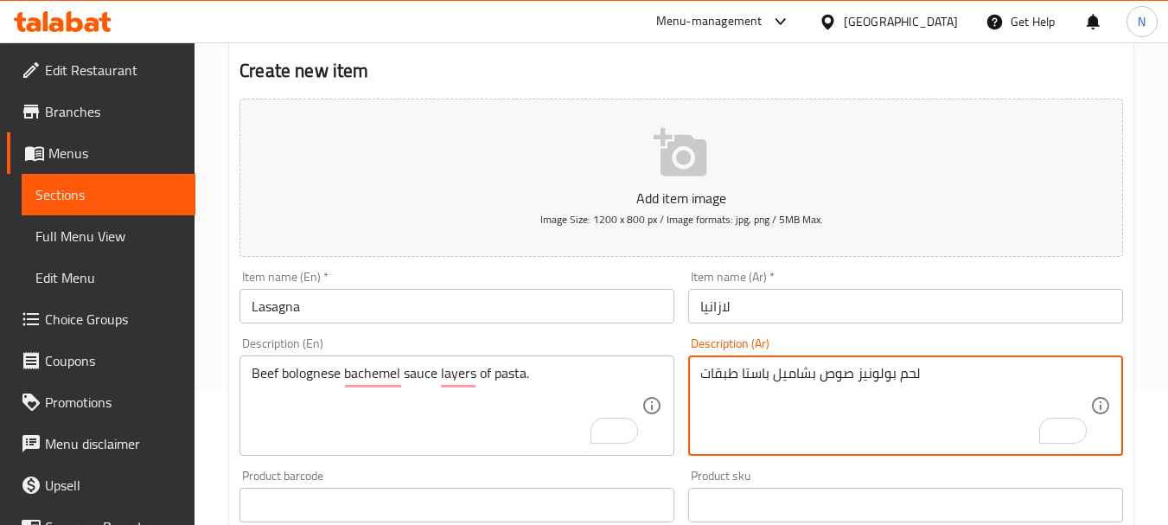
type textarea "."
paste textarea "لحم بولونيز صوص بشاميل باستا طبقات"
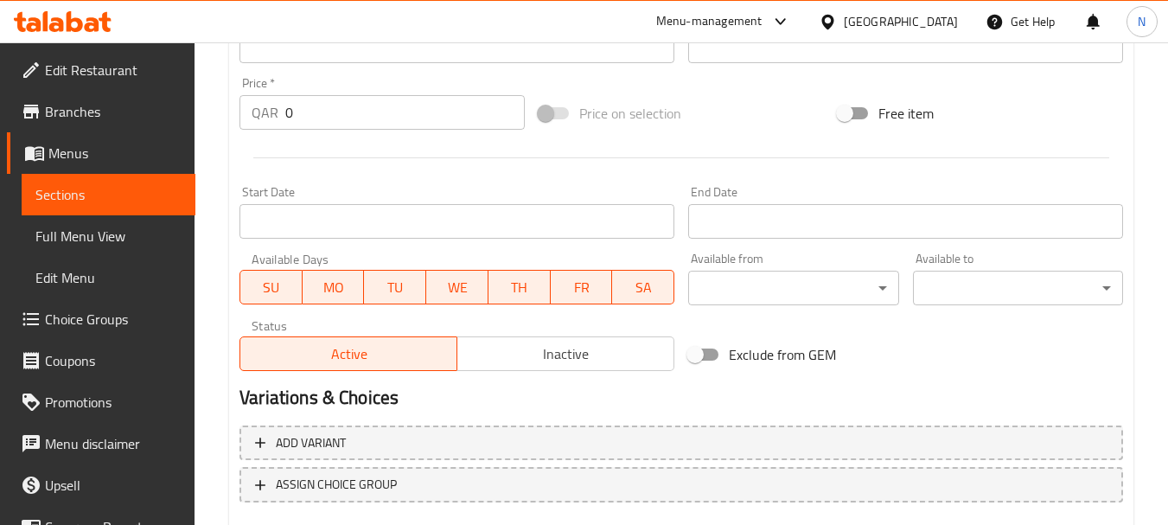
type textarea "لحم بولونيز صوص بشاميل باستا طبقات."
click at [946, 327] on div "Add item image Image Size: 1200 x 800 px / Image formats: jpg, png / 5MB Max. I…" at bounding box center [681, 5] width 897 height 745
drag, startPoint x: 354, startPoint y: 109, endPoint x: 286, endPoint y: 122, distance: 69.5
click at [286, 122] on input "0" at bounding box center [404, 112] width 239 height 35
type input "39"
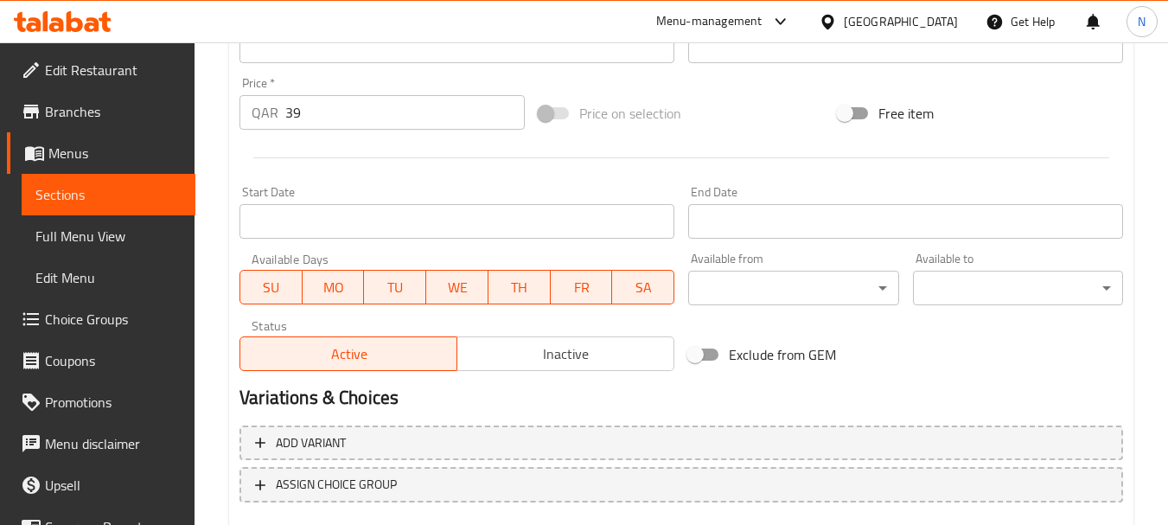
click at [773, 114] on div "Price on selection" at bounding box center [681, 113] width 299 height 47
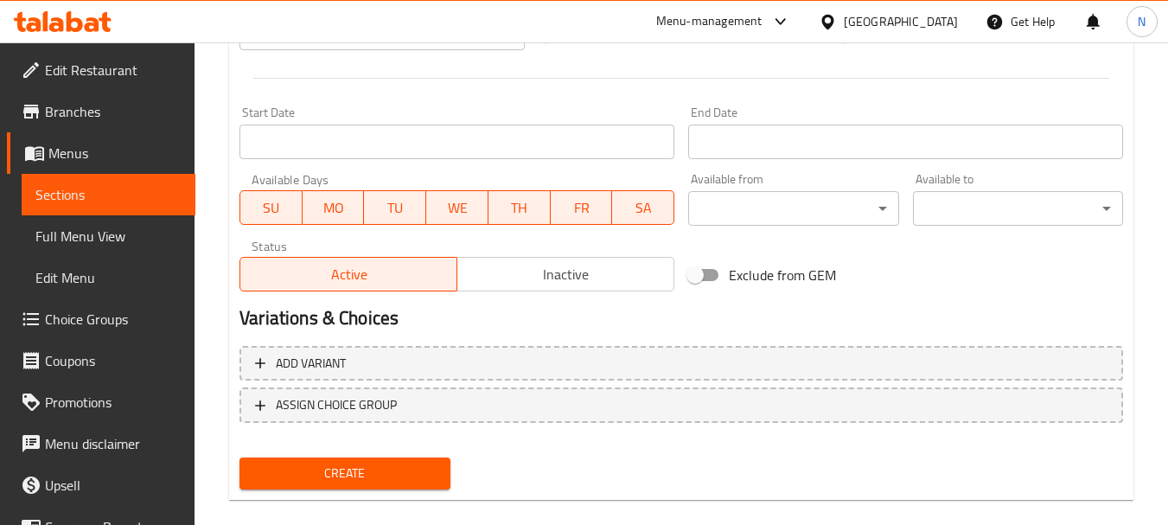
scroll to position [697, 0]
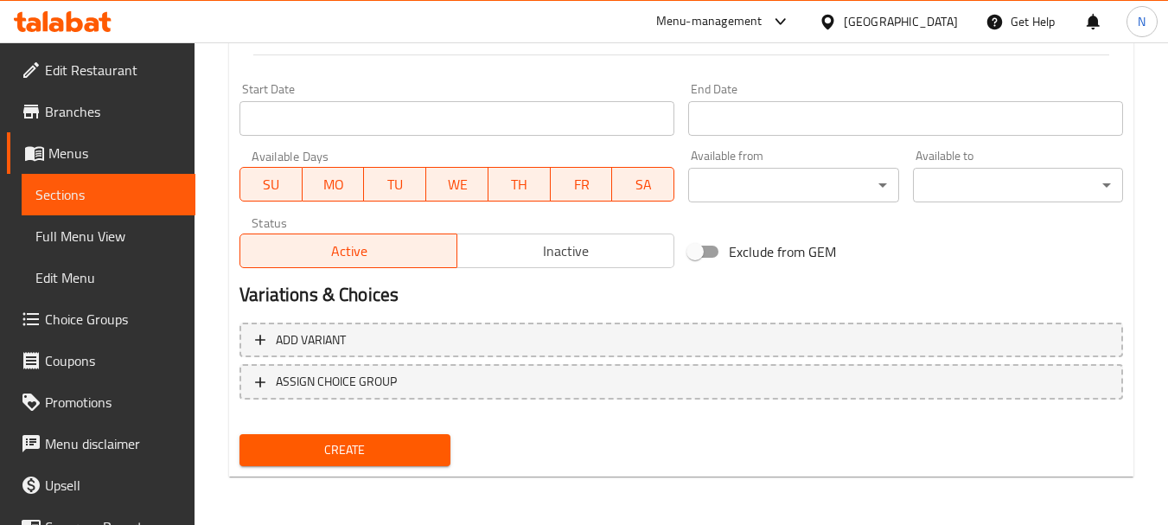
click at [352, 450] on span "Create" at bounding box center [344, 450] width 182 height 22
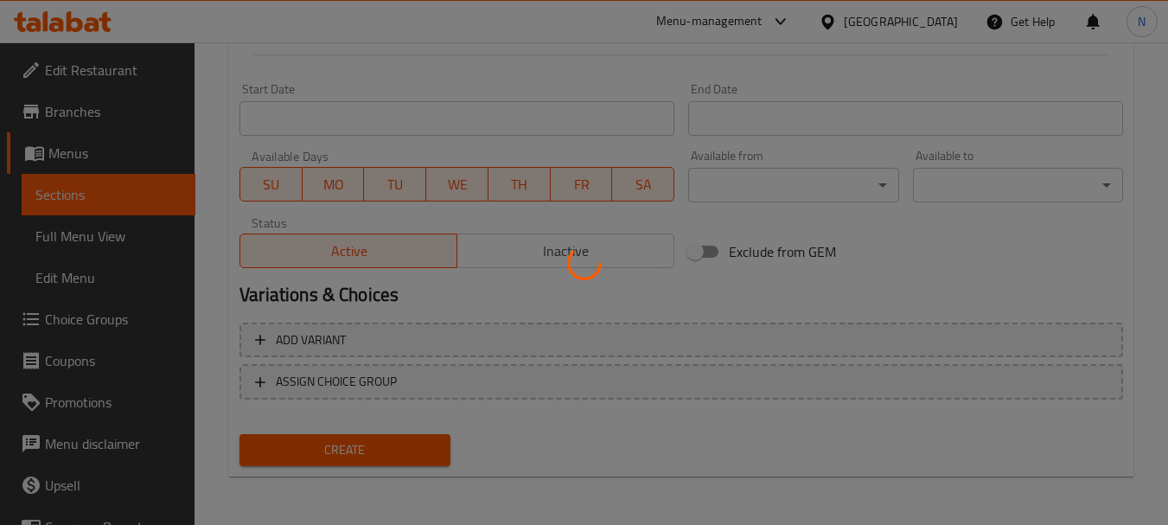
type input "0"
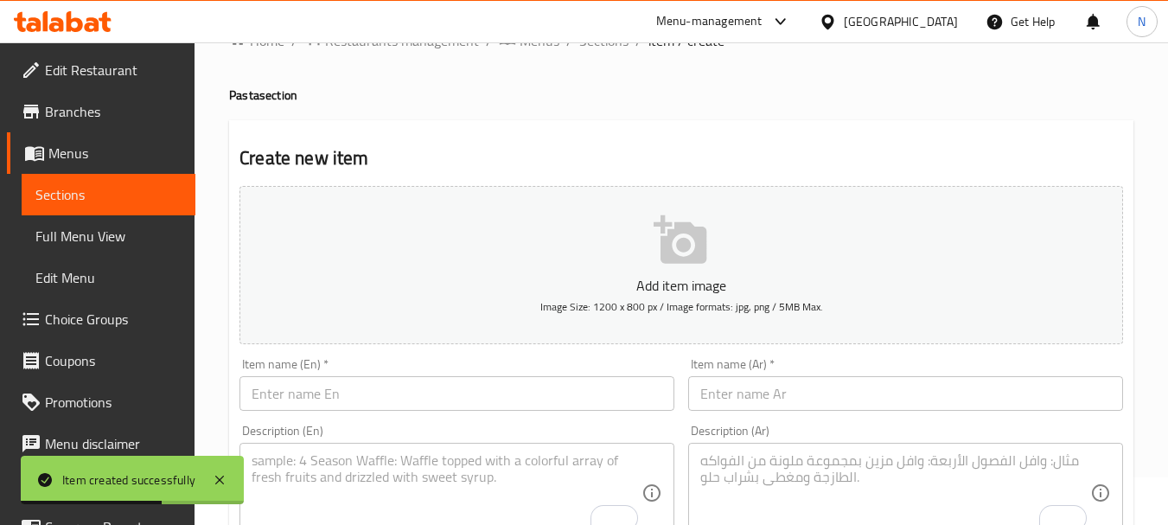
scroll to position [0, 0]
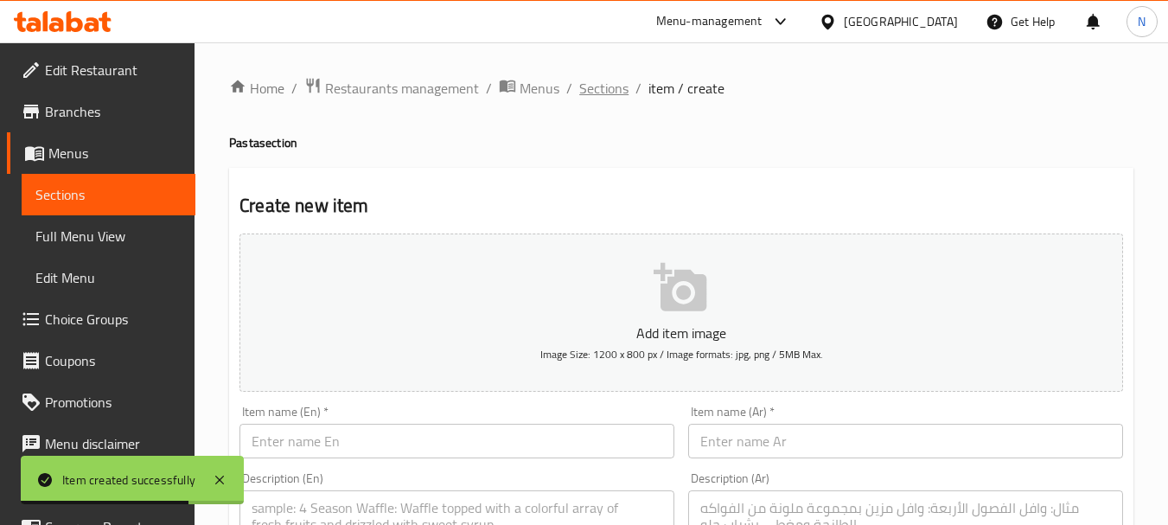
click at [616, 88] on span "Sections" at bounding box center [603, 88] width 49 height 21
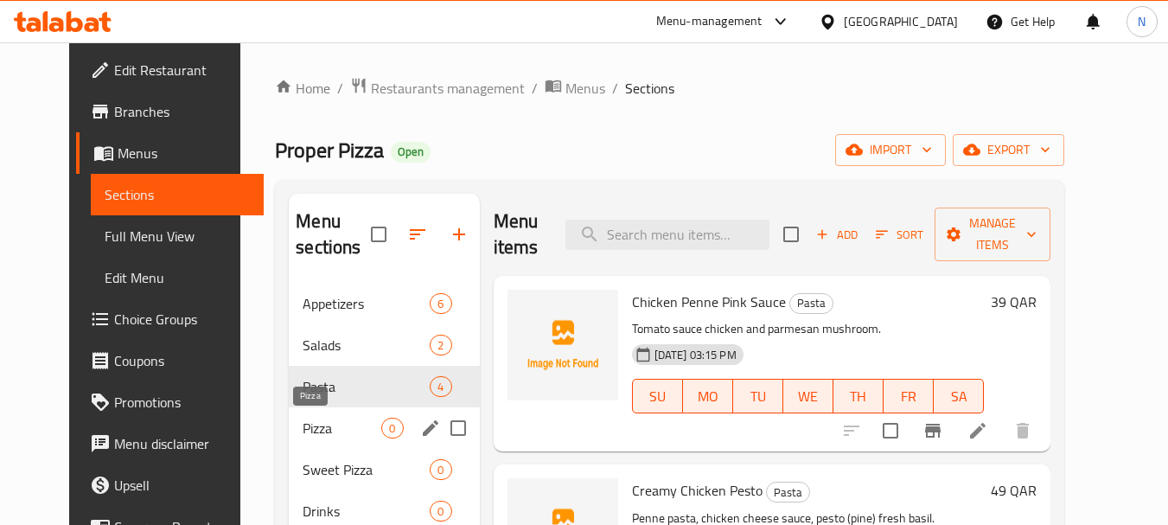
click at [354, 424] on span "Pizza" at bounding box center [342, 427] width 79 height 21
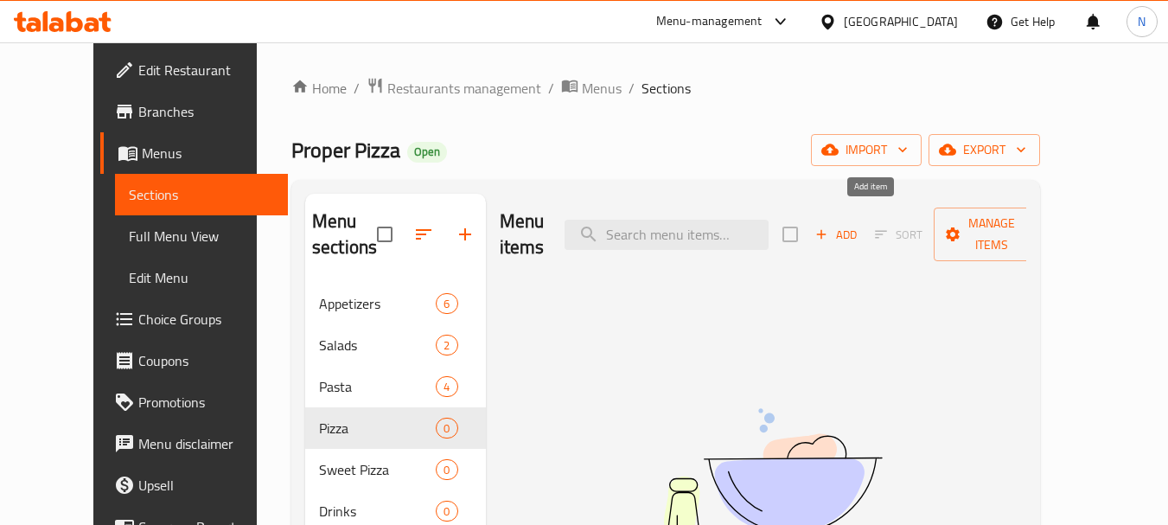
click at [859, 225] on span "Add" at bounding box center [836, 235] width 47 height 20
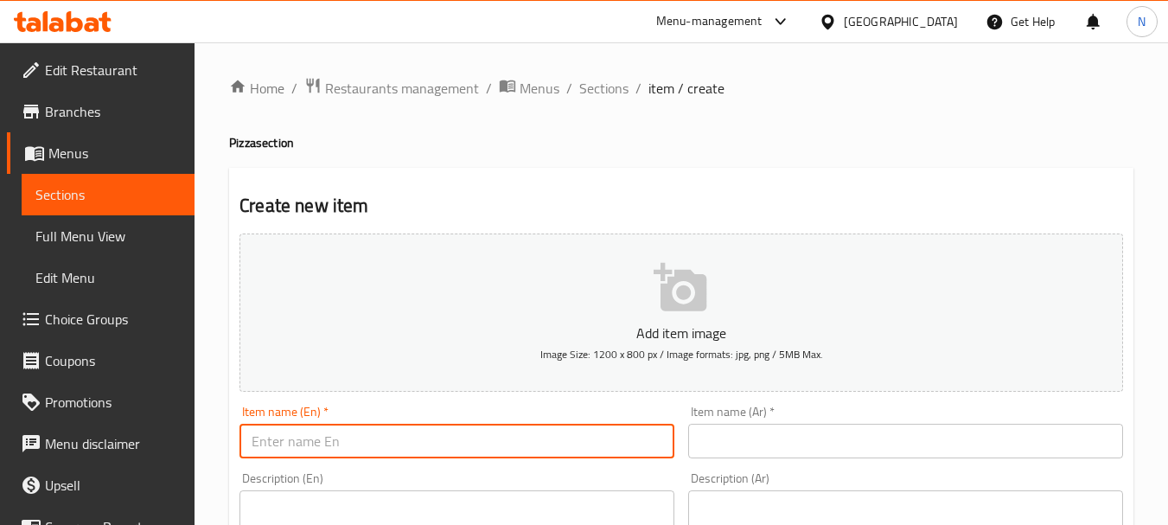
click at [396, 453] on input "text" at bounding box center [456, 441] width 435 height 35
paste input "MARGHERITA"
type input "Margherita"
click at [769, 440] on input "text" at bounding box center [905, 441] width 435 height 35
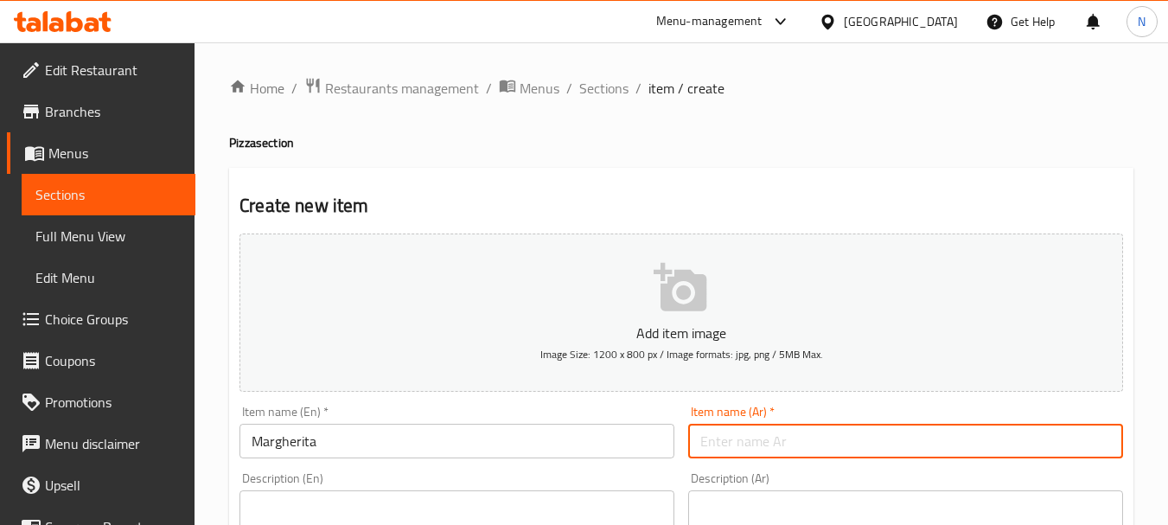
paste input "مارغاريتا"
type input "مارغاريتا"
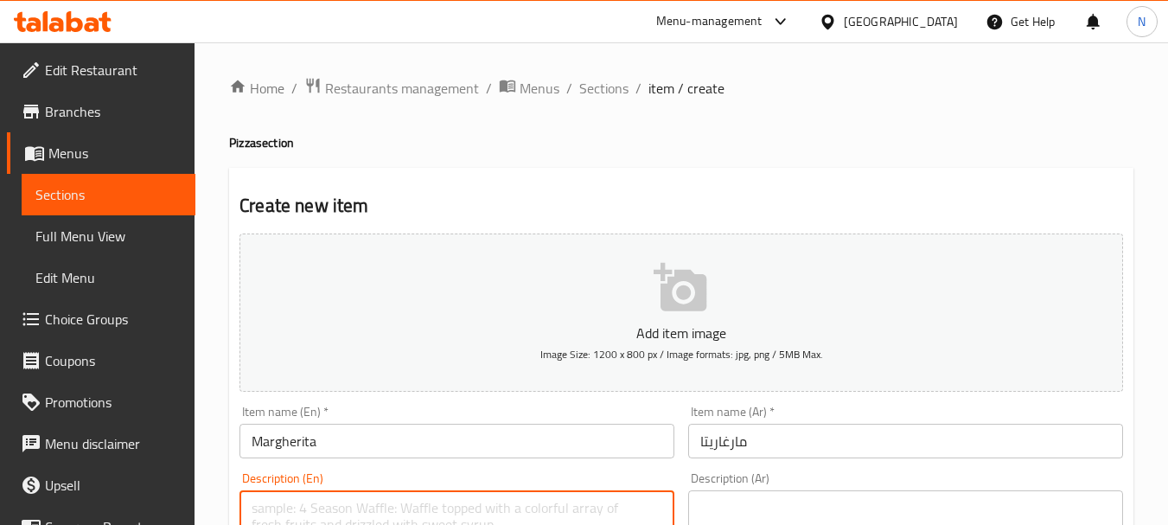
paste textarea "TOMATO SAUCE - SPECIAL PROPER CHEESE - FRESH BASIL - SESAME SEEDS"
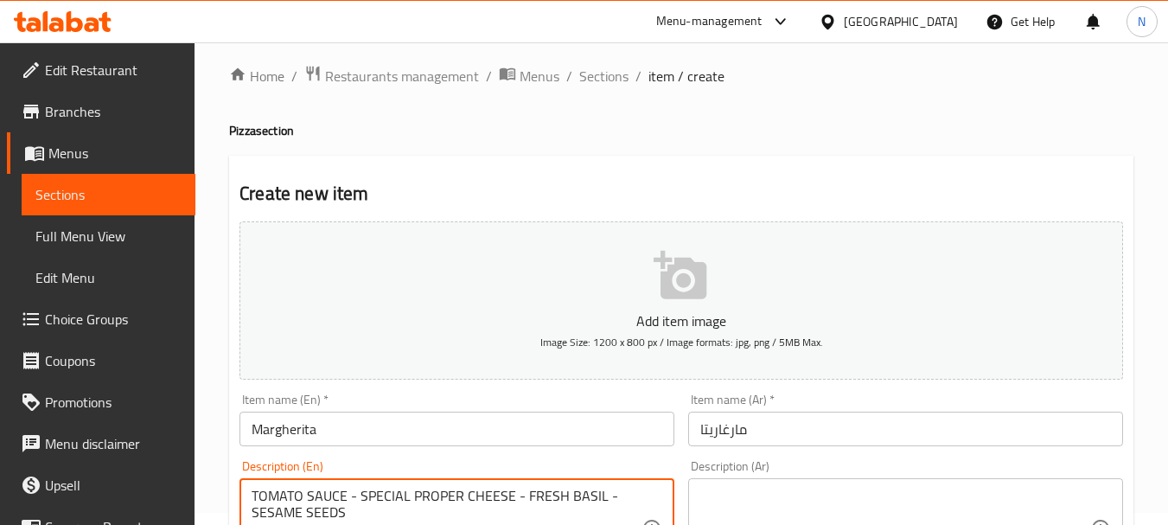
type textarea "TOMATO SAUCE - SPECIAL PROPER CHEESE - FRESH BASIL - SESAME SEEDS"
click at [748, 492] on textarea at bounding box center [895, 529] width 390 height 82
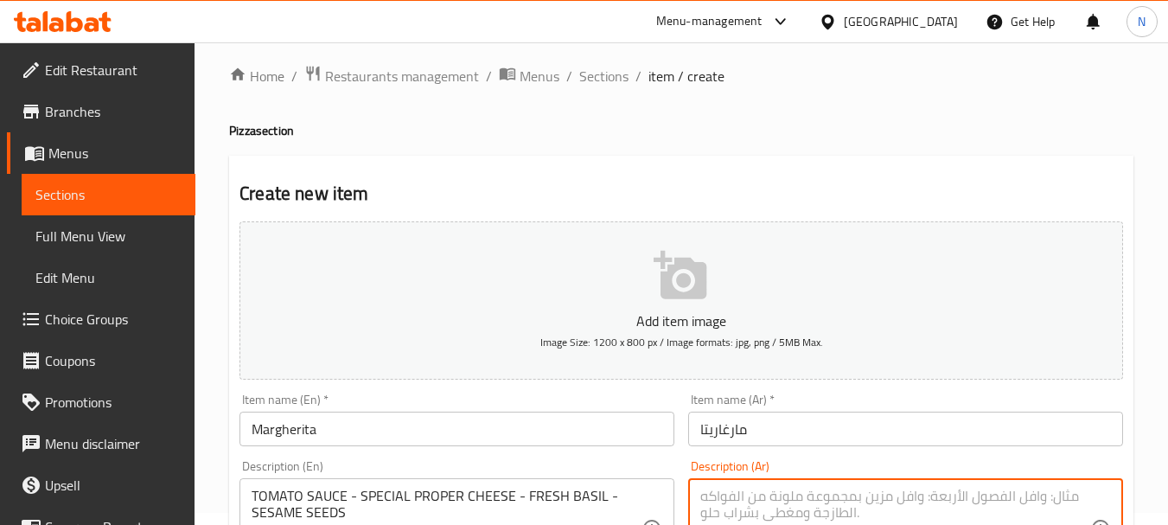
paste textarea "صلصة الطماطم - جبنة بروبر الخاصة حبق طازج - بذور السمسم"
type textarea "صلصة الطماطم - جبنة بروبر الخاصة حبق طازج - بذور السمسم"
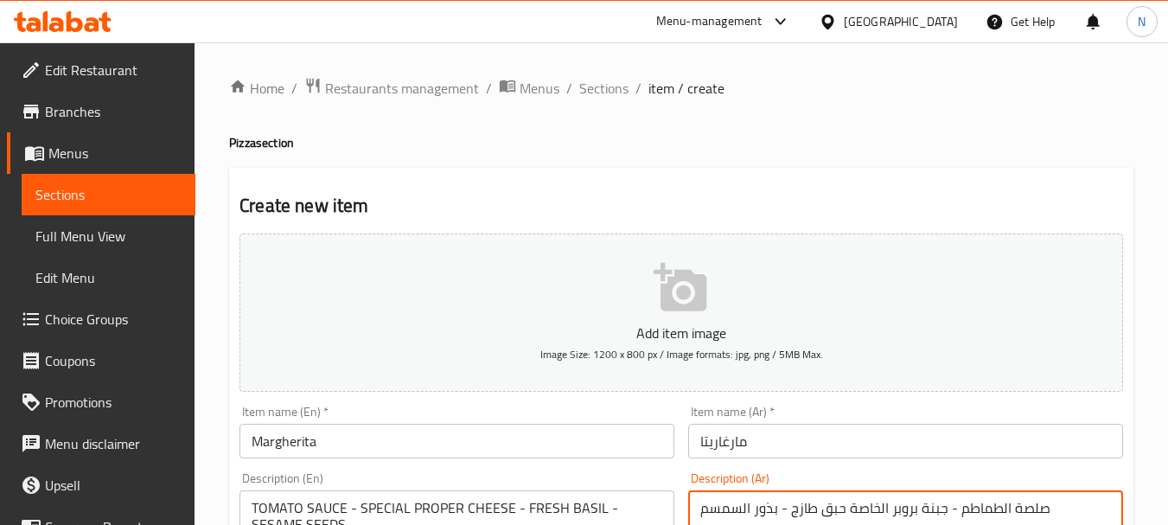
scroll to position [12, 0]
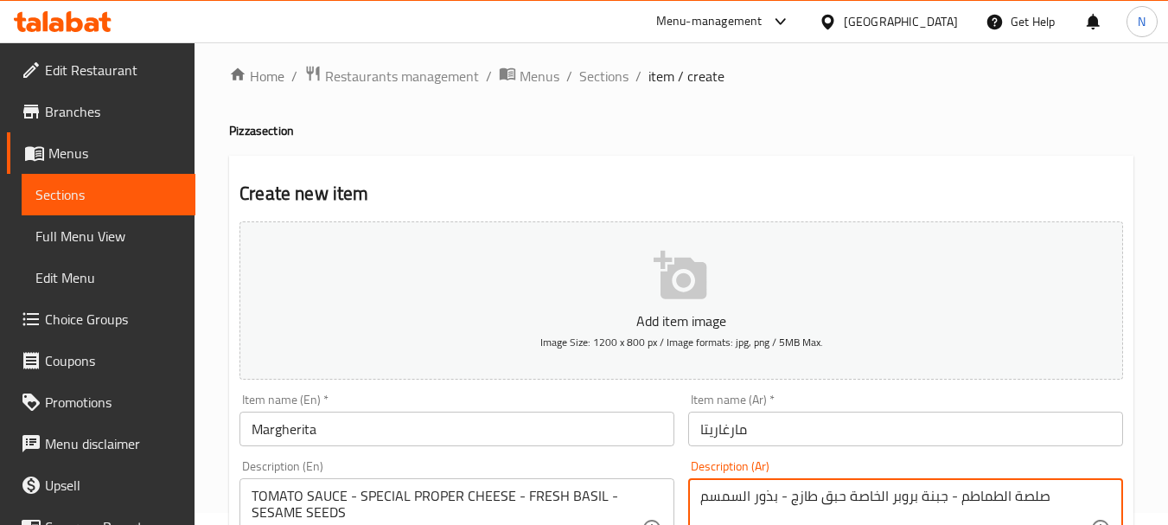
type textarea "صلصة الطماطم - جبنة بروبر الخاصة حبق طازج - بذور السمسم"
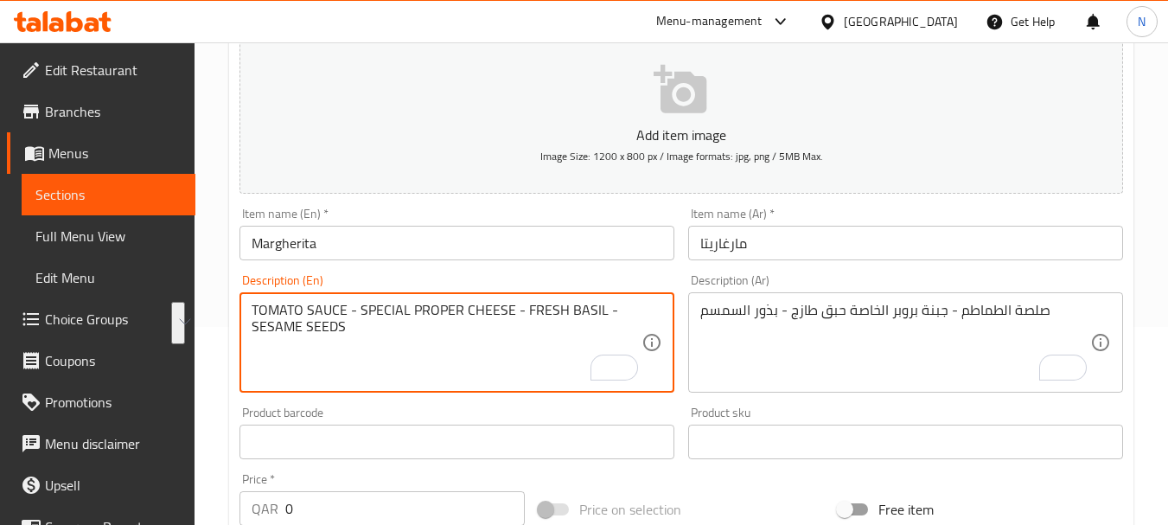
drag, startPoint x: 261, startPoint y: 497, endPoint x: 336, endPoint y: 516, distance: 77.6
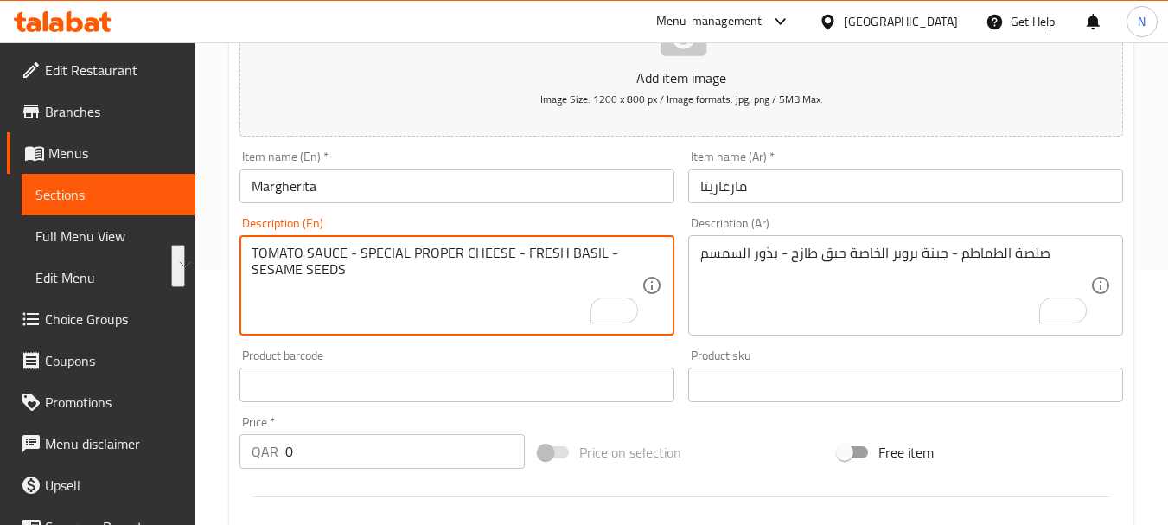
click at [317, 269] on textarea "TOMATO SAUCE - SPECIAL PROPER CHEESE - FRESH BASIL - SESAME SEEDS" at bounding box center [447, 286] width 390 height 82
drag, startPoint x: 261, startPoint y: 251, endPoint x: 347, endPoint y: 270, distance: 88.5
click at [347, 270] on textarea "TOMATO SAUCE - SPECIAL PROPER CHEESE - FRESH BASIL - SESAME SEEDS" at bounding box center [447, 286] width 390 height 82
click at [346, 258] on textarea "Tomato sauce - special proper cheese - fresh basil - sesame seeds" at bounding box center [447, 286] width 390 height 82
click at [475, 257] on textarea "Tomato sauce, special proper cheese - fresh basil - sesame seeds" at bounding box center [447, 286] width 390 height 82
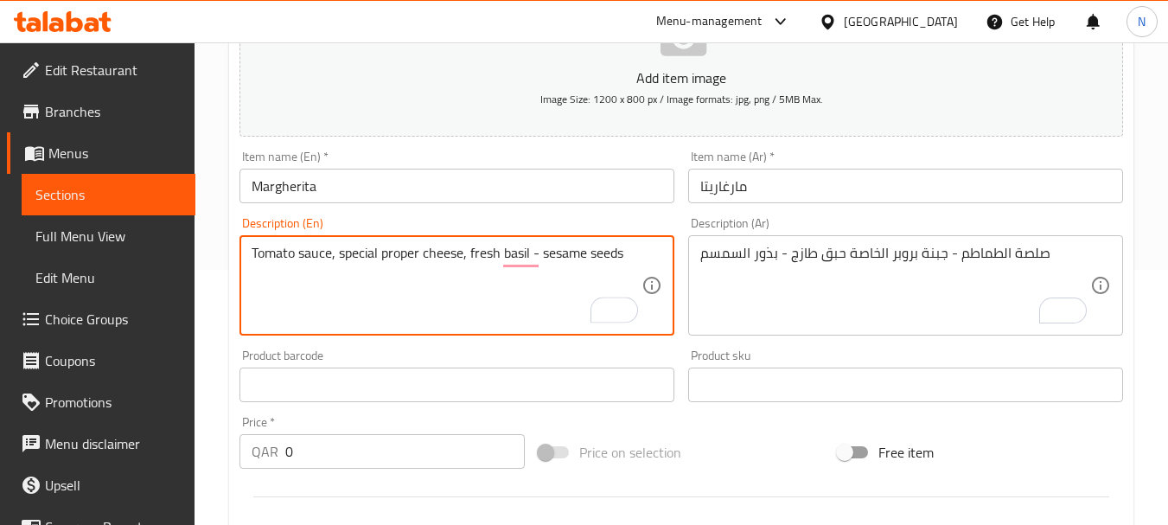
click at [543, 252] on textarea "Tomato sauce, special proper cheese, fresh basil - sesame seeds" at bounding box center [447, 286] width 390 height 82
click at [641, 256] on textarea "Tomato sauce, special proper cheese, fresh basil and sesame seeds" at bounding box center [447, 286] width 390 height 82
type textarea "Tomato sauce, special proper cheese, fresh basil and sesame seeds."
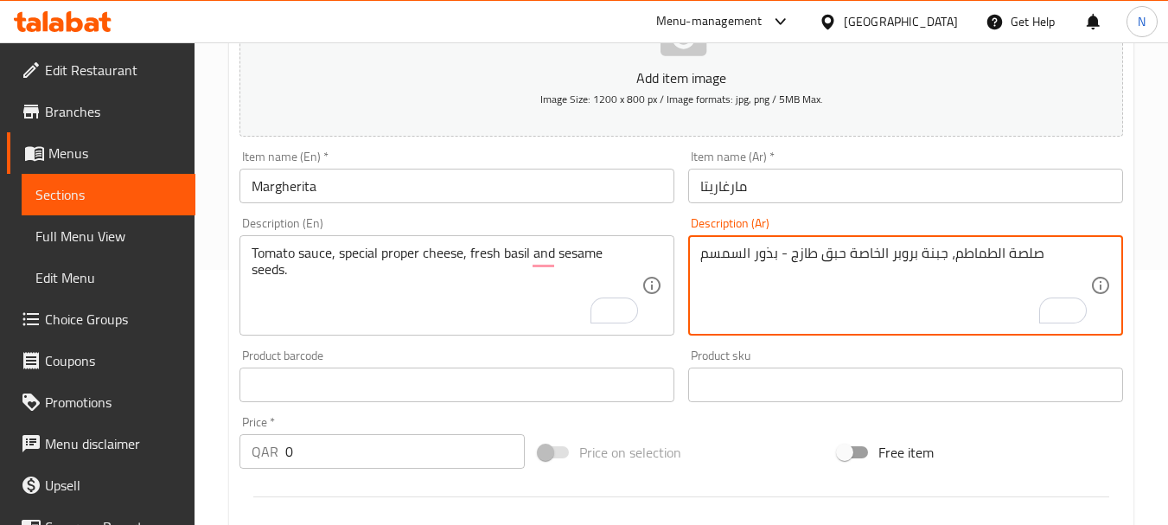
click at [844, 257] on textarea "صلصة الطماطم، جبنة بروبر الخاصة حبق طازج - بذور السمسم" at bounding box center [895, 286] width 390 height 82
click at [848, 254] on textarea "صلصة الطماطم، جبنة بروبر الخاصة حبق طازج - بذور السمسم" at bounding box center [895, 286] width 390 height 82
click at [777, 253] on textarea "صلصة الطماطم، جبنة بروبر الخاصة، حبق طازج - بذور السمسم" at bounding box center [895, 286] width 390 height 82
click at [1041, 252] on textarea "صلصة الطماطم، جبنة بروبر الخاصة، حبق طازج وبذور السمسم" at bounding box center [895, 286] width 390 height 82
type textarea "صلصة الطماطم، جبنة بروبر الخاصة، حبق طازج وبذور السمسم."
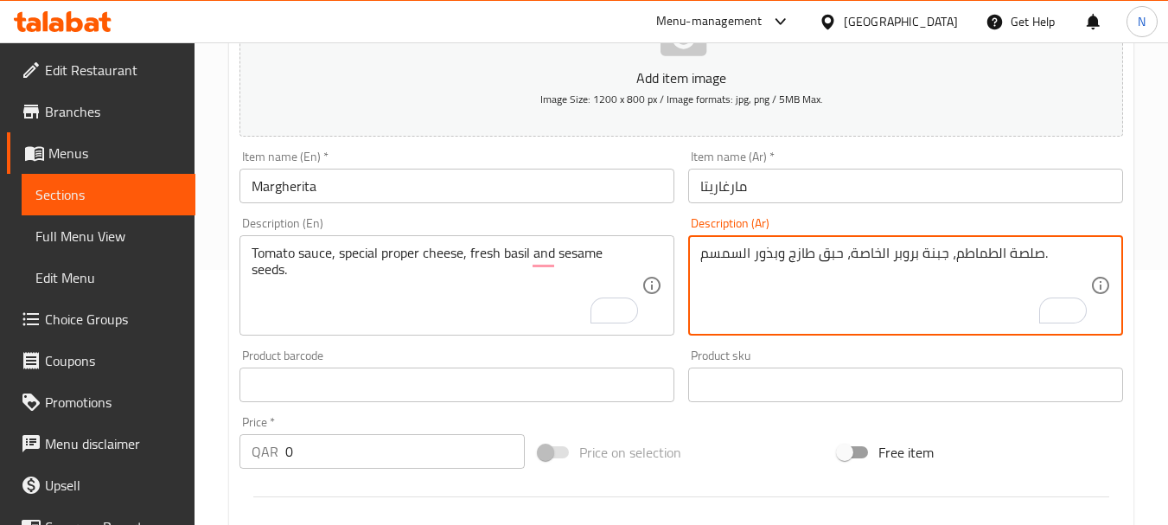
click at [764, 456] on div "Price on selection" at bounding box center [681, 452] width 299 height 47
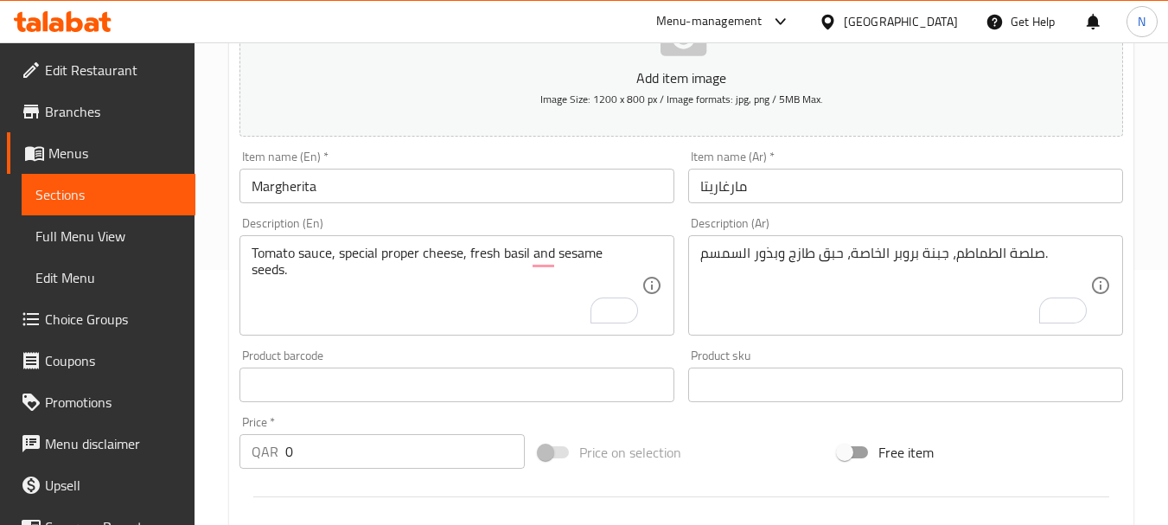
scroll to position [697, 0]
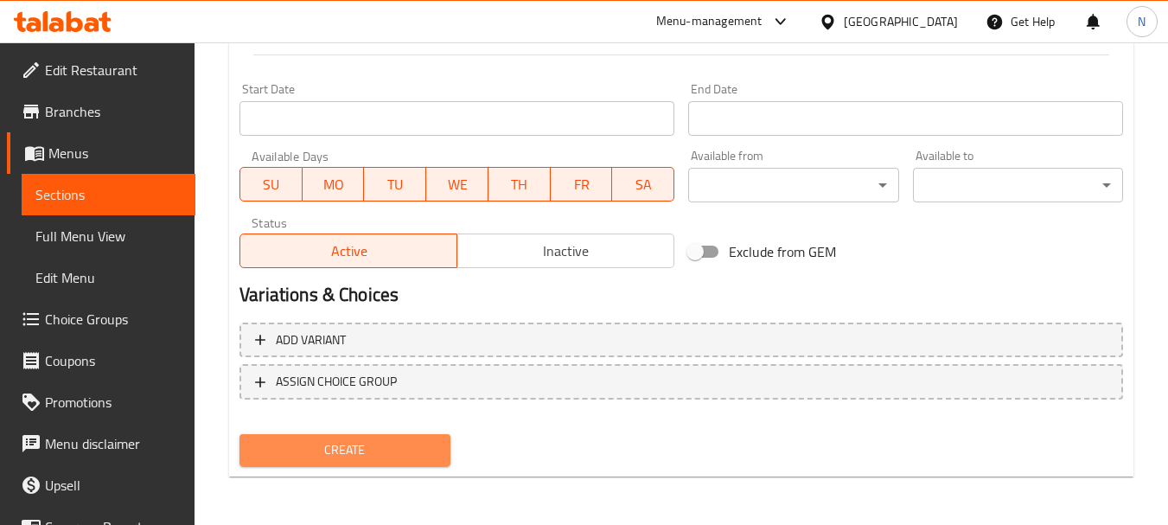
click at [377, 453] on span "Create" at bounding box center [344, 450] width 182 height 22
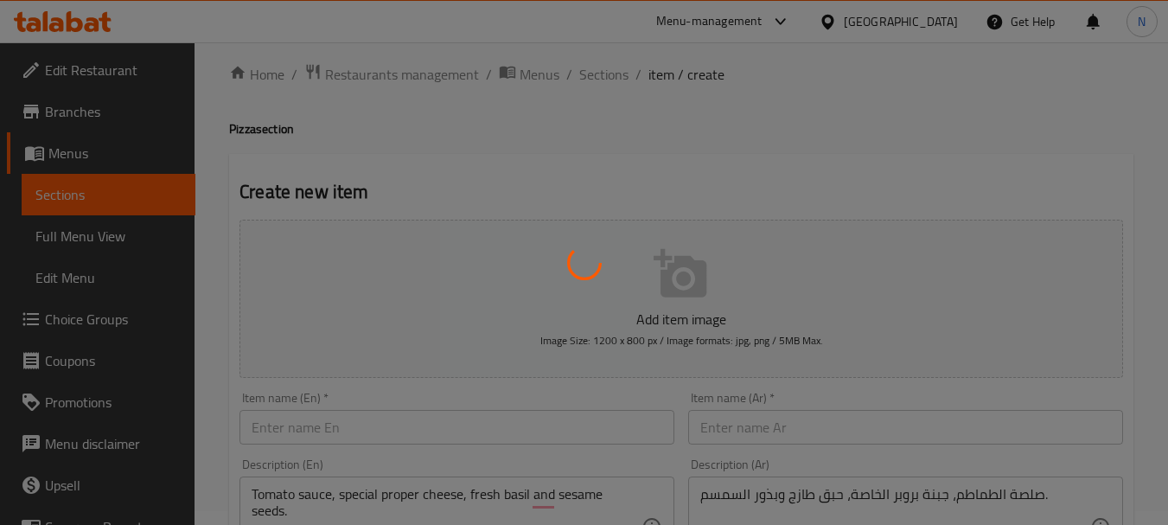
scroll to position [0, 0]
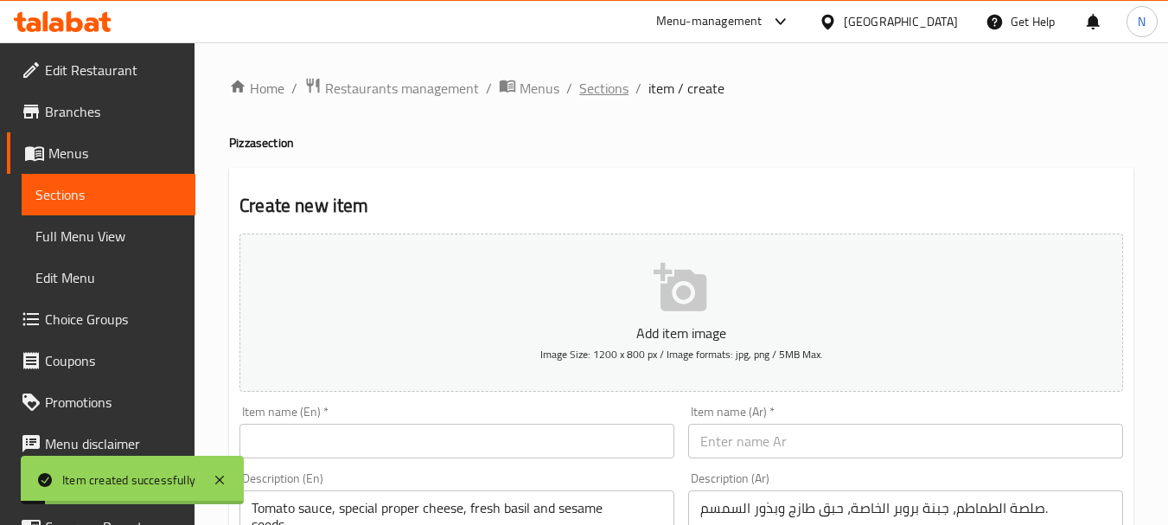
click at [608, 96] on span "Sections" at bounding box center [603, 88] width 49 height 21
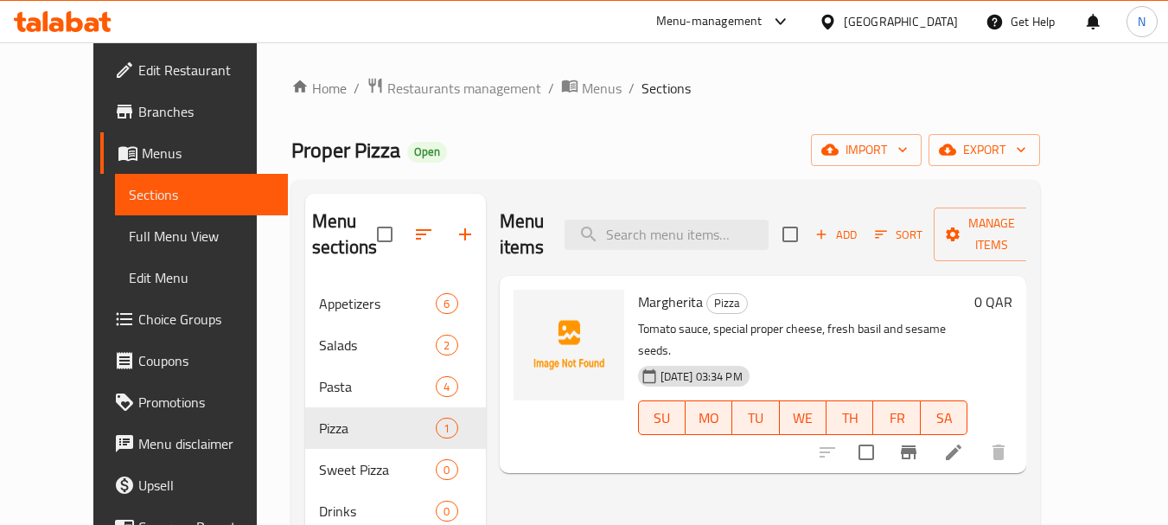
click at [964, 442] on icon at bounding box center [953, 452] width 21 height 21
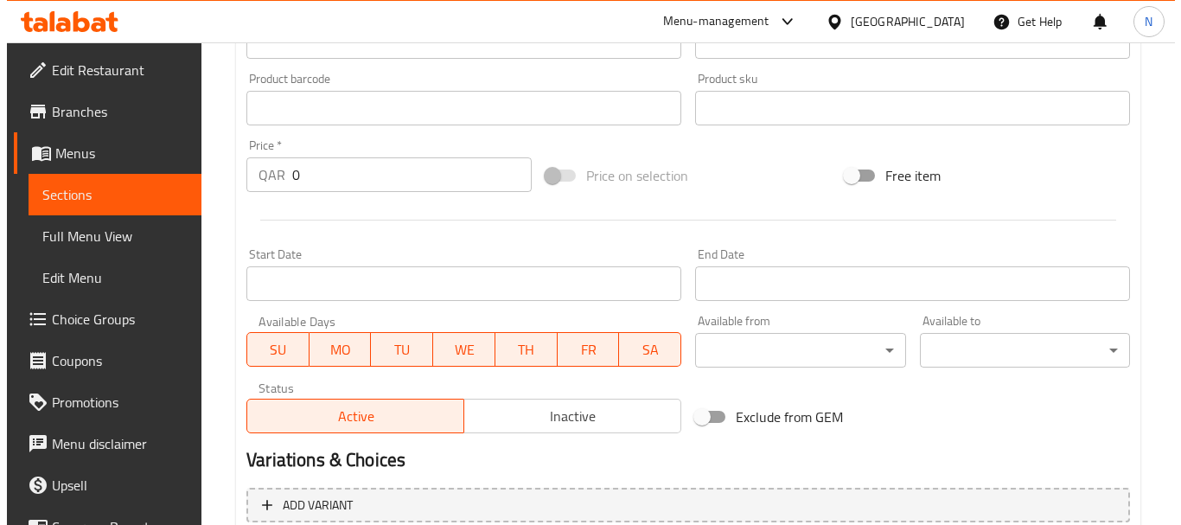
scroll to position [697, 0]
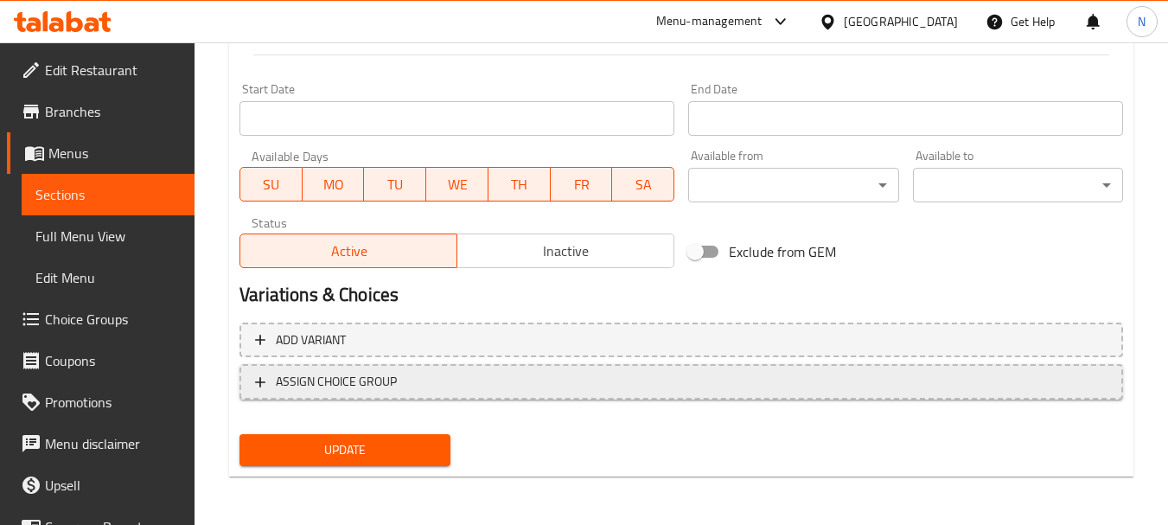
click at [402, 373] on span "ASSIGN CHOICE GROUP" at bounding box center [681, 382] width 852 height 22
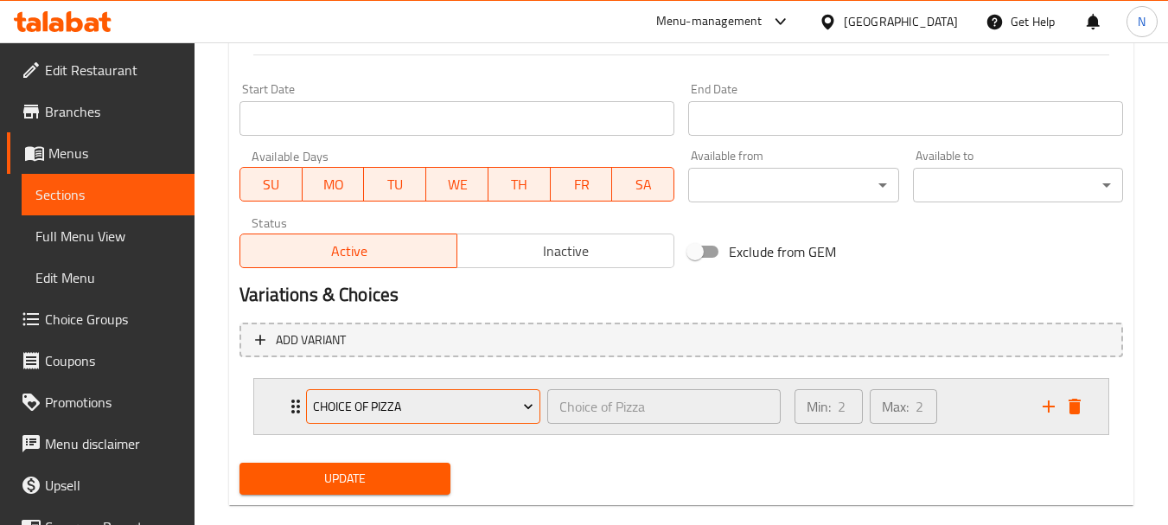
click at [391, 405] on span "Choice of Pizza" at bounding box center [423, 407] width 221 height 22
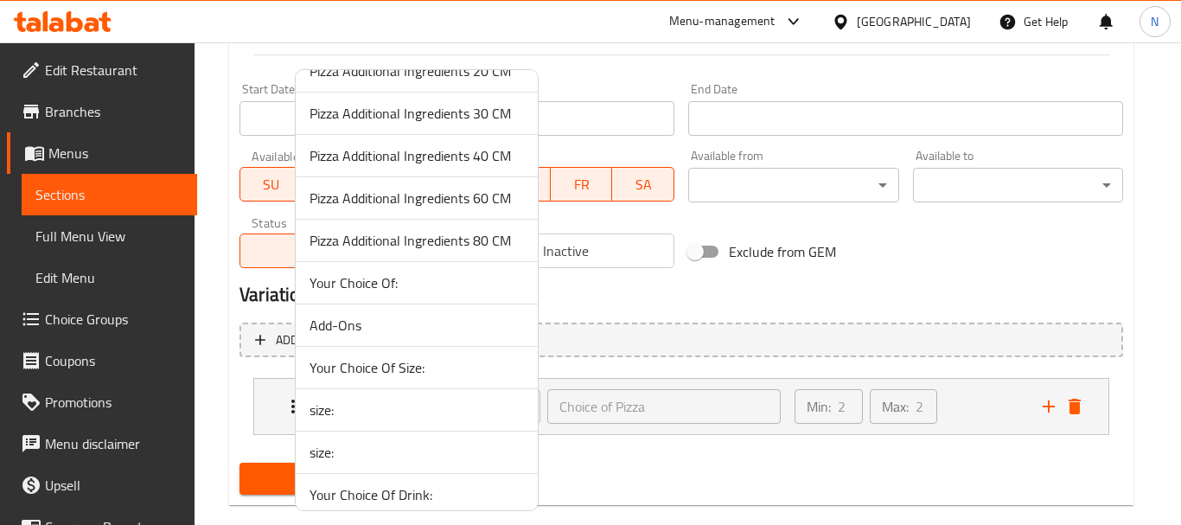
scroll to position [505, 0]
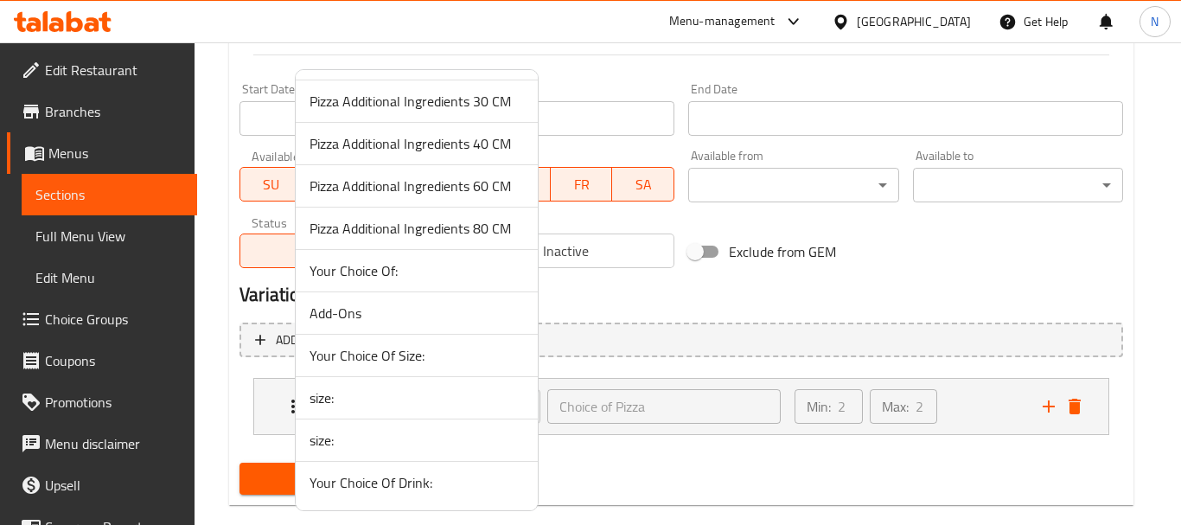
click at [411, 273] on span "Your Choice Of:" at bounding box center [416, 270] width 214 height 21
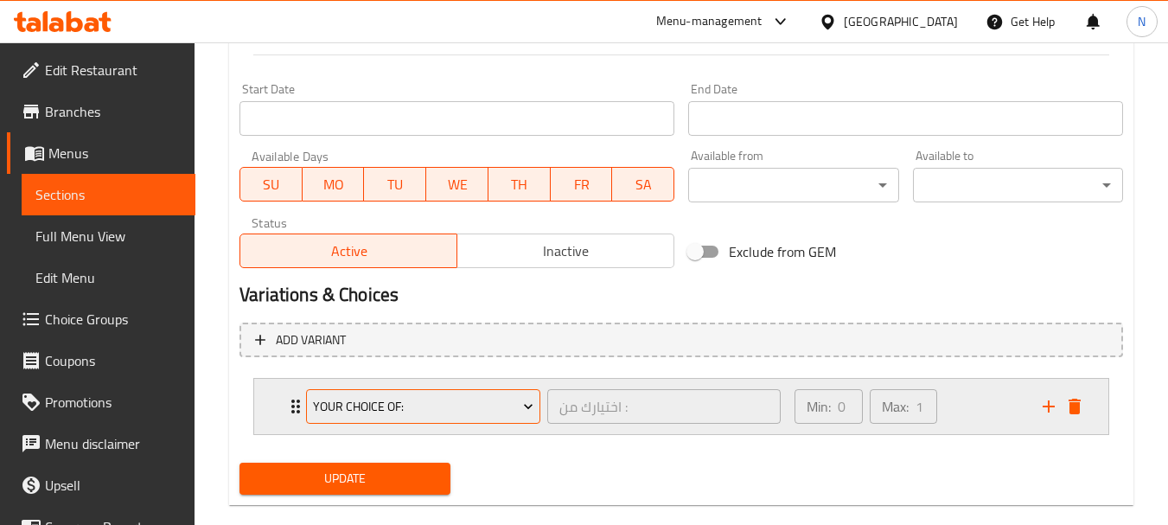
click at [507, 405] on span "Your Choice Of:" at bounding box center [423, 407] width 221 height 22
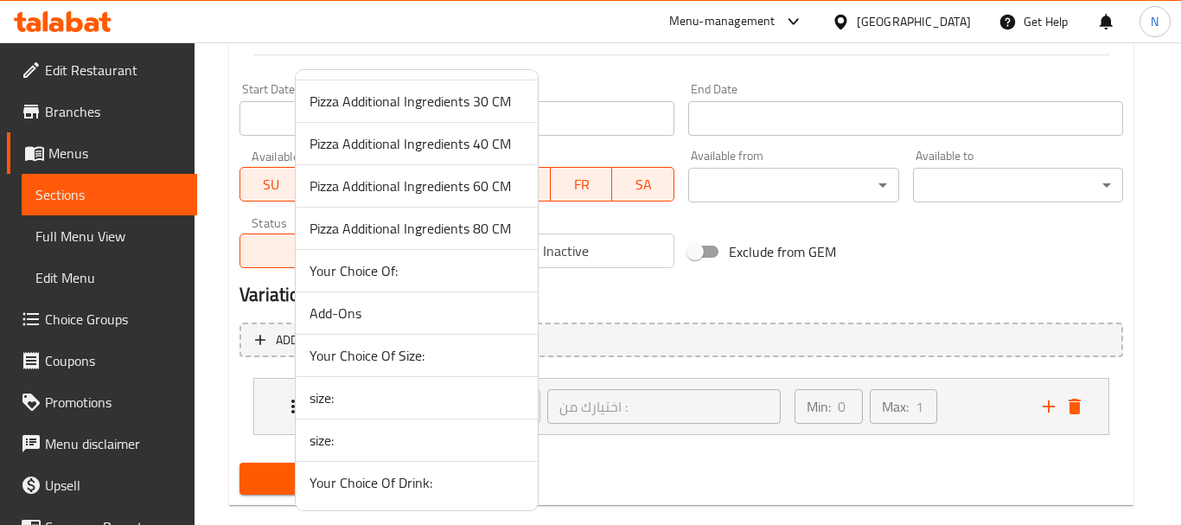
click at [463, 347] on span "Your Choice Of Size:" at bounding box center [416, 355] width 214 height 21
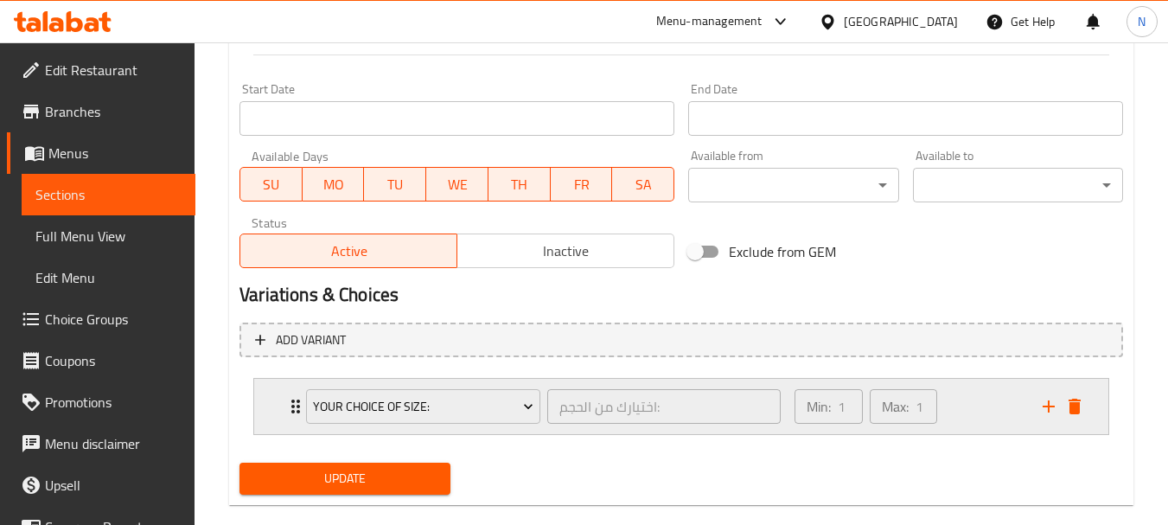
click at [979, 417] on div "Min: 1 ​ Max: 1 ​" at bounding box center [908, 406] width 248 height 55
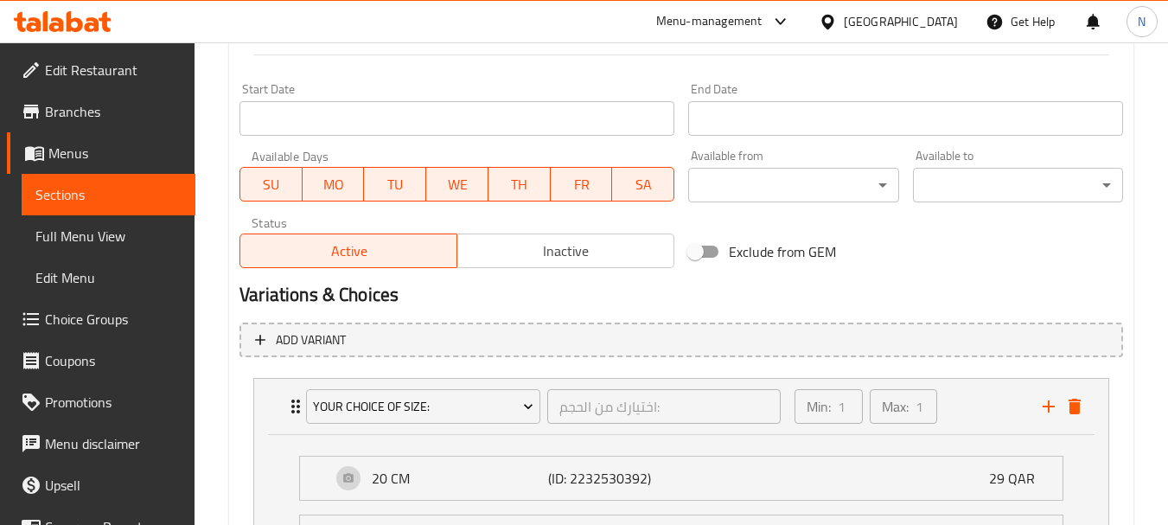
scroll to position [1055, 0]
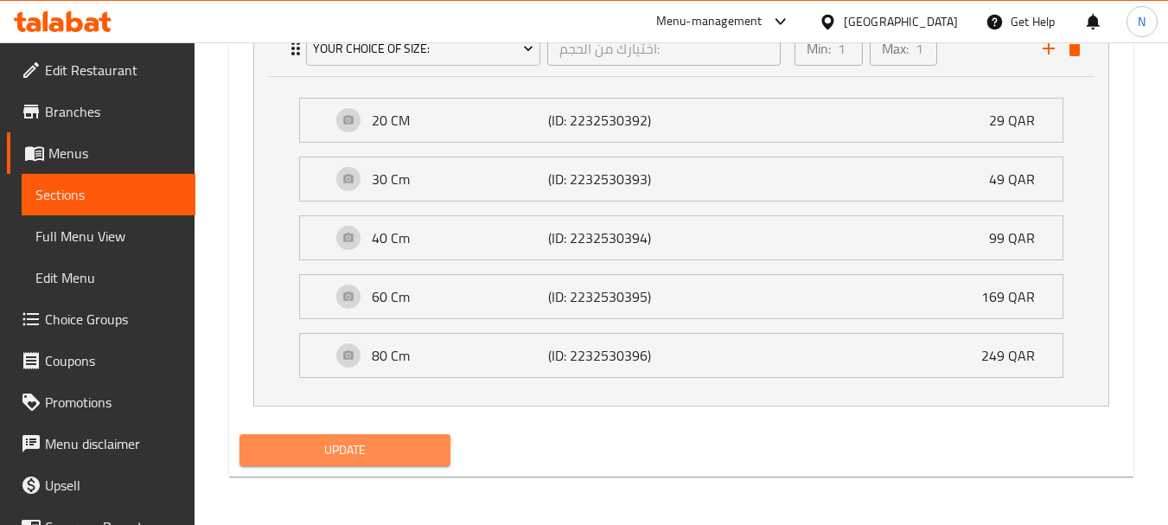
click at [368, 449] on span "Update" at bounding box center [344, 450] width 182 height 22
click at [372, 445] on span "Update" at bounding box center [344, 450] width 182 height 22
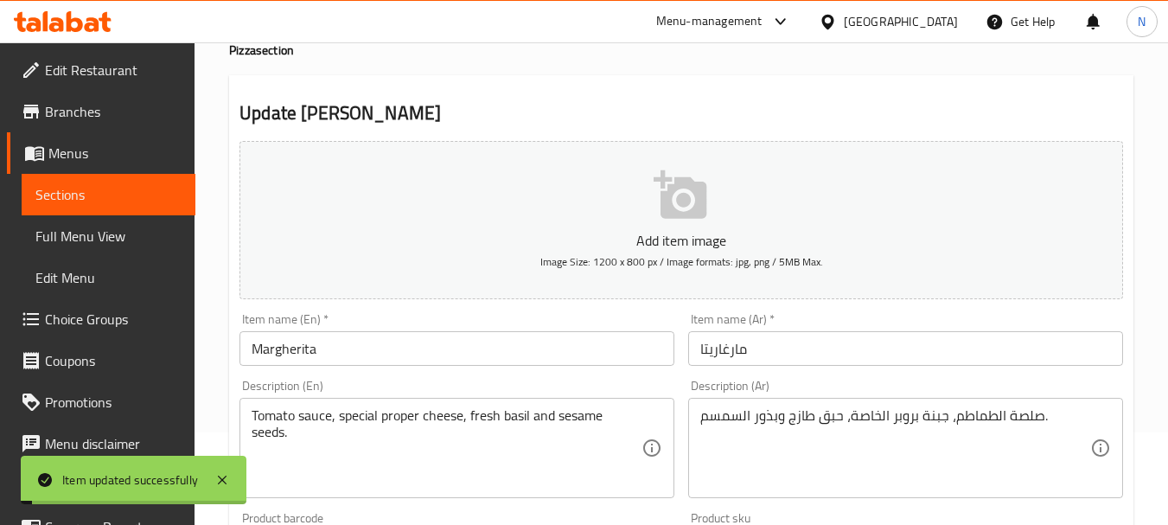
scroll to position [0, 0]
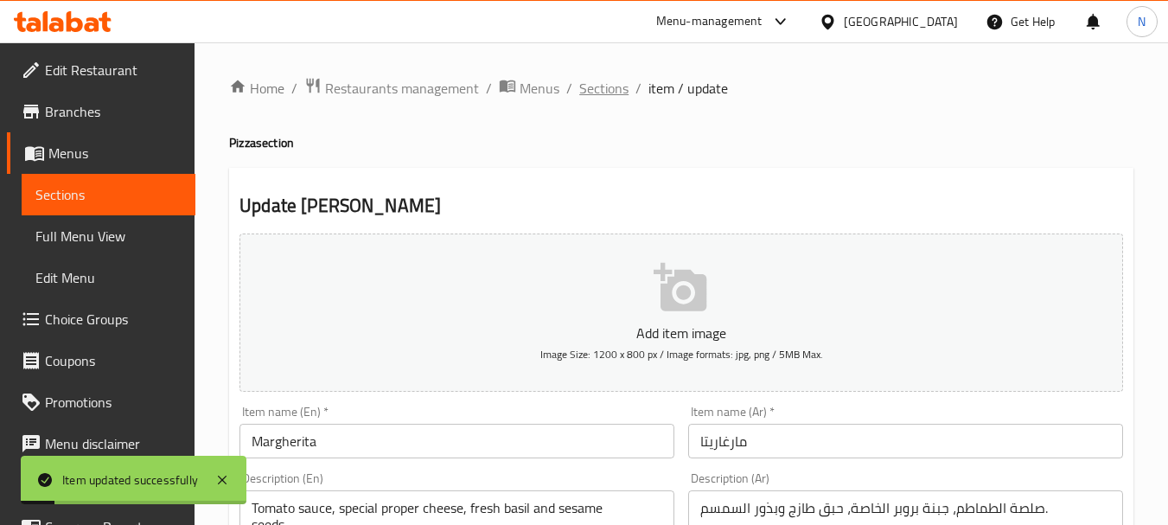
click at [602, 88] on span "Sections" at bounding box center [603, 88] width 49 height 21
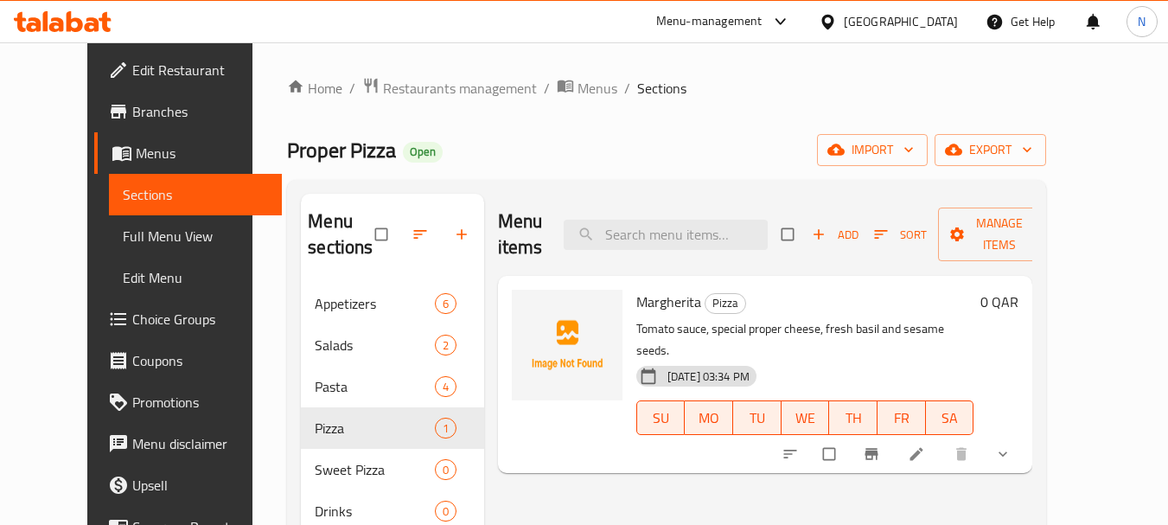
click at [824, 234] on icon "button" at bounding box center [818, 235] width 10 height 10
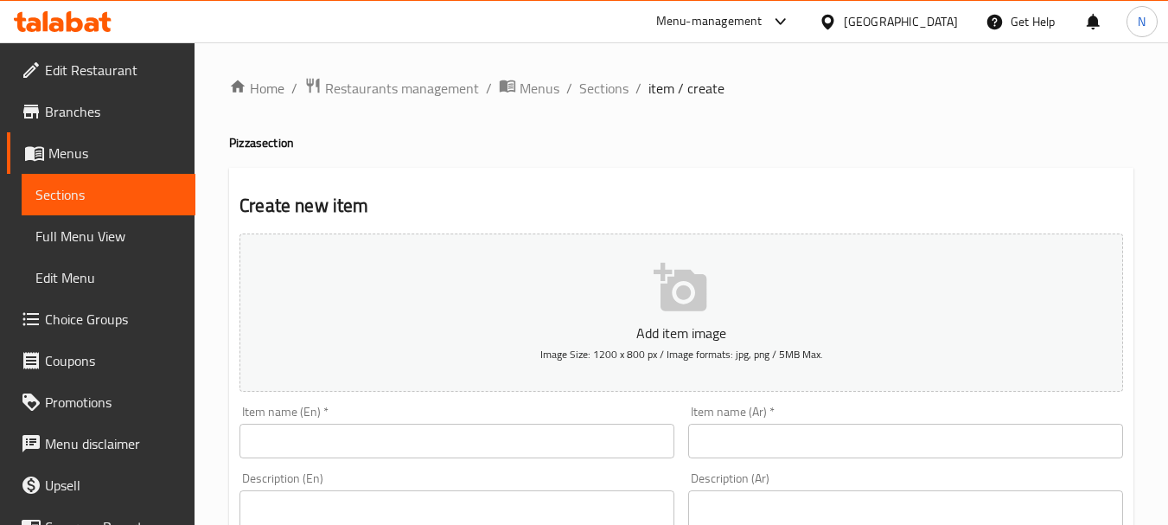
click at [339, 435] on input "text" at bounding box center [456, 441] width 435 height 35
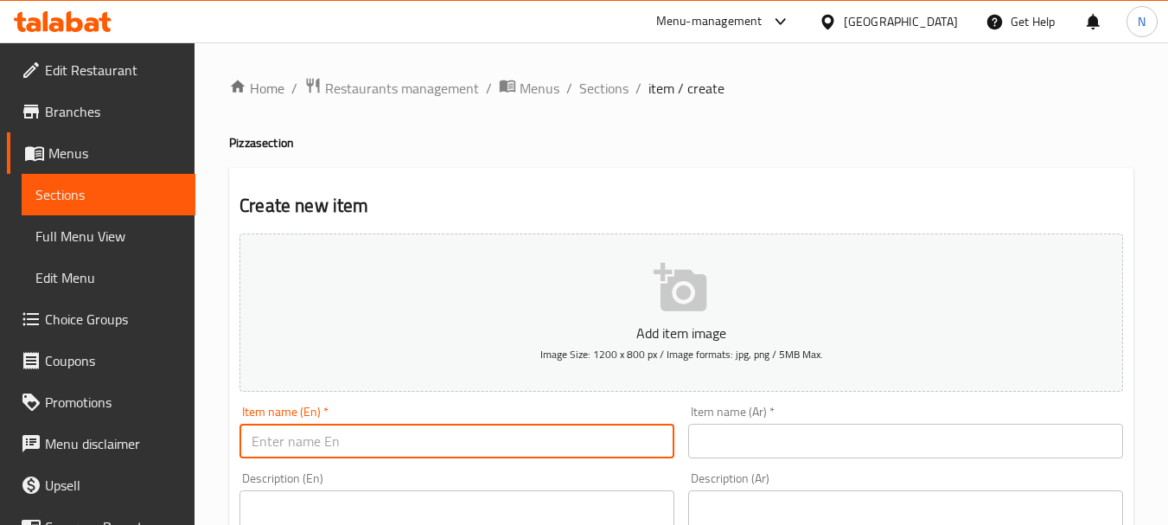
paste input "MUSHROOM"
click at [329, 435] on input "Mushroom Soup" at bounding box center [456, 441] width 435 height 35
type input "Mushroom"
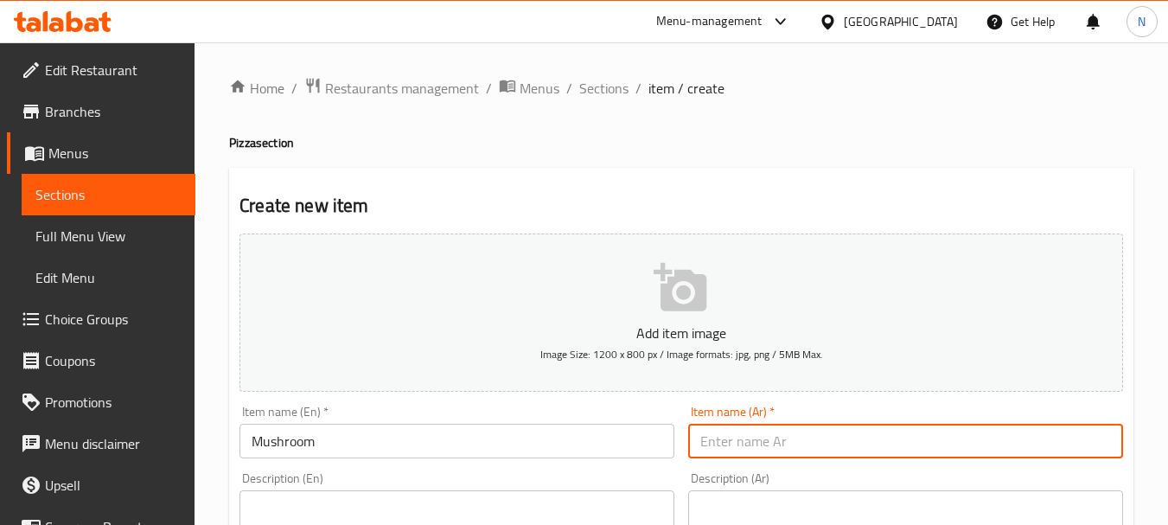
click at [774, 429] on input "text" at bounding box center [905, 441] width 435 height 35
paste input "مشروم"
type input "مشروم"
drag, startPoint x: 538, startPoint y: 504, endPoint x: 436, endPoint y: 157, distance: 361.5
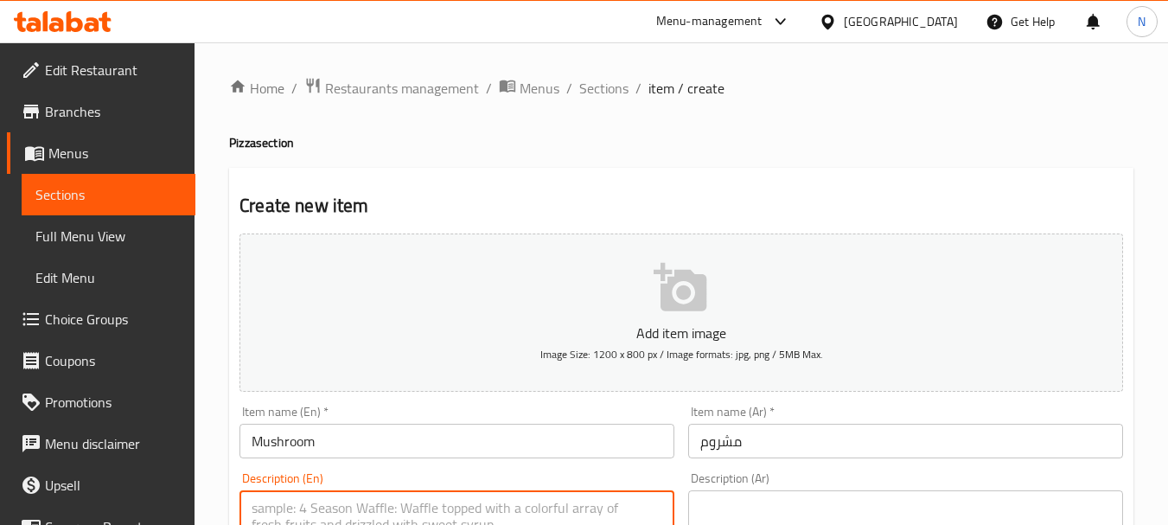
paste textarea "TOMATO SAUCE - SPECIAL PROPER CHEESE - FRESH MUSHROOM -SESAME SEEDS"
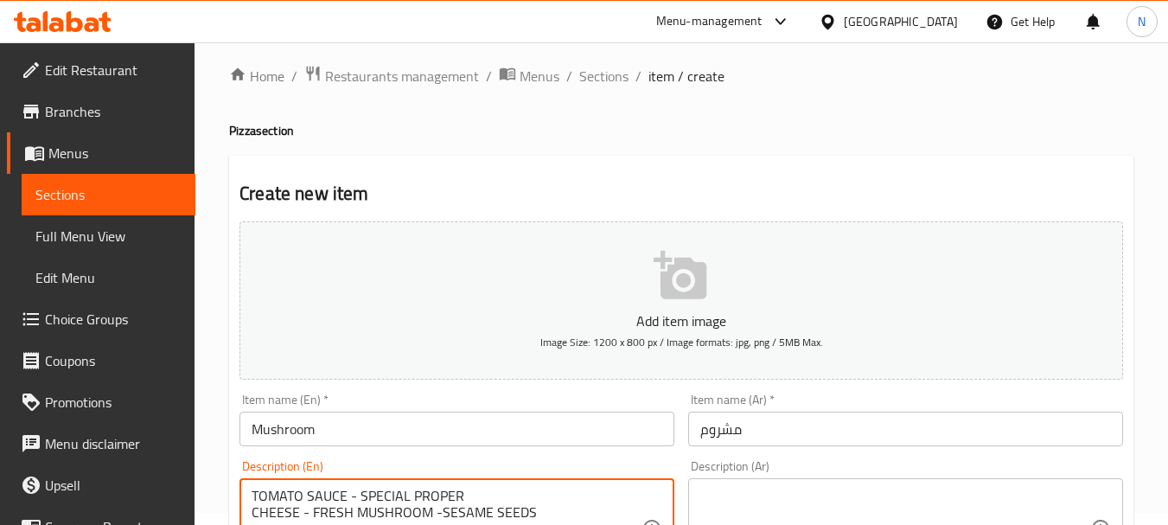
type textarea "TOMATO SAUCE - SPECIAL PROPER CHEESE - FRESH MUSHROOM -SESAME SEEDS"
click at [849, 519] on textarea at bounding box center [895, 529] width 390 height 82
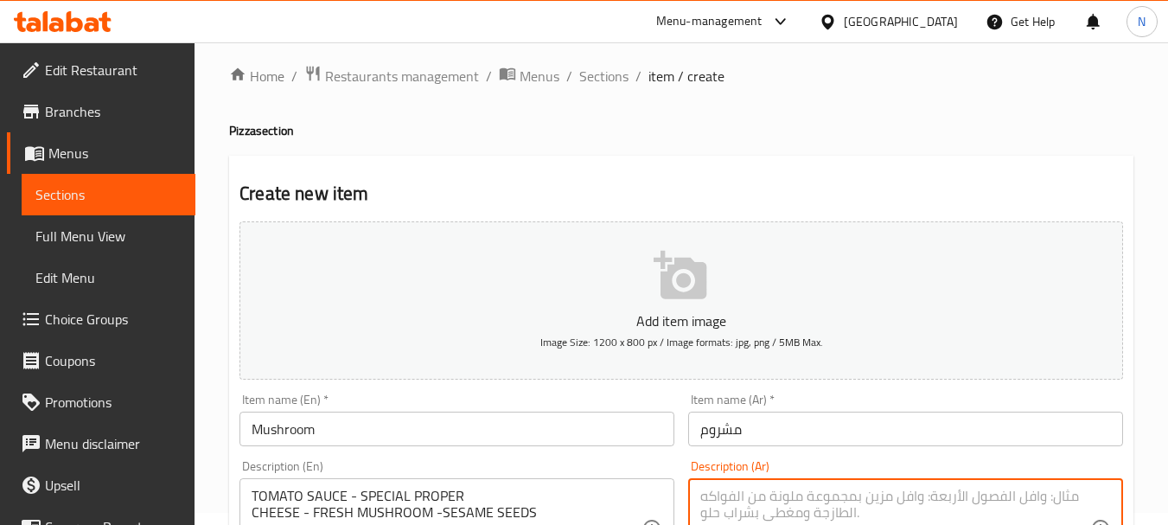
paste textarea "صلصة الطماطم - جبنة بروبر الخاصة فطر طازج - بذور السمسم"
type textarea "صلصة الطماطم - جبنة بروبر الخاصة فطر طازج - بذور السمسم"
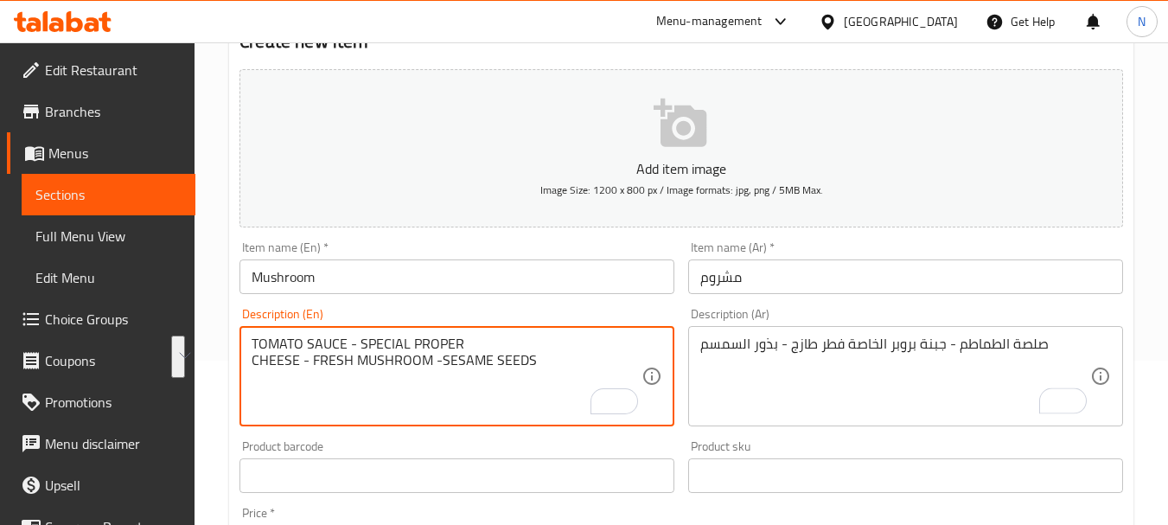
scroll to position [189, 0]
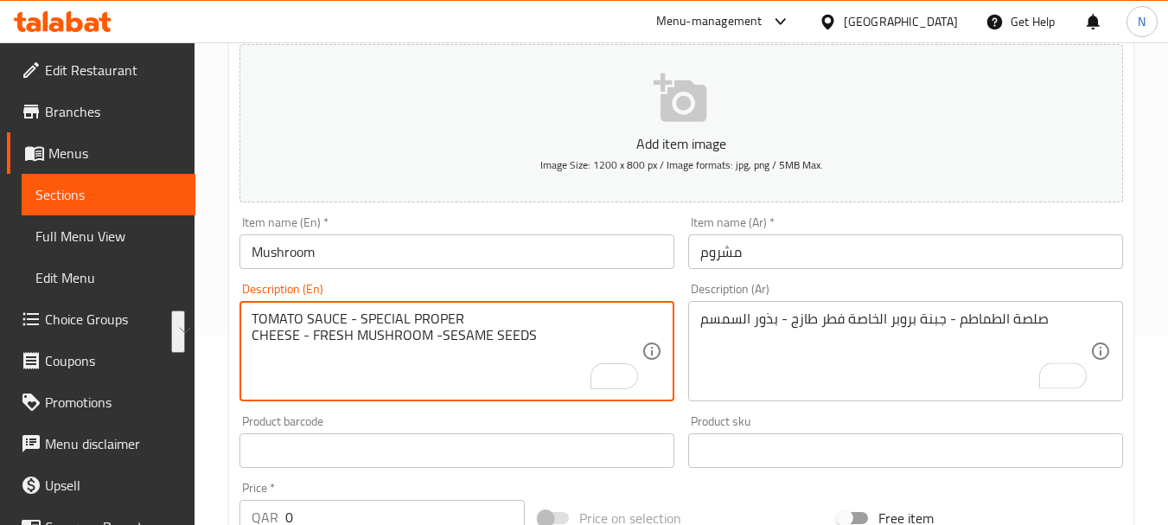
drag, startPoint x: 258, startPoint y: 498, endPoint x: 545, endPoint y: 351, distance: 323.2
click at [293, 330] on textarea "Tomato sauce - special proper cheese - fresh mushroom -sesame seeds" at bounding box center [447, 351] width 390 height 82
click at [252, 341] on textarea "Tomato sauce - special proper cheese - fresh mushroom -sesame seeds" at bounding box center [447, 351] width 390 height 82
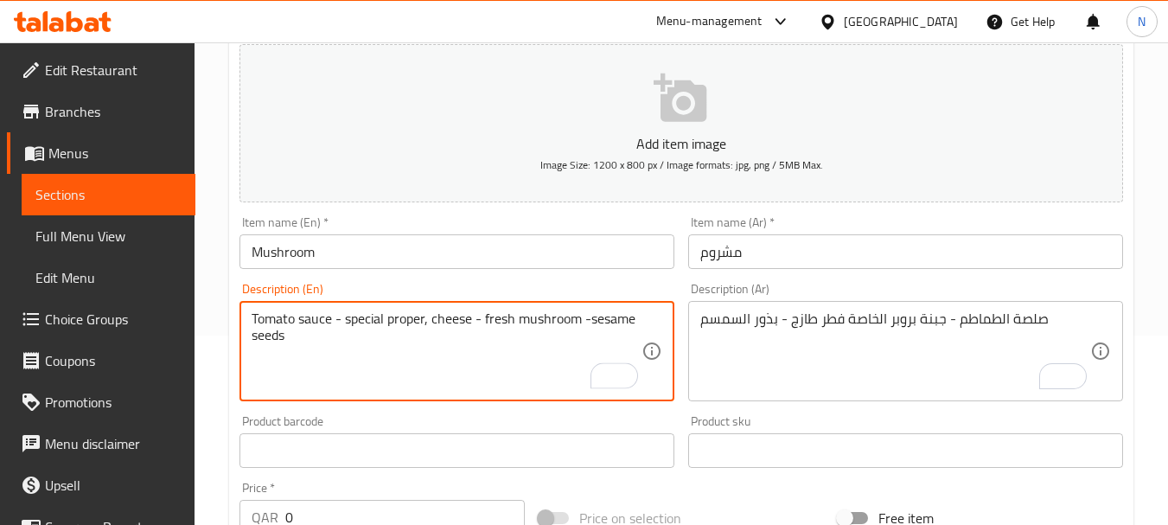
click at [347, 322] on textarea "Tomato sauce - special proper, cheese - fresh mushroom -sesame seeds" at bounding box center [447, 351] width 390 height 82
click at [478, 316] on textarea "Tomato sauce, special proper, cheese - fresh mushroom -sesame seeds" at bounding box center [447, 351] width 390 height 82
click at [580, 320] on textarea "Tomato sauce, special proper, cheese, fresh mushroom -sesame seeds" at bounding box center [447, 351] width 390 height 82
click at [394, 335] on textarea "Tomato sauce, special proper, cheese, fresh mushroom and sesame seeds" at bounding box center [447, 351] width 390 height 82
type textarea "Tomato sauce, special proper, cheese, fresh mushroom and sesame seeds."
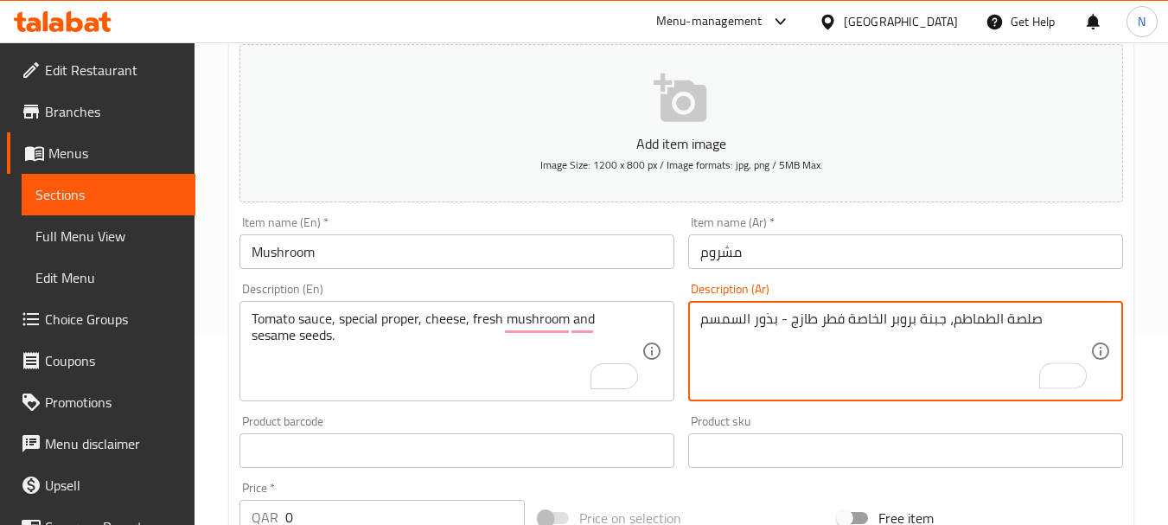
click at [845, 325] on textarea "صلصة الطماطم، جبنة بروبر الخاصة فطر طازج - بذور السمسم" at bounding box center [895, 351] width 390 height 82
type textarea "صلصة الطماطم، جبنة بروبر الخاصة، فطر طازج - بذور السمسم"
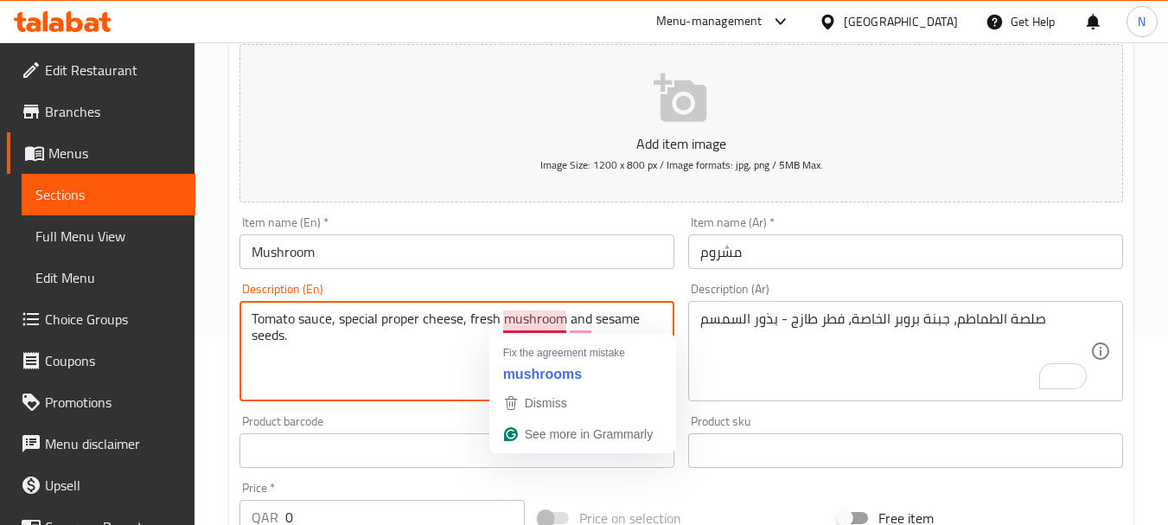
click at [503, 318] on textarea "Tomato sauce, special proper cheese, fresh mushroom and sesame seeds." at bounding box center [447, 351] width 390 height 82
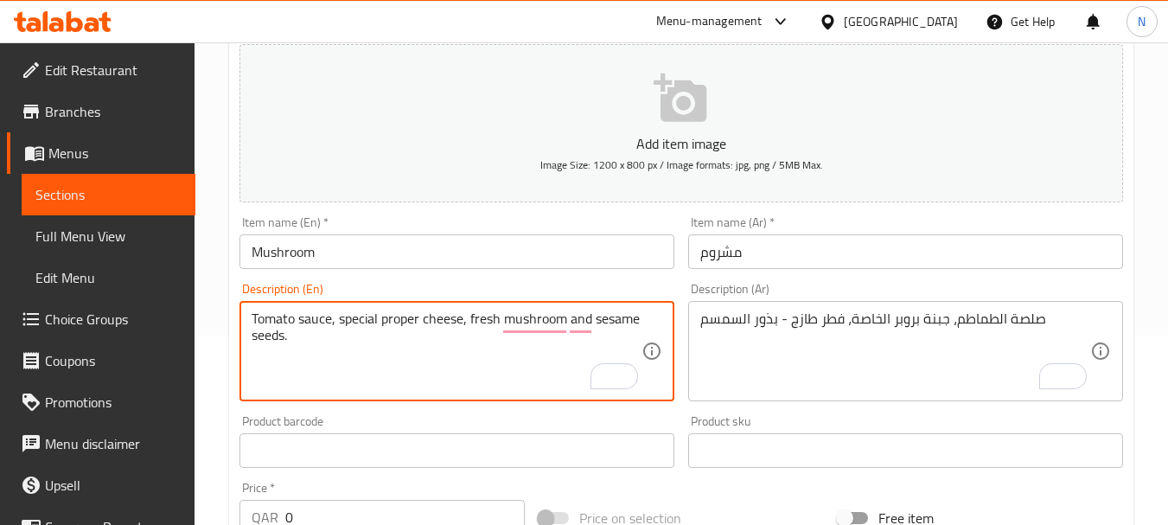
type textarea "Tomato sauce, special proper cheese, fresh mushroom and sesame seeds."
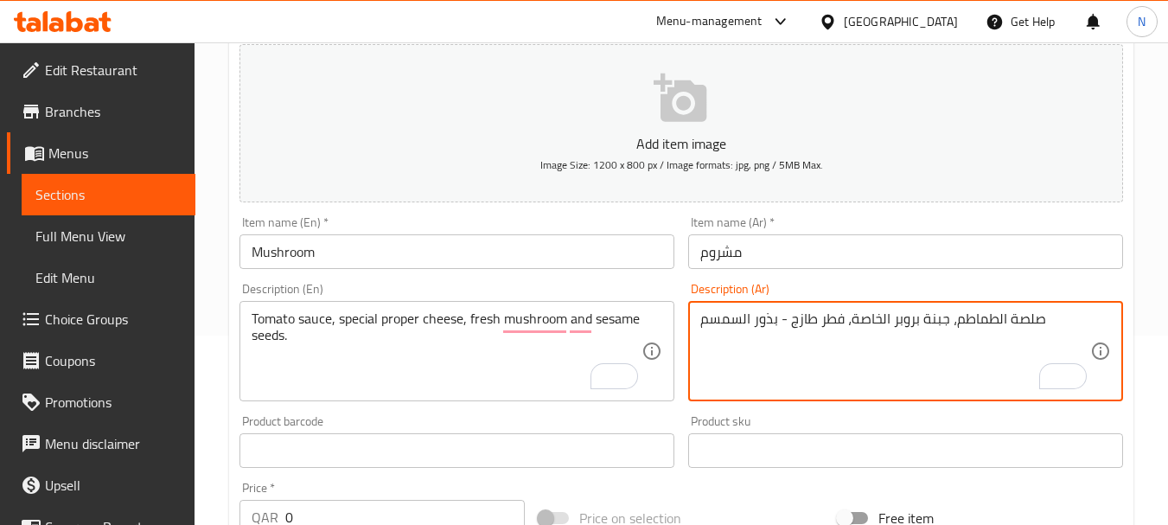
click at [774, 322] on textarea "صلصة الطماطم، جبنة بروبر الخاصة، فطر طازج - بذور السمسم" at bounding box center [895, 351] width 390 height 82
click at [1042, 320] on textarea "صلصة الطماطم، جبنة بروبر الخاصة، فطر طازج وبذور السمسم" at bounding box center [895, 351] width 390 height 82
type textarea "صلصة الطماطم، جبنة بروبر الخاصة، فطر طازج وبذور السمسم."
click at [730, 496] on div "Price on selection" at bounding box center [681, 517] width 299 height 47
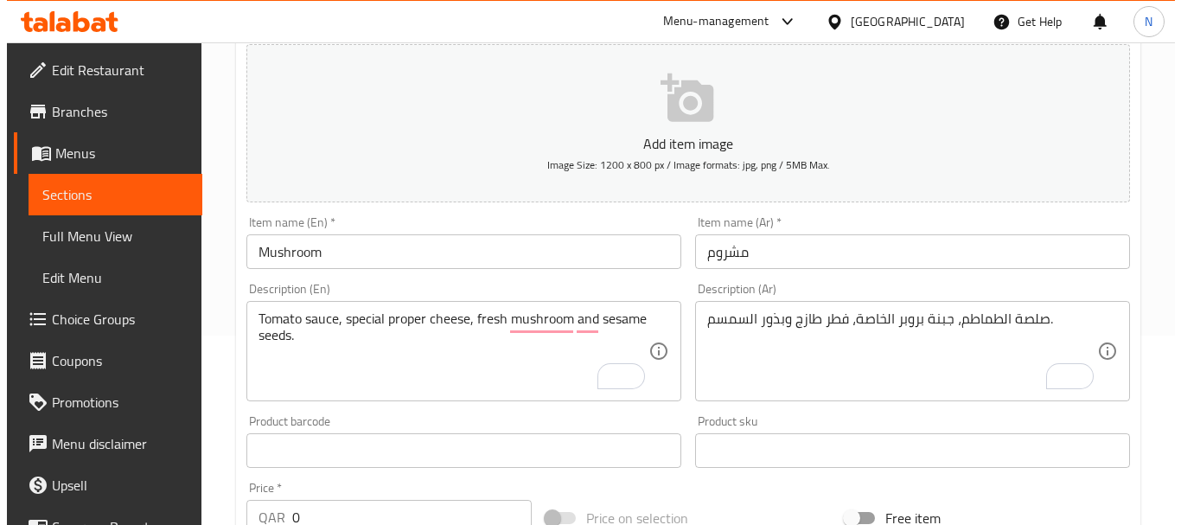
scroll to position [648, 0]
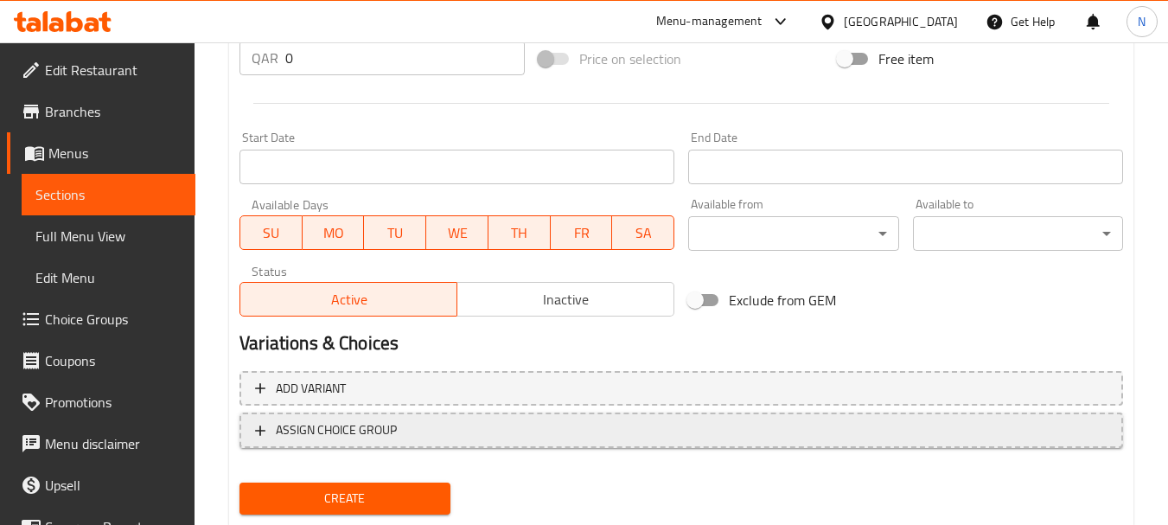
click at [532, 433] on span "ASSIGN CHOICE GROUP" at bounding box center [681, 430] width 852 height 22
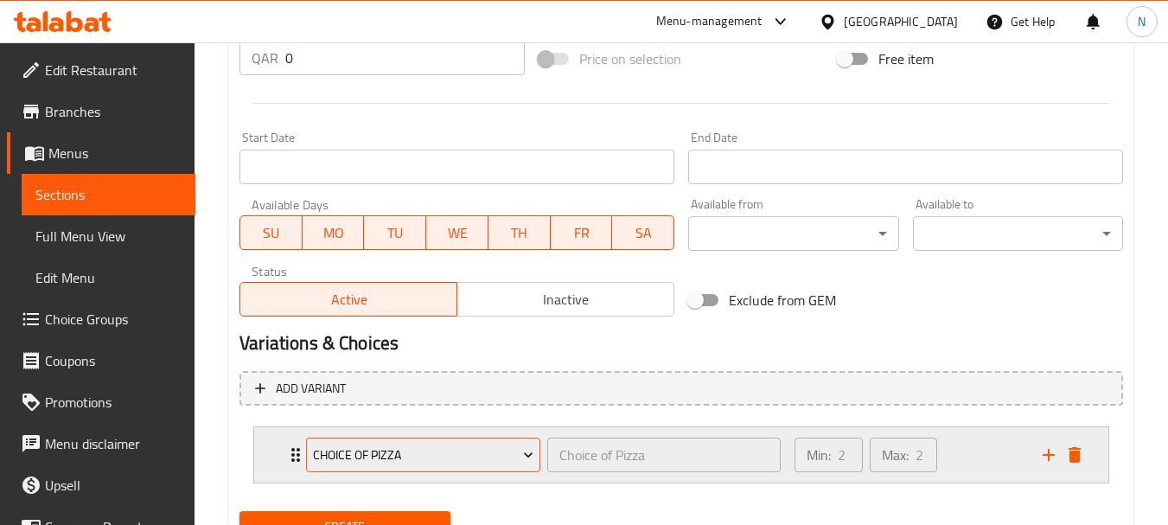
click at [516, 449] on span "Choice of Pizza" at bounding box center [423, 455] width 221 height 22
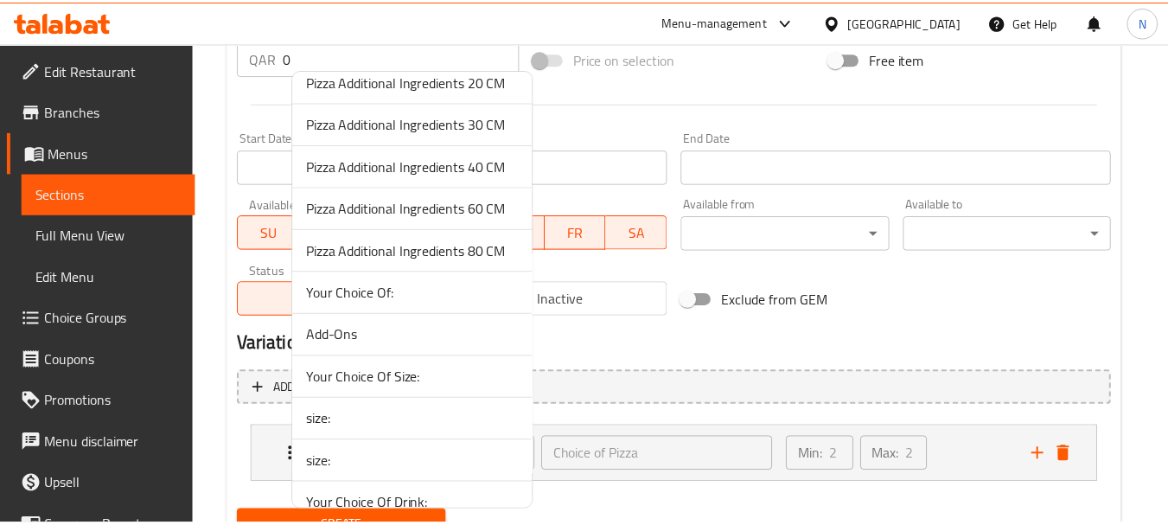
scroll to position [505, 0]
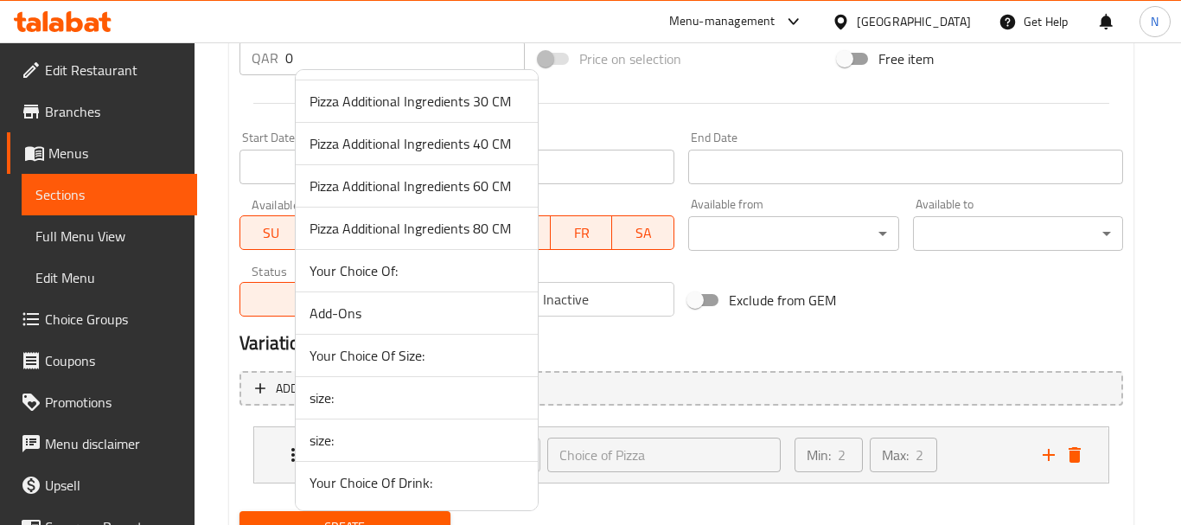
click at [449, 361] on span "Your Choice Of Size:" at bounding box center [416, 355] width 214 height 21
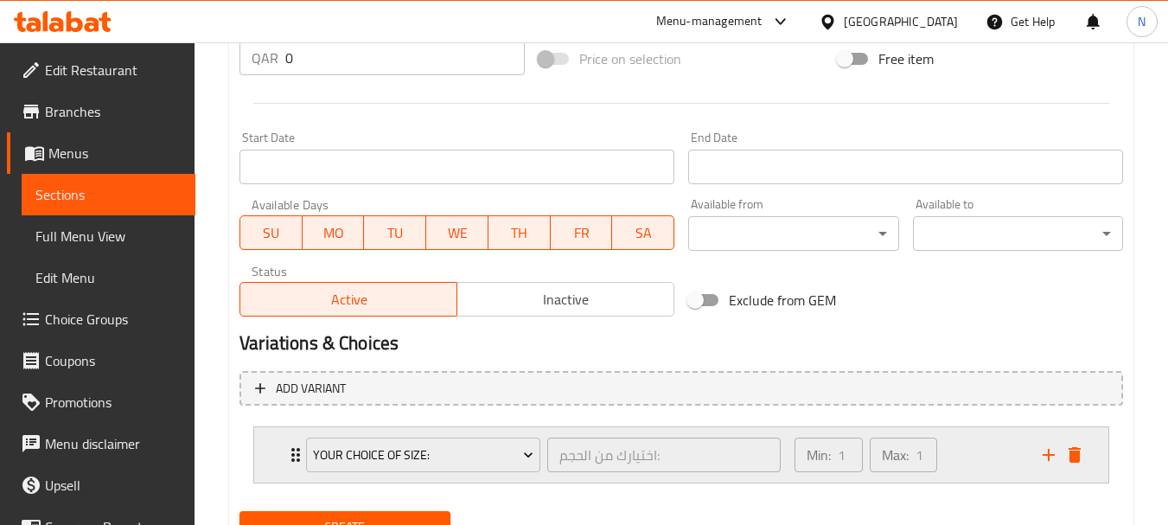
click at [966, 458] on div "Min: 1 ​ Max: 1 ​" at bounding box center [908, 454] width 248 height 55
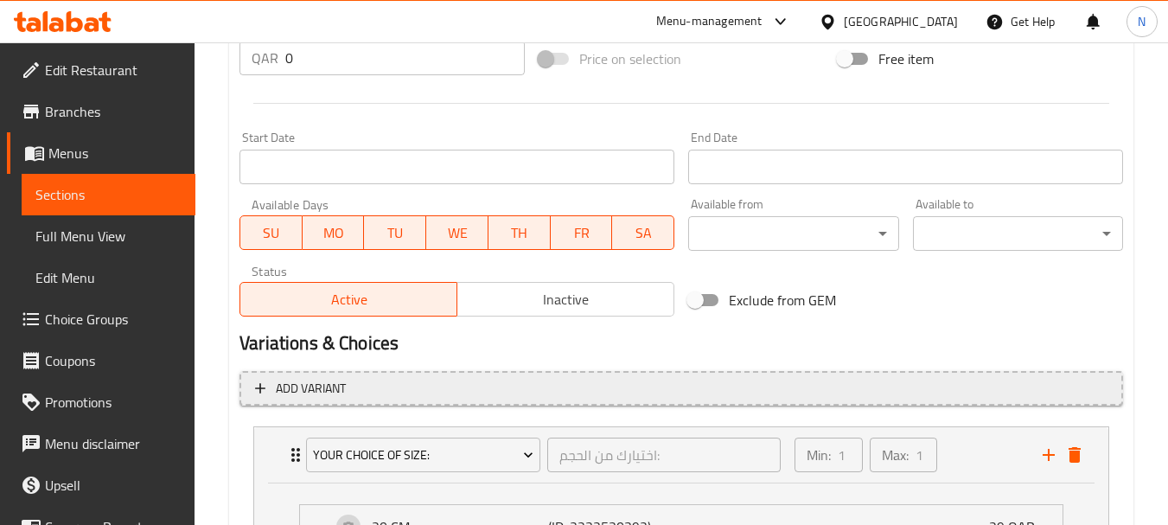
scroll to position [1055, 0]
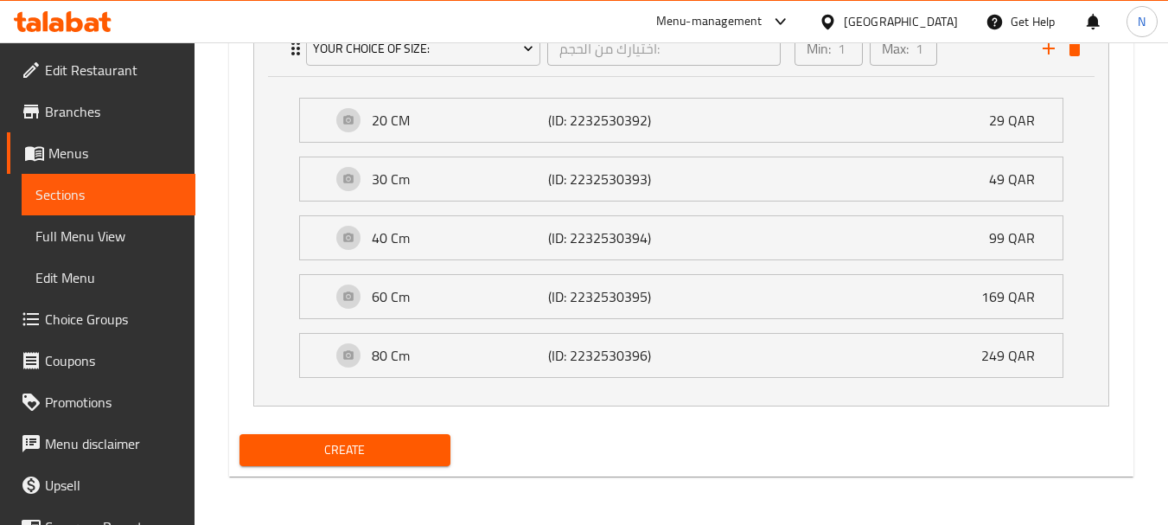
click at [340, 457] on span "Create" at bounding box center [344, 450] width 182 height 22
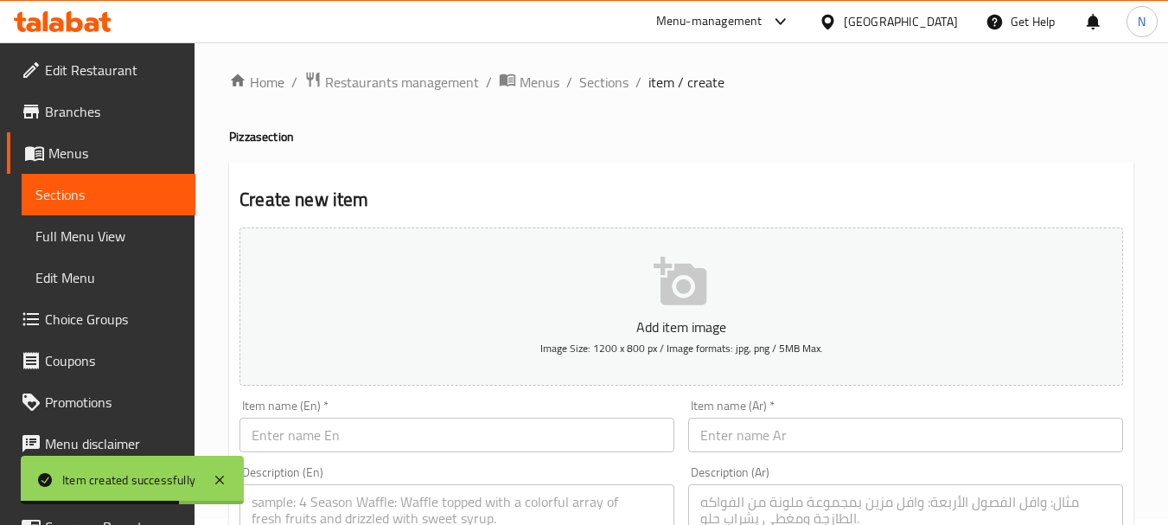
scroll to position [0, 0]
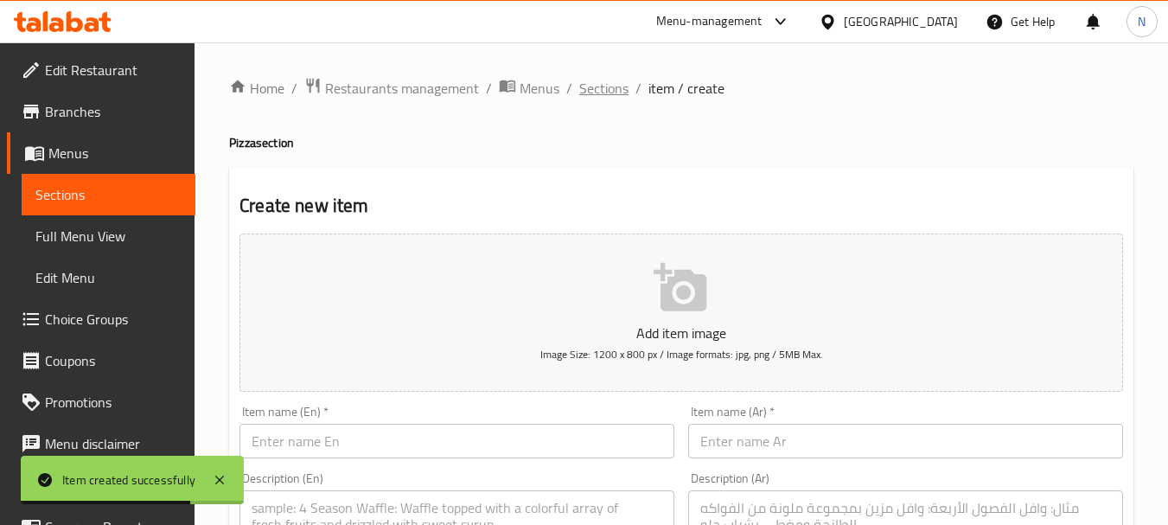
click at [615, 88] on span "Sections" at bounding box center [603, 88] width 49 height 21
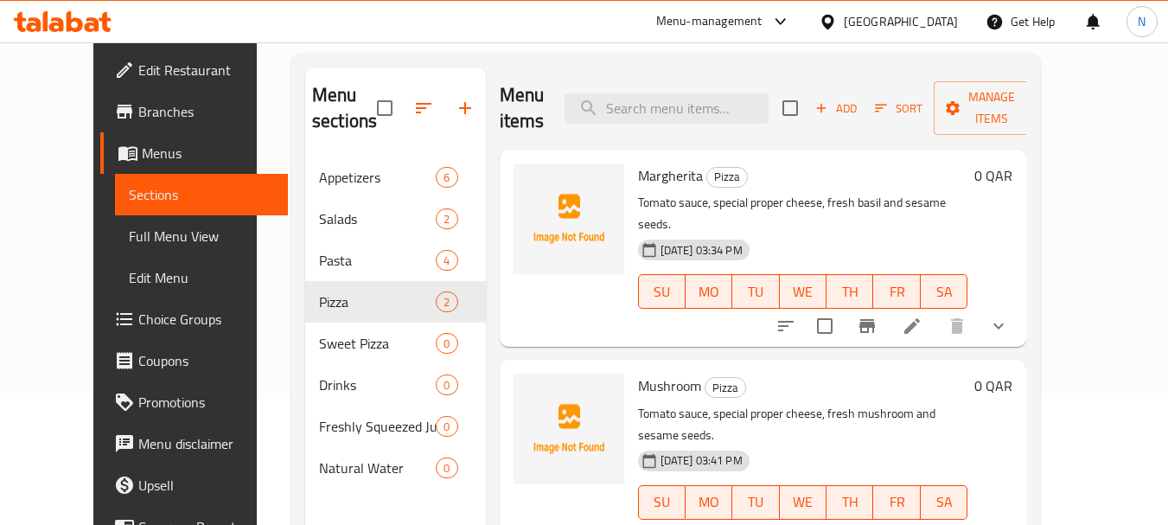
scroll to position [138, 0]
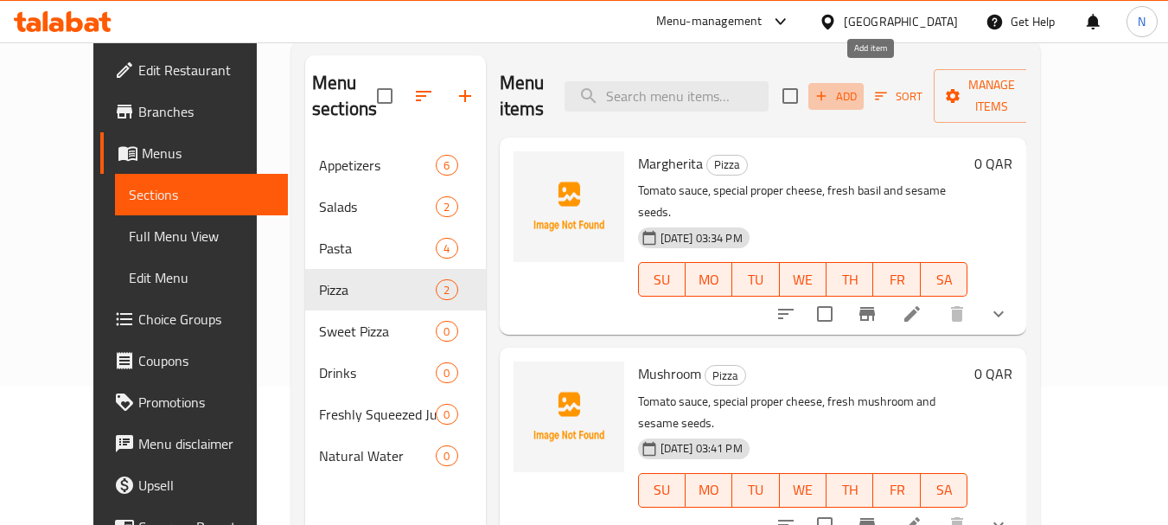
click at [859, 86] on span "Add" at bounding box center [836, 96] width 47 height 20
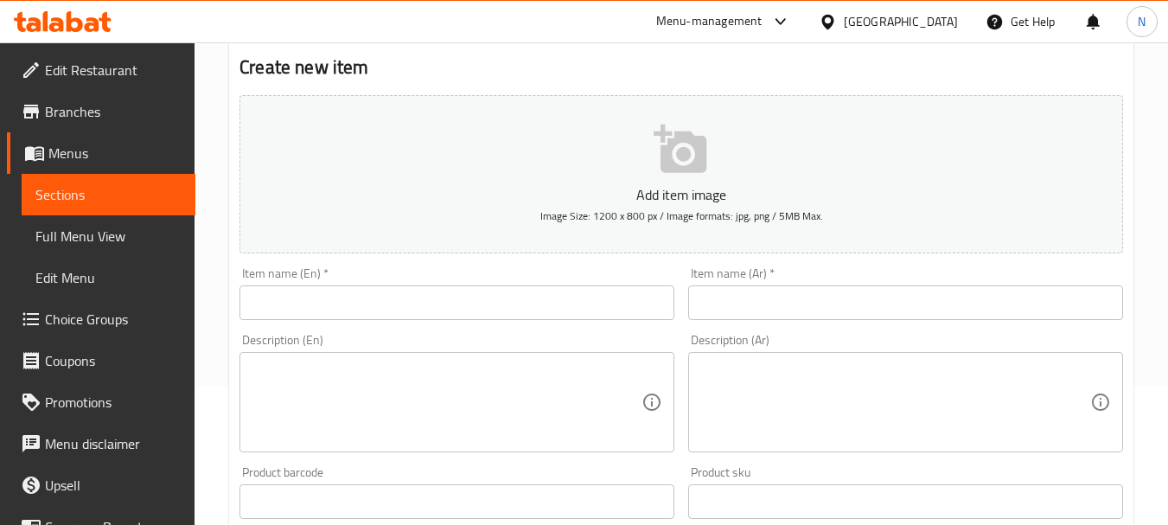
click at [401, 302] on input "text" at bounding box center [456, 302] width 435 height 35
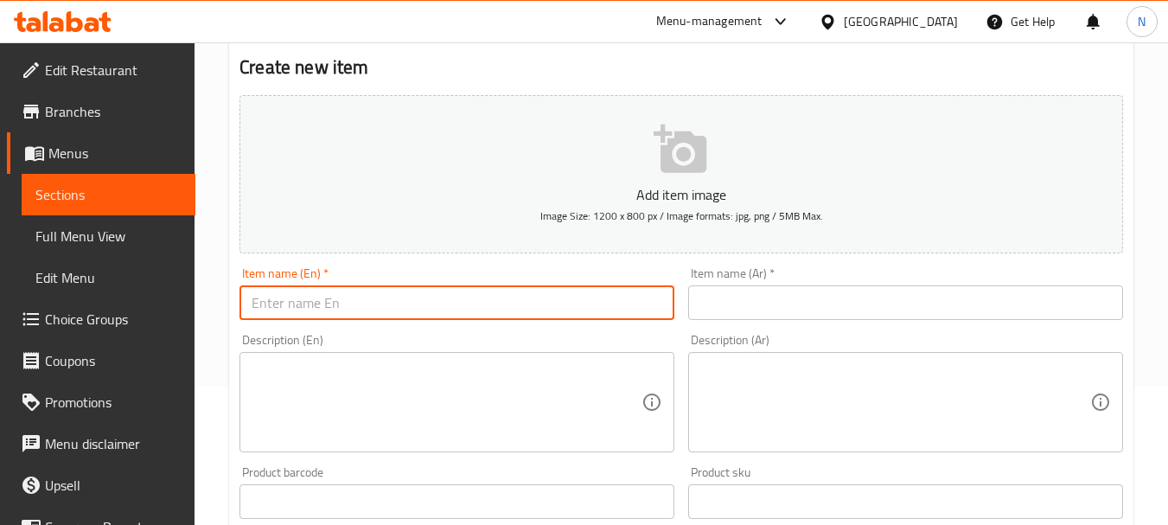
paste input "OMG VEGETARIAN"
click at [332, 302] on input "OMG VEGETARIAN" at bounding box center [456, 302] width 435 height 35
type input "Omg Vegetarian"
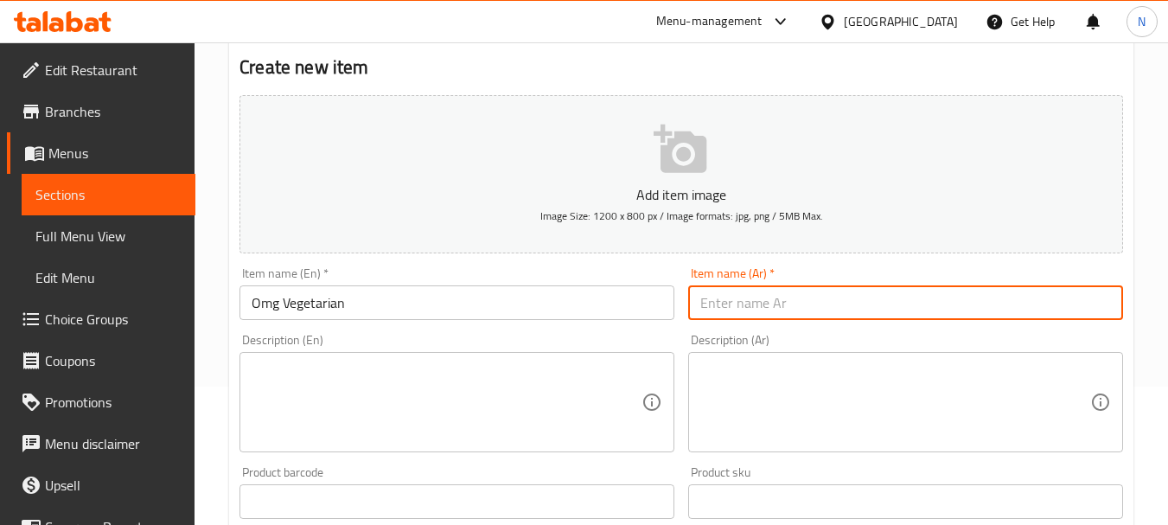
click at [794, 317] on input "text" at bounding box center [905, 302] width 435 height 35
paste input "أو أم جي نباتي"
type input "أو أم جي نباتي"
click at [424, 374] on textarea at bounding box center [447, 402] width 390 height 82
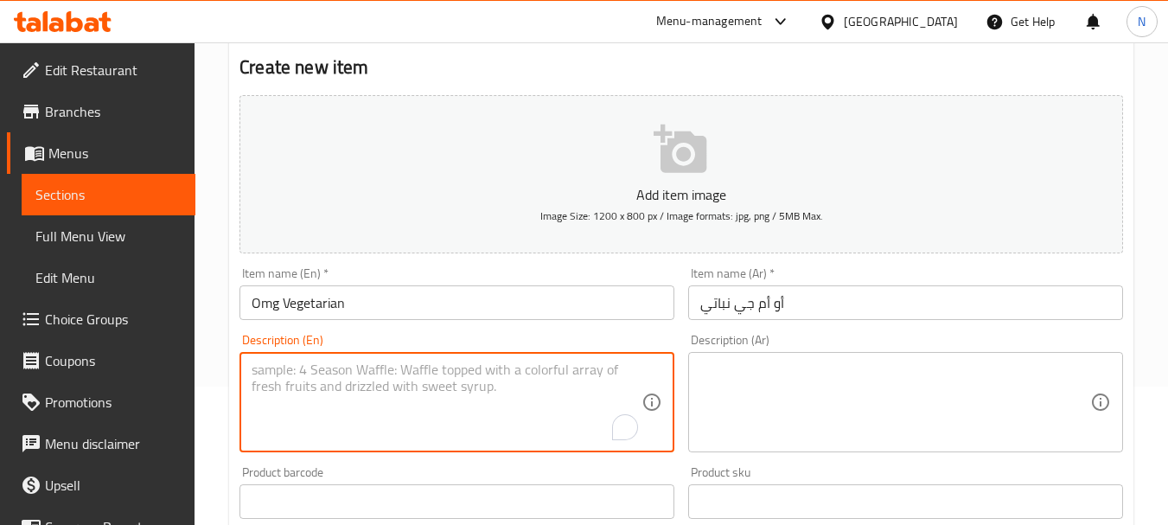
paste textarea "TOMATO SAUCE - SPECIAL PROPER CHEESE MIXED PEPPERS - ZUCCHINI EGGPLANT-CARAMELI…"
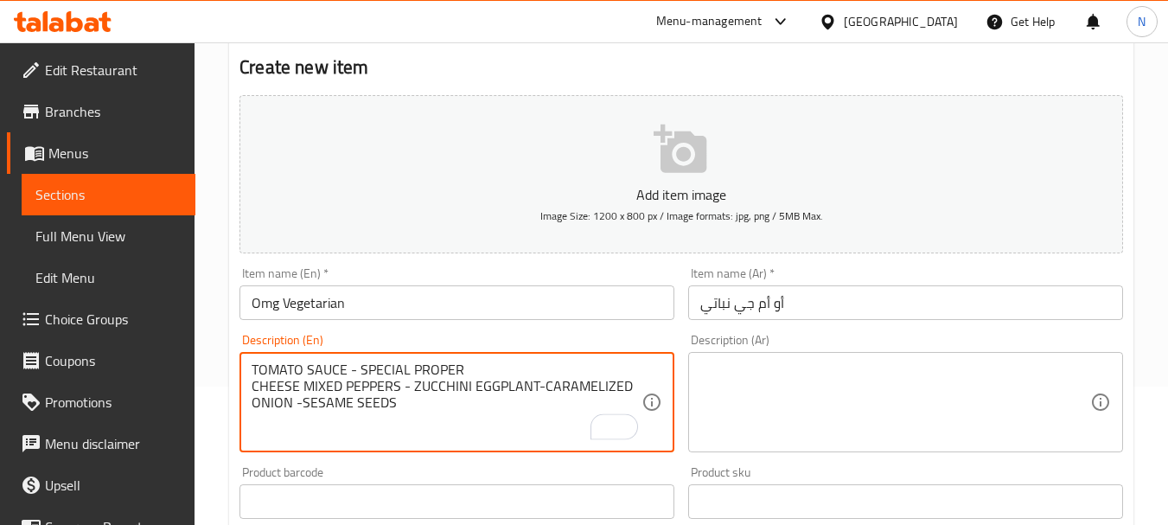
click at [361, 363] on textarea "TOMATO SAUCE - SPECIAL PROPER CHEESE MIXED PEPPERS - ZUCCHINI EGGPLANT-CARAMELI…" at bounding box center [447, 402] width 390 height 82
click at [254, 392] on textarea "TOMATO SAUCE, SPECIAL PROPER CHEESE MIXED PEPPERS - ZUCCHINI EGGPLANT-CARAMELIZ…" at bounding box center [447, 402] width 390 height 82
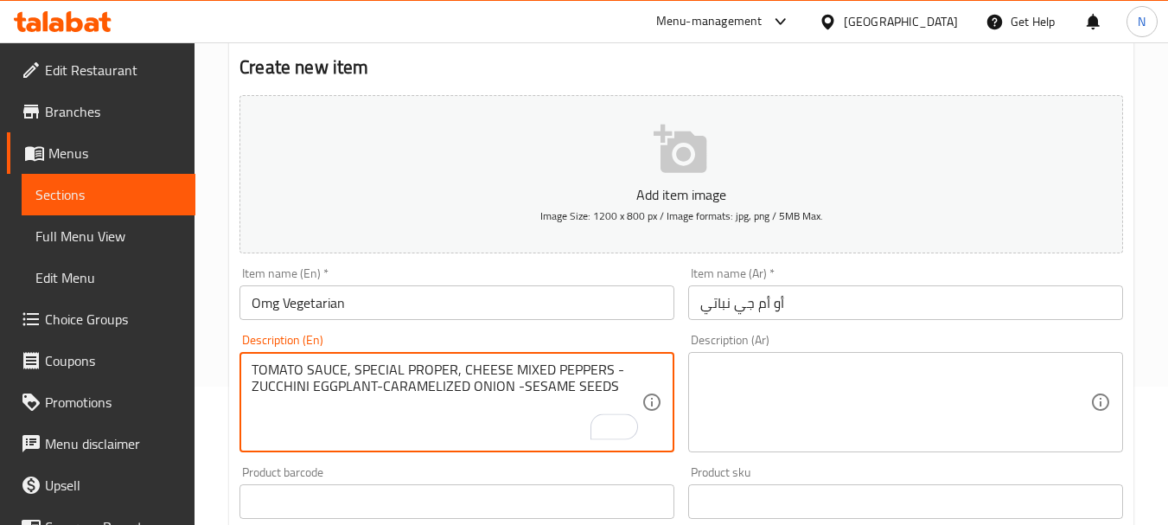
click at [624, 372] on textarea "TOMATO SAUCE, SPECIAL PROPER, CHEESE MIXED PEPPERS - ZUCCHINI EGGPLANT-CARAMELI…" at bounding box center [447, 402] width 390 height 82
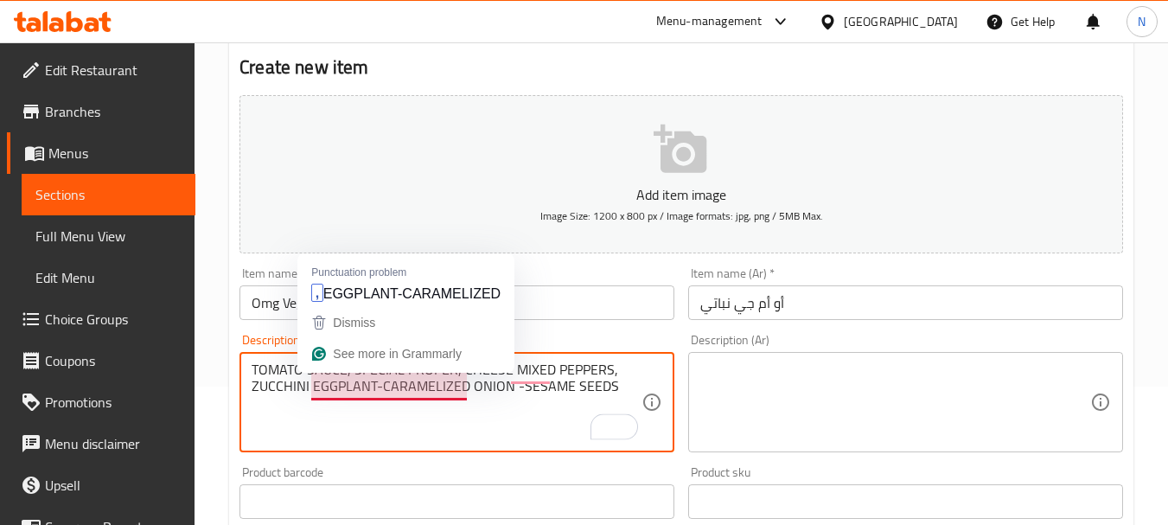
click at [383, 386] on textarea "TOMATO SAUCE, SPECIAL PROPER, CHEESE MIXED PEPPERS, ZUCCHINI EGGPLANT-CARAMELIZ…" at bounding box center [447, 402] width 390 height 82
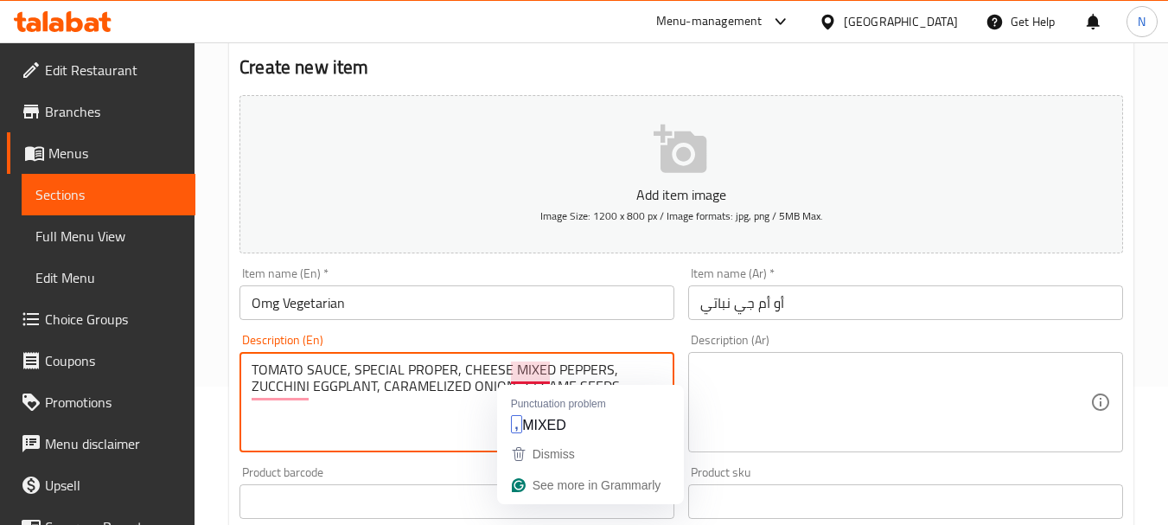
click at [520, 380] on textarea "TOMATO SAUCE, SPECIAL PROPER, CHEESE MIXED PEPPERS, ZUCCHINI EGGPLANT, CARAMELI…" at bounding box center [447, 402] width 390 height 82
click at [564, 376] on textarea "TOMATO SAUCE, SPECIAL PROPER, CHEESE MIXED PEPPERS, ZUCCHINI EGGPLANT, CARAMELI…" at bounding box center [447, 402] width 390 height 82
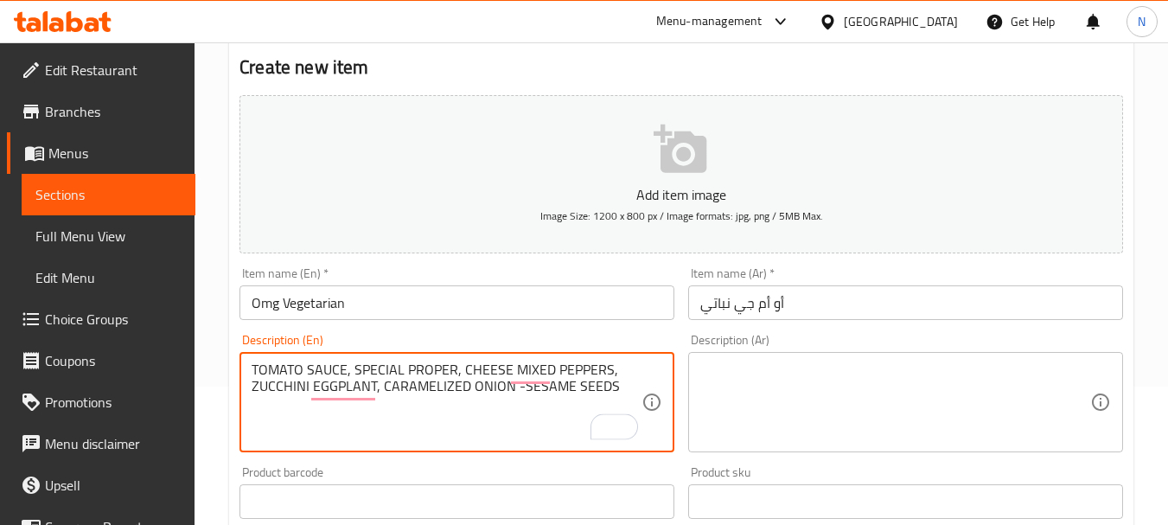
click at [523, 392] on textarea "TOMATO SAUCE, SPECIAL PROPER, CHEESE MIXED PEPPERS, ZUCCHINI EGGPLANT, CARAMELI…" at bounding box center [447, 402] width 390 height 82
click at [520, 392] on textarea "TOMATO SAUCE, SPECIAL PROPER, CHEESE MIXED PEPPERS, ZUCCHINI EGGPLANT, CARAMELI…" at bounding box center [447, 402] width 390 height 82
drag, startPoint x: 260, startPoint y: 368, endPoint x: 630, endPoint y: 392, distance: 370.7
click at [630, 392] on textarea "TOMATO SAUCE, SPECIAL PROPER, CHEESE MIXED PEPPERS, ZUCCHINI EGGPLANT, CARAMELI…" at bounding box center [447, 402] width 390 height 82
click at [473, 393] on textarea "Tomato sauce, special proper, cheese mixed peppers, zucchini eggplant, carameli…" at bounding box center [447, 402] width 390 height 82
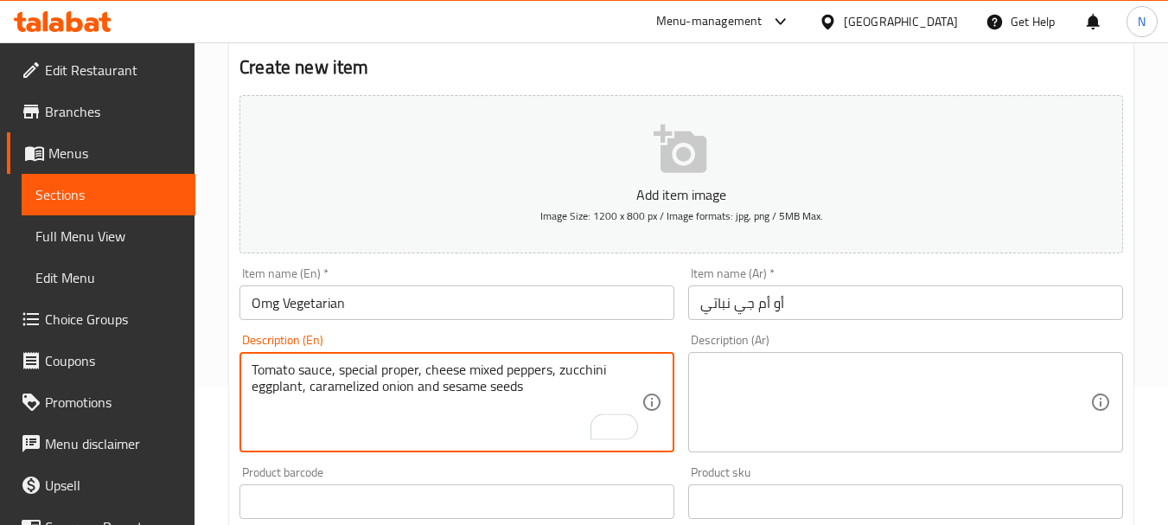
click at [529, 383] on textarea "Tomato sauce, special proper, cheese mixed peppers, zucchini eggplant, carameli…" at bounding box center [447, 402] width 390 height 82
type textarea "Tomato sauce, special proper, cheese mixed peppers, zucchini eggplant, carameli…"
click at [798, 370] on textarea at bounding box center [895, 402] width 390 height 82
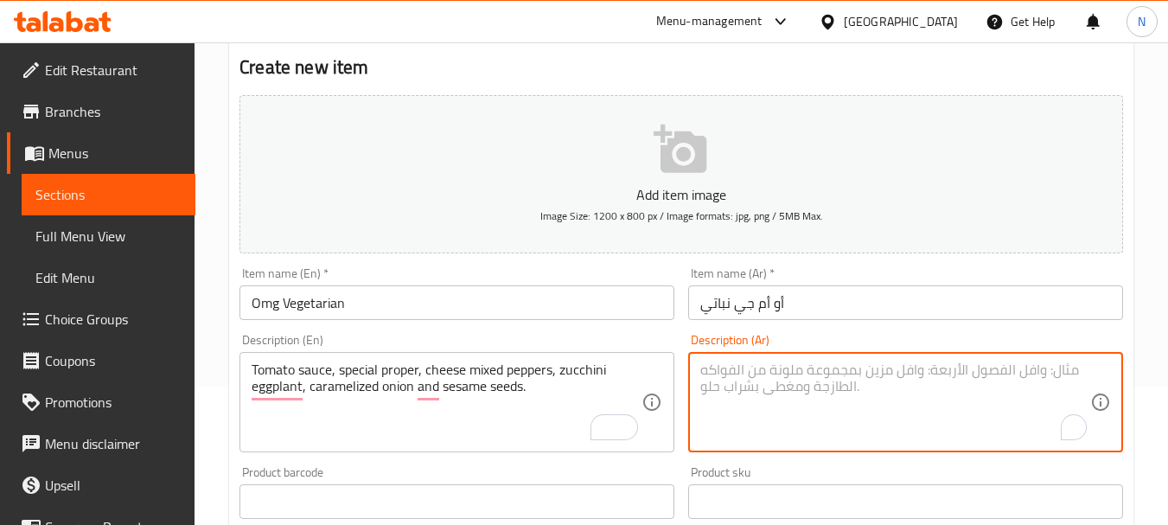
paste textarea "الخاصة صلصة"
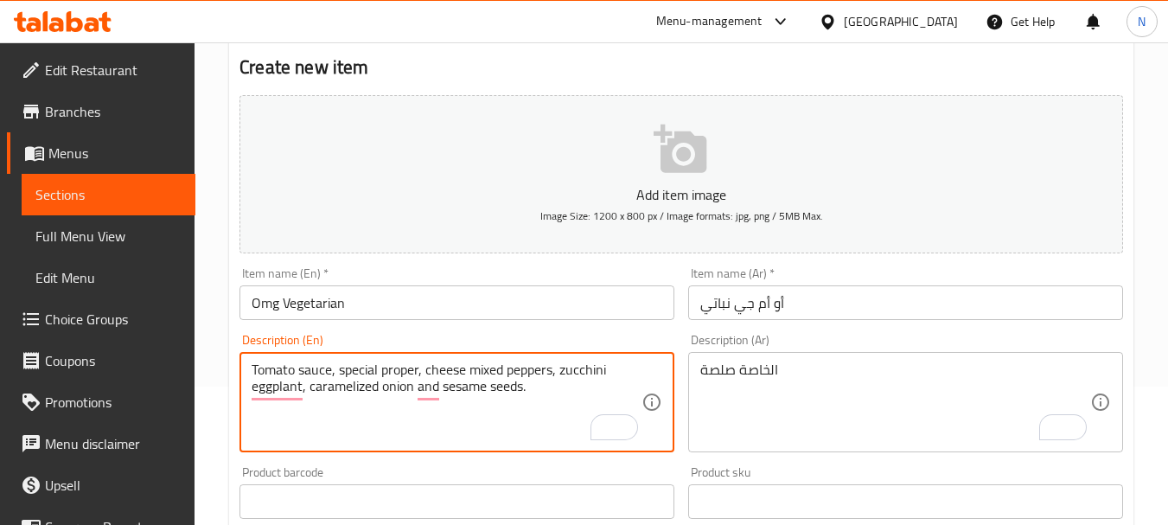
click at [443, 382] on textarea "Tomato sauce, special proper, cheese mixed peppers, zucchini eggplant, carameli…" at bounding box center [447, 402] width 390 height 82
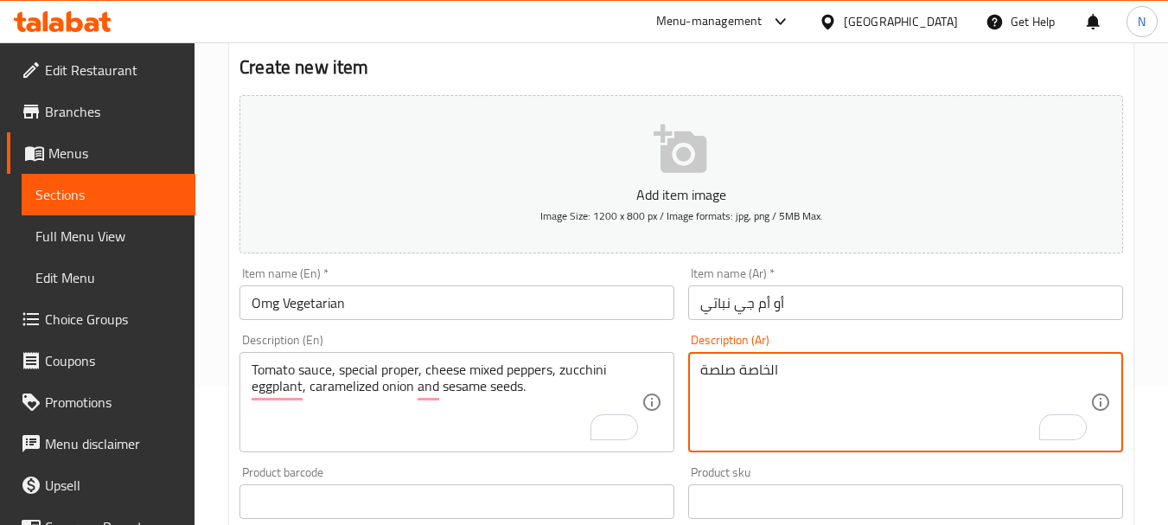
click at [759, 367] on textarea "الخاصة صلصة" at bounding box center [895, 402] width 390 height 82
paste textarea "لصة الطماطم، صلصة خاصة، فلفل مشكل بالجبن، كوسة باذنجان، بصل مكرمل وبذور السمسم."
click at [931, 374] on textarea "صلصة الطماطم، صلصة خاصة، فلفل مشكل بالجبن، كوسة باذنجان، بصل مكرمل وبذور السمسم." at bounding box center [895, 402] width 390 height 82
paste textarea "روبر"
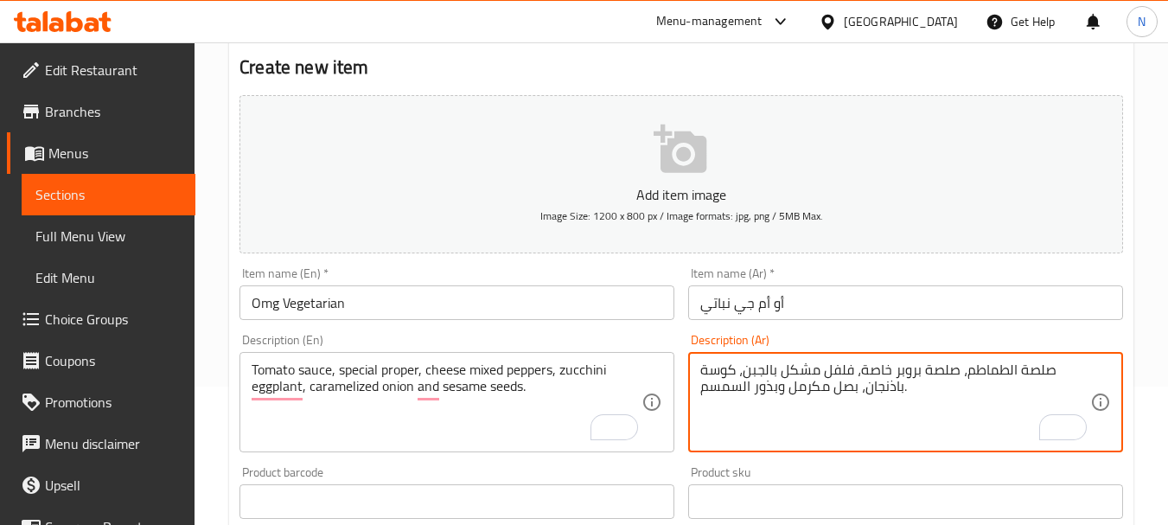
click at [769, 372] on textarea "صلصة الطماطم، صلصة بروبر خاصة، فلفل مشكل بالجبن، كوسة باذنجان، بصل مكرمل وبذور …" at bounding box center [895, 402] width 390 height 82
click at [773, 373] on textarea "صلصة الطماطم، صلصة بروبر خاصة، فلفل مشكل، كوسة باذنجان، بصل مكرمل وبذور السمسم." at bounding box center [895, 402] width 390 height 82
type textarea "صلصة الطماطم، صلصة بروبر خاصة، فلفل مشكل، كوسة، باذنجان، بصل مكرمل وبذور السمسم."
click at [766, 415] on textarea "صلصة الطماطم، صلصة بروبر خاصة، فلفل مشكل، كوسة، باذنجان، بصل مكرمل وبذور السمسم." at bounding box center [895, 402] width 390 height 82
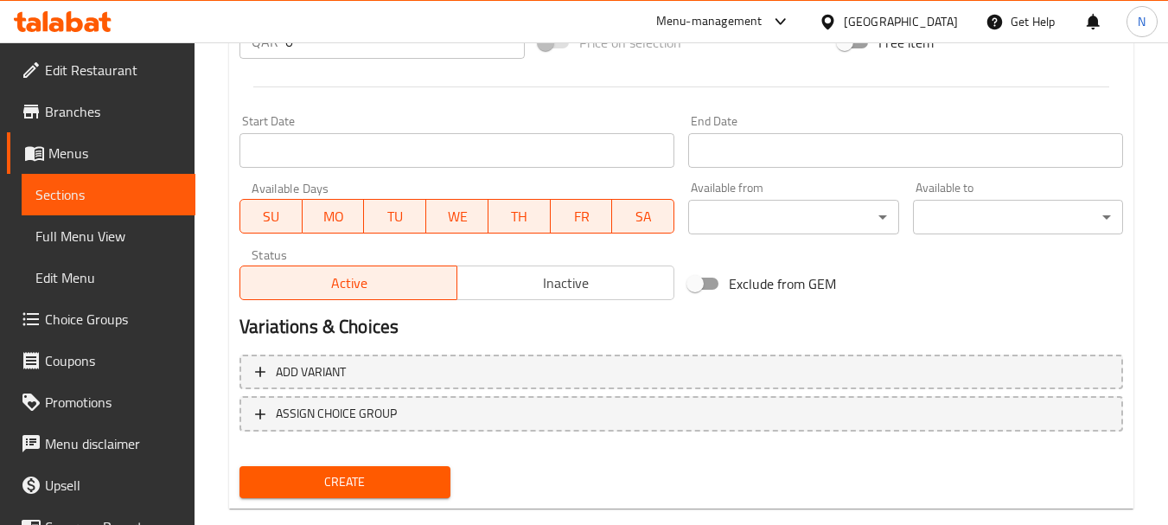
scroll to position [697, 0]
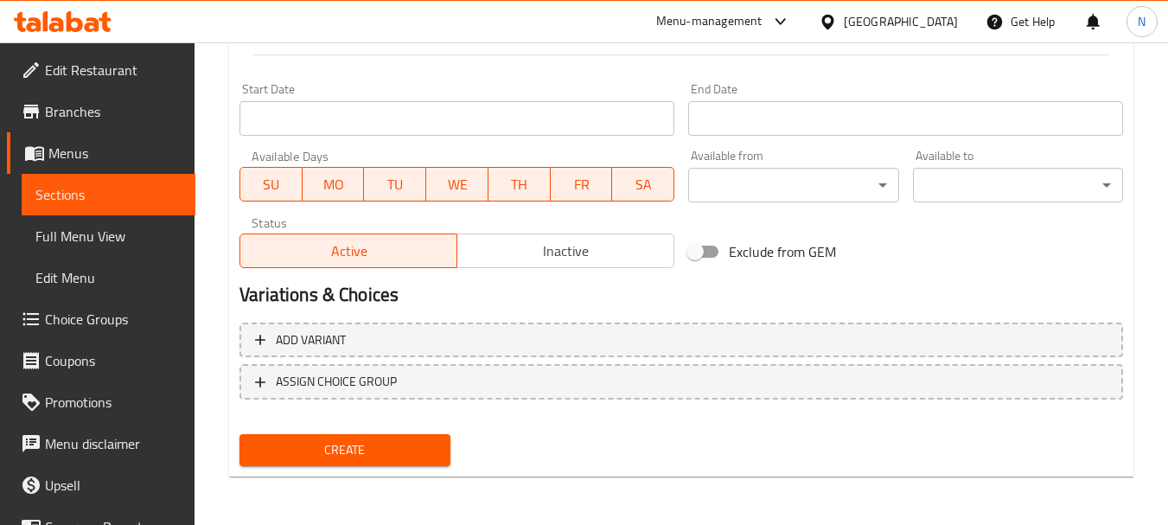
click at [372, 466] on button "Create" at bounding box center [344, 450] width 210 height 32
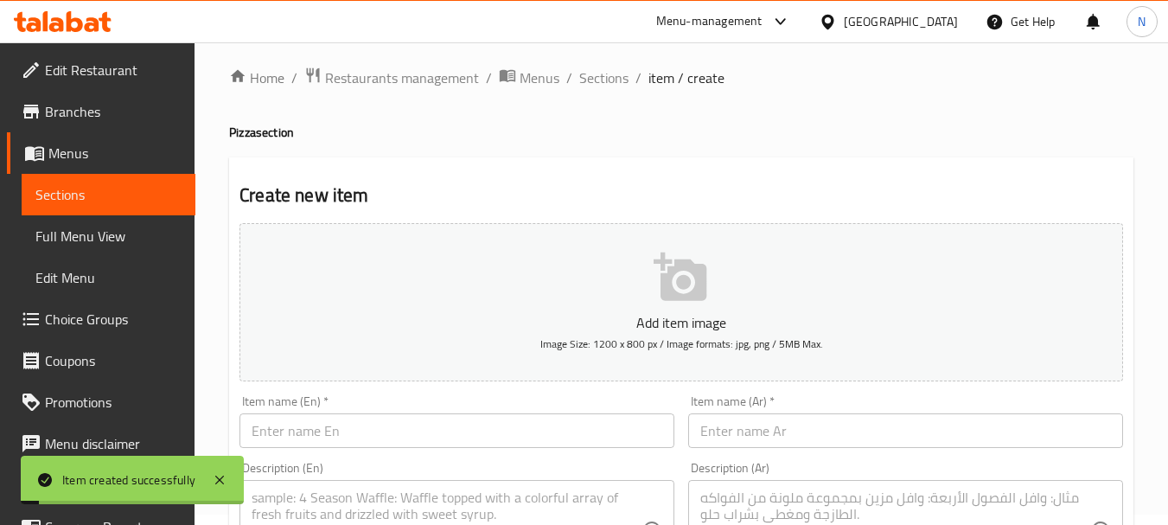
scroll to position [0, 0]
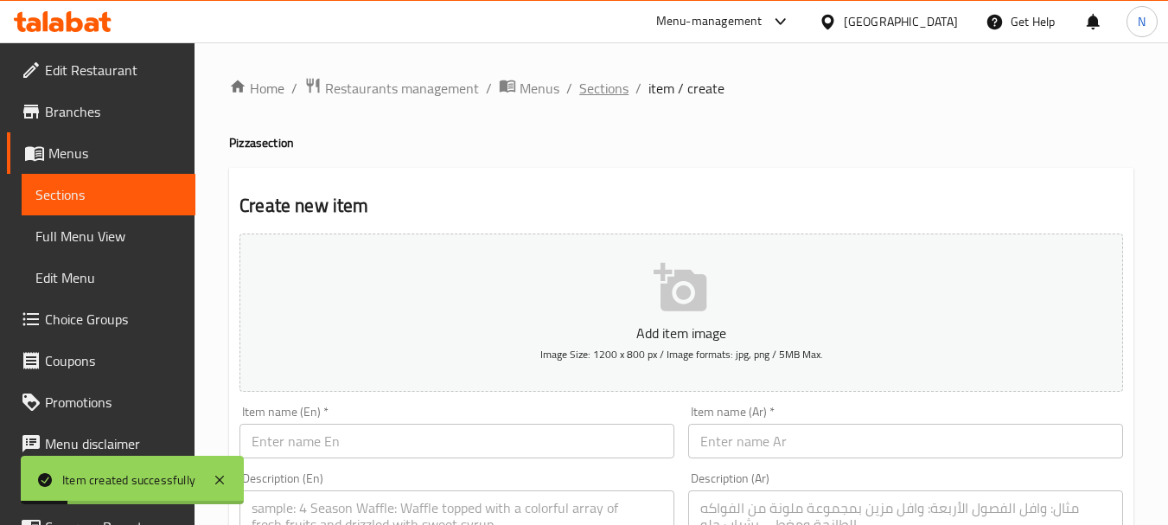
click at [613, 81] on span "Sections" at bounding box center [603, 88] width 49 height 21
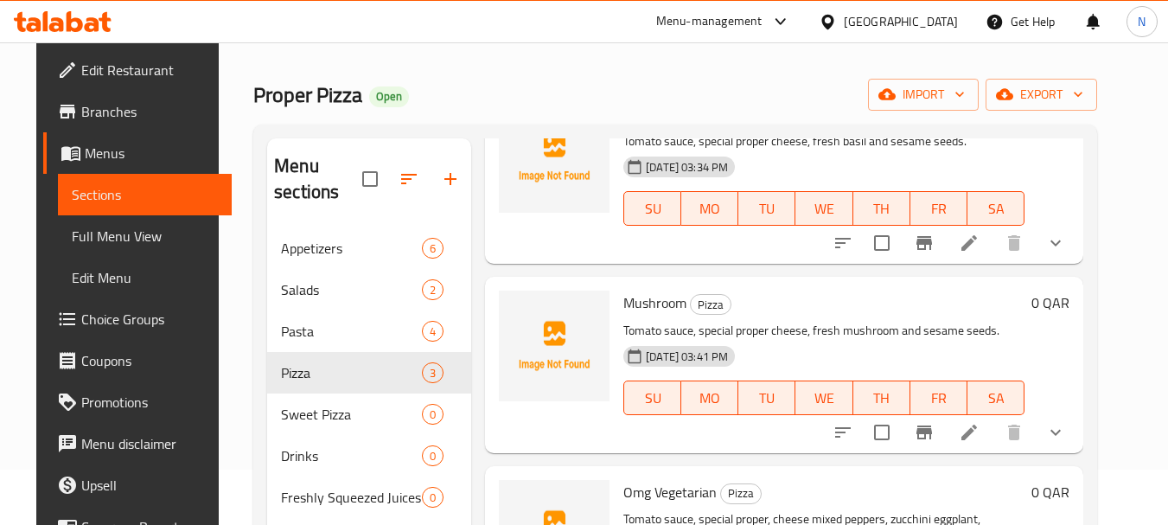
scroll to position [242, 0]
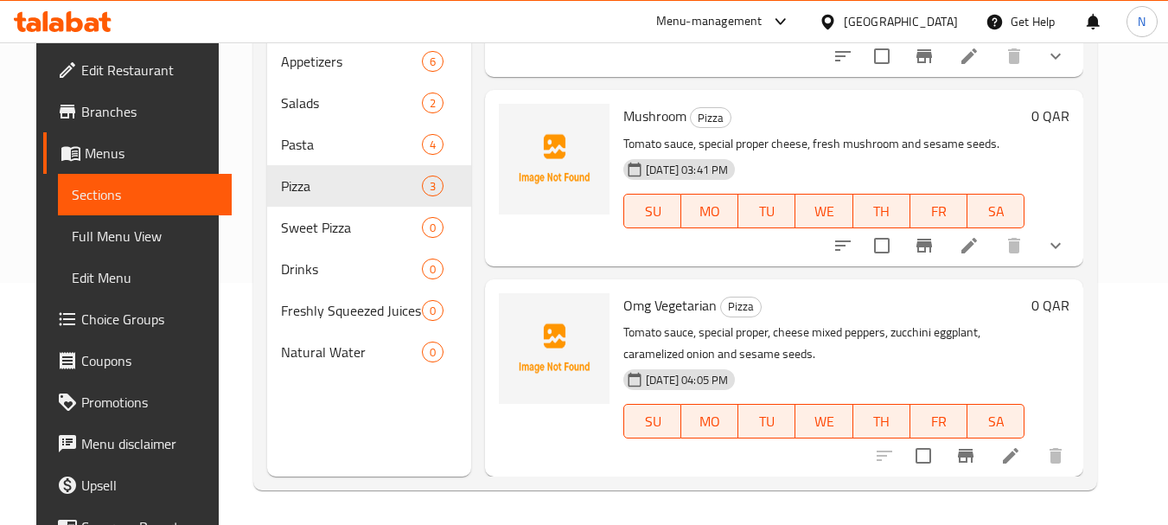
click at [1021, 447] on icon at bounding box center [1010, 455] width 21 height 21
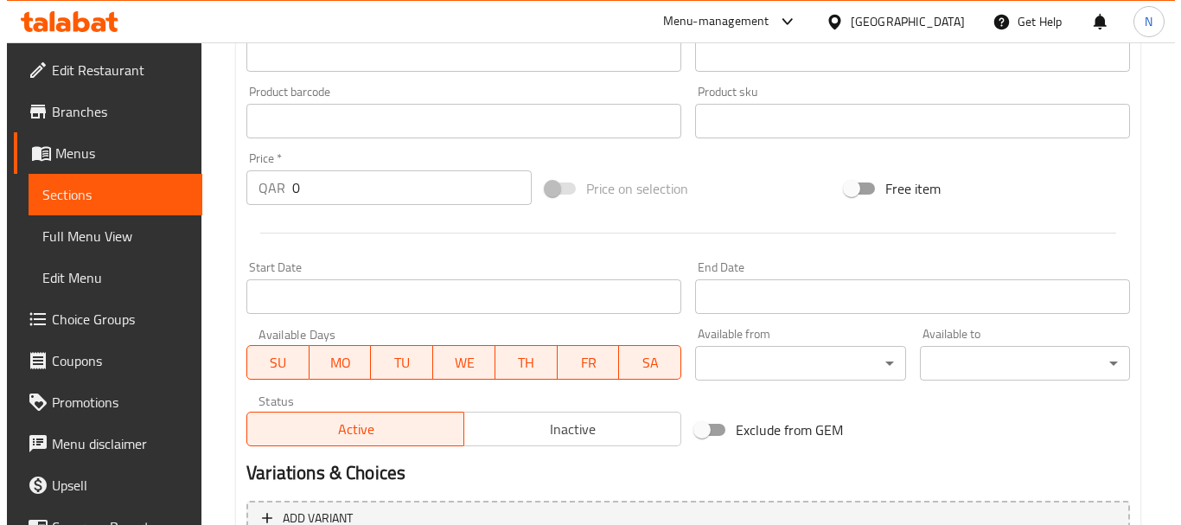
scroll to position [697, 0]
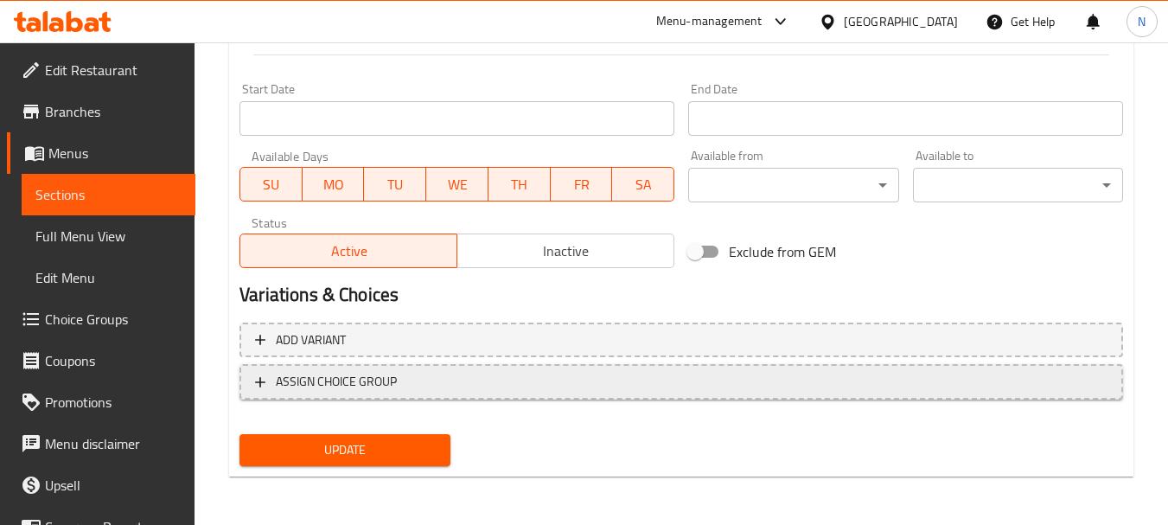
click at [443, 369] on button "ASSIGN CHOICE GROUP" at bounding box center [680, 381] width 883 height 35
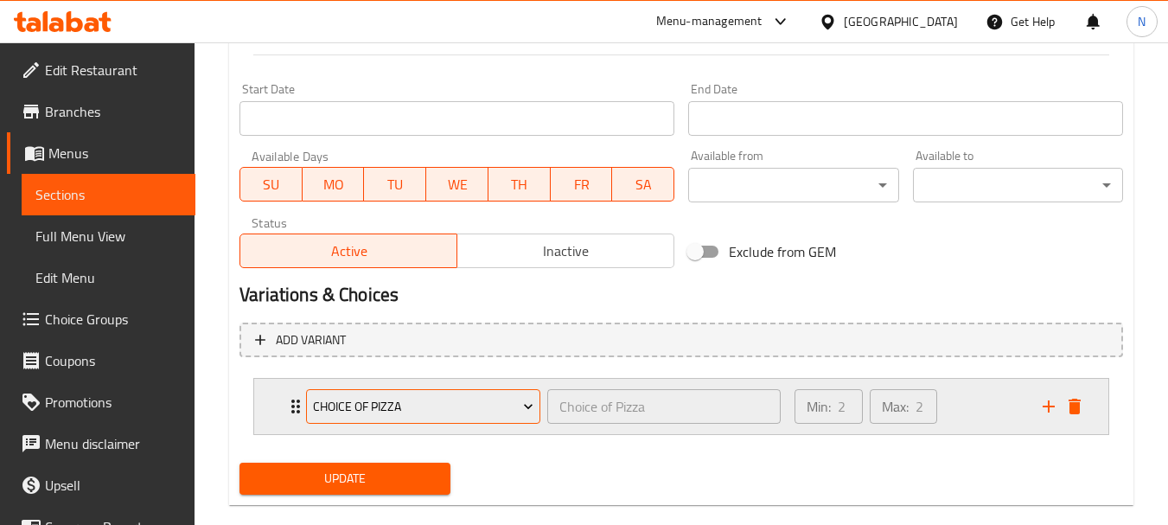
click at [431, 417] on span "Choice of Pizza" at bounding box center [423, 407] width 221 height 22
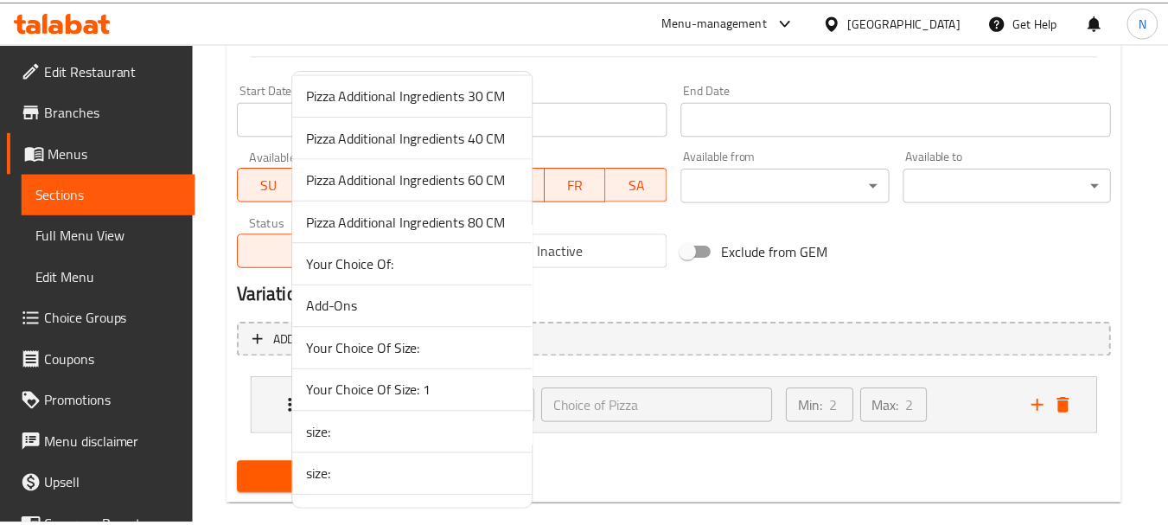
scroll to position [547, 0]
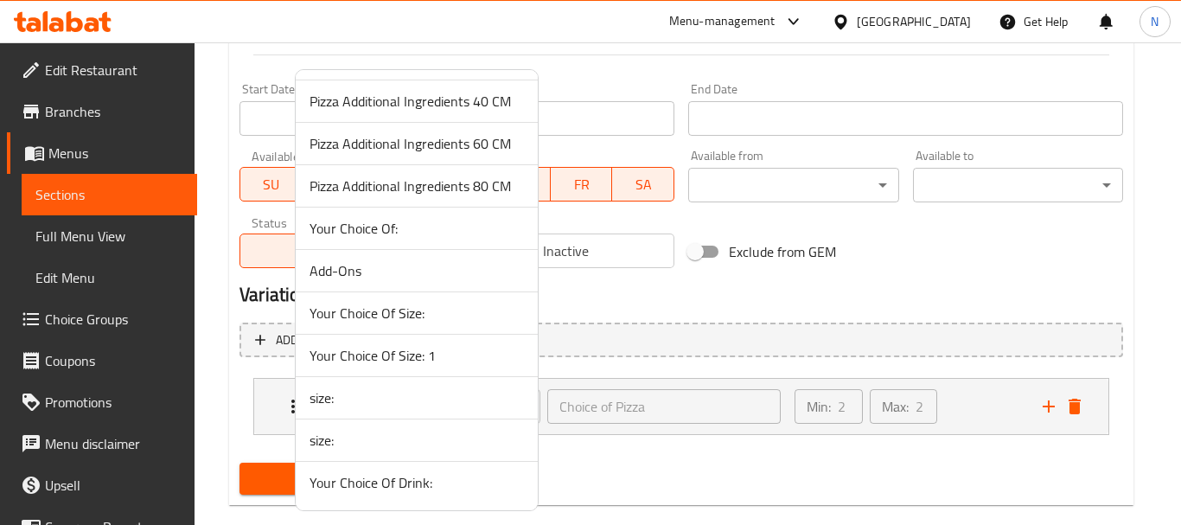
click at [429, 348] on span "Your Choice Of Size: 1" at bounding box center [416, 355] width 214 height 21
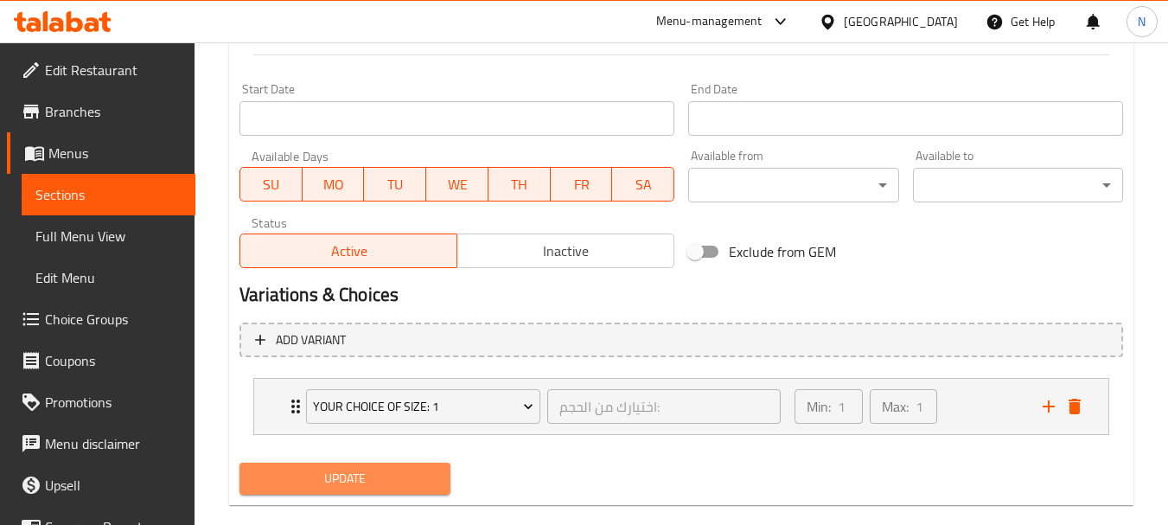
click at [417, 486] on span "Update" at bounding box center [344, 479] width 182 height 22
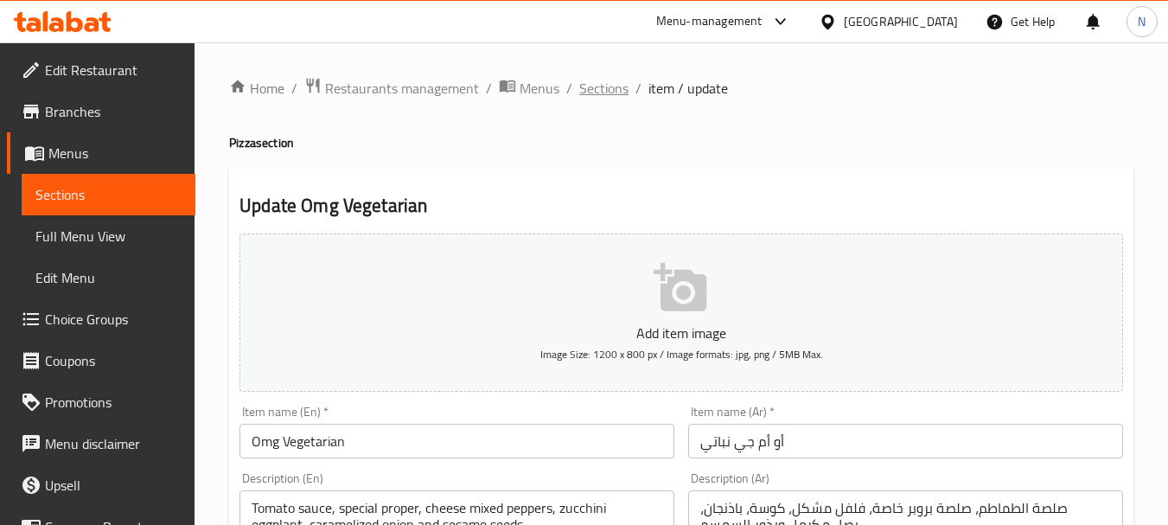
click at [618, 94] on span "Sections" at bounding box center [603, 88] width 49 height 21
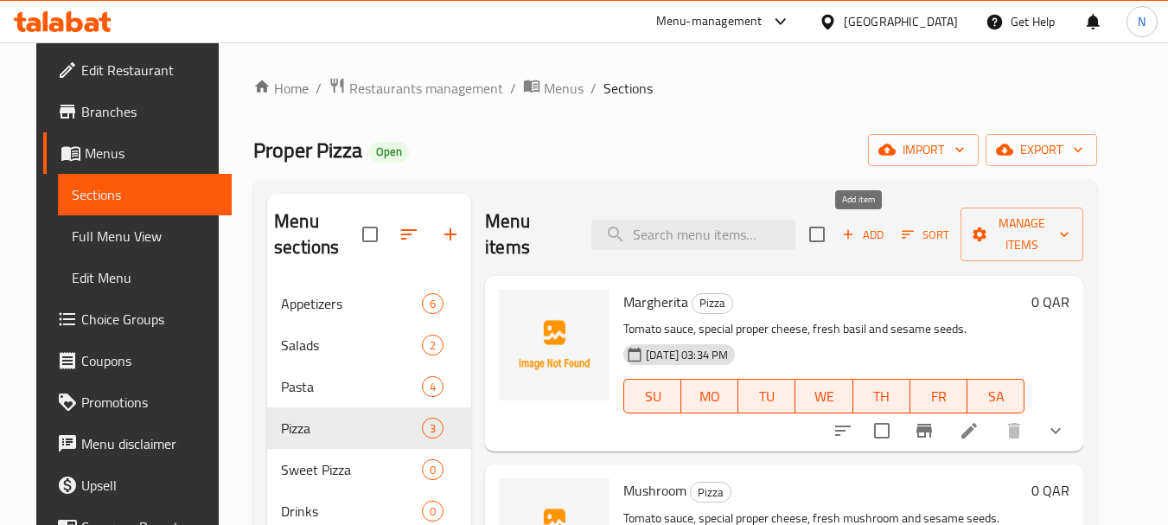
click at [857, 242] on span "Add" at bounding box center [862, 235] width 47 height 20
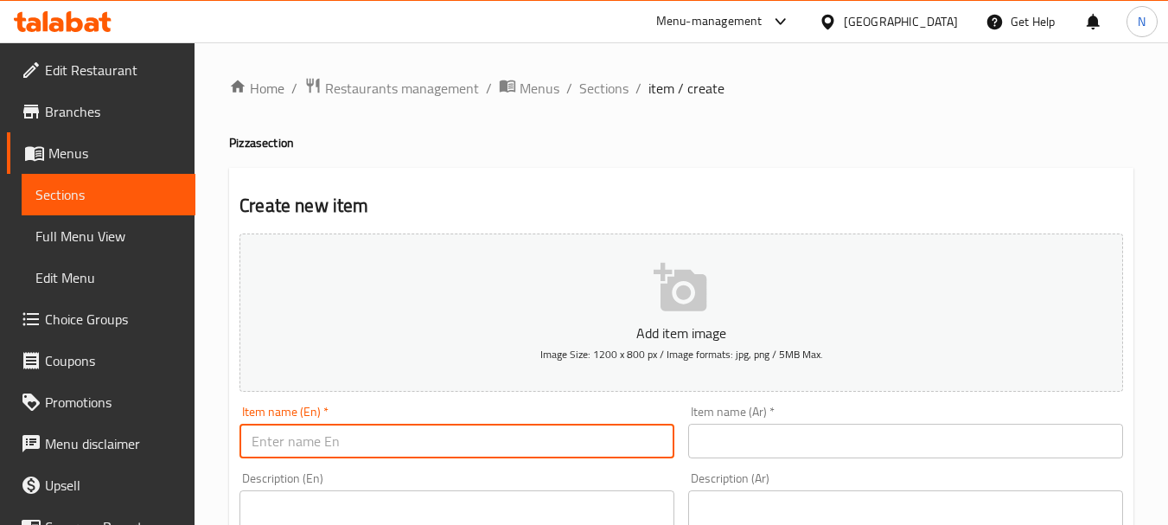
click at [544, 435] on input "text" at bounding box center [456, 441] width 435 height 35
paste input "PEPPERONI"
click at [329, 438] on input "Pepperoni Pizza" at bounding box center [456, 441] width 435 height 35
type input "Pepperoni"
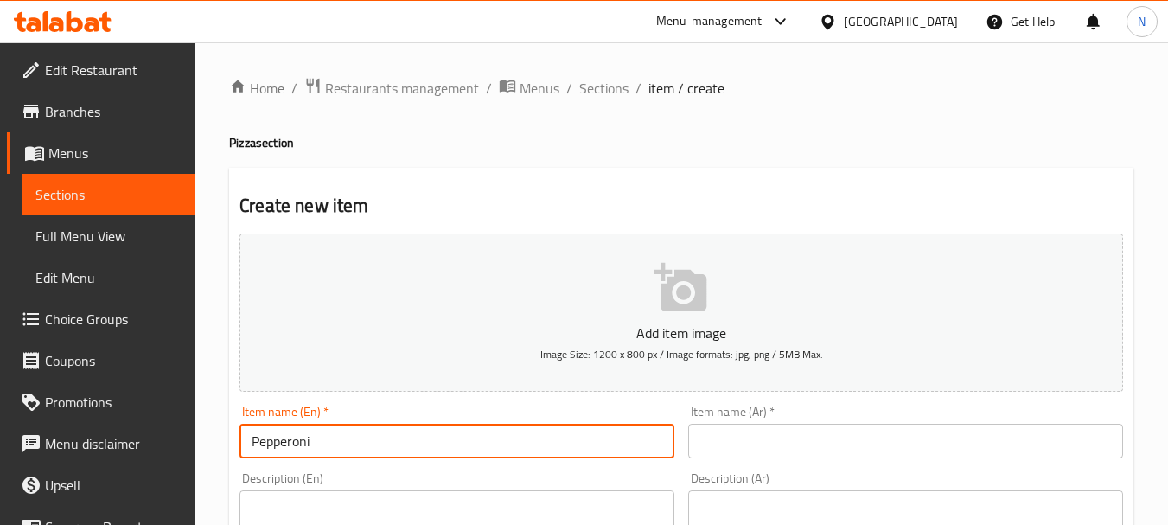
click at [746, 462] on div "Item name (Ar)   * Item name (Ar) *" at bounding box center [905, 431] width 449 height 67
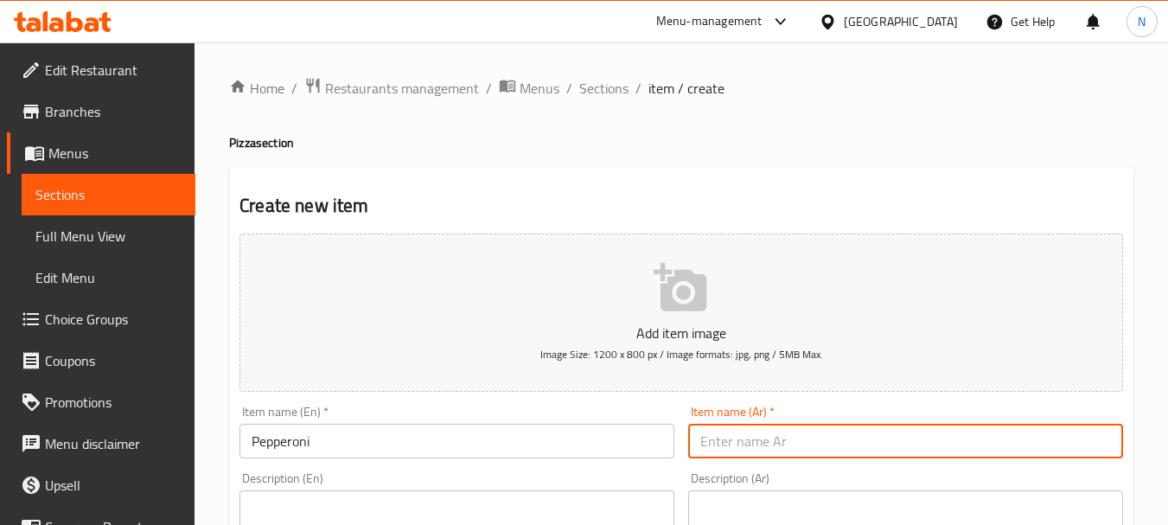
click at [749, 451] on input "text" at bounding box center [905, 441] width 435 height 35
paste input "بيبروني"
type input "بيبروني"
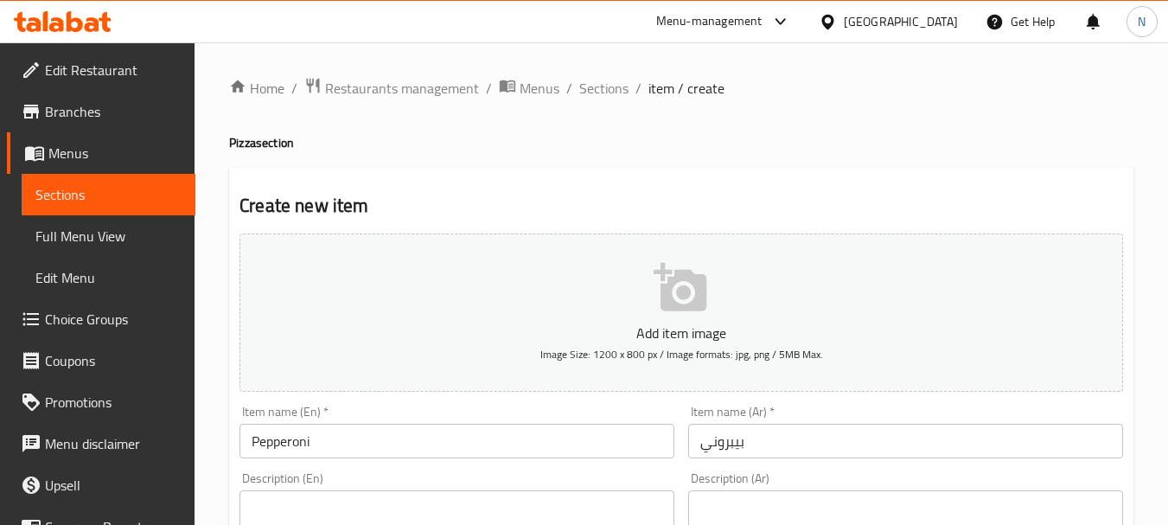
paste textarea "TOMATO SAUCE SPECIAL PROPER CHEESE BEEF PEPPERONI - SESAME SEEDS"
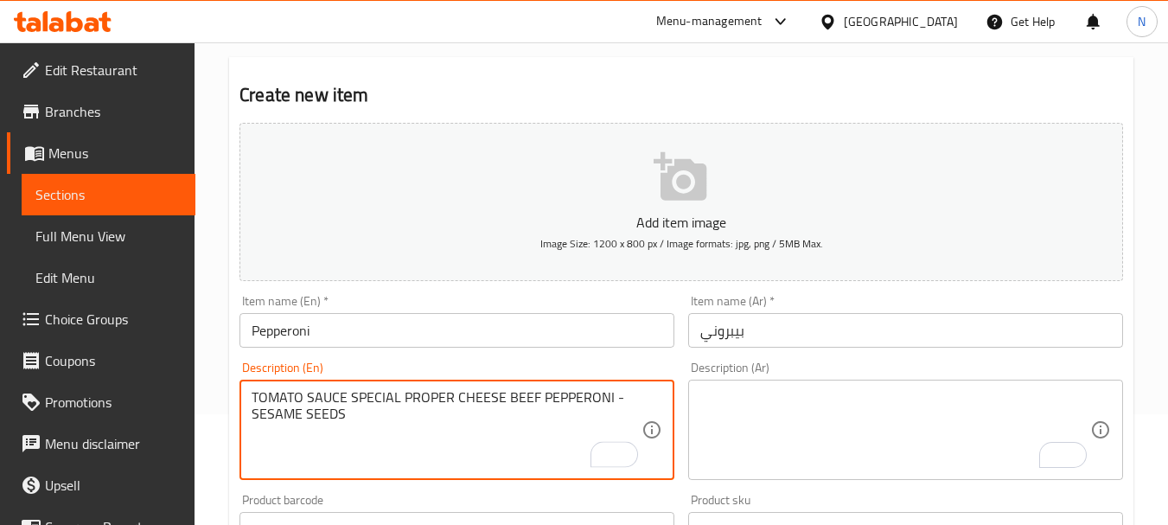
scroll to position [209, 0]
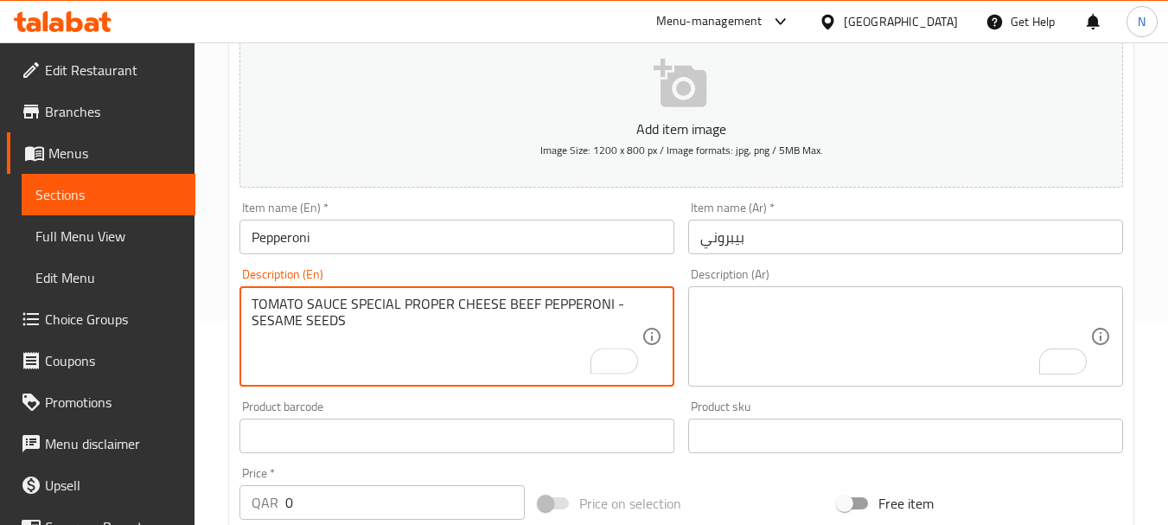
drag, startPoint x: 262, startPoint y: 494, endPoint x: 356, endPoint y: 488, distance: 94.4
click at [354, 501] on div "Add item image Image Size: 1200 x 800 px / Image formats: jpg, png / 5MB Max. I…" at bounding box center [681, 394] width 897 height 745
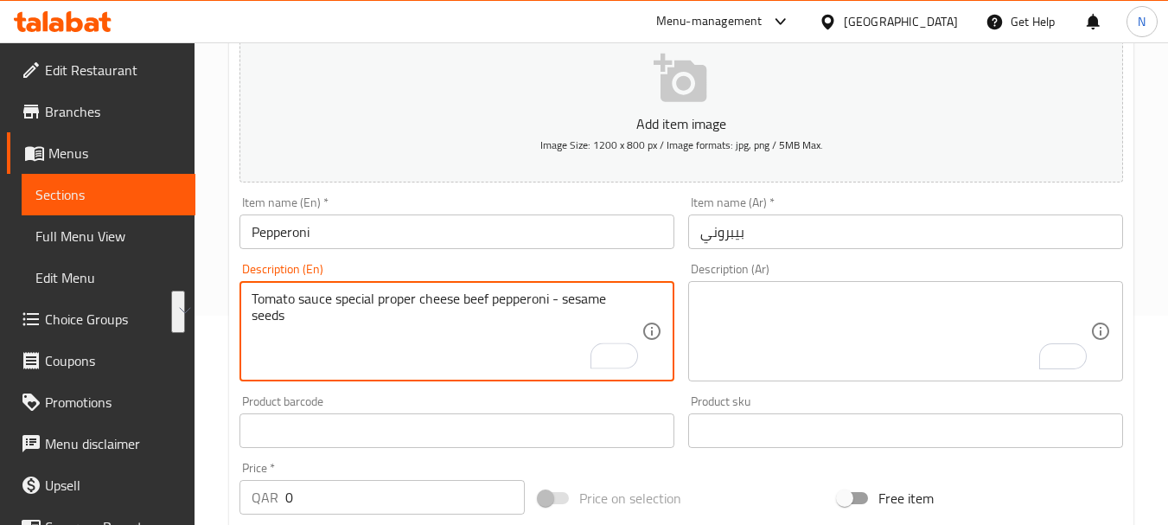
click at [371, 309] on textarea "Tomato sauce special proper cheese beef pepperoni - sesame seeds" at bounding box center [447, 331] width 390 height 82
click at [564, 305] on textarea "Tomato sauce special proper cheese beef pepperoni - sesame seeds" at bounding box center [447, 331] width 390 height 82
type textarea "Tomato sauce special proper cheese beef pepperoni and sesame seeds"
click at [757, 319] on textarea "To enrich screen reader interactions, please activate Accessibility in Grammarl…" at bounding box center [895, 331] width 390 height 82
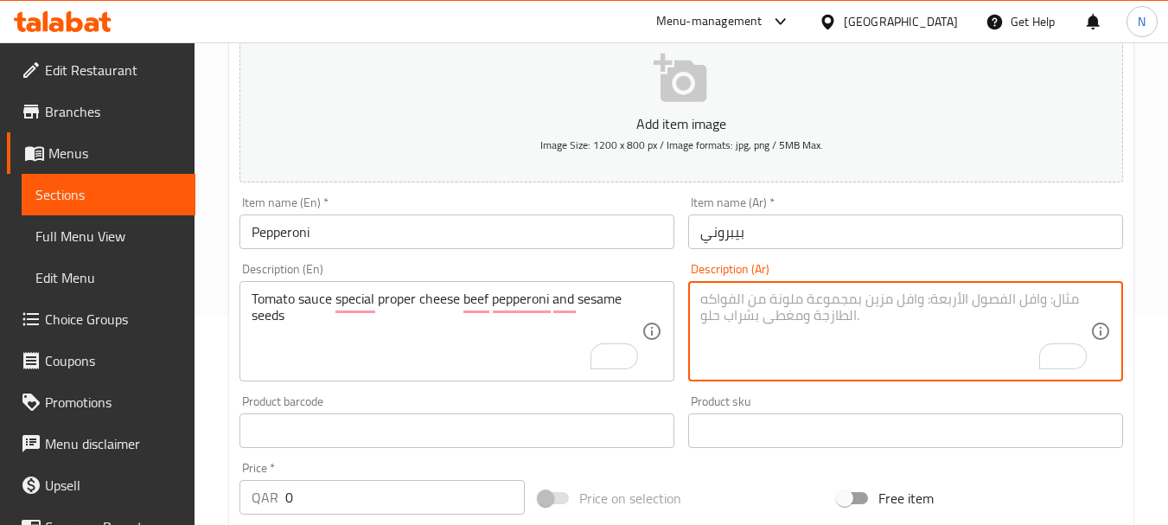
paste textarea "صلصة الطماطم - جبنة بروبر الخاصة بيبروني بقر - بذور السمسم"
click at [959, 300] on textarea "صلصة الطماطم - جبنة بروبر الخاصة بيبروني بقر - بذور السمسم" at bounding box center [895, 331] width 390 height 82
type textarea "صلصة الطماطم، جبنة بروبر الخاصة بيبروني بقر - بذور السمسم"
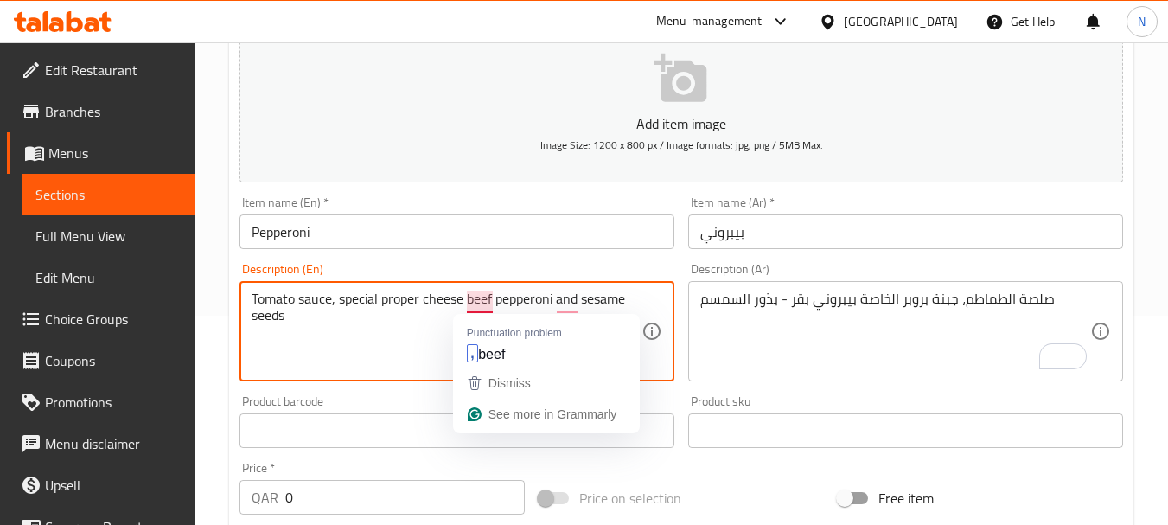
click at [461, 300] on textarea "Tomato sauce, special proper cheese beef pepperoni and sesame seeds" at bounding box center [447, 331] width 390 height 82
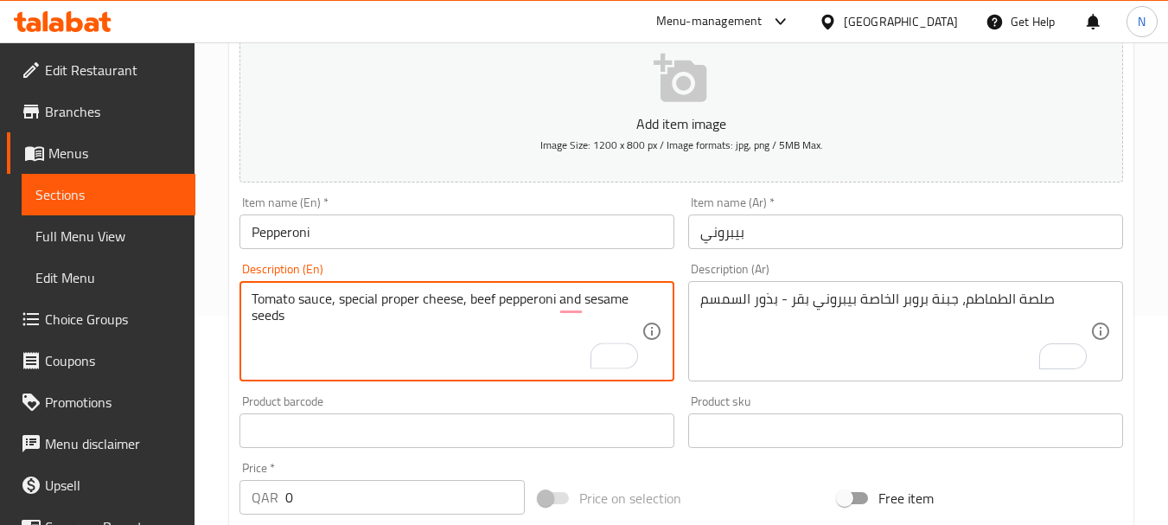
type textarea "Tomato sauce, special proper cheese, beef pepperoni and sesame seeds"
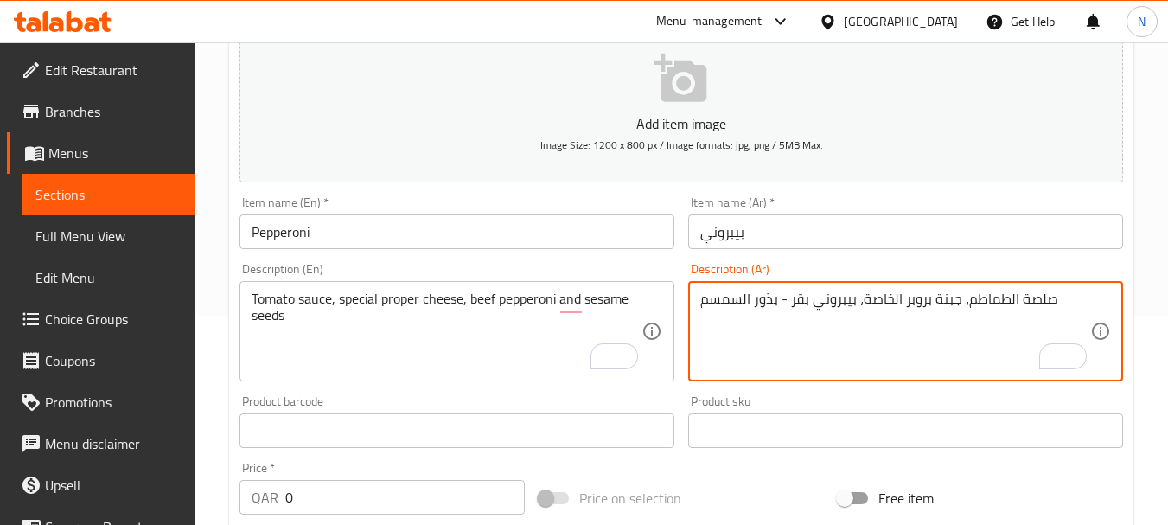
click at [774, 306] on textarea "صلصة الطماطم، جبنة بروبر الخاصة، بيبروني بقر - بذور السمسم" at bounding box center [895, 331] width 390 height 82
click at [778, 349] on textarea "صلصة الطماطم، جبنة بروبر الخاصة، بيبروني بقر وبذور السمسم" at bounding box center [895, 331] width 390 height 82
type textarea "صلصة الطماطم، جبنة بروبر الخاصة، بيبروني بقر وبذور السمسم"
click at [707, 486] on div "Price on selection" at bounding box center [681, 498] width 299 height 47
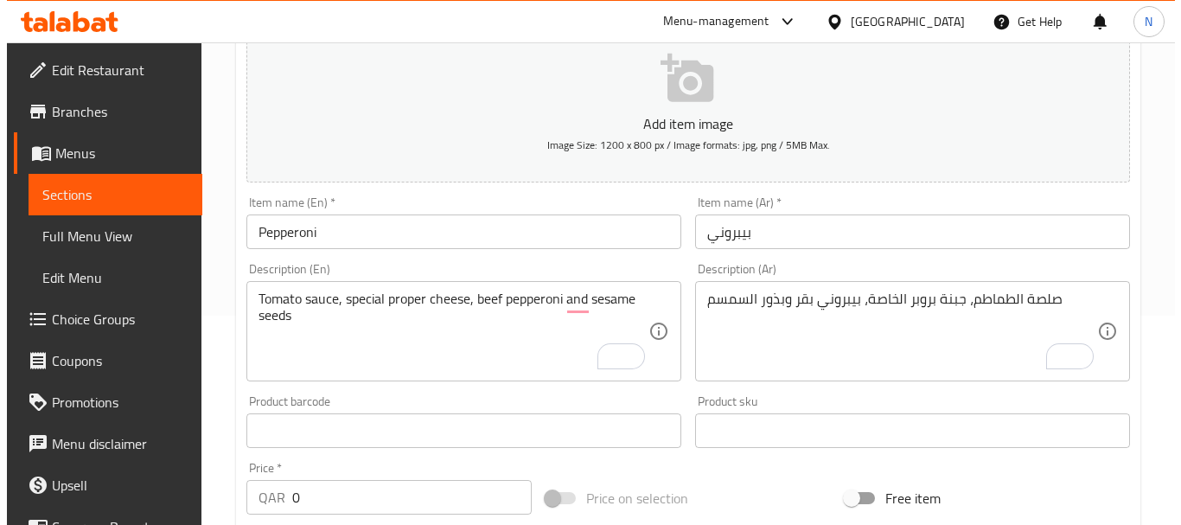
scroll to position [668, 0]
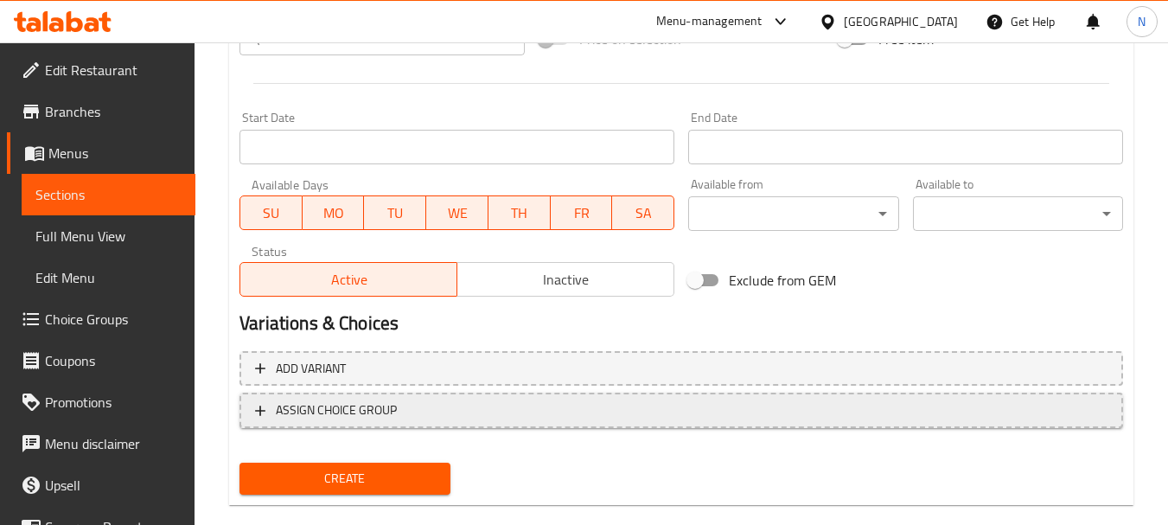
click at [448, 408] on span "ASSIGN CHOICE GROUP" at bounding box center [681, 410] width 852 height 22
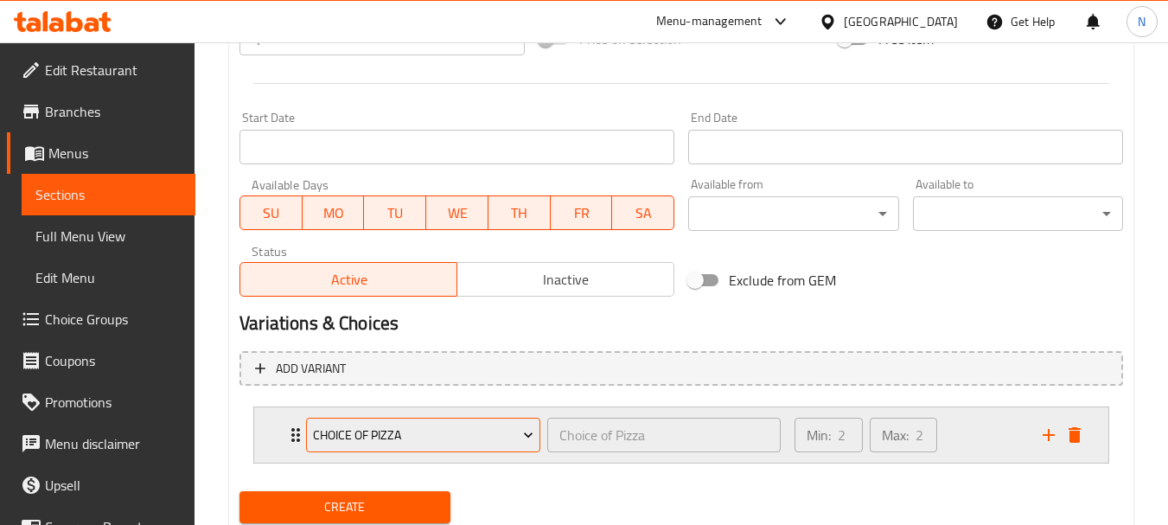
click at [415, 437] on span "Choice of Pizza" at bounding box center [423, 435] width 221 height 22
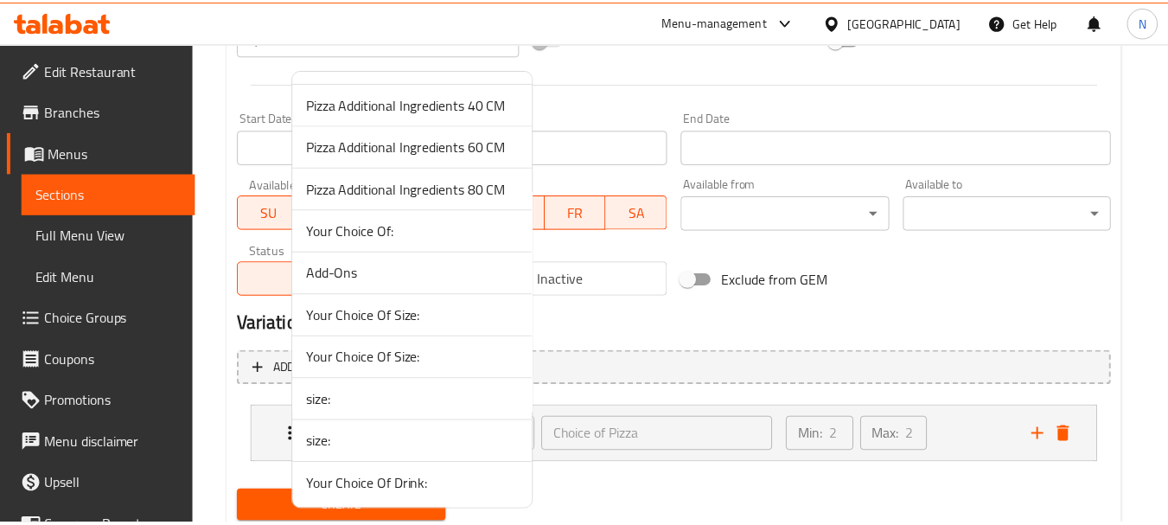
scroll to position [547, 0]
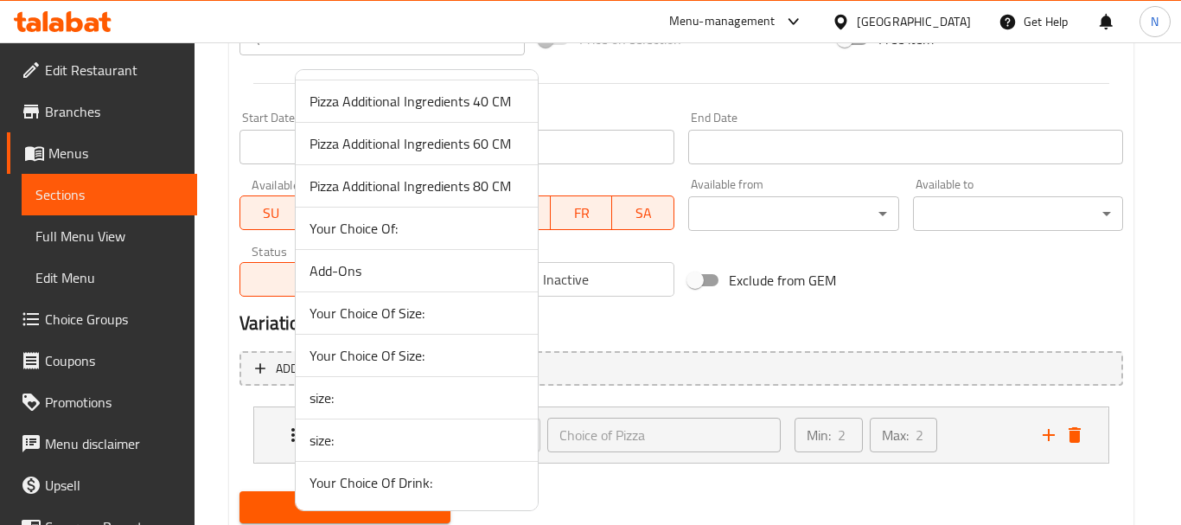
click at [417, 314] on span "Your Choice Of Size:" at bounding box center [416, 313] width 214 height 21
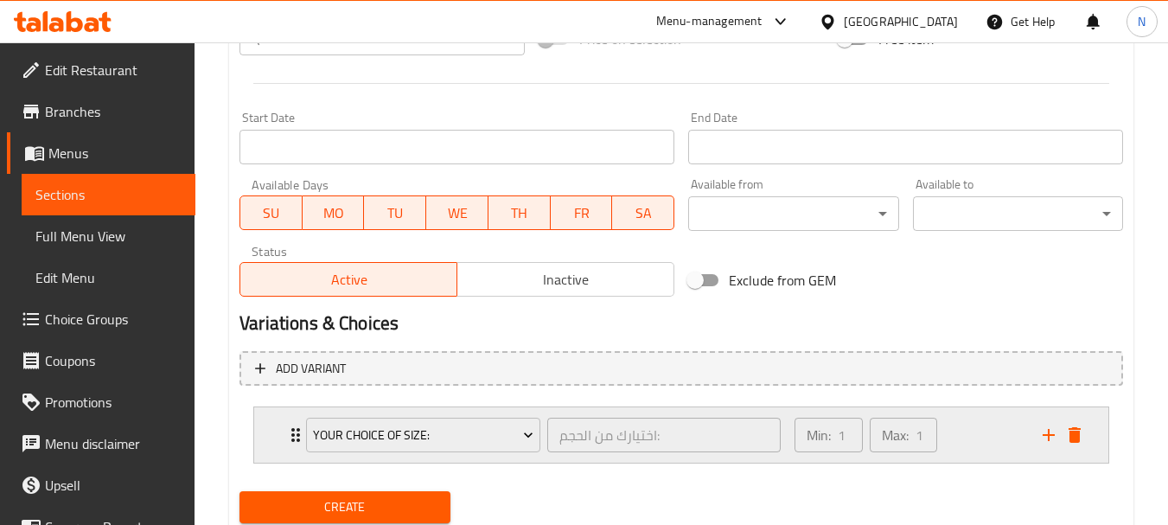
click at [973, 436] on div "Min: 1 ​ Max: 1 ​" at bounding box center [908, 434] width 248 height 55
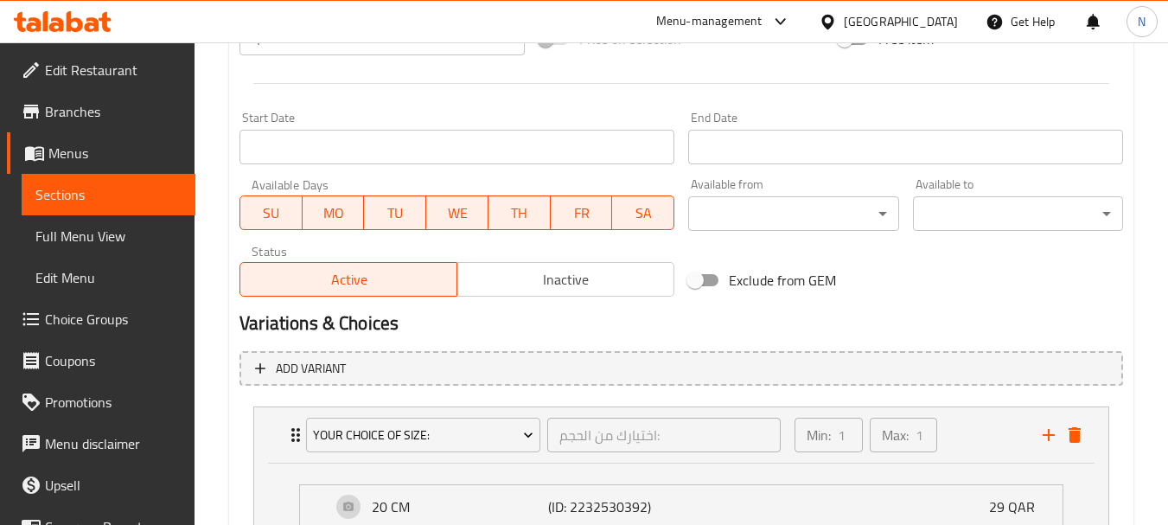
scroll to position [1055, 0]
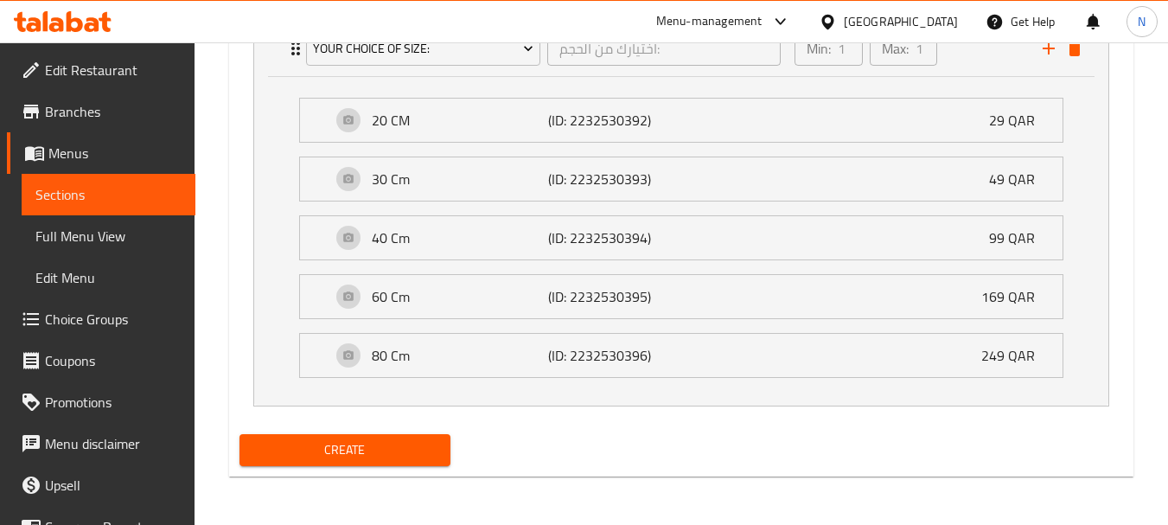
click at [351, 443] on span "Create" at bounding box center [344, 450] width 182 height 22
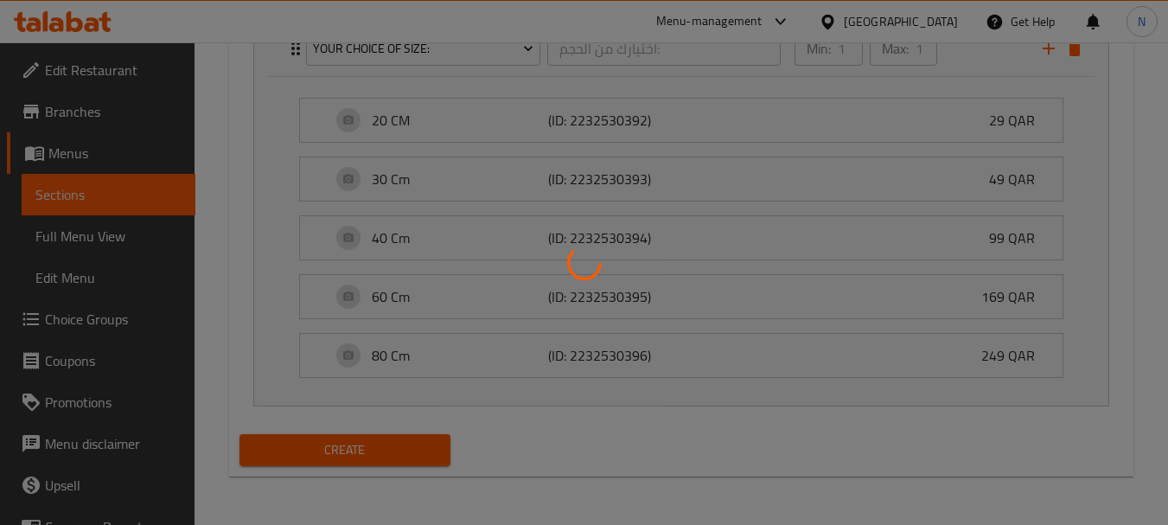
scroll to position [0, 0]
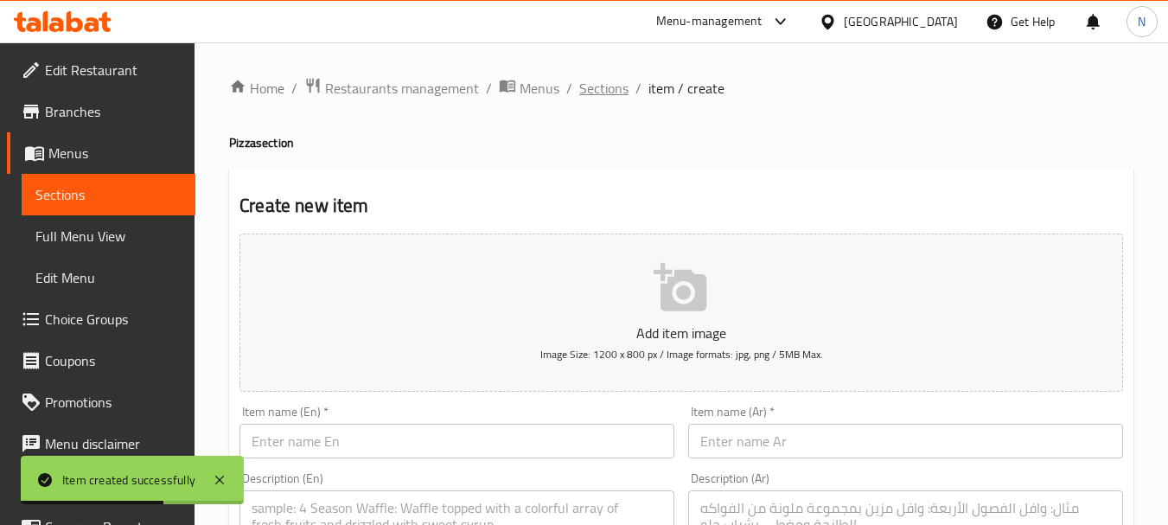
click at [580, 81] on span "Sections" at bounding box center [603, 88] width 49 height 21
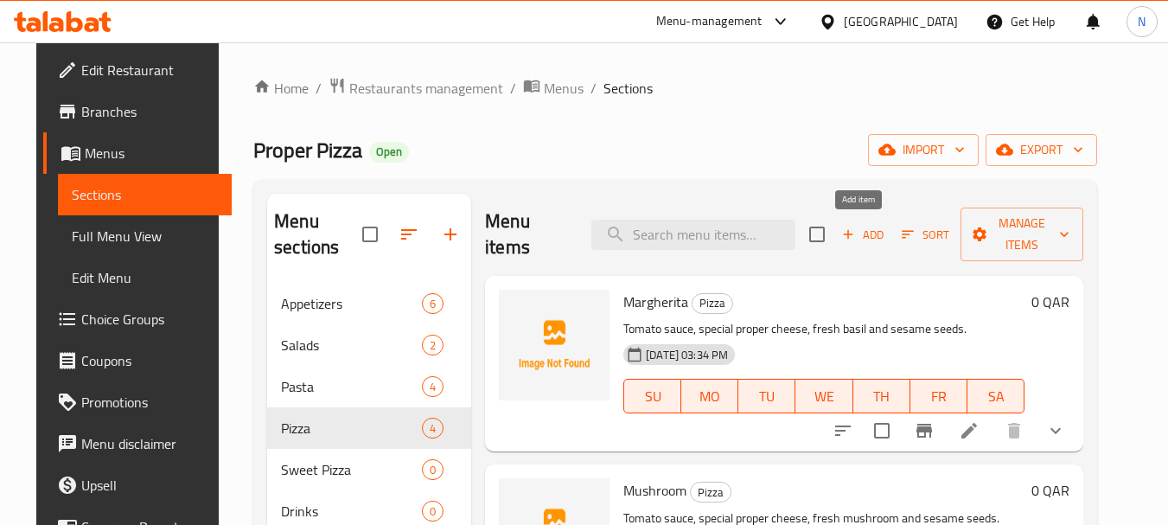
click at [848, 238] on icon "button" at bounding box center [848, 234] width 16 height 16
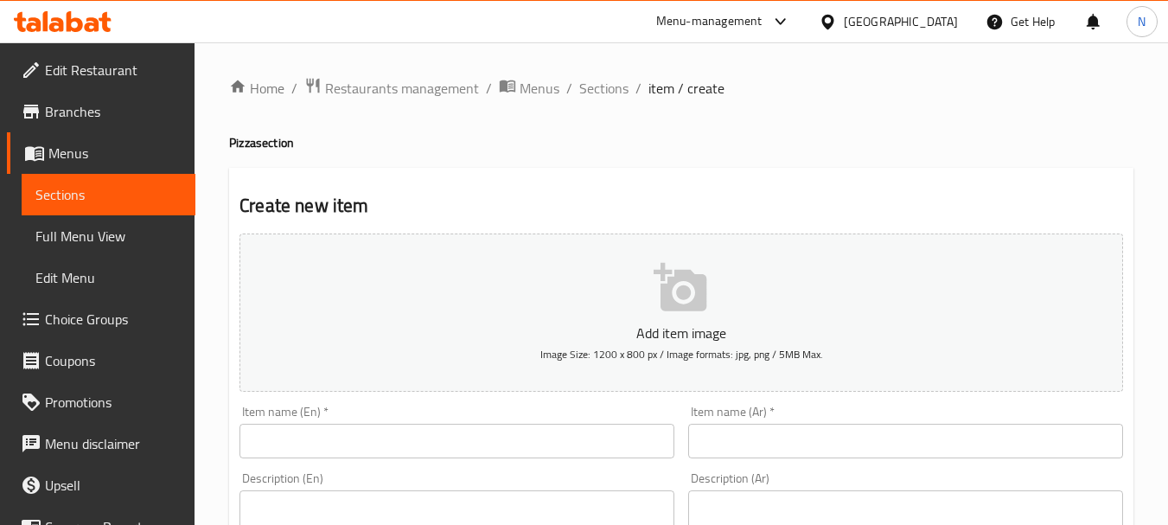
click at [452, 441] on input "text" at bounding box center [456, 441] width 435 height 35
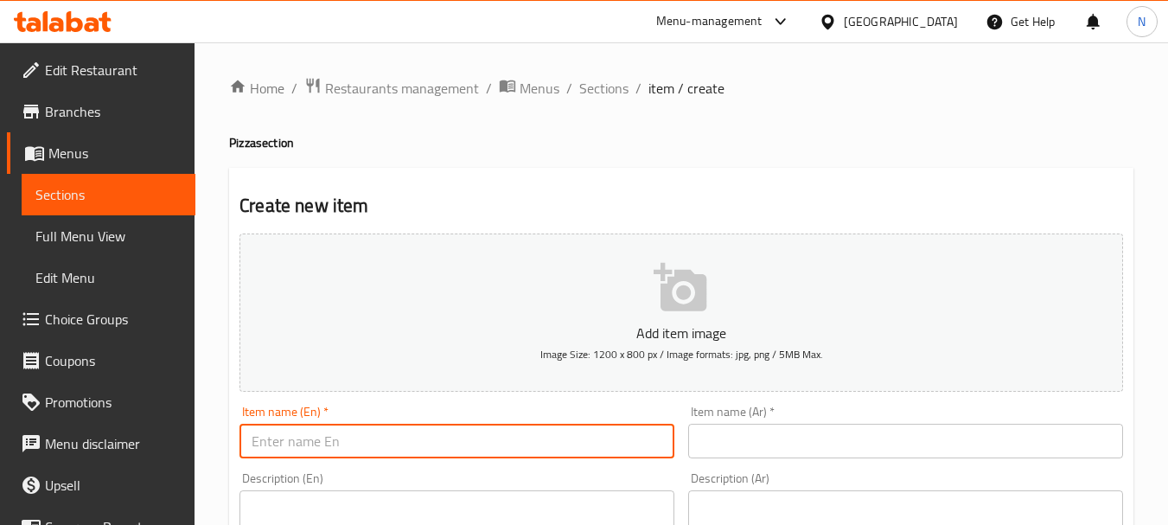
paste input "TUNA"
type input "Tuna"
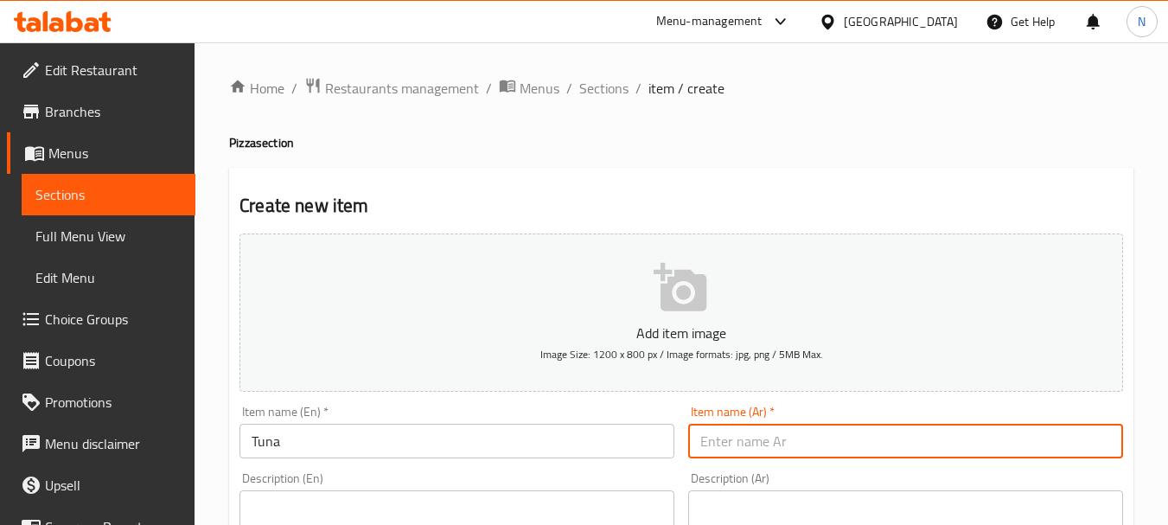
click at [870, 441] on input "text" at bounding box center [905, 441] width 435 height 35
paste input "تونة"
type input "تونة"
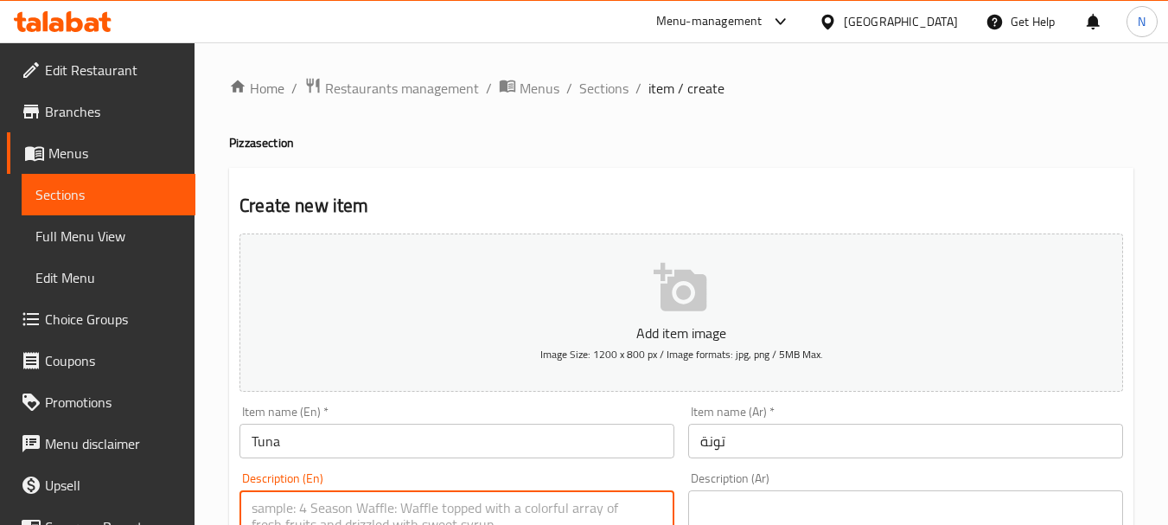
paste textarea "TOMATO SAUCE - SPECIAL PROPER CHEESE - TUNA - SESAME SEEDS"
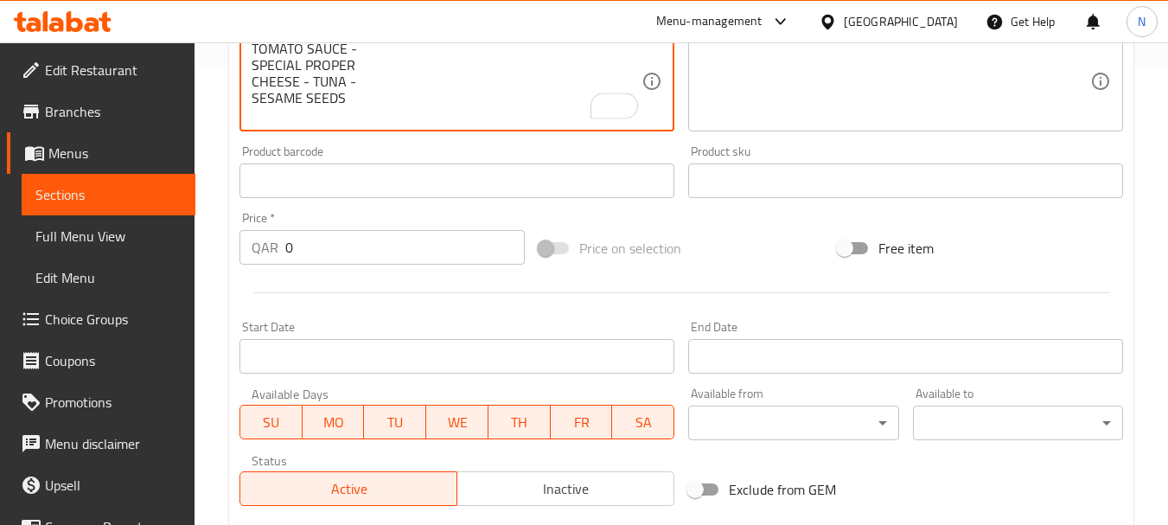
click at [252, 64] on textarea "TOMATO SAUCE - SPECIAL PROPER CHEESE - TUNA - SESAME SEEDS" at bounding box center [447, 82] width 390 height 82
click at [252, 67] on textarea "TOMATO SAUCE, SPECIAL PROPER CHEESE - TUNA - SESAME SEEDS" at bounding box center [447, 82] width 390 height 82
click at [519, 45] on textarea "TOMATO SAUCE, SPECIAL PROPER, CHEESE - TUNA - SESAME SEEDS" at bounding box center [447, 82] width 390 height 82
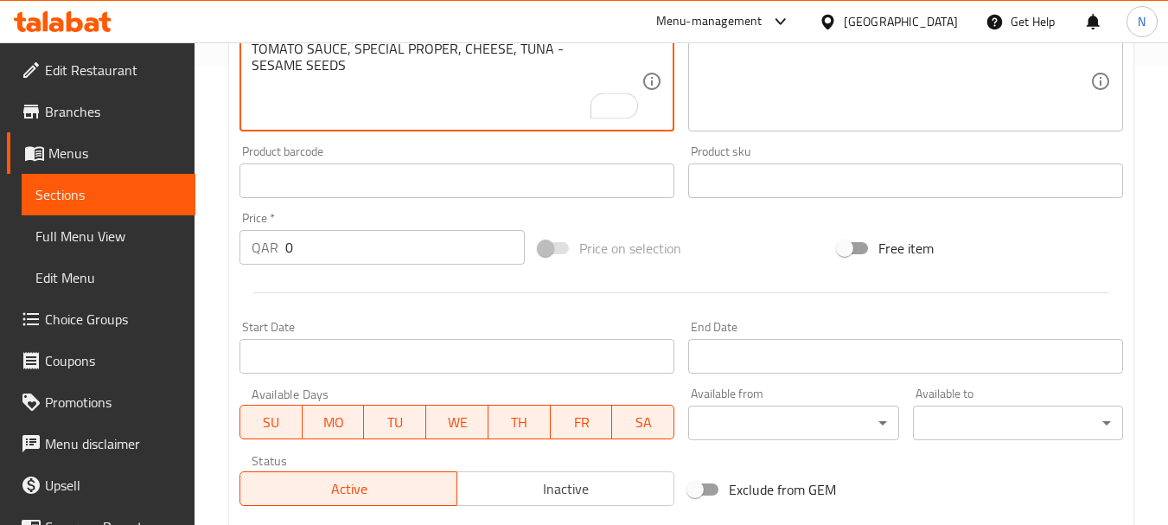
click at [569, 57] on textarea "TOMATO SAUCE, SPECIAL PROPER, CHEESE, TUNA - SESAME SEEDS" at bounding box center [447, 82] width 390 height 82
click at [566, 48] on textarea "TOMATO SAUCE, SPECIAL PROPER, CHEESE, TUNA - SESAME SEEDS" at bounding box center [447, 82] width 390 height 82
click at [359, 67] on textarea "TOMATO SAUCE, SPECIAL PROPER, CHEESE, TUNA and SESAME SEEDS" at bounding box center [447, 82] width 390 height 82
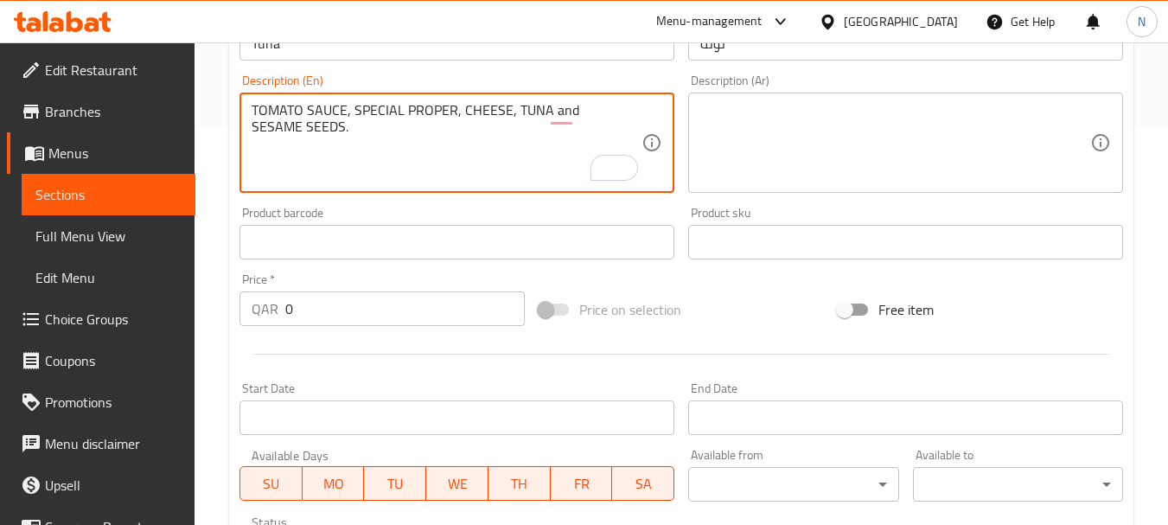
scroll to position [390, 0]
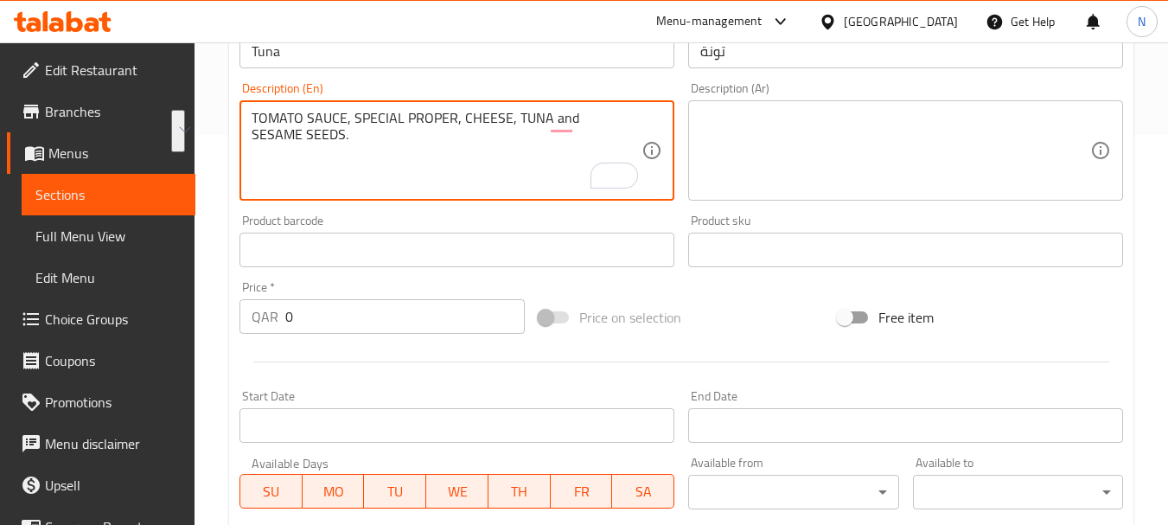
drag, startPoint x: 260, startPoint y: 117, endPoint x: 391, endPoint y: 154, distance: 135.7
click at [391, 154] on textarea "TOMATO SAUCE, SPECIAL PROPER, CHEESE, TUNA and SESAME SEEDS." at bounding box center [447, 151] width 390 height 82
click at [356, 164] on textarea "Tomato sauce, special proper, cheese, tuna and sesame seeds." at bounding box center [447, 151] width 390 height 82
click at [256, 136] on textarea "Tomato sauce, special proper, cheese, tuna and sesame seeds." at bounding box center [447, 151] width 390 height 82
click at [254, 136] on textarea "Tomato sauce, special proper, cheese, tuna and sesame seeds." at bounding box center [447, 151] width 390 height 82
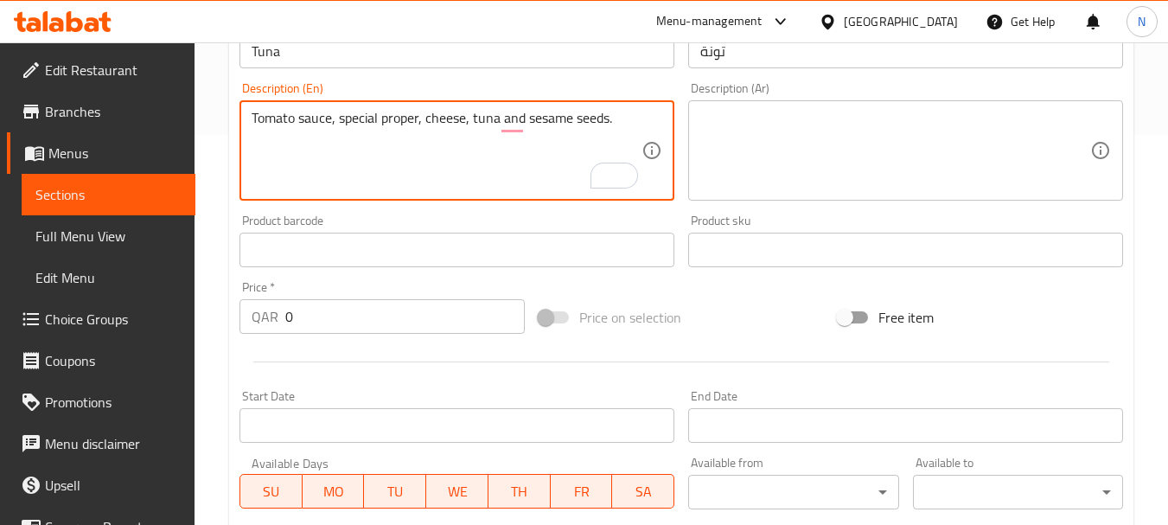
type textarea "Tomato sauce, special proper, cheese, tuna and sesame seeds."
click at [859, 145] on textarea at bounding box center [895, 151] width 390 height 82
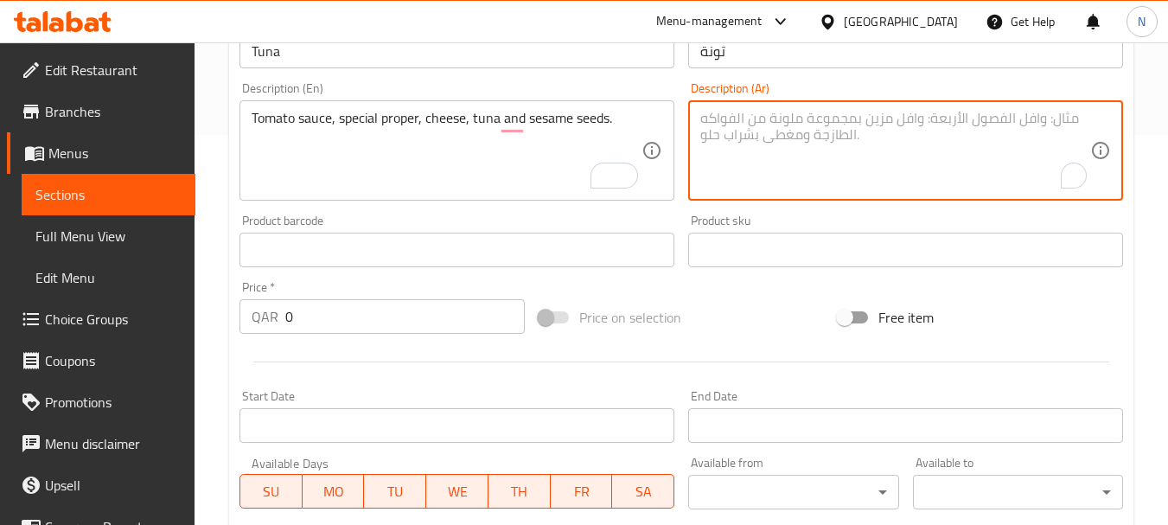
paste textarea "صلصة الطماطم - جبنة بروبر الخاصة سمك التونة - بذور السمسم"
click at [804, 124] on textarea "صلصة الطماطم - جبنة بروبر الخاصة سمك التونة - بذور السمسم" at bounding box center [895, 151] width 390 height 82
click at [807, 118] on textarea "صلصة الطماطم - جبنة بروبر الخاصة سمك التونة - بذور السمسم" at bounding box center [895, 151] width 390 height 82
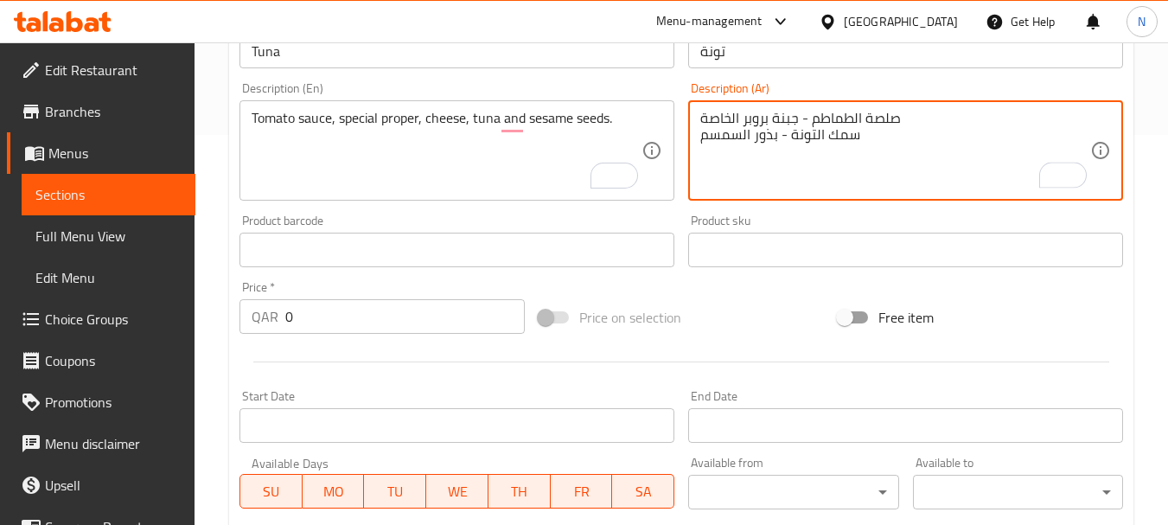
click at [807, 118] on textarea "صلصة الطماطم - جبنة بروبر الخاصة سمك التونة - بذور السمسم" at bounding box center [895, 151] width 390 height 82
drag, startPoint x: 807, startPoint y: 118, endPoint x: 805, endPoint y: 132, distance: 14.1
click at [805, 132] on textarea "صلصة الطماطم - جبنة بروبر الخاصة سمك التونة - بذور السمسم" at bounding box center [895, 151] width 390 height 82
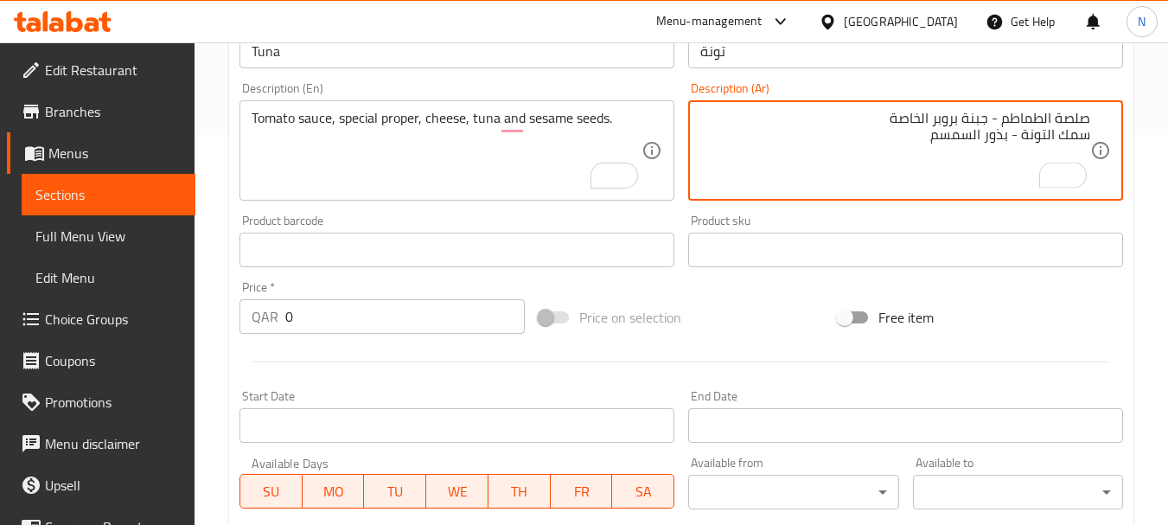
click at [971, 79] on div "Description (Ar) صلصة الطماطم - جبنة بروبر الخاصة سمك التونة - بذور السمسم Desc…" at bounding box center [905, 141] width 449 height 132
click at [1087, 140] on textarea "صلصة الطماطم - جبنة بروبر الخاصة سمك التونة - بذور السمسم" at bounding box center [895, 151] width 390 height 82
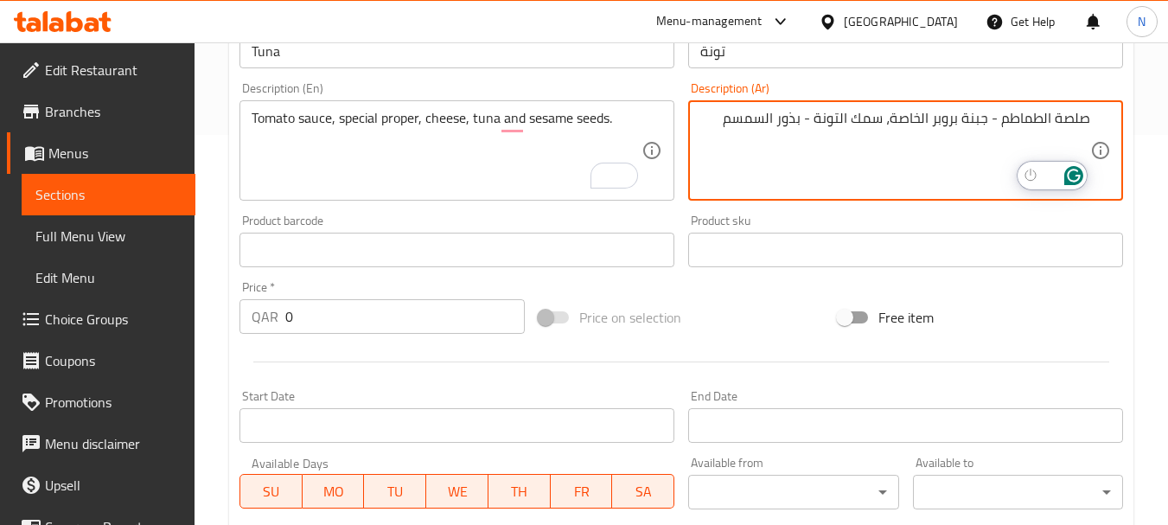
click at [990, 124] on textarea "صلصة الطماطم - جبنة بروبر الخاصة، سمك التونة - بذور السمسم" at bounding box center [895, 151] width 390 height 82
click at [810, 116] on textarea "صلصة الطماطم، جبنة بروبر الخاصة، سمك التونة - بذور السمسم" at bounding box center [895, 151] width 390 height 82
click at [738, 124] on textarea "صلصة الطماطم، جبنة بروبر الخاصة، سمك التونة وبذور السمسم" at bounding box center [895, 151] width 390 height 82
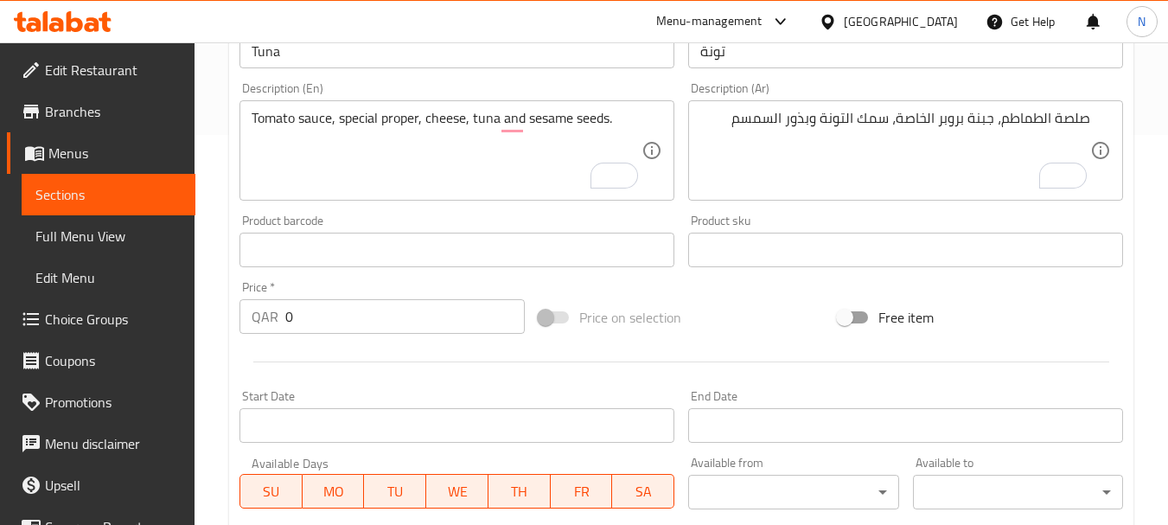
click at [951, 303] on div "Free item" at bounding box center [980, 317] width 299 height 47
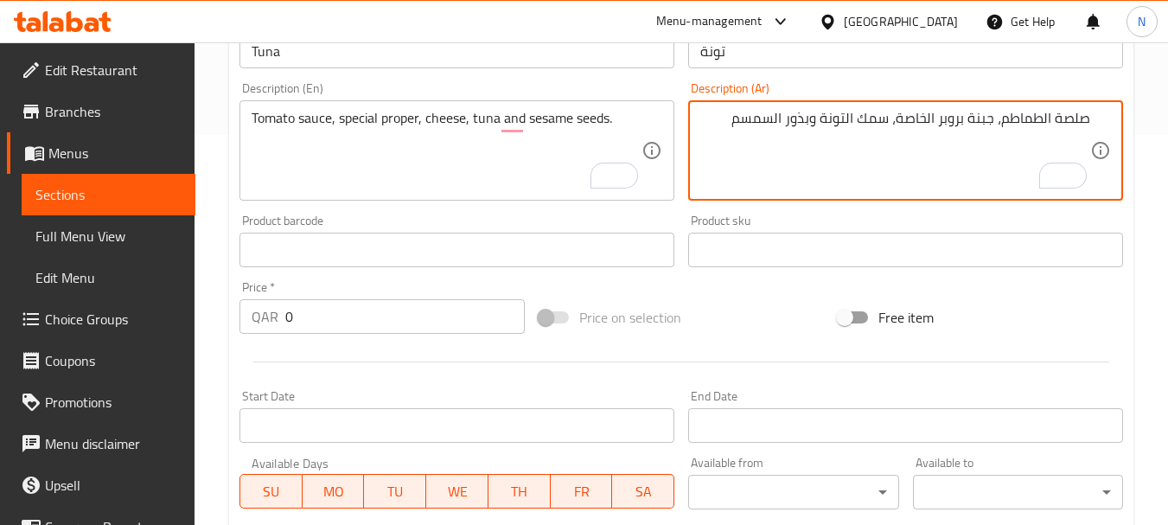
click at [738, 119] on textarea "صلصة الطماطم، جبنة بروبر الخاصة، سمك التونة وبذور السمسم" at bounding box center [895, 151] width 390 height 82
click at [742, 172] on textarea "صلصة الطماطم، جبنة بروبر الخاصة، سمك التونة وبذور السمسم." at bounding box center [895, 151] width 390 height 82
type textarea "صلصة الطماطم، جبنة بروبر الخاصة، سمك التونة وبذور السمسم."
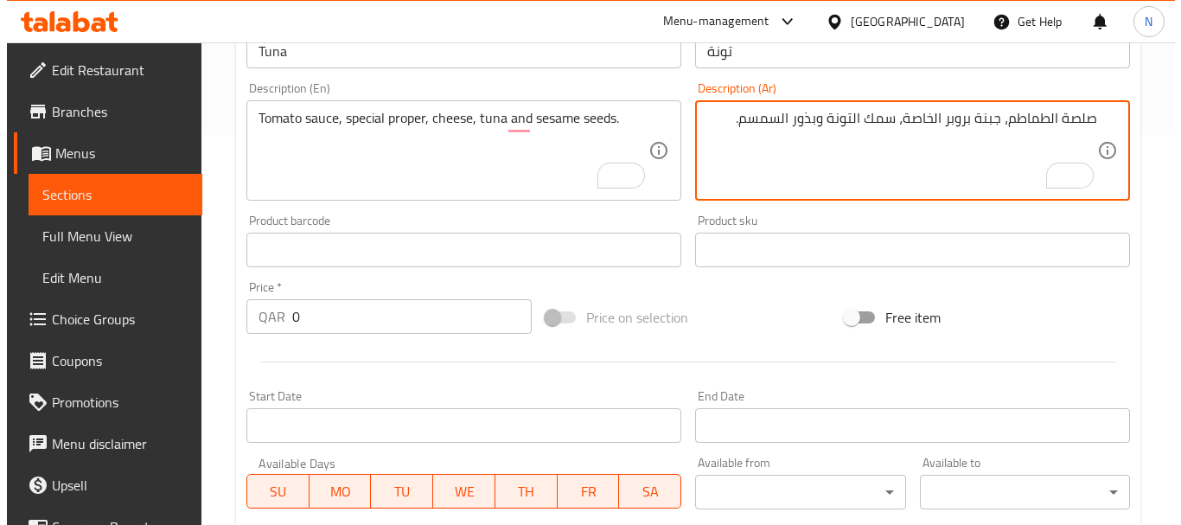
scroll to position [697, 0]
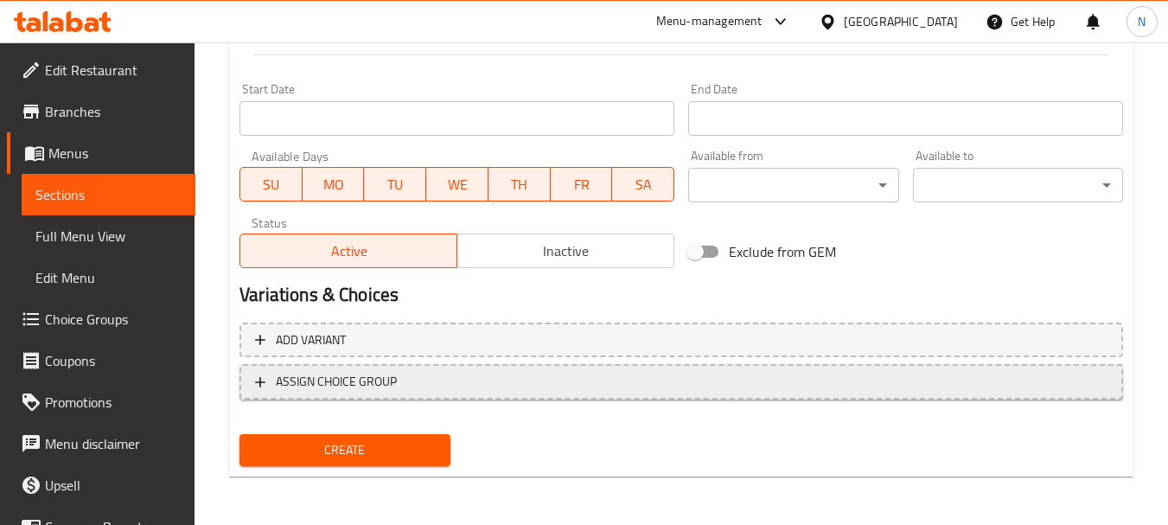
click at [477, 384] on span "ASSIGN CHOICE GROUP" at bounding box center [681, 382] width 852 height 22
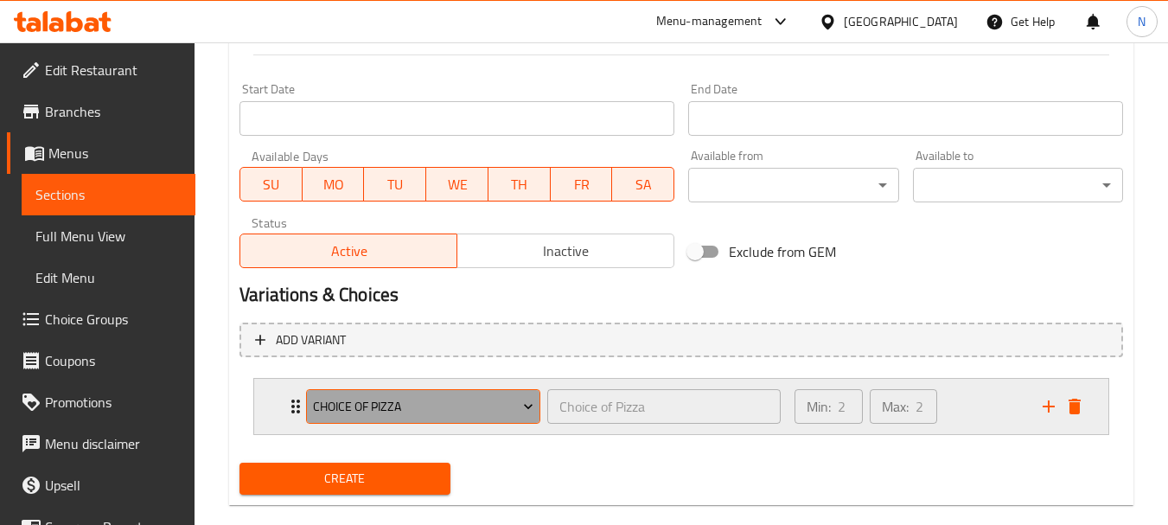
click at [427, 415] on span "Choice of Pizza" at bounding box center [423, 407] width 221 height 22
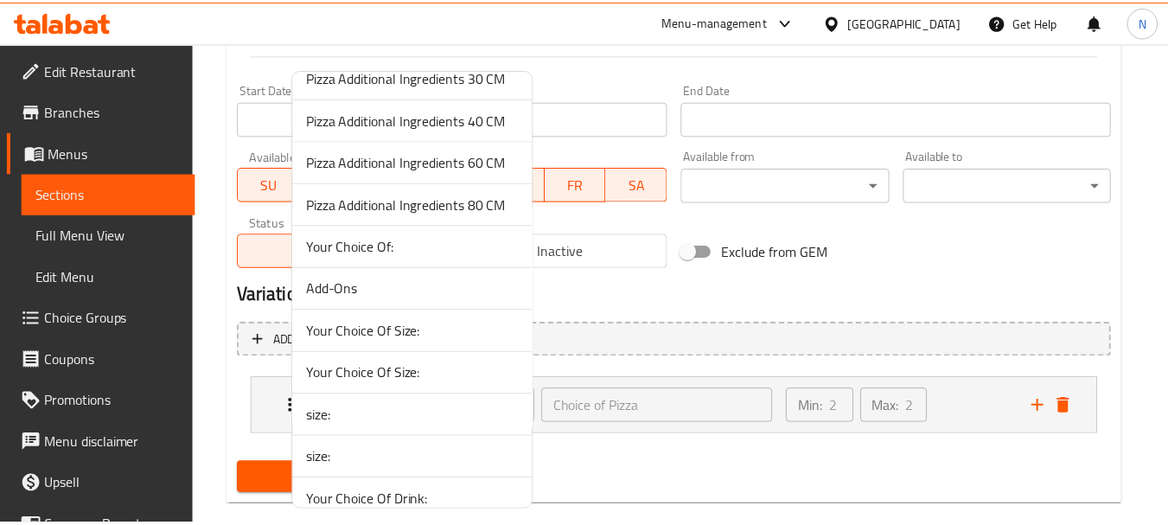
scroll to position [547, 0]
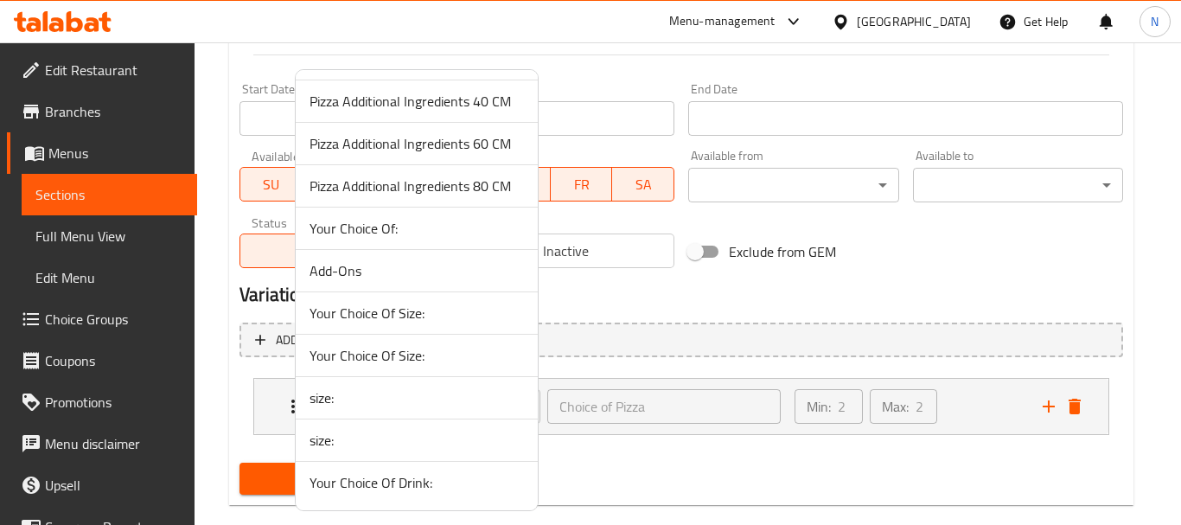
click at [443, 355] on span "Your Choice Of Size:" at bounding box center [416, 355] width 214 height 21
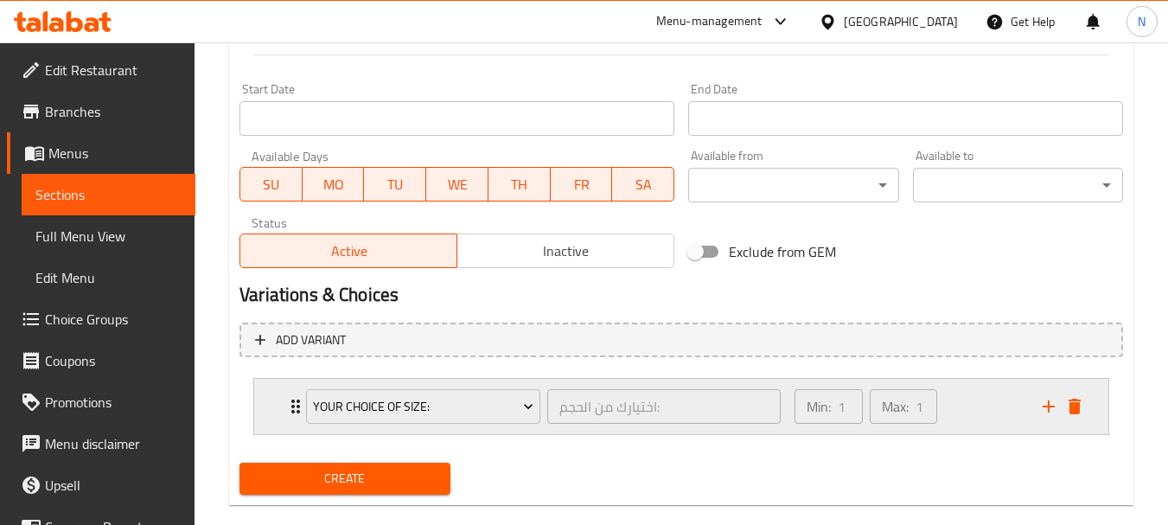
click at [979, 401] on div "Min: 1 ​ Max: 1 ​" at bounding box center [908, 406] width 248 height 55
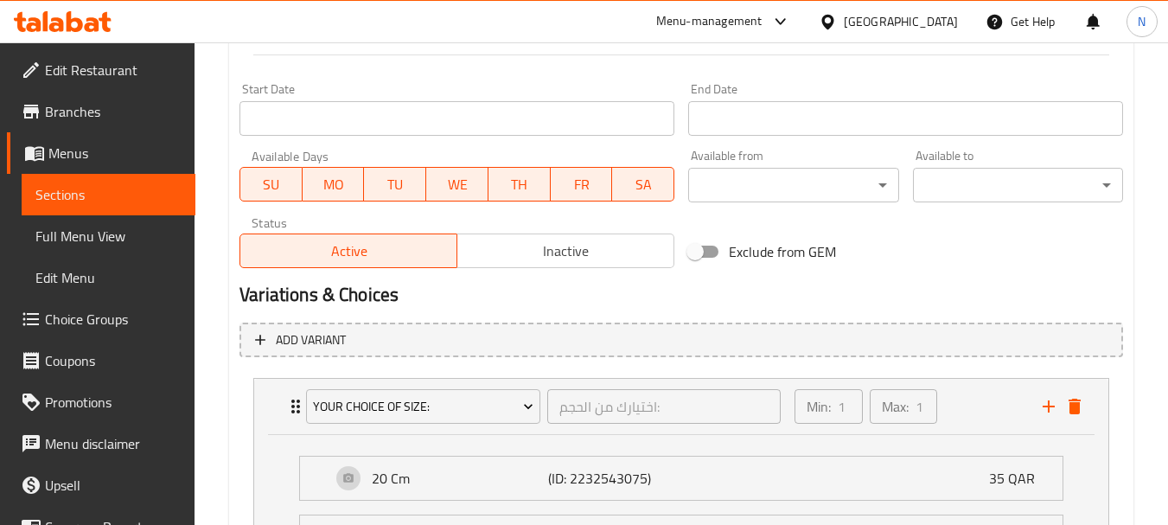
scroll to position [1055, 0]
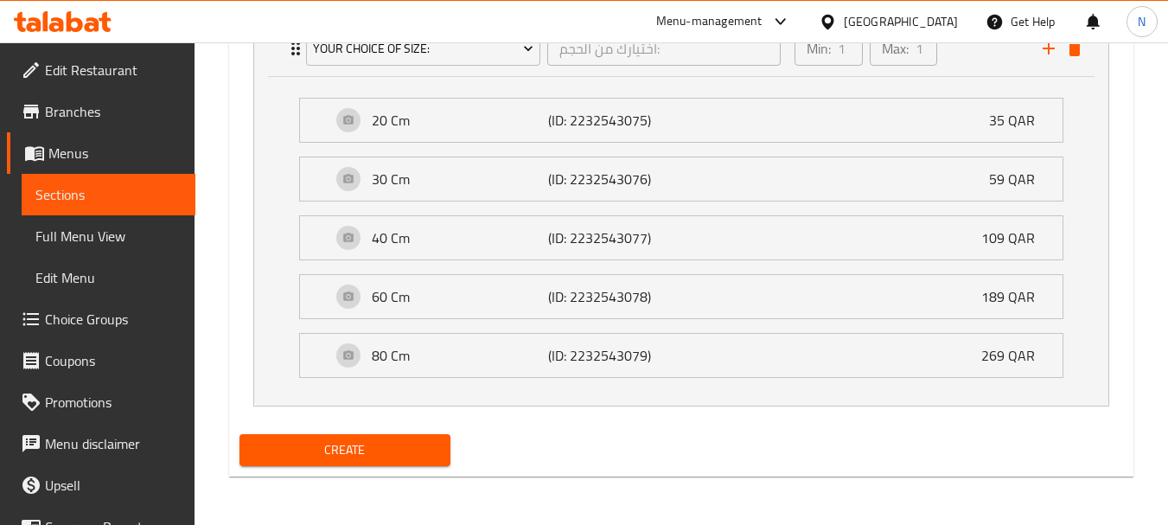
click at [533, 432] on div "Create" at bounding box center [681, 450] width 897 height 46
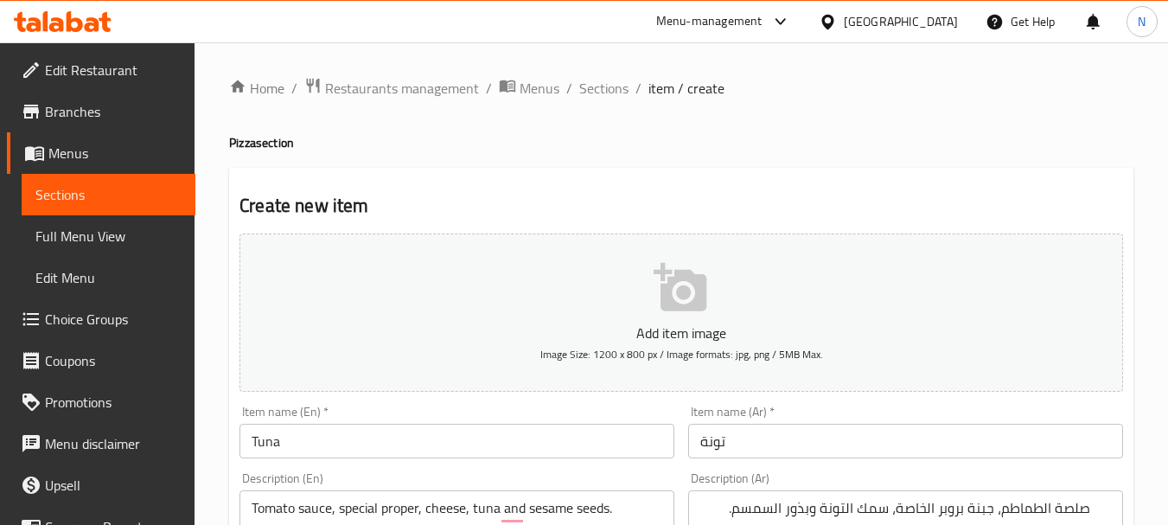
scroll to position [459, 0]
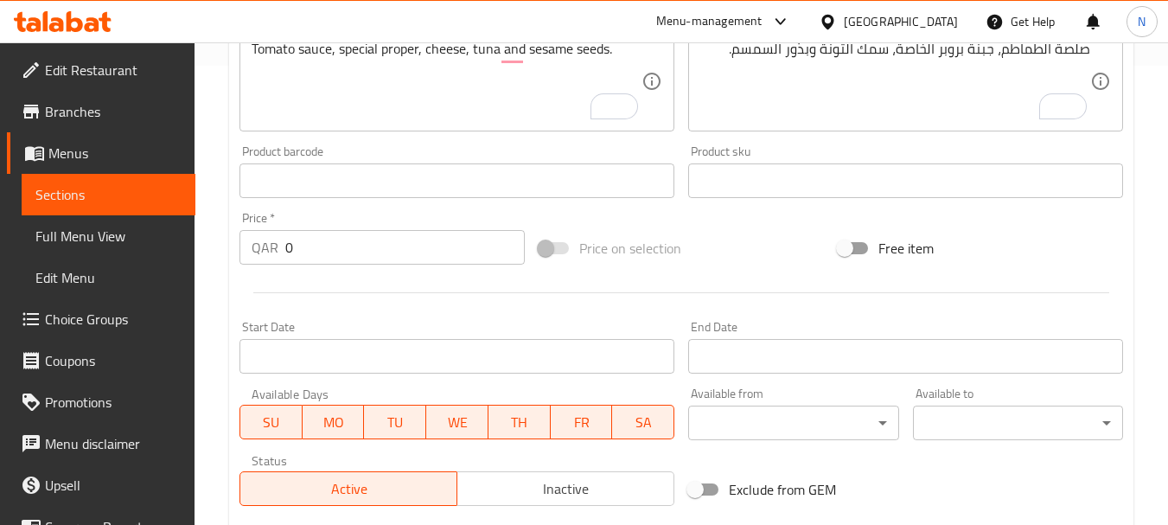
click at [747, 229] on div "Price on selection" at bounding box center [681, 248] width 299 height 47
click at [426, 50] on textarea "Tomato sauce, special proper, cheese, tuna and sesame seeds." at bounding box center [447, 82] width 390 height 82
click textarea "Tomato sauce, special proper cheese, tuna and sesame seeds."
type textarea "Tomato sauce, special proper cheese, tuna fish and sesame seeds."
click div
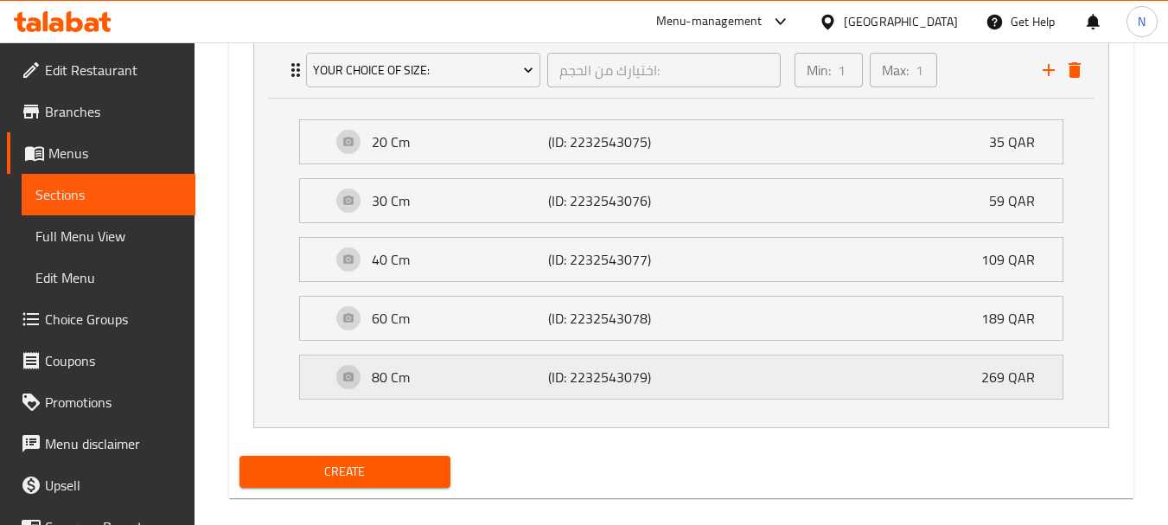
scroll to position [1055, 0]
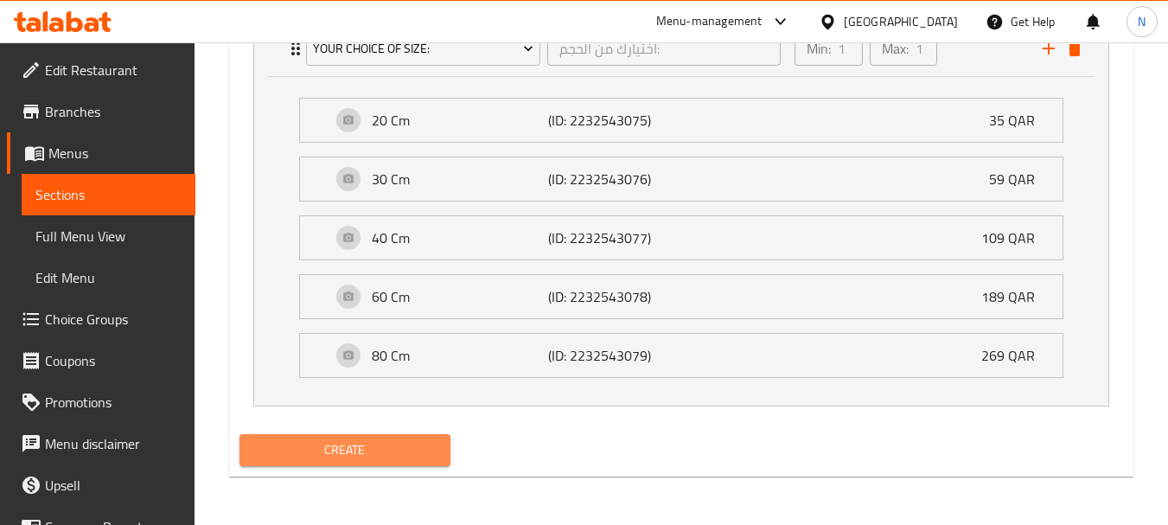
click span "Create"
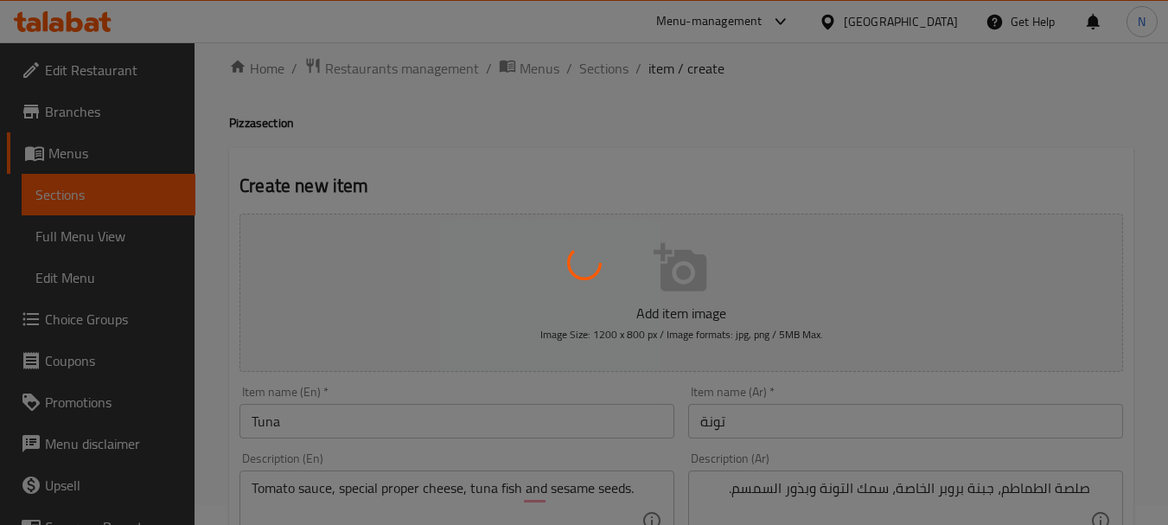
scroll to position [0, 0]
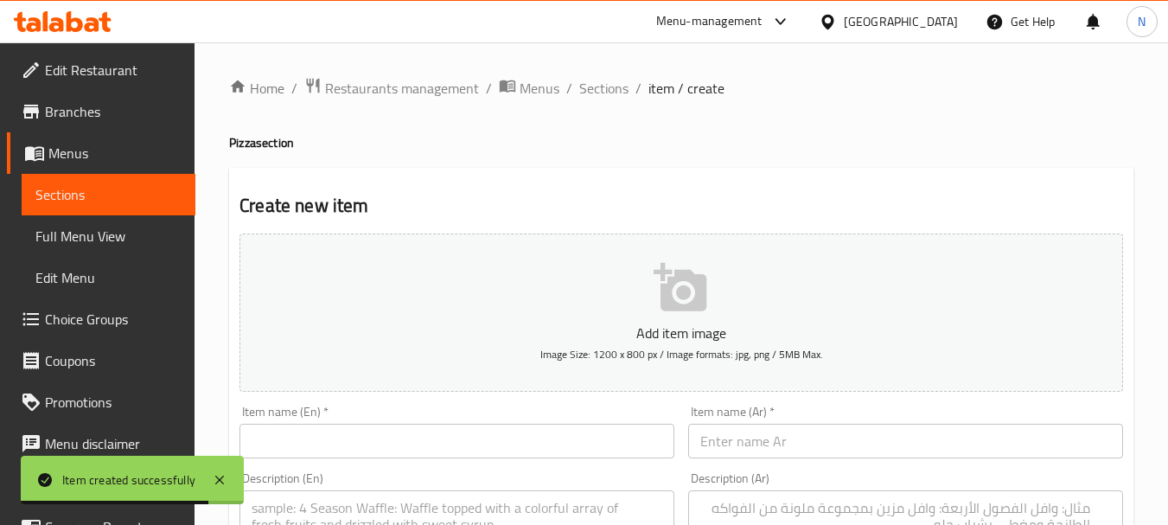
click input "text"
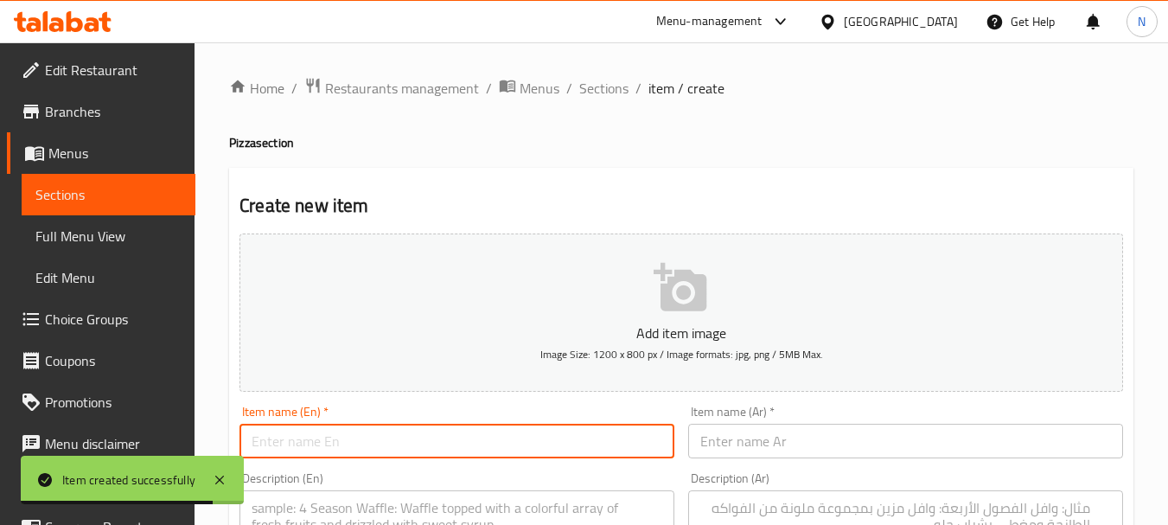
paste input "PROPER"
click input "PROPER"
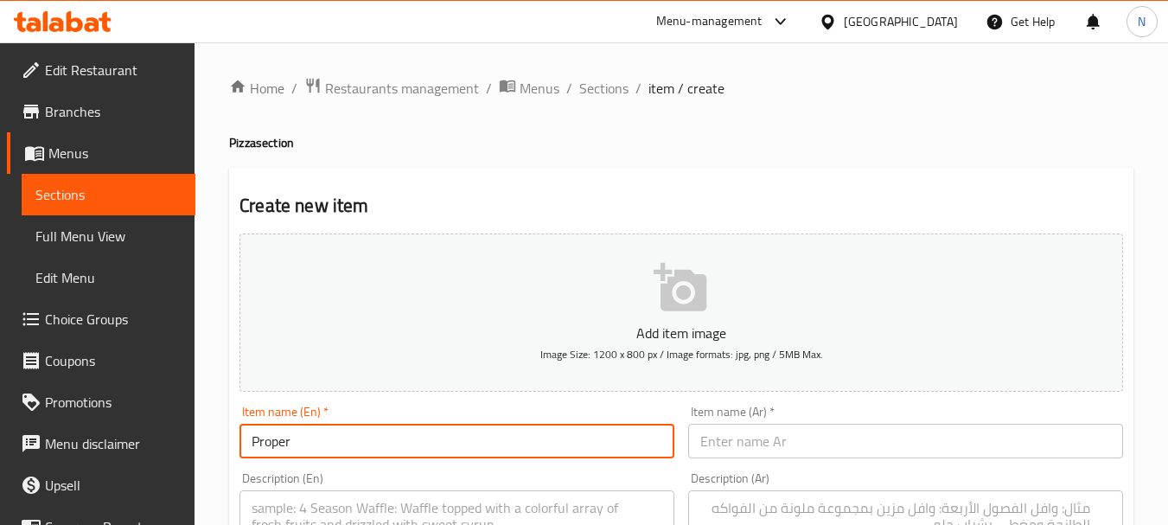
type input "Proper"
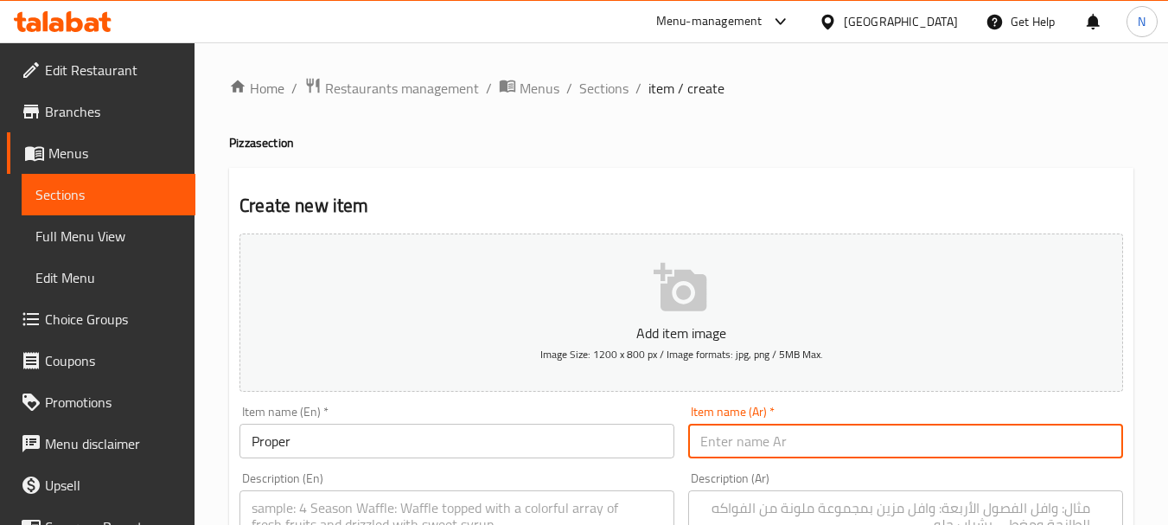
click input "text"
paste input "بروبر"
type input "بروبر"
click div "Description (En) Description (En)"
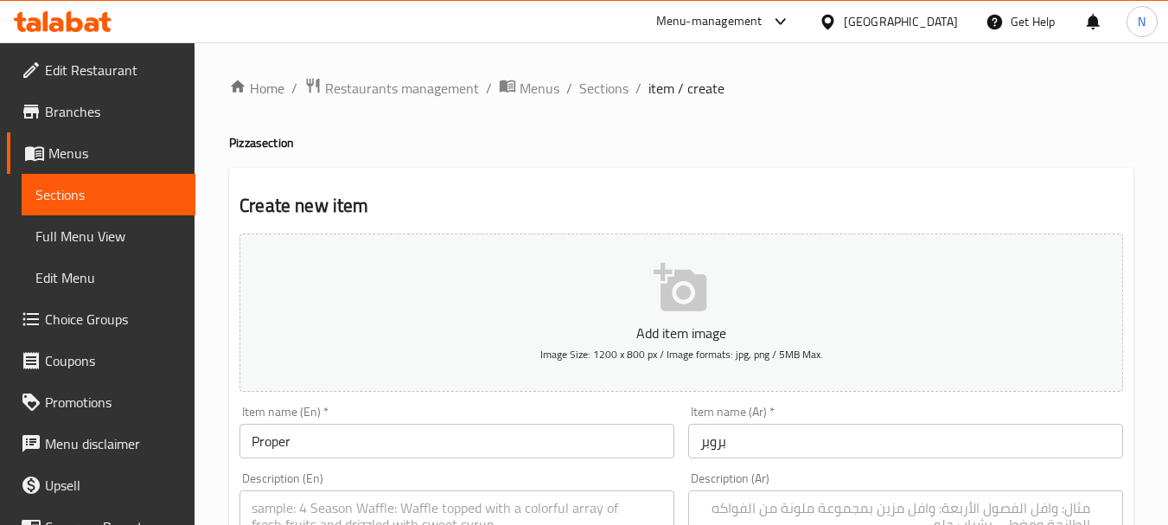
click div "Description (En)"
paste textarea "TOMATO SAUCE - SPECIAL PROPER CHEESE BEEF PEPPERONI BEEF PROSCIUTTO - FRESH MUS…"
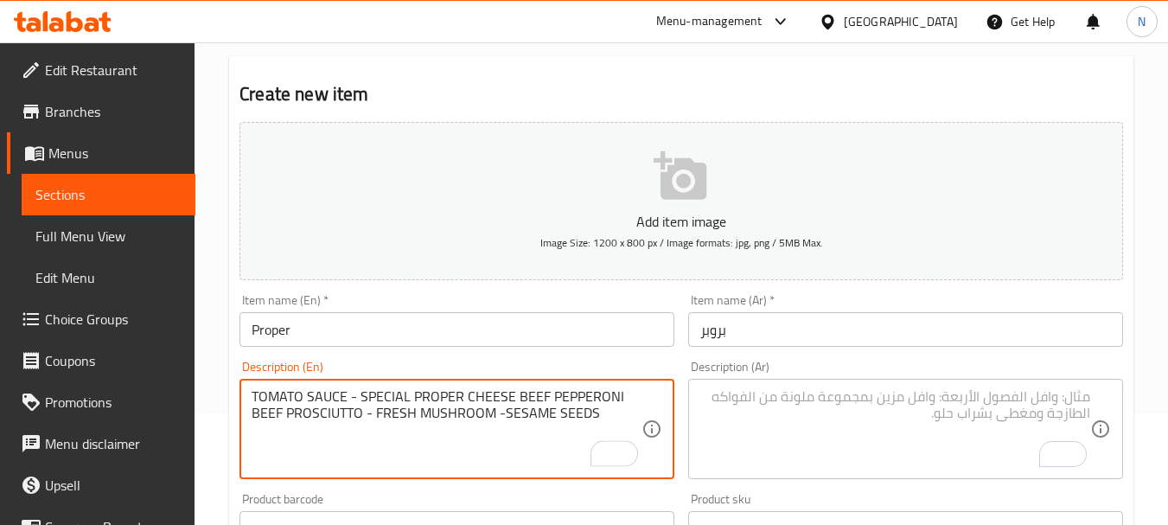
scroll to position [137, 0]
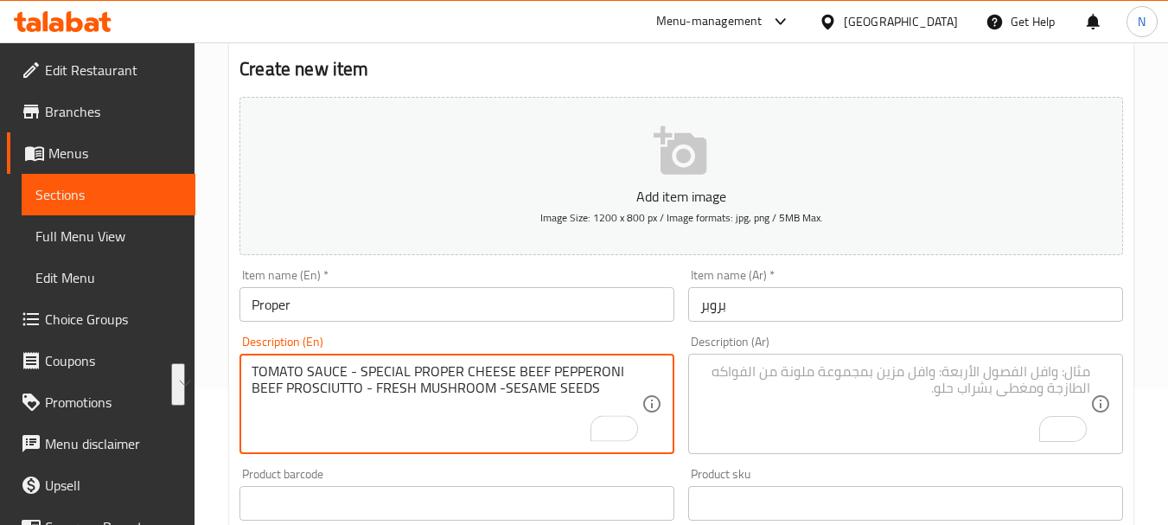
drag, startPoint x: 259, startPoint y: 370, endPoint x: 592, endPoint y: 386, distance: 333.1
click textarea "TOMATO SAUCE - SPECIAL PROPER CHEESE BEEF PEPPERONI BEEF PROSCIUTTO - FRESH MUS…"
click textarea "Tomato sauce - special proper cheese beef pepperoni beef prosciutto - fresh mus…"
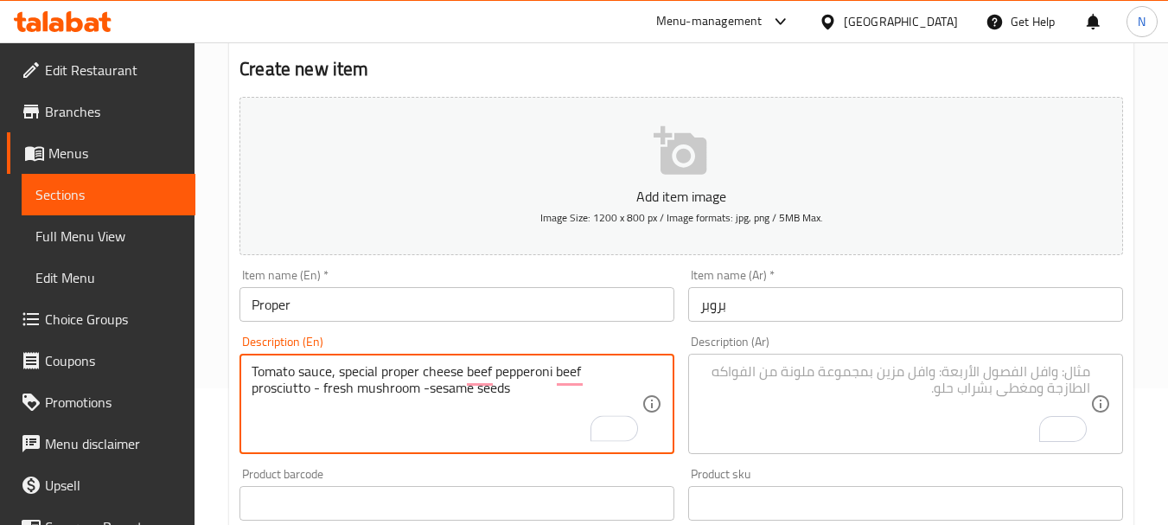
click textarea "Tomato sauce, special proper cheese beef pepperoni beef prosciutto - fresh mush…"
click textarea "Tomato sauce, special proper cheese, beef pepperoni beef prosciutto - fresh mus…"
click textarea "Tomato sauce, special proper cheese, beef pepperoni, beef prosciutto - fresh mu…"
click textarea "Tomato sauce, special proper cheese, beef pepperoni, beef prosciutto, fresh mus…"
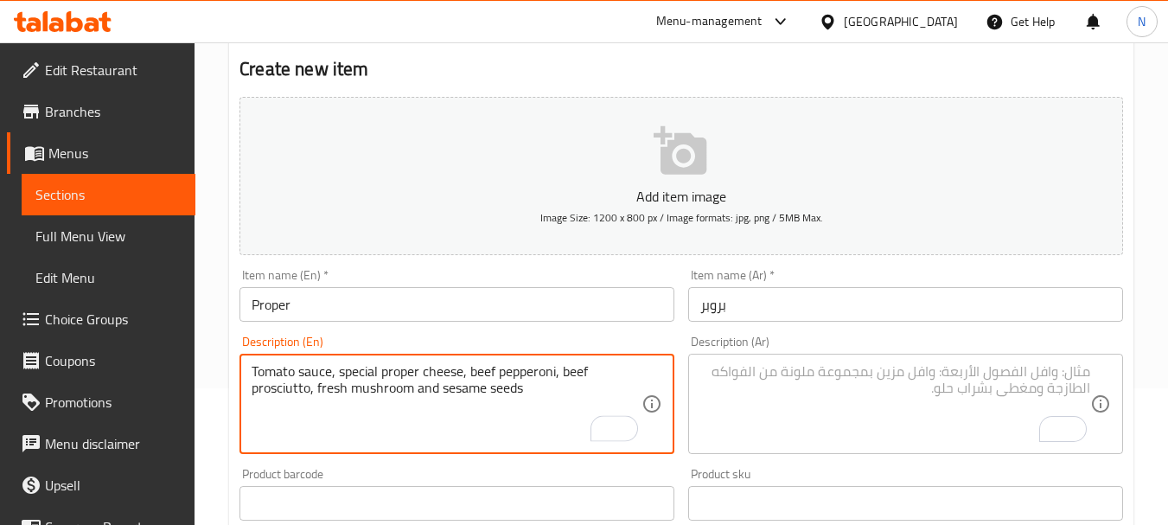
click textarea "Tomato sauce, special proper cheese, beef pepperoni, beef prosciutto, fresh mus…"
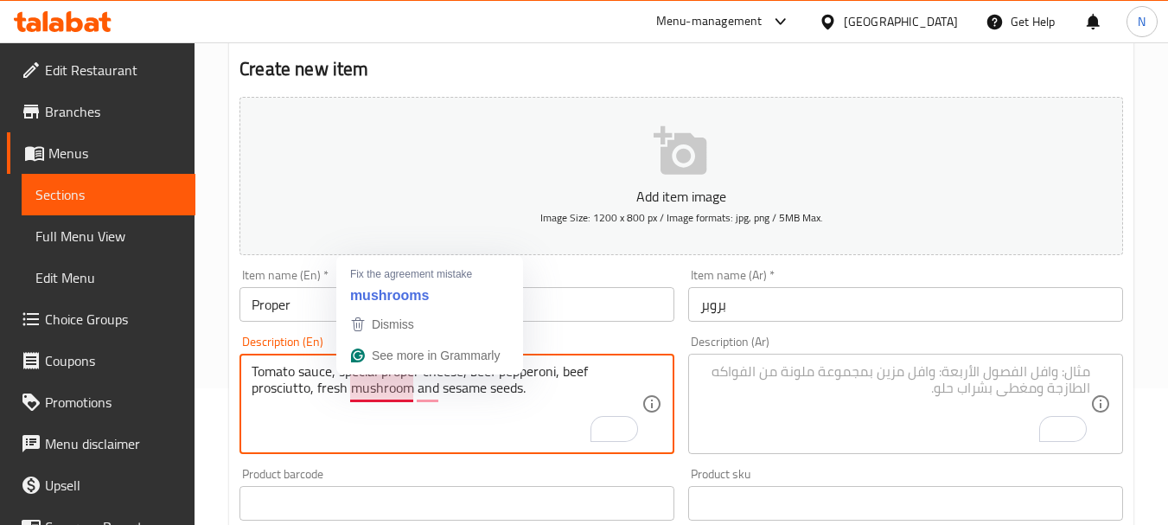
click textarea "Tomato sauce, special proper cheese, beef pepperoni, beef prosciutto, fresh mus…"
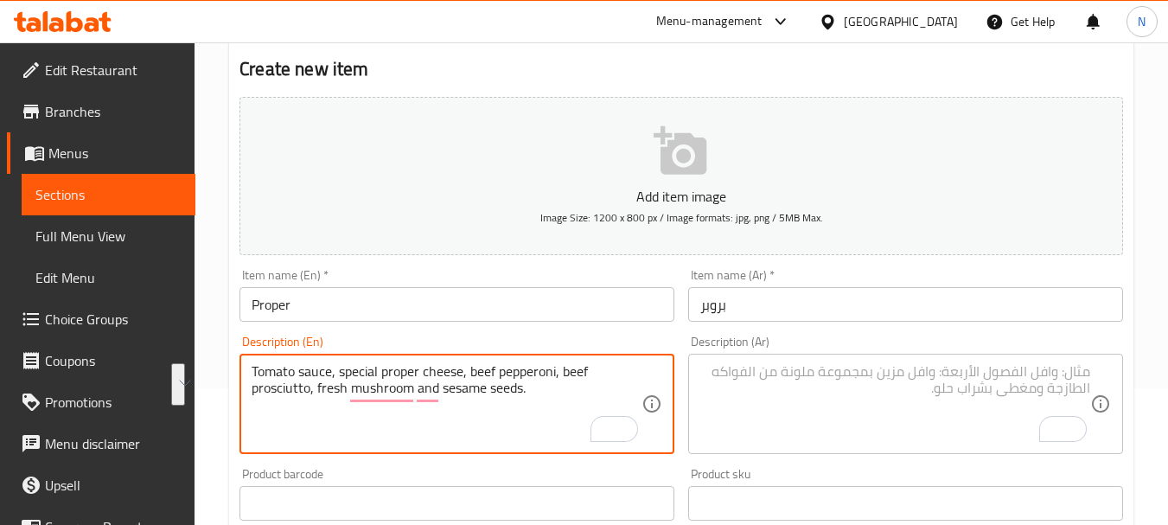
type textarea "Tomato sauce, special proper cheese, beef pepperoni, beef prosciutto, fresh mus…"
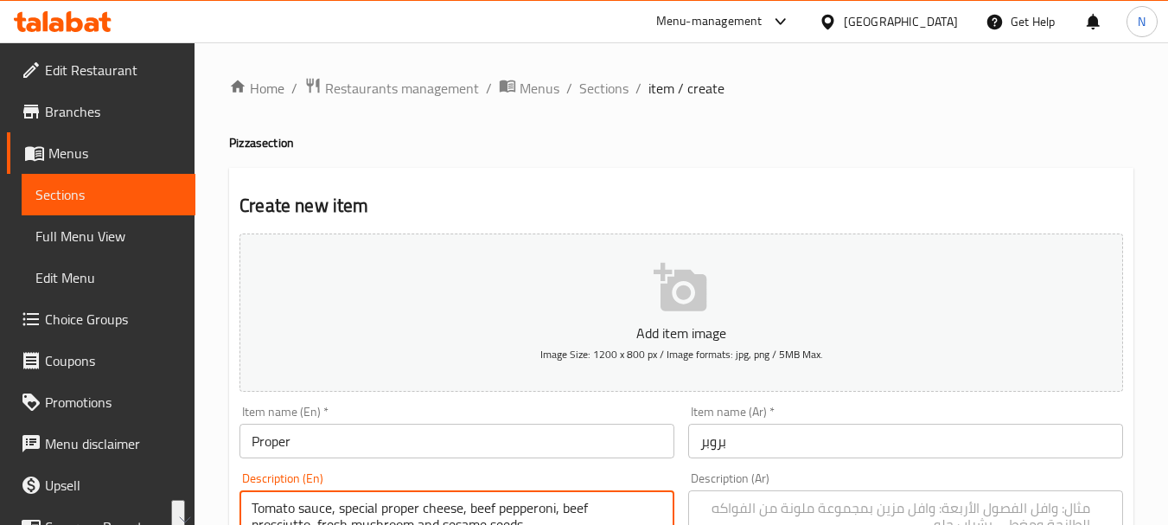
scroll to position [137, 0]
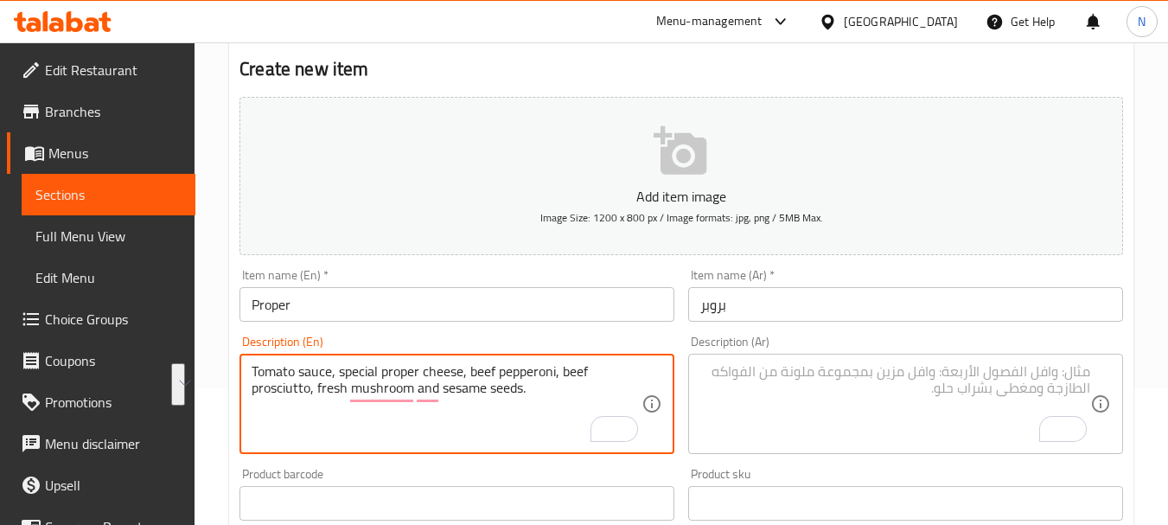
click at [878, 427] on textarea "To enrich screen reader interactions, please activate Accessibility in Grammarl…" at bounding box center [895, 404] width 390 height 82
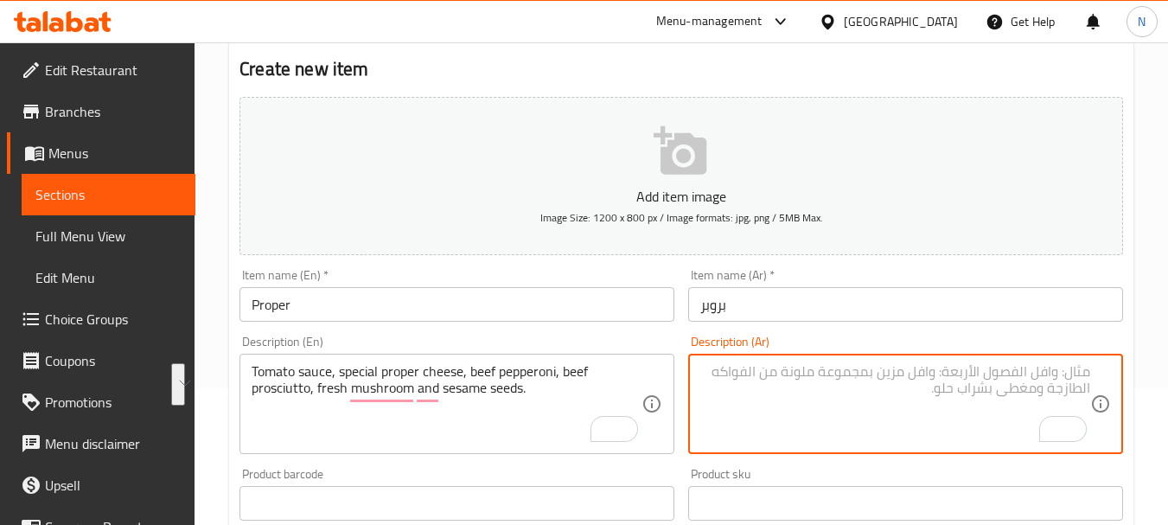
paste textarea "صلصة الطماطم - جبنة بروبر الخاصة بيبروني بقر - بروسكيوتو بقر - فطر طازج بذور ال…"
click at [991, 367] on textarea "صلصة الطماطم - جبنة بروبر الخاصة بيبروني بقر - بروسكيوتو بقر - فطر طازج بذور ال…" at bounding box center [895, 404] width 390 height 82
click at [897, 370] on textarea "صلصة الطماطم، جبنة بروبر الخاصة بيبروني بقر - بروسكيوتو بقر - فطر طازج بذور الس…" at bounding box center [895, 404] width 390 height 82
click at [817, 373] on textarea "صلصة الطماطم، جبنة بروبر الخاصة، بيبروني بقر - بروسكيوتو بقر - فطر طازج بذور ال…" at bounding box center [895, 404] width 390 height 82
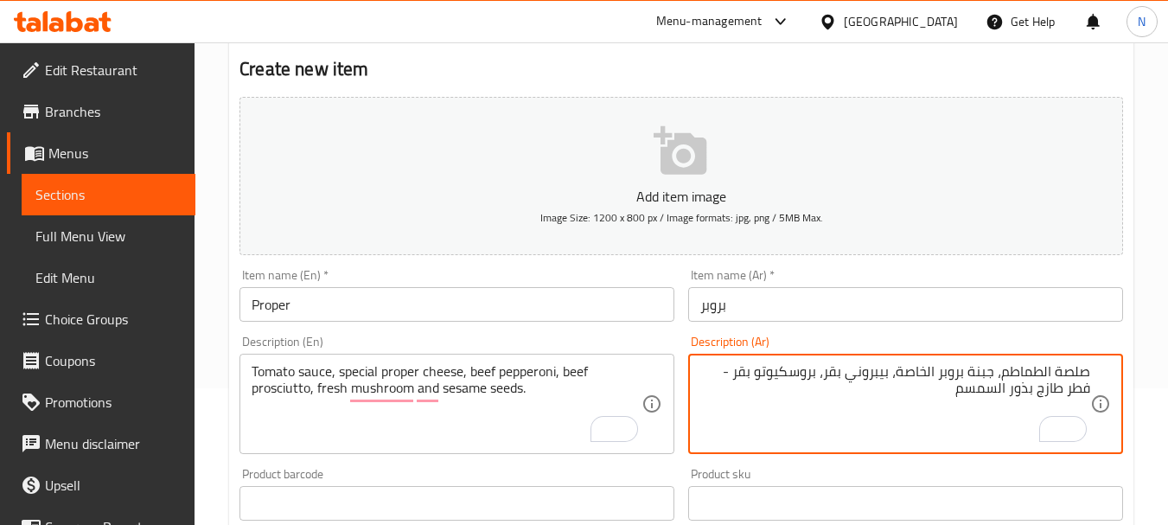
click at [727, 372] on textarea "صلصة الطماطم، جبنة بروبر الخاصة، بيبروني بقر، بروسكيوتو بقر - فطر طازج بذور الس…" at bounding box center [895, 404] width 390 height 82
click at [1061, 388] on textarea "صلصة الطماطم، جبنة بروبر الخاصة، بيبروني بقر، بروسكيوتو بقر، فطر طازج بذور السم…" at bounding box center [895, 404] width 390 height 82
click at [978, 392] on textarea "صلصة الطماطم، جبنة بروبر الخاصة، بيبروني بقر، بروسكيوتو بقر، فطر طازج وبذور الس…" at bounding box center [895, 404] width 390 height 82
type textarea "صلصة الطماطم، جبنة بروبر الخاصة، بيبروني بقر، بروسكيوتو بقر، فطر طازج وبذور الس…"
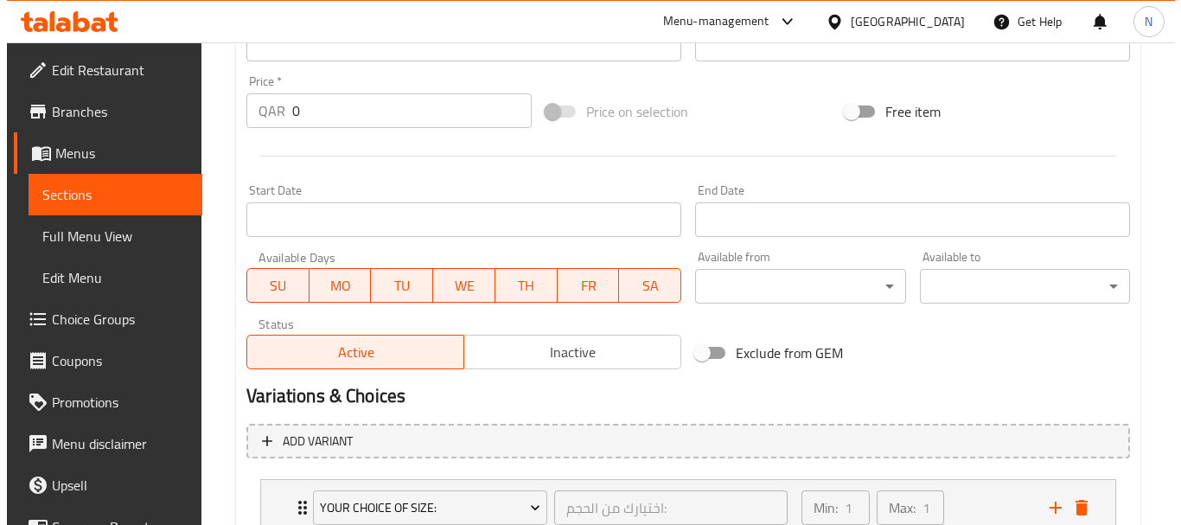
scroll to position [1055, 0]
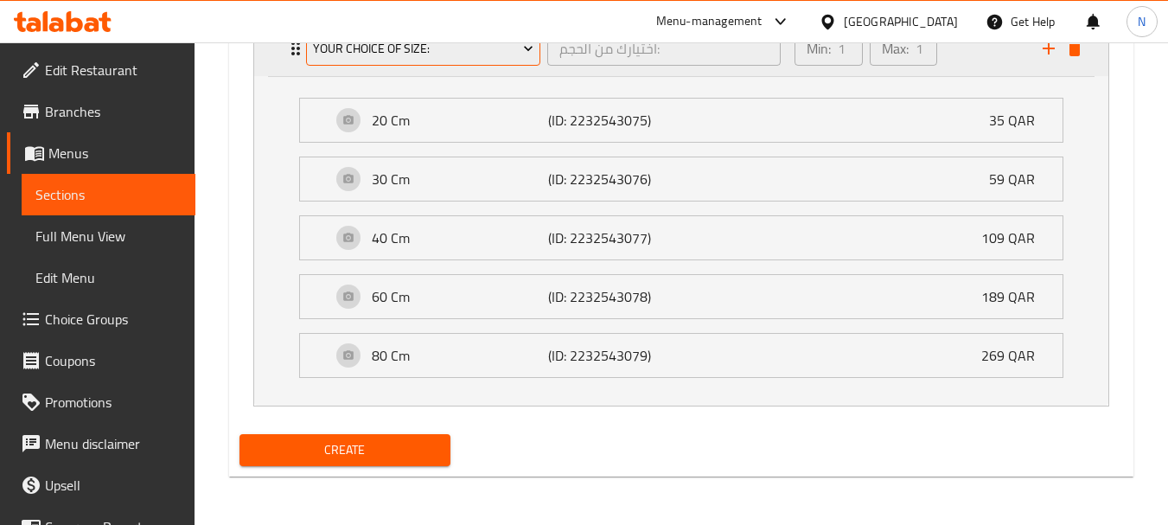
click at [431, 55] on span "Your Choice Of Size:" at bounding box center [423, 49] width 221 height 22
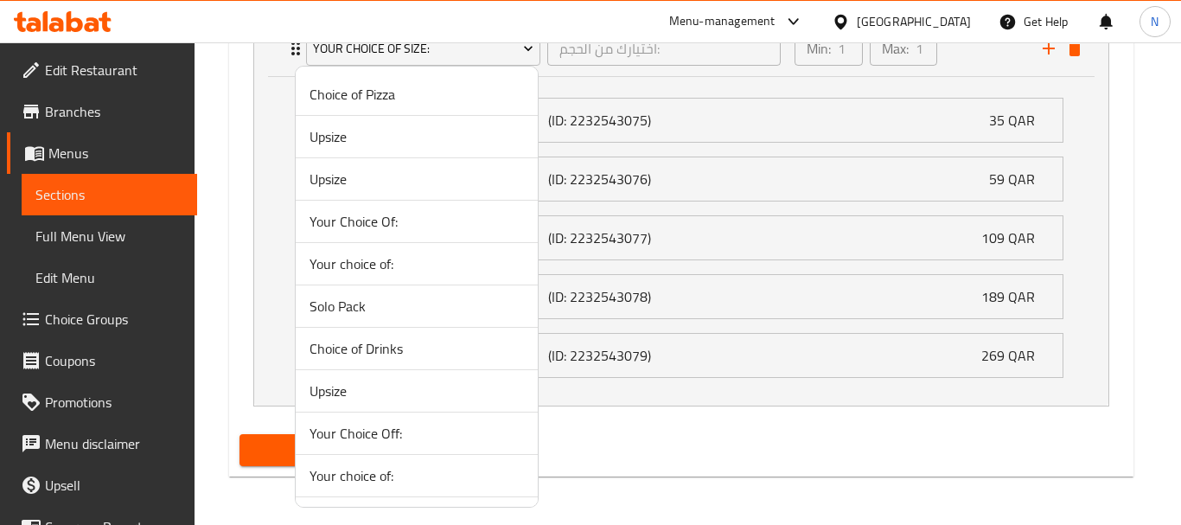
scroll to position [547, 0]
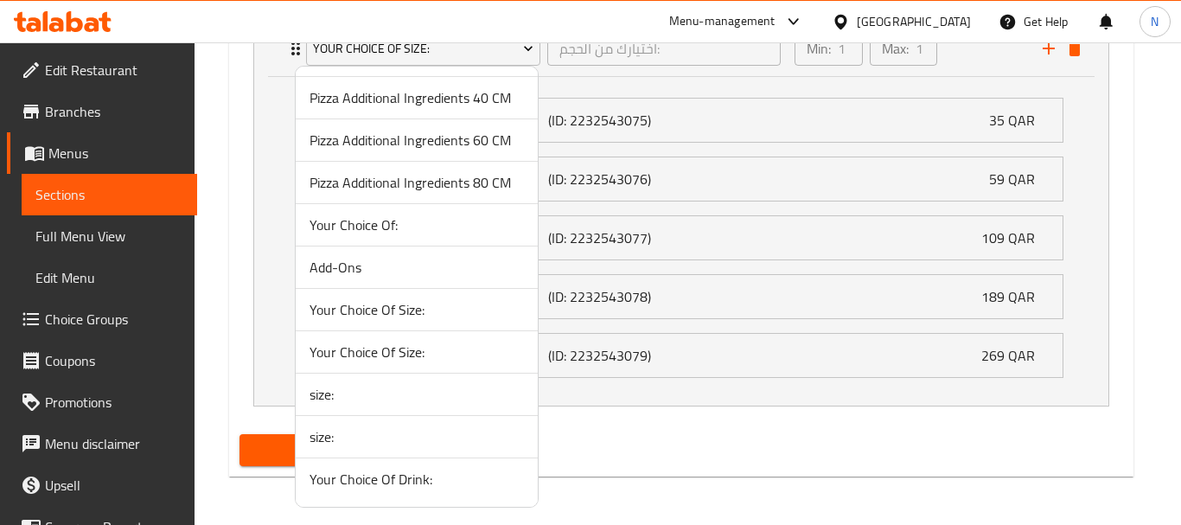
click at [413, 309] on span "Your Choice Of Size:" at bounding box center [416, 309] width 214 height 21
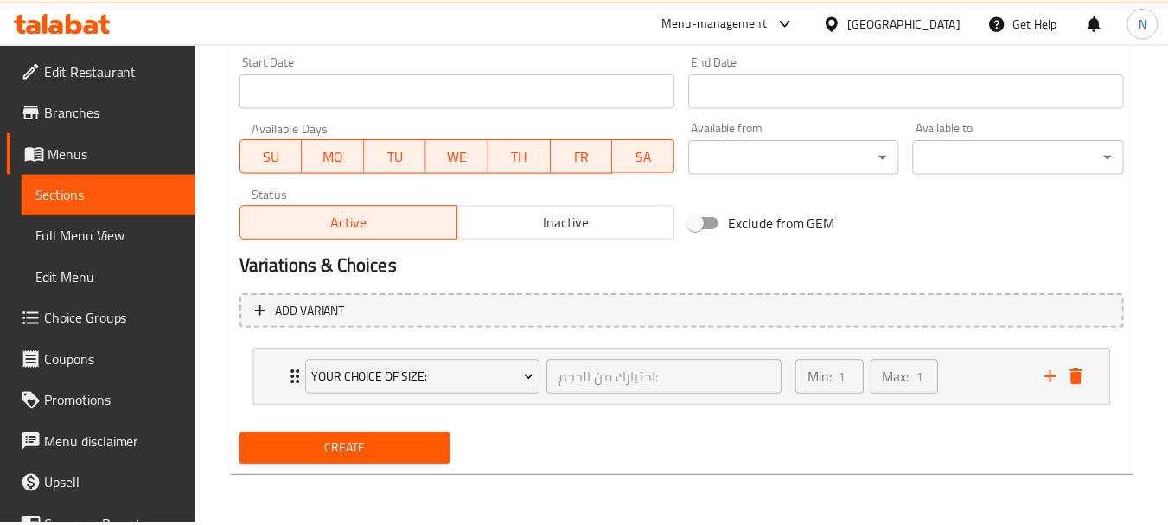
scroll to position [725, 0]
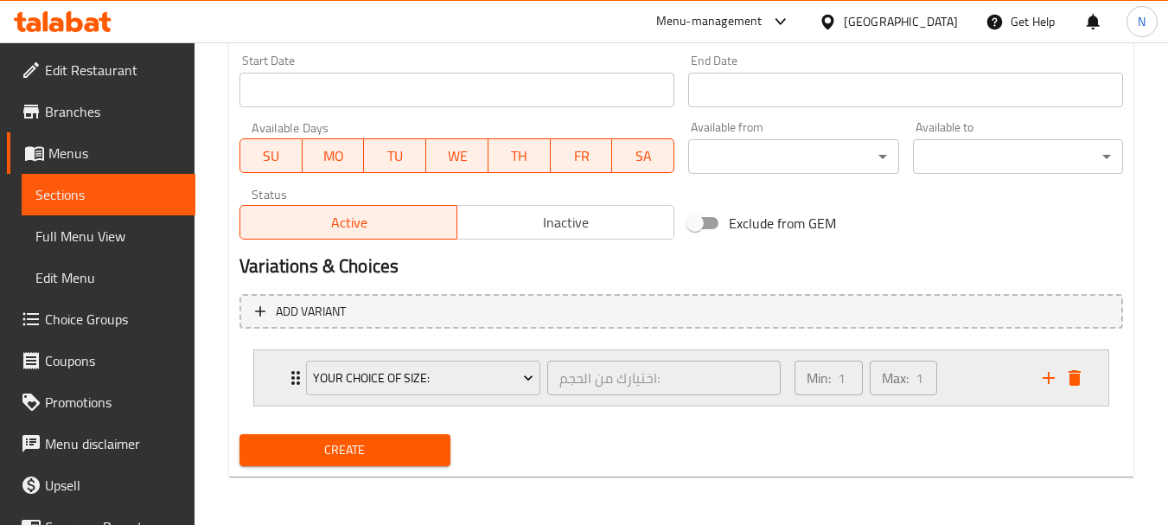
click at [957, 378] on div "Min: 1 ​ Max: 1 ​" at bounding box center [908, 377] width 248 height 55
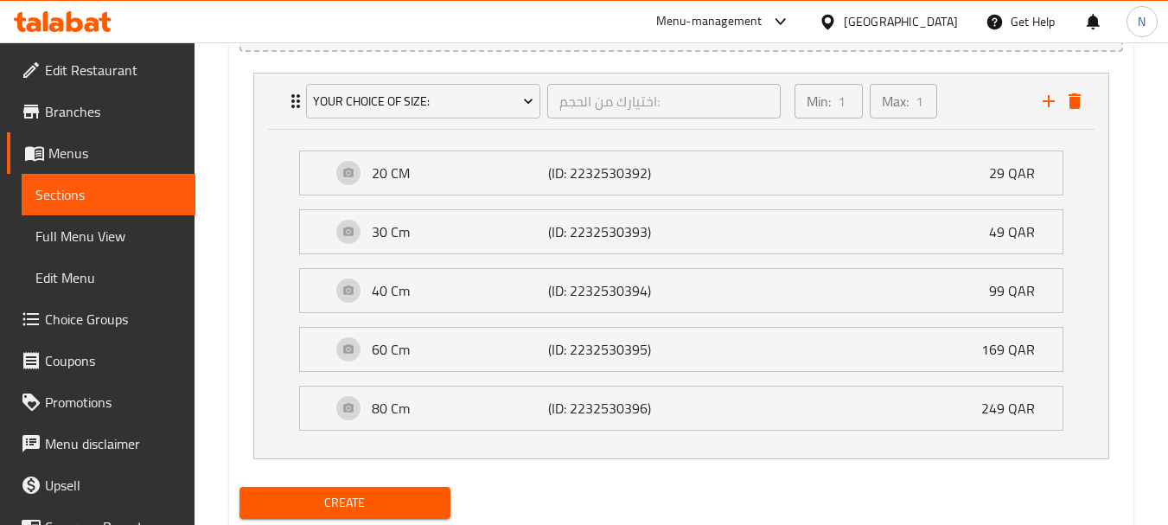
scroll to position [1055, 0]
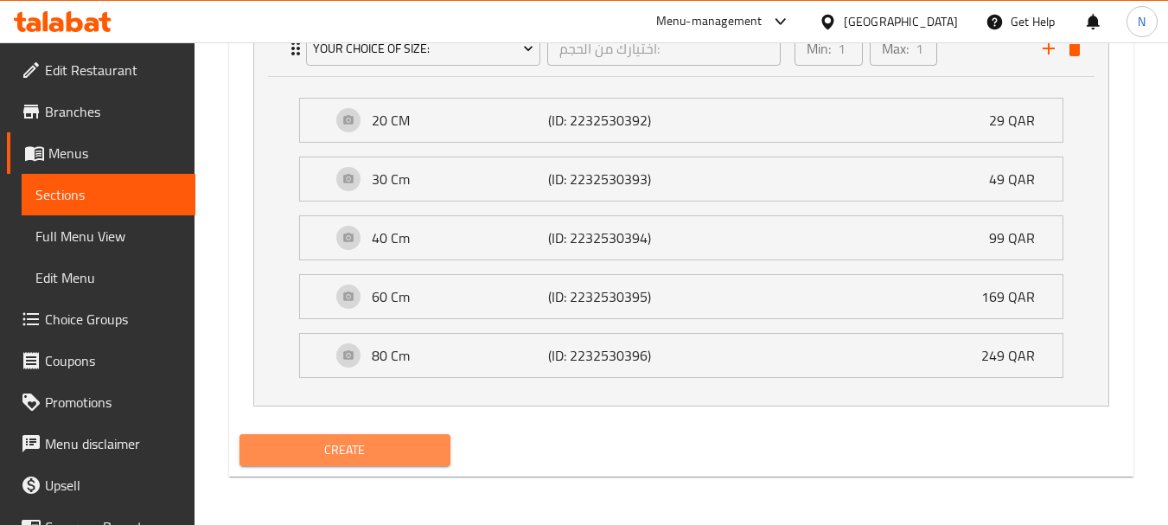
click at [340, 448] on span "Create" at bounding box center [344, 450] width 182 height 22
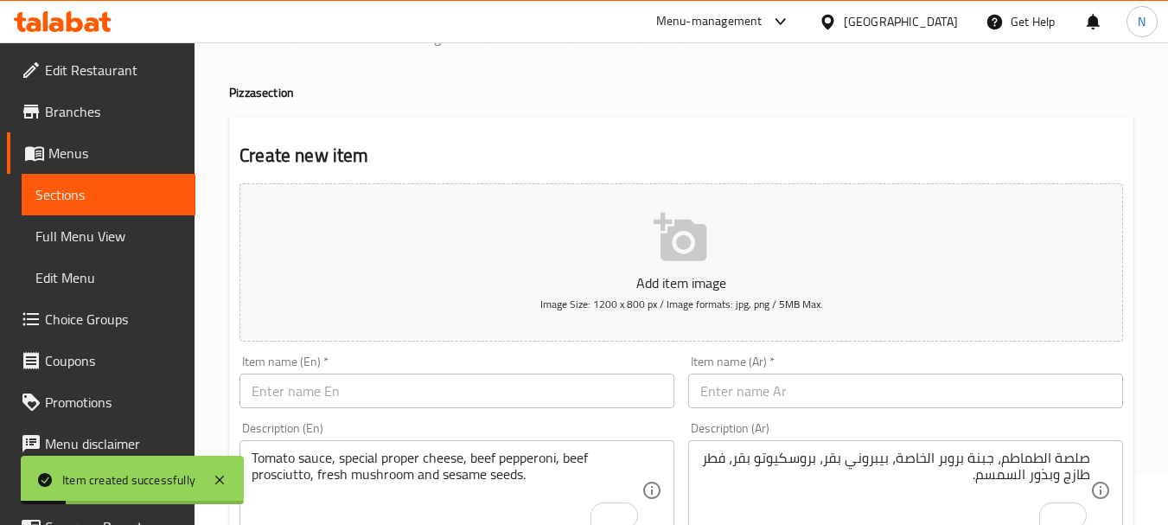
scroll to position [0, 0]
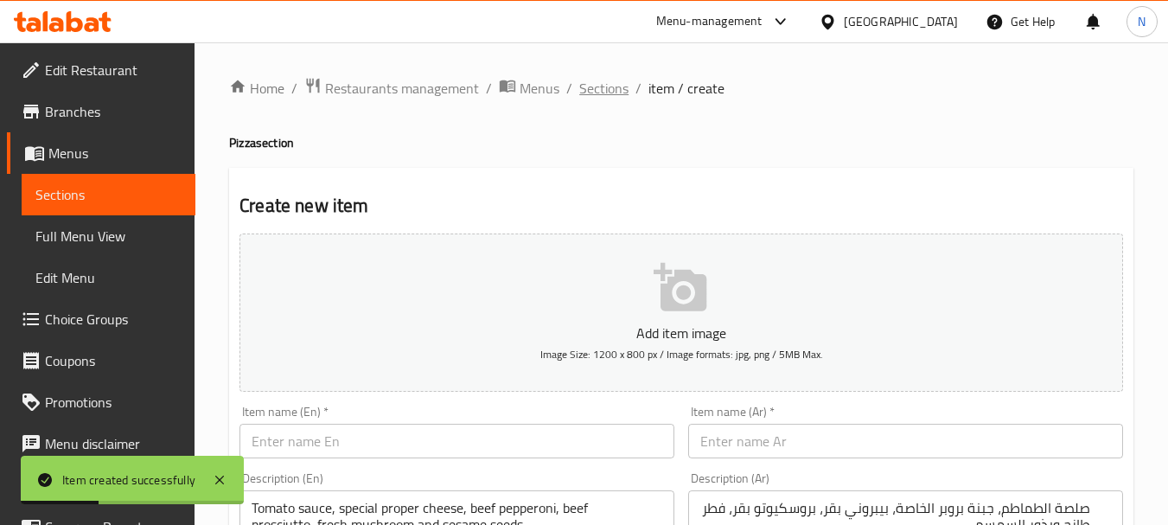
click at [600, 88] on span "Sections" at bounding box center [603, 88] width 49 height 21
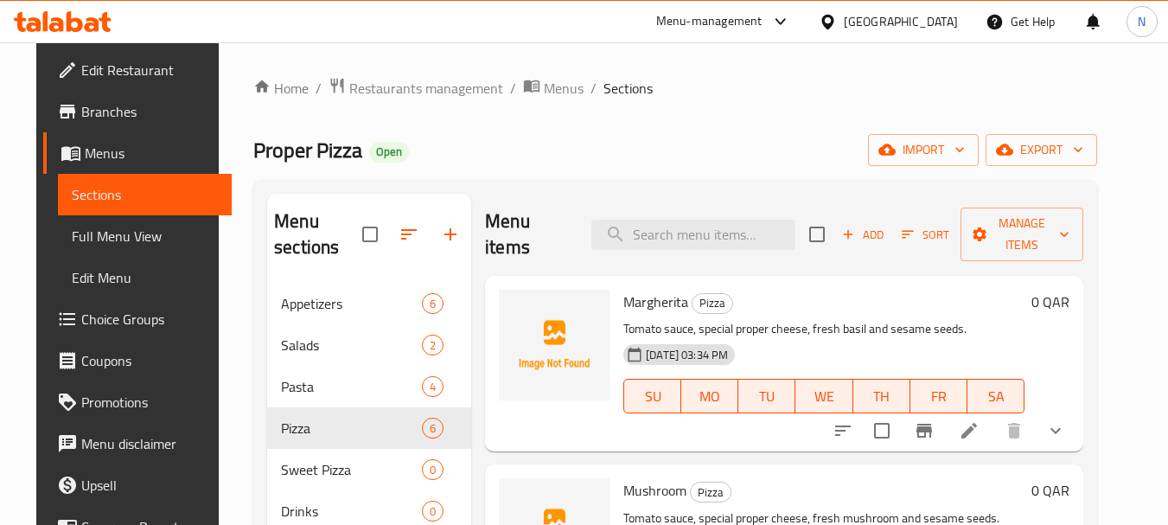
click at [874, 235] on span "Add" at bounding box center [862, 235] width 47 height 20
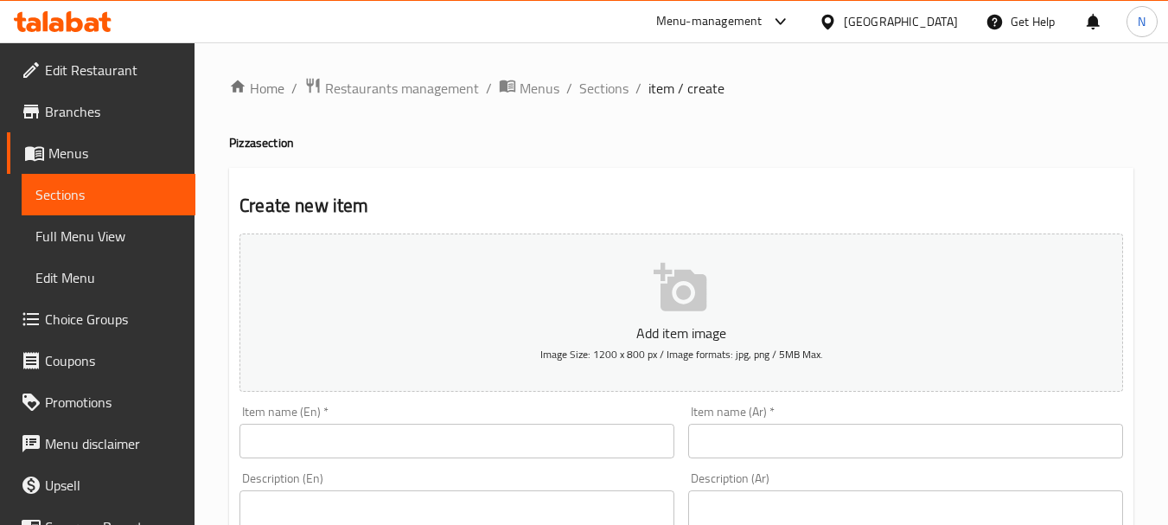
click at [354, 447] on input "text" at bounding box center [456, 441] width 435 height 35
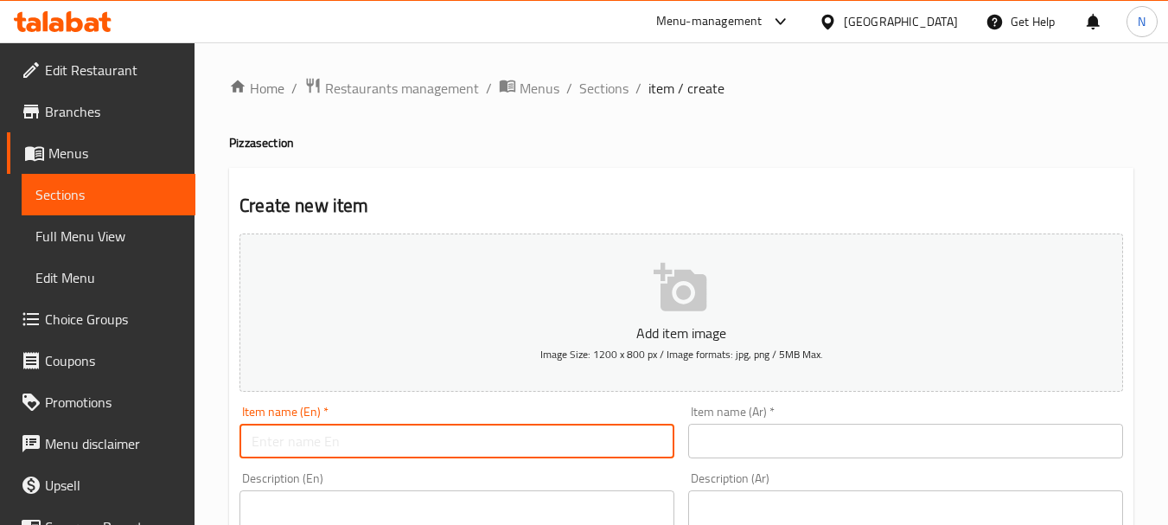
paste input "HAWAIIAN"
click at [305, 451] on input "HAWAIIAN" at bounding box center [456, 441] width 435 height 35
type input "Hawaiian"
click at [762, 436] on input "text" at bounding box center [905, 441] width 435 height 35
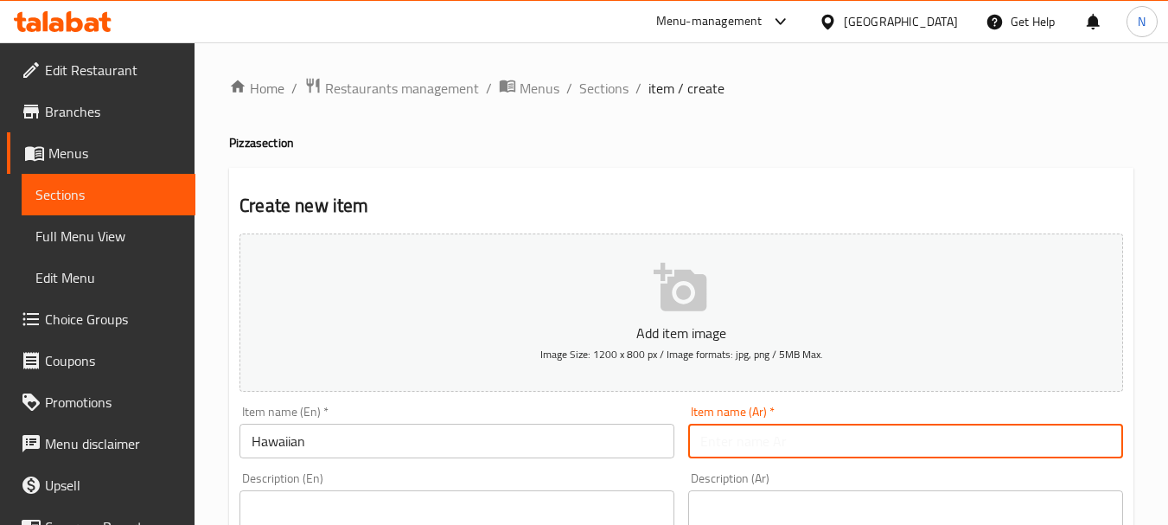
paste input "هاواین"
type input "هاواین"
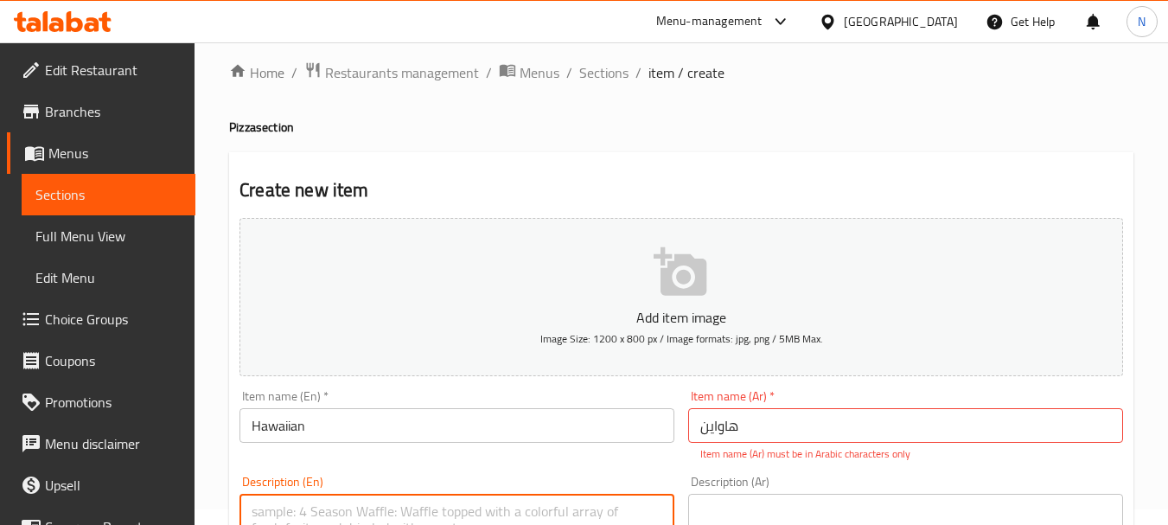
paste textarea "TOMATO SAUCE SPECIAL PROPER CHEESE PINAPPLE CHICKEN &/OR MEATBALLS - SESAME SEE…"
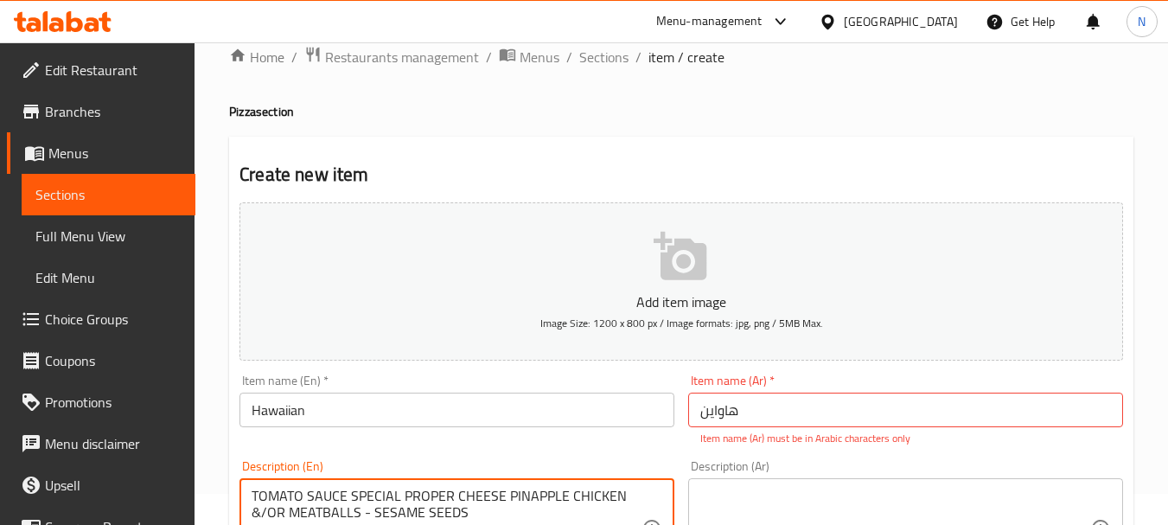
type textarea "TOMATO SAUCE SPECIAL PROPER CHEESE PINAPPLE CHICKEN &/OR MEATBALLS - SESAME SEE…"
click at [771, 499] on textarea at bounding box center [895, 529] width 390 height 82
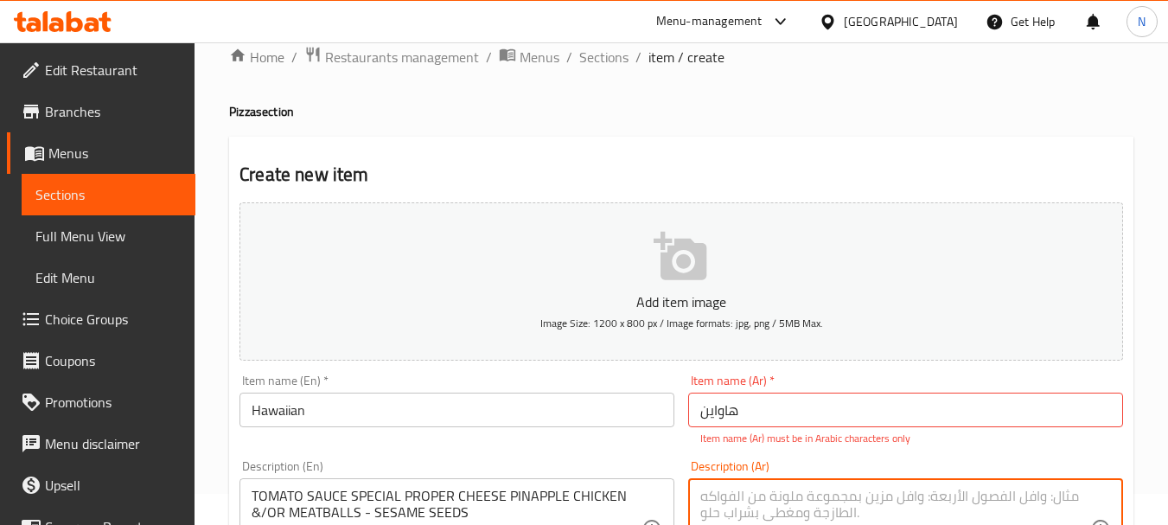
paste textarea "صلصة الطماطم - جبنة بروبر الخاصة أناناس - دجاج و / أو لحم - بذور السمسم"
type textarea "صلصة الطماطم - جبنة بروبر الخاصة أناناس - دجاج و / أو لحم - بذور السمسم"
click at [561, 406] on input "Hawaiian" at bounding box center [456, 409] width 435 height 35
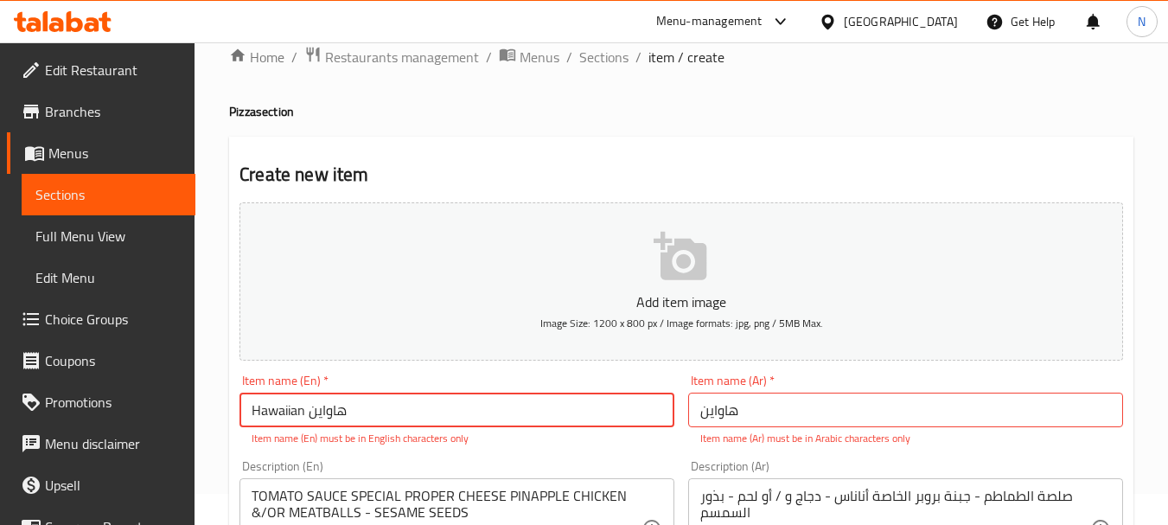
click at [338, 416] on input "Hawaiian هاواين" at bounding box center [456, 409] width 435 height 35
type input "Hawaiian"
click at [721, 404] on input "هاواین" at bounding box center [905, 409] width 435 height 35
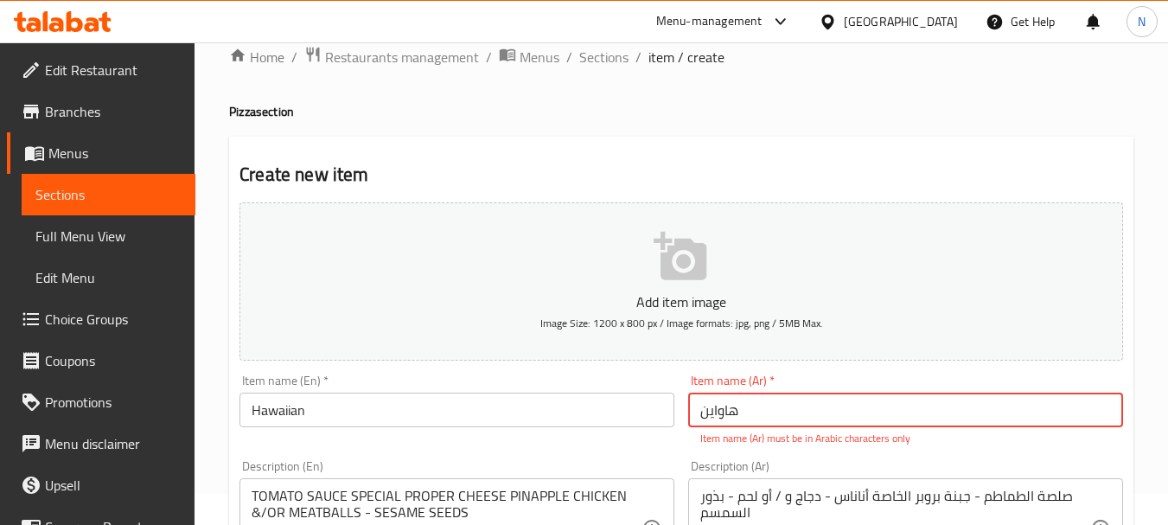
click at [721, 404] on input "هاواین" at bounding box center [905, 409] width 435 height 35
paste input "ي"
type input "هاواين"
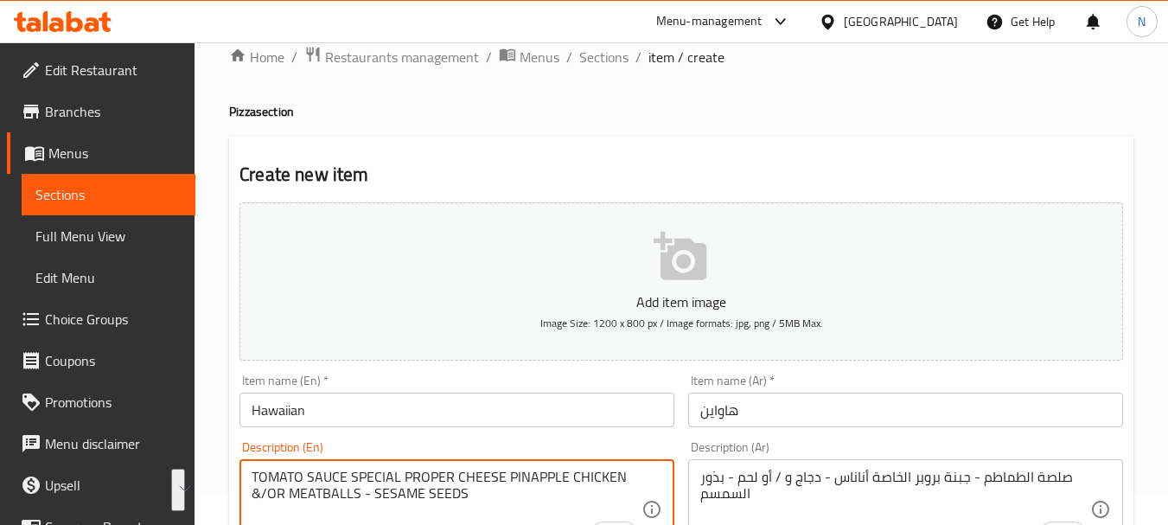
drag, startPoint x: 260, startPoint y: 478, endPoint x: 467, endPoint y: 500, distance: 207.8
click at [360, 502] on textarea "Tomato sauce special proper cheese pinapple chicken &/or meatballs - sesame see…" at bounding box center [447, 509] width 390 height 82
click at [575, 474] on textarea "Tomato sauce special proper cheese pinapple chicken &/or meatballs - sesame see…" at bounding box center [447, 509] width 390 height 82
click at [262, 497] on textarea "Tomato sauce special proper cheese pinapple chicken or meatballs - sesame seeds" at bounding box center [447, 509] width 390 height 82
type textarea "Tomato sauce special proper cheese pinapple chicken or meatballs and sesame see…"
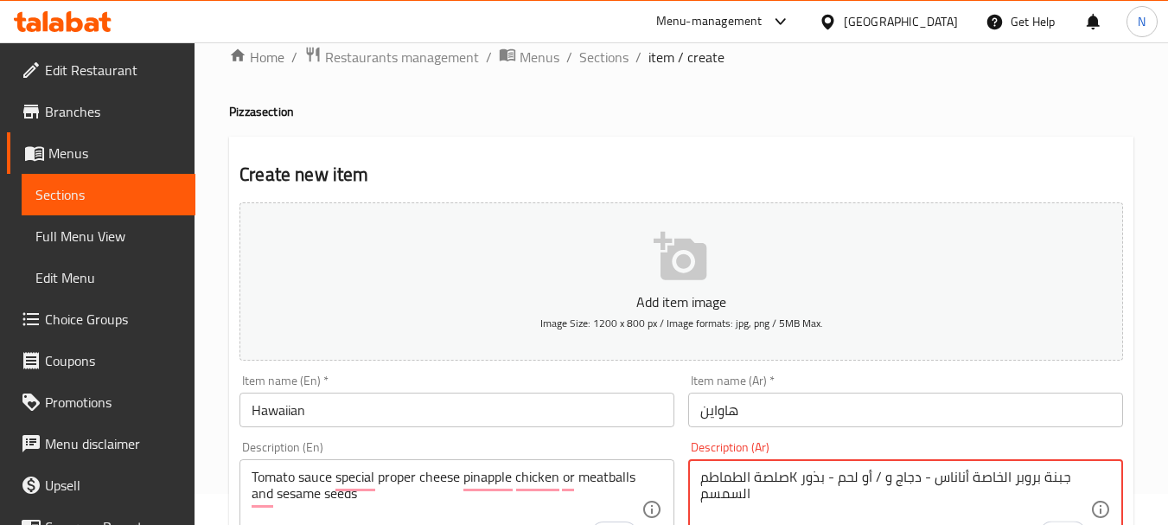
click at [800, 481] on textarea "صلصة الطماطمK جبنة بروبر الخاصة أناناس - دجاج و / أو لحم - بذور السمسم" at bounding box center [895, 509] width 390 height 82
click at [1049, 486] on textarea "صلصة الطماطمK جبنة بروبر الخاصة أناناس - دجاج و / أو لحم - بذور السمسم" at bounding box center [895, 509] width 390 height 82
click at [994, 475] on textarea "صلصة الطماطمK جبنة بروبر الخاصة أناناس - دجاج و / أو لحم - بذور السمسم" at bounding box center [895, 509] width 390 height 82
click at [237, 468] on div "Description (En) Tomato sauce special proper cheese pinapple chicken or meatbal…" at bounding box center [457, 509] width 449 height 151
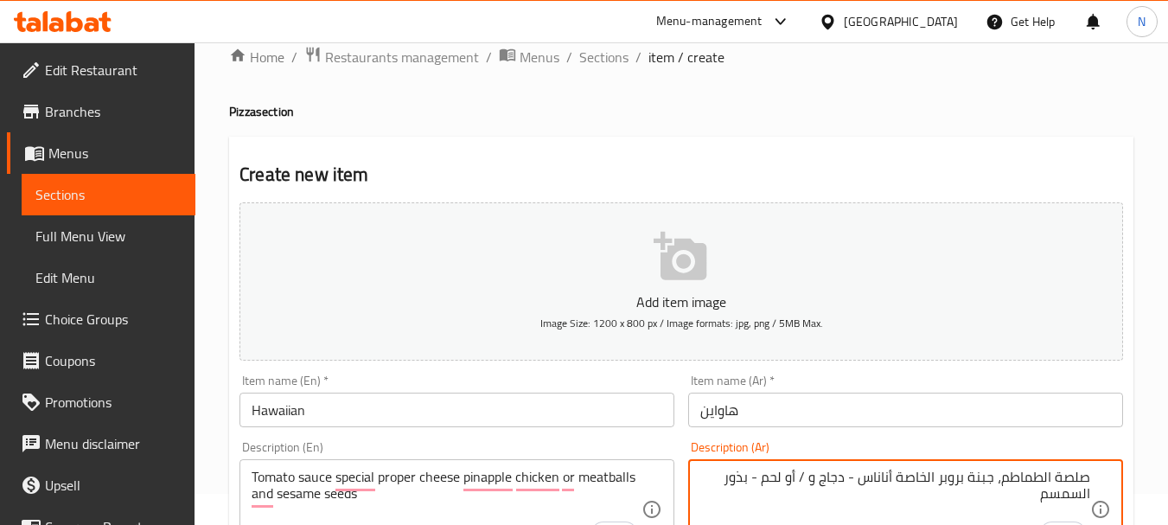
click at [898, 478] on textarea "صلصة الطماطم، جبنة بروبر الخاصة أناناس - دجاج و / أو لحم - بذور السمسم" at bounding box center [895, 509] width 390 height 82
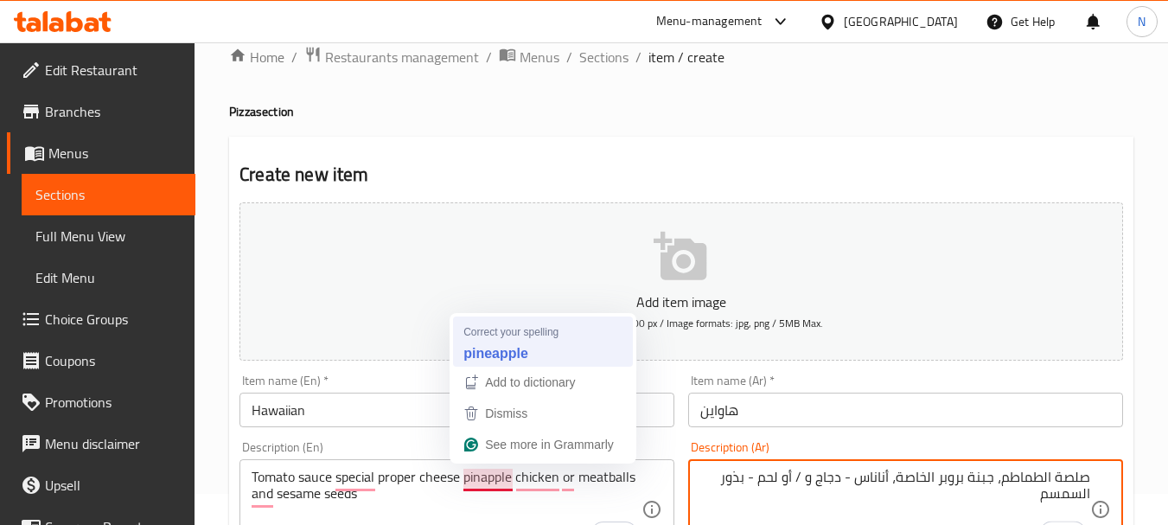
type textarea "صلصة الطماطم، جبنة بروبر الخاصة، أناناس - دجاج و / أو لحم - بذور السمسم"
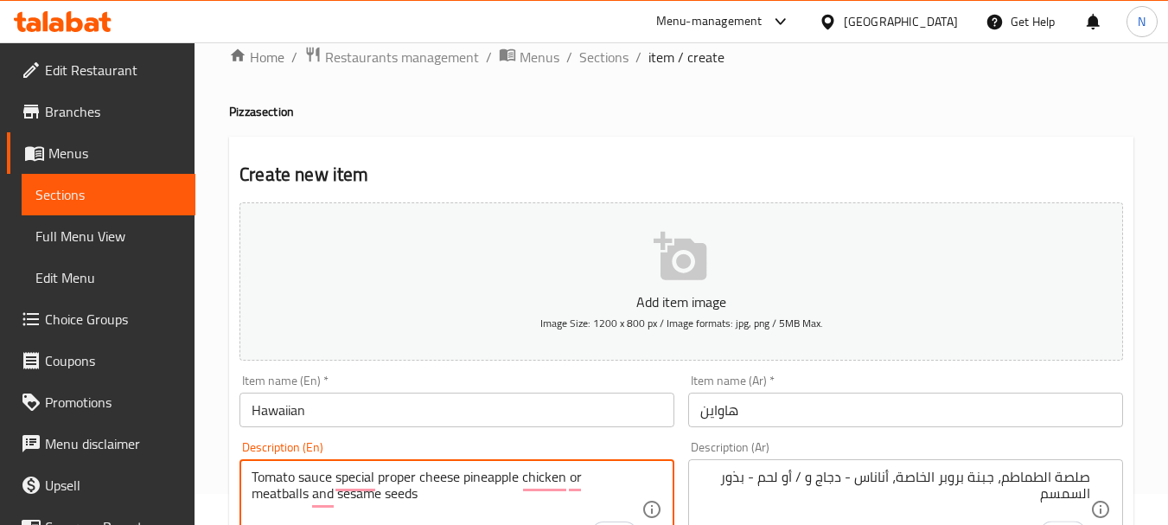
type textarea "Tomato sauce special proper cheese pineapple chicken or meatballs and sesame se…"
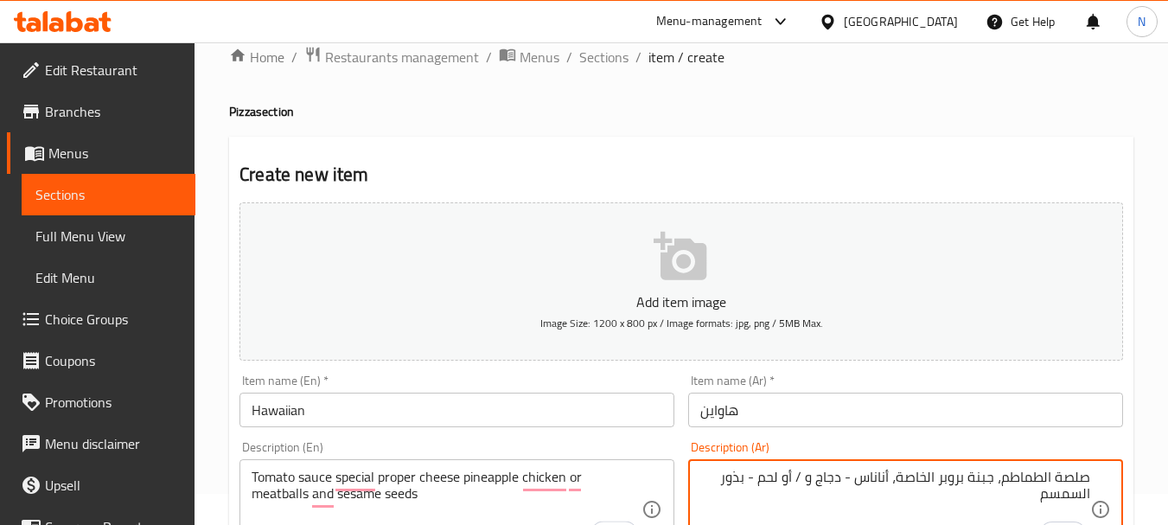
click at [845, 475] on textarea "صلصة الطماطم، جبنة بروبر الخاصة، أناناس - دجاج و / أو لحم - بذور السمسم" at bounding box center [895, 509] width 390 height 82
click at [806, 478] on textarea "صلصة الطماطم، جبنة بروبر الخاصة، أناناس، دجاج و / أو لحم - بذور السمسم" at bounding box center [895, 509] width 390 height 82
click at [770, 480] on textarea "صلصة الطماطم، جبنة بروبر الخاصة، أناناس، دجاج أو لحم - بذور السمسم" at bounding box center [895, 509] width 390 height 82
click at [774, 481] on textarea "صلصة الطماطم، جبنة بروبر الخاصة، أناناس، دجاج أو لحم - بذور السمسم" at bounding box center [895, 509] width 390 height 82
click at [1039, 499] on textarea "صلصة الطماطم، جبنة بروبر الخاصة، أناناس، دجاج أو لحم وبذور السمسم" at bounding box center [895, 509] width 390 height 82
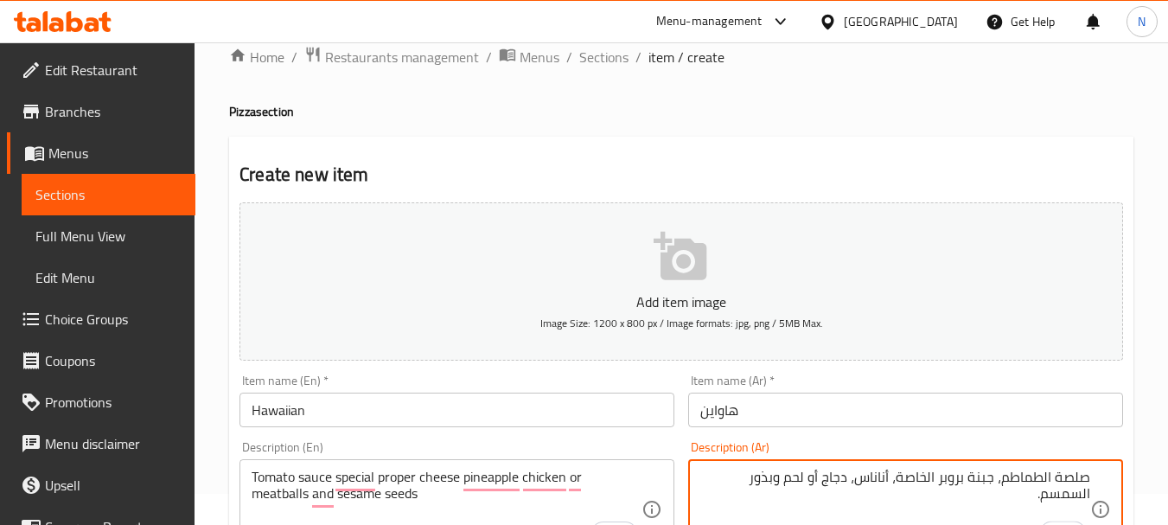
type textarea "صلصة الطماطم، جبنة بروبر الخاصة، أناناس، دجاج أو لحم وبذور السمسم."
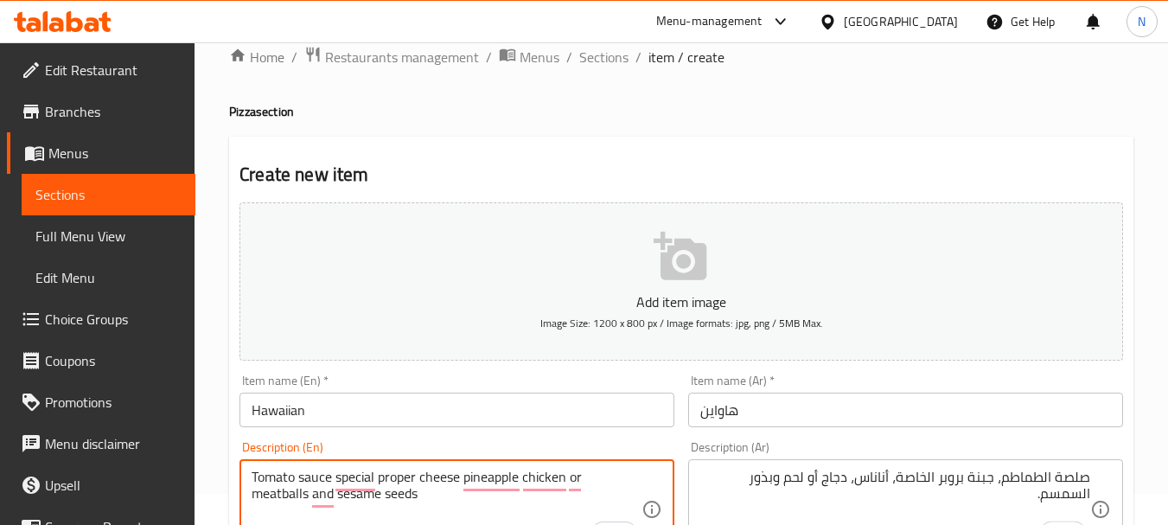
click at [425, 491] on textarea "Tomato sauce special proper cheese pineapple chicken or meatballs and sesame se…" at bounding box center [447, 509] width 390 height 82
click at [577, 500] on textarea "Tomato sauce special proper cheese pineapple chicken or meatballs and sesame se…" at bounding box center [447, 509] width 390 height 82
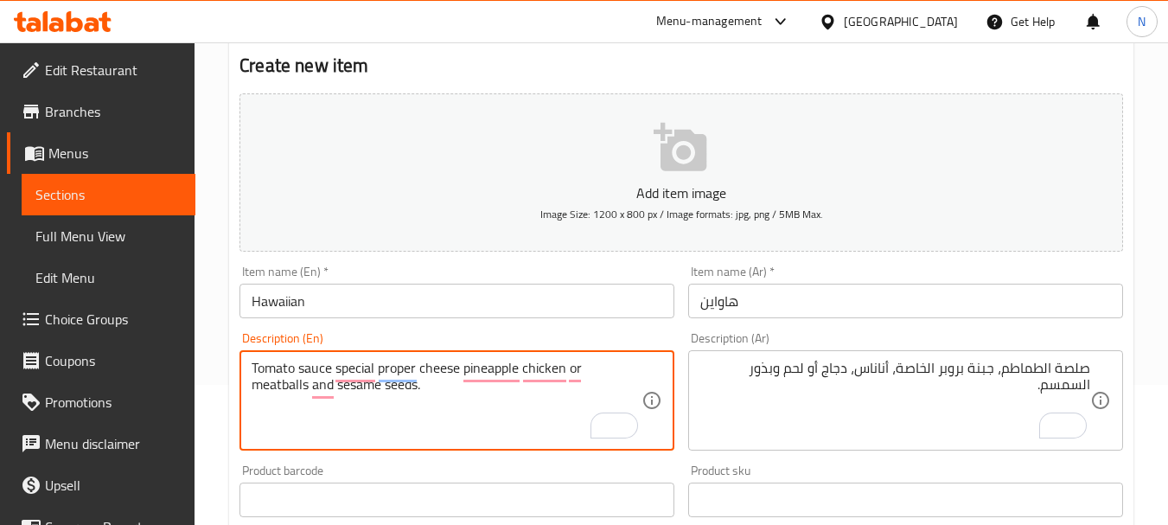
scroll to position [150, 0]
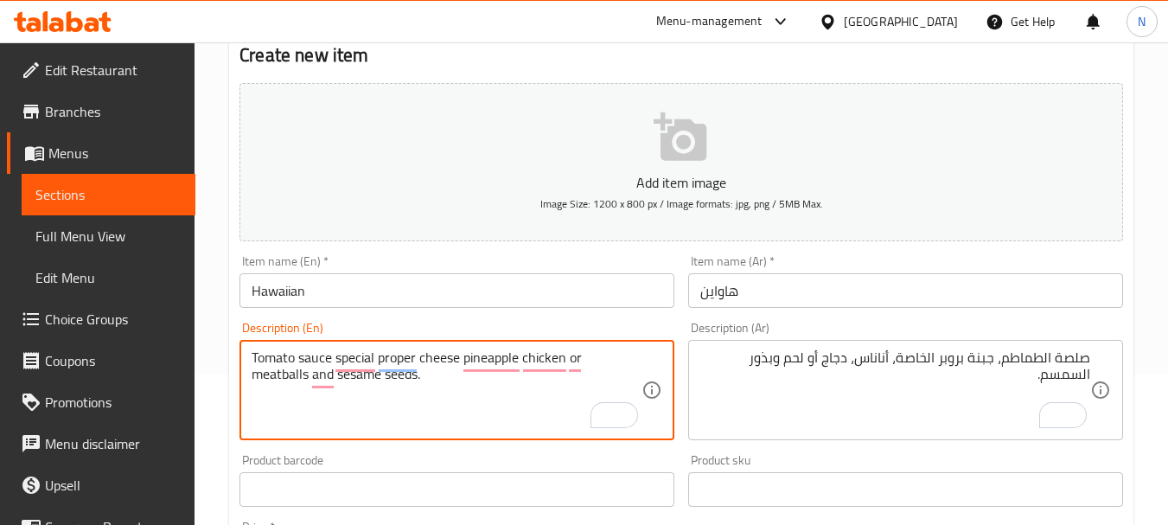
type textarea "Tomato sauce special proper cheese pineapple chicken or meatballs and sesame se…"
click at [294, 378] on textarea "Tomato sauce special proper cheese pineapple chicken or meatballs and sesame se…" at bounding box center [447, 390] width 390 height 82
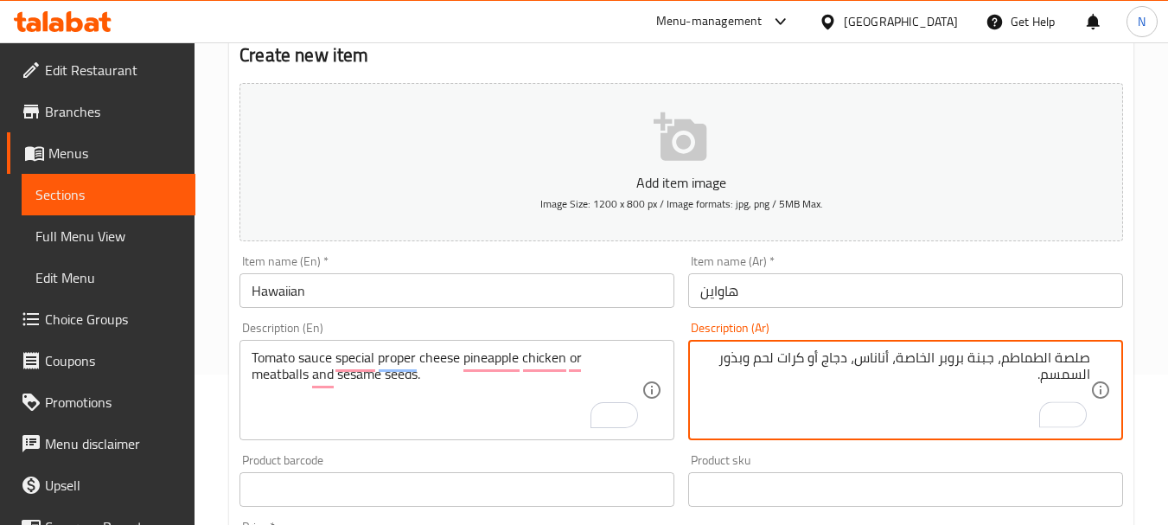
type textarea "صلصة الطماطم، جبنة بروبر الخاصة، أناناس، دجاج أو كرات لحم وبذور السمسم."
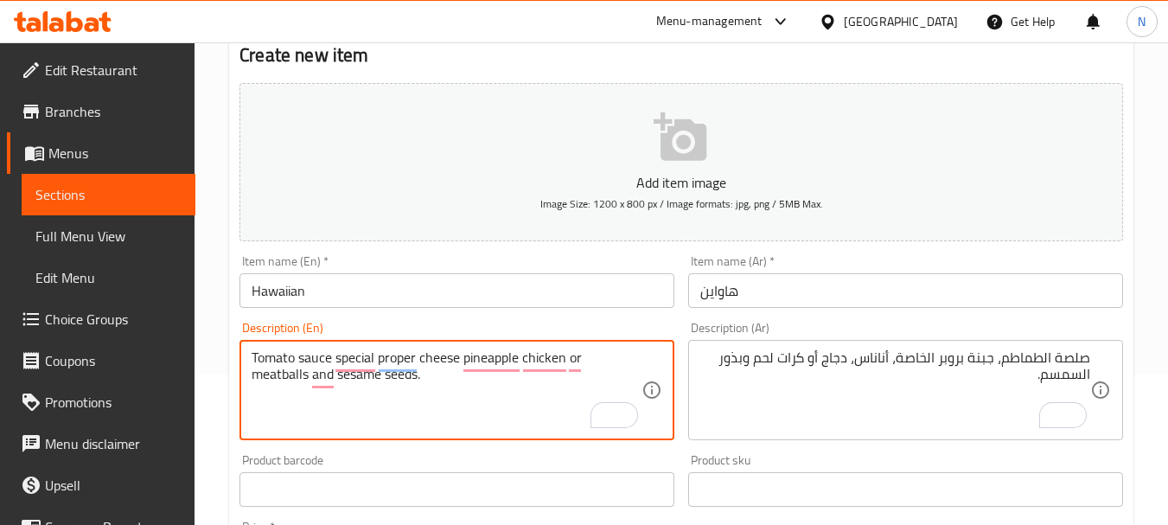
click at [286, 373] on textarea "Tomato sauce special proper cheese pineapple chicken or meatballs and sesame se…" at bounding box center [447, 390] width 390 height 82
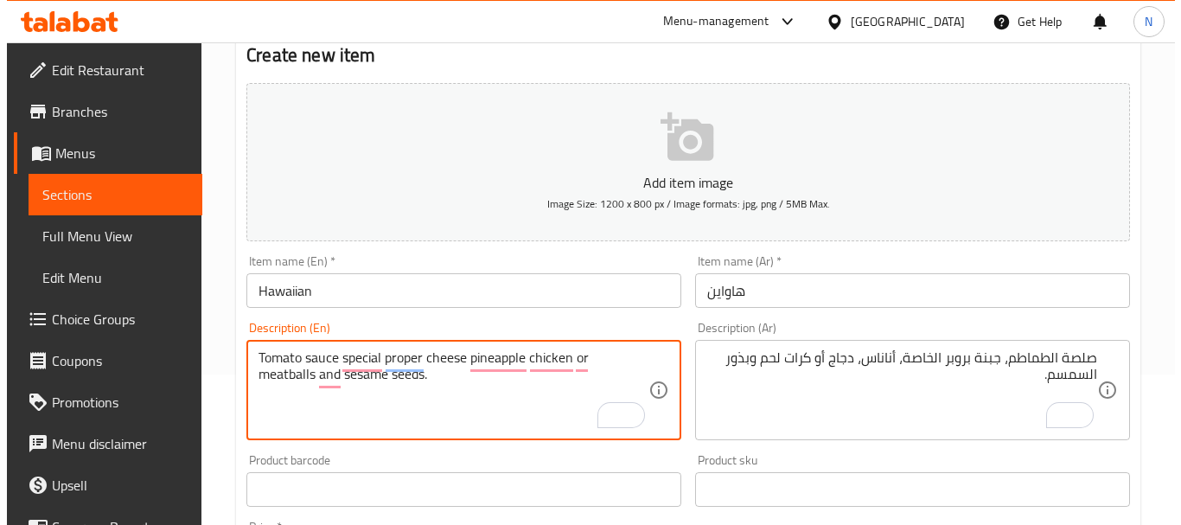
scroll to position [610, 0]
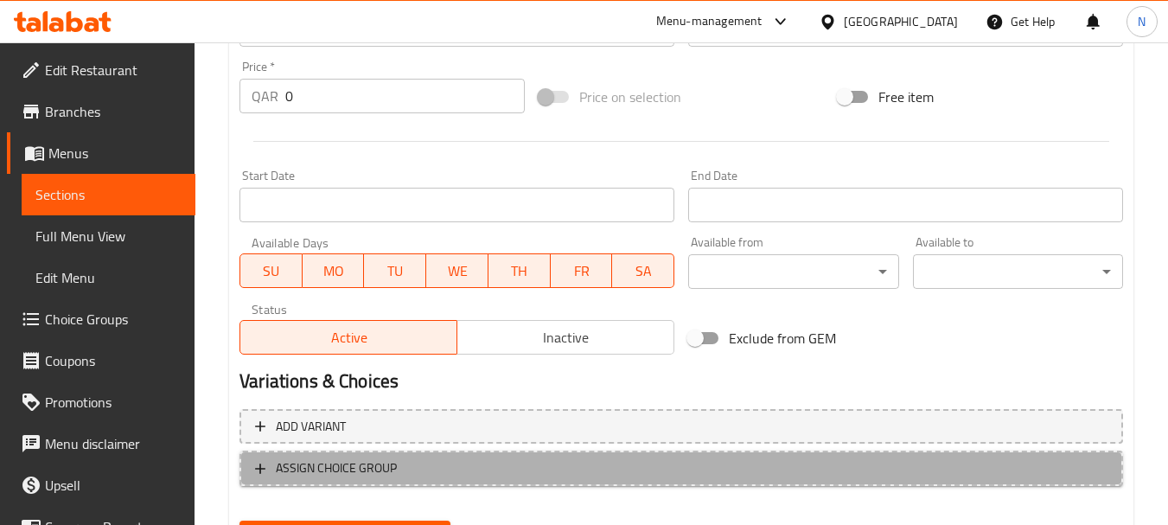
click at [509, 465] on span "ASSIGN CHOICE GROUP" at bounding box center [681, 468] width 852 height 22
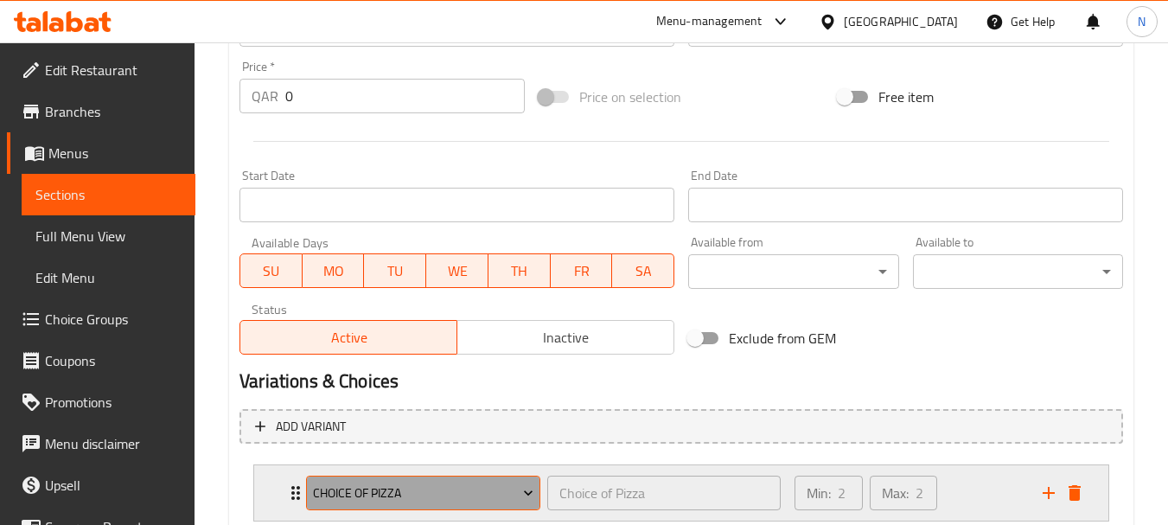
click at [460, 489] on span "Choice of Pizza" at bounding box center [423, 493] width 221 height 22
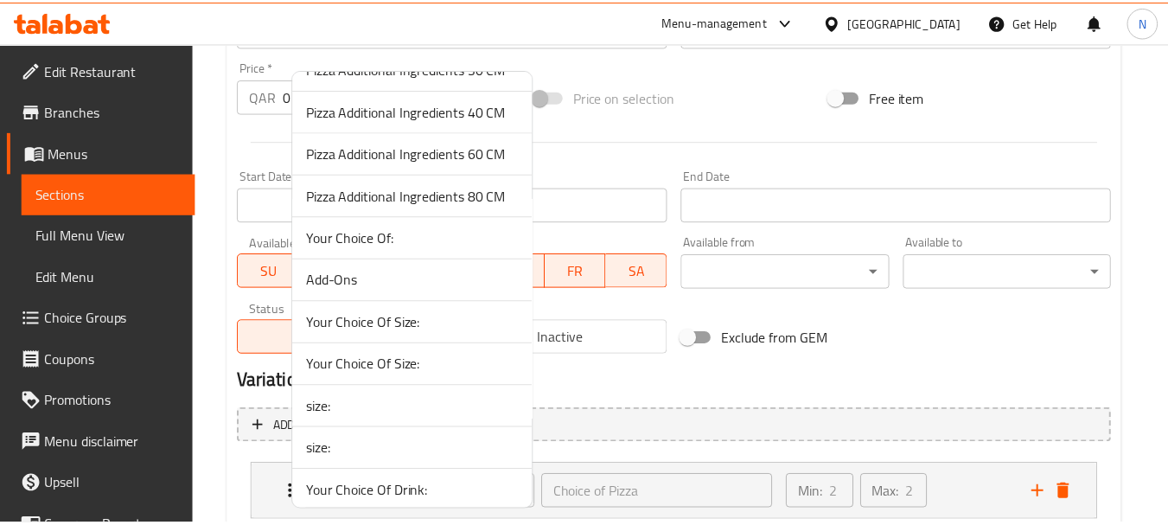
scroll to position [547, 0]
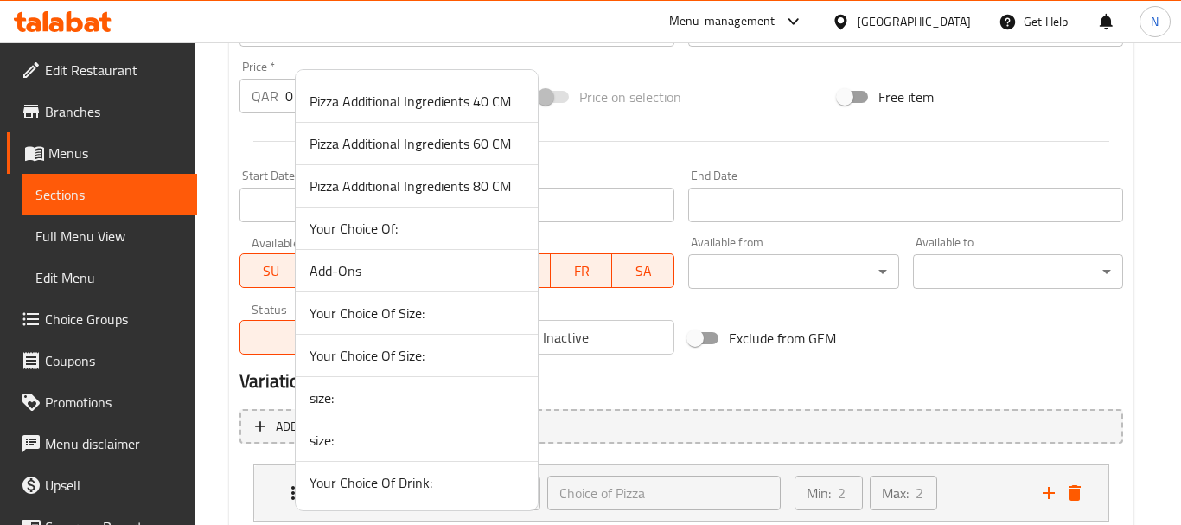
click at [437, 317] on span "Your Choice Of Size:" at bounding box center [416, 313] width 214 height 21
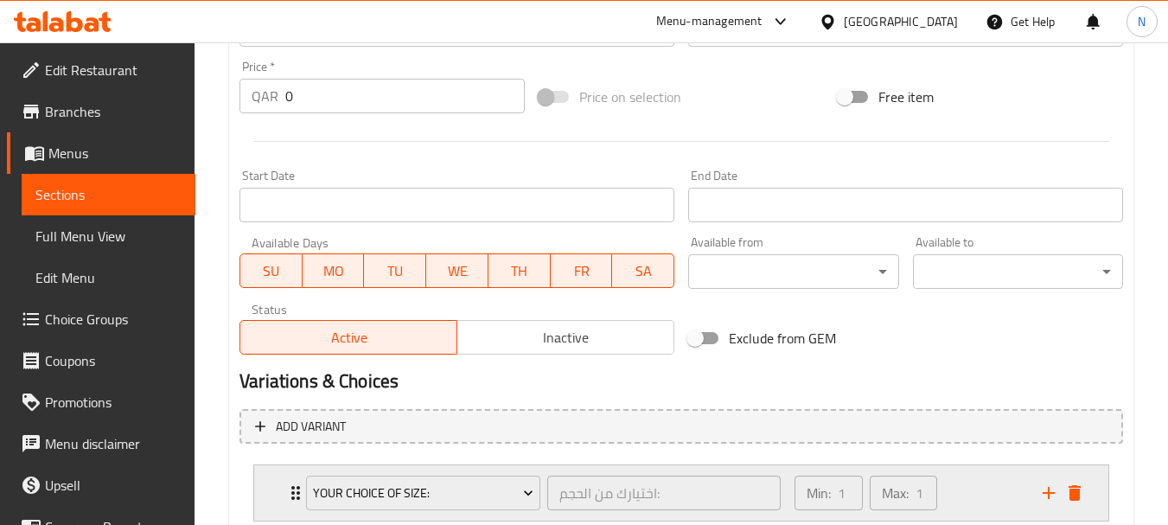
click at [978, 485] on div "Min: 1 ​ Max: 1 ​" at bounding box center [908, 492] width 248 height 55
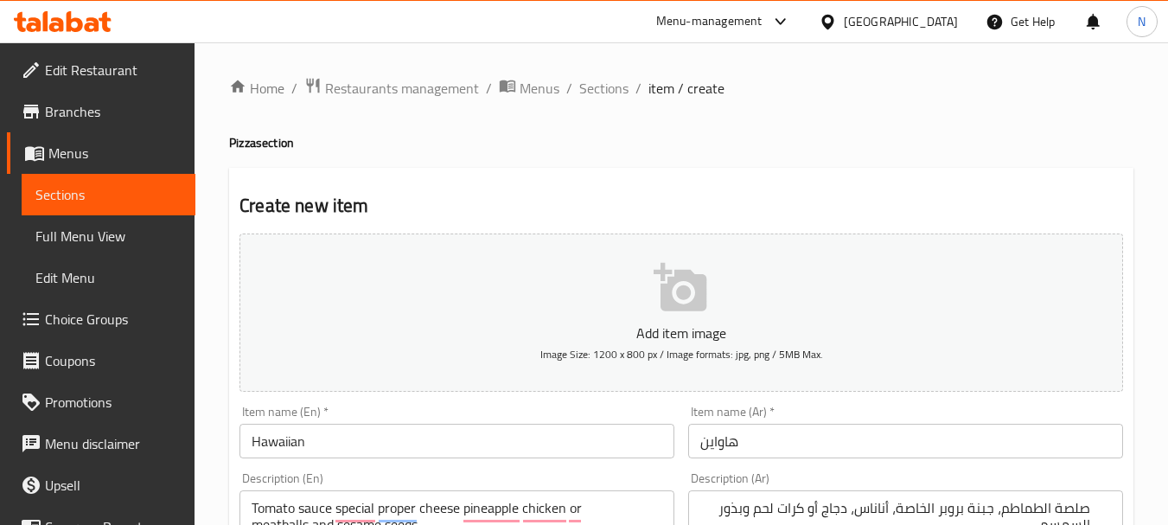
scroll to position [1053, 0]
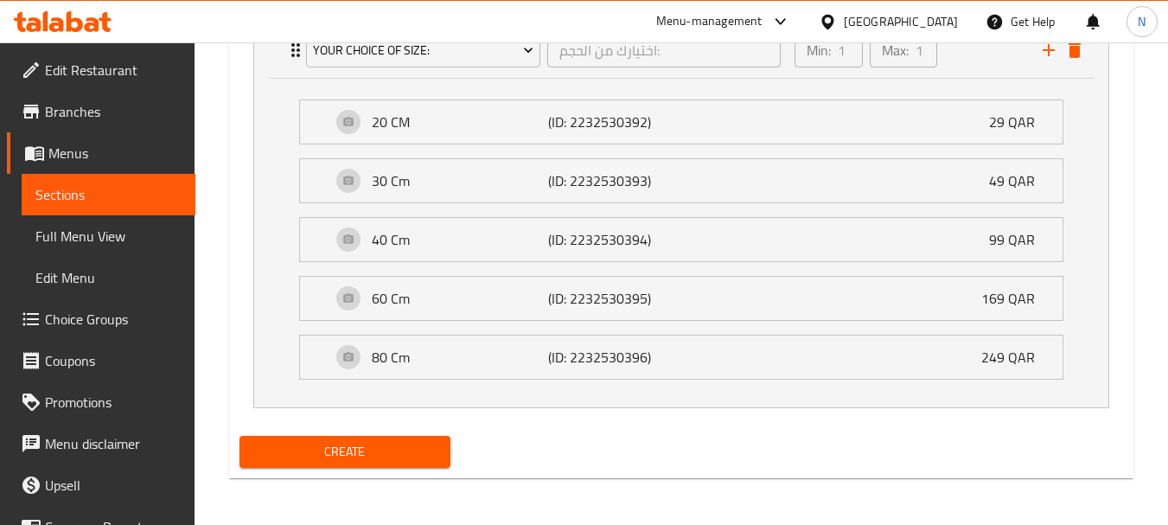
click at [422, 462] on span "Create" at bounding box center [344, 452] width 182 height 22
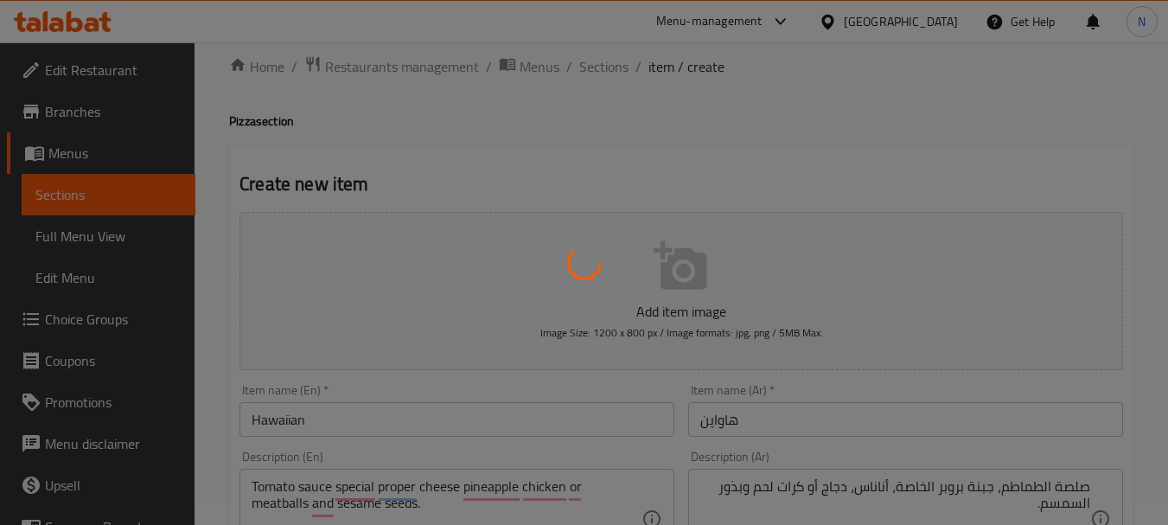
scroll to position [0, 0]
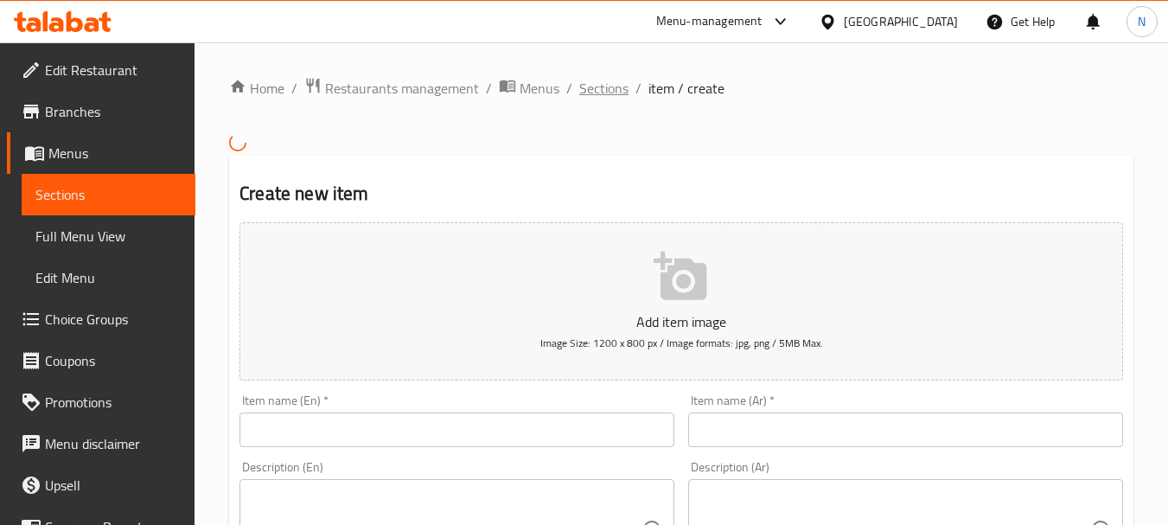
click at [601, 91] on span "Sections" at bounding box center [603, 88] width 49 height 21
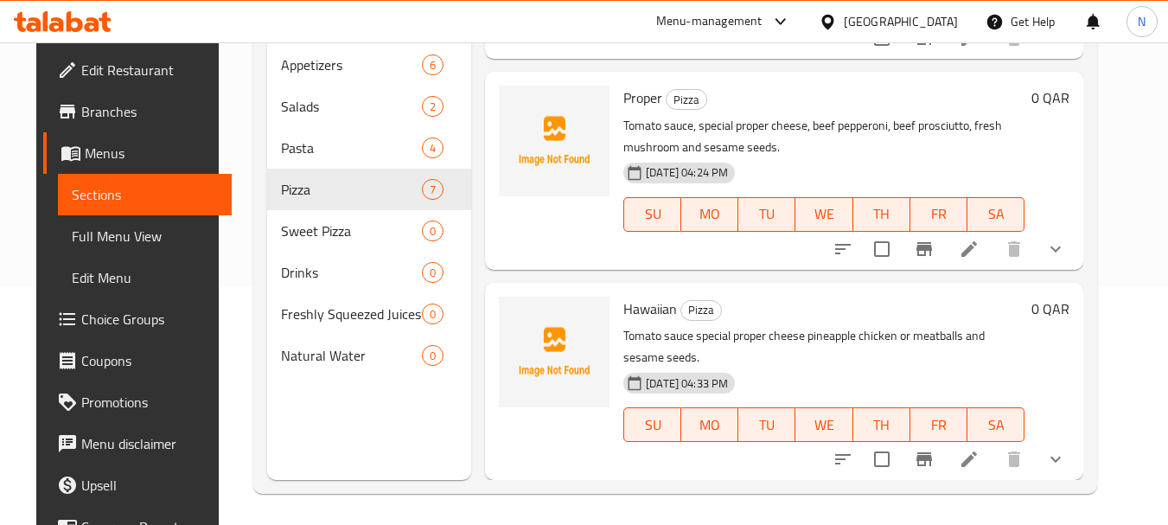
scroll to position [242, 0]
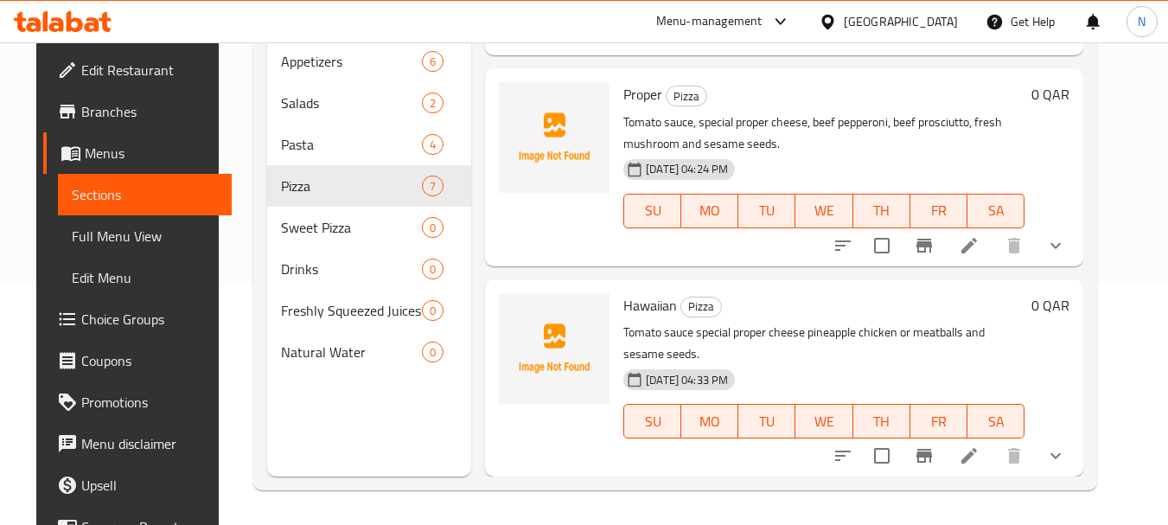
click at [979, 455] on icon at bounding box center [969, 455] width 21 height 21
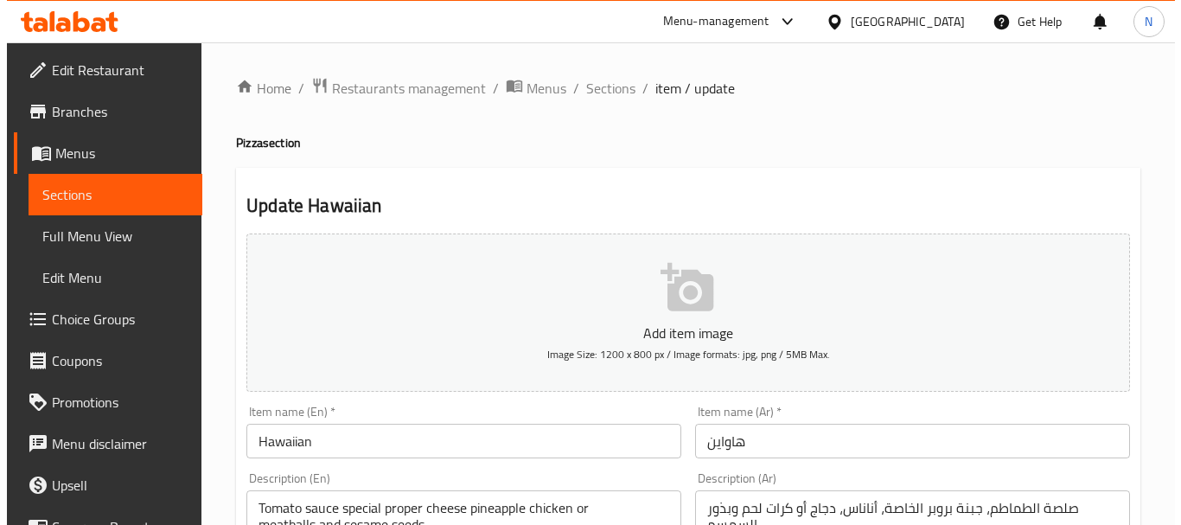
scroll to position [725, 0]
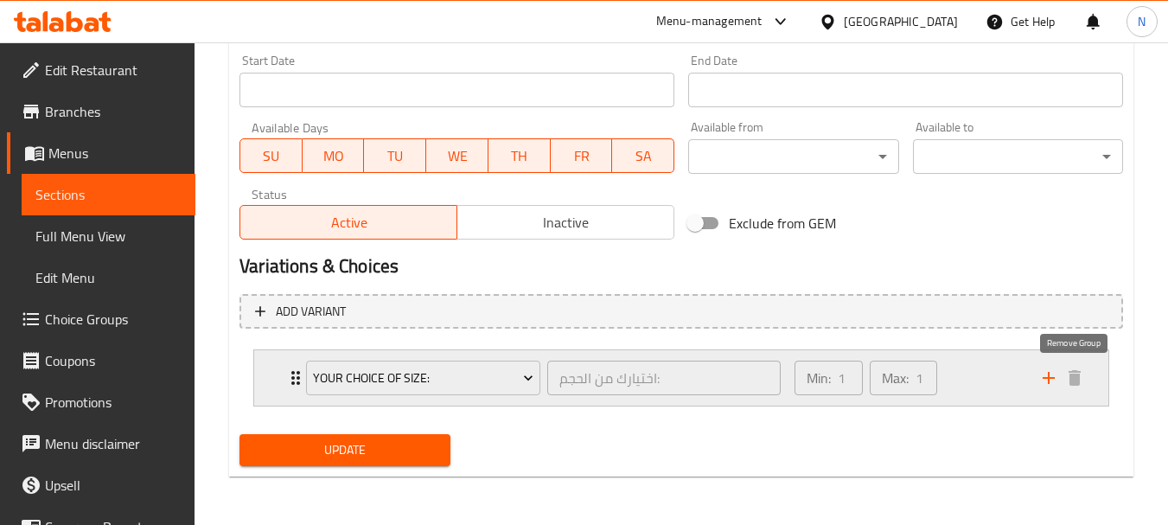
click at [1061, 385] on div "Expand" at bounding box center [1062, 378] width 52 height 26
click at [1053, 385] on icon "add" at bounding box center [1048, 377] width 21 height 21
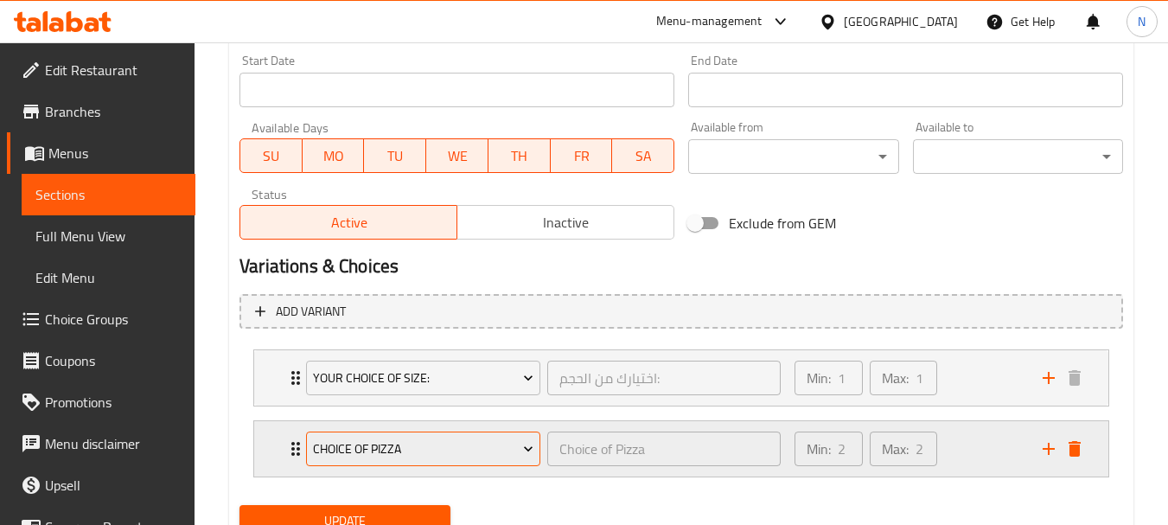
click at [370, 441] on span "Choice of Pizza" at bounding box center [423, 449] width 221 height 22
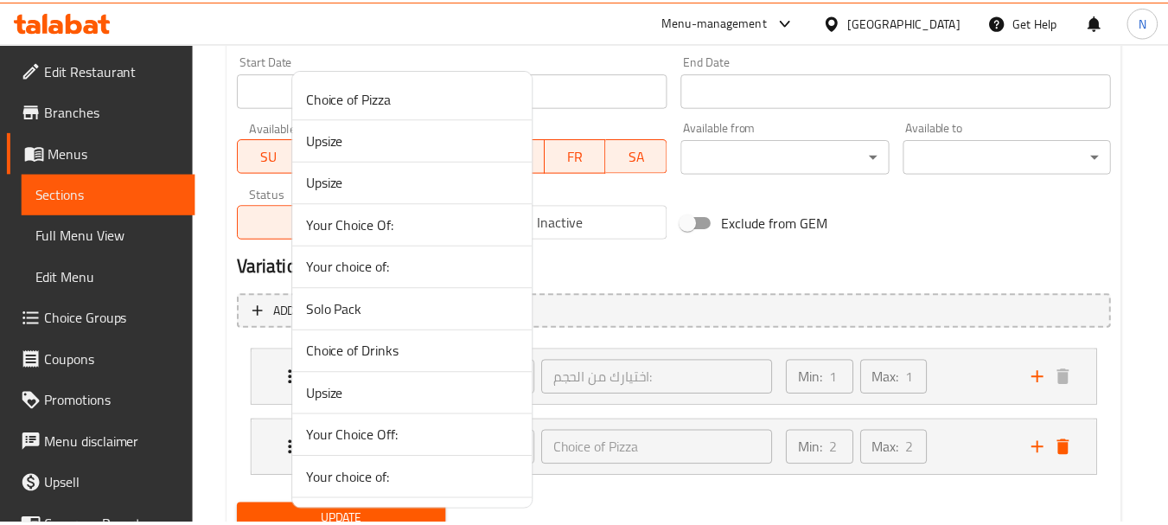
scroll to position [589, 0]
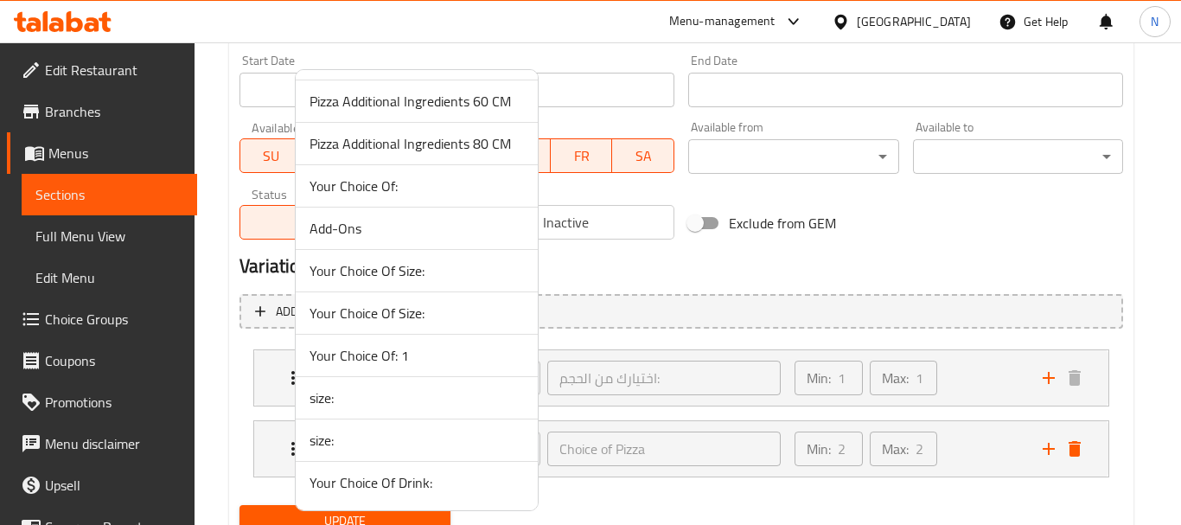
click at [400, 349] on span "Your Choice Of: 1" at bounding box center [416, 355] width 214 height 21
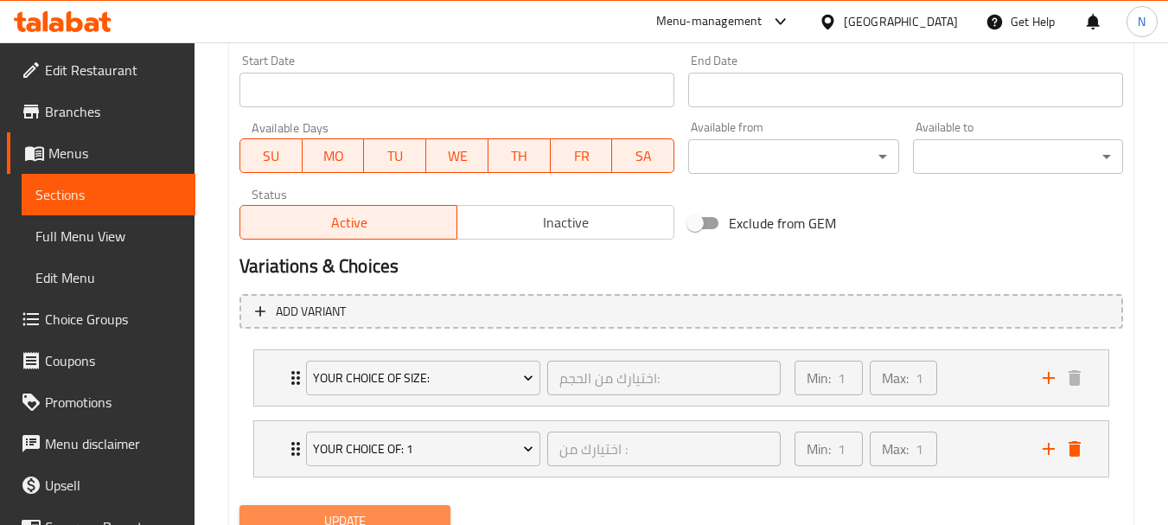
click at [418, 518] on span "Update" at bounding box center [344, 521] width 182 height 22
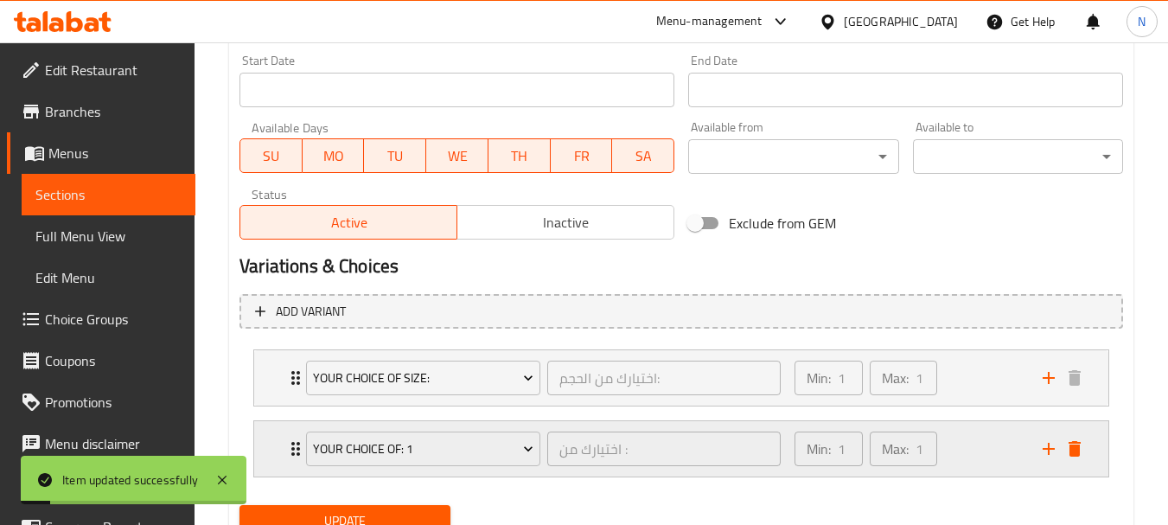
click at [983, 472] on div "Min: 1 ​ Max: 1 ​" at bounding box center [908, 448] width 248 height 55
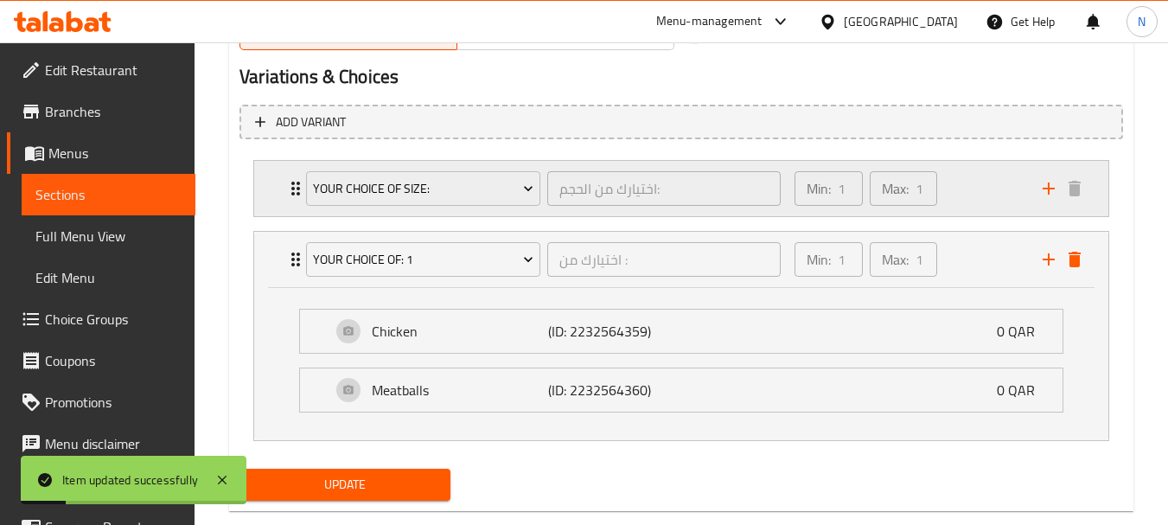
scroll to position [949, 0]
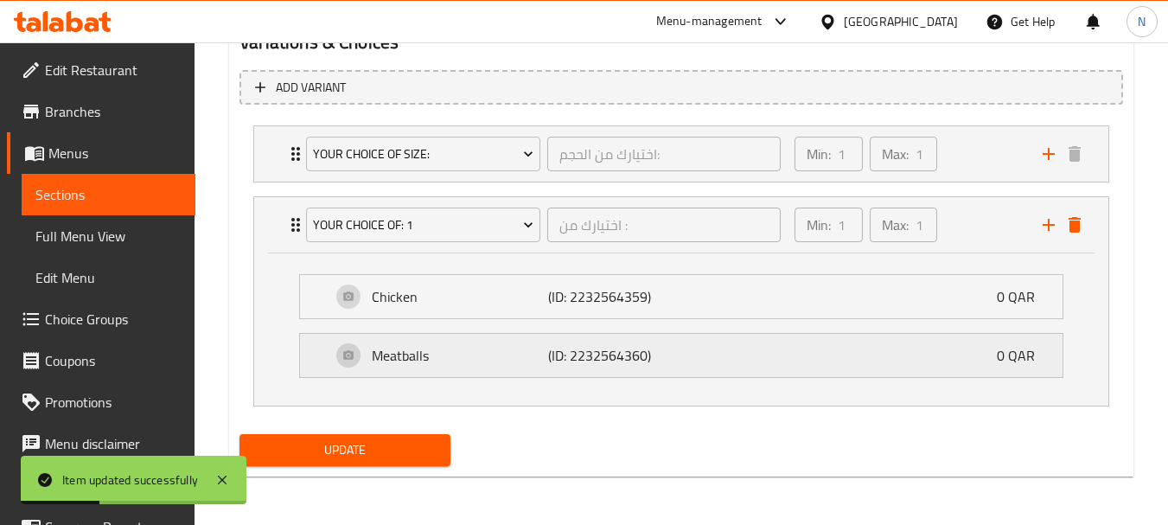
click at [880, 368] on div "Meatballs (ID: 2232564360) 0 QAR" at bounding box center [686, 355] width 711 height 43
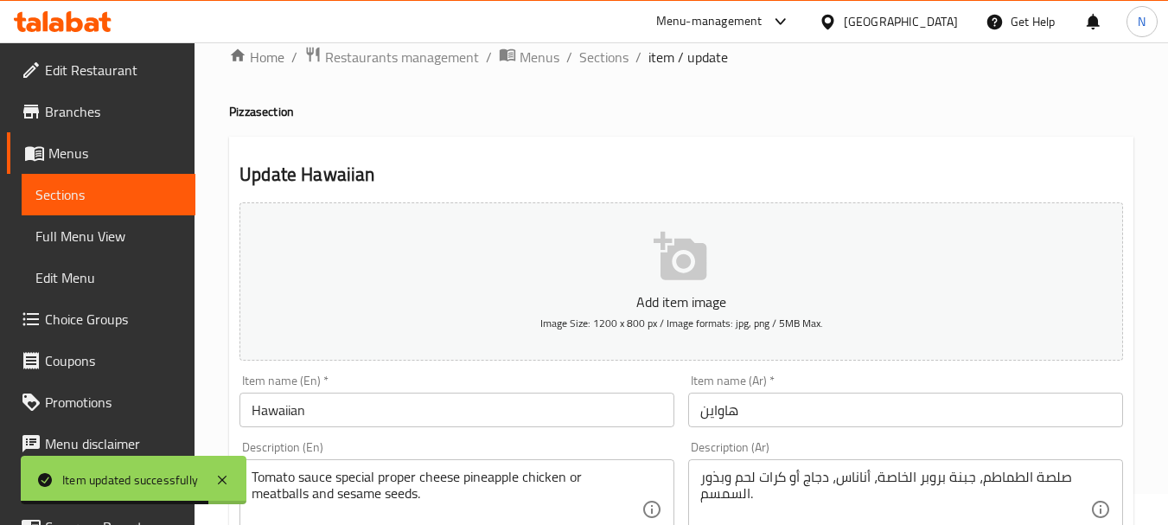
scroll to position [1081, 0]
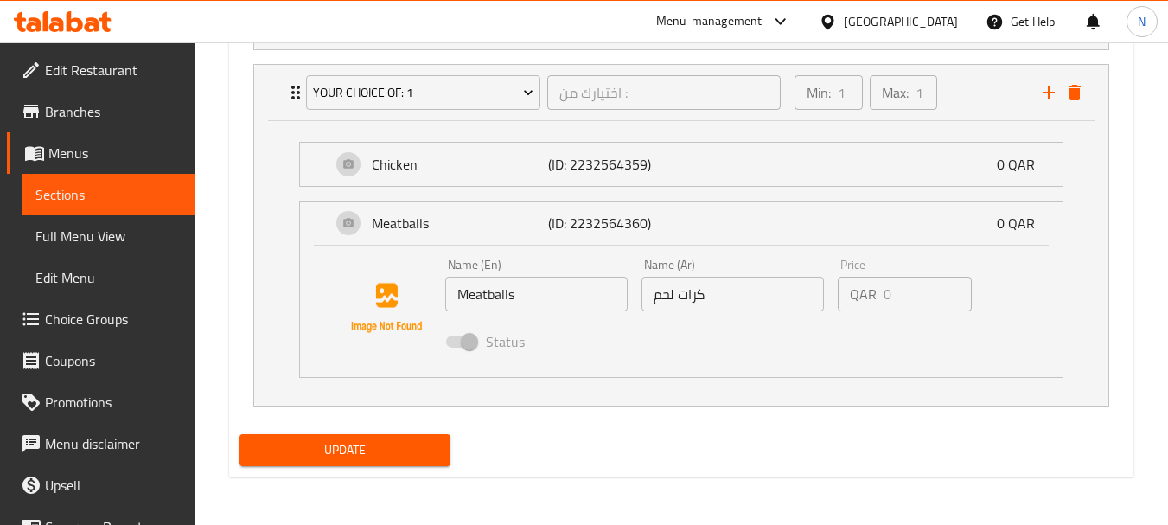
click at [305, 463] on button "Update" at bounding box center [344, 450] width 210 height 32
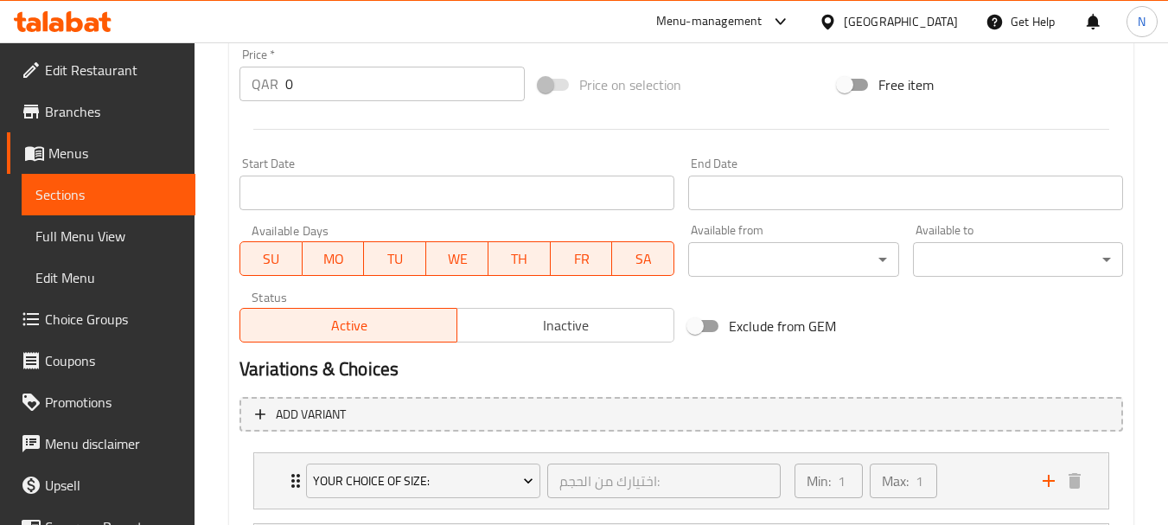
scroll to position [0, 0]
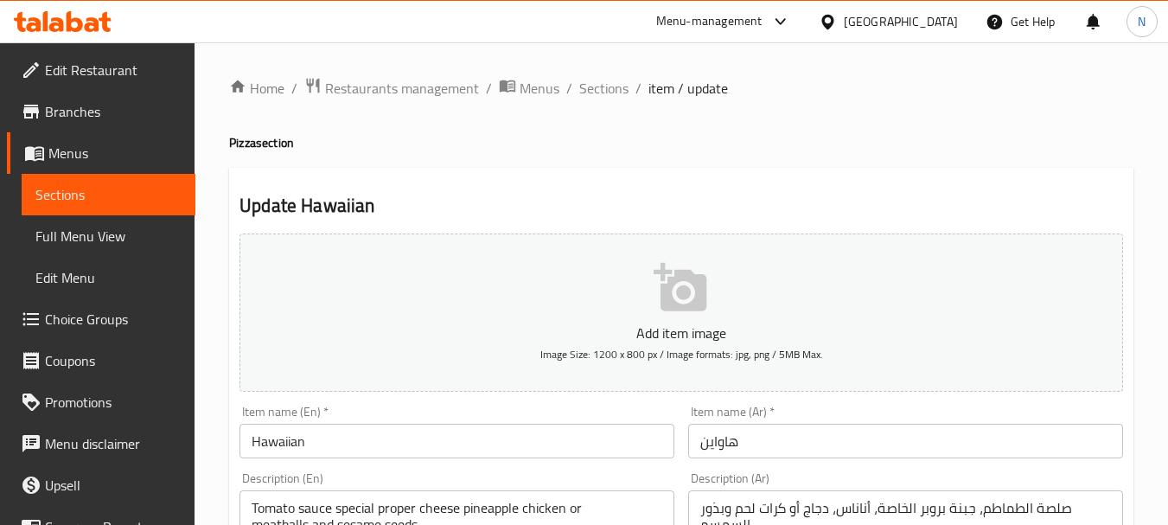
click at [576, 86] on ol "Home / Restaurants management / Menus / Sections / item / update" at bounding box center [681, 88] width 904 height 22
click at [594, 92] on span "Sections" at bounding box center [603, 88] width 49 height 21
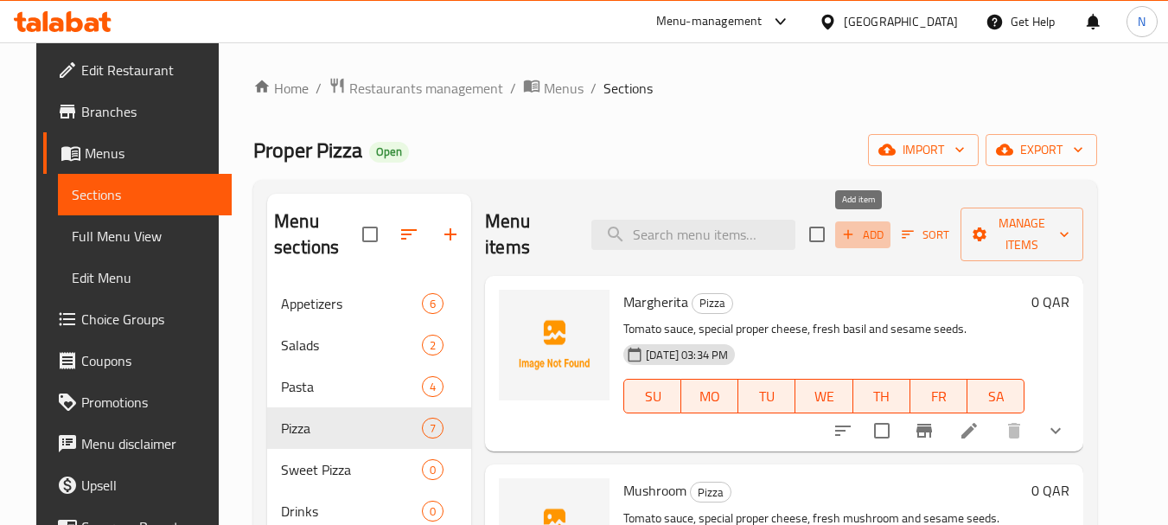
click at [857, 233] on span "Add" at bounding box center [862, 235] width 47 height 20
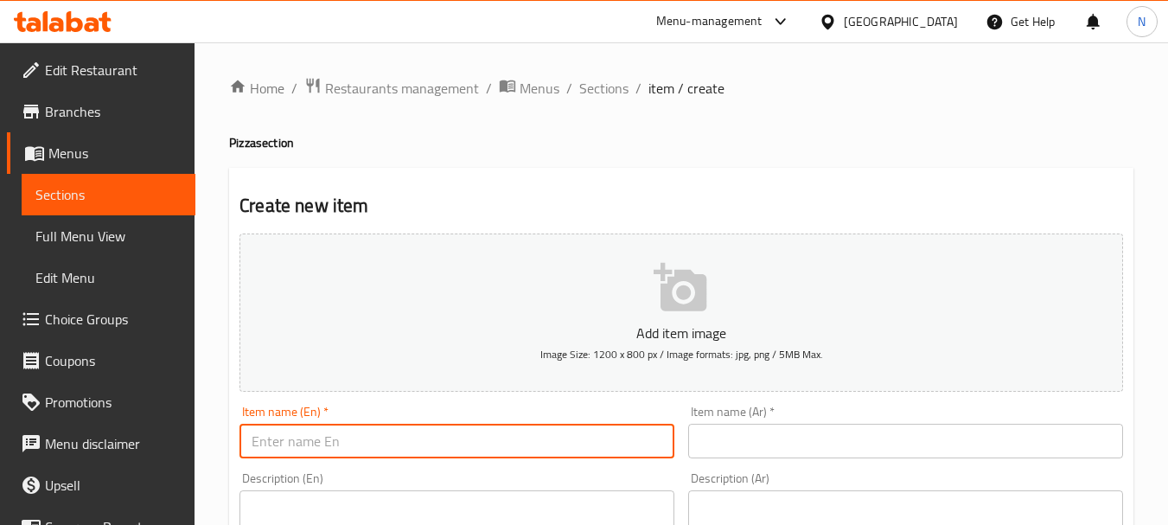
click at [611, 438] on input "text" at bounding box center [456, 441] width 435 height 35
paste input "PROSCIUTTO"
click at [314, 438] on input "PROSCIUTTO" at bounding box center [456, 441] width 435 height 35
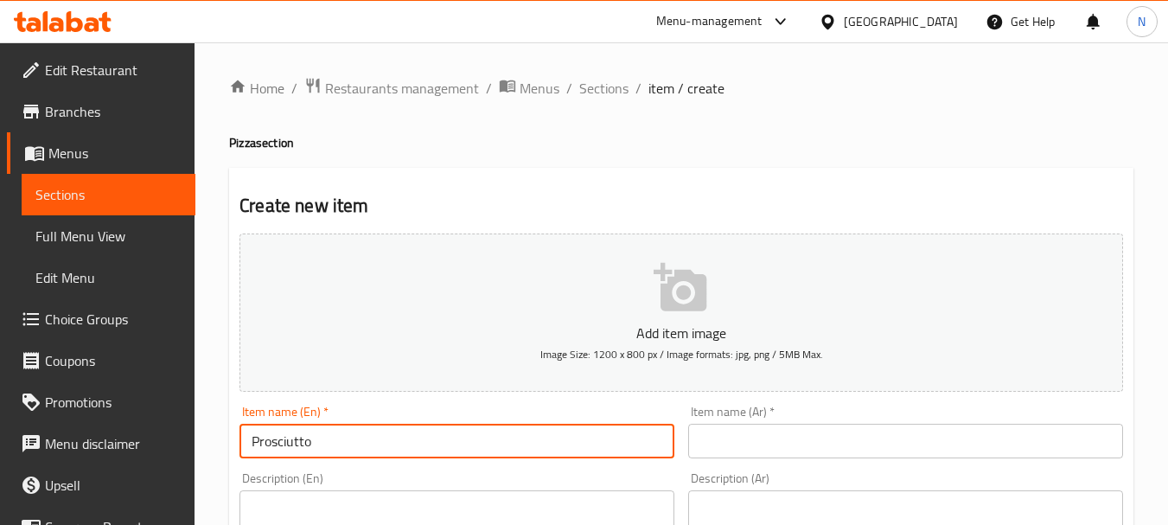
type input "Prosciutto"
click at [773, 433] on input "text" at bounding box center [905, 441] width 435 height 35
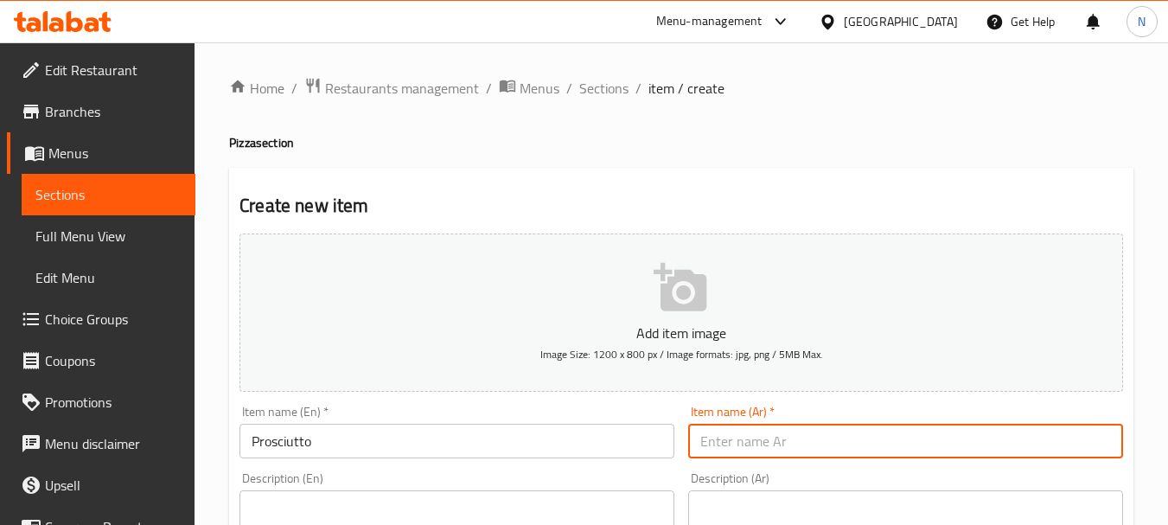
paste input "بروسكيوتو"
type input "بروسكيوتو"
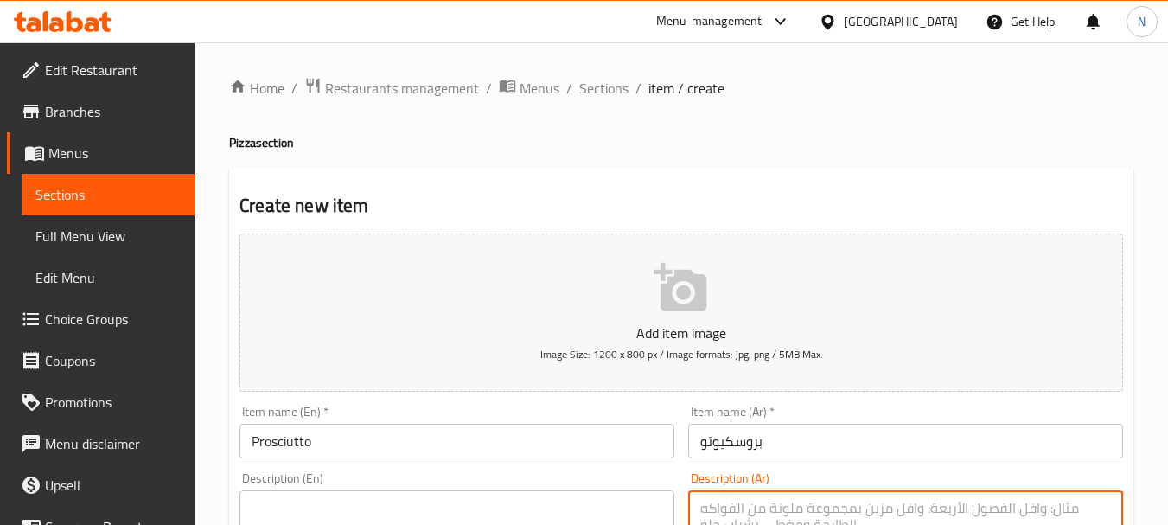
paste textarea "صلصة الطماطم - جبنة بروبر الخاصة بروسكيوتو بقر - فطر طازج - بذور السمسم"
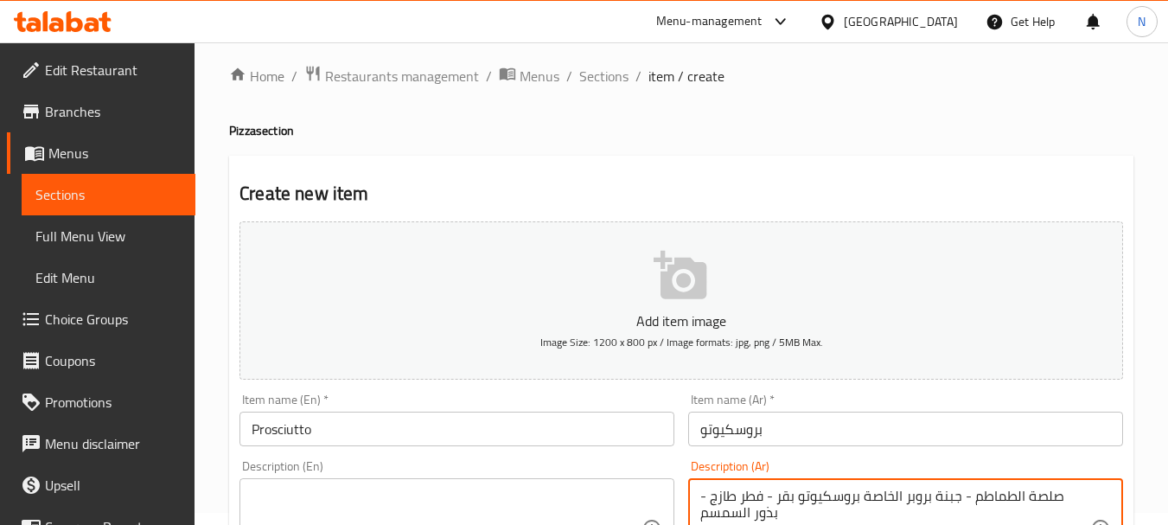
type textarea "صلصة الطماطم - جبنة بروبر الخاصة بروسكيوتو بقر - فطر طازج - بذور السمسم"
click at [353, 496] on textarea at bounding box center [447, 529] width 390 height 82
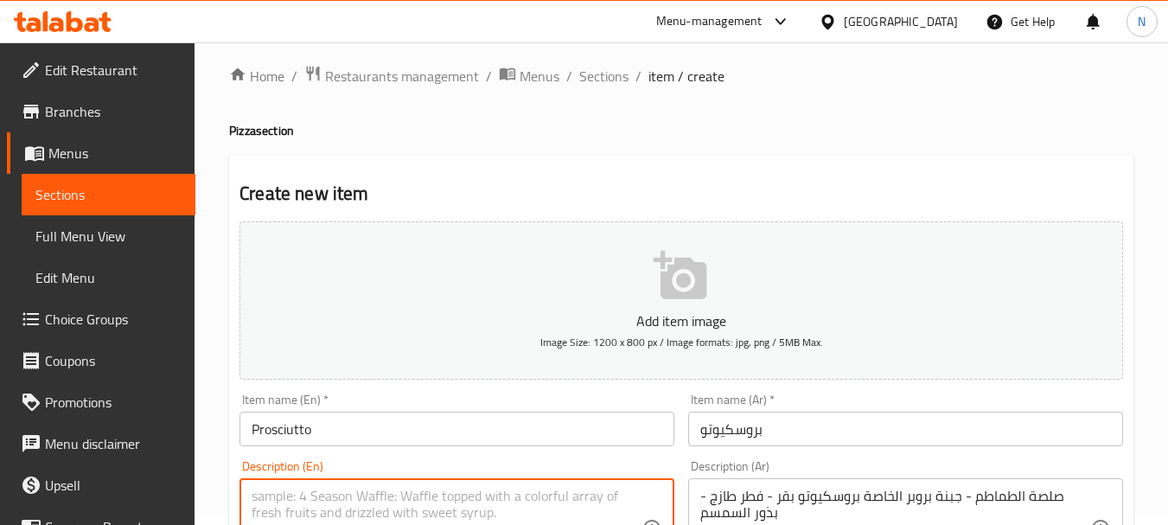
paste textarea "TOMATO SAUCE SPECIAL PROPER CHEESE BEEF PROSCIUTTO - FRESH MUSHROOMS - SESAME S…"
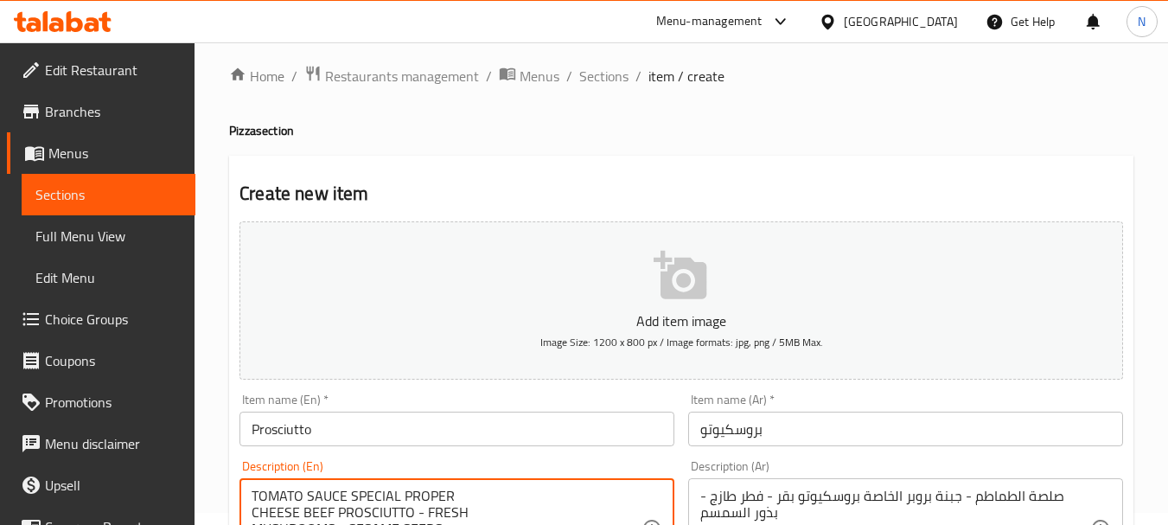
scroll to position [29, 0]
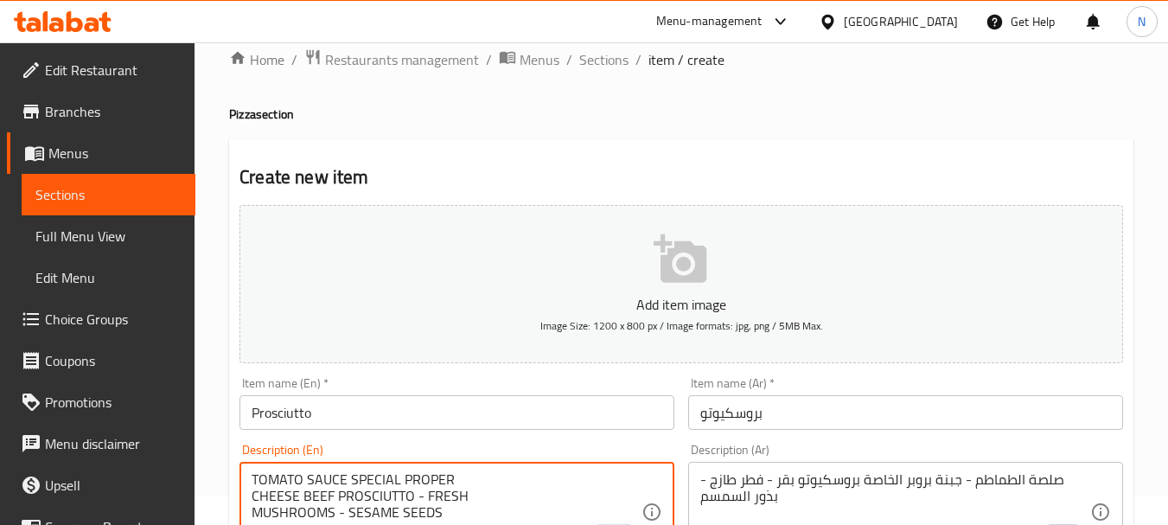
click at [254, 498] on textarea "TOMATO SAUCE SPECIAL PROPER CHEESE BEEF PROSCIUTTO - FRESH MUSHROOMS - SESAME S…" at bounding box center [447, 512] width 390 height 82
click at [344, 488] on textarea "TOMATO SAUCE SPECIAL PROPER CHEESE BEEF PROSCIUTTO - FRESH MUSHROOMS - SESAME S…" at bounding box center [447, 512] width 390 height 82
click at [344, 480] on textarea "TOMATO SAUCE SPECIAL PROPER CHEESE BEEF PROSCIUTTO - FRESH MUSHROOMS - SESAME S…" at bounding box center [447, 512] width 390 height 82
click at [253, 496] on textarea "TOMATO SAUCE, SPECIAL PROPER CHEESE BEEF PROSCIUTTO - FRESH MUSHROOMS - SESAME …" at bounding box center [447, 512] width 390 height 82
click at [502, 480] on textarea "TOMATO SAUCE, SPECIAL PROPER CHEESE BEEF PROSCIUTTO - FRESH MUSHROOMS - SESAME …" at bounding box center [447, 512] width 390 height 82
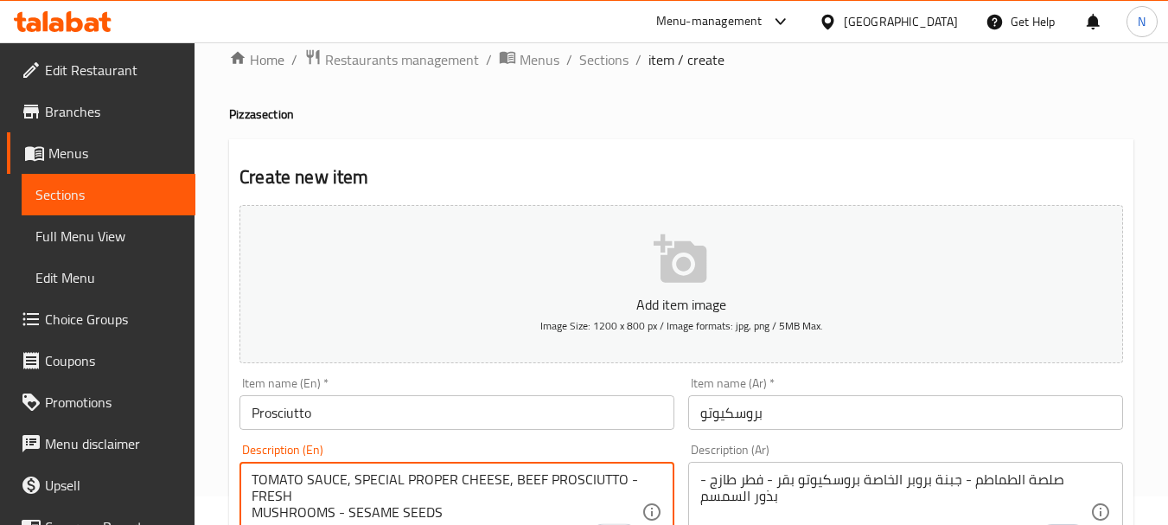
click at [630, 477] on textarea "TOMATO SAUCE, SPECIAL PROPER CHEESE, BEEF PROSCIUTTO - FRESH MUSHROOMS - SESAME…" at bounding box center [447, 512] width 390 height 82
click at [333, 482] on textarea "TOMATO SAUCE, SPECIAL PROPER CHEESE, BEEF PROSCIUTTO, FRESH MUSHROOMS - SESAME …" at bounding box center [447, 512] width 390 height 82
click at [253, 514] on textarea "TOMATO SAUCE, SPECIAL PROPER CHEESE, BEEF PROSCIUTTO, FRESH MUSHROOMS - SESAME …" at bounding box center [447, 512] width 390 height 82
click at [395, 493] on textarea "TOMATO SAUCE, SPECIAL PROPER CHEESE, BEEF PROSCIUTTO, FRESH MUSHROOMS - SESAME …" at bounding box center [447, 512] width 390 height 82
click at [395, 495] on textarea "TOMATO SAUCE, SPECIAL PROPER CHEESE, BEEF PROSCIUTTO, FRESH MUSHROOMS - SESAME …" at bounding box center [447, 512] width 390 height 82
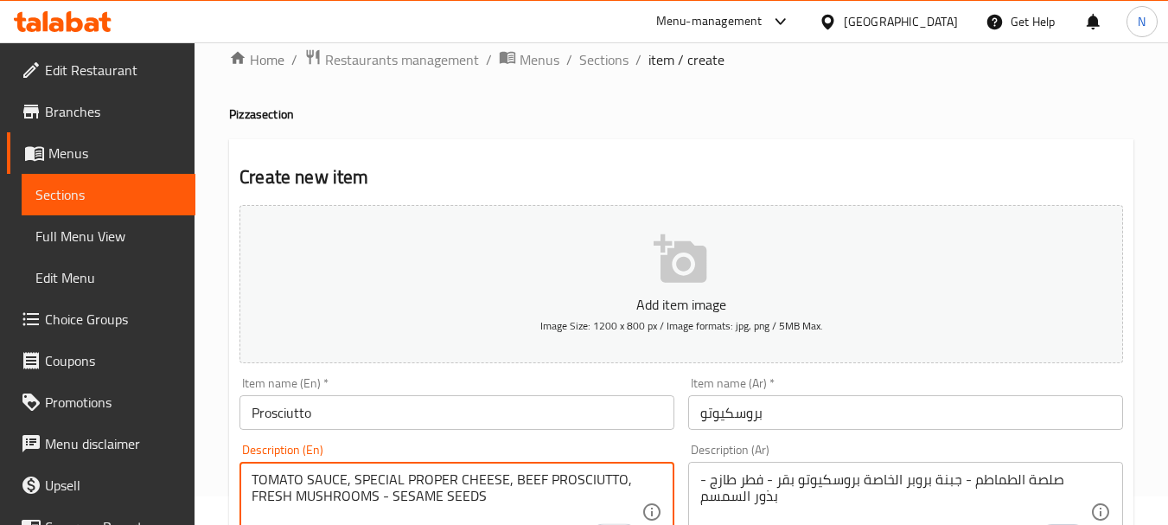
click at [392, 495] on textarea "TOMATO SAUCE, SPECIAL PROPER CHEESE, BEEF PROSCIUTTO, FRESH MUSHROOMS - SESAME …" at bounding box center [447, 512] width 390 height 82
drag, startPoint x: 260, startPoint y: 481, endPoint x: 525, endPoint y: 500, distance: 265.2
click at [525, 500] on textarea "TOMATO SAUCE, SPECIAL PROPER CHEESE, BEEF PROSCIUTTO, FRESH MUSHROOMS and SESAM…" at bounding box center [447, 512] width 390 height 82
click at [511, 513] on textarea "Tomato sauce, special proper cheese, beef prosciutto, fresh mushrooms and sesam…" at bounding box center [447, 512] width 390 height 82
type textarea "Tomato sauce, special proper cheese, beef prosciutto, fresh mushrooms and sesam…"
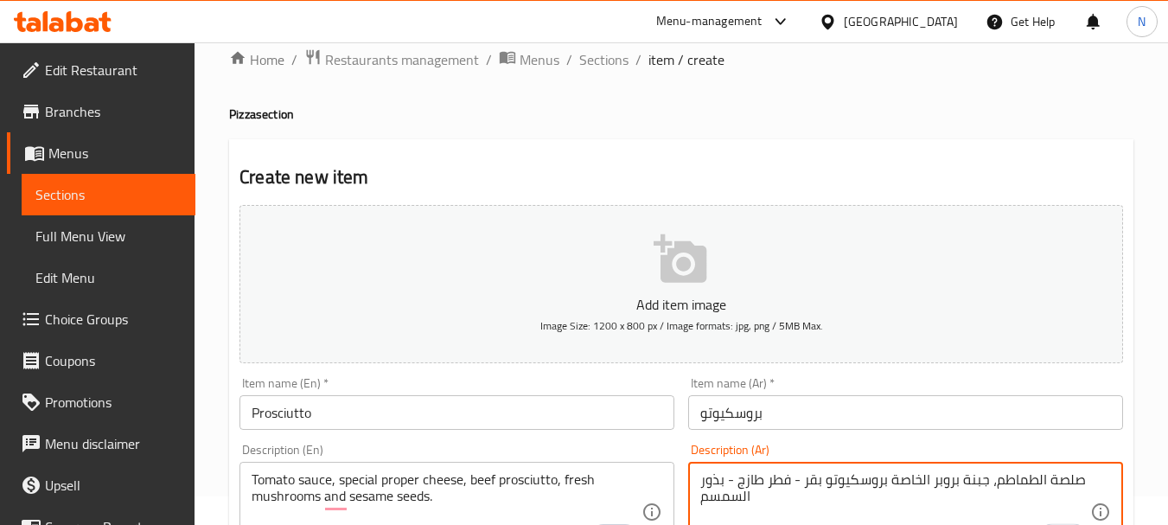
click at [891, 477] on textarea "صلصة الطماطم، جبنة بروبر الخاصة بروسكيوتو بقر - فطر طازج - بذور السمسم" at bounding box center [895, 512] width 390 height 82
click at [795, 484] on textarea "صلصة الطماطم، جبنة بروبر الخاصة، بروسكيوتو بقر - فطر طازج - بذور السمسم" at bounding box center [895, 512] width 390 height 82
click at [725, 484] on textarea "صلصة الطماطم، جبنة بروبر الخاصة، بروسكيوتو بقر، فطر طازج - بذور السمسم" at bounding box center [895, 512] width 390 height 82
click at [722, 480] on textarea "صلصة الطماطم، جبنة بروبر الخاصة، بروسكيوتو بقر، فطر طازج - بذور السمسم" at bounding box center [895, 512] width 390 height 82
click at [757, 501] on textarea "صلصة الطماطم، جبنة بروبر الخاصة، بروسكيوتو بقر، فطر طازج وبذور السمسم" at bounding box center [895, 512] width 390 height 82
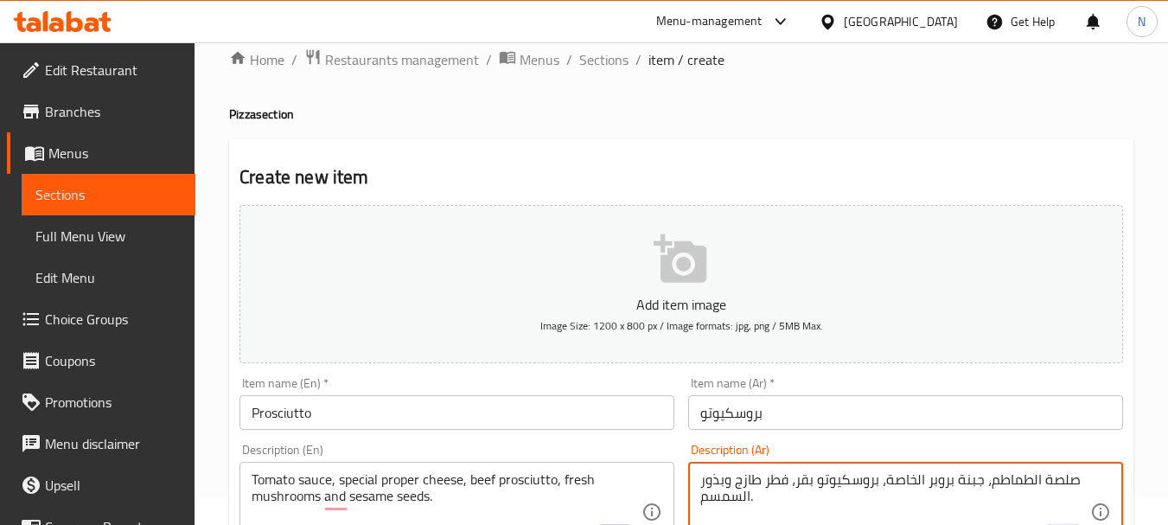
type textarea "صلصة الطماطم، جبنة بروبر الخاصة، بروسكيوتو بقر، فطر طازج وبذور السمسم."
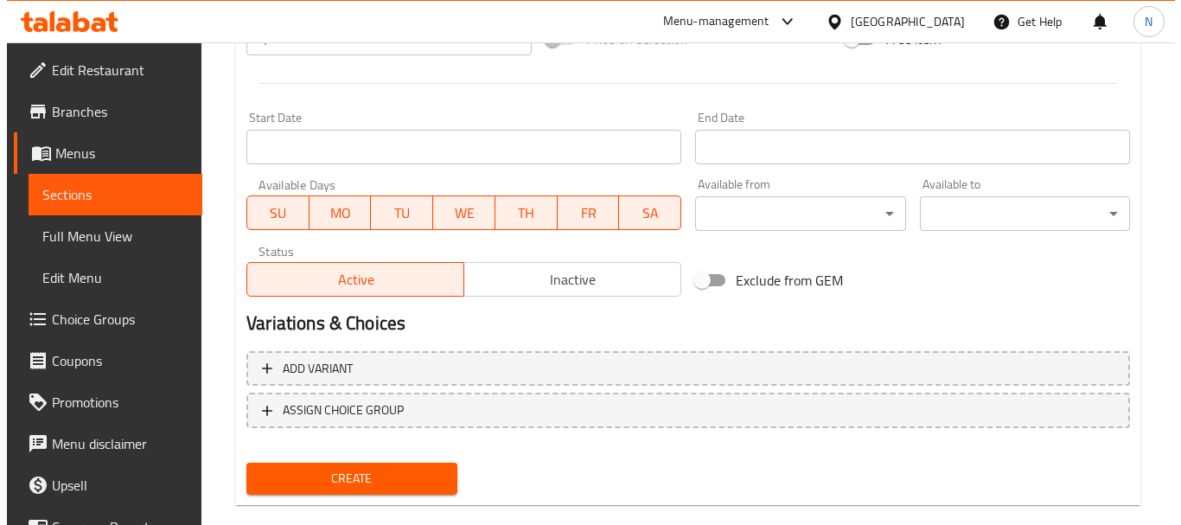
scroll to position [697, 0]
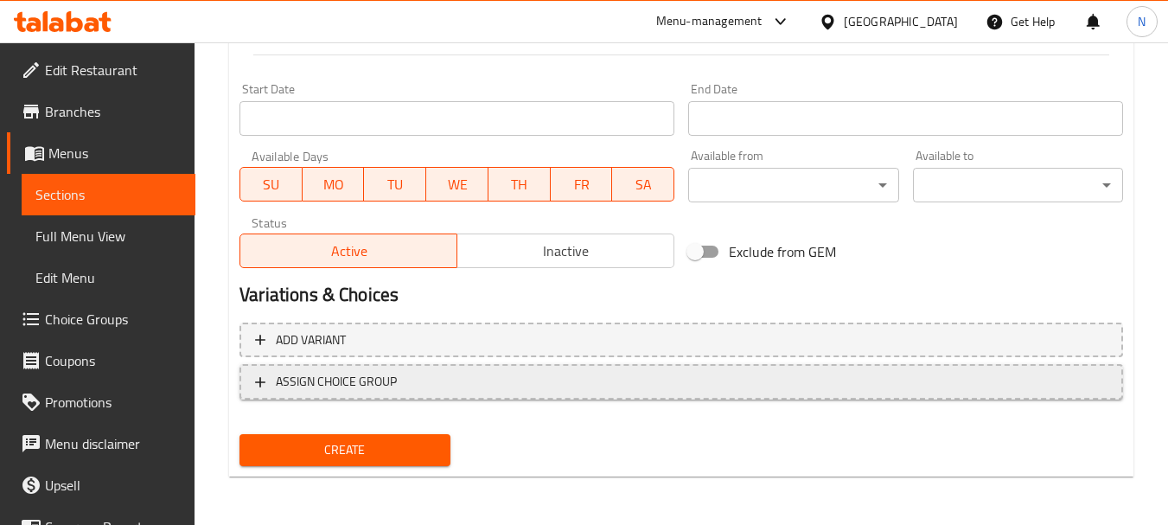
click at [358, 391] on span "ASSIGN CHOICE GROUP" at bounding box center [336, 382] width 121 height 22
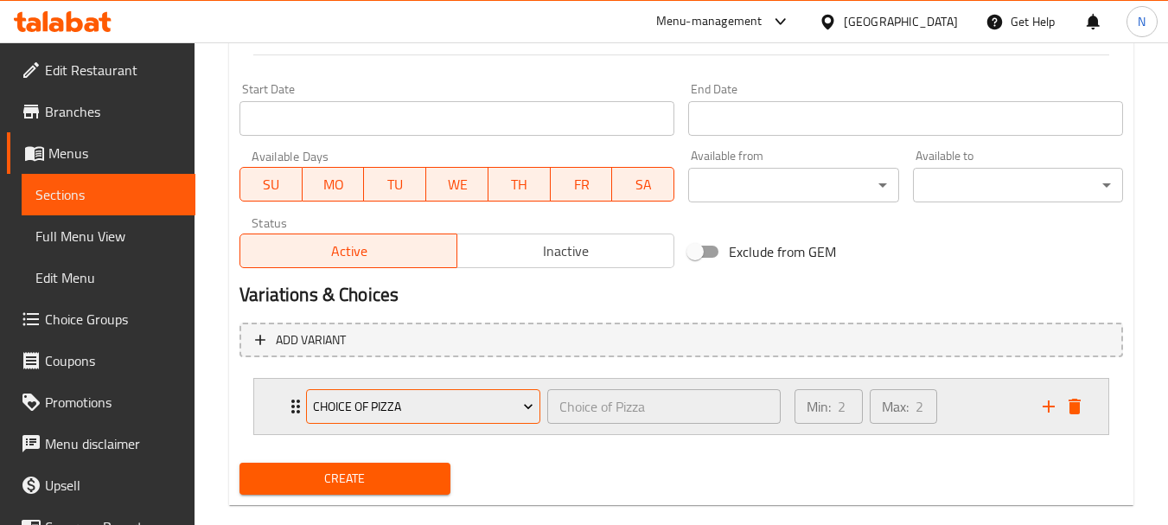
click at [358, 408] on span "Choice of Pizza" at bounding box center [423, 407] width 221 height 22
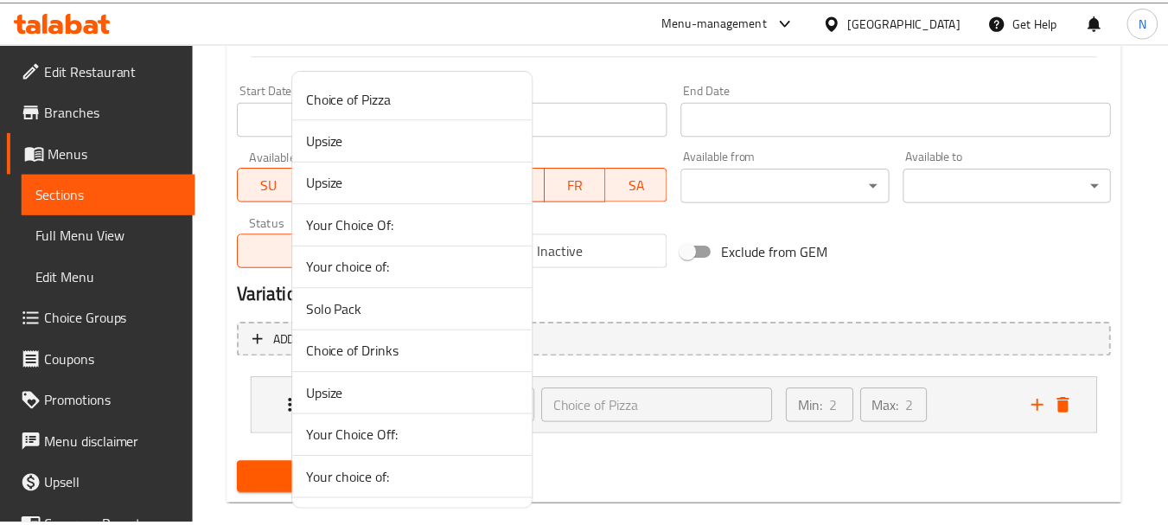
scroll to position [589, 0]
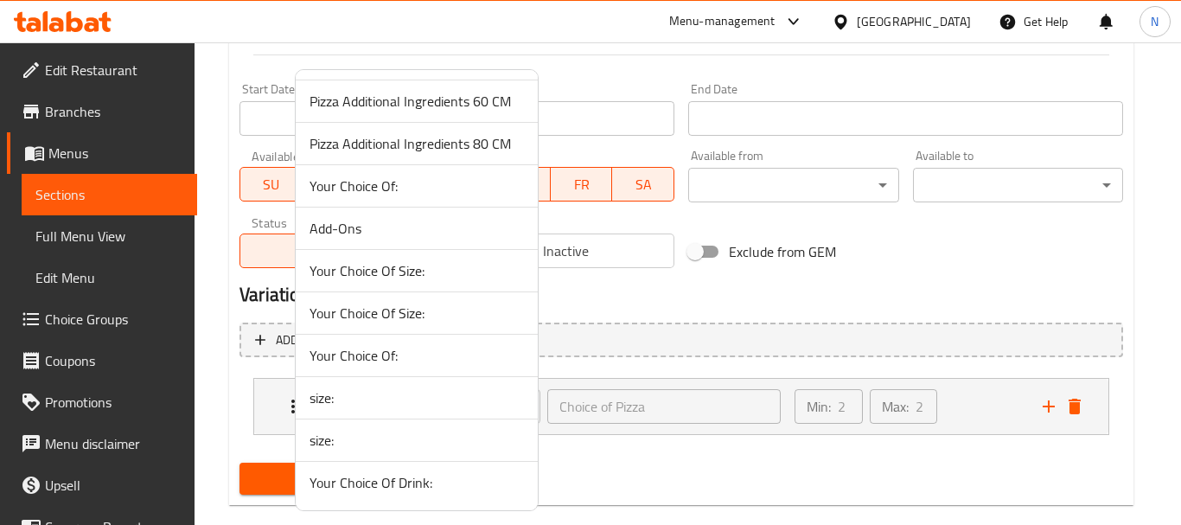
click at [440, 269] on span "Your Choice Of Size:" at bounding box center [416, 270] width 214 height 21
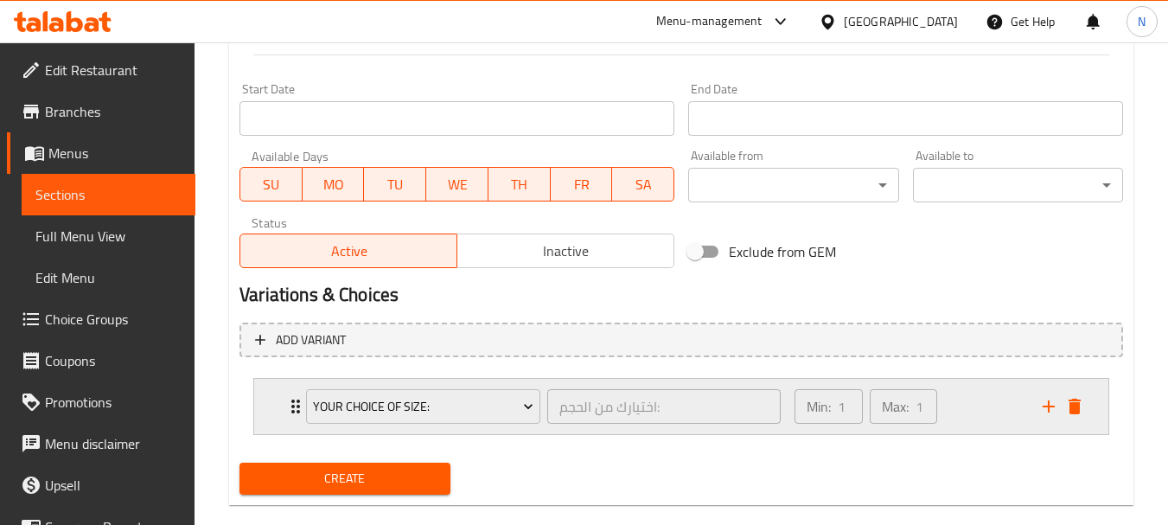
click at [976, 398] on div "Min: 1 ​ Max: 1 ​" at bounding box center [908, 406] width 248 height 55
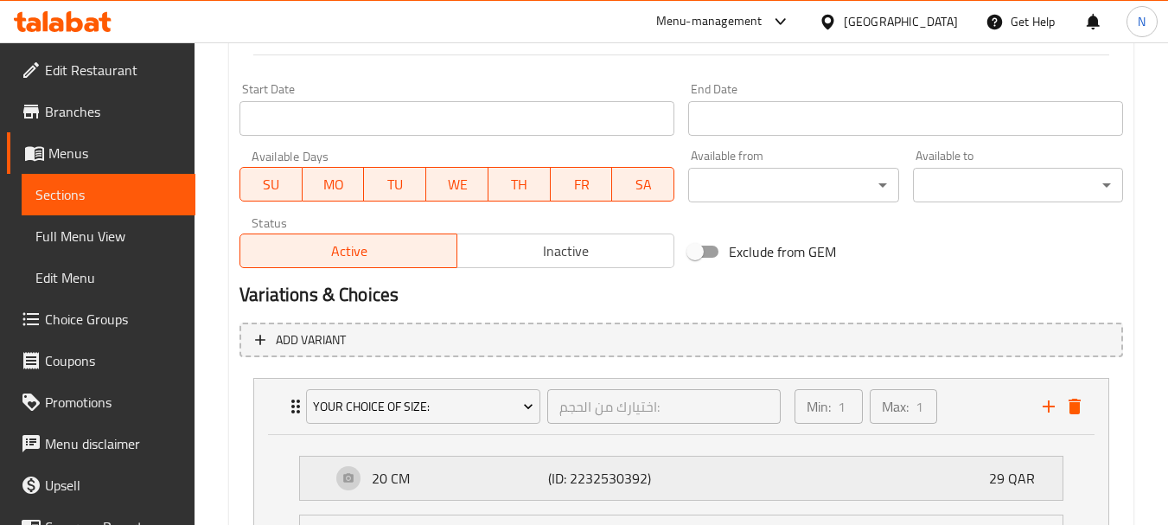
scroll to position [1055, 0]
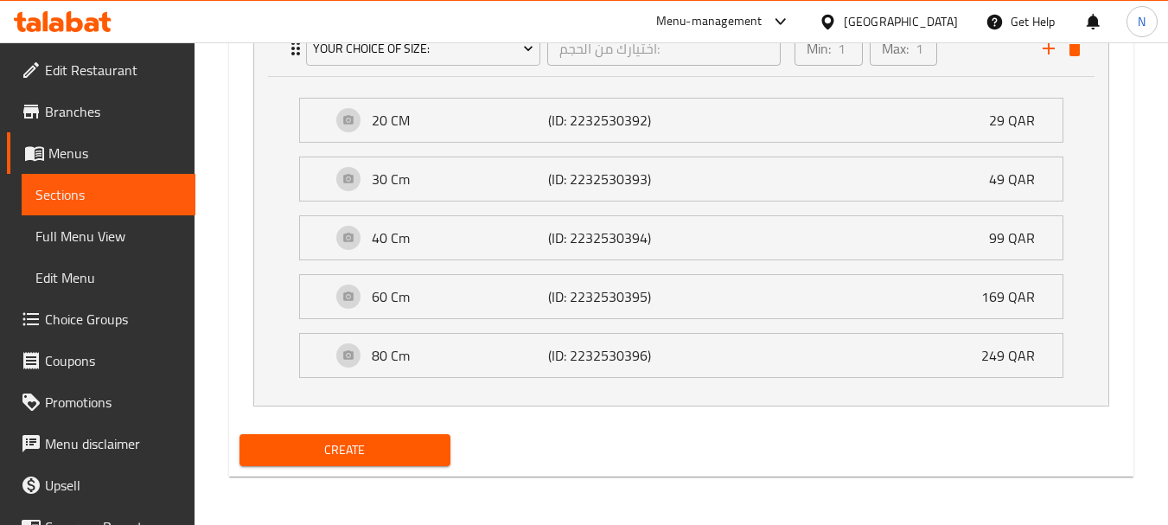
click at [431, 456] on span "Create" at bounding box center [344, 450] width 182 height 22
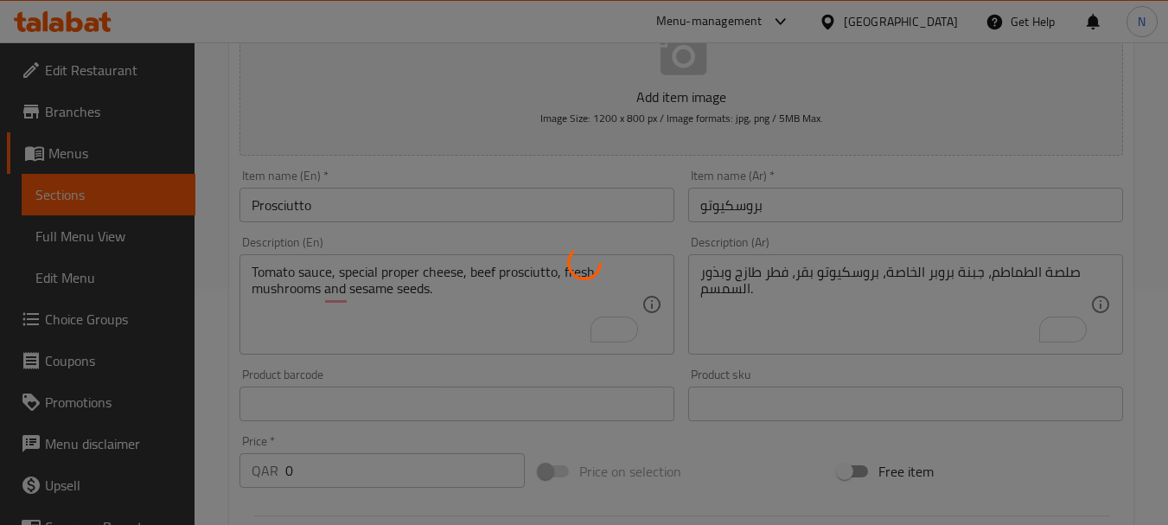
scroll to position [0, 0]
